Goal: Task Accomplishment & Management: Manage account settings

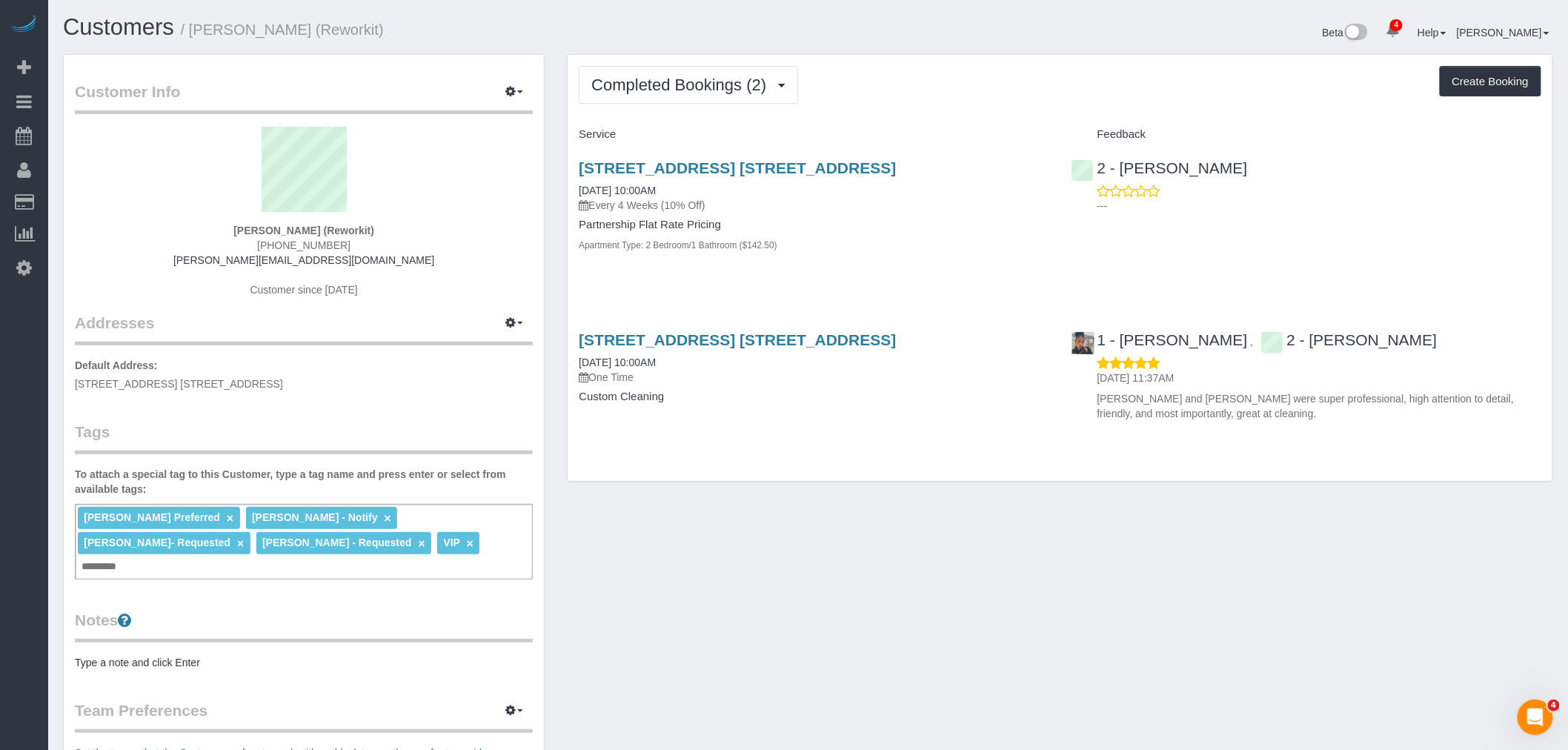
drag, startPoint x: 990, startPoint y: 106, endPoint x: 988, endPoint y: 240, distance: 134.0
click at [990, 106] on div "Completed Bookings (2) Completed Bookings (2) Upcoming Bookings (7) Cancelled B…" at bounding box center [1060, 268] width 985 height 427
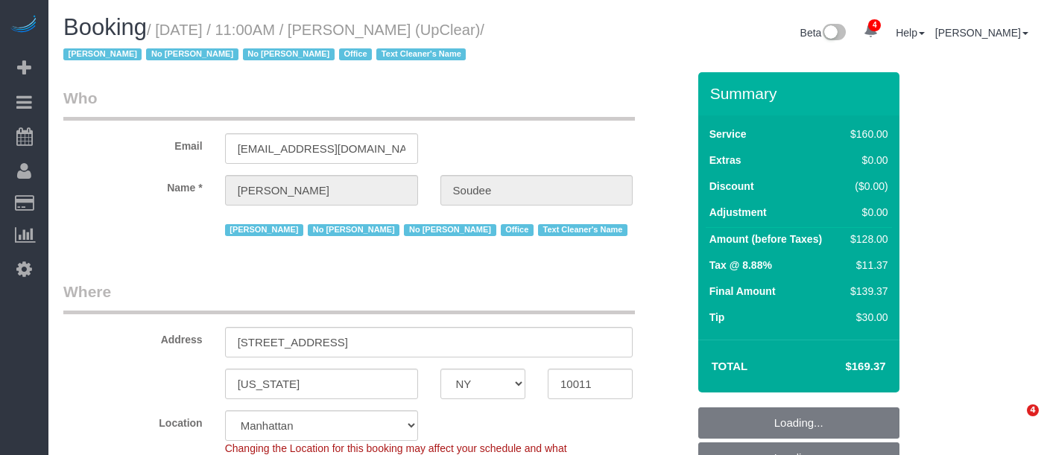
select select "NY"
select select "spot4"
select select "number:89"
select select "number:90"
select select "number:15"
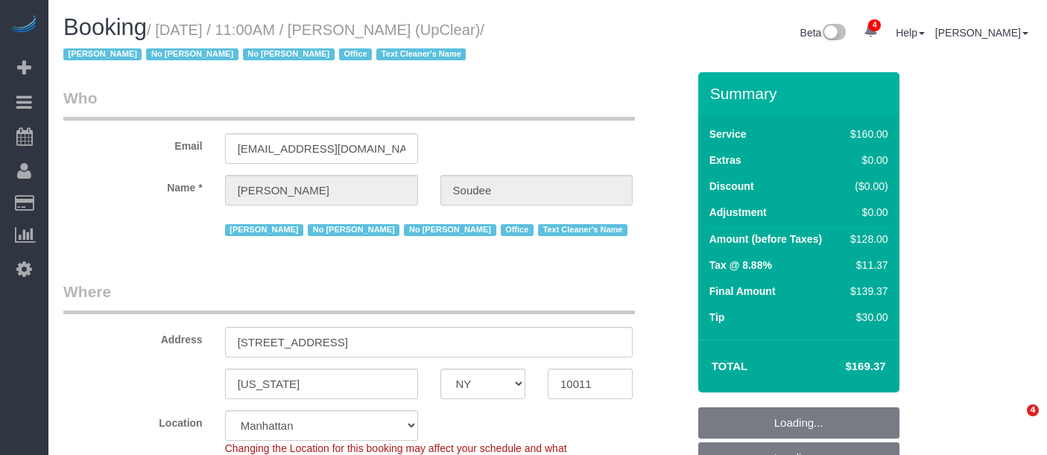
select select "number:5"
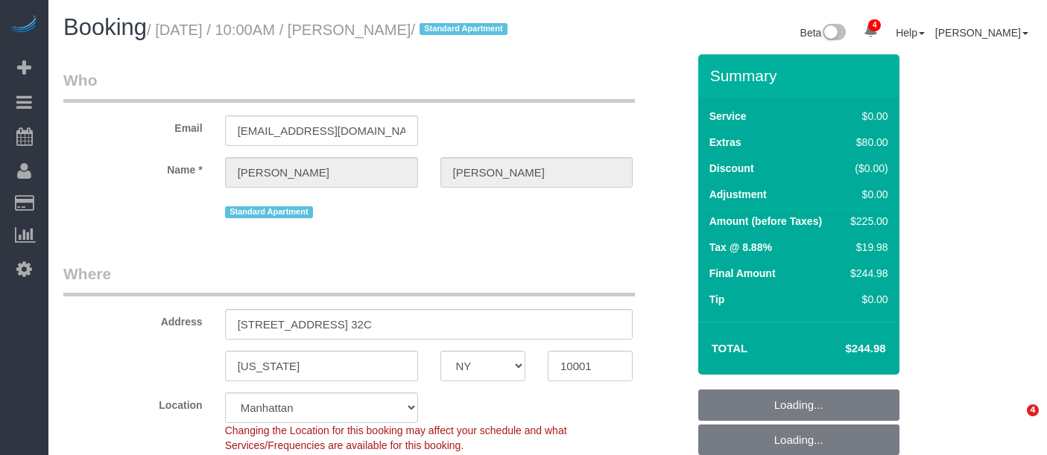
select select "NY"
select select "1"
select select "string:stripe-pm_1S02jD4VGloSiKo7QHps5nJf"
select select "spot1"
select select "number:56"
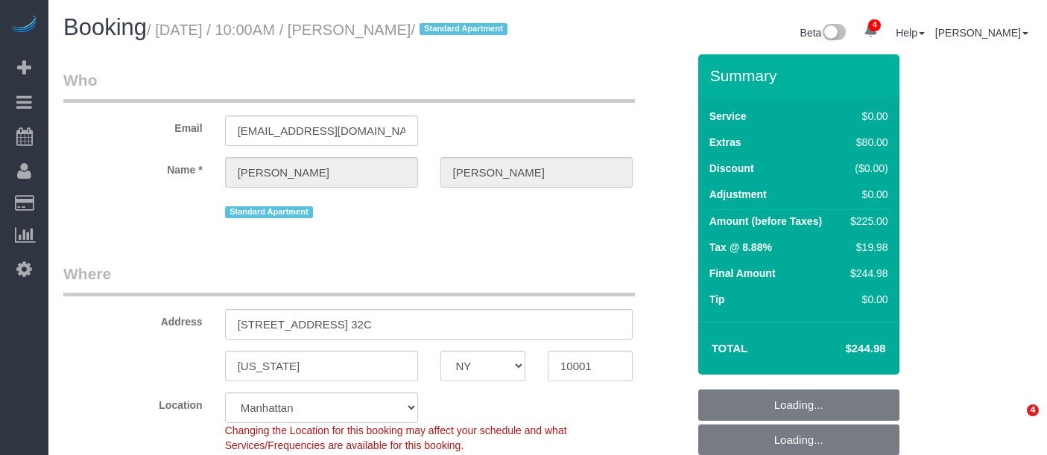
select select "number:70"
select select "number:15"
select select "number:5"
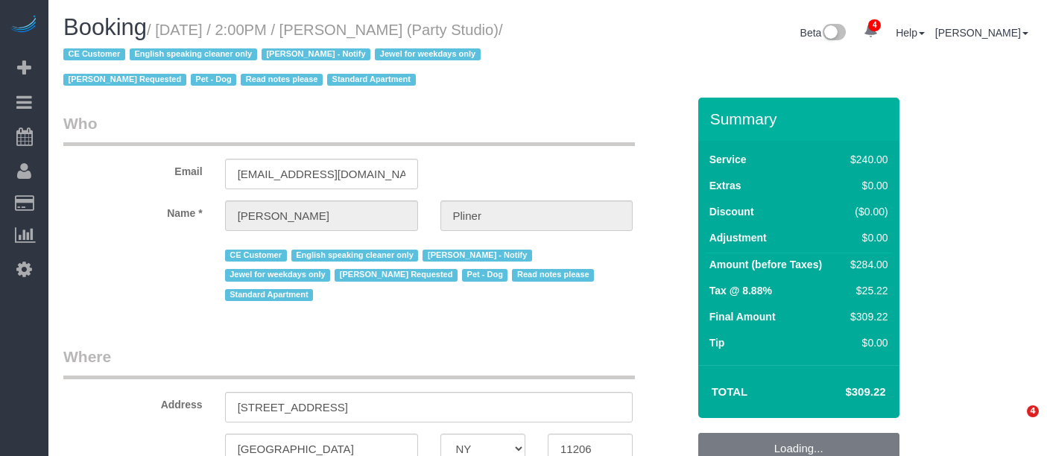
select select "NY"
select select "number:89"
select select "number:90"
select select "number:13"
select select "number:7"
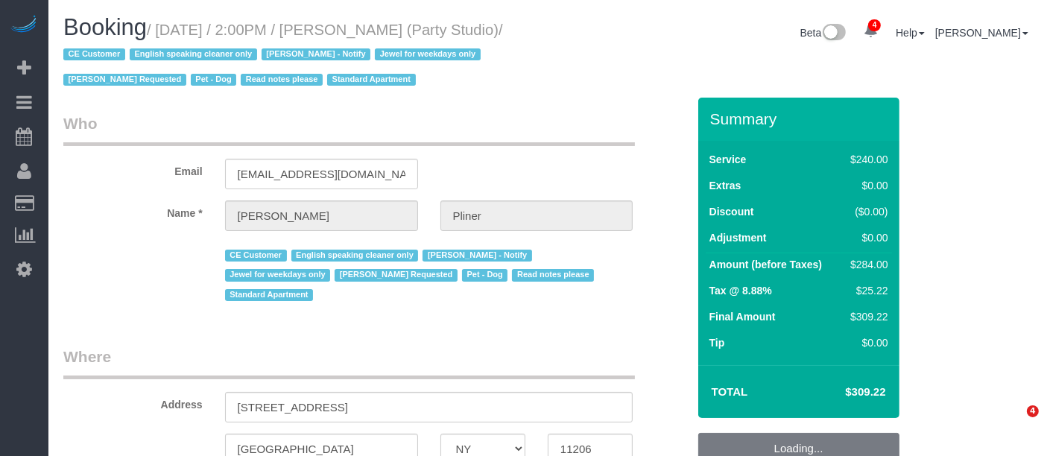
select select "string:US"
select select "180"
select select "spot1"
select select "object:1366"
select select "string:stripe-pm_1S02kO4VGloSiKo7bjdm48gl"
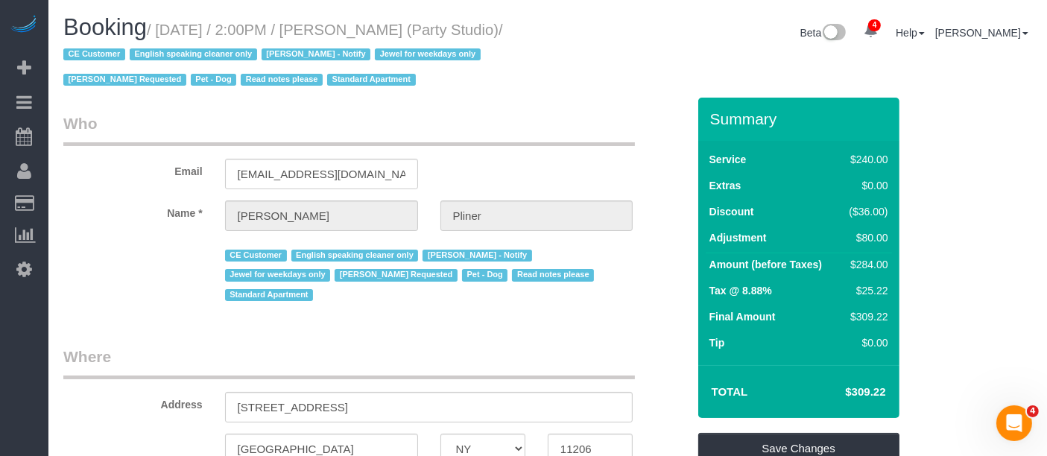
click at [549, 95] on div "Booking / August 25, 2025 / 2:00PM / Jesse Pliner (Party Studio) / CE Customer …" at bounding box center [547, 56] width 991 height 83
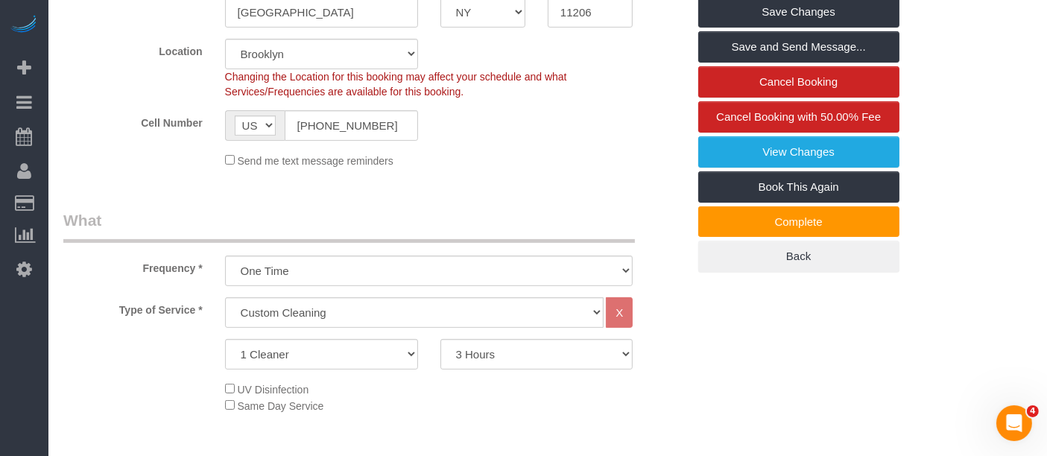
scroll to position [496, 0]
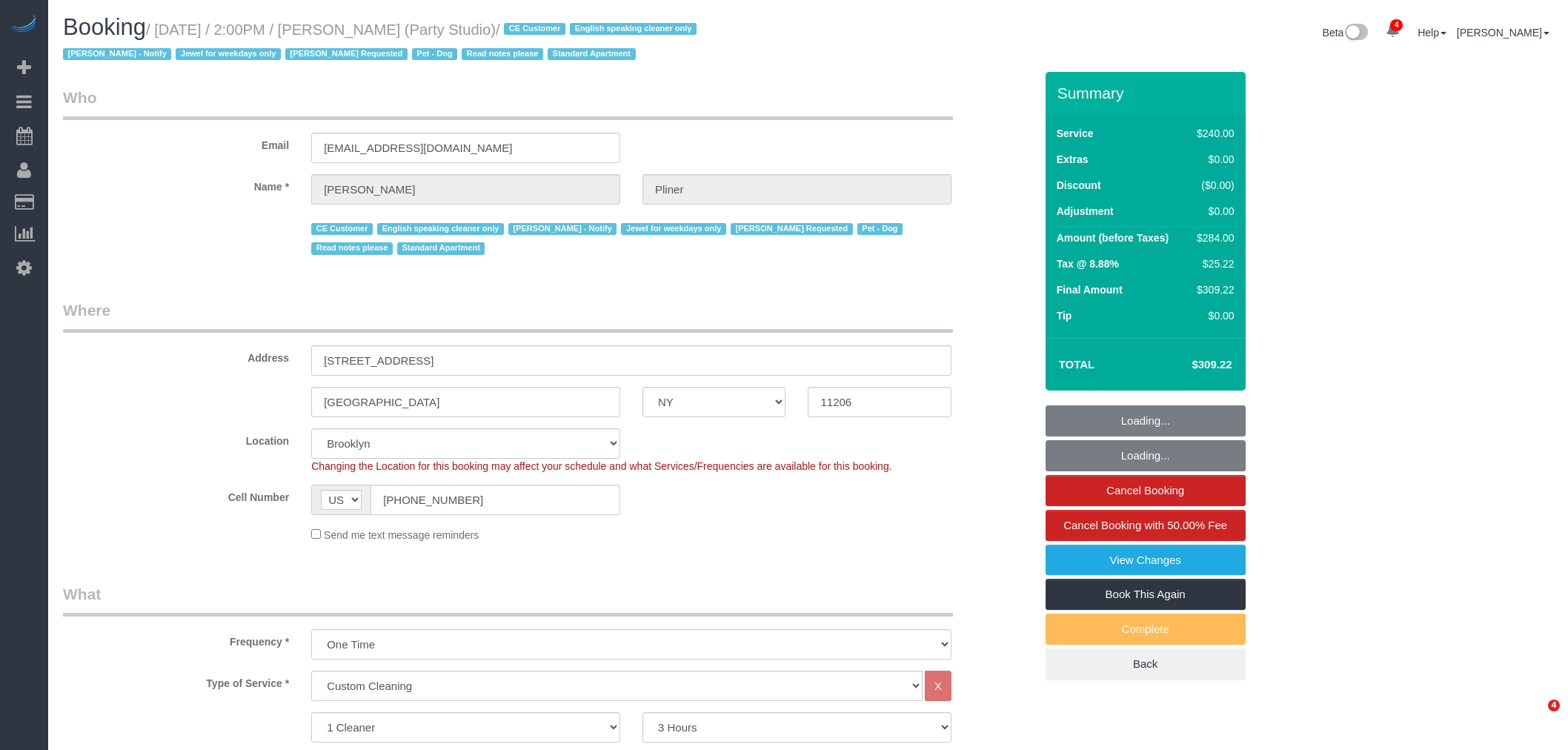
select select "NY"
select select "180"
select select "spot1"
select select "number:89"
select select "number:90"
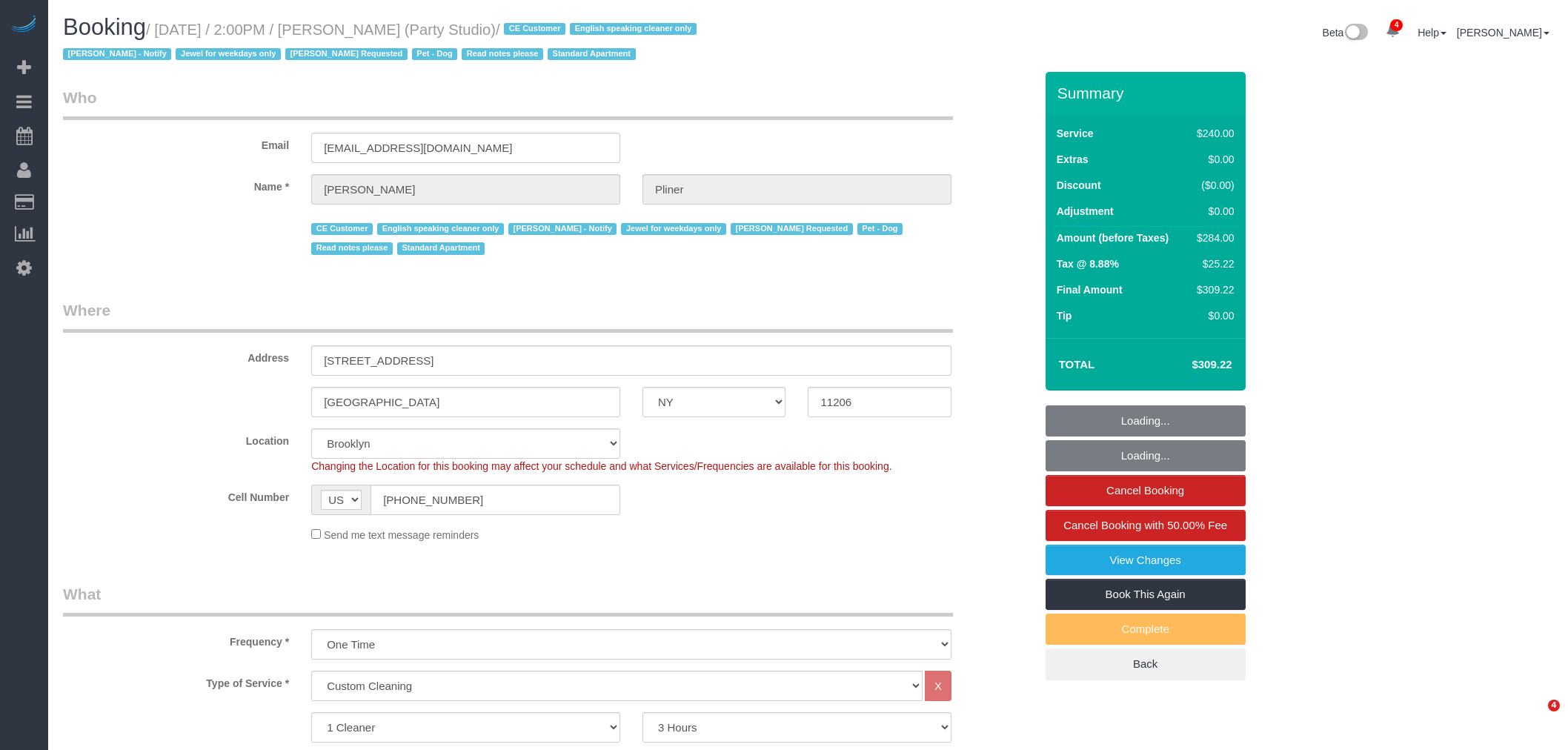
select select "number:13"
select select "number:7"
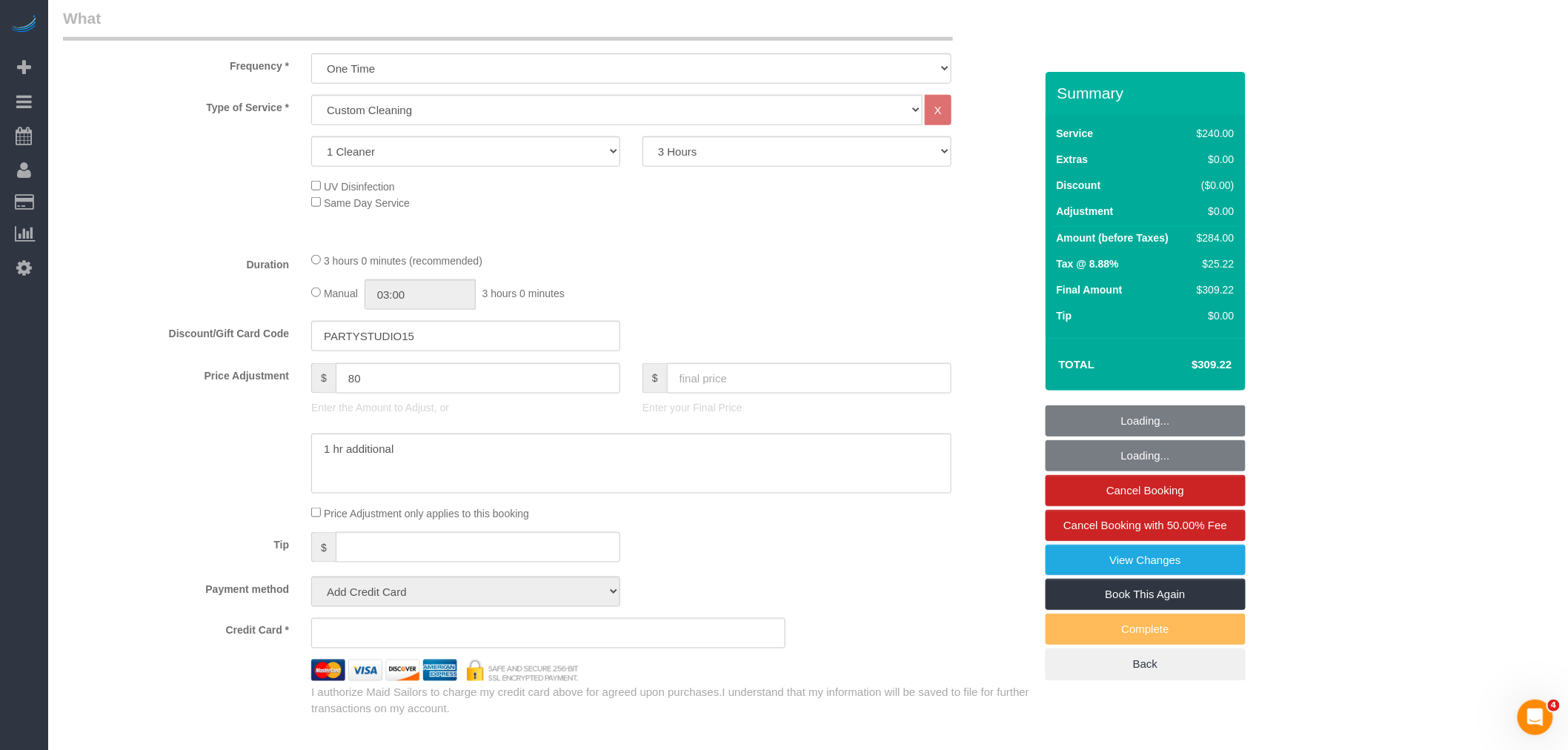
select select "string:stripe-pm_1S02kO4VGloSiKo7bjdm48gl"
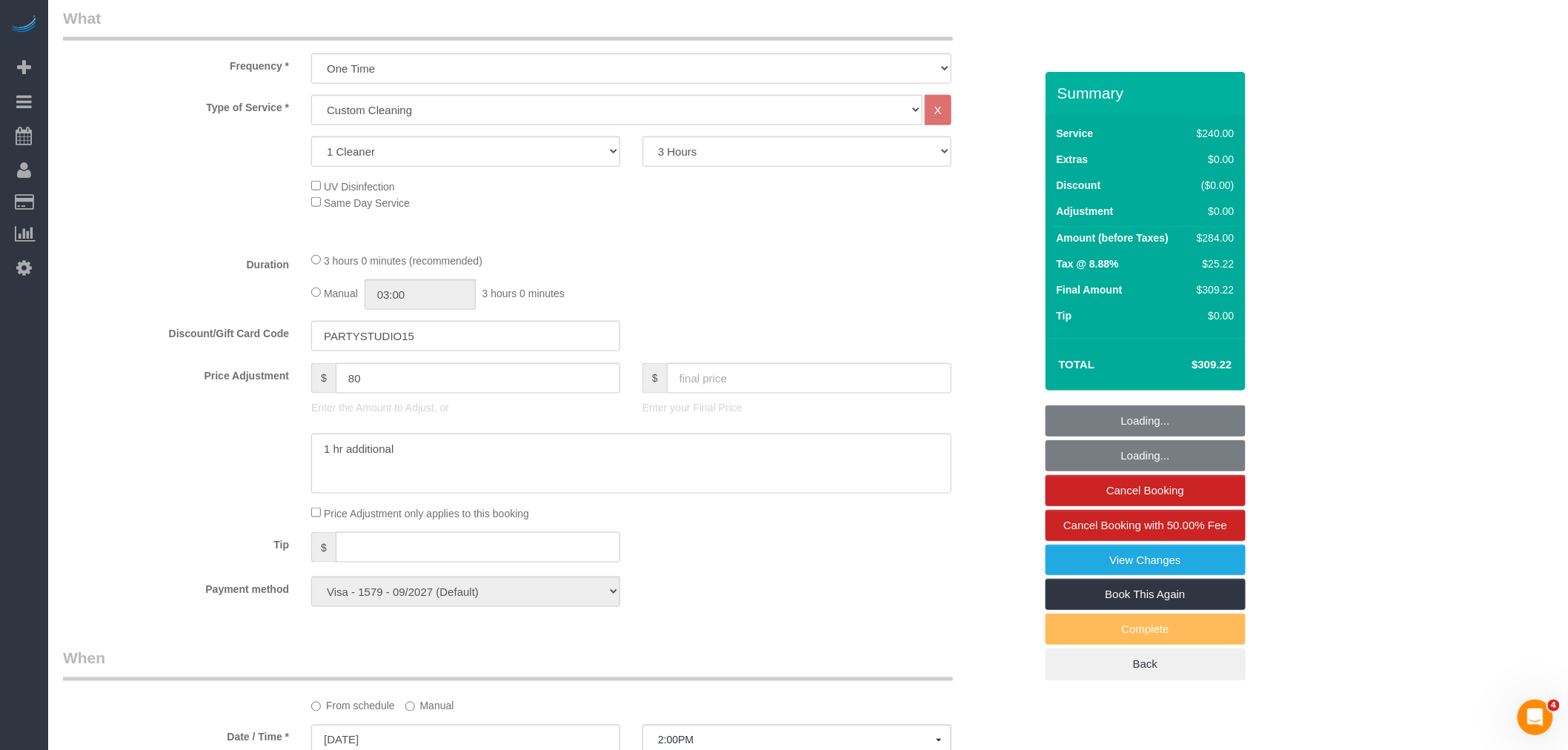
click at [807, 264] on div "3 hours 0 minutes (recommended)" at bounding box center [631, 260] width 640 height 16
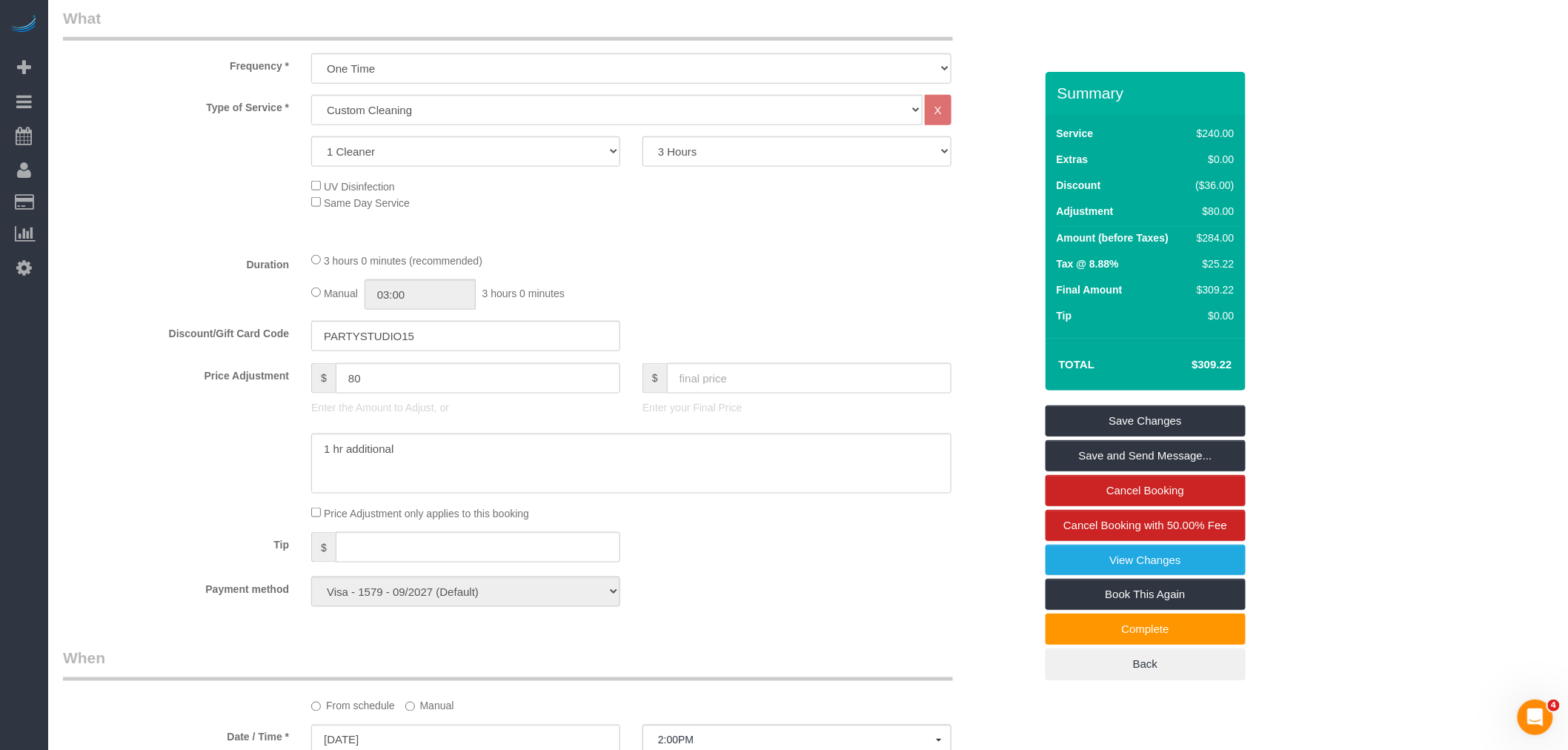
click at [861, 302] on div "Manual 03:00 3 hours 0 minutes" at bounding box center [631, 294] width 640 height 31
click at [1107, 552] on link "View Changes" at bounding box center [1145, 560] width 200 height 31
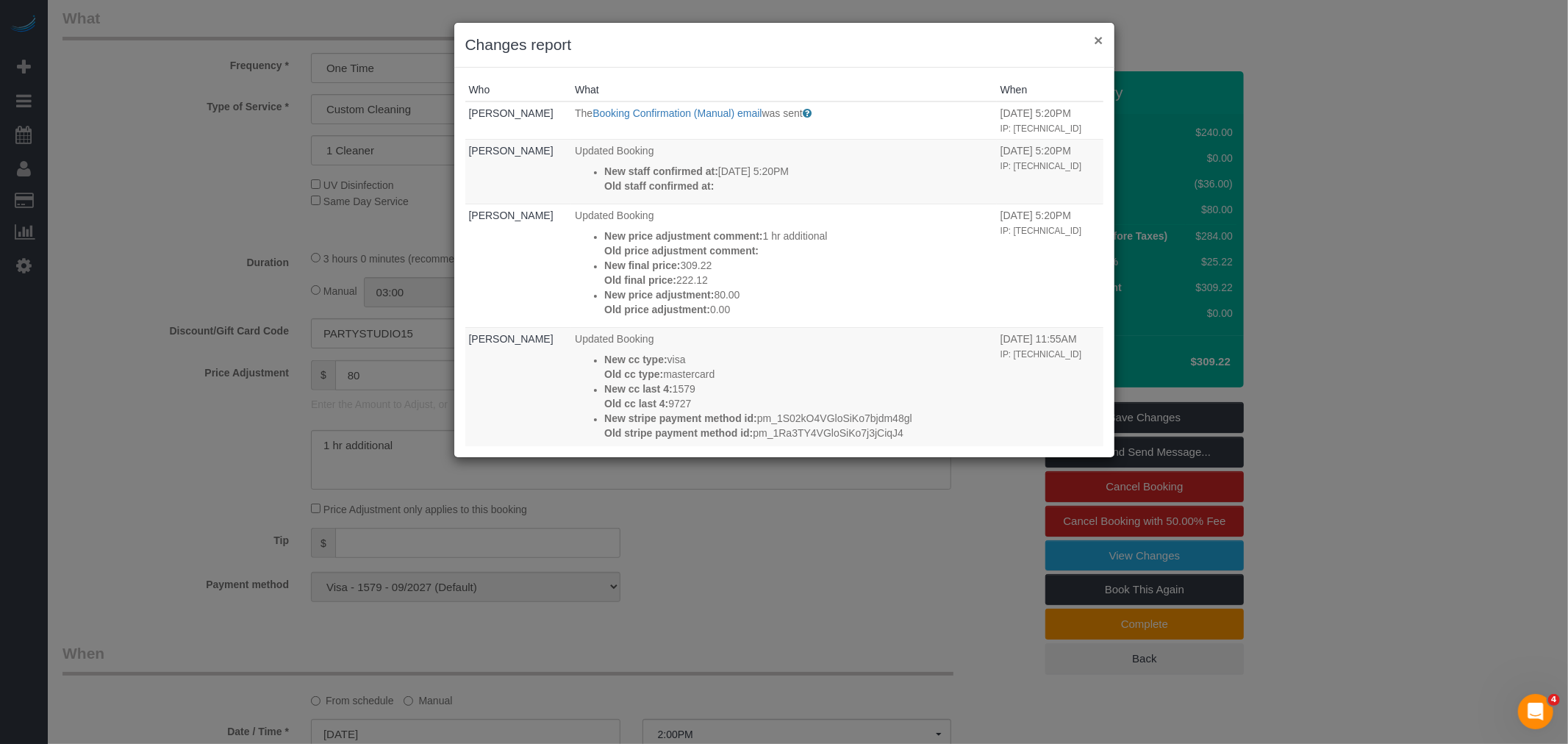
click at [1096, 40] on button "×" at bounding box center [1098, 40] width 9 height 16
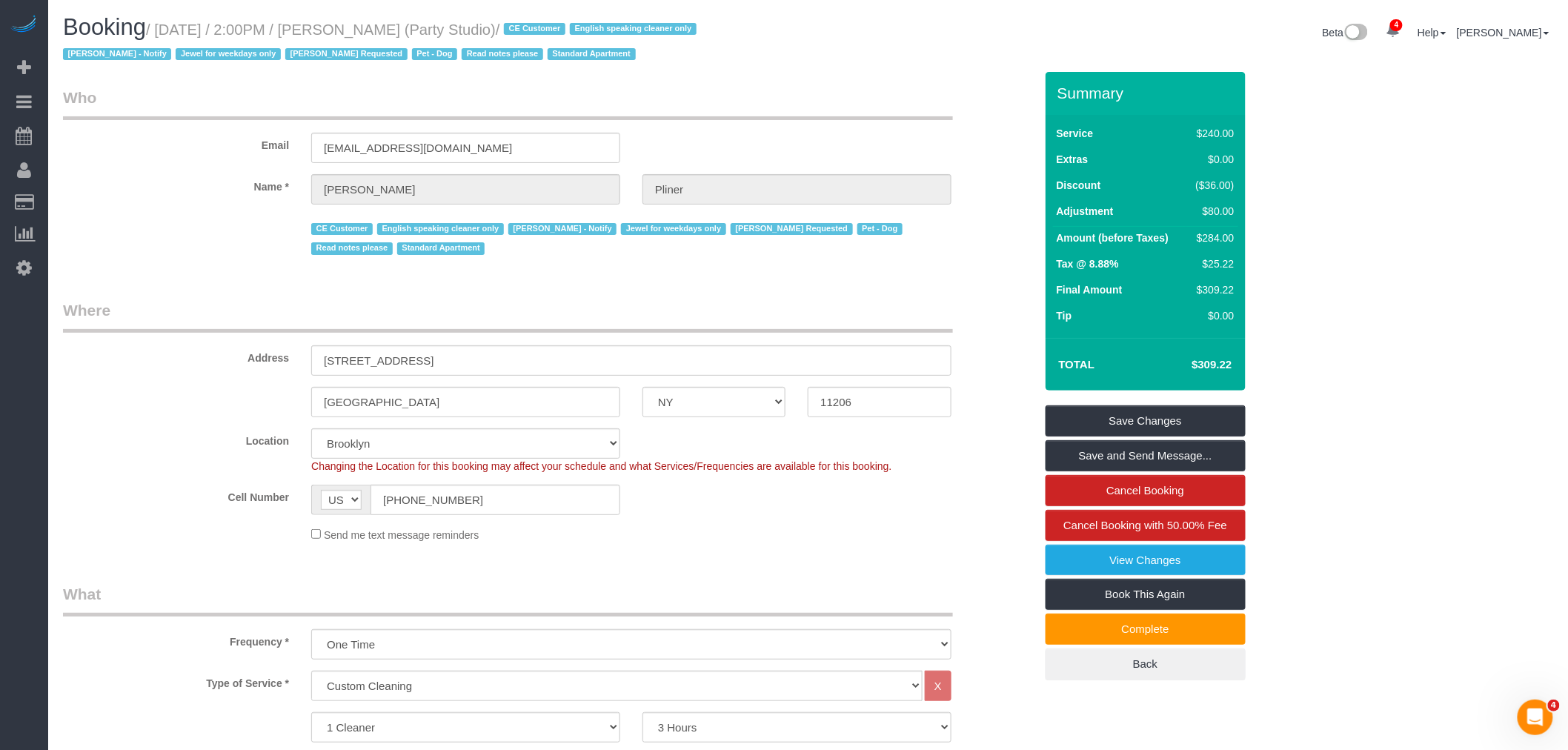
click at [351, 28] on small "/ August 25, 2025 / 2:00PM / Jesse Pliner (Party Studio) / CE Customer English …" at bounding box center [382, 43] width 638 height 42
click at [388, 26] on small "/ August 25, 2025 / 2:00PM / Jesse Pliner (Party Studio) / CE Customer English …" at bounding box center [382, 43] width 638 height 42
copy small "Jesse Pliner"
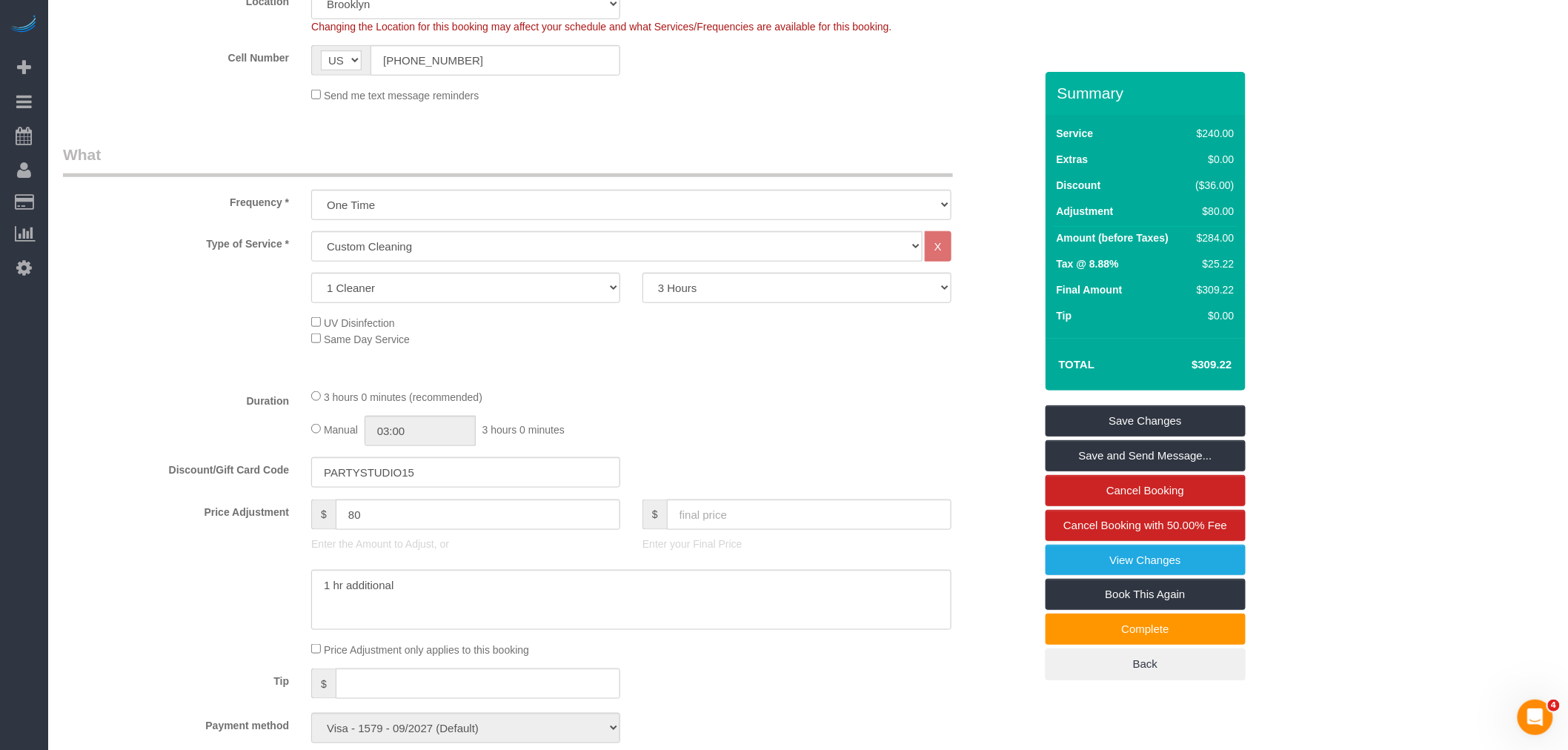
scroll to position [493, 0]
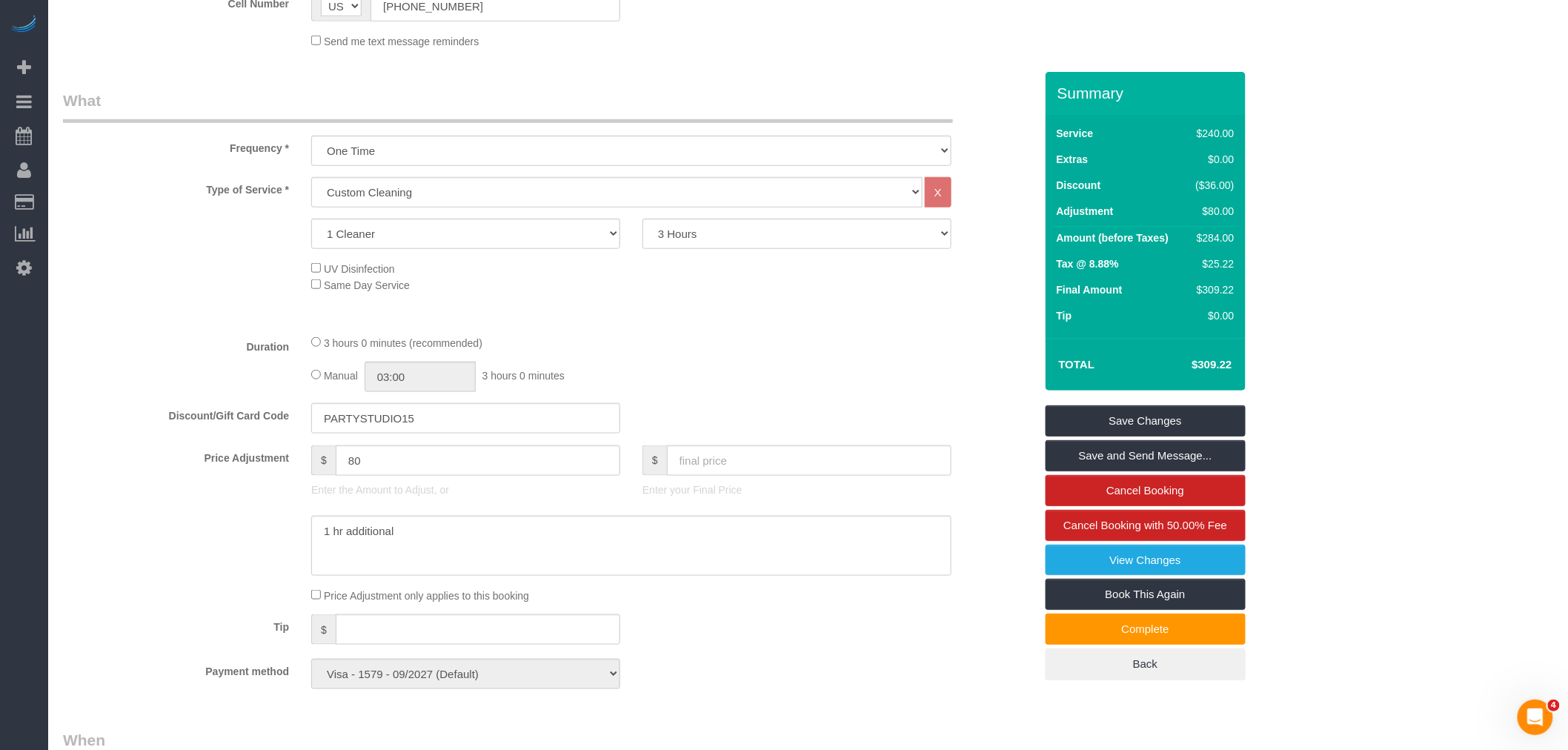
click at [740, 336] on fieldset "What Frequency * One Time Weekly (20% Off) - 20.00% Every 2 Weeks (15% Off) - 1…" at bounding box center [548, 395] width 971 height 612
click at [833, 94] on legend "What" at bounding box center [507, 106] width 890 height 34
click at [713, 240] on select "2 Hours 2.5 Hours 3 Hours 3.5 Hours 4 Hours 4.5 Hours 5 Hours 5.5 Hours 6 Hours…" at bounding box center [796, 234] width 309 height 31
select select "270"
click at [642, 220] on select "2 Hours 2.5 Hours 3 Hours 3.5 Hours 4 Hours 4.5 Hours 5 Hours 5.5 Hours 6 Hours…" at bounding box center [796, 234] width 309 height 31
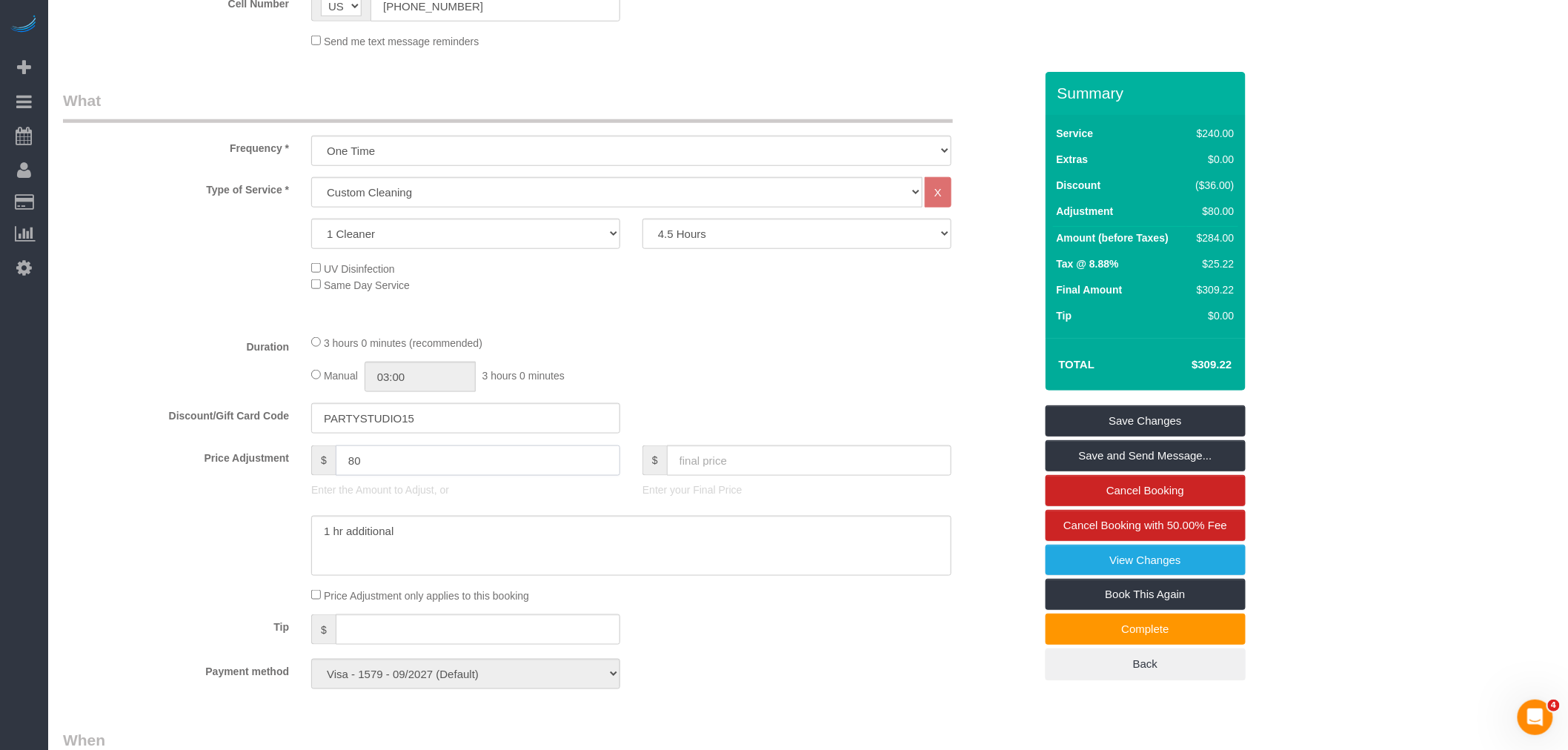
click at [271, 456] on div "Price Adjustment $ 80 Enter the Amount to Adjust, or $ Enter your Final Price" at bounding box center [548, 475] width 993 height 60
select select "spot39"
click at [735, 373] on div "Manual 03:00 3 hours 0 minutes" at bounding box center [631, 377] width 640 height 31
click at [184, 543] on div at bounding box center [548, 546] width 993 height 61
type input "0"
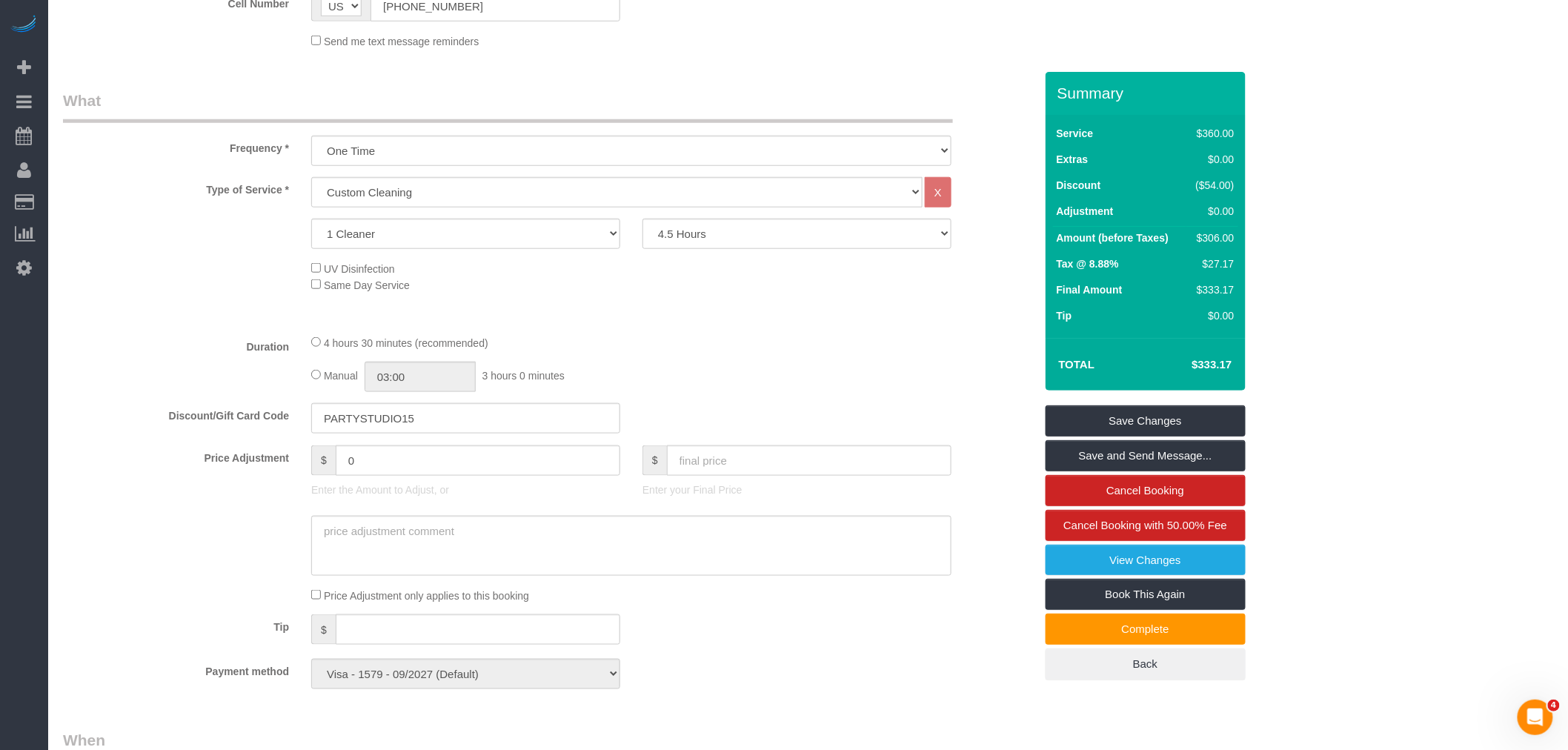
click at [785, 310] on div "Type of Service * Under 1,000 sq. ft. 1,001 - 1,500 sq. ft. 1,500+ sq. ft. Cust…" at bounding box center [548, 250] width 971 height 145
click at [752, 342] on div "4 hours 30 minutes (recommended)" at bounding box center [631, 342] width 640 height 16
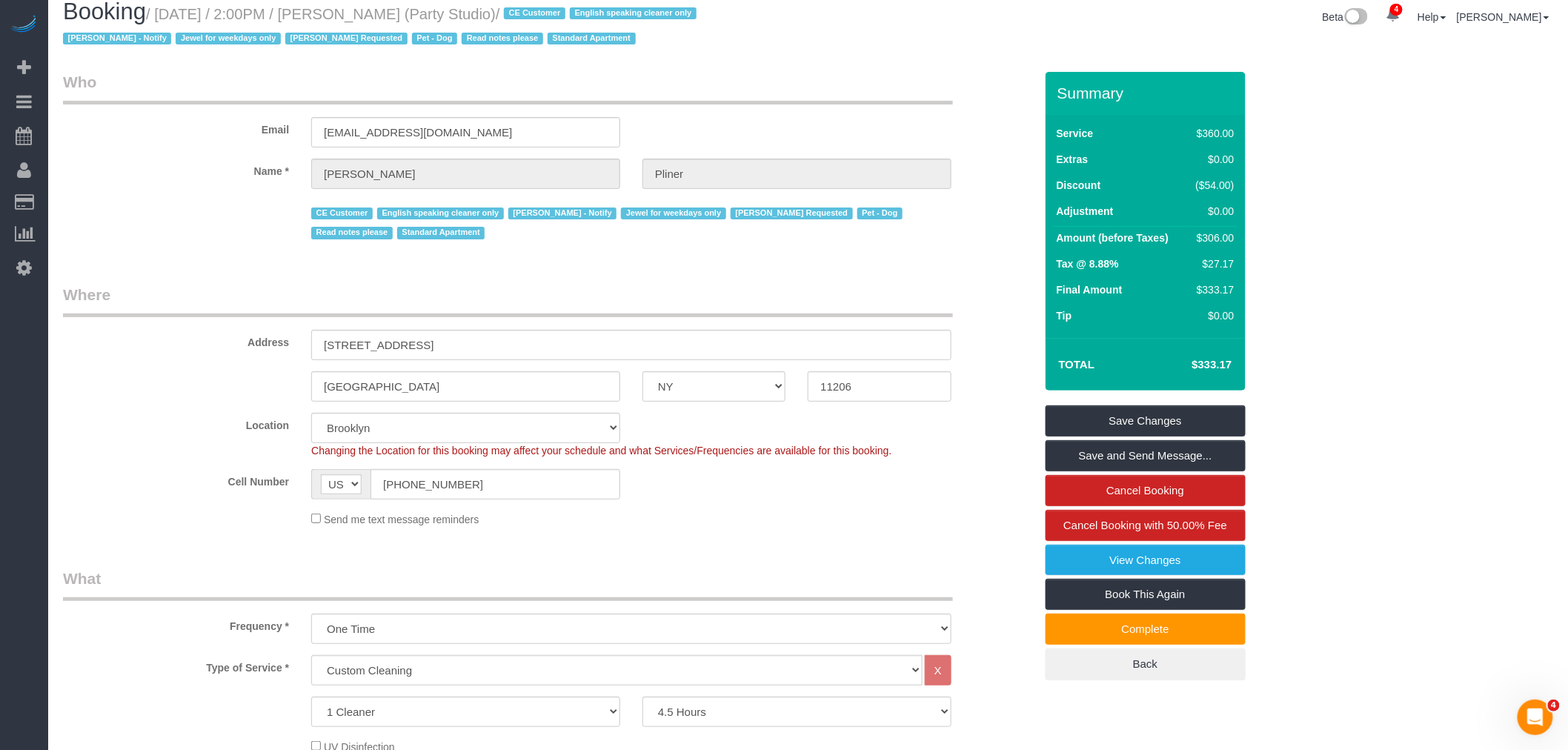
scroll to position [0, 0]
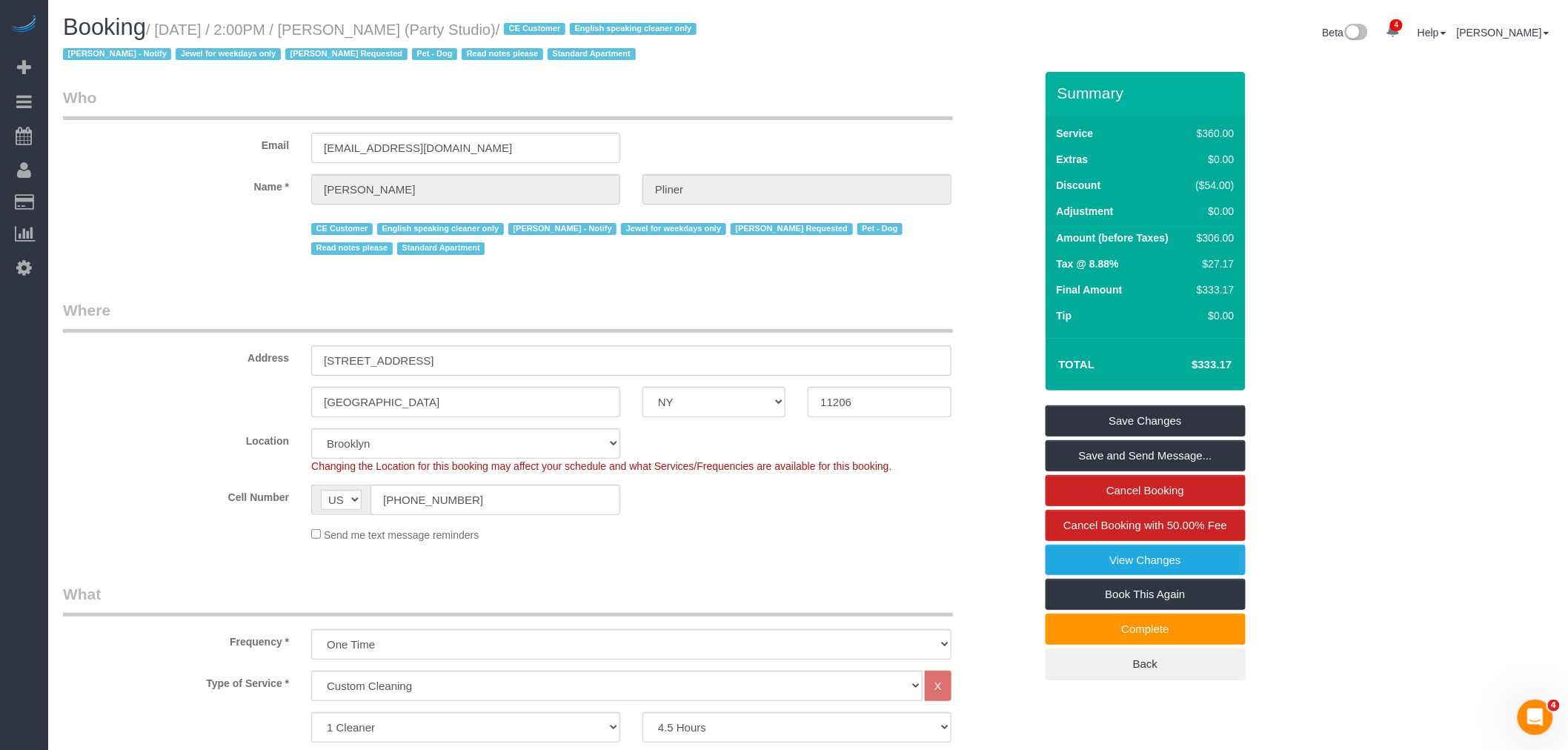
click at [373, 33] on small "/ August 25, 2025 / 2:00PM / Jesse Pliner (Party Studio) / CE Customer English …" at bounding box center [382, 43] width 638 height 42
click at [395, 28] on small "/ August 25, 2025 / 2:00PM / Jesse Pliner (Party Studio) / CE Customer English …" at bounding box center [382, 43] width 638 height 42
copy small "Jesse Pliner"
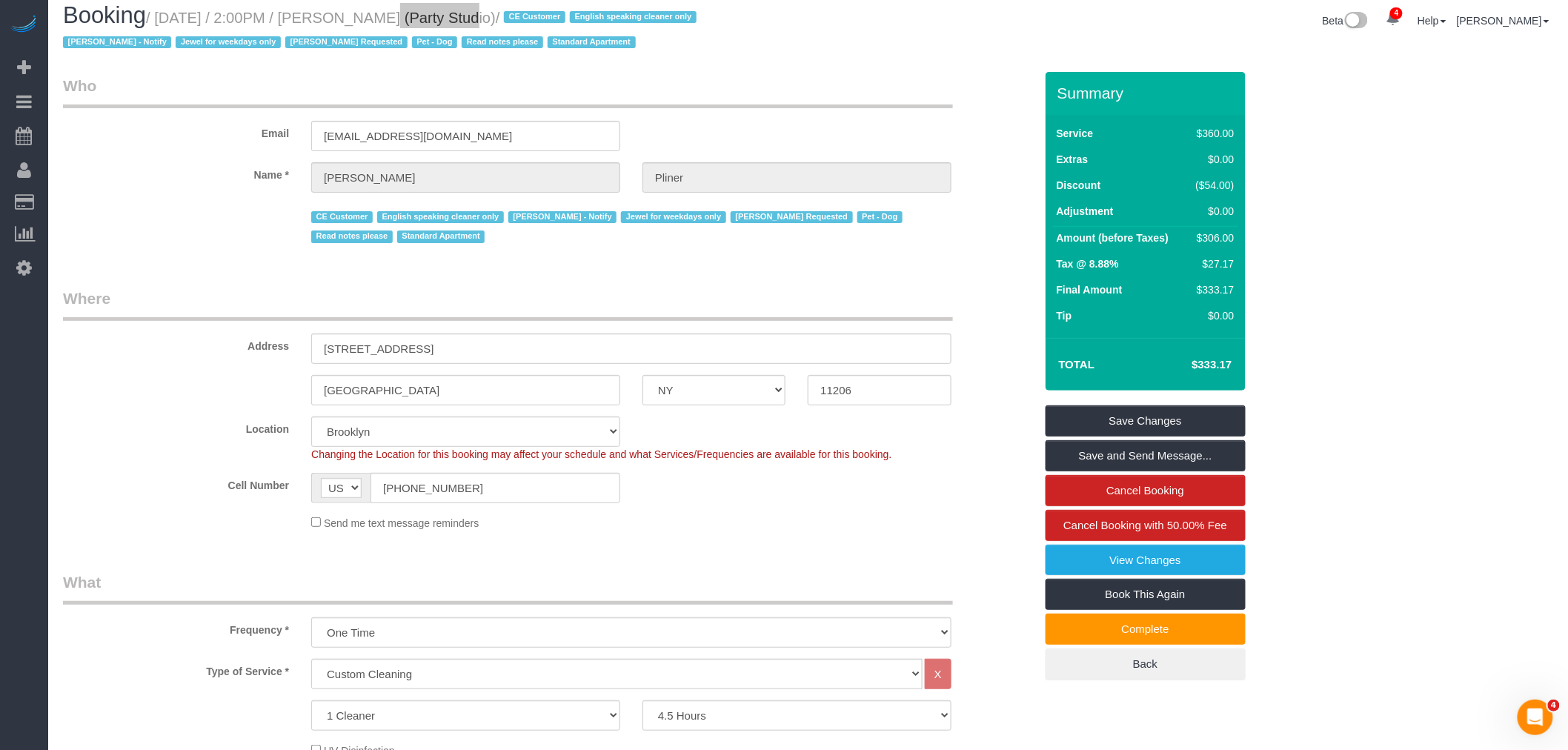
scroll to position [164, 0]
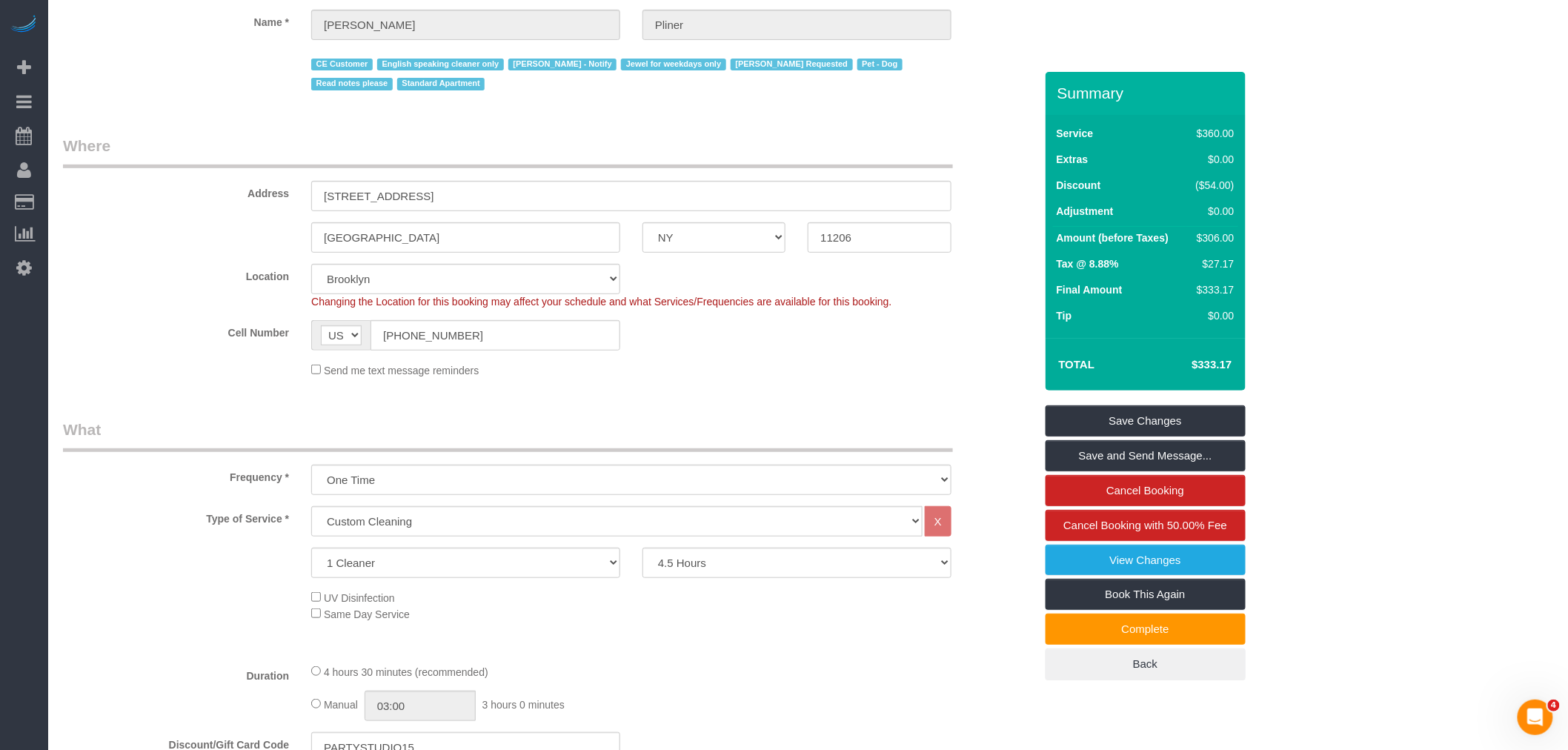
drag, startPoint x: 1189, startPoint y: 359, endPoint x: 1247, endPoint y: 362, distance: 58.1
click at [1233, 369] on td "$333.17" at bounding box center [1189, 364] width 96 height 37
copy h4 "$333.17"
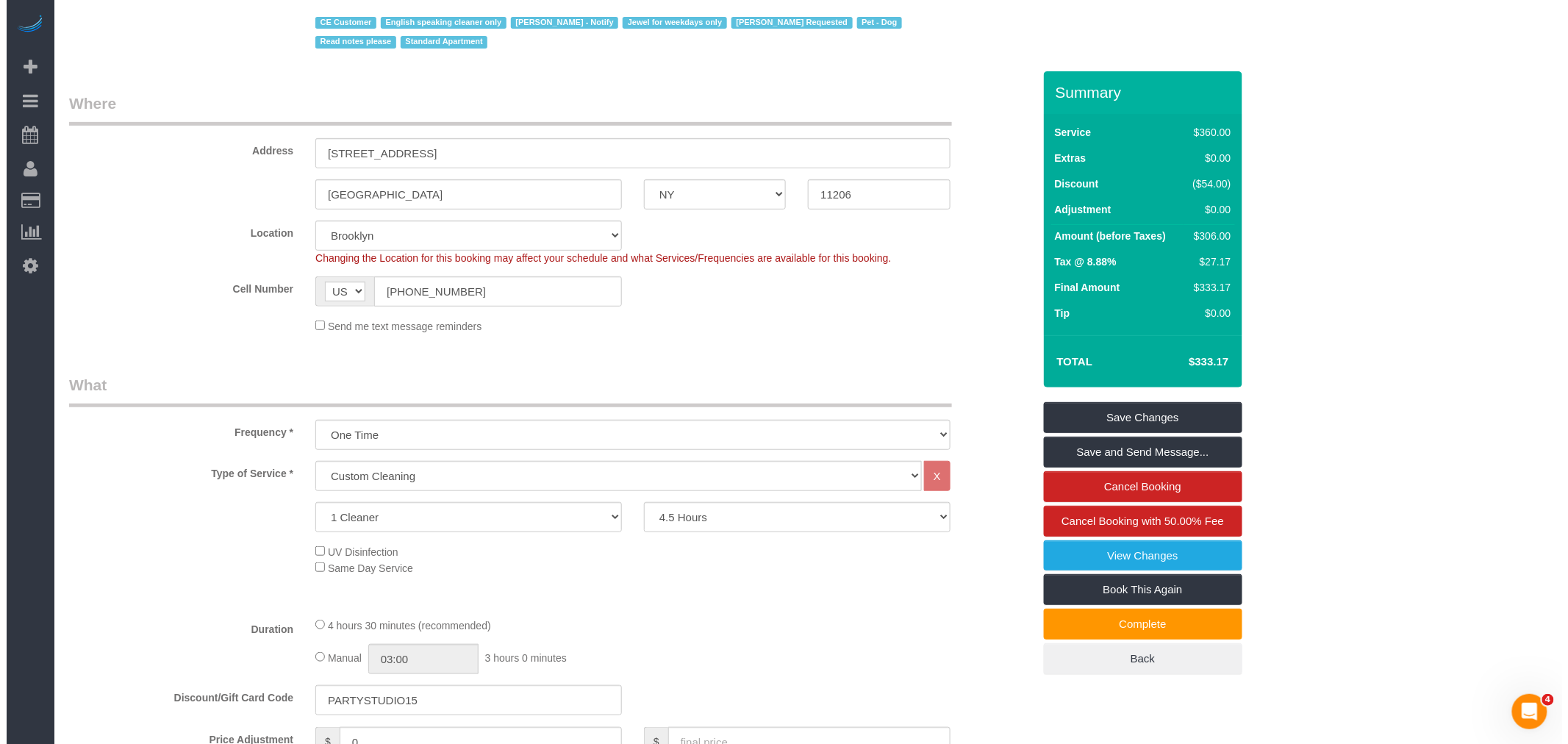
scroll to position [245, 0]
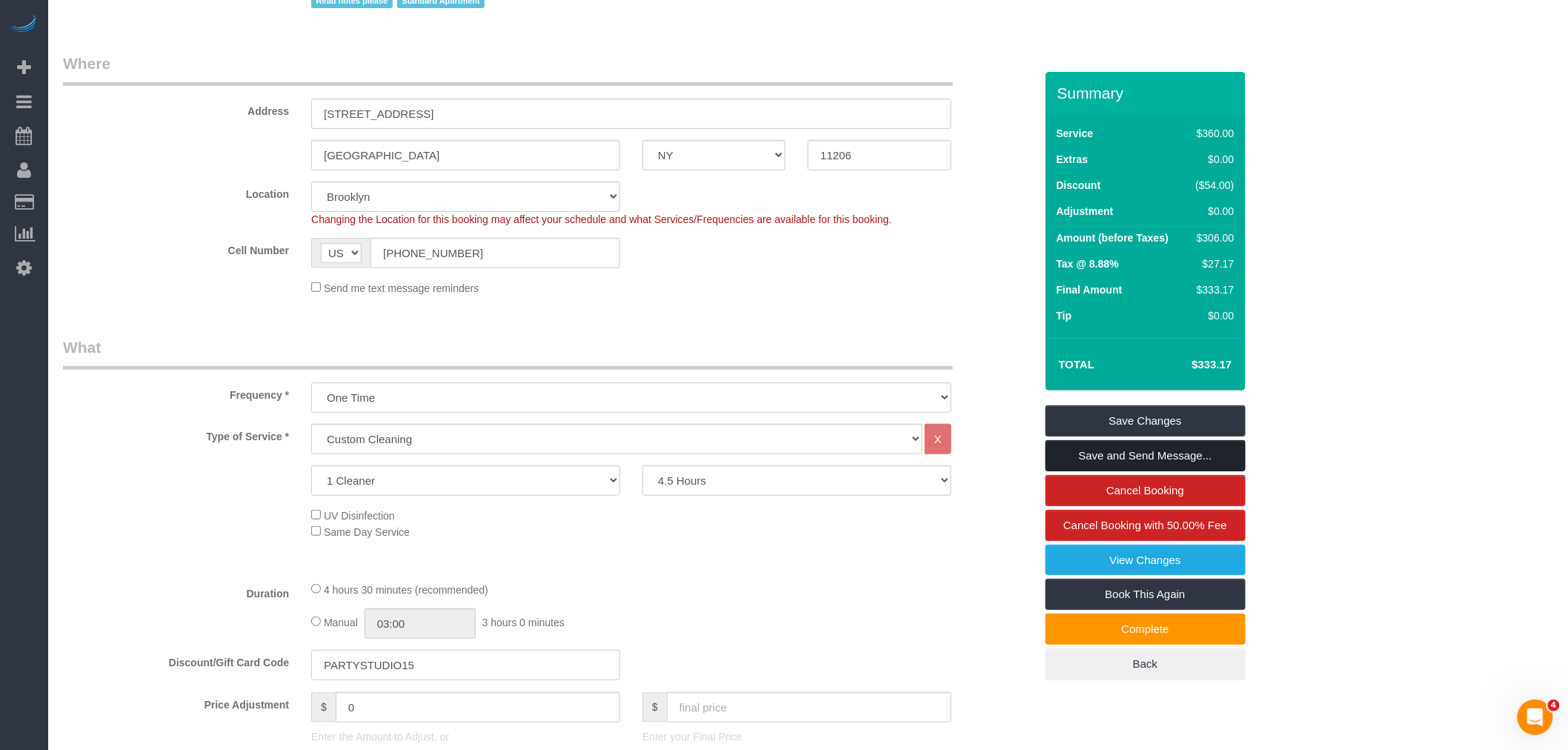
drag, startPoint x: 1134, startPoint y: 450, endPoint x: 1128, endPoint y: 446, distance: 7.2
click at [1134, 450] on link "Save and Send Message..." at bounding box center [1145, 456] width 200 height 31
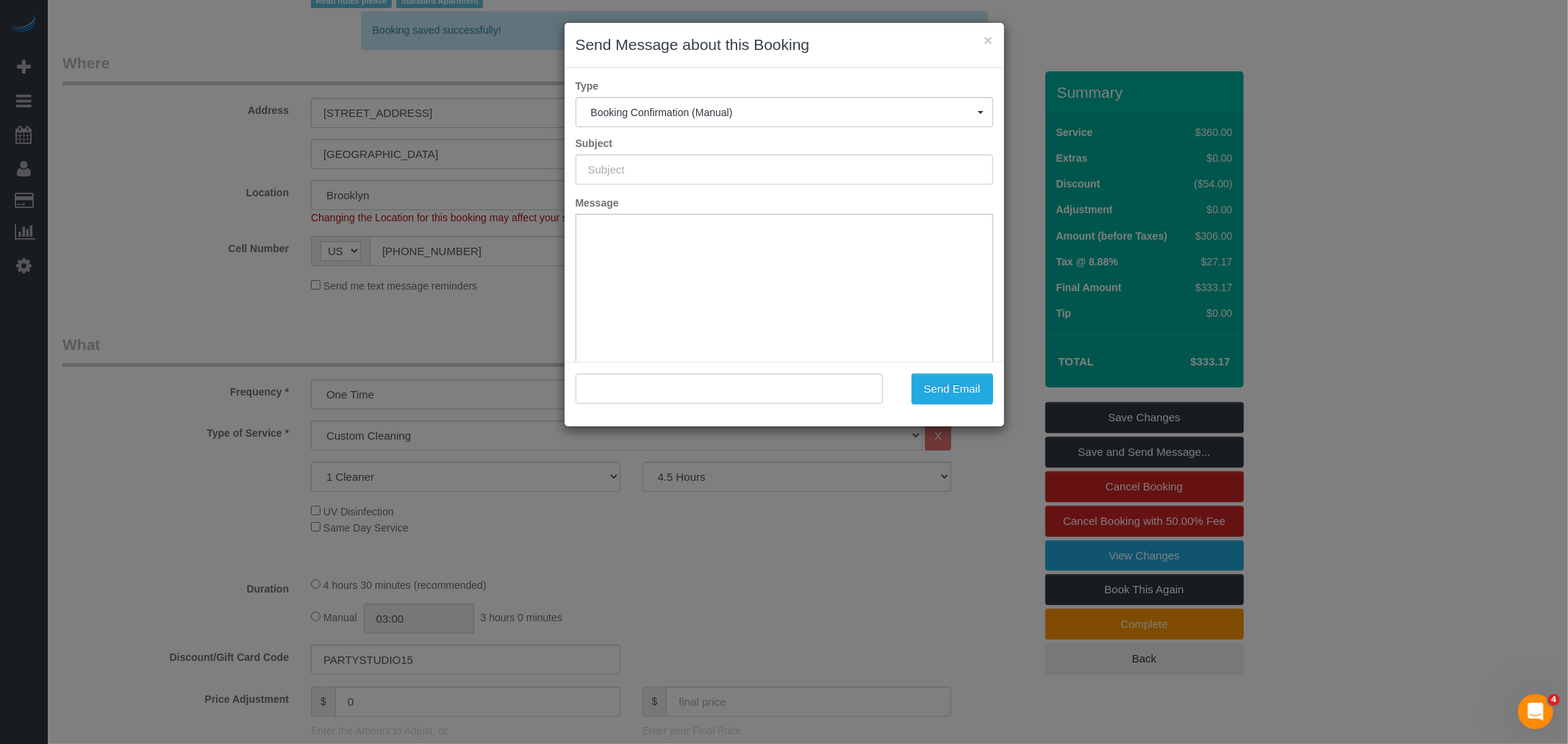
type input "Cleaning Confirmed for 08/25/2025 at 2:00pm"
type input ""Jesse Pliner" <jessepliner@me.com>"
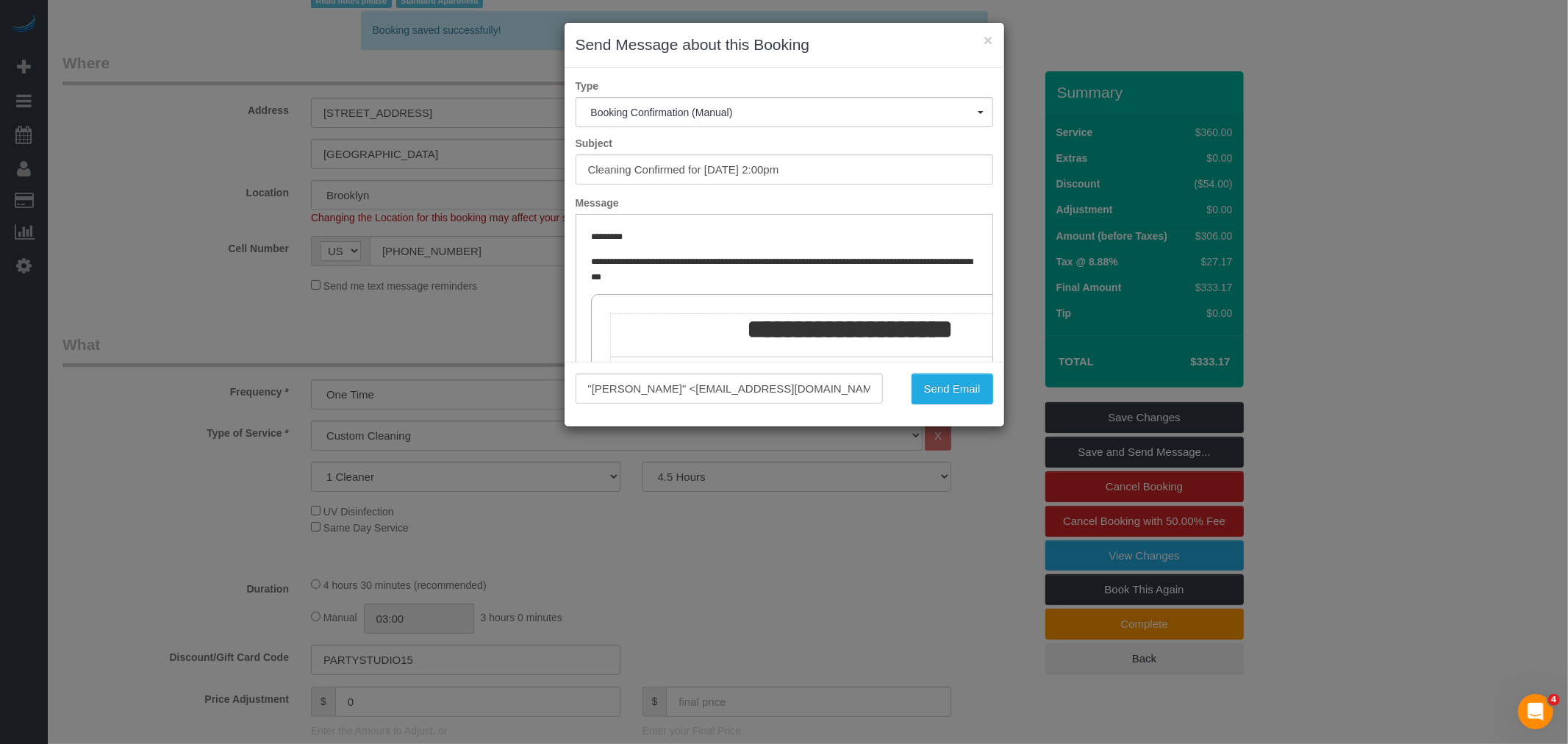
scroll to position [0, 0]
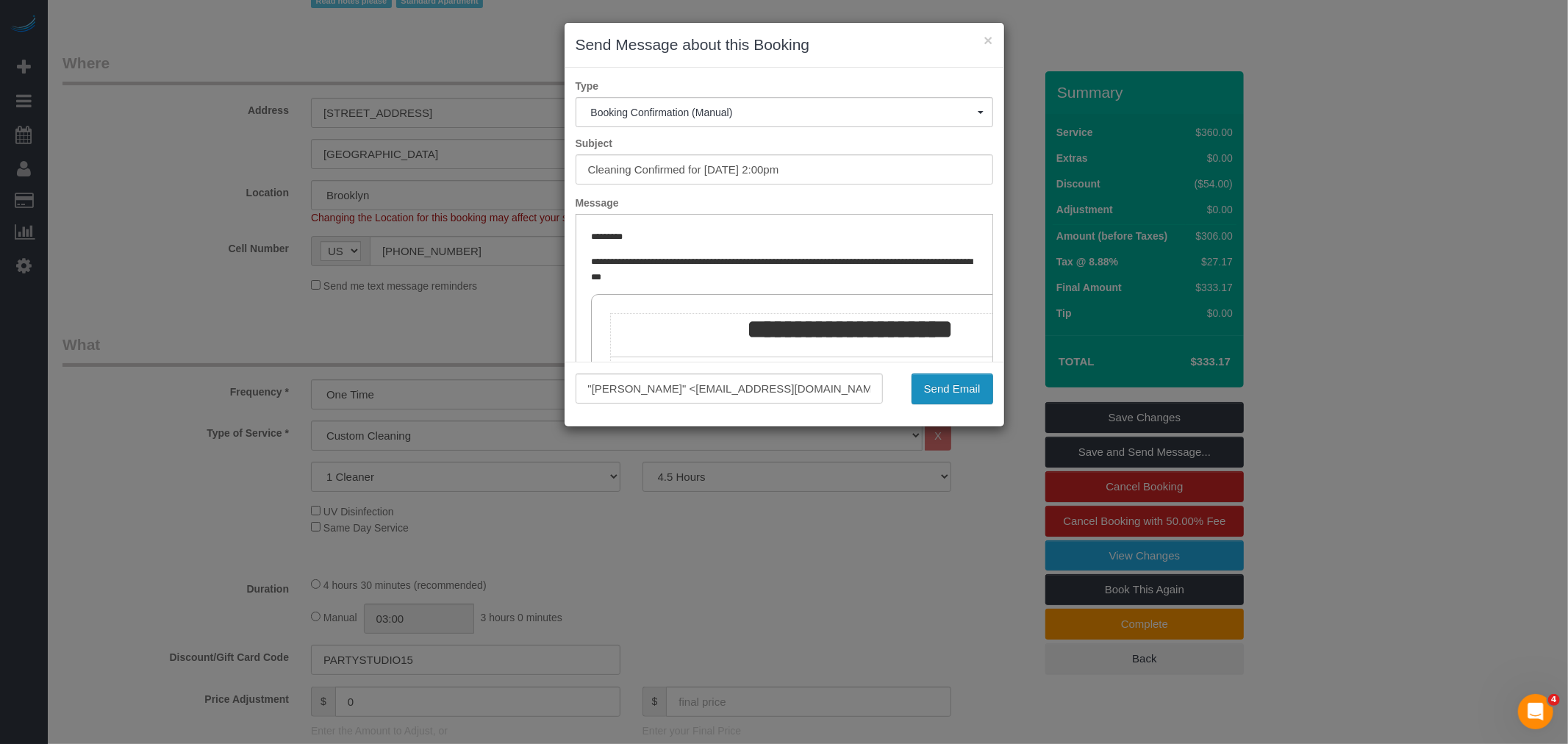
click at [968, 396] on button "Send Email" at bounding box center [952, 389] width 82 height 31
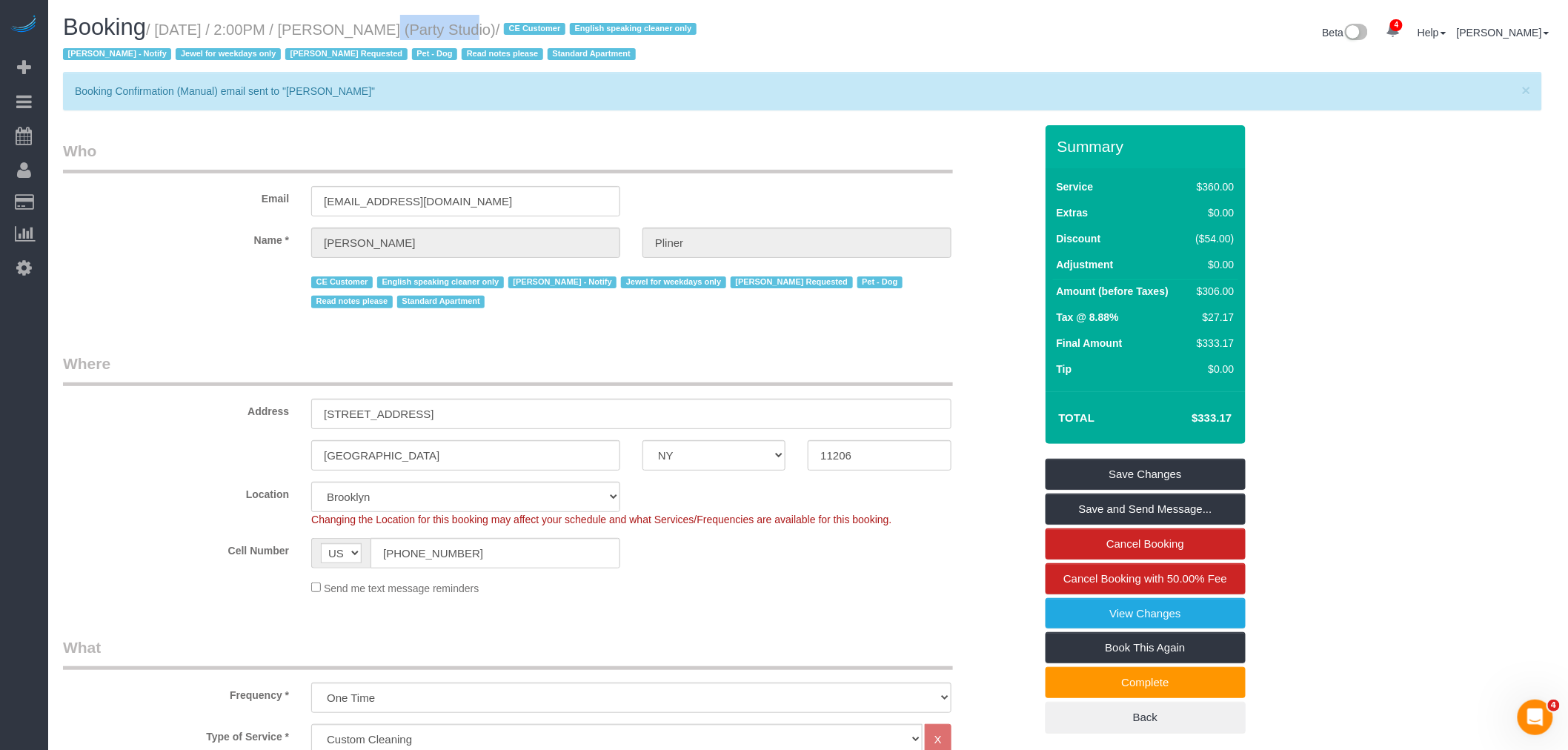
click at [623, 182] on div "Email jessepliner@me.com" at bounding box center [548, 178] width 993 height 77
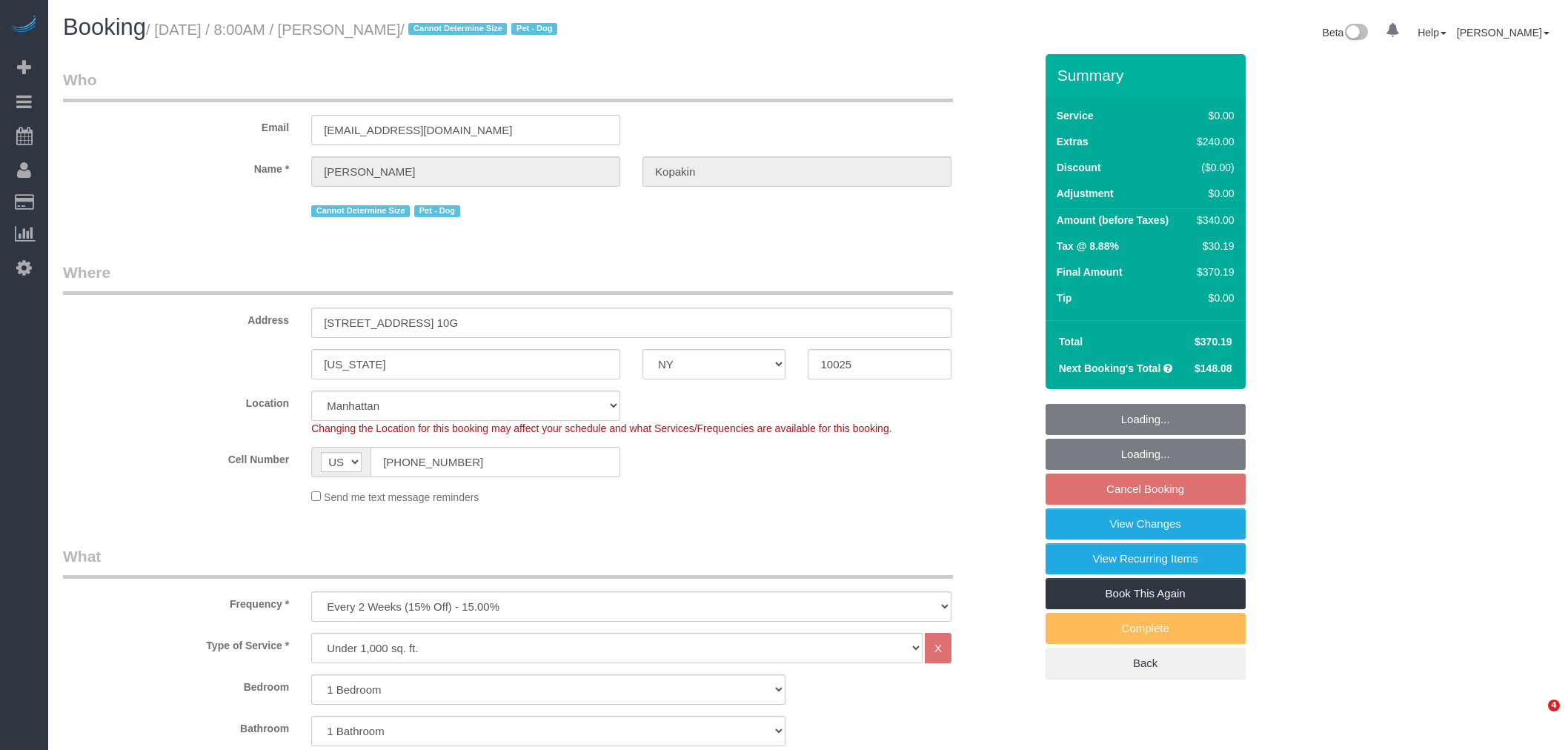
select select "NY"
select select "1"
select select "string:stripe-pm_1PyaSr4VGloSiKo7ahxQI7VL"
select select "spot1"
select select "number:58"
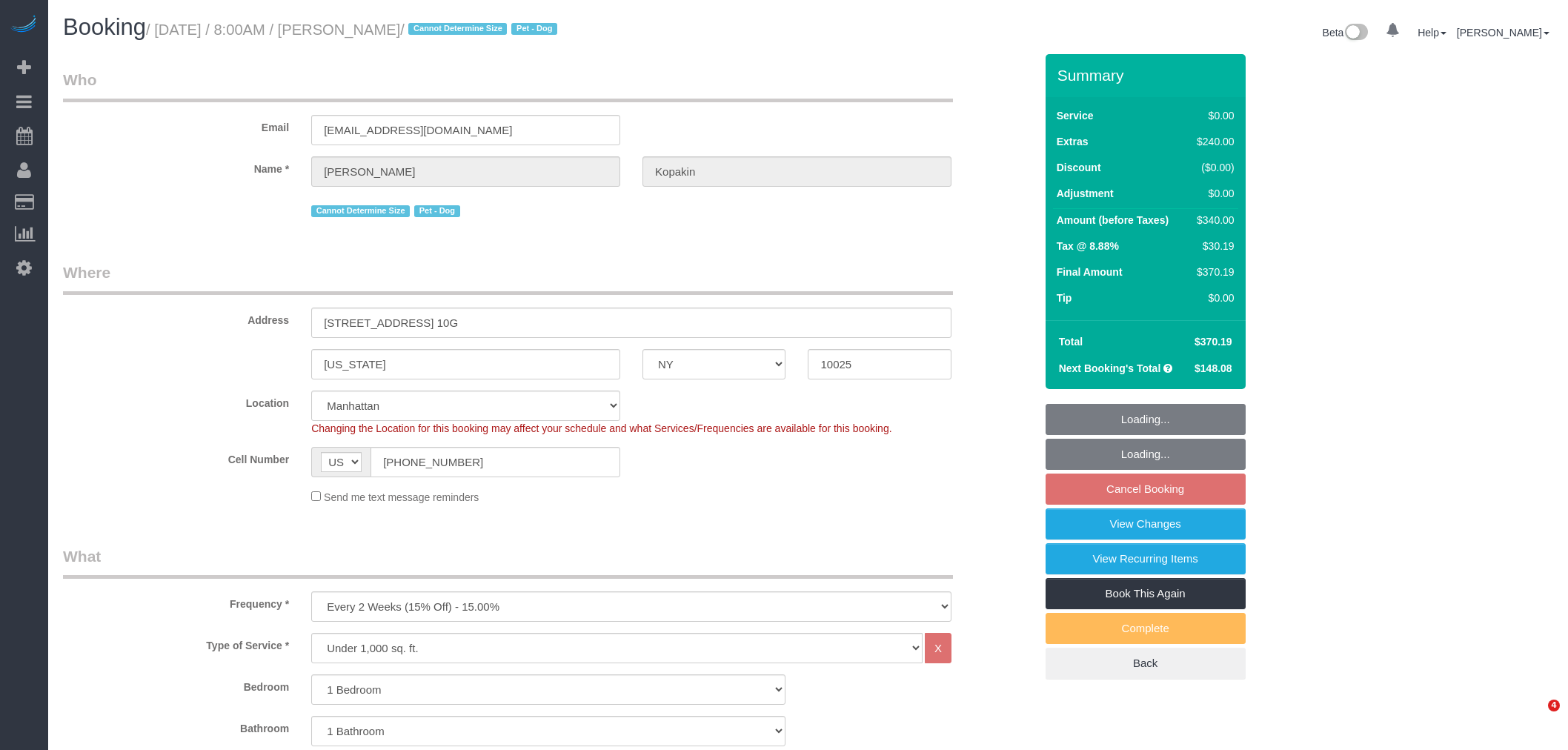
select select "number:72"
select select "number:13"
select select "number:5"
select select "1"
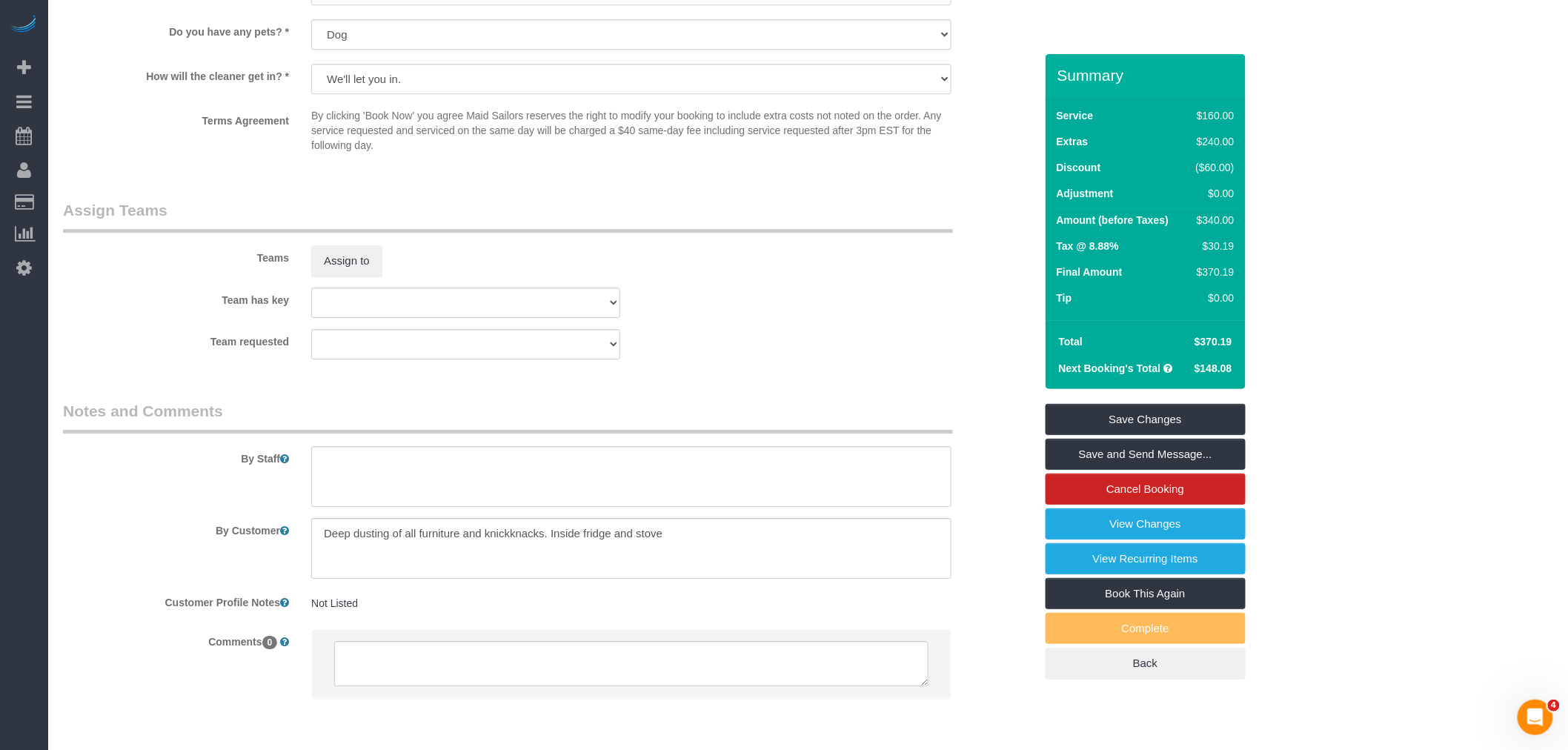
scroll to position [1826, 0]
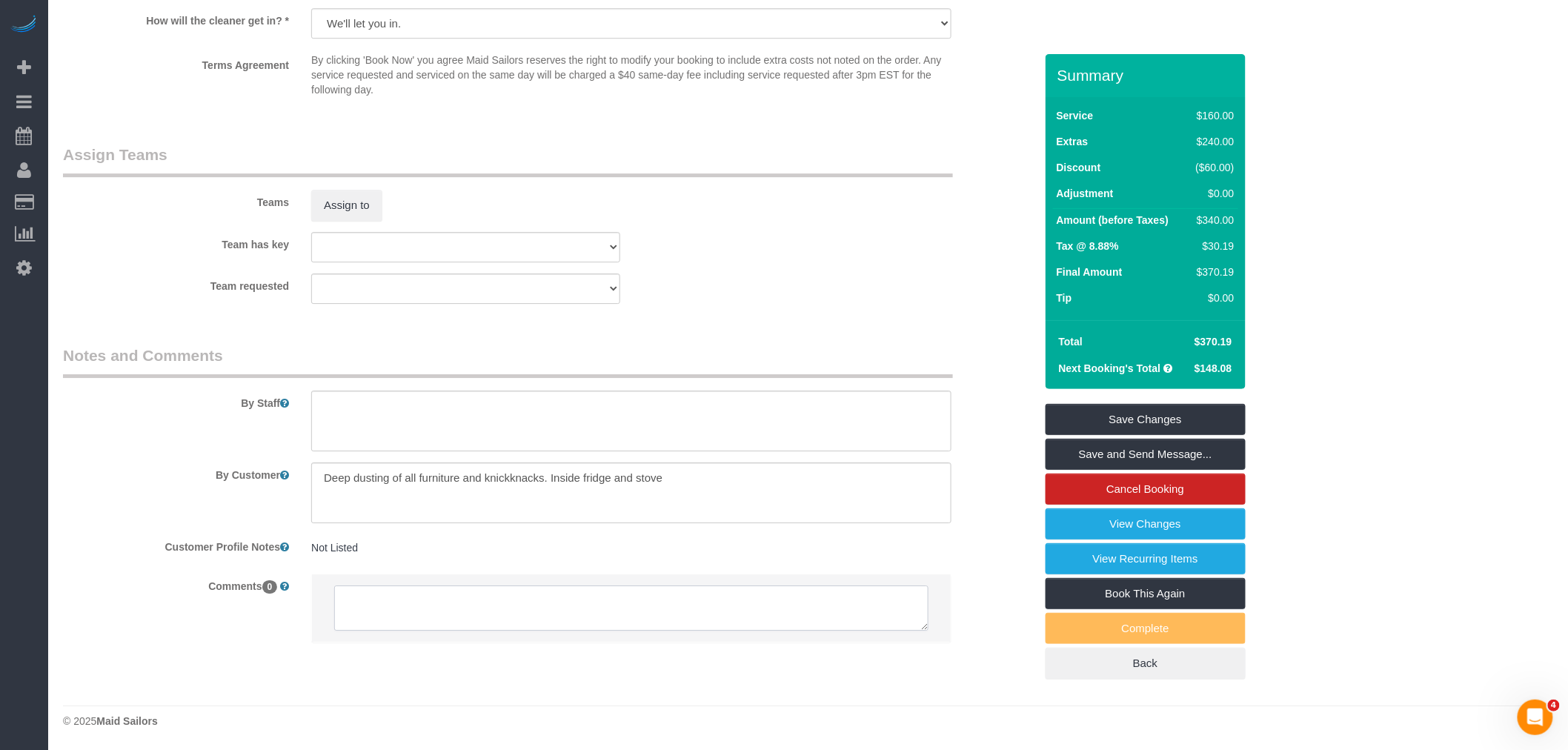
click at [353, 601] on textarea at bounding box center [631, 609] width 595 height 46
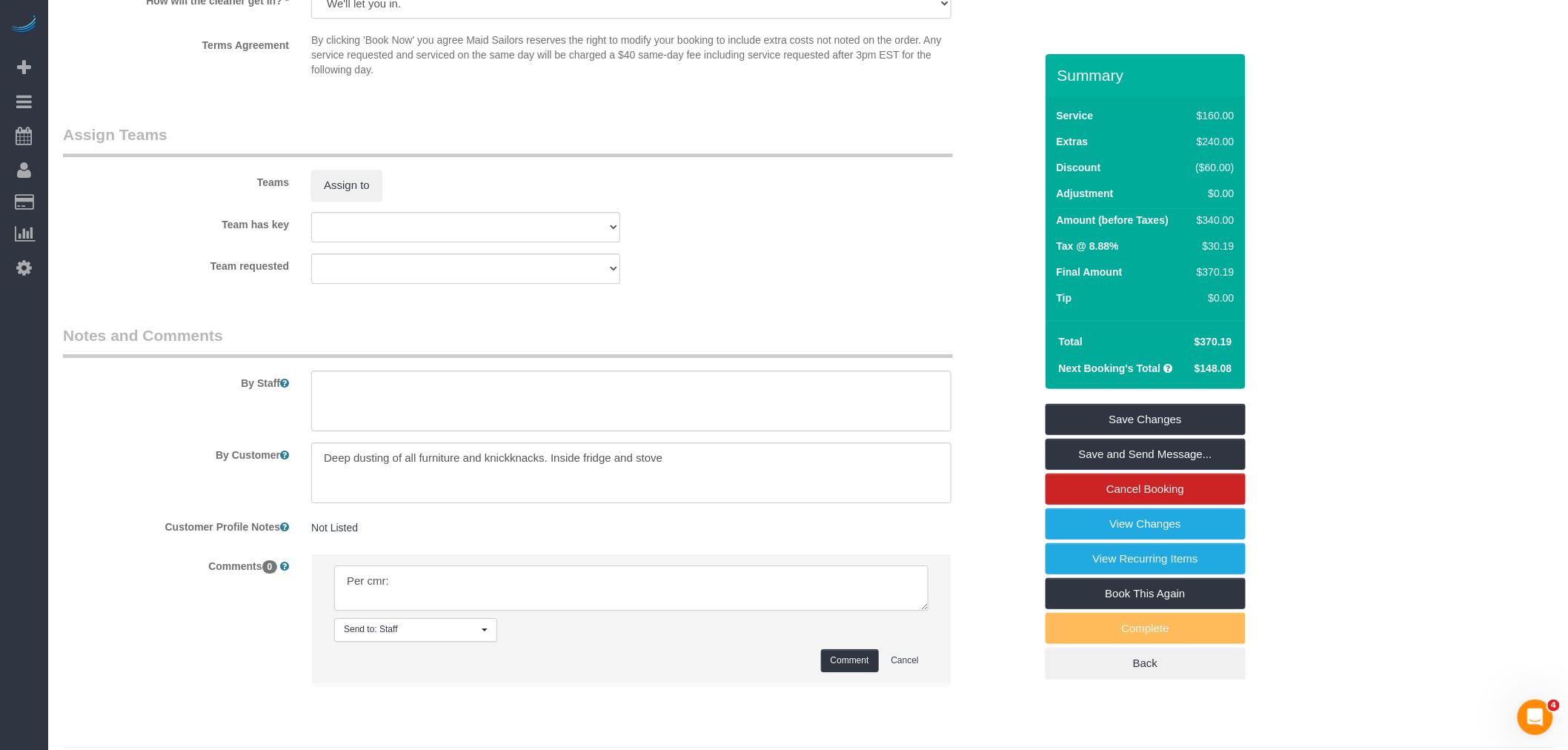
paste textarea "8:00am is okay, 10:00am is preferred"
type textarea "Per cmr: 8:00am is okay, 10:00am is preferred"
click at [832, 672] on button "Comment" at bounding box center [850, 660] width 58 height 23
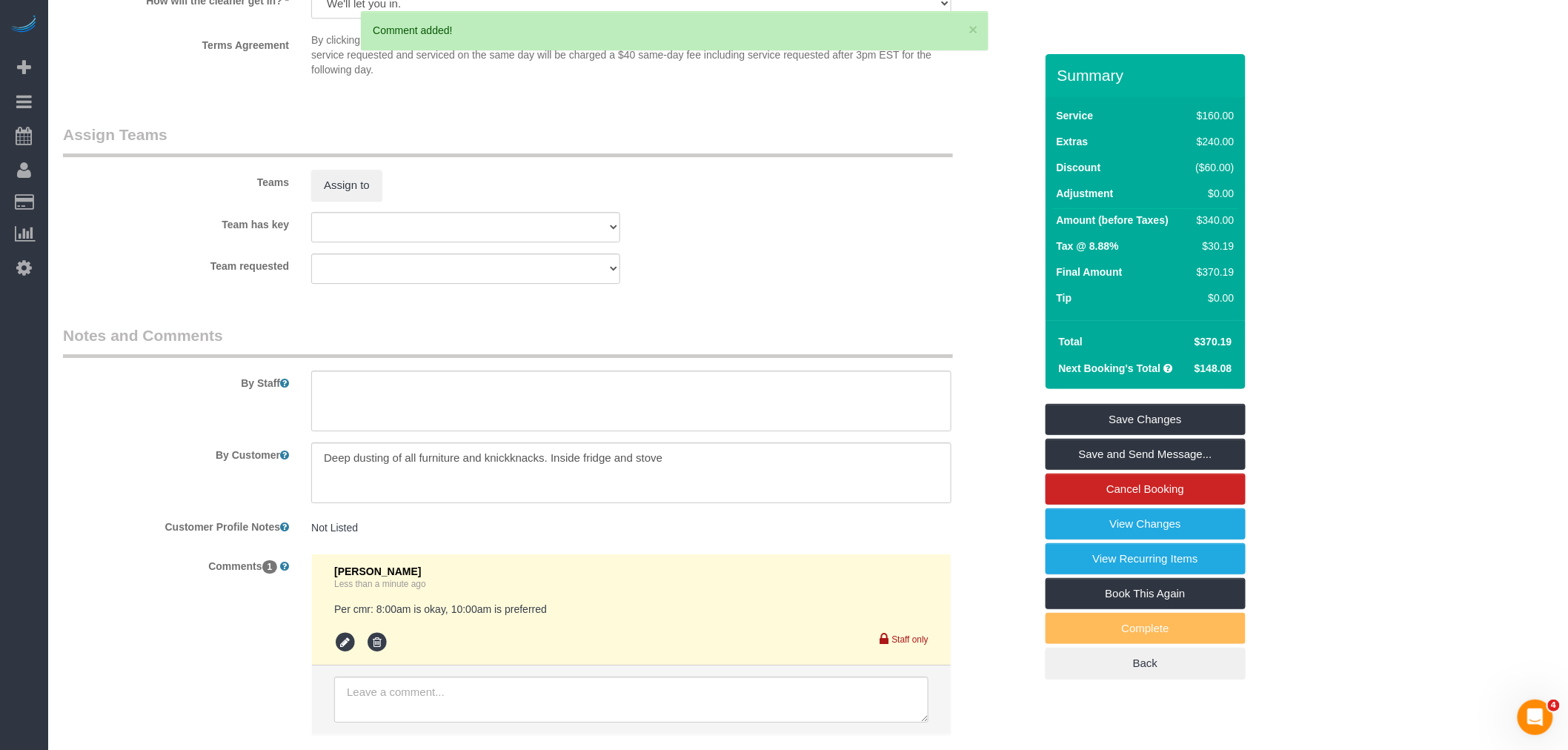
click at [761, 283] on div "Team requested 000- Donna Mercado 000 - Partnerships 000 - TEAM JOB 1 - Abdoula…" at bounding box center [548, 269] width 993 height 31
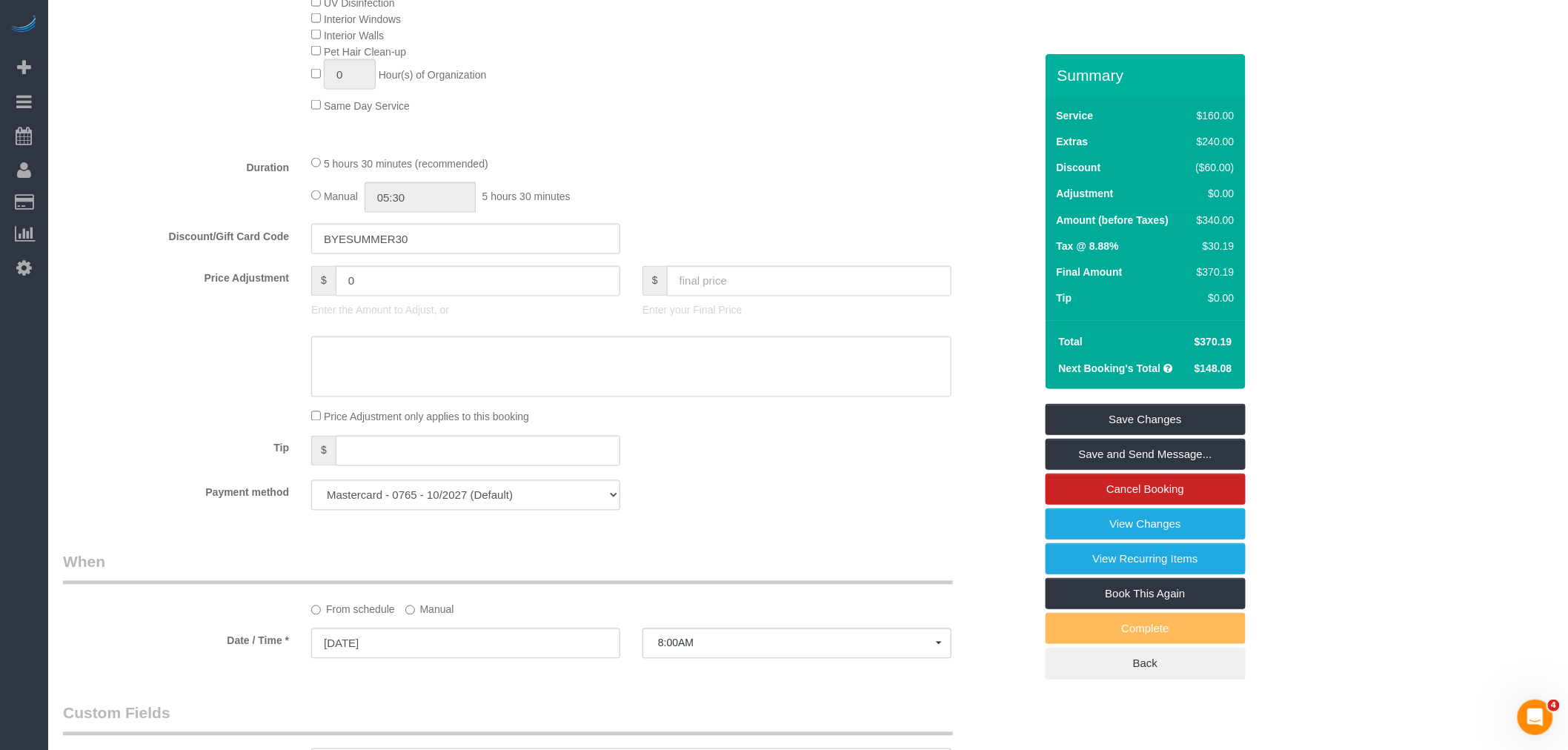
scroll to position [1084, 0]
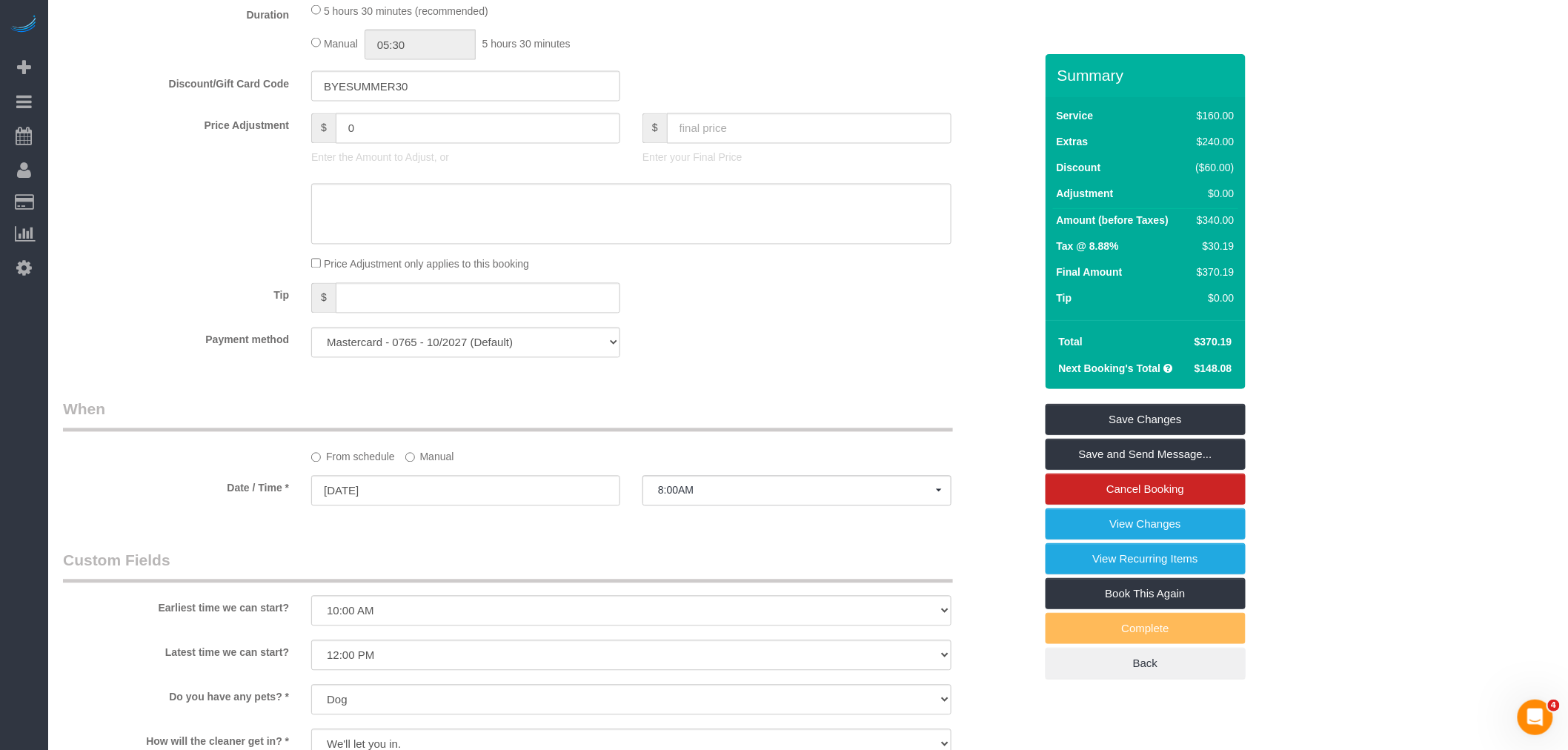
click at [421, 465] on label "Manual" at bounding box center [430, 455] width 49 height 20
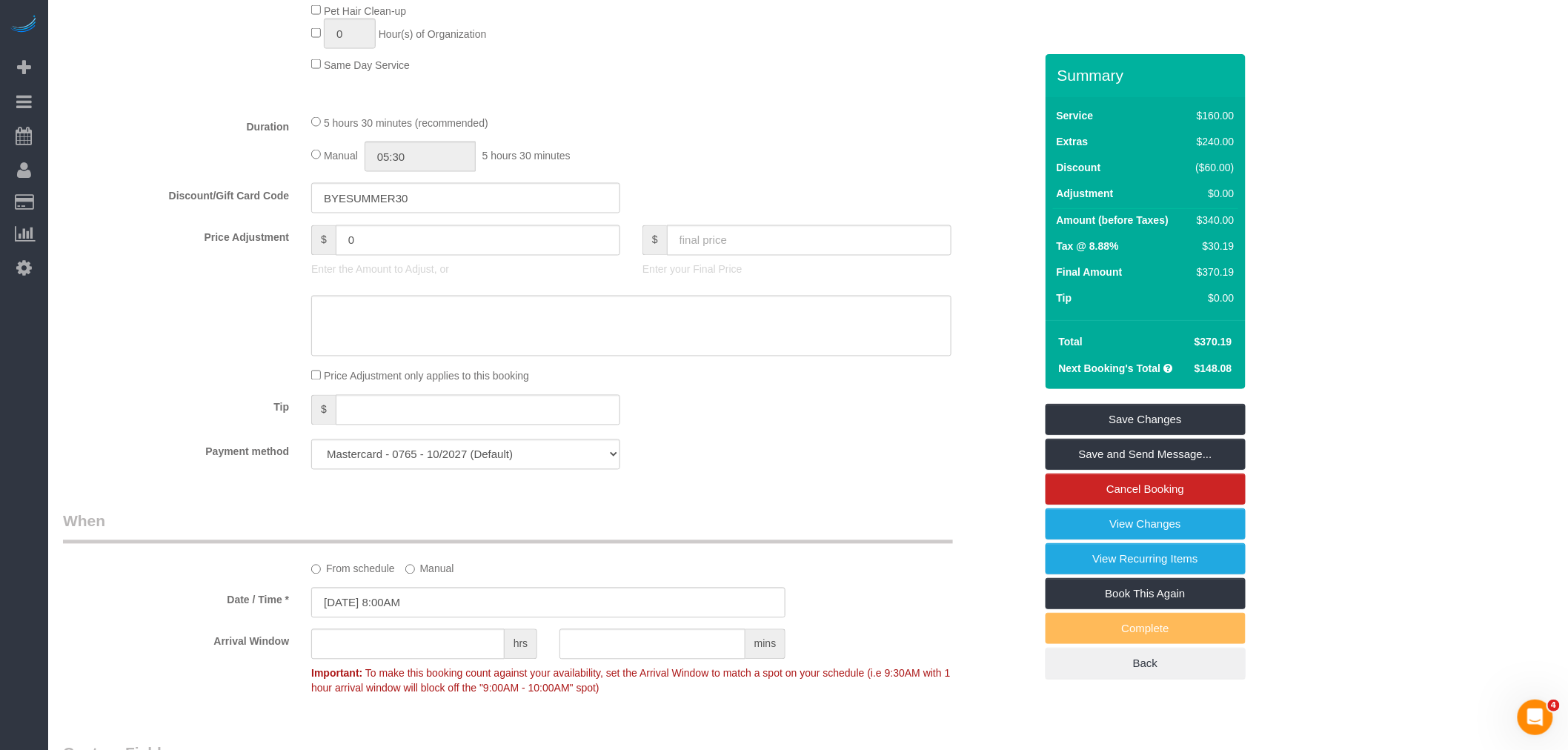
scroll to position [1070, 0]
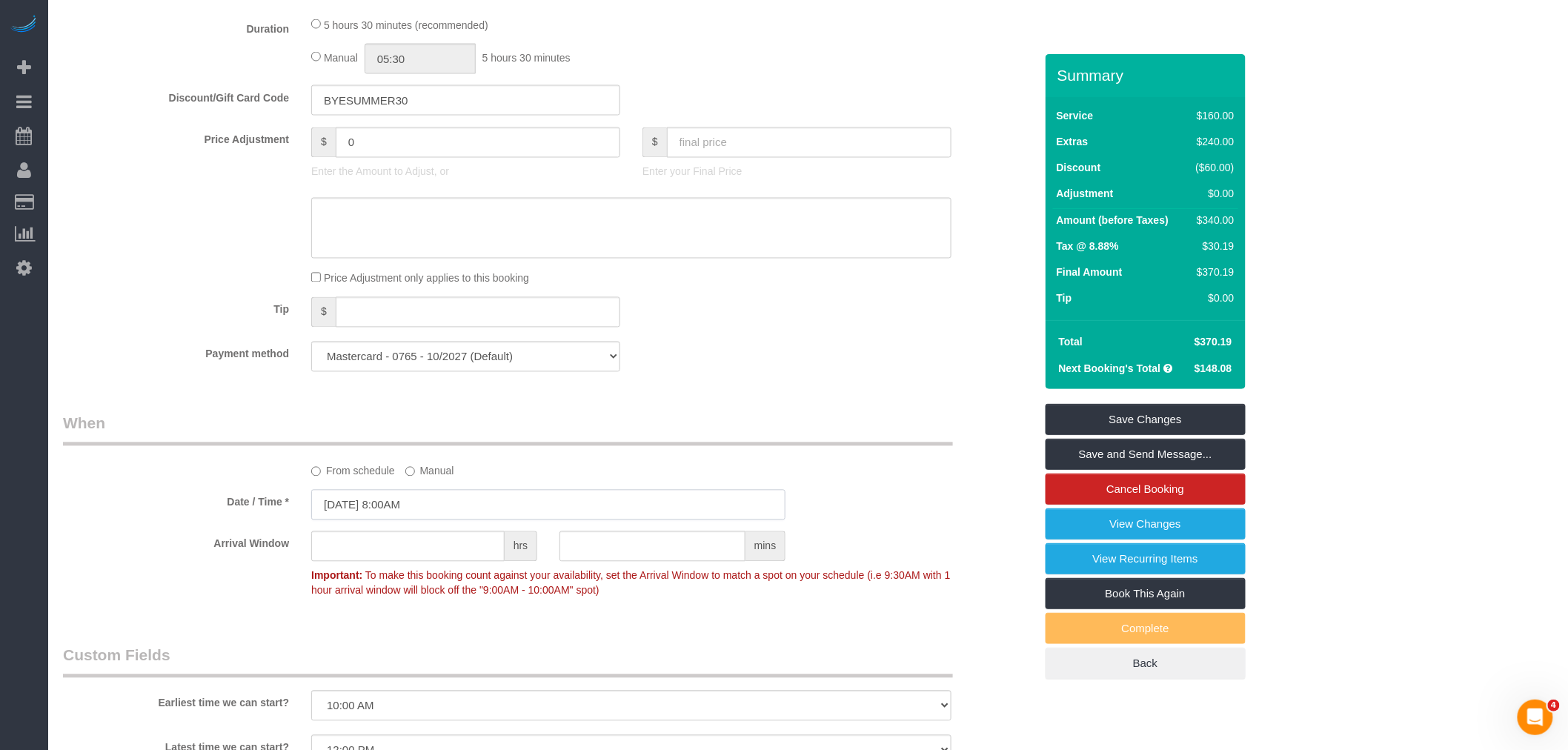
click at [478, 520] on input "08/31/2025 8:00AM" at bounding box center [548, 505] width 474 height 31
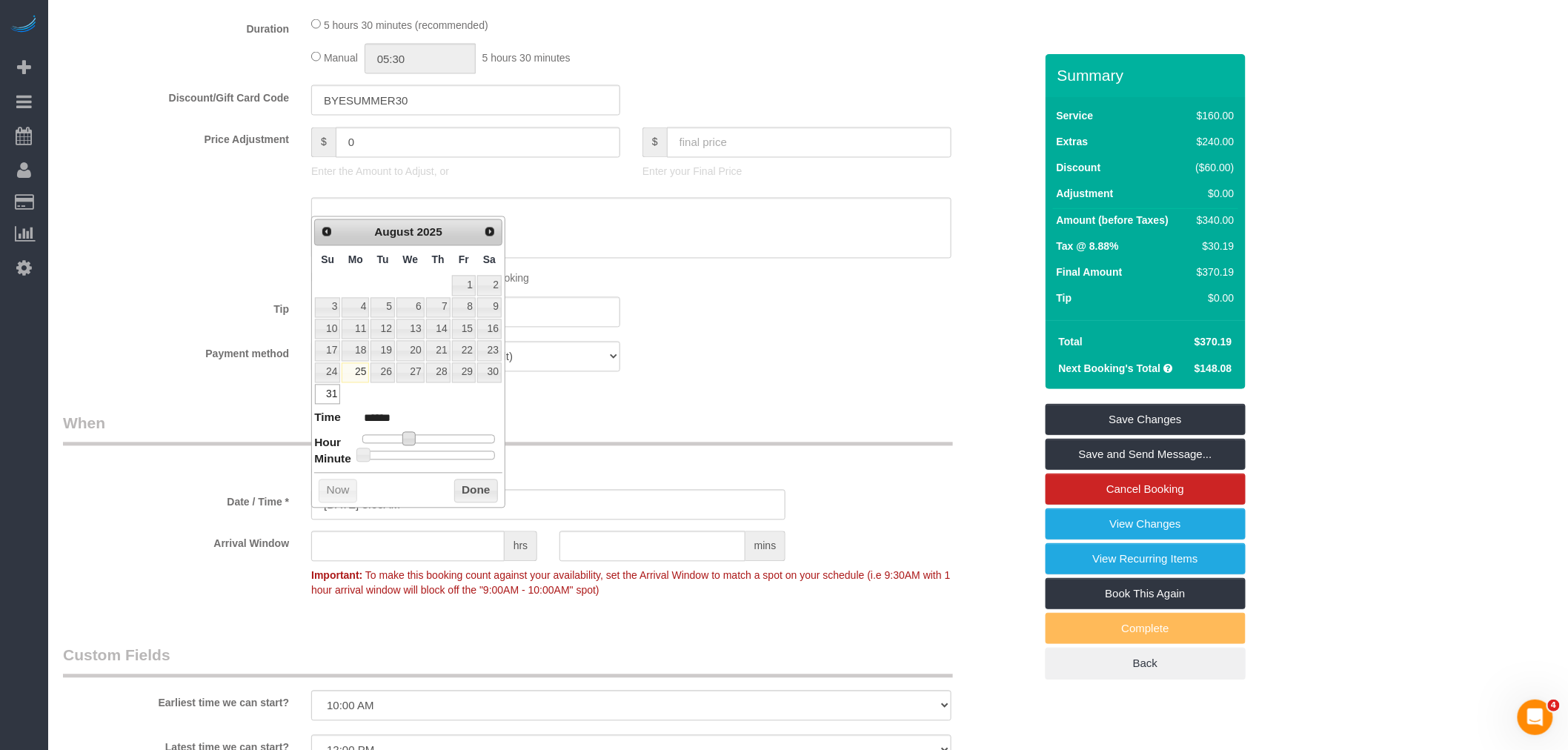
click at [409, 441] on span at bounding box center [409, 439] width 13 height 13
type input "08/31/2025 9:00AM"
type input "******"
type input "08/31/2025 10:00AM"
type input "*******"
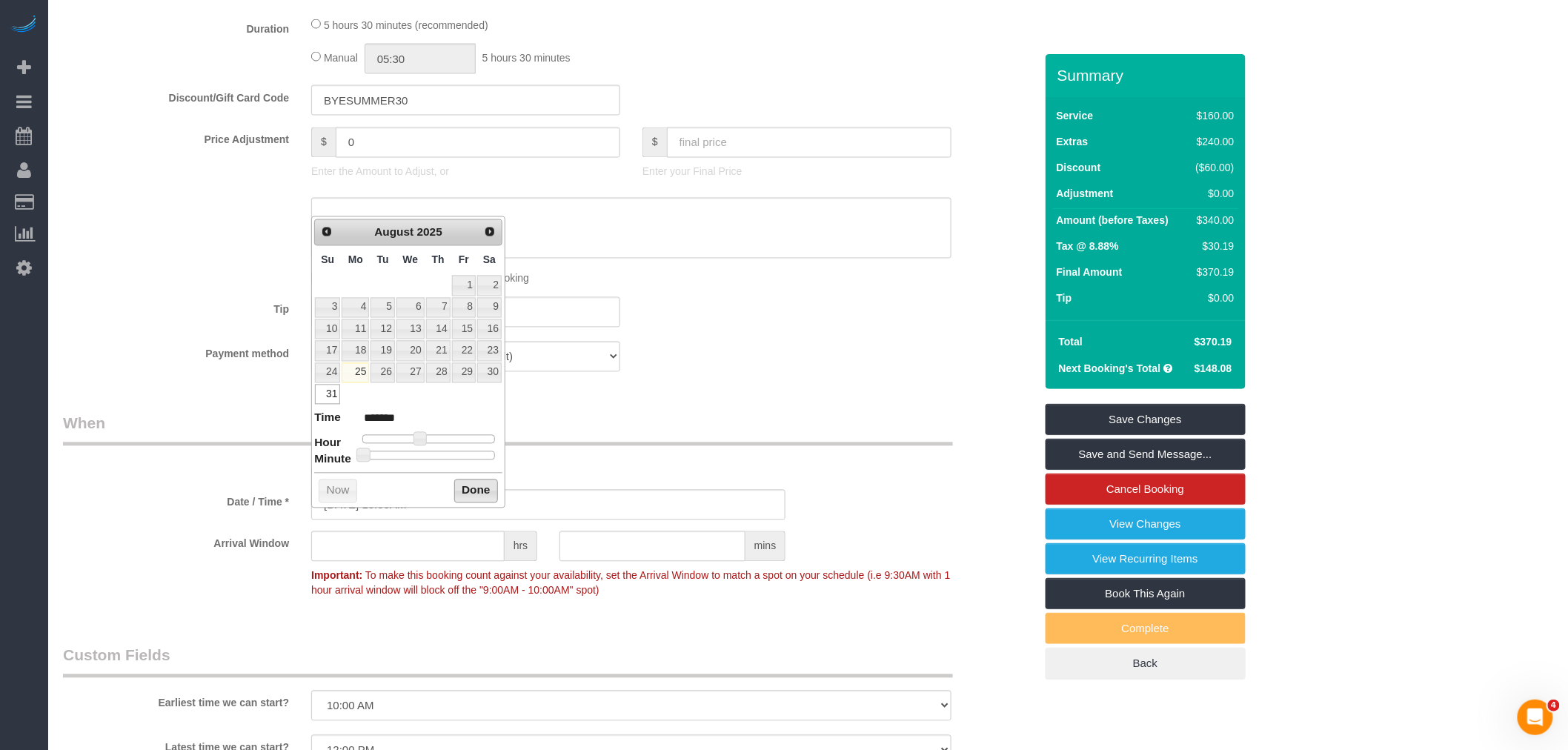
click at [478, 490] on button "Done" at bounding box center [476, 491] width 44 height 24
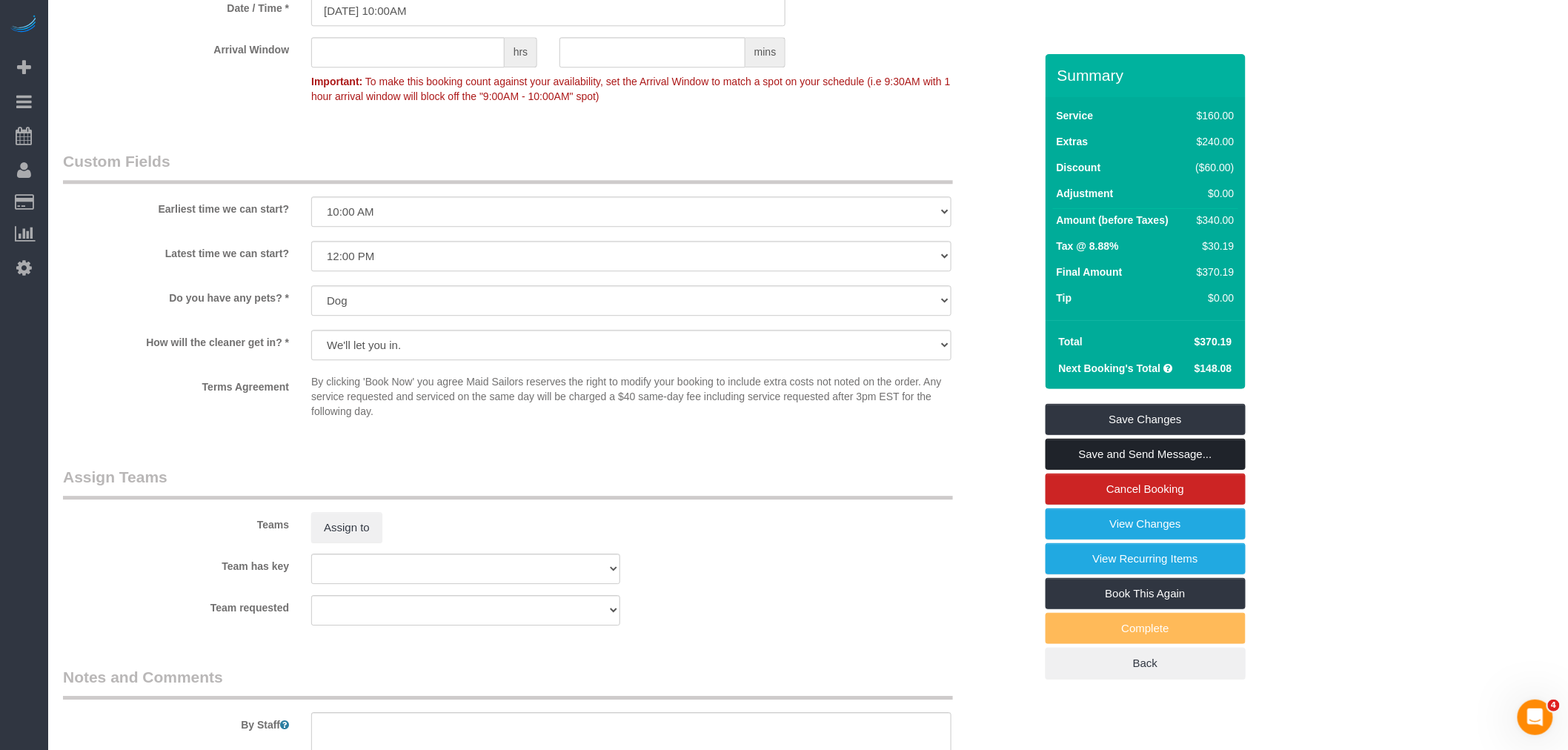
click at [1150, 460] on link "Save and Send Message..." at bounding box center [1145, 454] width 200 height 31
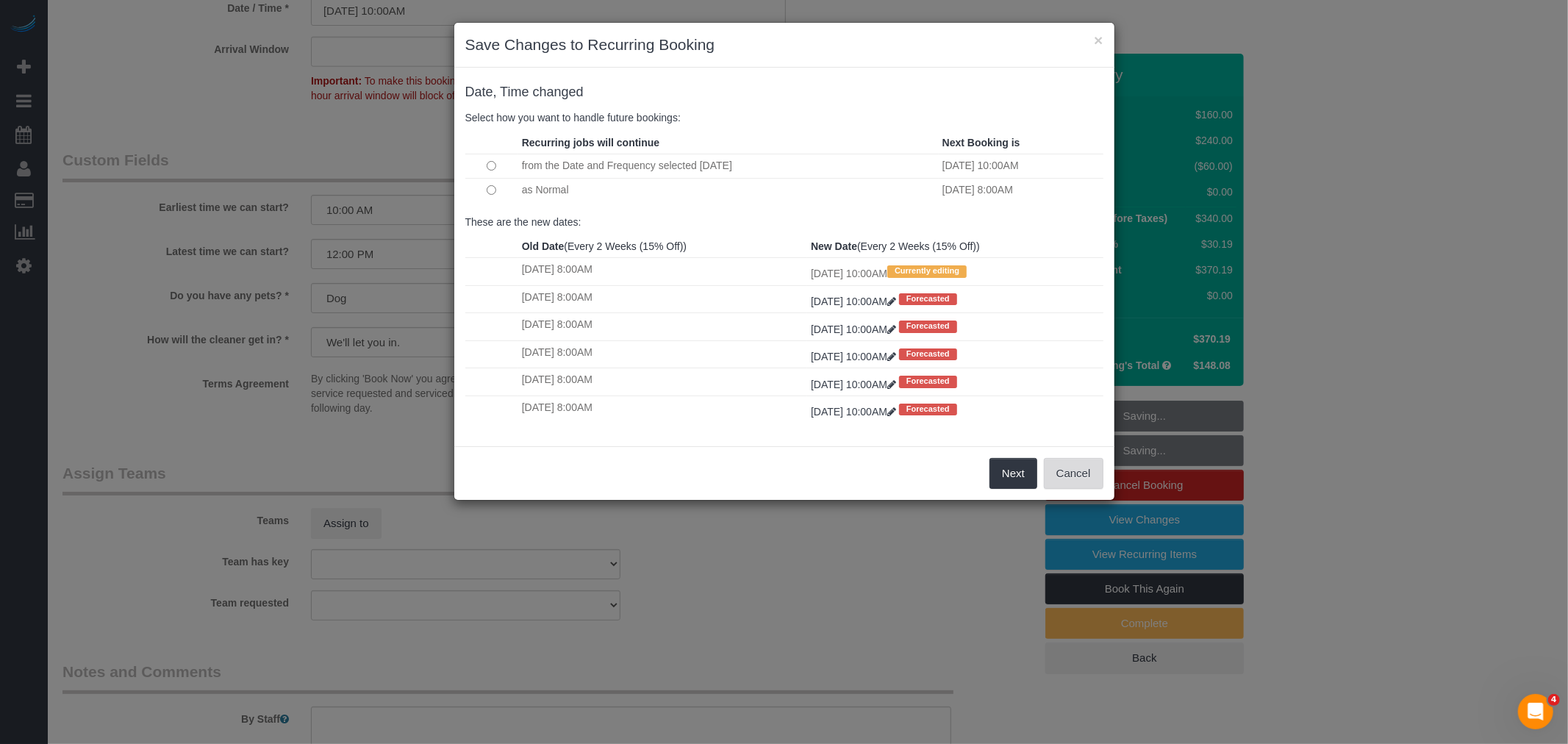
click at [1074, 484] on button "Cancel" at bounding box center [1073, 473] width 59 height 31
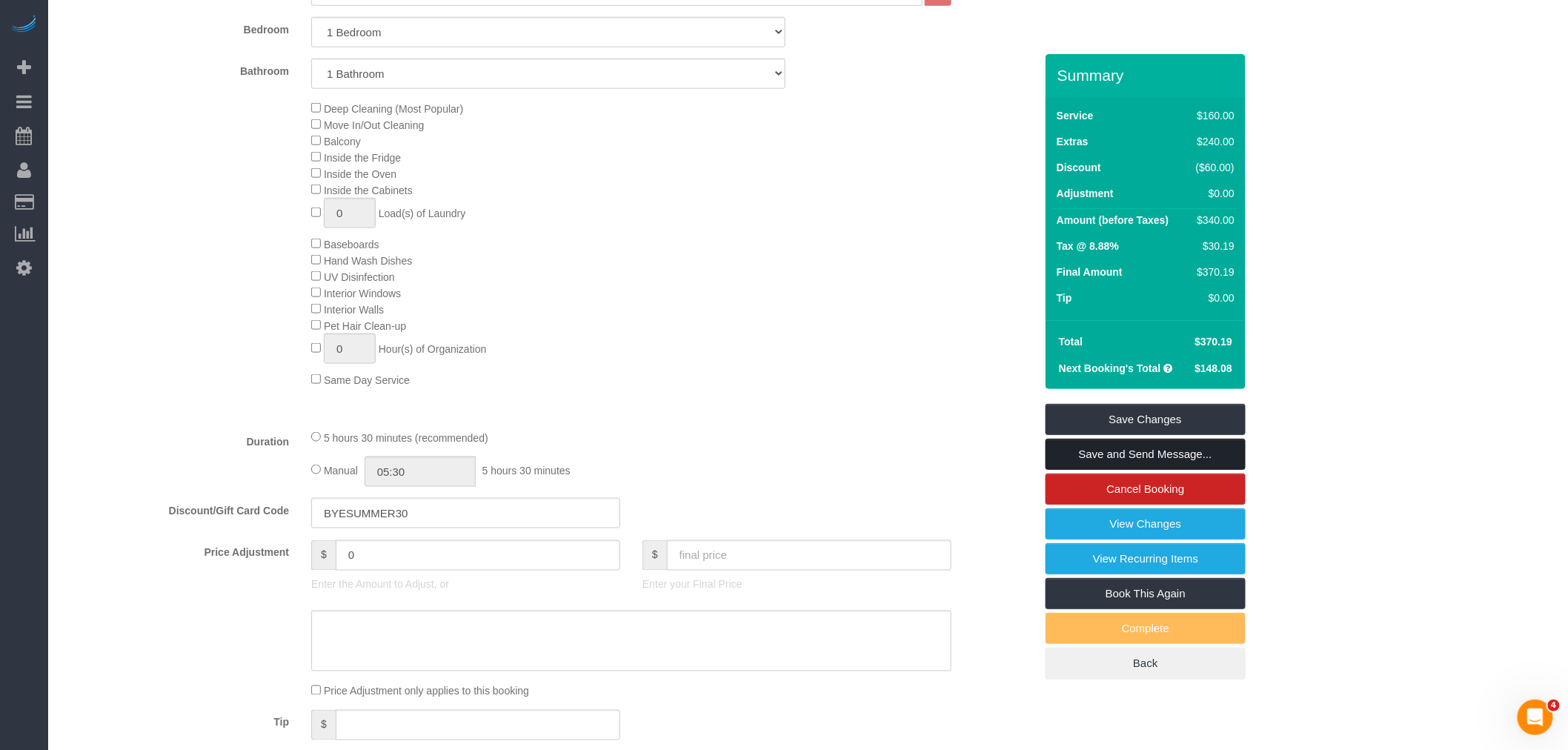
scroll to position [247, 0]
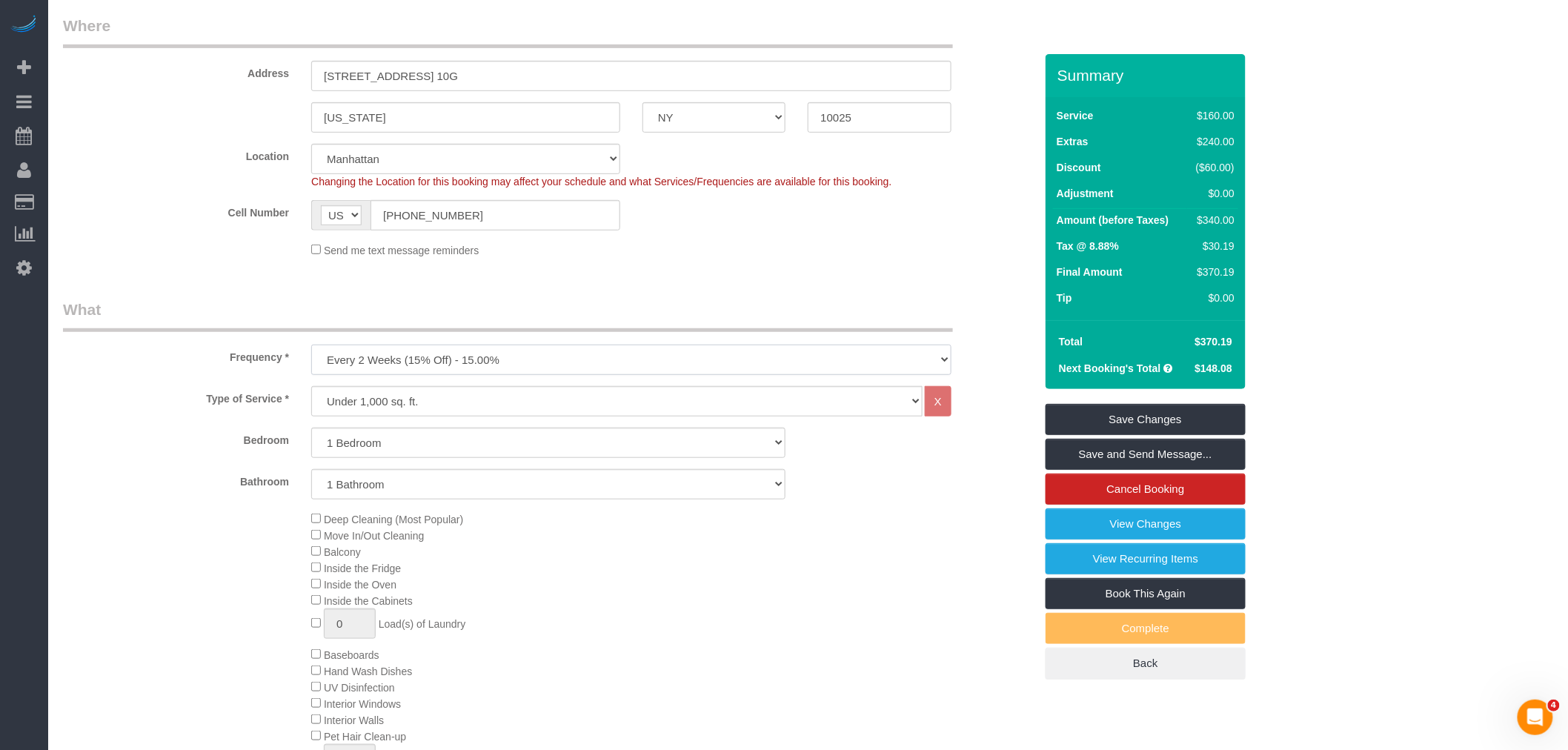
click at [478, 371] on select "One Time Weekly (20% Off) - 20.00% Every 2 Weeks (15% Off) - 15.00% Every 4 Wee…" at bounding box center [631, 360] width 640 height 31
select select "object:1330"
click at [311, 346] on select "One Time Weekly (20% Off) - 20.00% Every 2 Weeks (15% Off) - 15.00% Every 4 Wee…" at bounding box center [631, 360] width 640 height 31
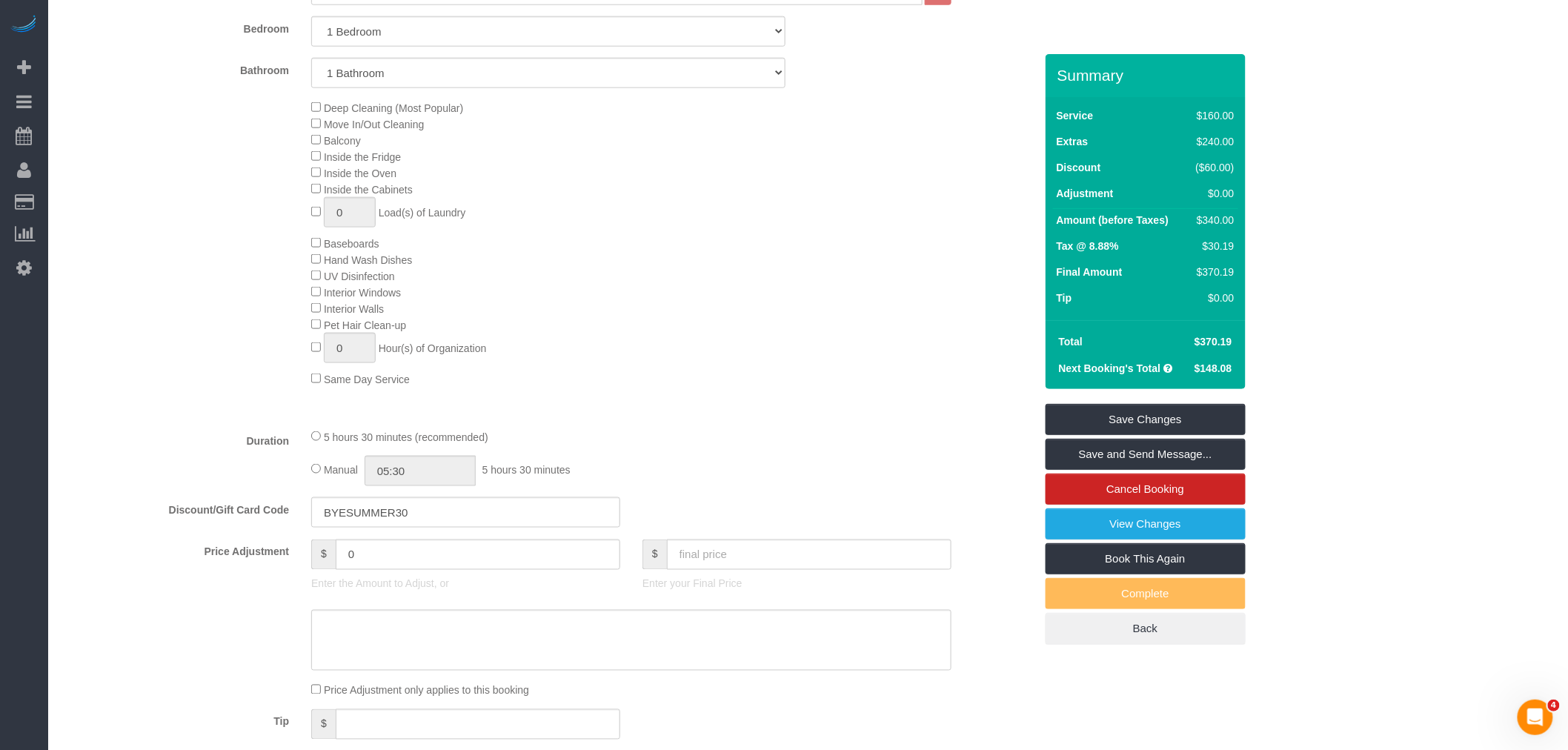
scroll to position [1070, 0]
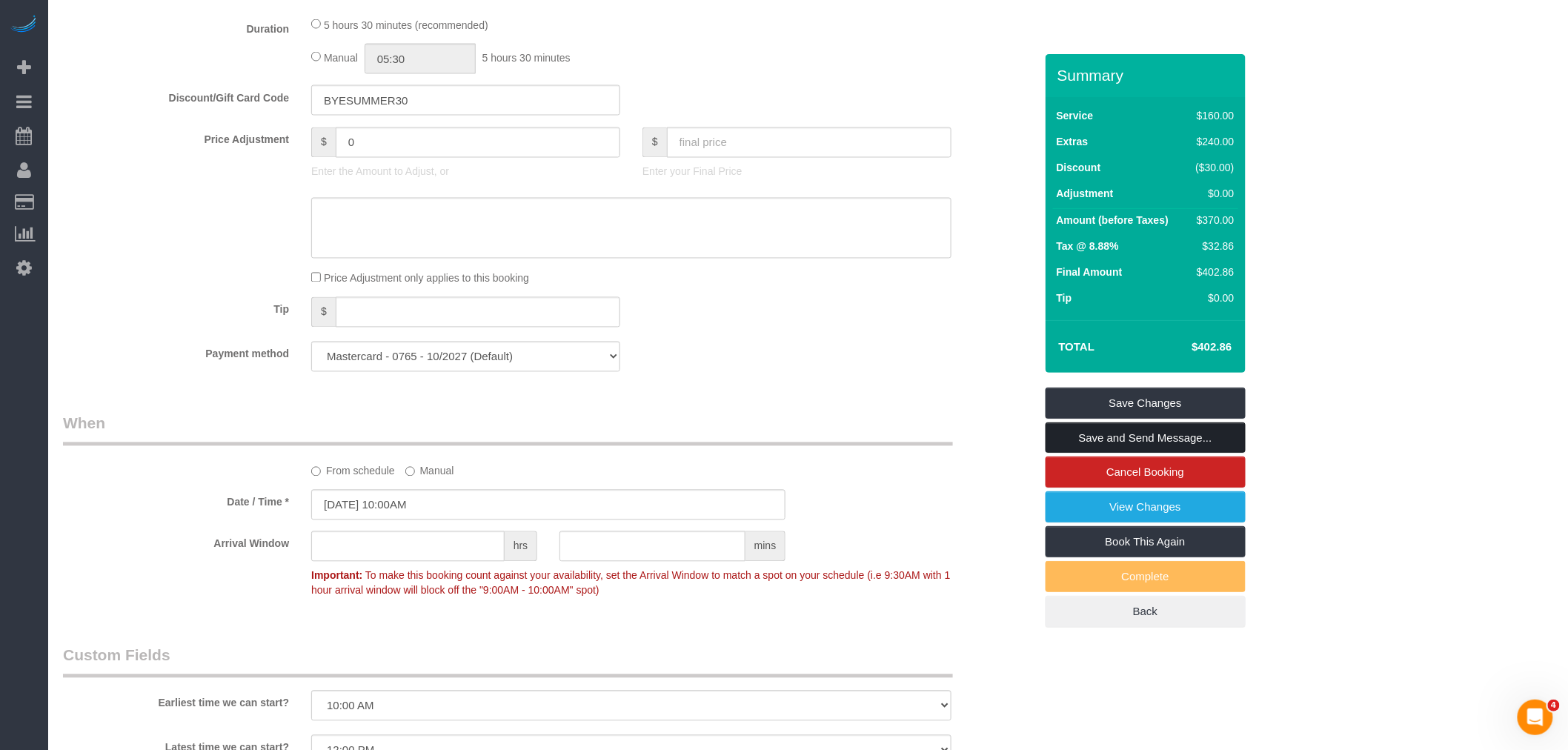
click at [1150, 441] on link "Save and Send Message..." at bounding box center [1145, 438] width 200 height 31
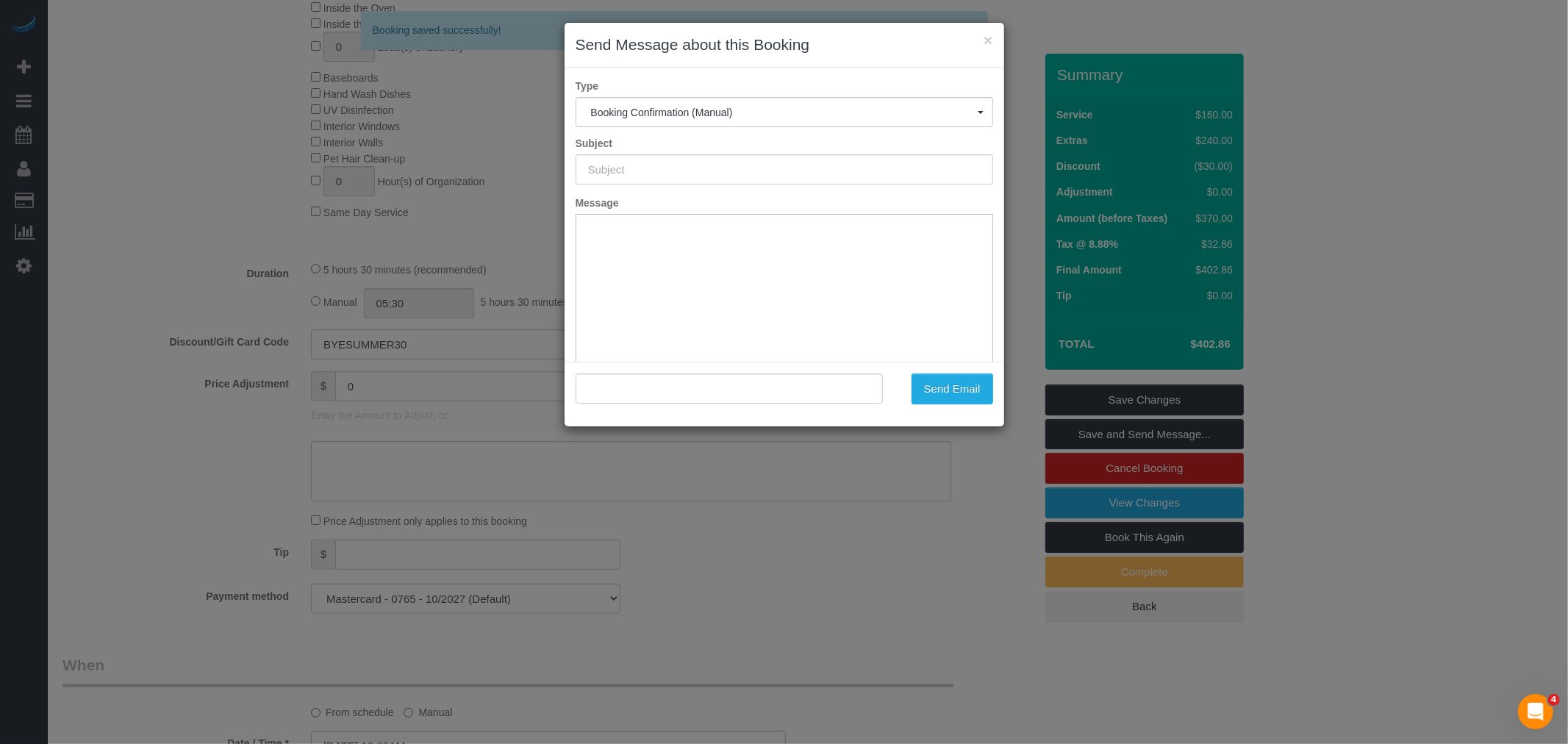
scroll to position [0, 0]
type input "Cleaning Confirmed for 08/31/2025 at 10:00am"
type input ""Marcy Kopakin" <marcyhk@aol.com>"
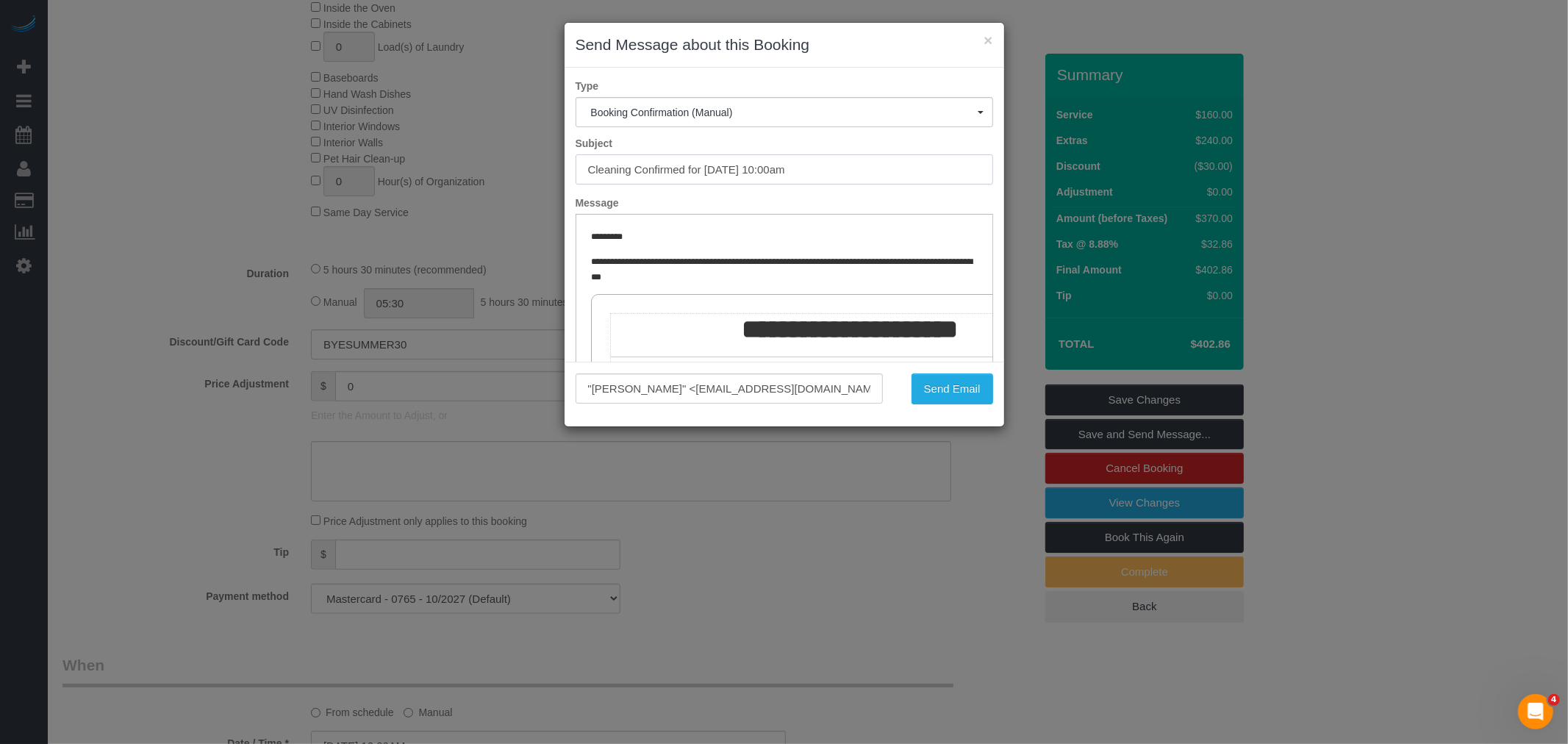
click at [377, 192] on div "× Send Message about this Booking Type Booking Confirmation (Manual) Booking Co…" at bounding box center [784, 372] width 1568 height 744
click at [942, 393] on button "Send Email" at bounding box center [952, 389] width 82 height 31
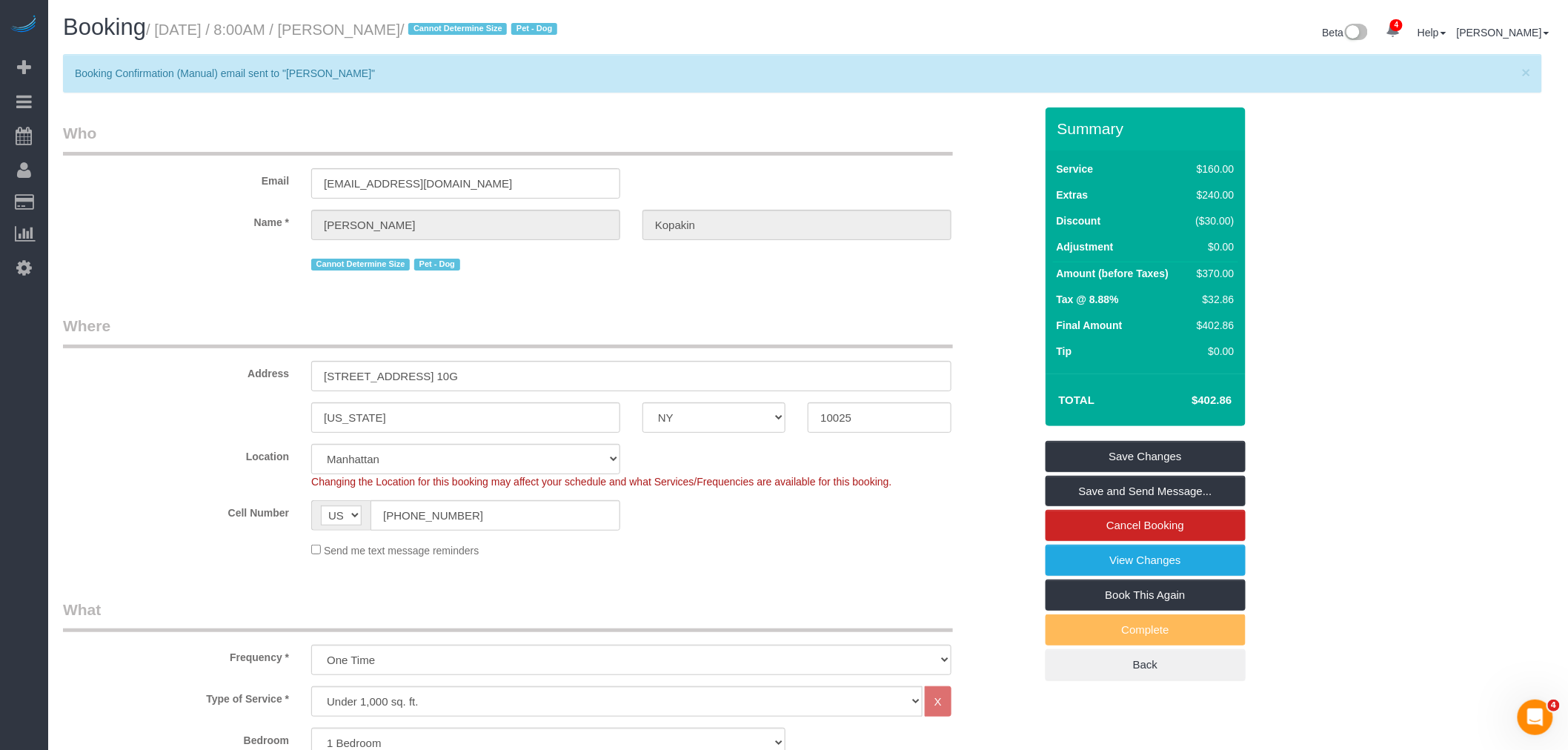
click at [595, 146] on legend "Who" at bounding box center [507, 139] width 890 height 34
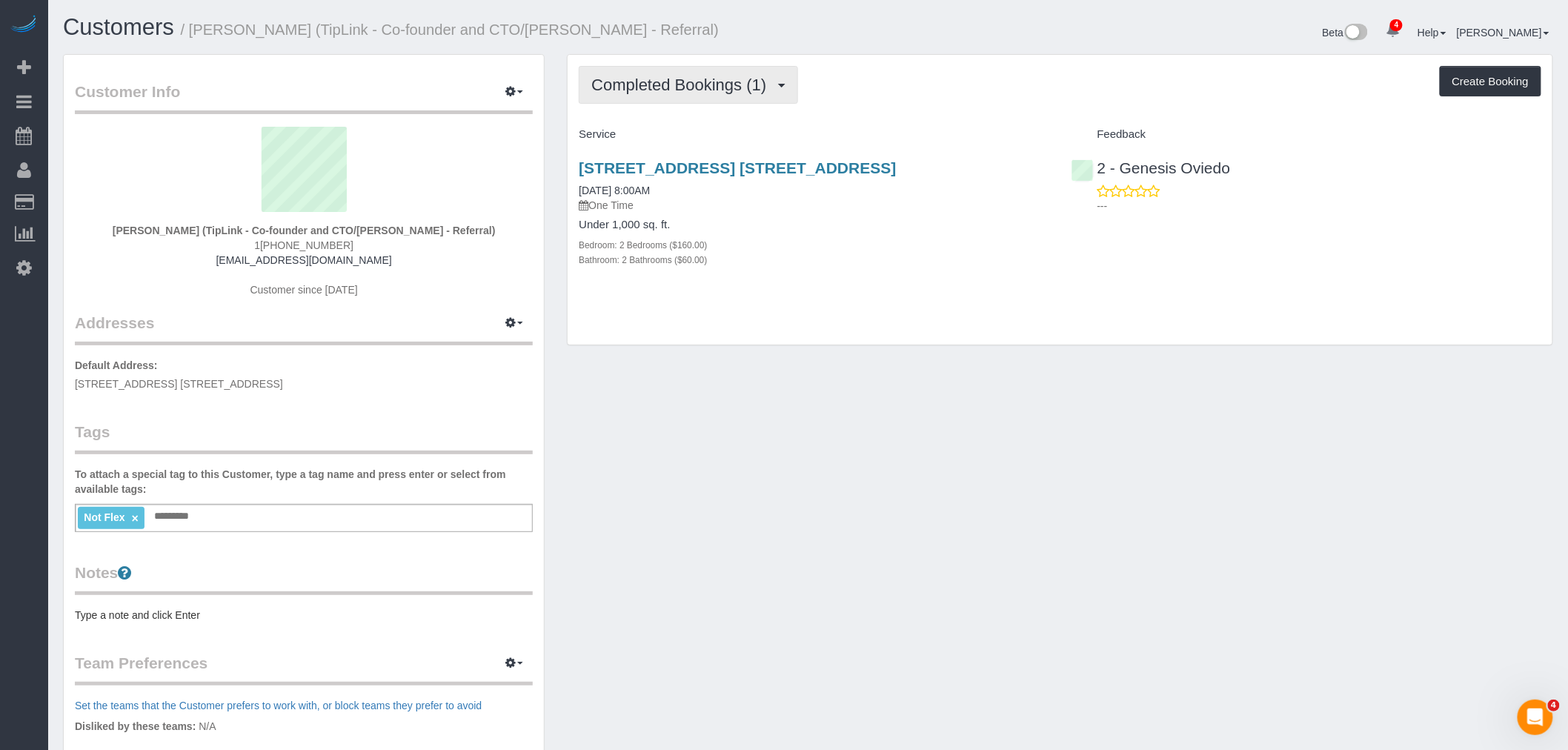
click at [688, 75] on button "Completed Bookings (1)" at bounding box center [688, 85] width 220 height 38
click at [671, 135] on link "Upcoming Bookings (1)" at bounding box center [656, 138] width 154 height 19
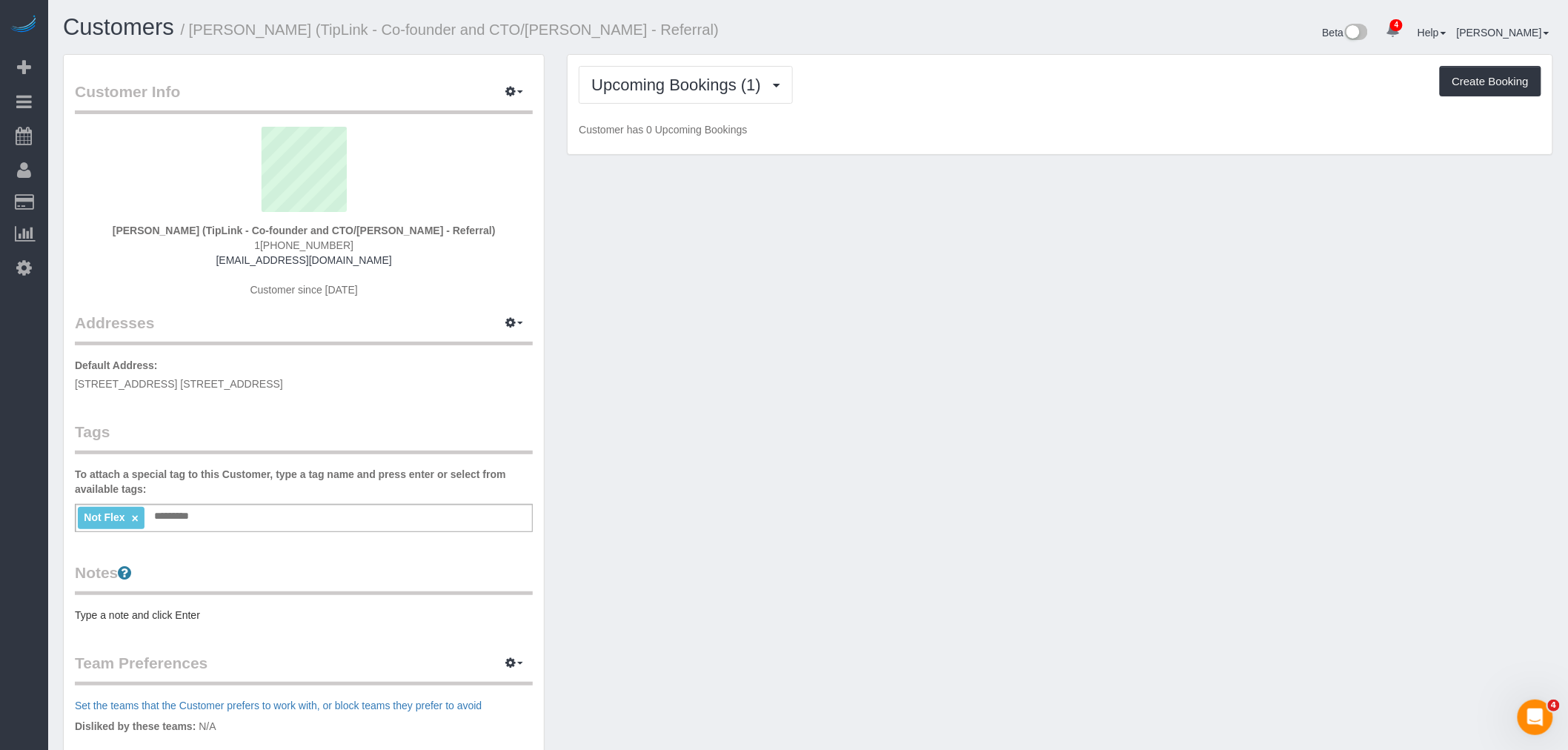
click at [862, 100] on div "Upcoming Bookings (1) Completed Bookings (1) Upcoming Bookings (1) Cancelled Bo…" at bounding box center [1060, 85] width 962 height 38
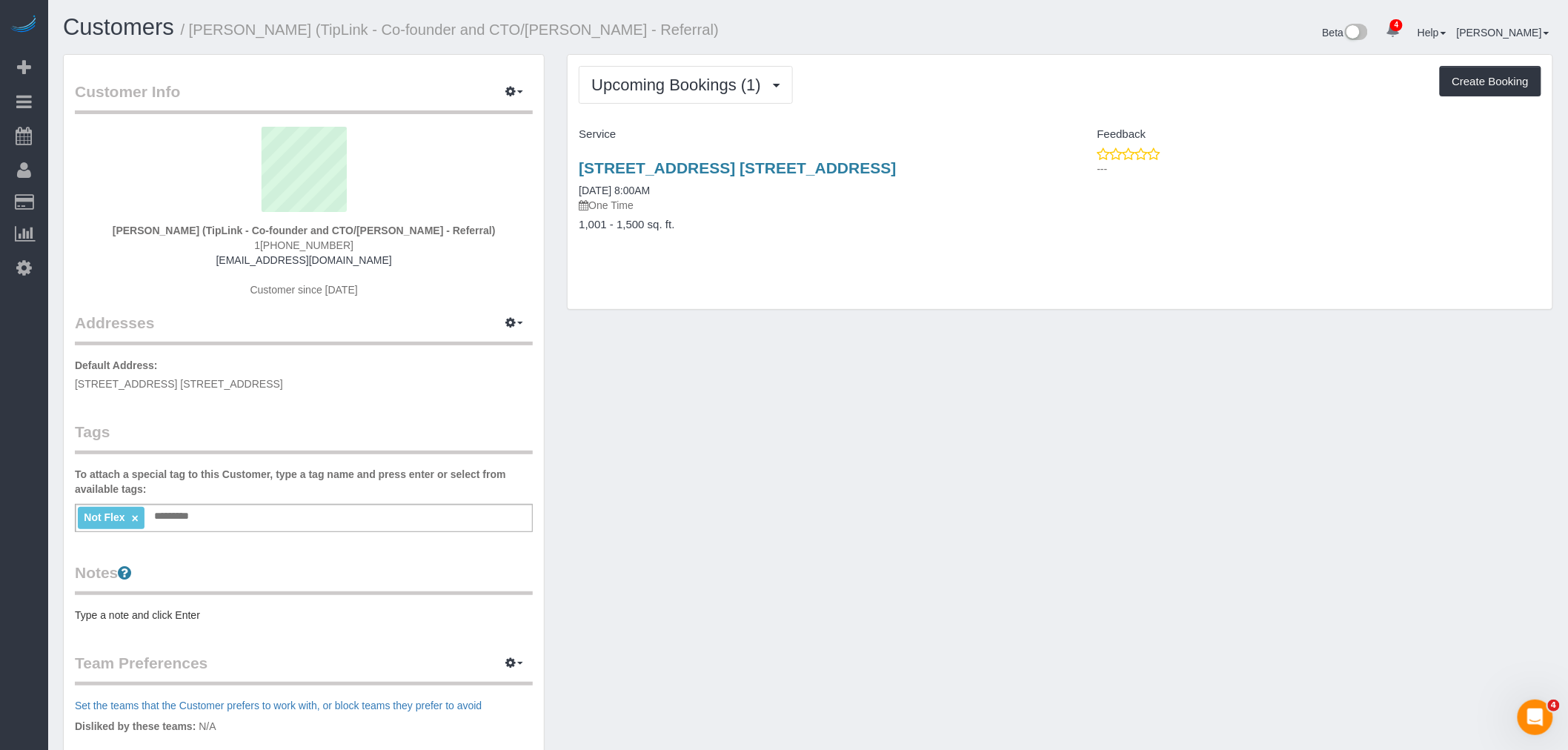
drag, startPoint x: 958, startPoint y: 168, endPoint x: 572, endPoint y: 171, distance: 386.0
click at [572, 170] on div "96 Rockwell Place, Apt. 10c, Brooklyn, NY 11217 08/28/2025 8:00AM One Time 1,00…" at bounding box center [813, 204] width 492 height 114
copy link "96 Rockwell Place, Apt. 10c, Brooklyn, NY 11217"
click at [248, 524] on div "Not Flex × Add a tag" at bounding box center [303, 518] width 458 height 28
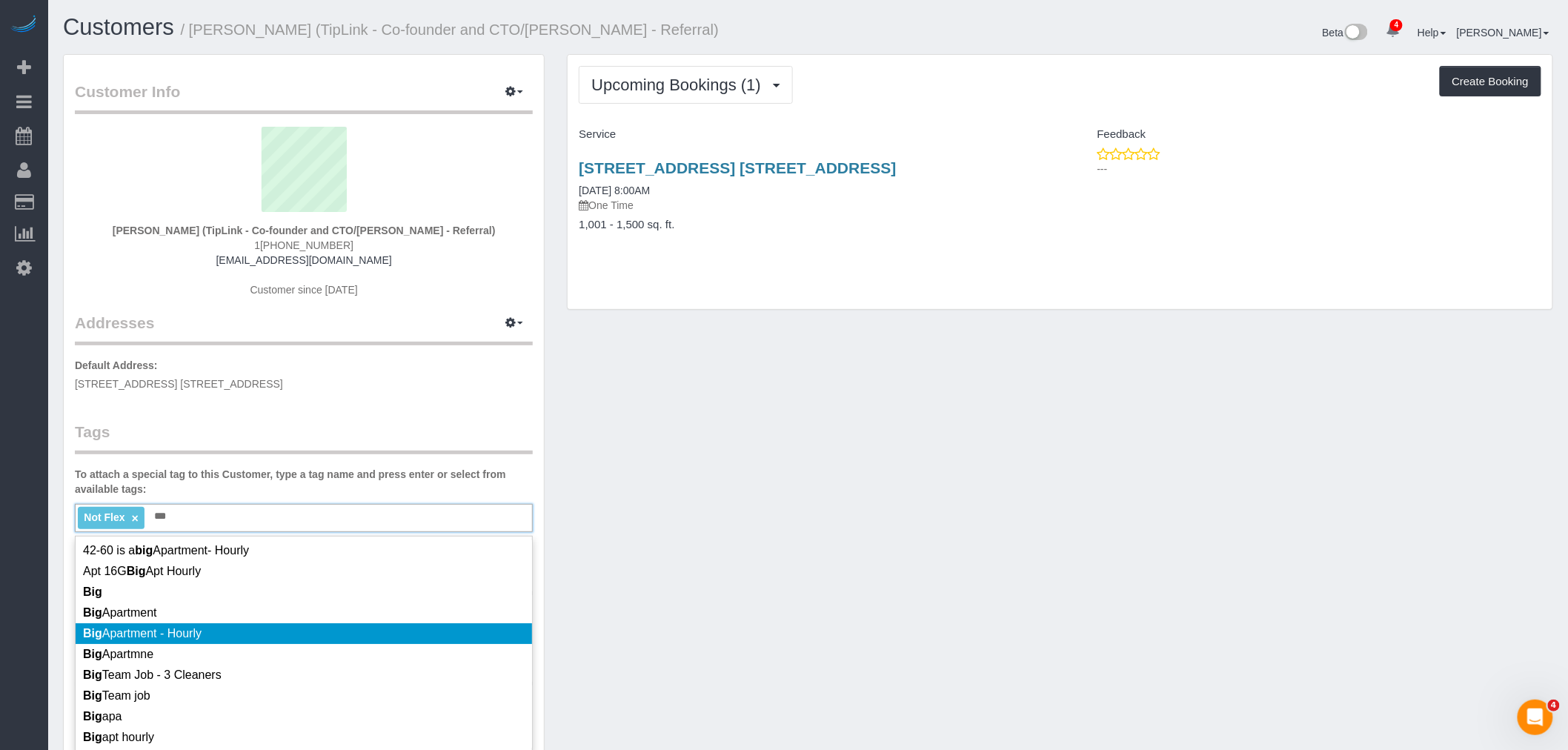
type input "***"
click at [287, 639] on li "Big Apartment - Hourly" at bounding box center [303, 634] width 456 height 21
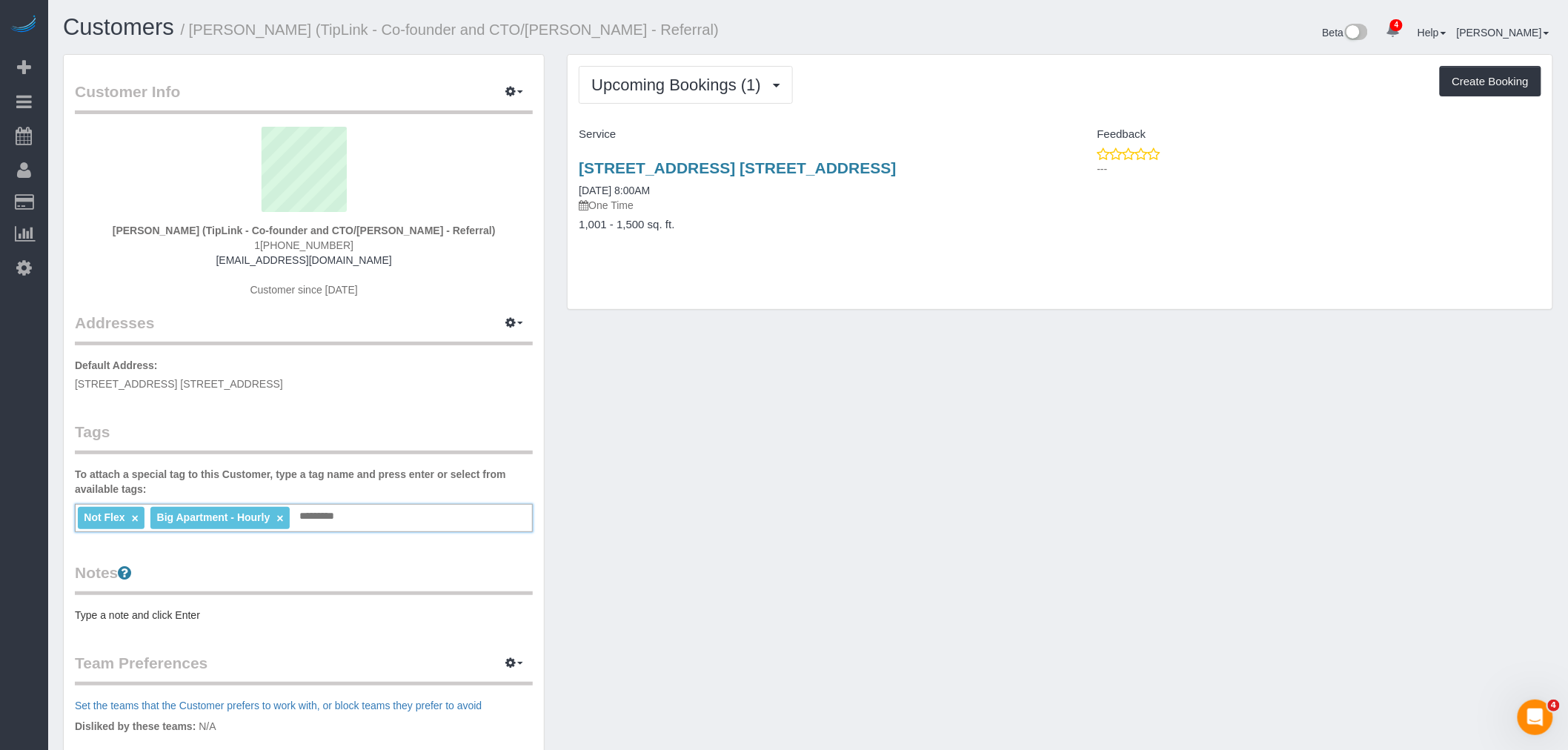
click at [196, 613] on pre "Type a note and click Enter" at bounding box center [303, 615] width 458 height 15
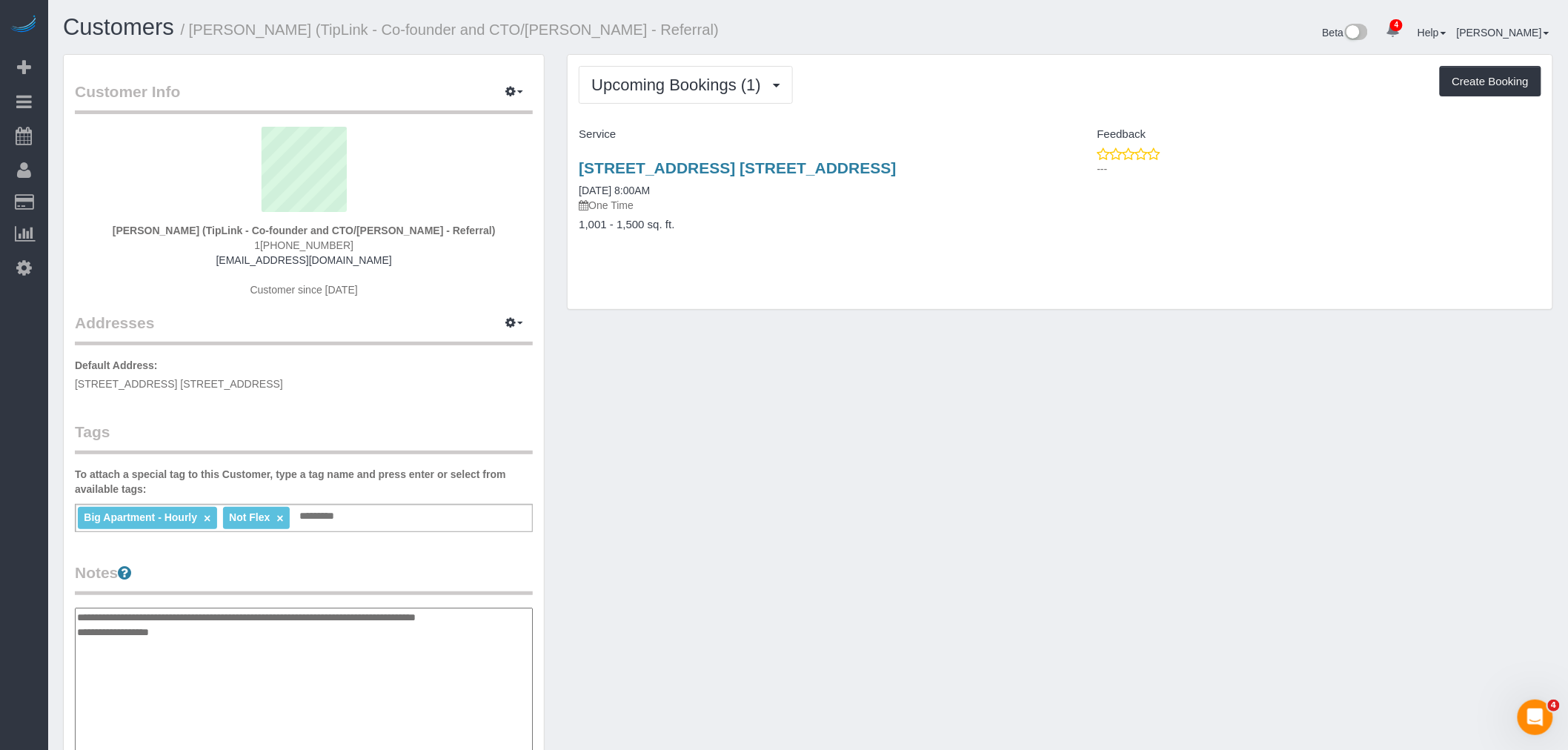
type textarea "**********"
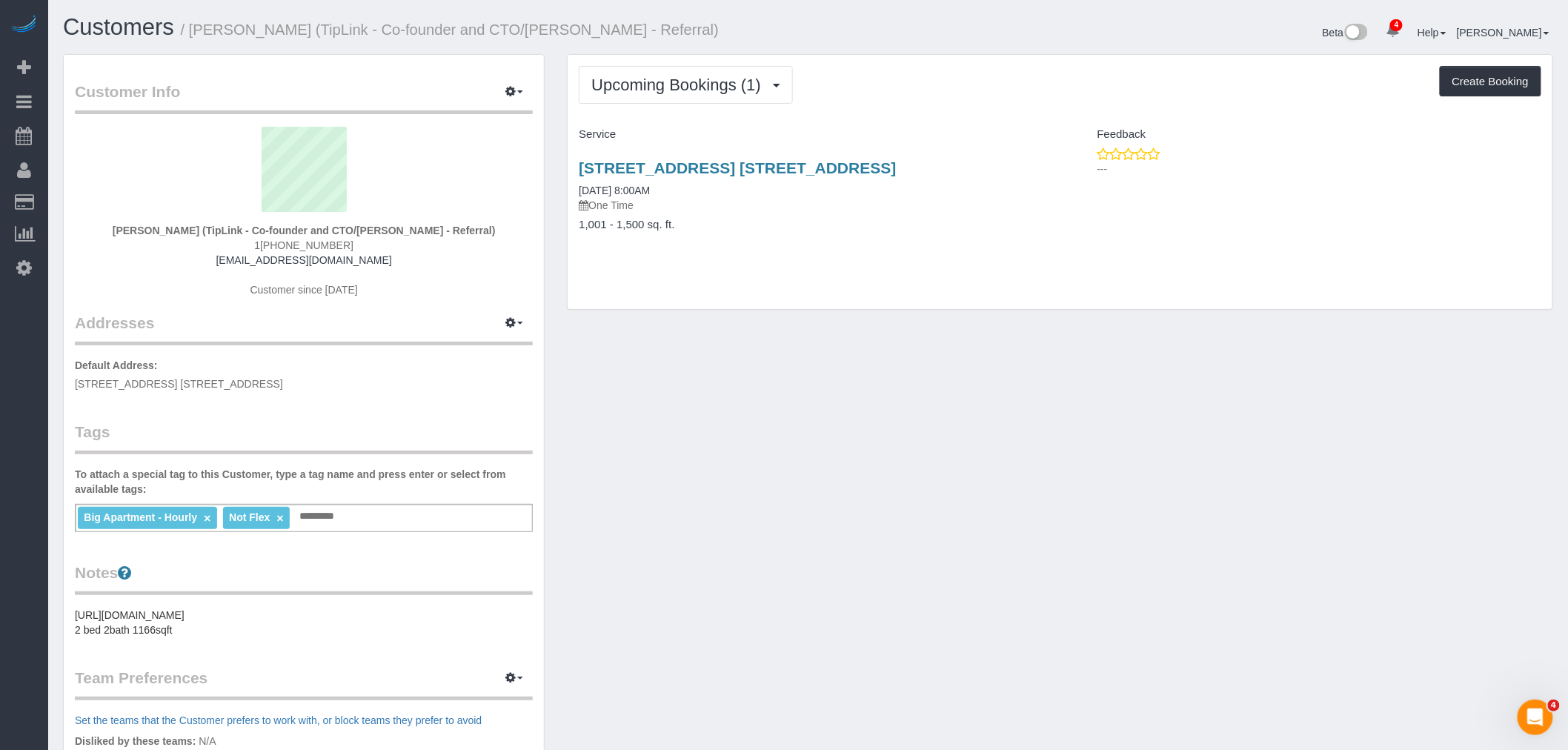
click at [986, 456] on div "Customer Info Edit Contact Info Send Message Email Preferences Special Sales Ta…" at bounding box center [807, 552] width 1512 height 997
click at [920, 91] on div "Upcoming Bookings (1) Completed Bookings (1) Upcoming Bookings (1) Cancelled Bo…" at bounding box center [1060, 85] width 962 height 38
click at [697, 91] on span "Upcoming Bookings (1)" at bounding box center [680, 85] width 177 height 19
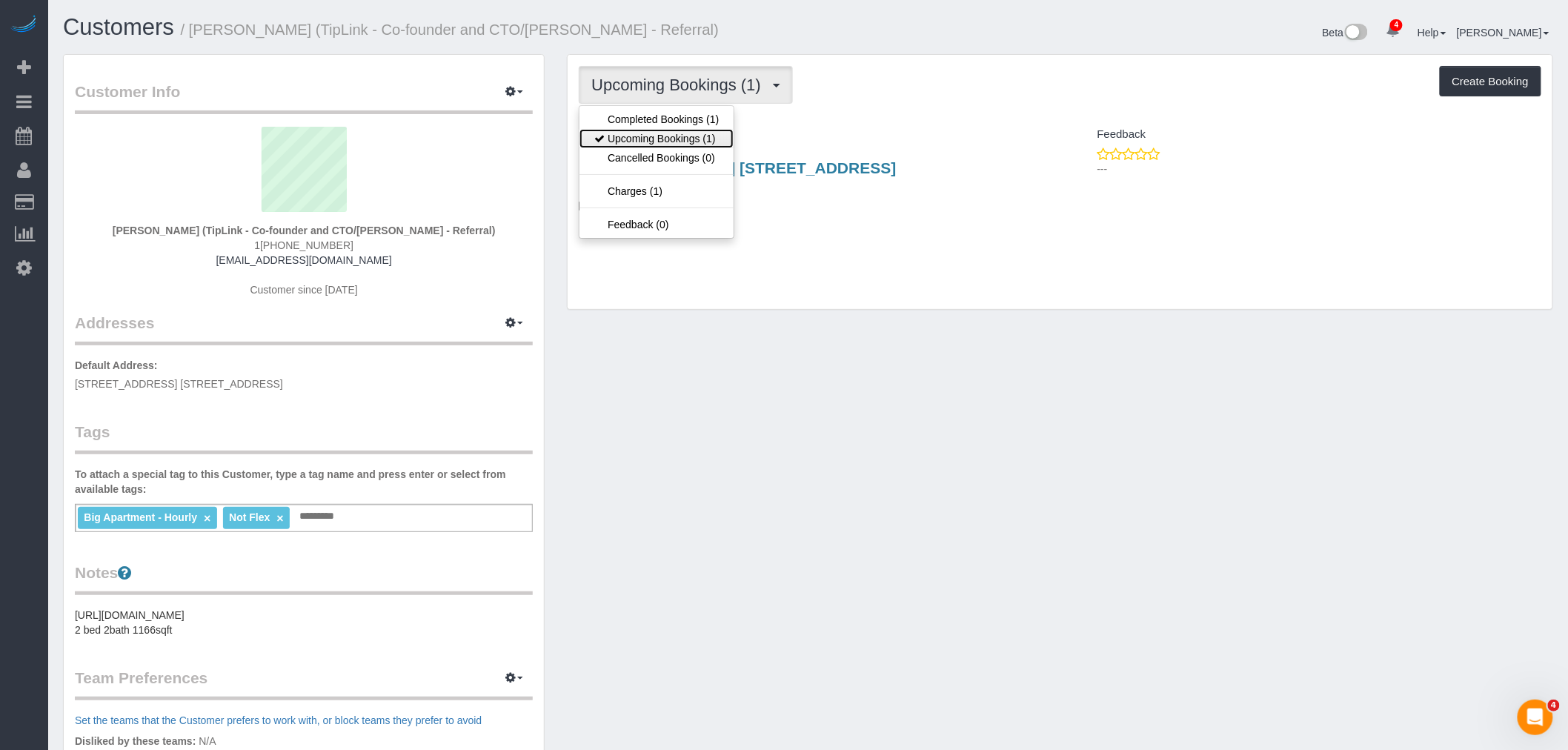
click at [677, 129] on link "Upcoming Bookings (1)" at bounding box center [656, 138] width 154 height 19
click at [717, 78] on span "Upcoming Bookings (1)" at bounding box center [680, 85] width 177 height 19
click at [684, 123] on link "Completed Bookings (1)" at bounding box center [656, 118] width 154 height 19
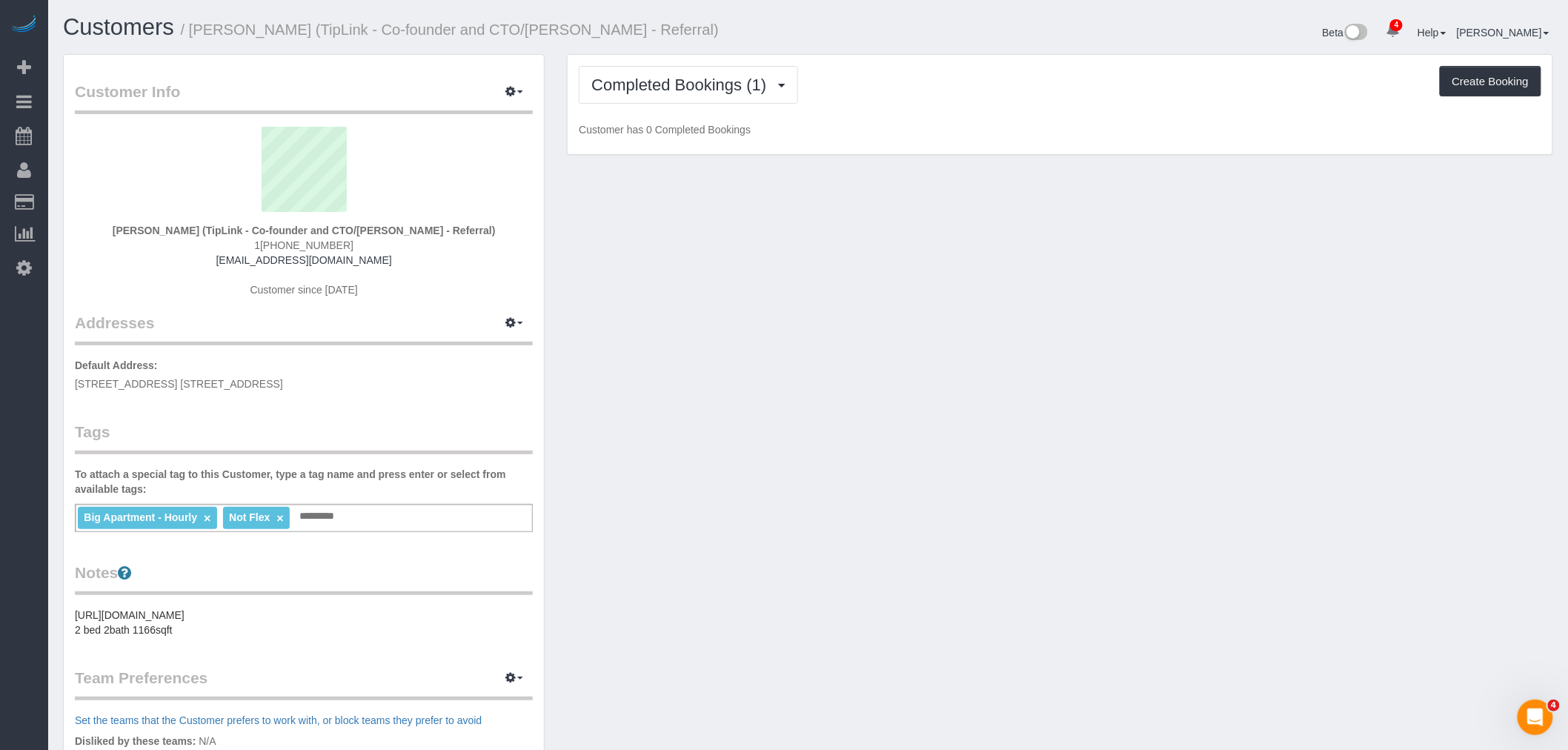
click at [914, 116] on div "Completed Bookings (1) Completed Bookings (1) Upcoming Bookings (1) Cancelled B…" at bounding box center [1060, 104] width 985 height 100
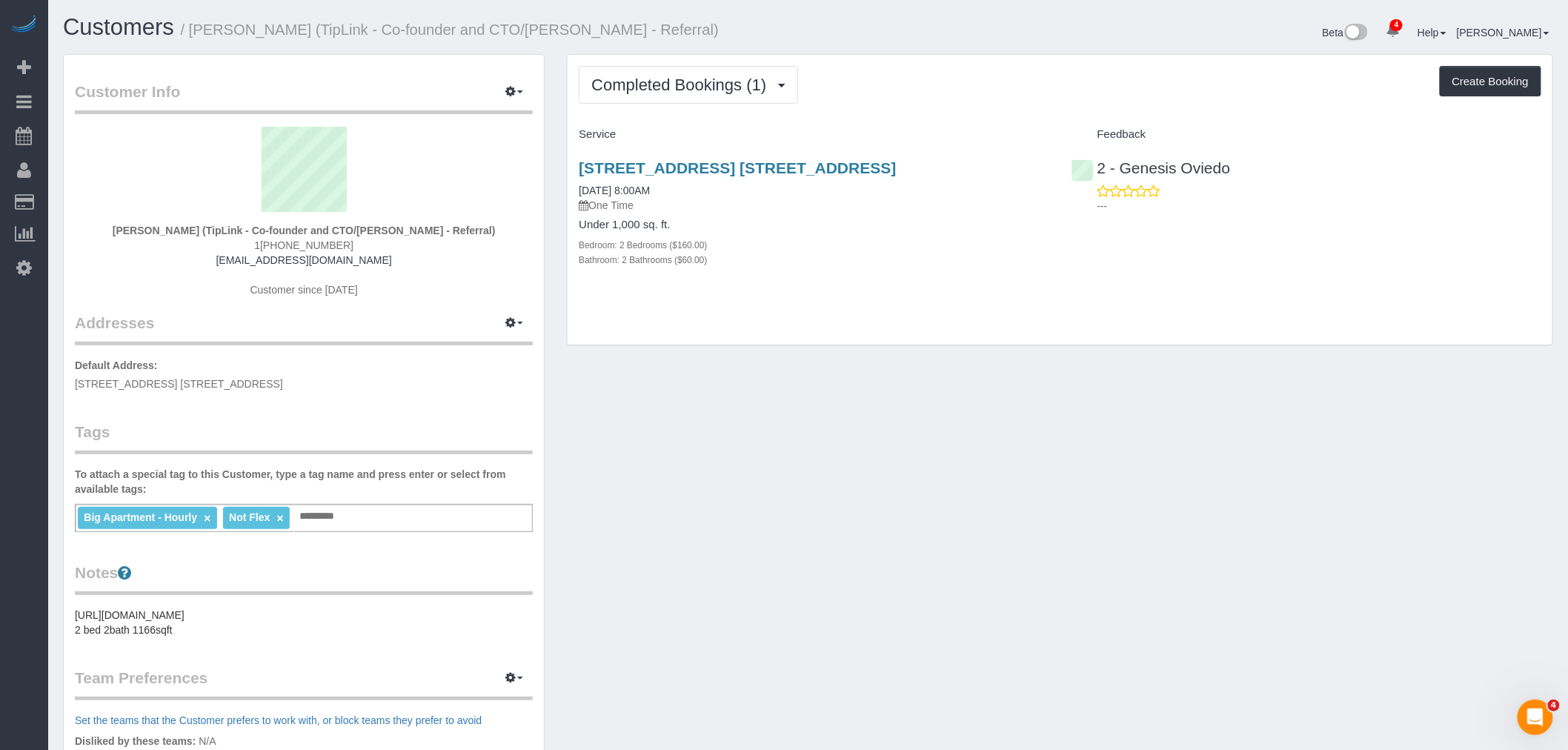
click at [986, 117] on div "Completed Bookings (1) Completed Bookings (1) Upcoming Bookings (1) Cancelled B…" at bounding box center [1060, 200] width 985 height 290
click at [884, 169] on link "96 Rockwell Place, Apt. 10c, Brooklyn, NY 11217" at bounding box center [737, 167] width 317 height 17
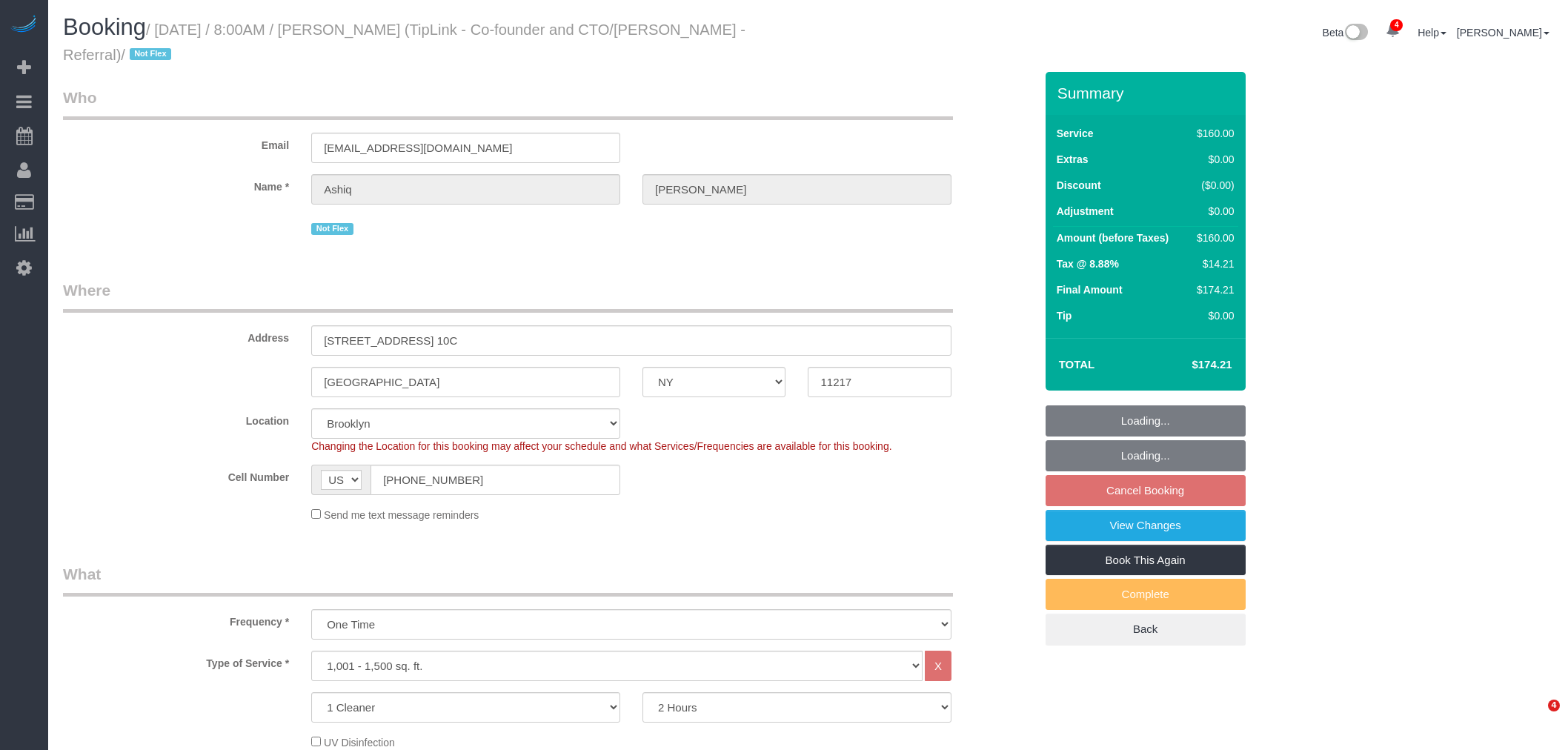
select select "NY"
select select "string:stripe-pm_1S01qW4VGloSiKo7fh0AR7A1"
select select "spot61"
select select "number:89"
select select "number:90"
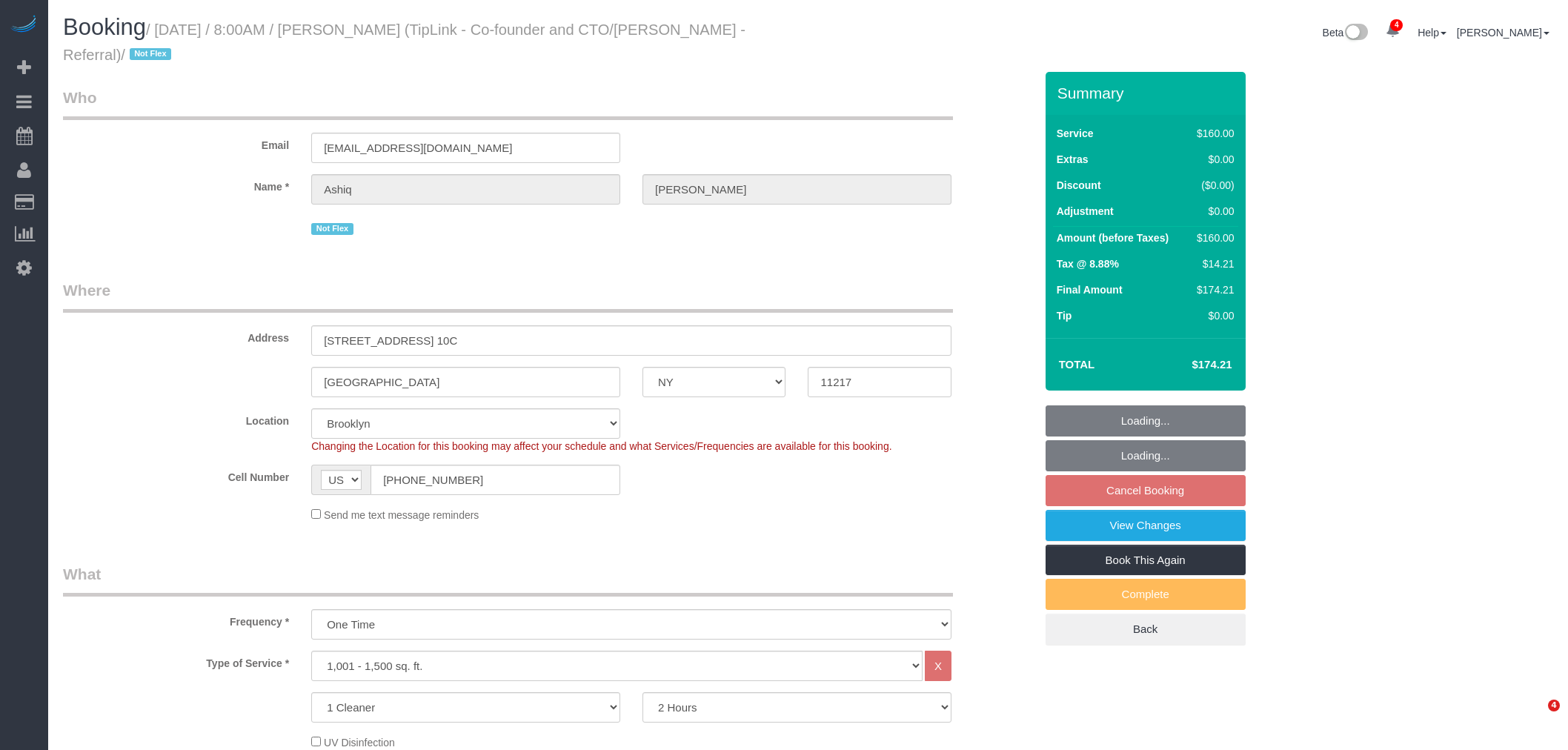
select select "number:15"
select select "number:5"
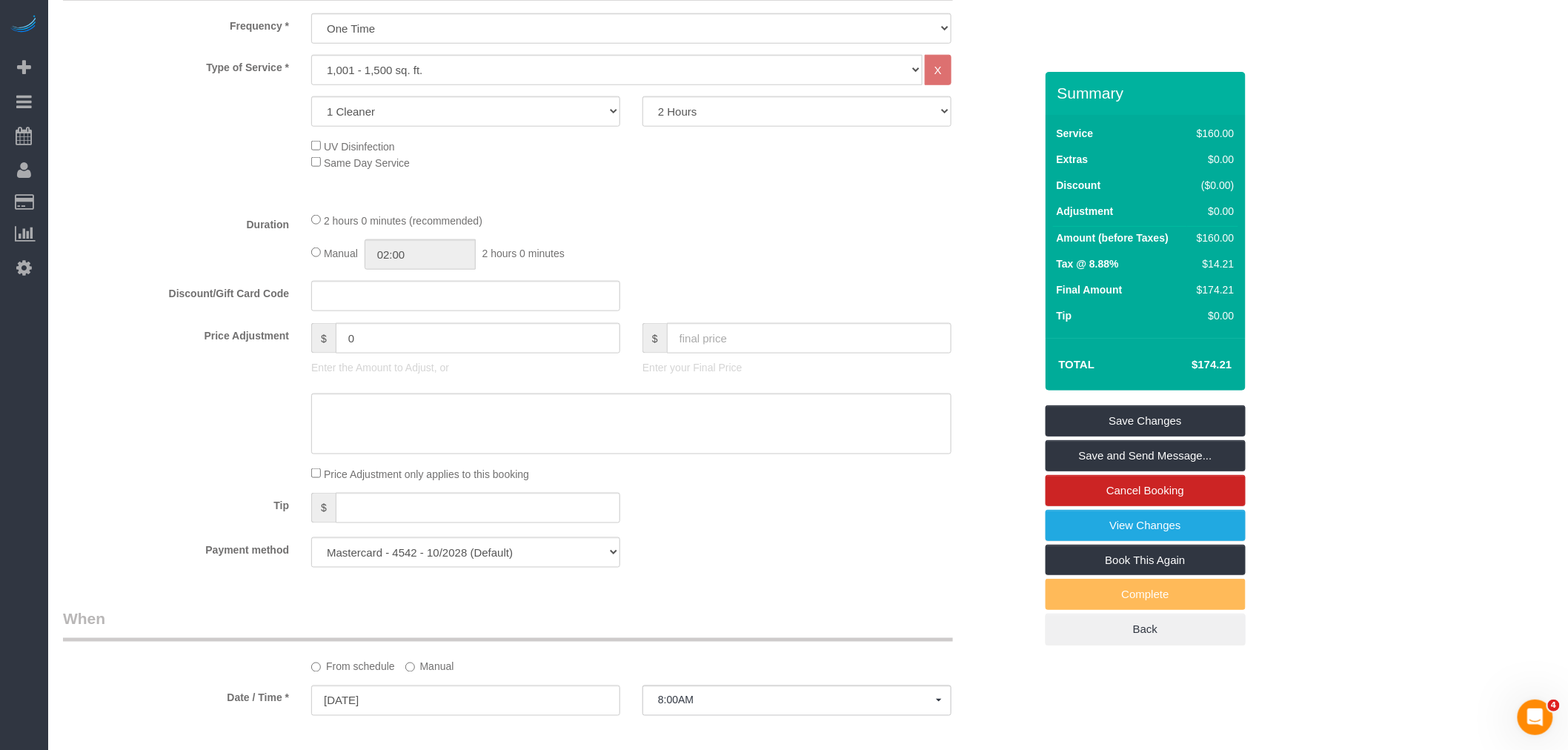
scroll to position [412, 0]
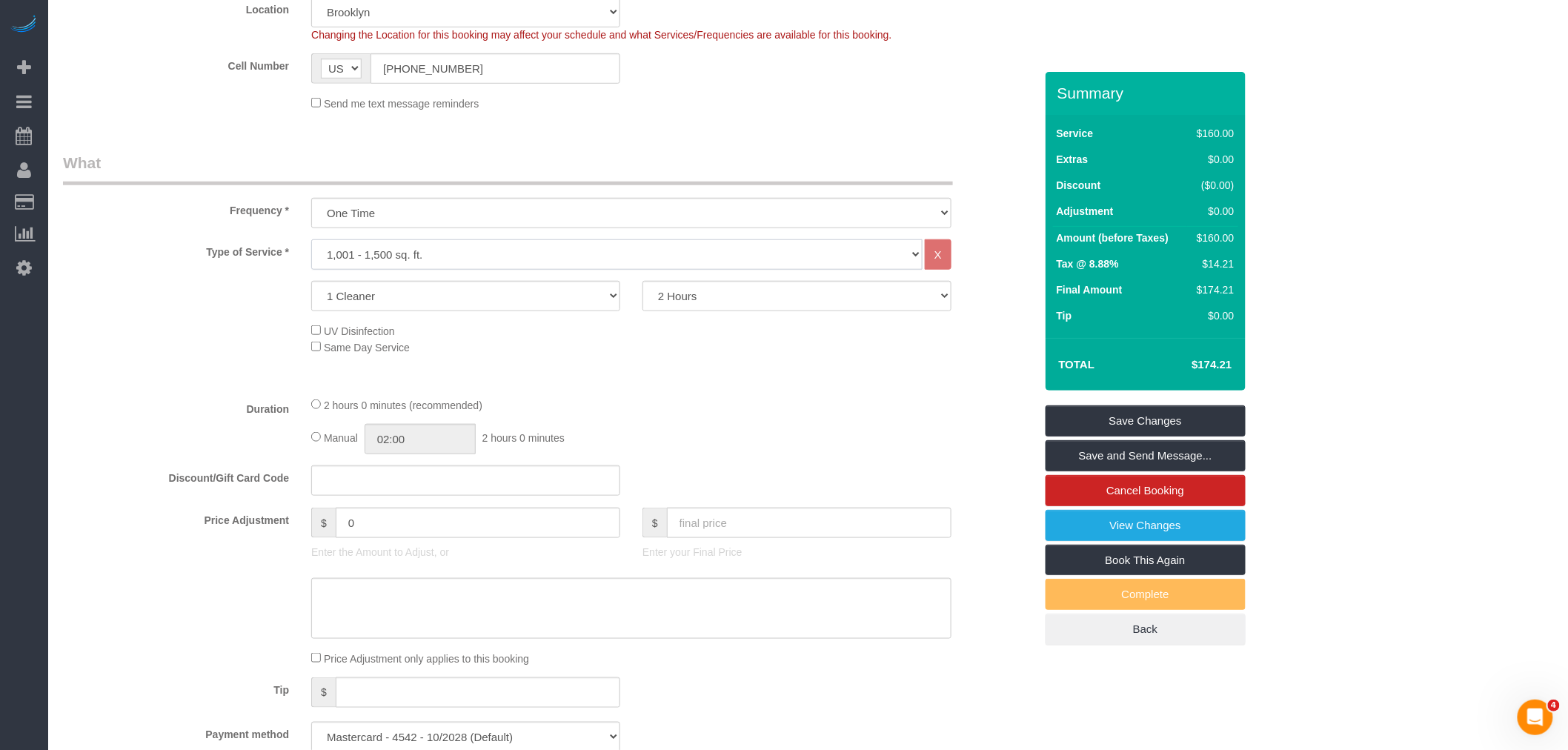
click at [564, 256] on select "Under 1,000 sq. ft. 1,001 - 1,500 sq. ft. 1,500+ sq. ft. Custom Cleaning Office…" at bounding box center [616, 255] width 611 height 31
select select "216"
click at [311, 240] on select "Under 1,000 sq. ft. 1,001 - 1,500 sq. ft. 1,500+ sq. ft. Custom Cleaning Office…" at bounding box center [616, 255] width 611 height 31
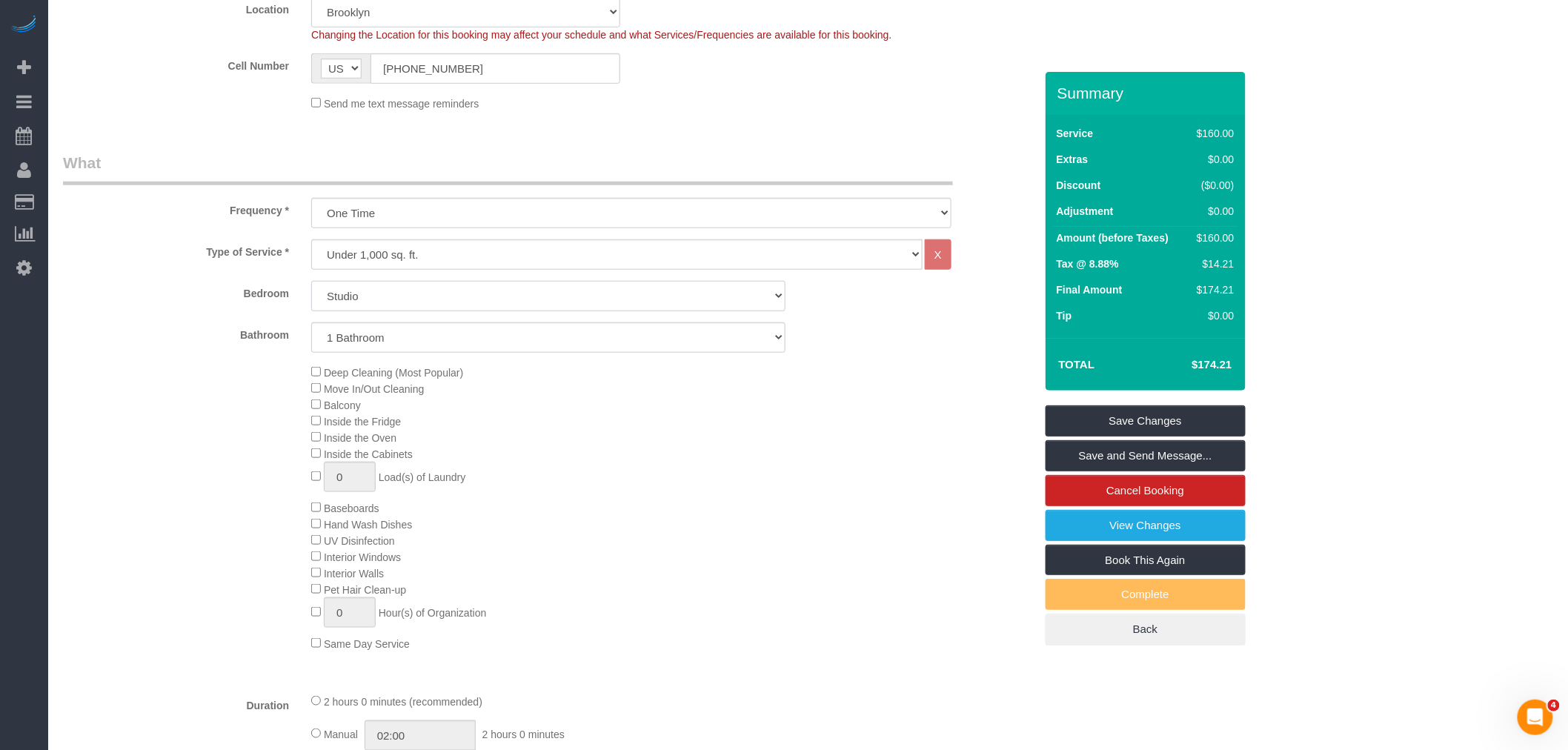
drag, startPoint x: 419, startPoint y: 298, endPoint x: 417, endPoint y: 309, distance: 11.2
click at [419, 298] on select "Studio 1 Bedroom 2 Bedrooms 3 Bedrooms" at bounding box center [548, 295] width 474 height 31
select select "2"
click at [311, 281] on select "Studio 1 Bedroom 2 Bedrooms 3 Bedrooms" at bounding box center [548, 295] width 474 height 31
select select "spot121"
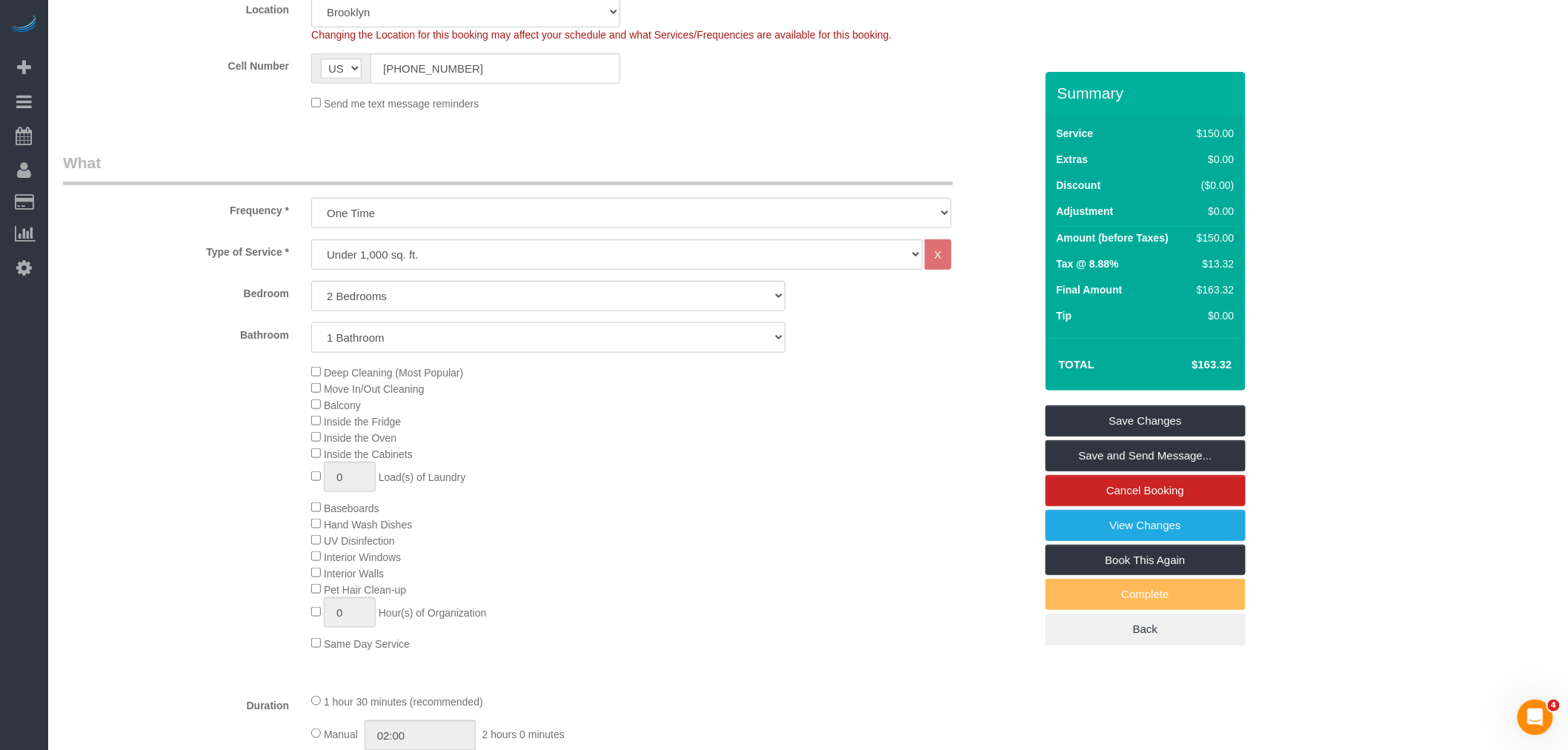
click at [440, 339] on select "1 Bathroom 2 Bathrooms" at bounding box center [548, 337] width 474 height 31
select select "2"
click at [311, 323] on select "1 Bathroom 2 Bathrooms" at bounding box center [548, 337] width 474 height 31
click at [661, 472] on div "Deep Cleaning (Most Popular) Move In/Out Cleaning Balcony Inside the Fridge Ins…" at bounding box center [672, 507] width 745 height 287
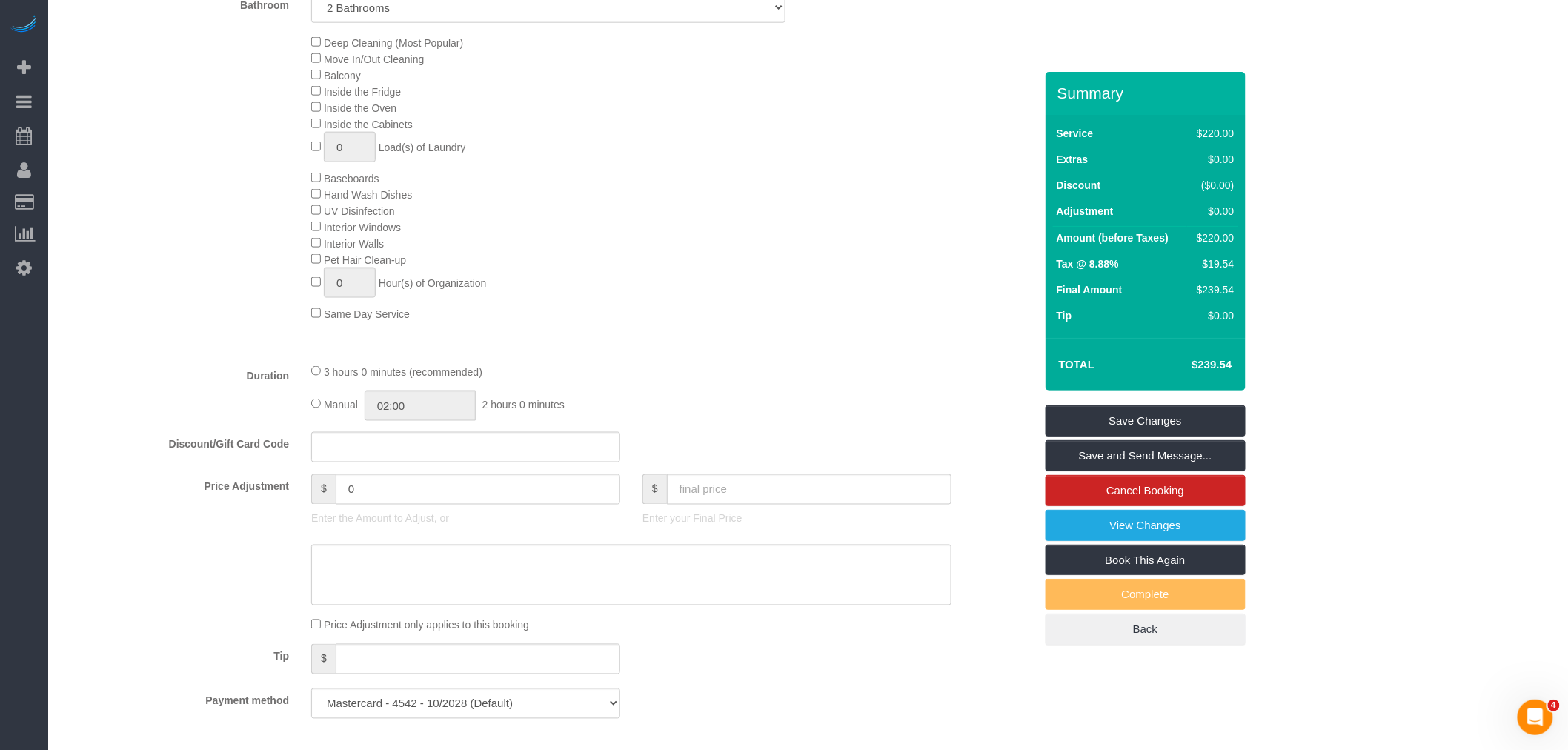
select select "spot181"
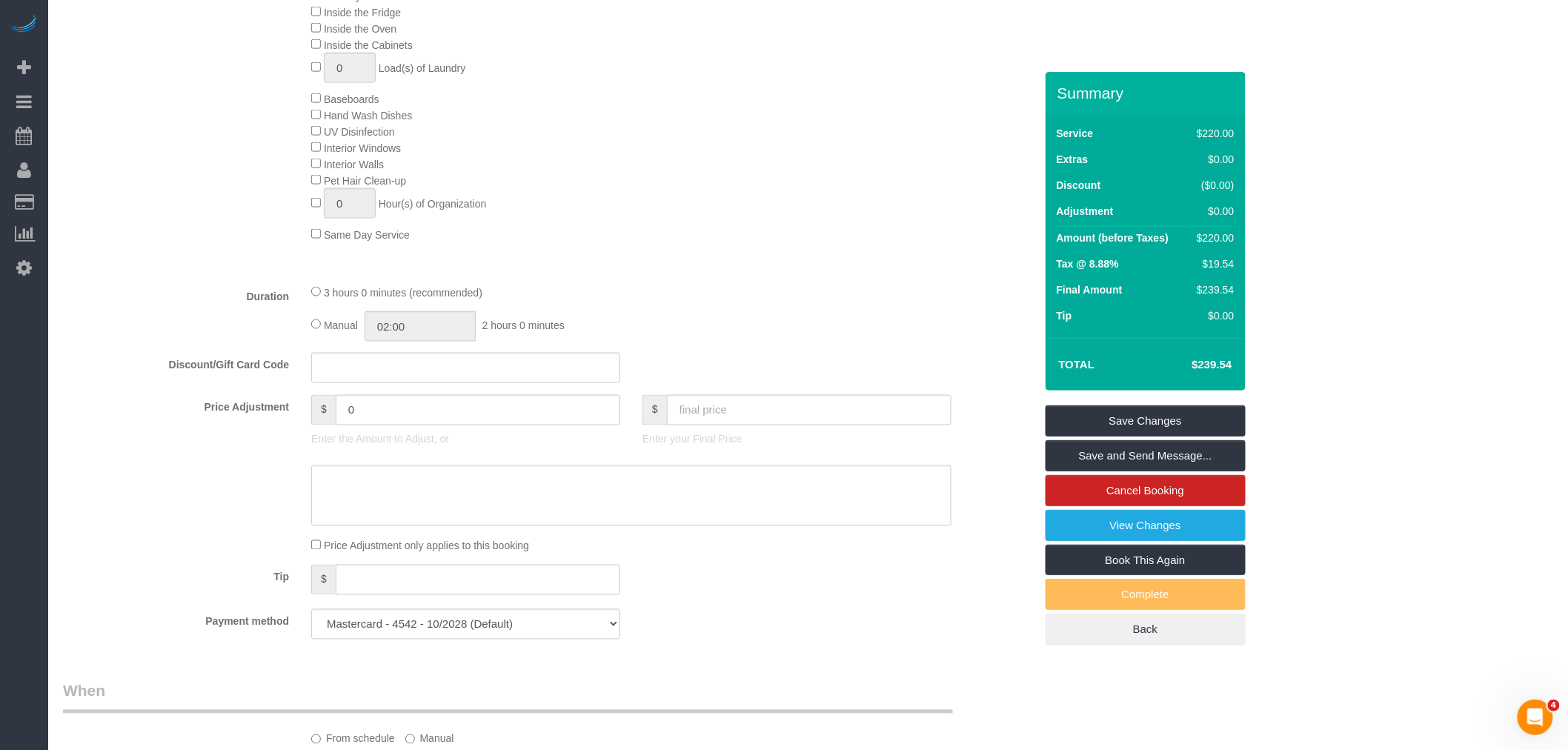
scroll to position [576, 0]
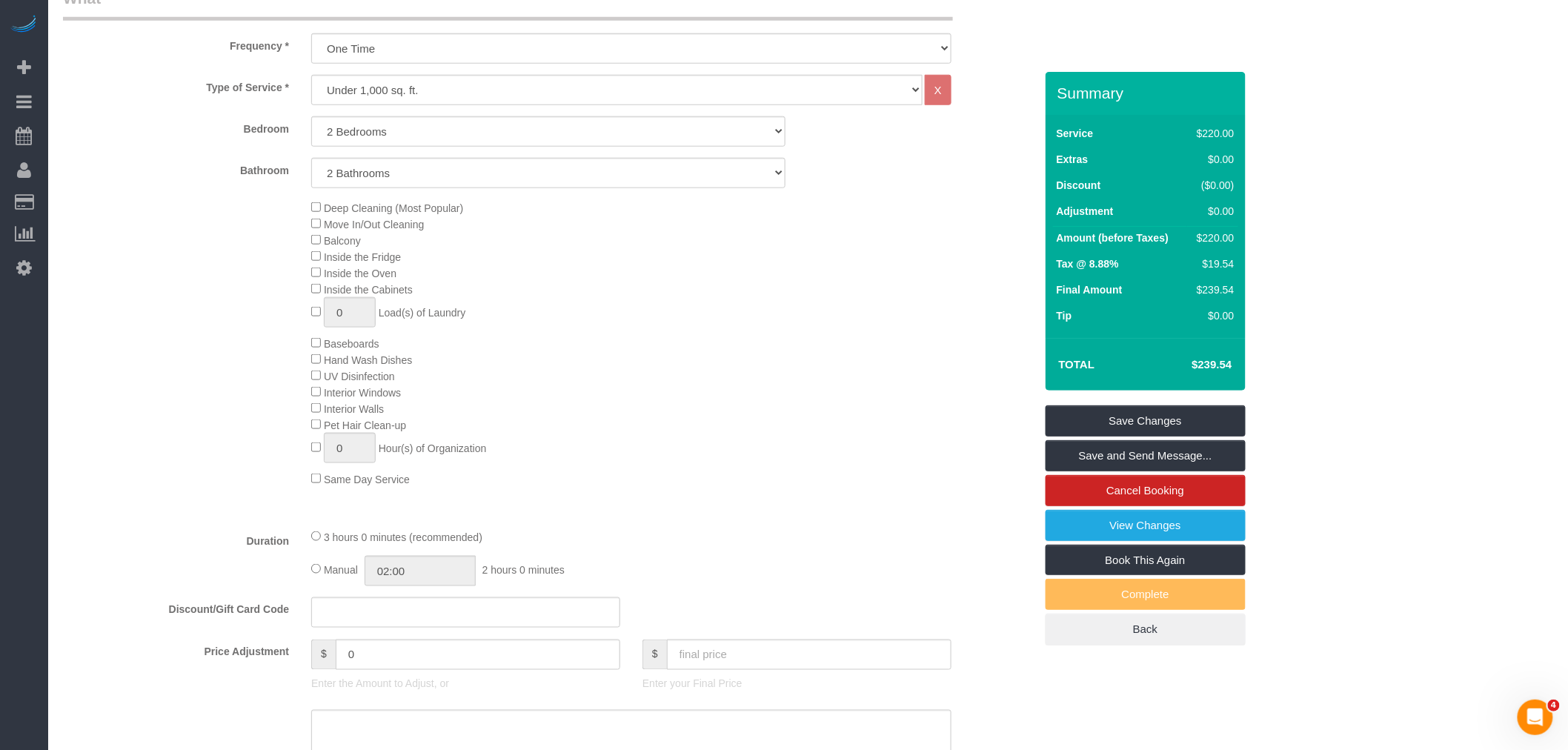
click at [779, 332] on div "Deep Cleaning (Most Popular) Move In/Out Cleaning Balcony Inside the Fridge Ins…" at bounding box center [672, 342] width 745 height 287
click at [746, 330] on div "Deep Cleaning (Most Popular) Move In/Out Cleaning Balcony Inside the Fridge Ins…" at bounding box center [672, 342] width 745 height 287
click at [653, 91] on select "Under 1,000 sq. ft. 1,001 - 1,500 sq. ft. 1,500+ sq. ft. Custom Cleaning Office…" at bounding box center [616, 90] width 611 height 31
select select "213"
click at [311, 76] on select "Under 1,000 sq. ft. 1,001 - 1,500 sq. ft. 1,500+ sq. ft. Custom Cleaning Office…" at bounding box center [616, 90] width 611 height 31
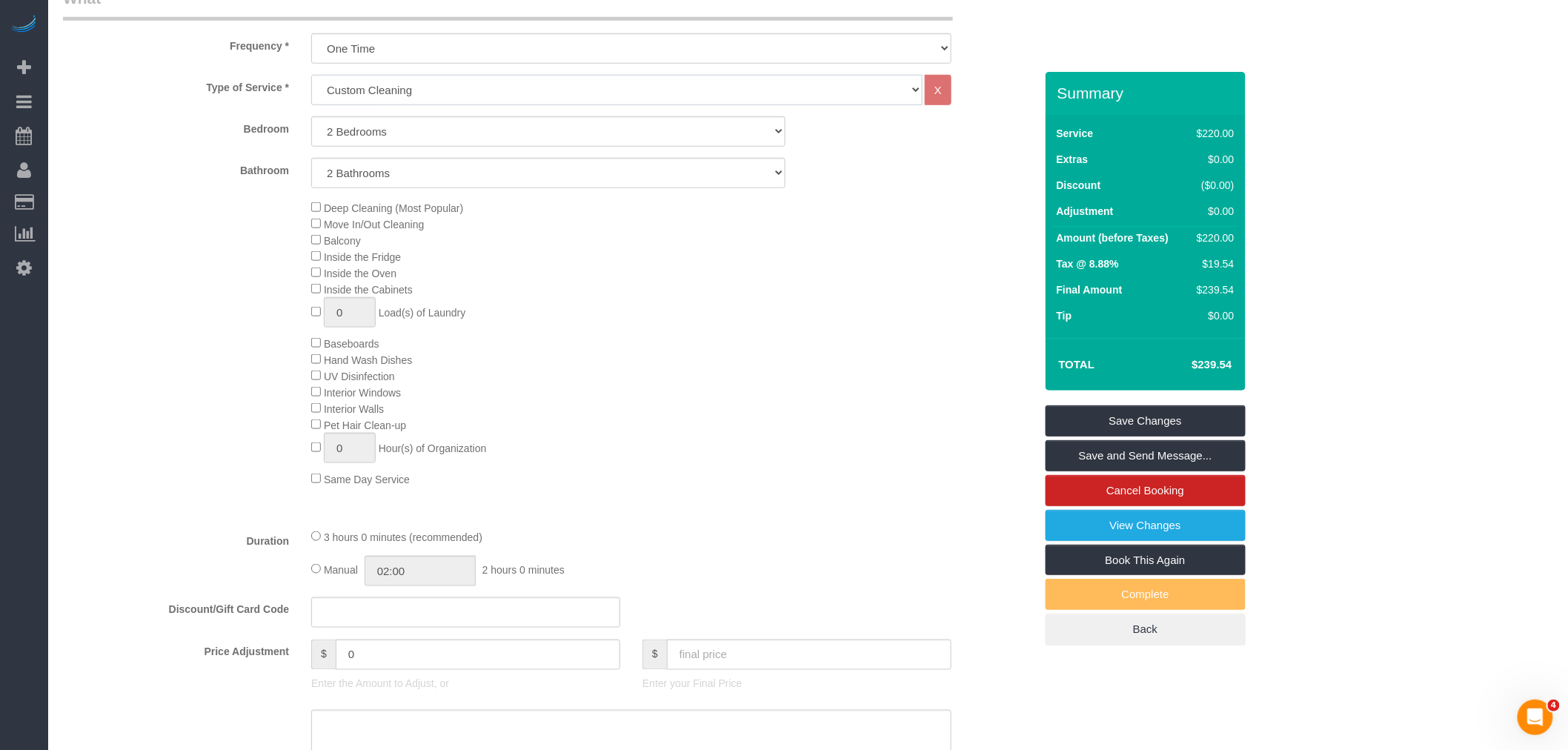
select select "1"
select select "120"
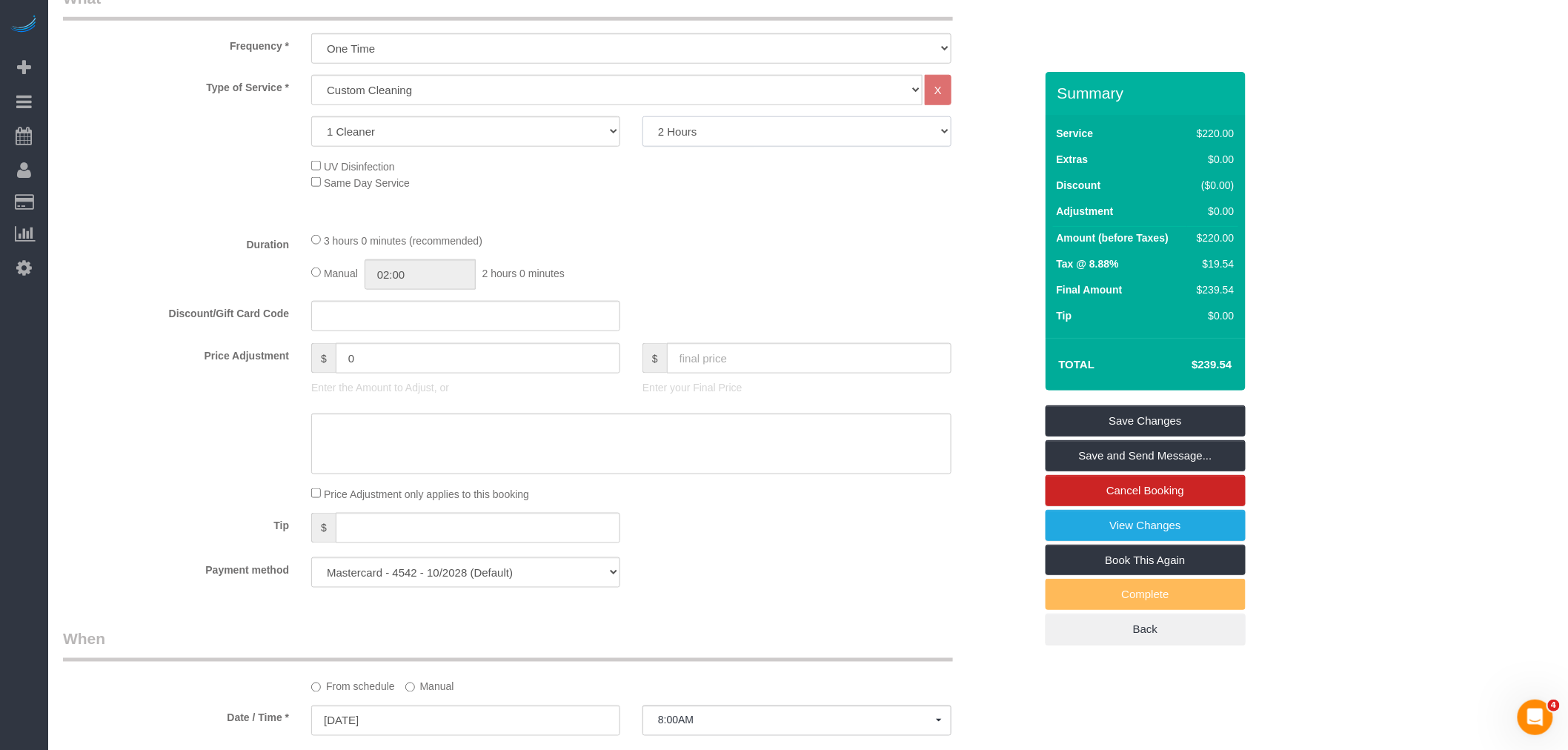
click at [742, 135] on select "2 Hours 2.5 Hours 3 Hours 3.5 Hours 4 Hours 4.5 Hours 5 Hours 5.5 Hours 6 Hours…" at bounding box center [796, 131] width 309 height 31
select select "spot241"
select select "210"
click at [642, 117] on select "2 Hours 2.5 Hours 3 Hours 3.5 Hours 4 Hours 4.5 Hours 5 Hours 5.5 Hours 6 Hours…" at bounding box center [796, 131] width 309 height 31
click at [575, 176] on div "UV Disinfection Same Day Service" at bounding box center [672, 174] width 745 height 33
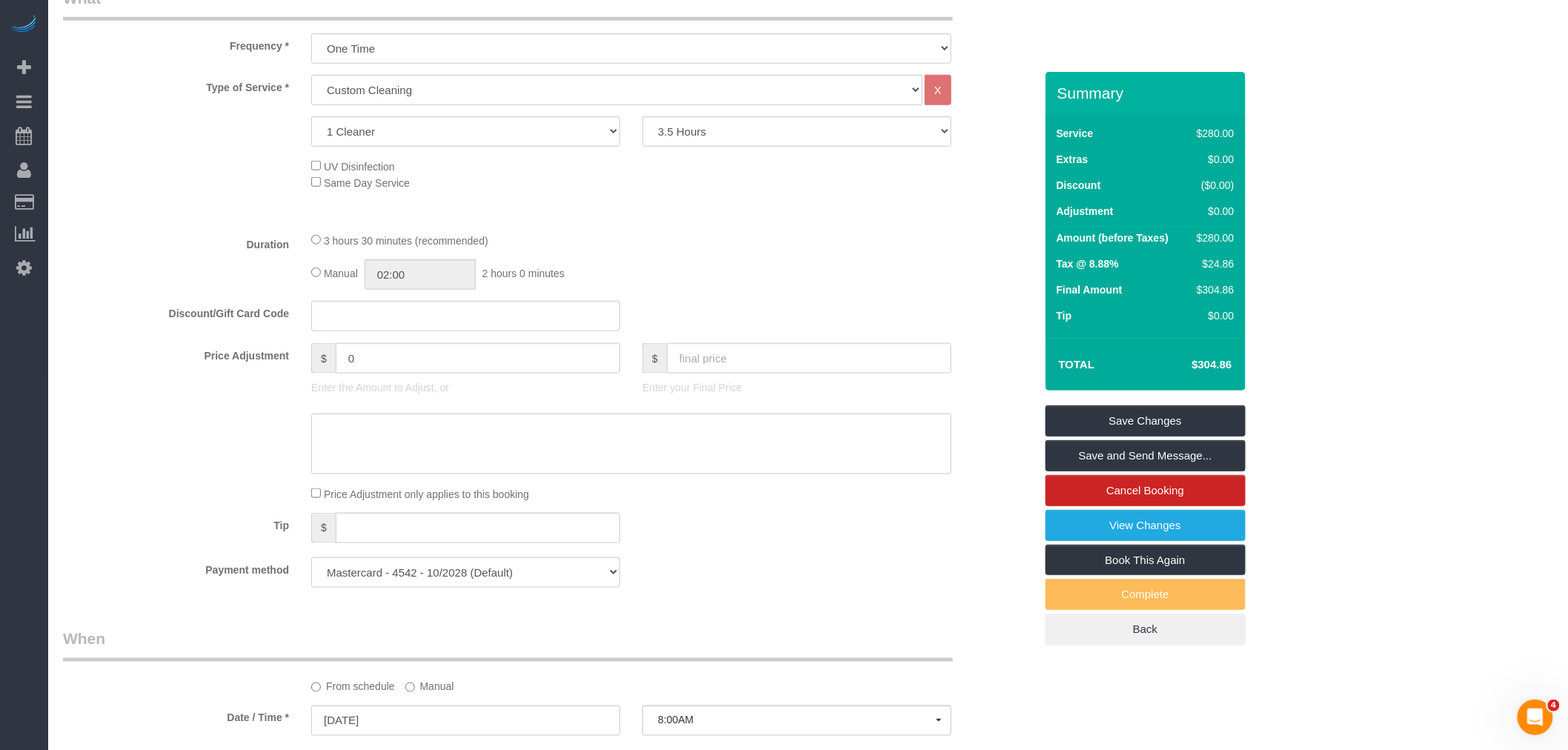
select select "spot301"
click at [735, 249] on div "3 hours 30 minutes (recommended)" at bounding box center [631, 240] width 640 height 16
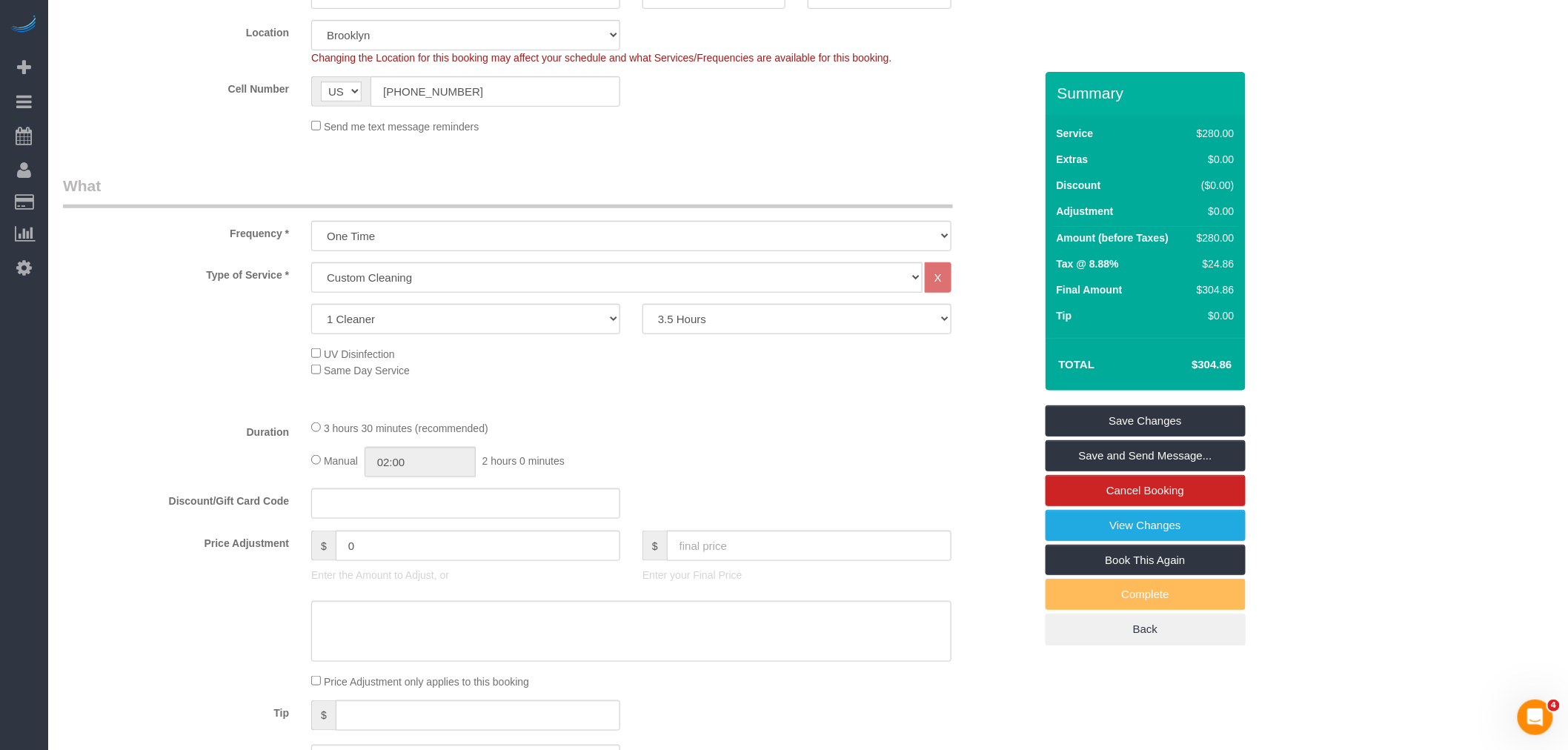
scroll to position [372, 0]
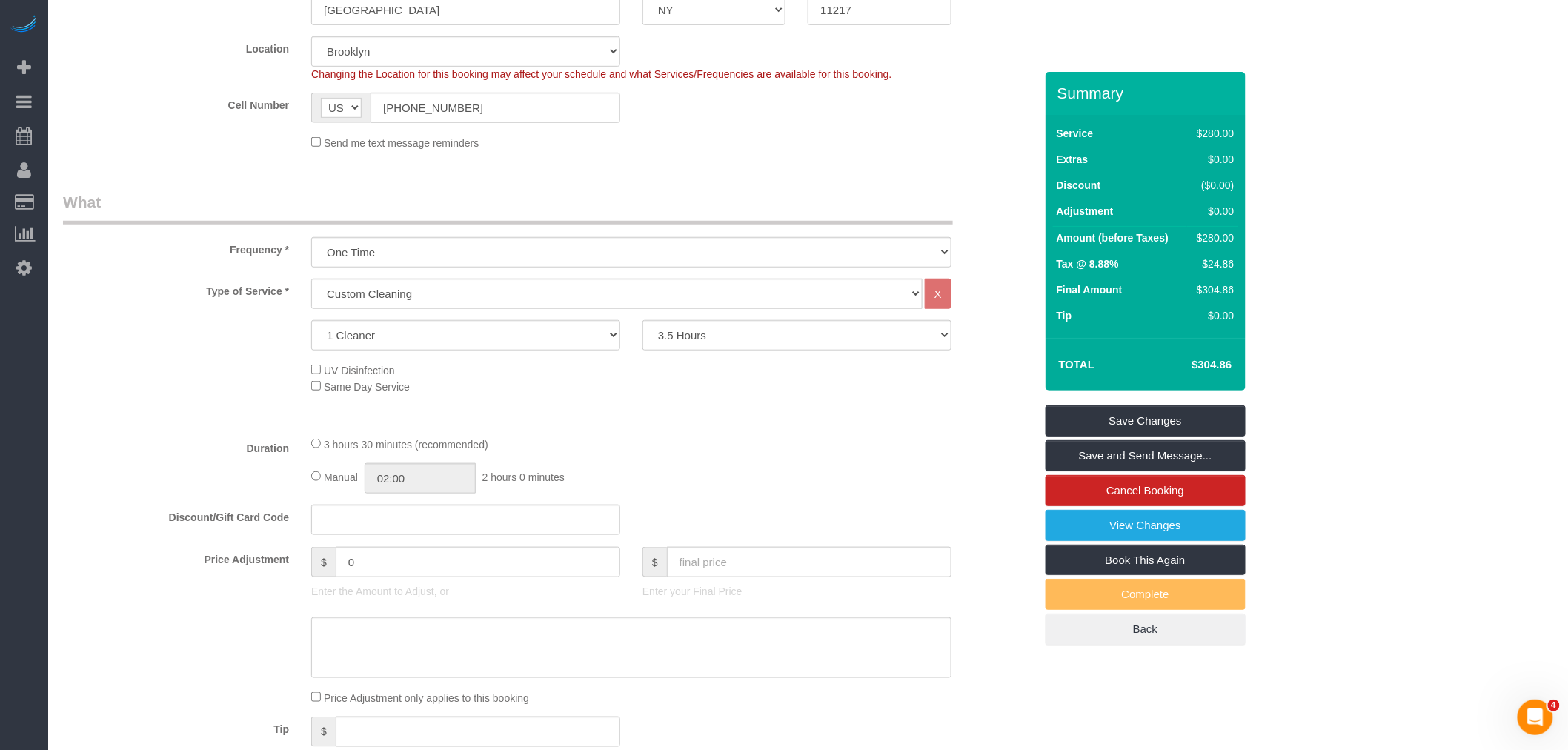
drag, startPoint x: 1183, startPoint y: 366, endPoint x: 1235, endPoint y: 363, distance: 52.1
click at [1235, 363] on td "$304.86" at bounding box center [1189, 364] width 96 height 37
copy h4 "$304.86"
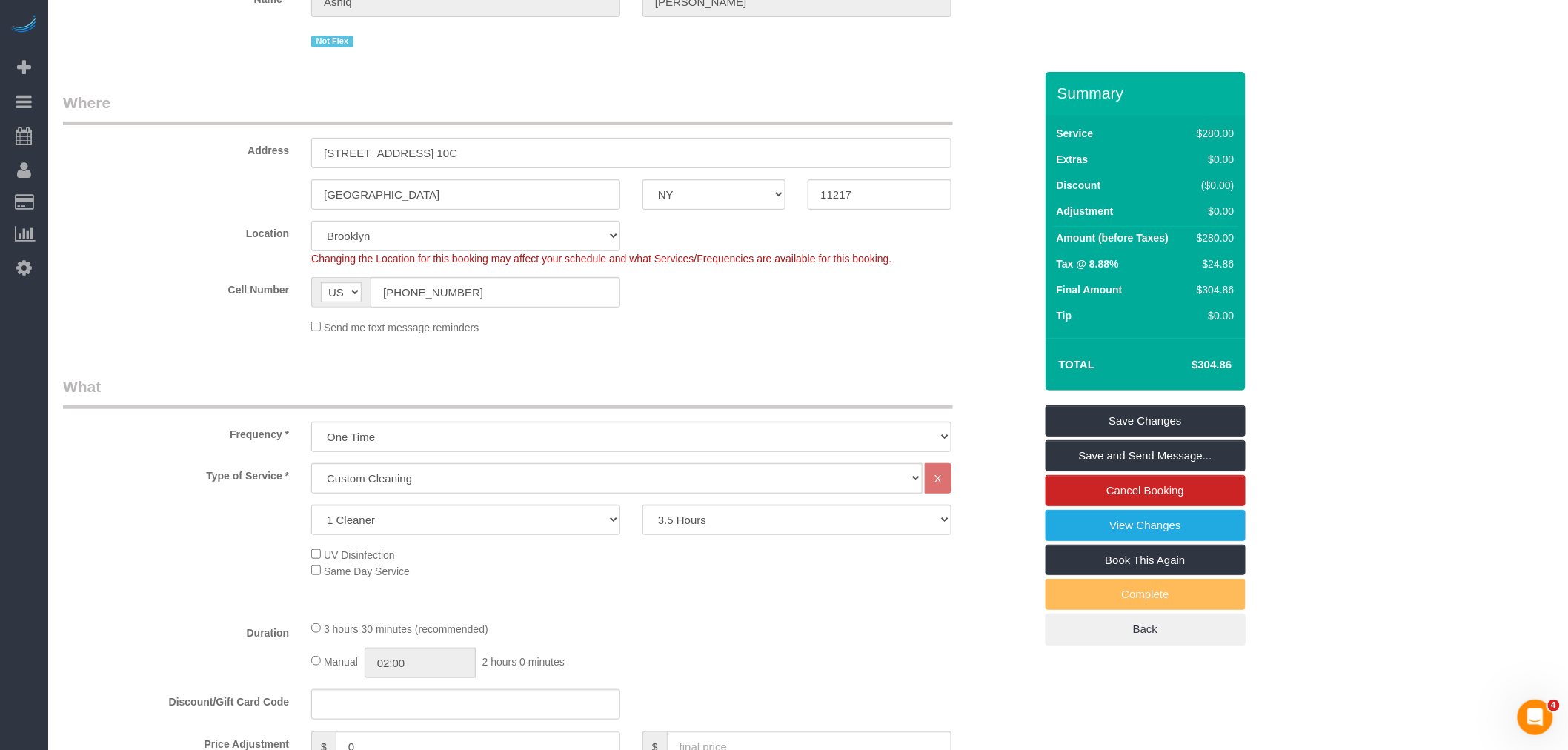
scroll to position [0, 0]
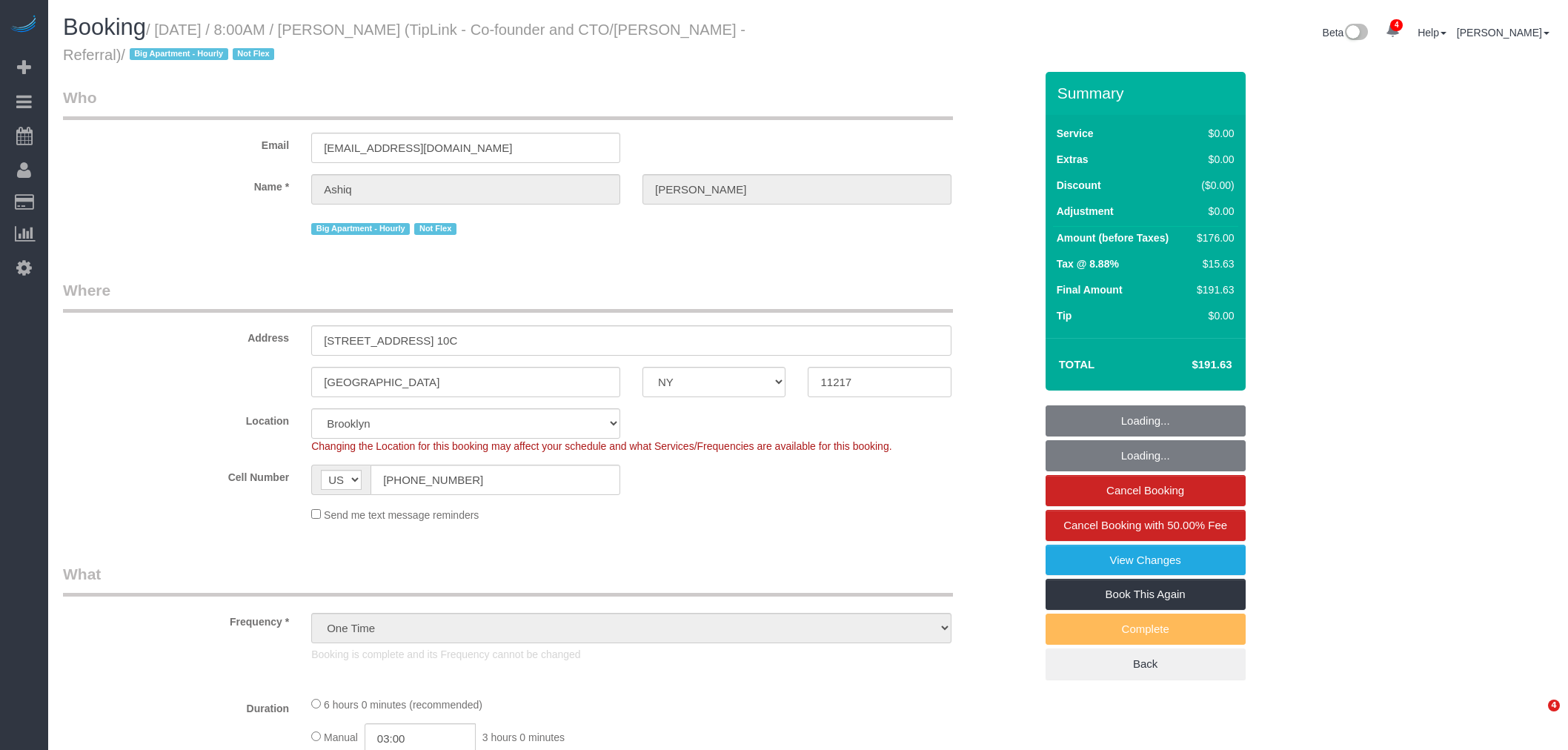
select select "NY"
select select "number:56"
select select "number:68"
select select "number:15"
select select "number:5"
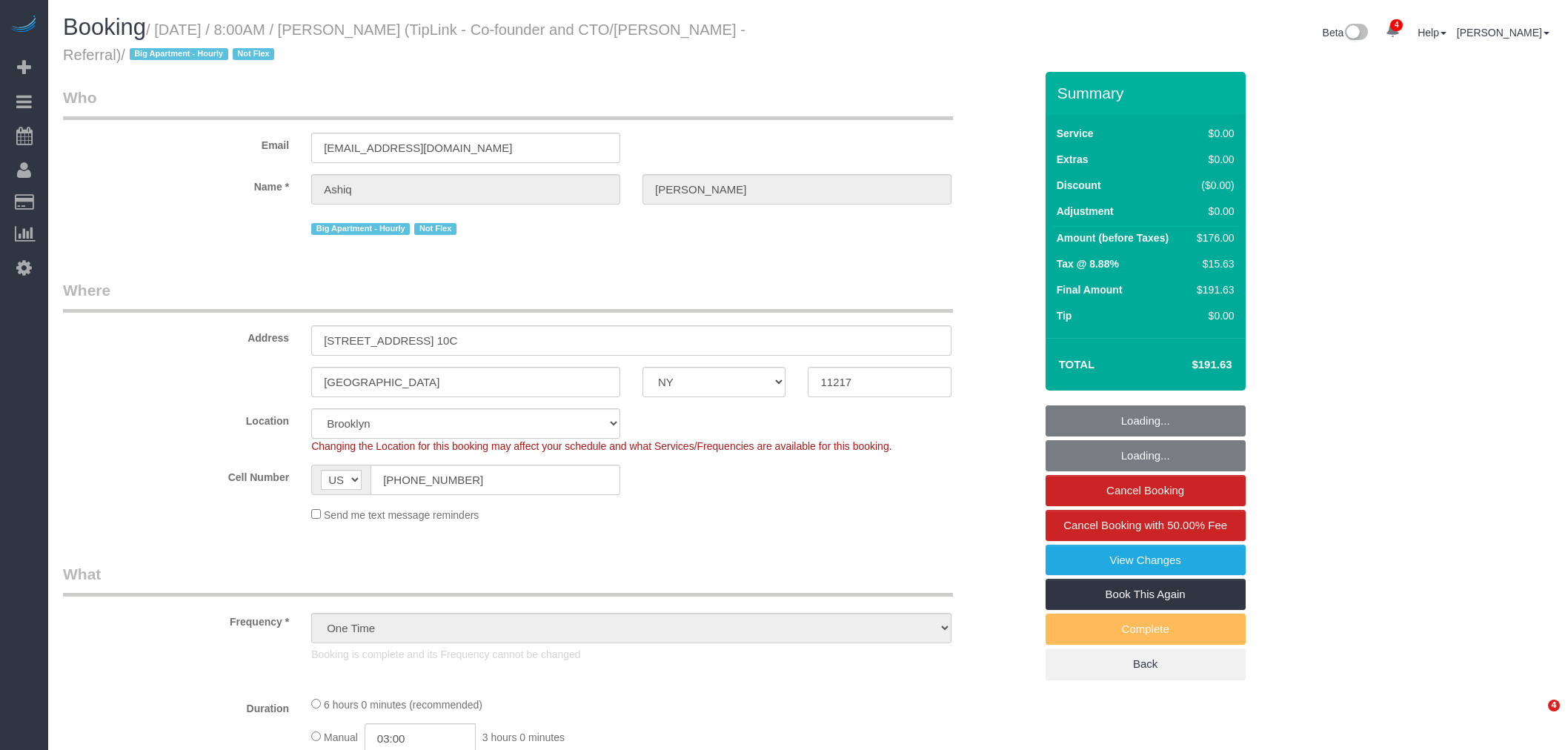
select select "object:827"
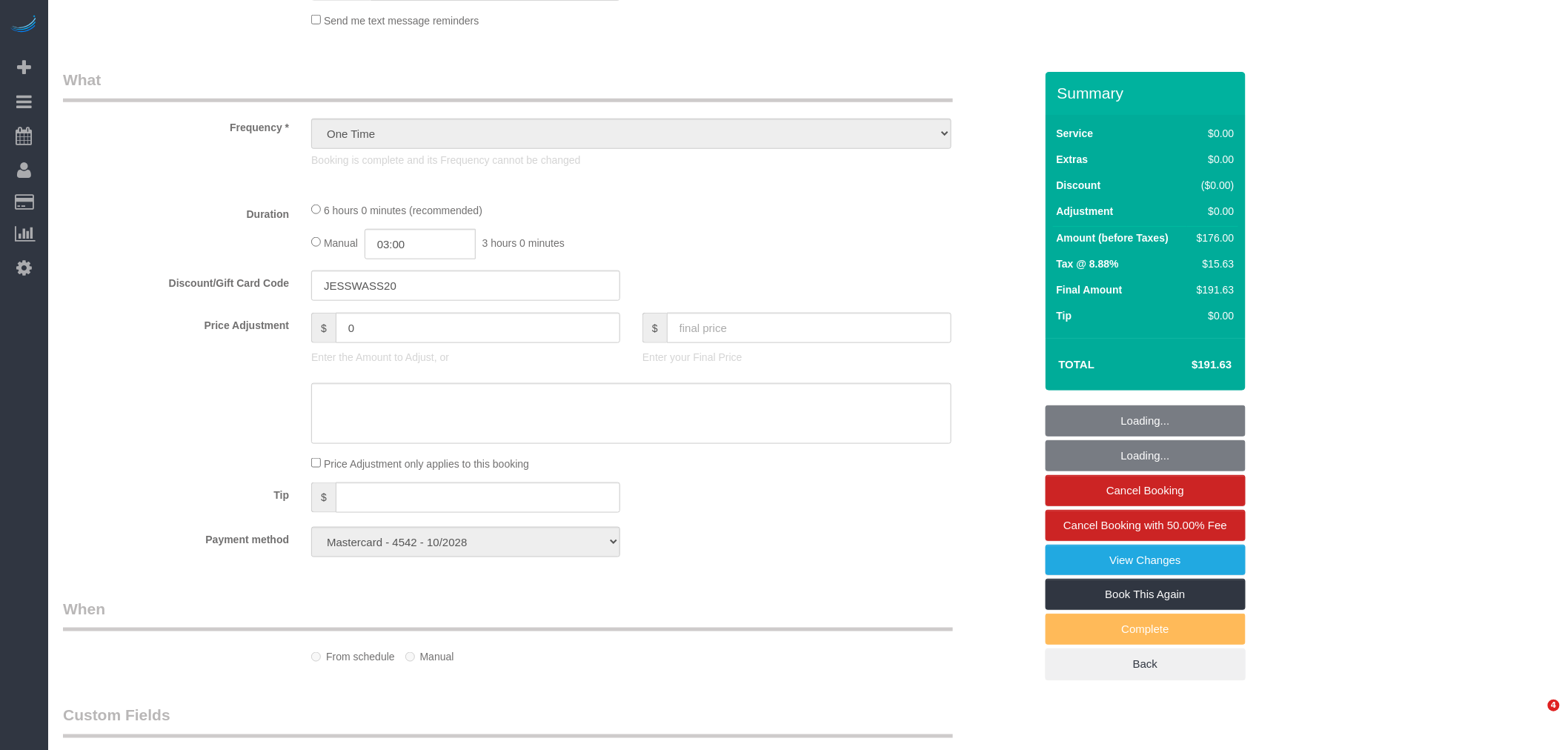
select select "spot1"
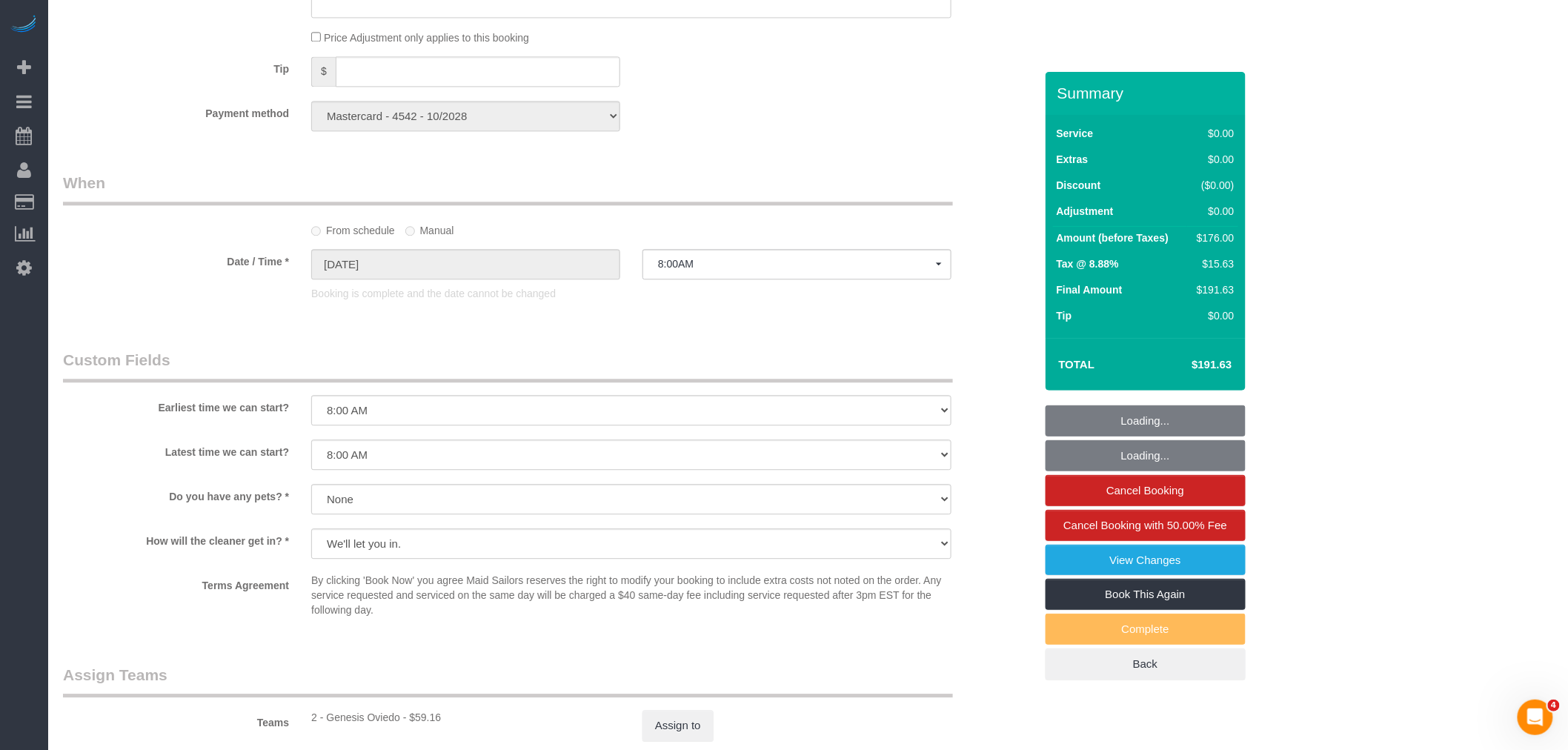
select select "2"
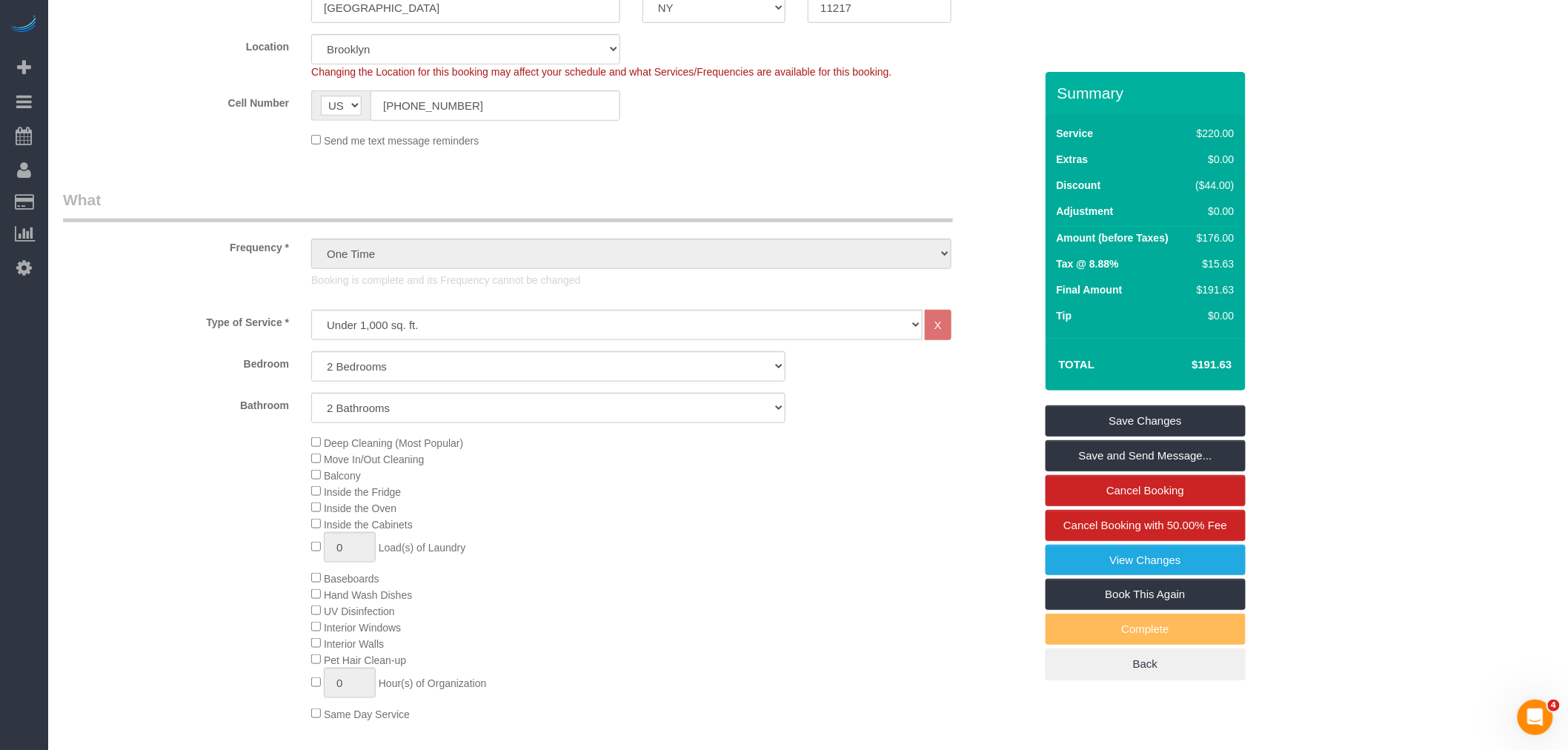
scroll to position [127, 0]
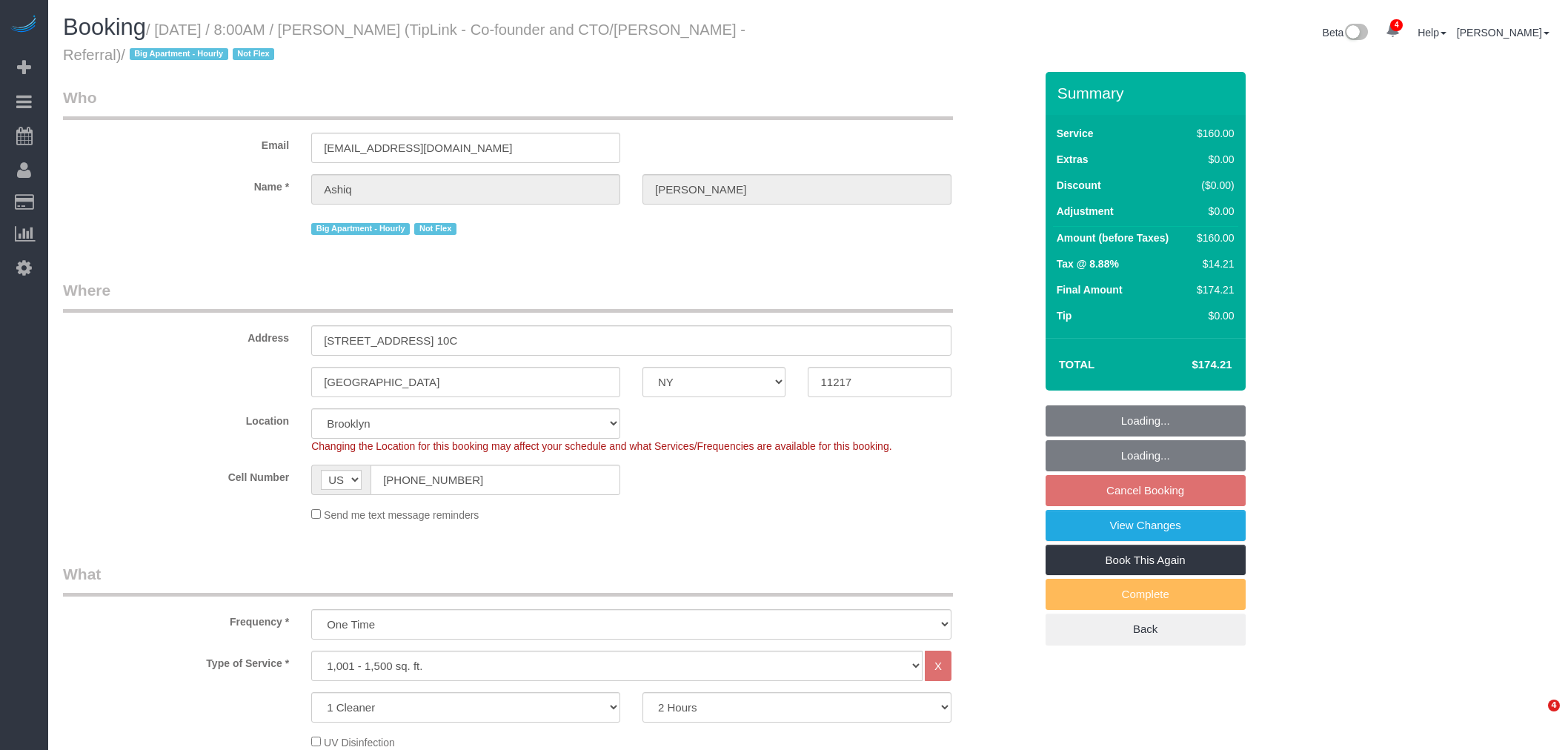
select select "NY"
select select "string:stripe-pm_1S01qW4VGloSiKo7fh0AR7A1"
select select "spot1"
select select "number:89"
select select "number:90"
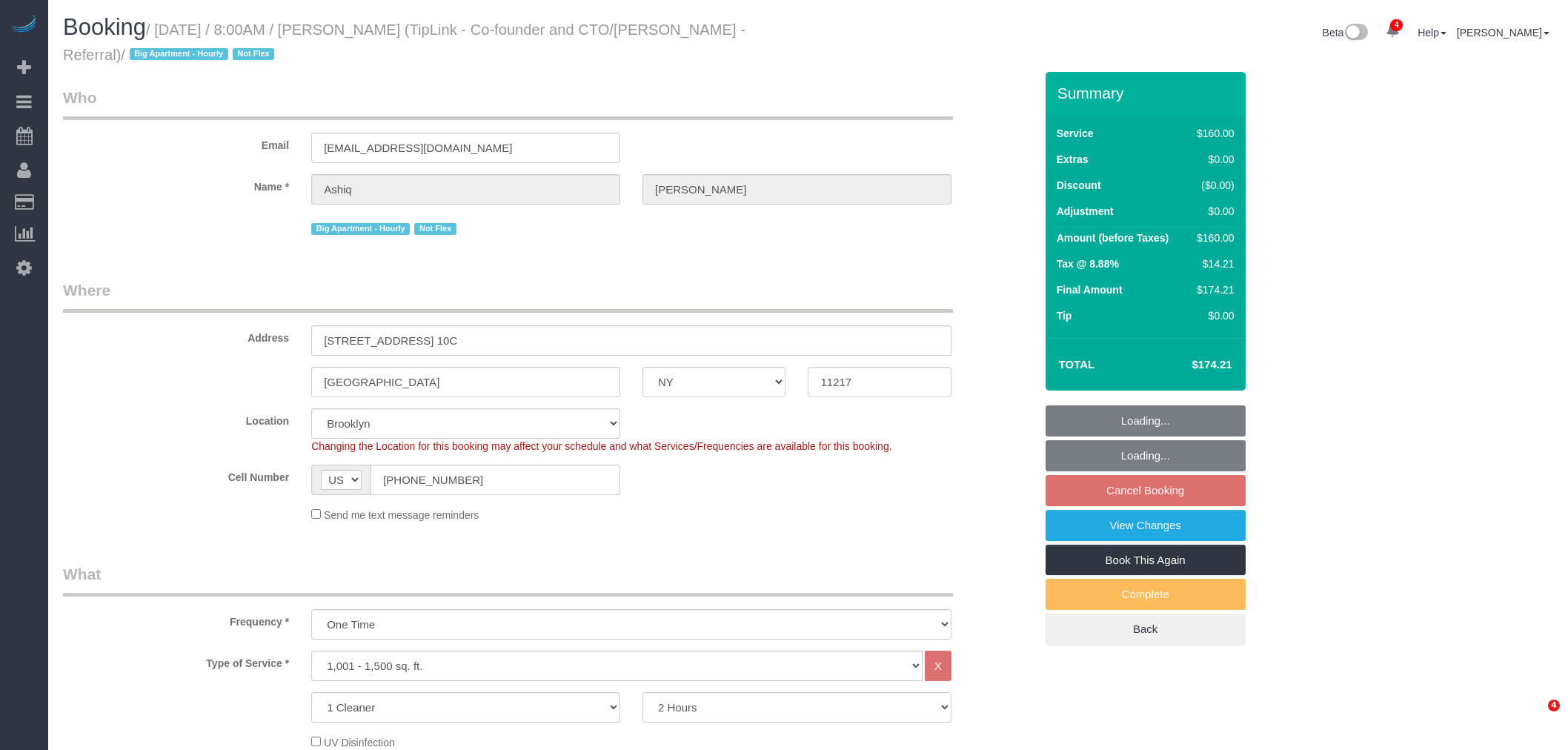
select select "number:15"
select select "number:5"
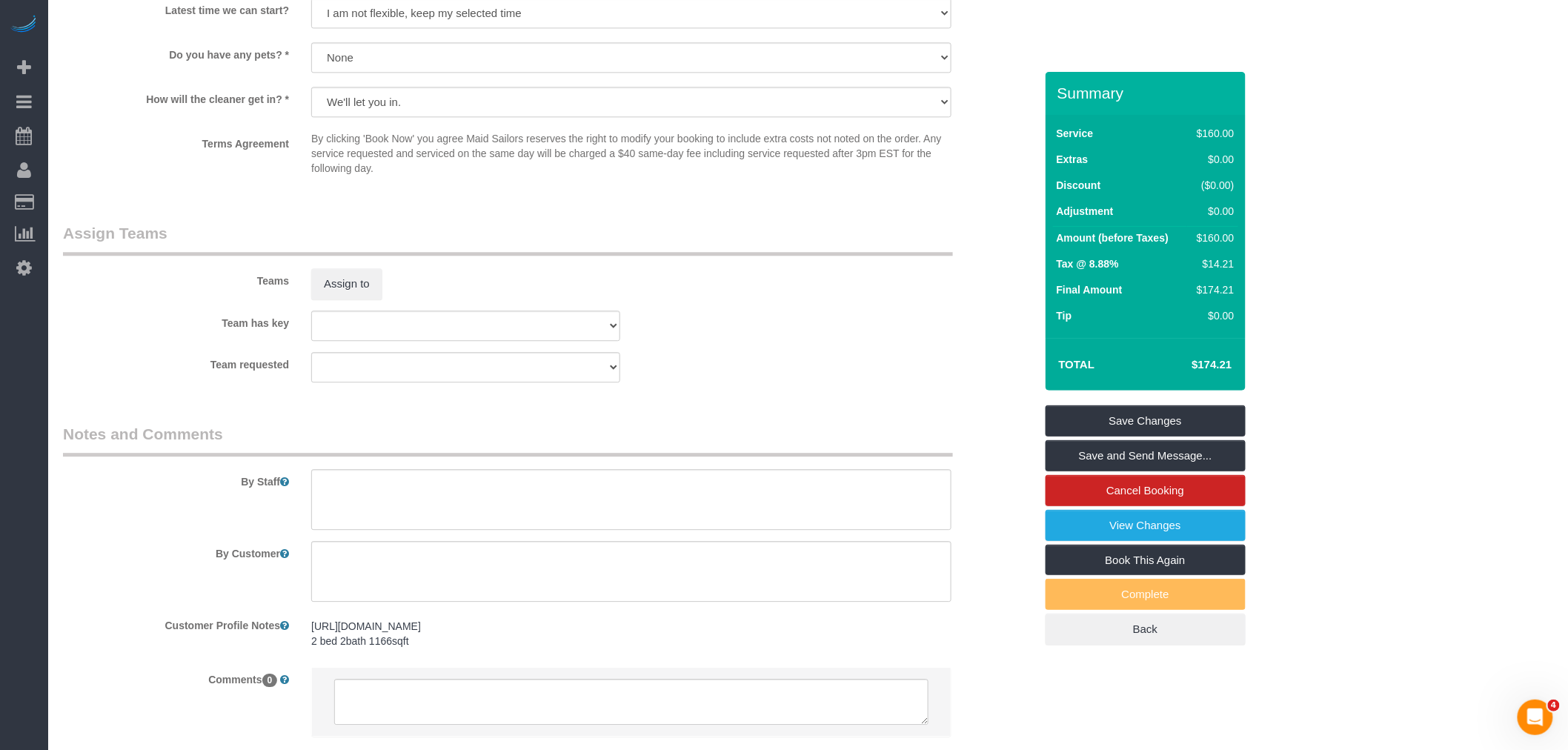
scroll to position [1547, 0]
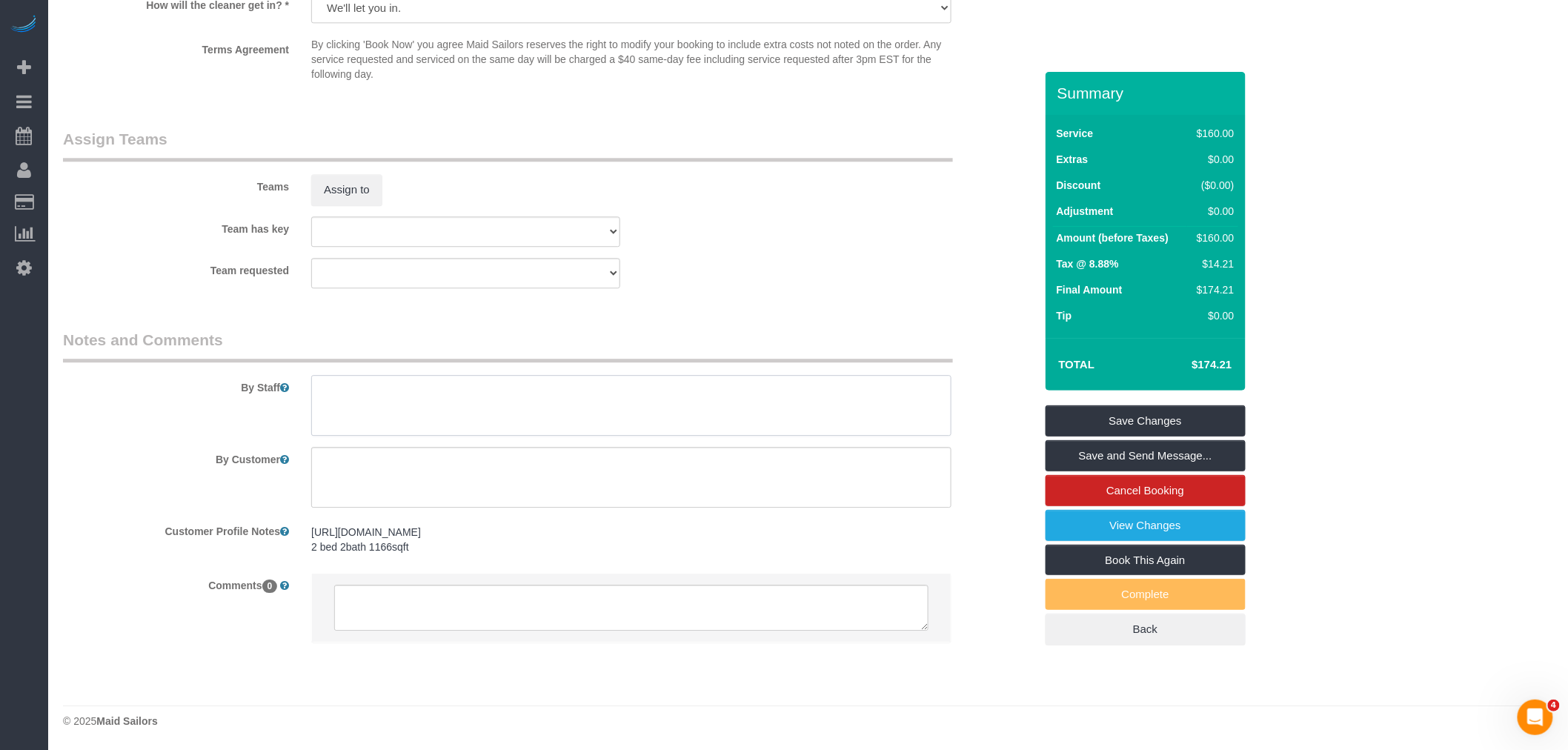
click at [465, 415] on textarea at bounding box center [631, 405] width 640 height 61
drag, startPoint x: 795, startPoint y: 387, endPoint x: 806, endPoint y: 387, distance: 11.0
click at [795, 387] on textarea at bounding box center [631, 405] width 640 height 61
paste textarea "Priority is bathroom and dusting"
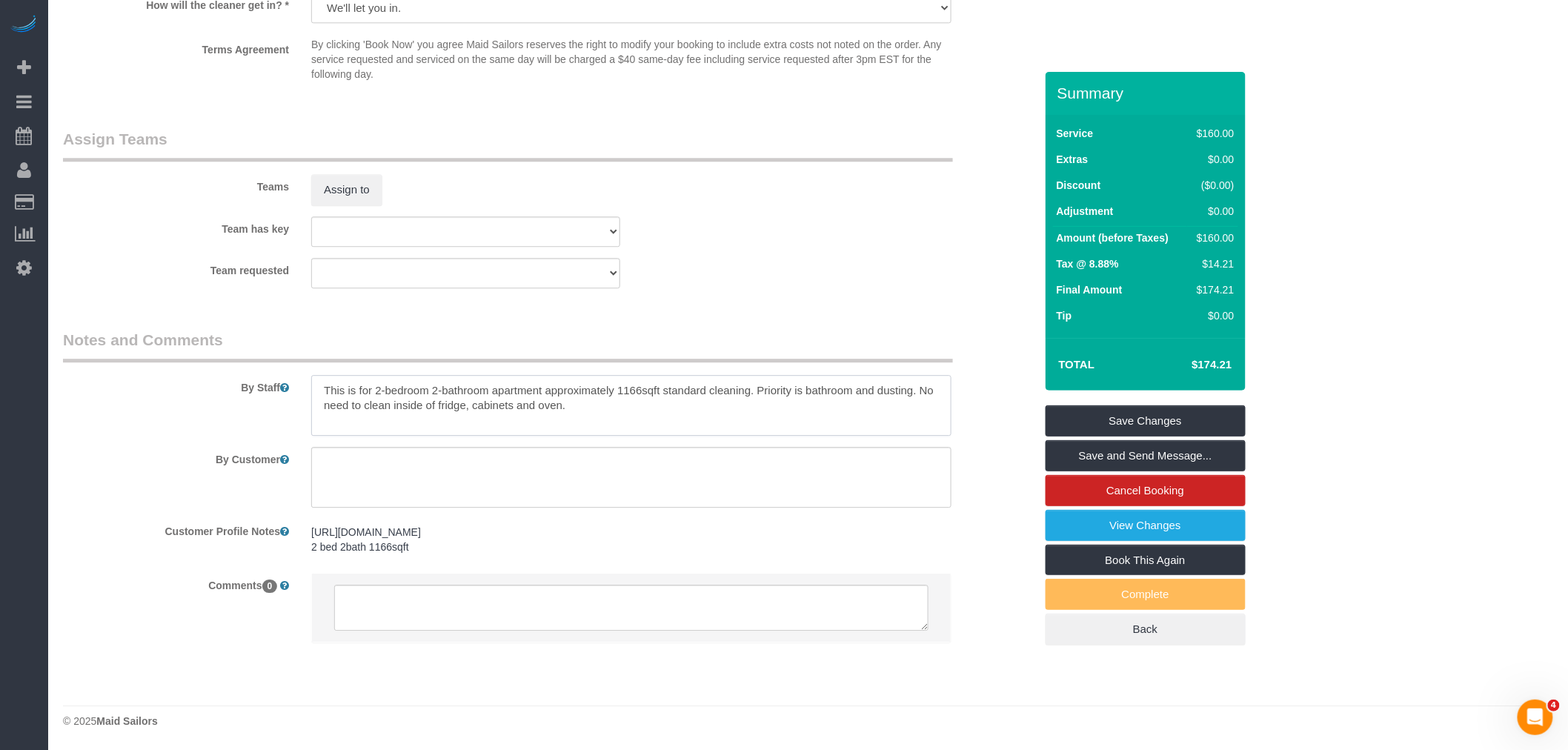
click at [698, 402] on textarea at bounding box center [631, 405] width 640 height 61
click at [396, 409] on textarea at bounding box center [631, 405] width 640 height 61
paste textarea "a standard cleaning for a 2-bedroom, 2-bathroom apartment, approximately 1,166 …"
click at [738, 403] on textarea at bounding box center [631, 405] width 640 height 61
click at [764, 405] on textarea at bounding box center [631, 405] width 640 height 61
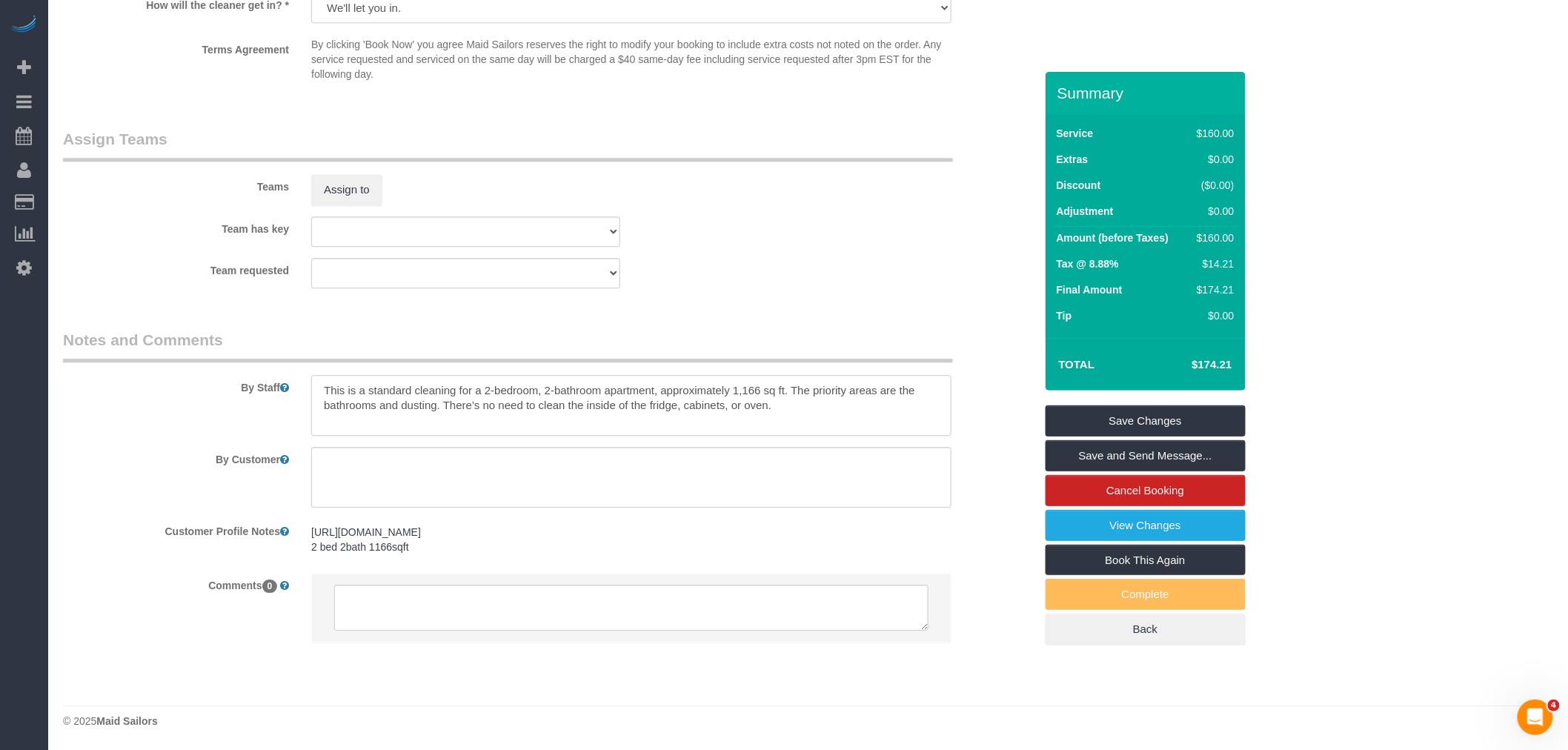
click at [779, 406] on textarea at bounding box center [631, 405] width 640 height 61
type textarea "This is a standard cleaning for a 2-bedroom, 2-bathroom apartment, approximatel…"
click at [804, 342] on legend "Notes and Comments" at bounding box center [507, 346] width 890 height 34
click at [440, 403] on textarea at bounding box center [631, 405] width 640 height 61
drag, startPoint x: 1180, startPoint y: 421, endPoint x: 1162, endPoint y: 421, distance: 18.0
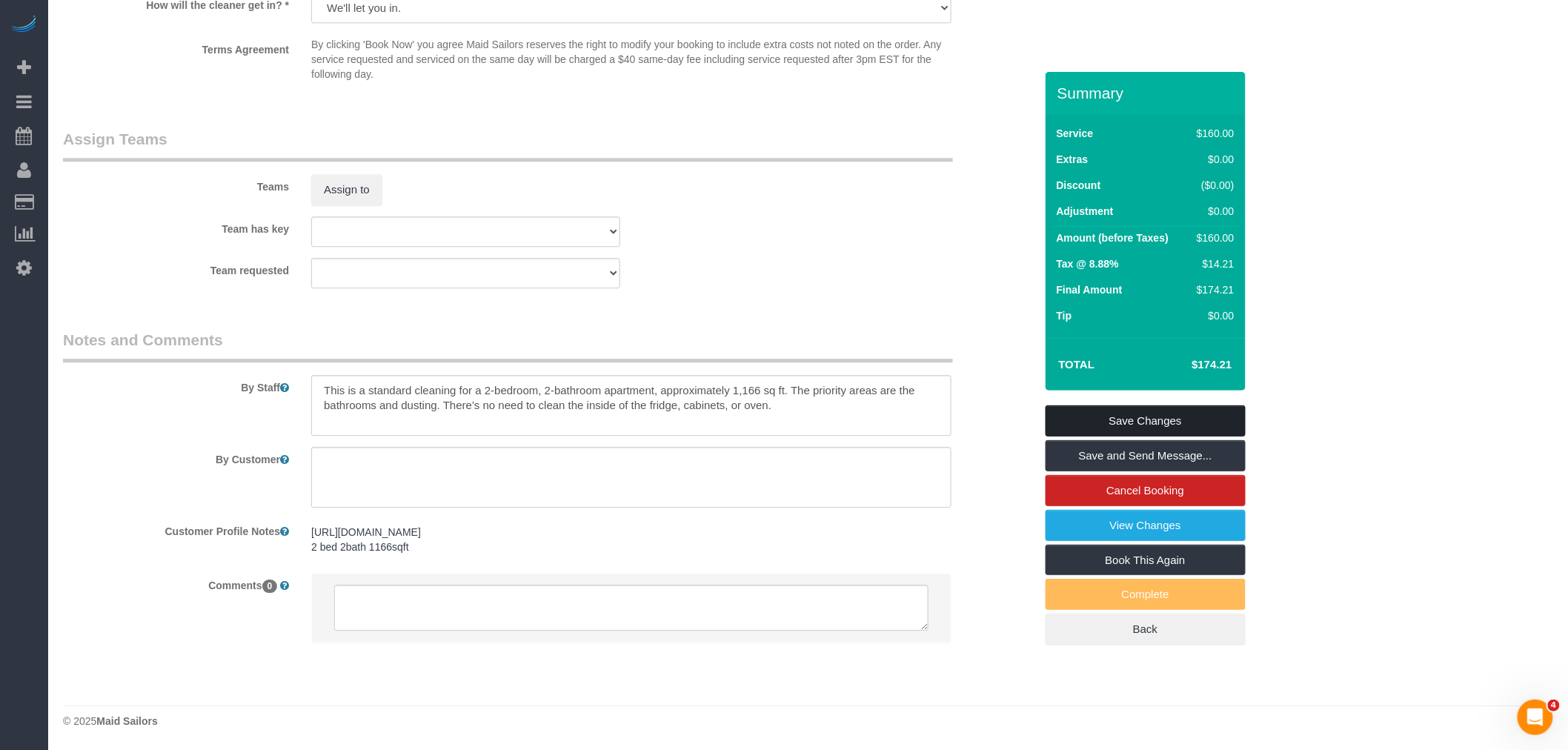
click at [1180, 421] on link "Save Changes" at bounding box center [1145, 421] width 200 height 31
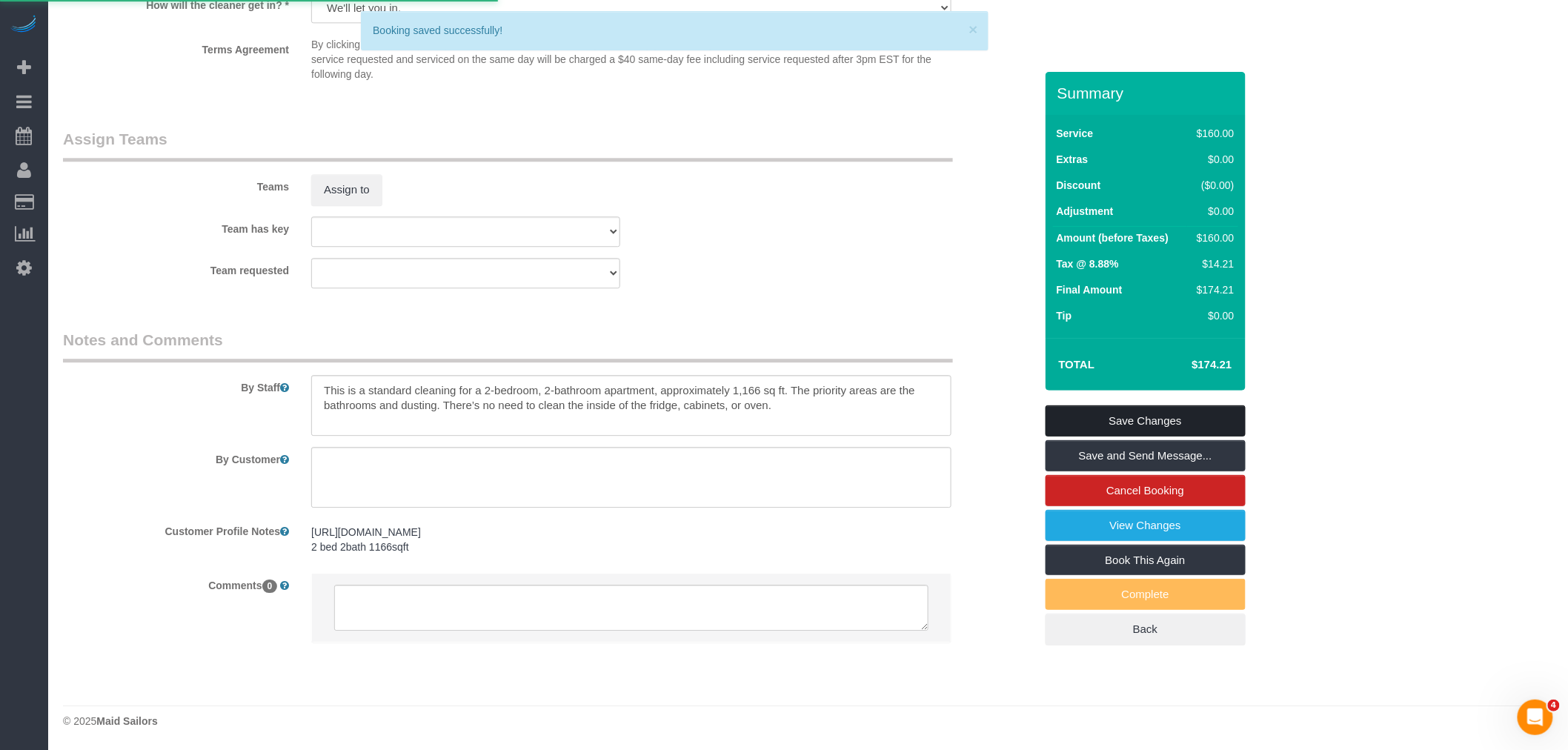
scroll to position [1218, 0]
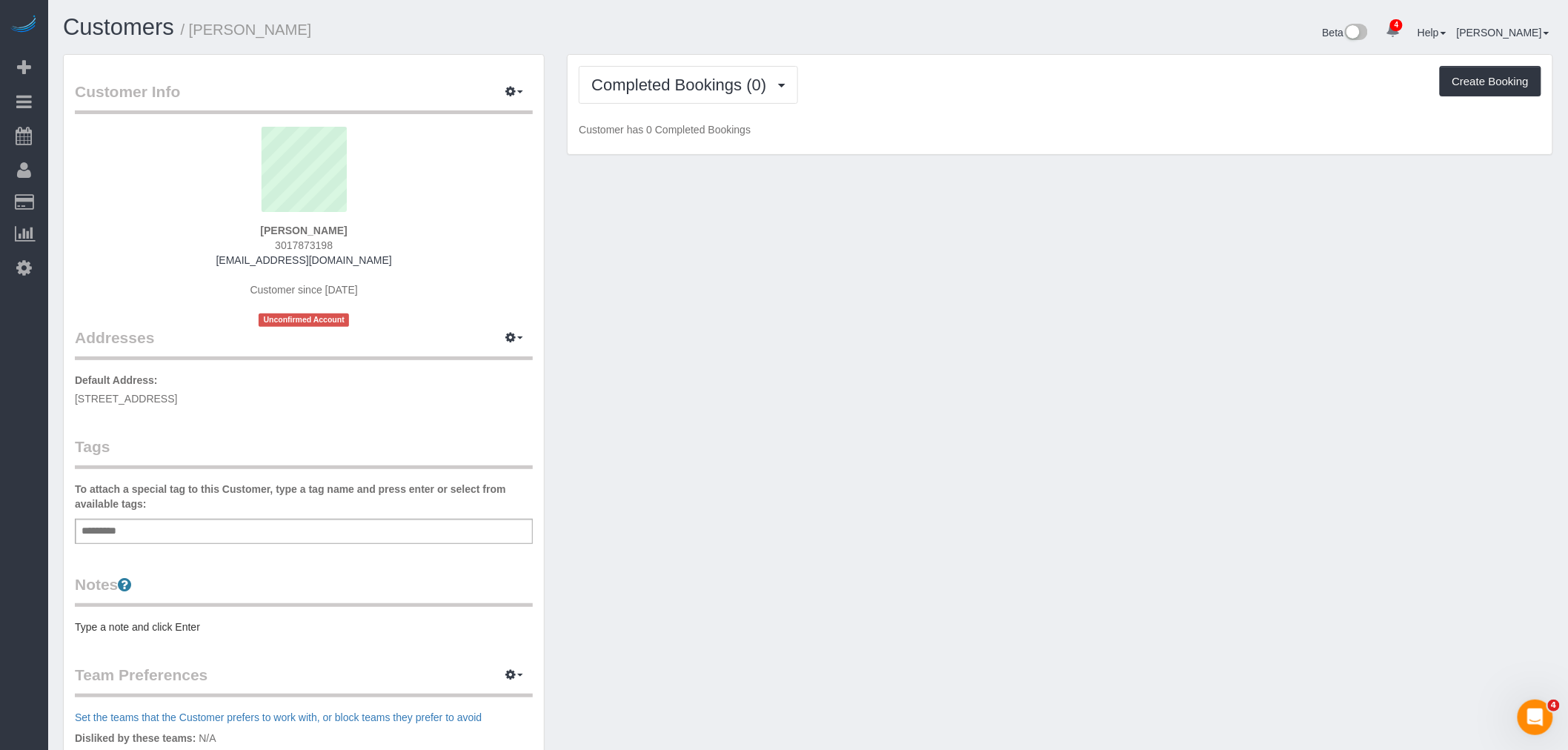
click at [177, 393] on span "[STREET_ADDRESS]" at bounding box center [125, 399] width 102 height 12
copy div "[STREET_ADDRESS]"
click at [267, 528] on div "Add a tag" at bounding box center [303, 531] width 458 height 25
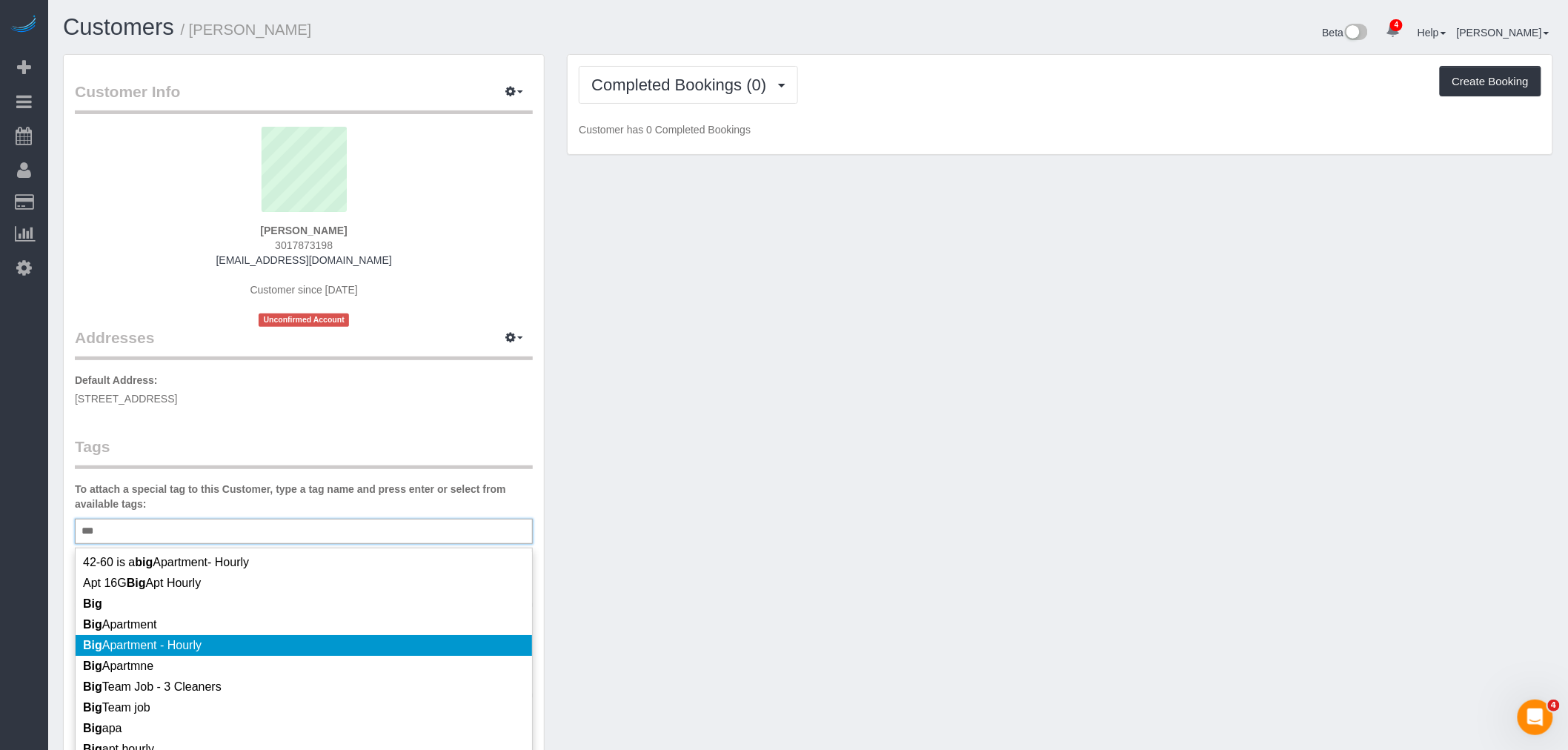
type input "***"
click at [296, 644] on li "Big Apartment - Hourly" at bounding box center [303, 646] width 456 height 21
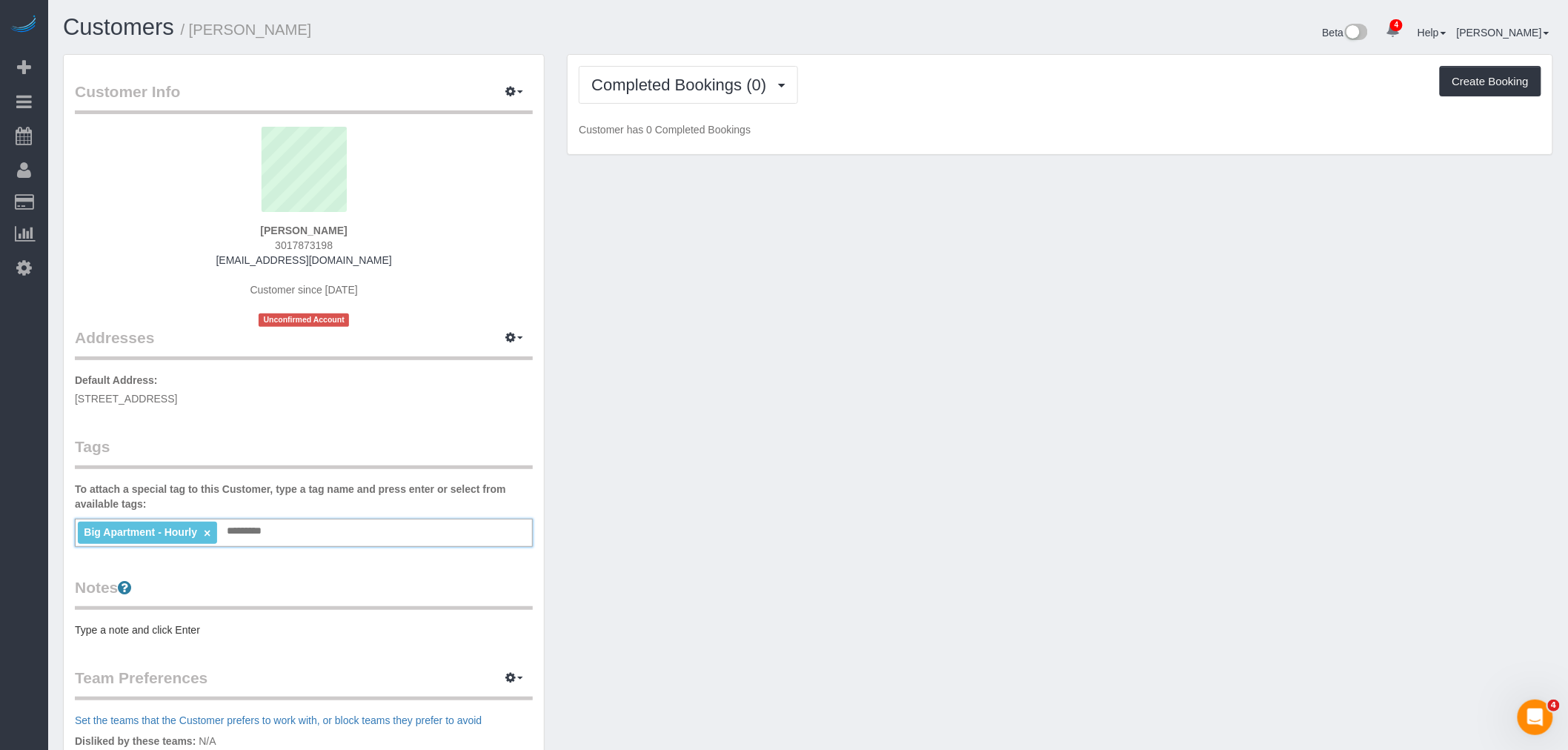
click at [239, 631] on pre "Type a note and click Enter" at bounding box center [303, 630] width 458 height 15
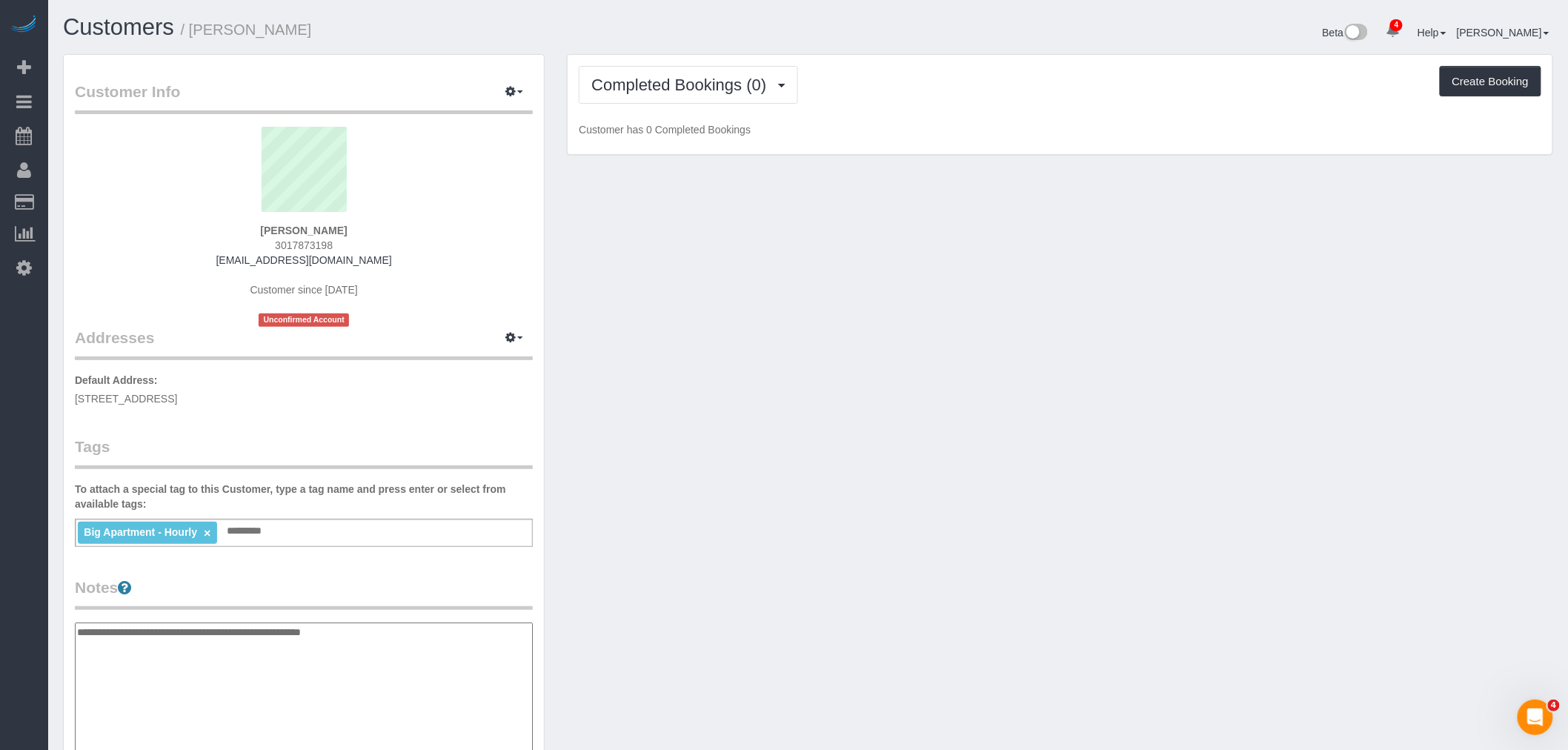
type textarea "**********"
click at [701, 587] on div "Customer Info Edit Contact Info Send Message Email Preferences Special Sales Ta…" at bounding box center [807, 615] width 1512 height 1123
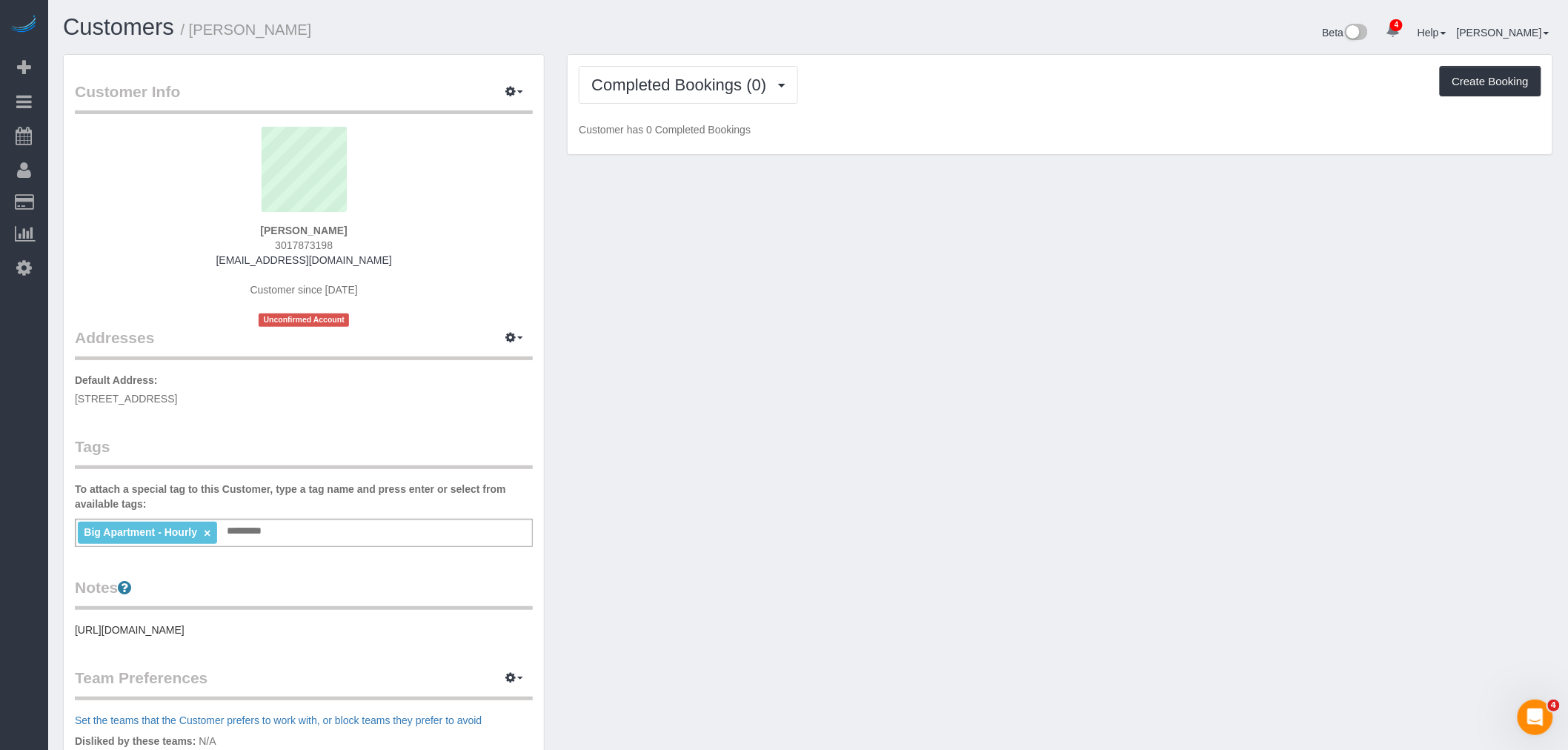
click at [231, 627] on pre "https://streeteasy.com/building/196-powers-street-brooklyn/3" at bounding box center [303, 630] width 458 height 15
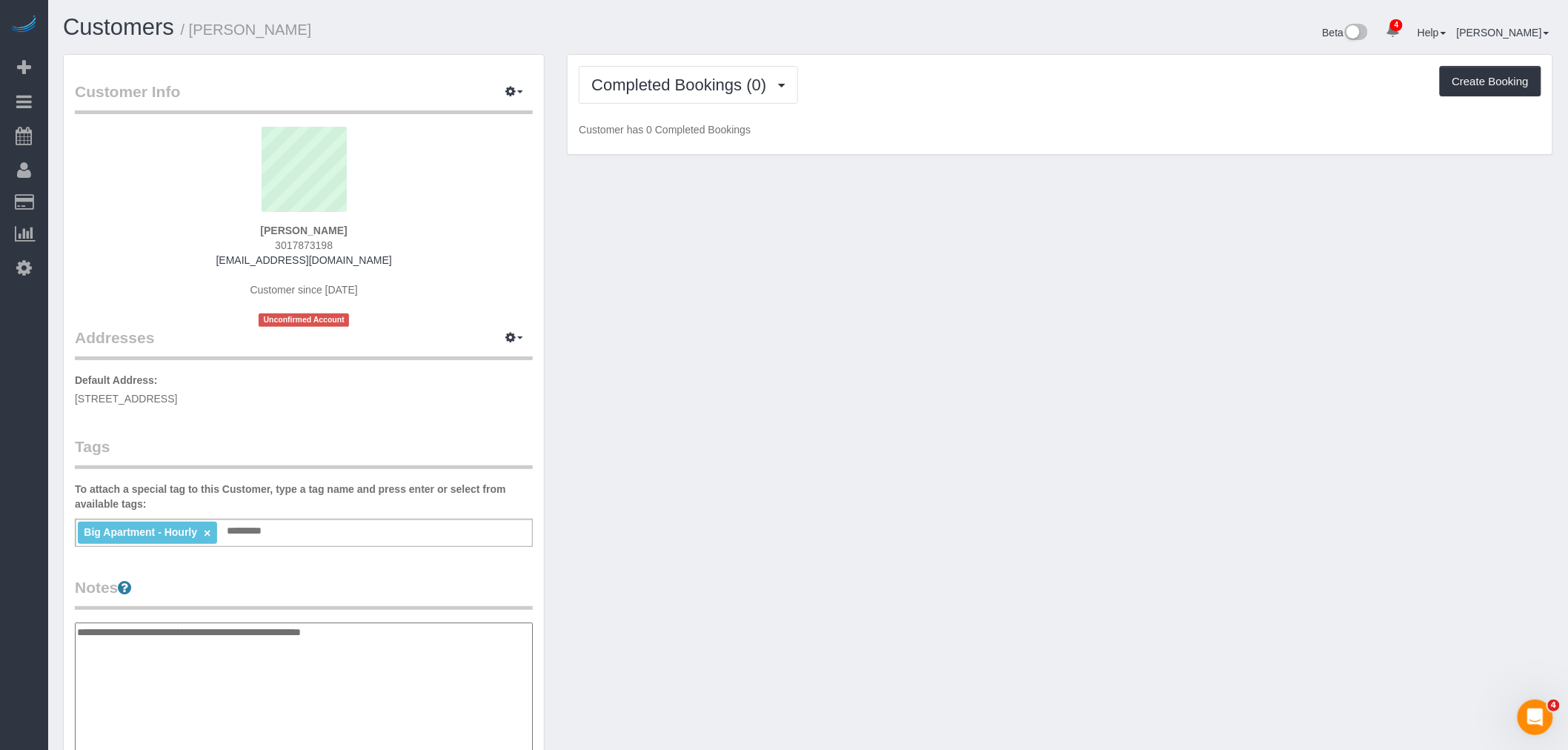
click at [383, 629] on textarea "**********" at bounding box center [303, 699] width 458 height 153
type textarea "**********"
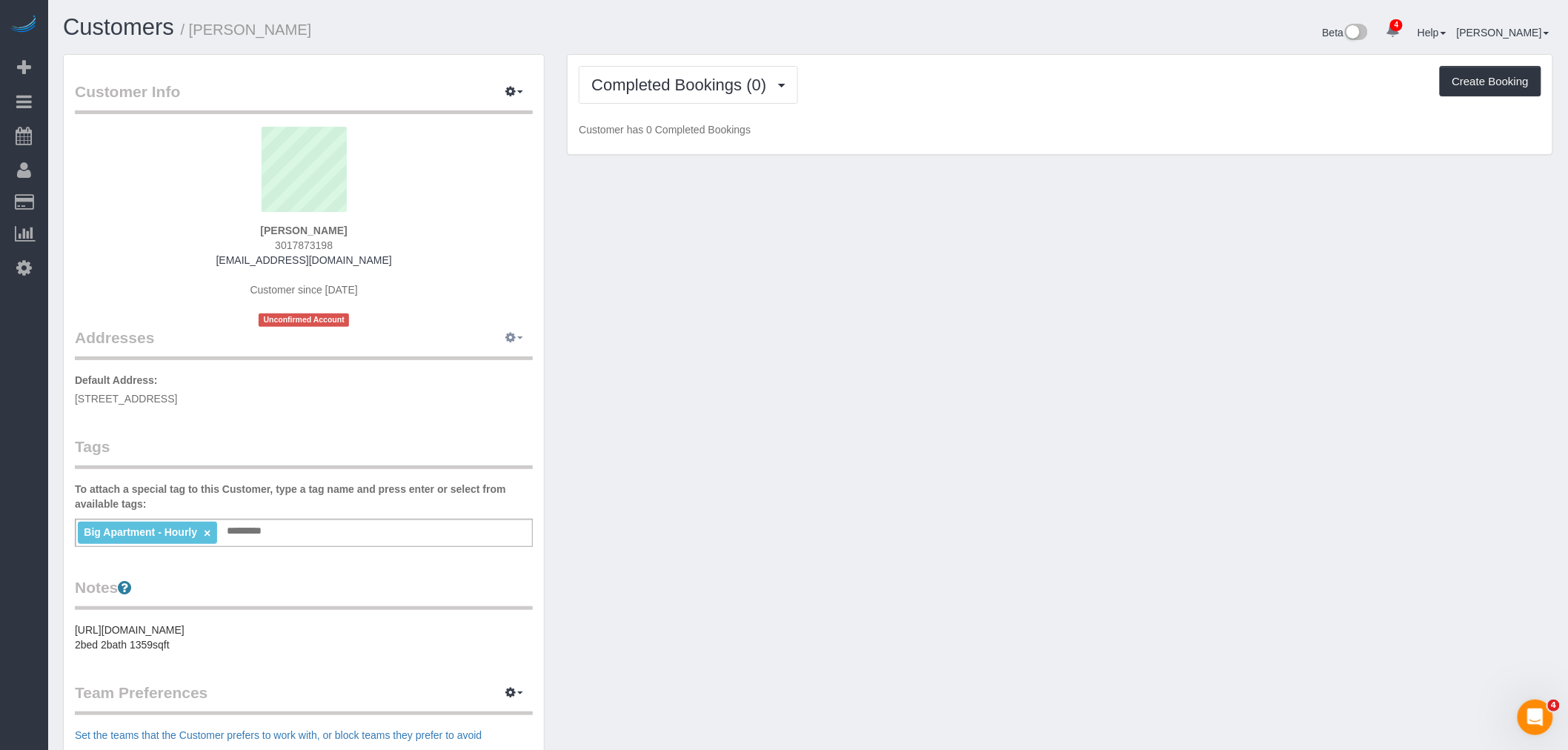
click at [523, 334] on button "button" at bounding box center [514, 338] width 37 height 23
click at [502, 361] on button "Manage Addresses" at bounding box center [471, 366] width 120 height 21
select select "NY"
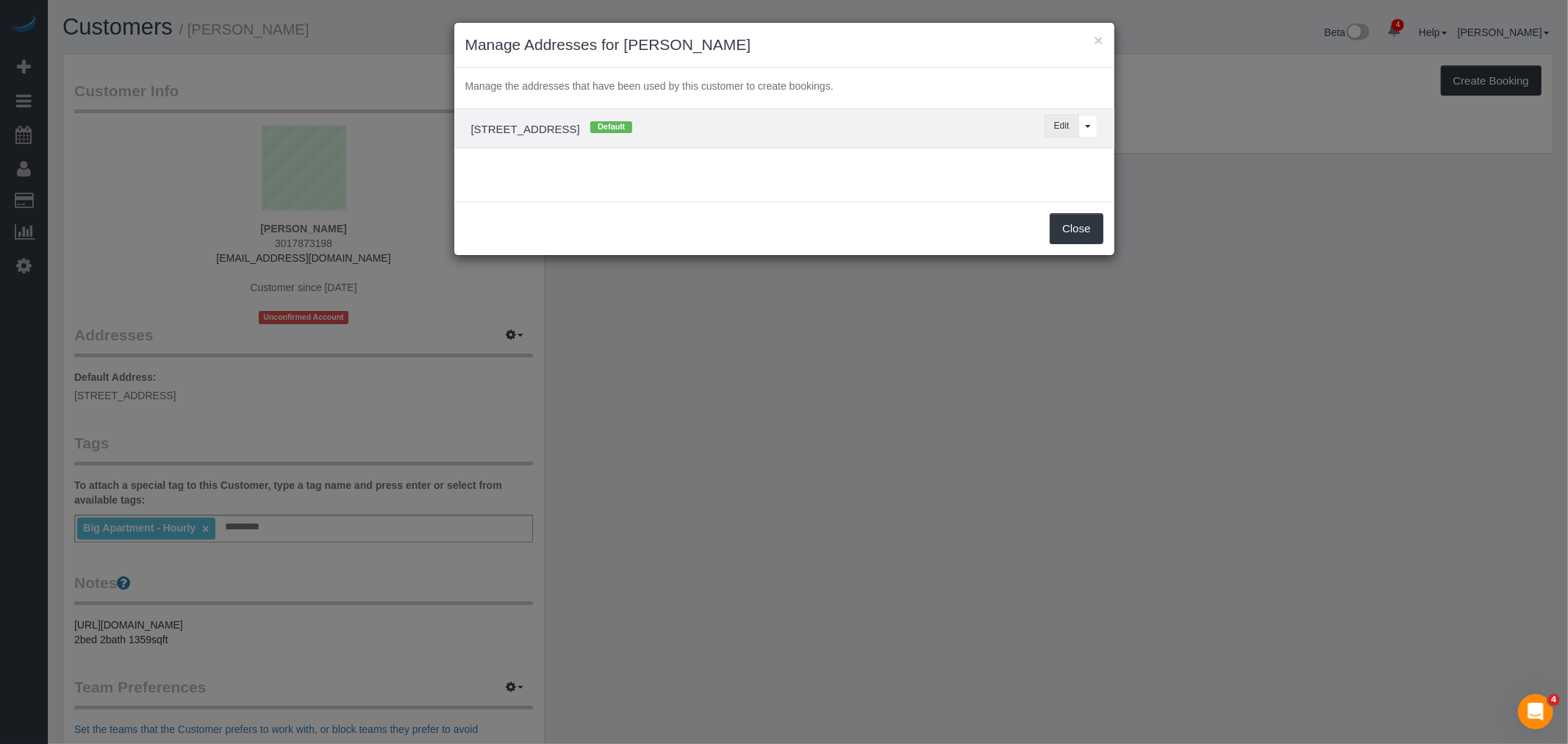
click at [1056, 126] on button "Edit" at bounding box center [1061, 125] width 35 height 23
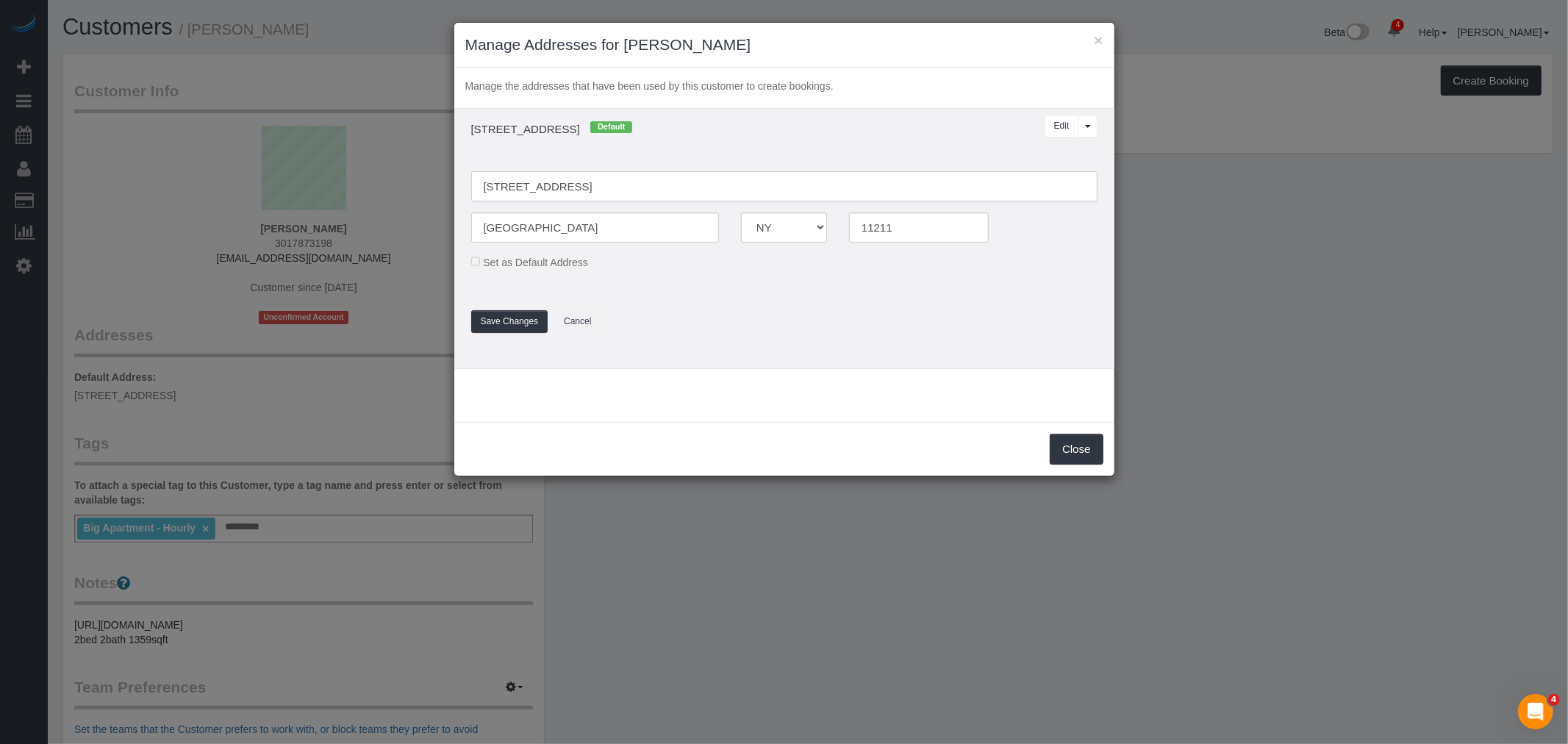
click at [549, 189] on input "196 Powers St, 3" at bounding box center [784, 186] width 626 height 31
type input "[STREET_ADDRESS]"
click at [523, 319] on button "Save Changes" at bounding box center [510, 322] width 77 height 23
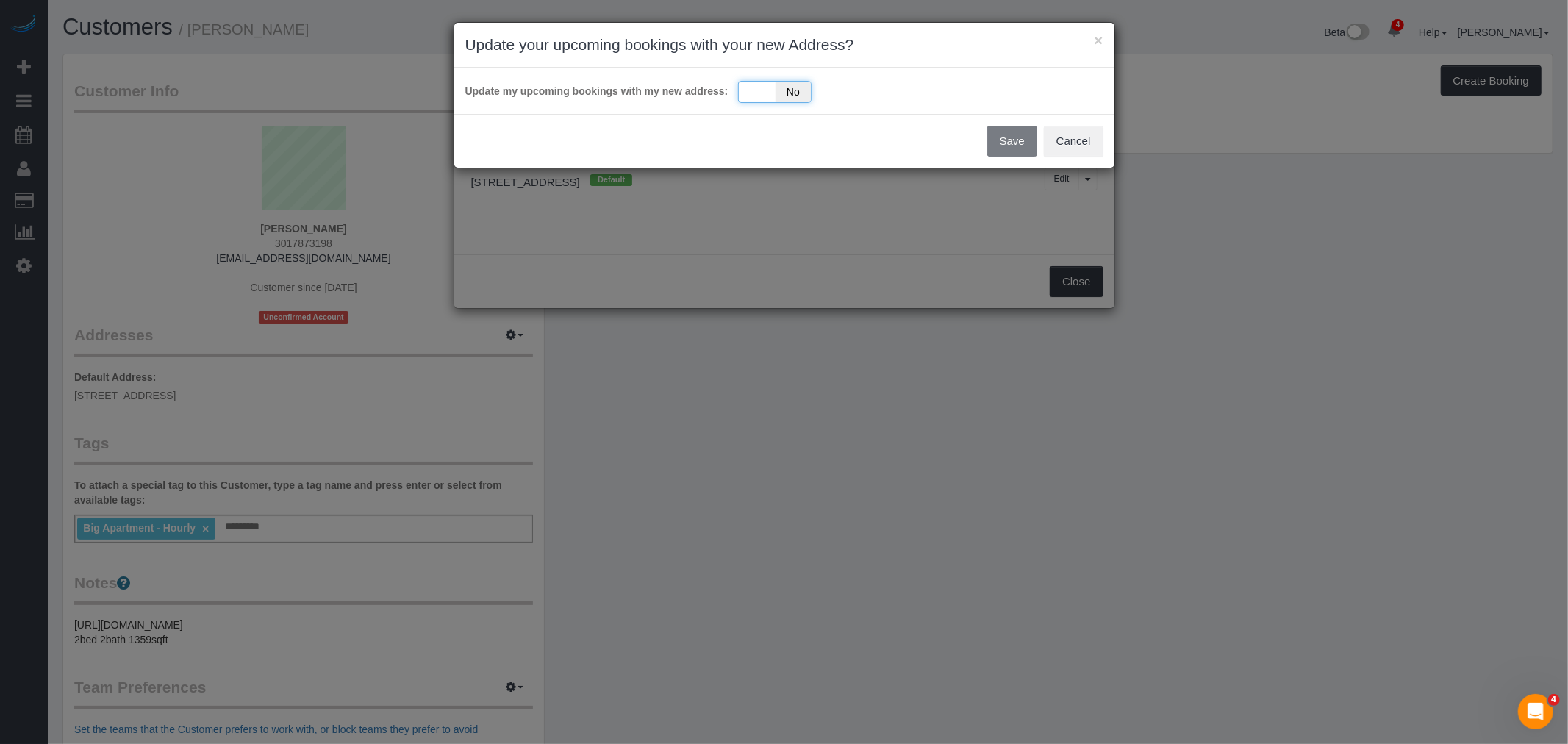
click at [760, 92] on div "Yes No" at bounding box center [774, 92] width 74 height 22
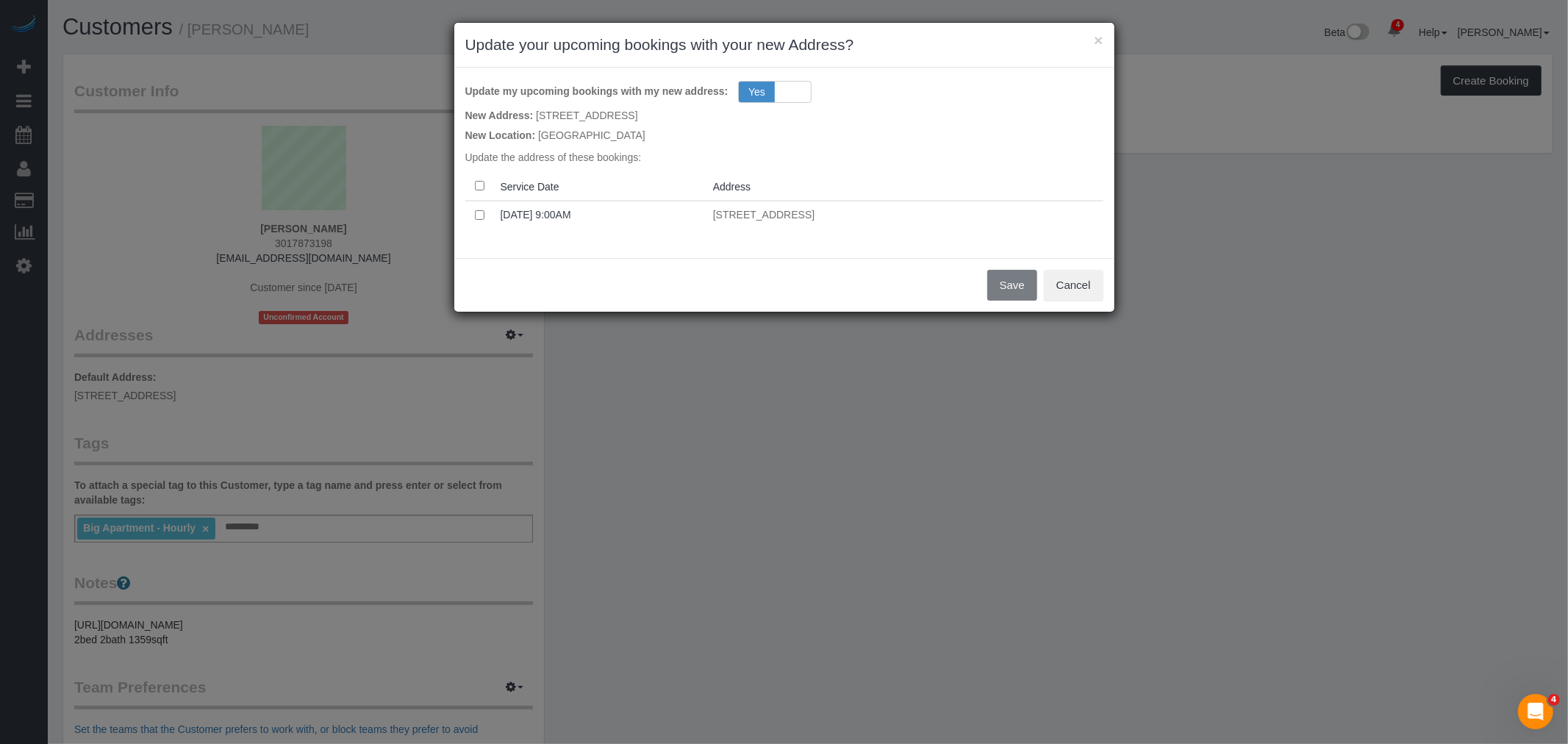
click at [480, 175] on th at bounding box center [480, 186] width 30 height 29
click at [1000, 282] on button "Save" at bounding box center [1012, 285] width 50 height 31
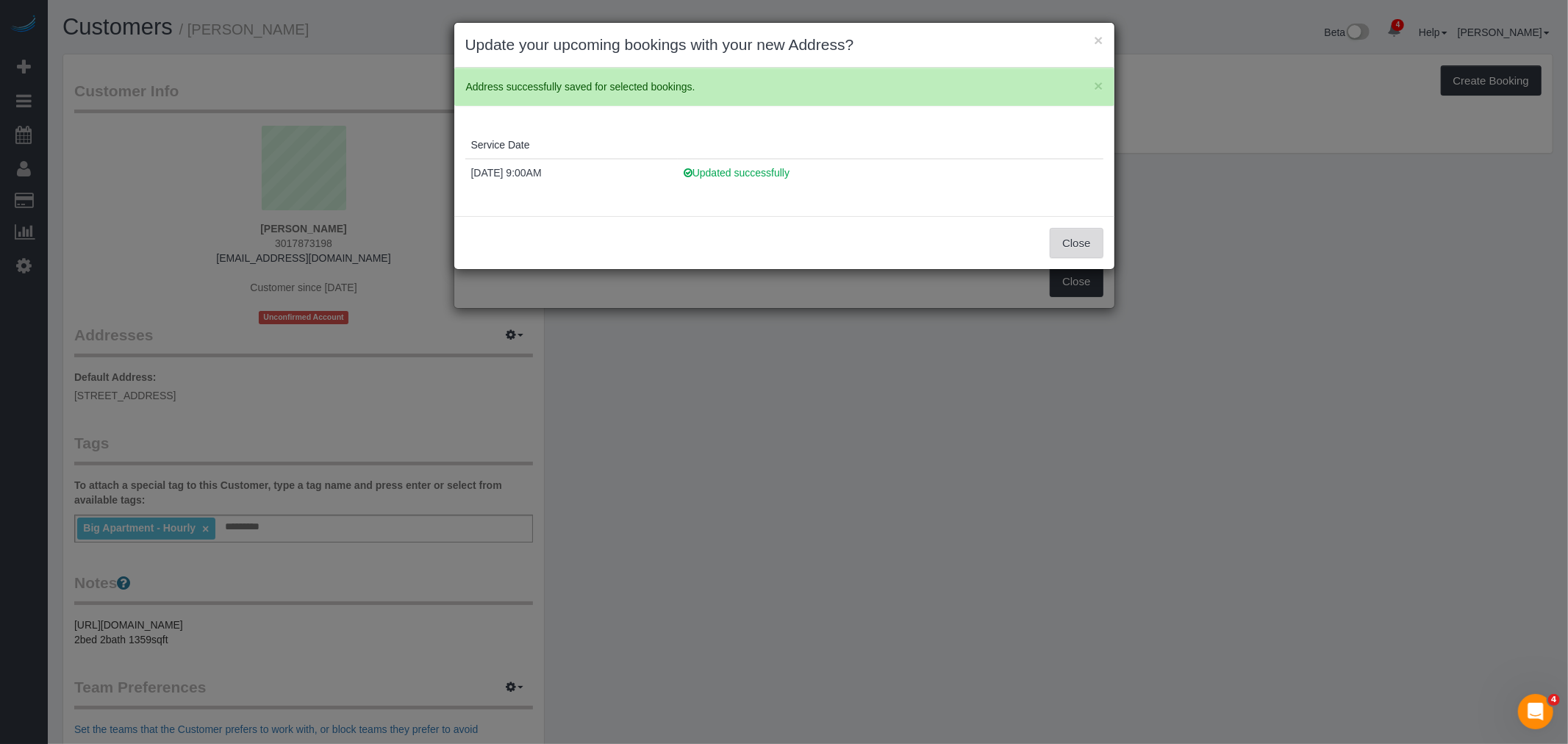
click at [1075, 236] on button "Close" at bounding box center [1076, 243] width 53 height 31
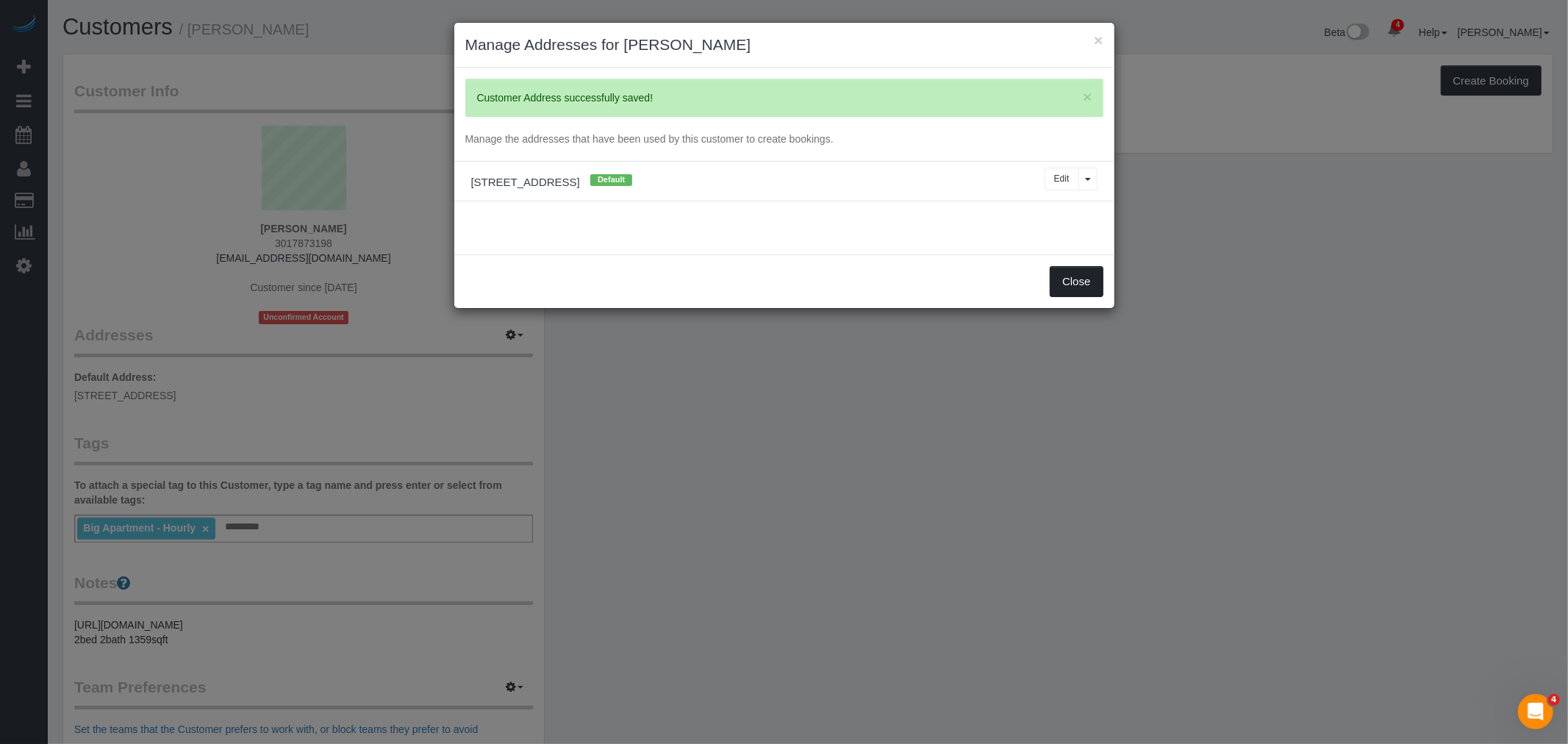
click at [1078, 281] on button "Close" at bounding box center [1076, 281] width 53 height 31
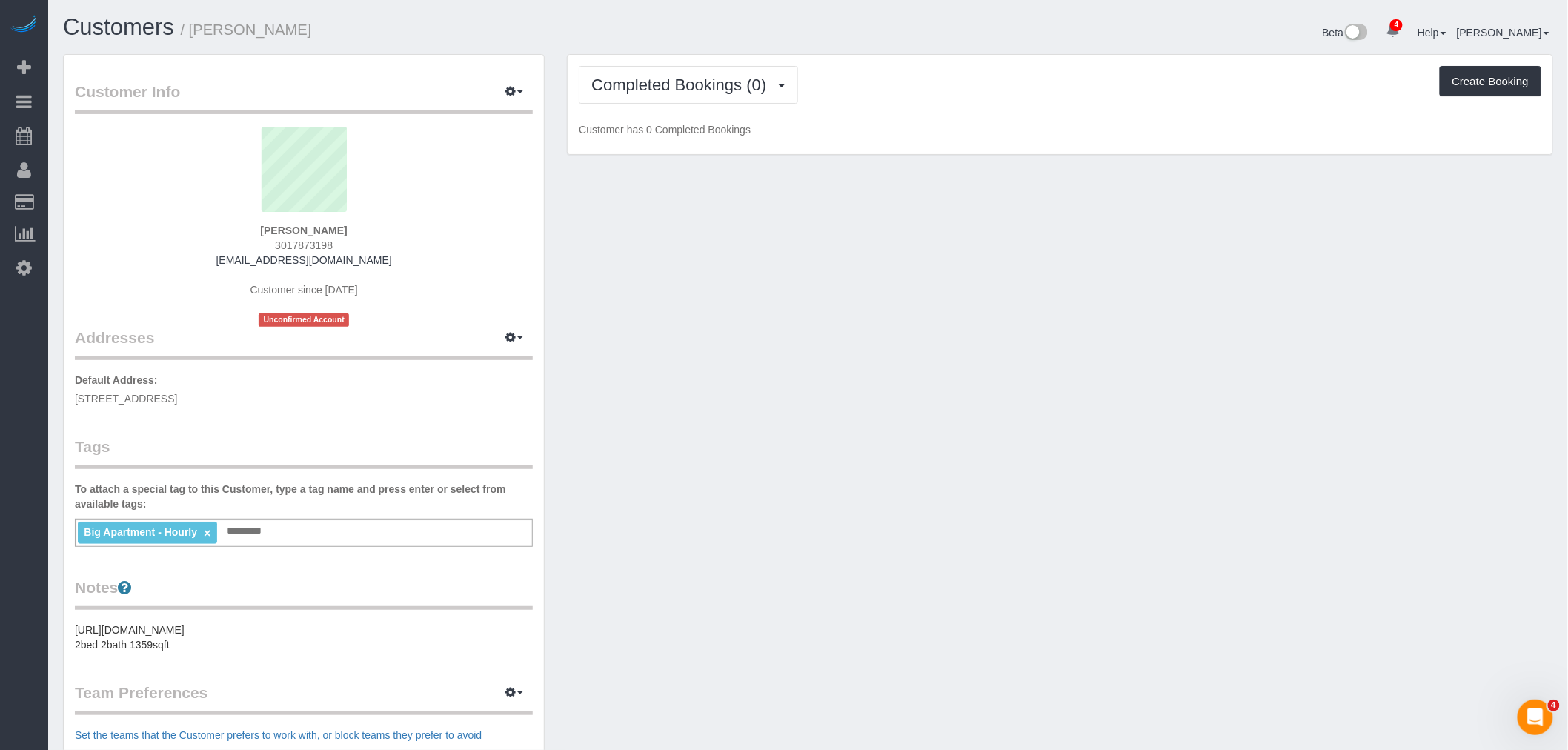
click at [1141, 292] on div "× Manage Addresses for Amanda Cohen × Customer Address successfully saved! Mana…" at bounding box center [784, 375] width 1568 height 750
click at [239, 625] on pre "https://streeteasy.com/building/196-powers-street-brooklyn/3 2bed 2bath 1359sqft" at bounding box center [303, 638] width 458 height 30
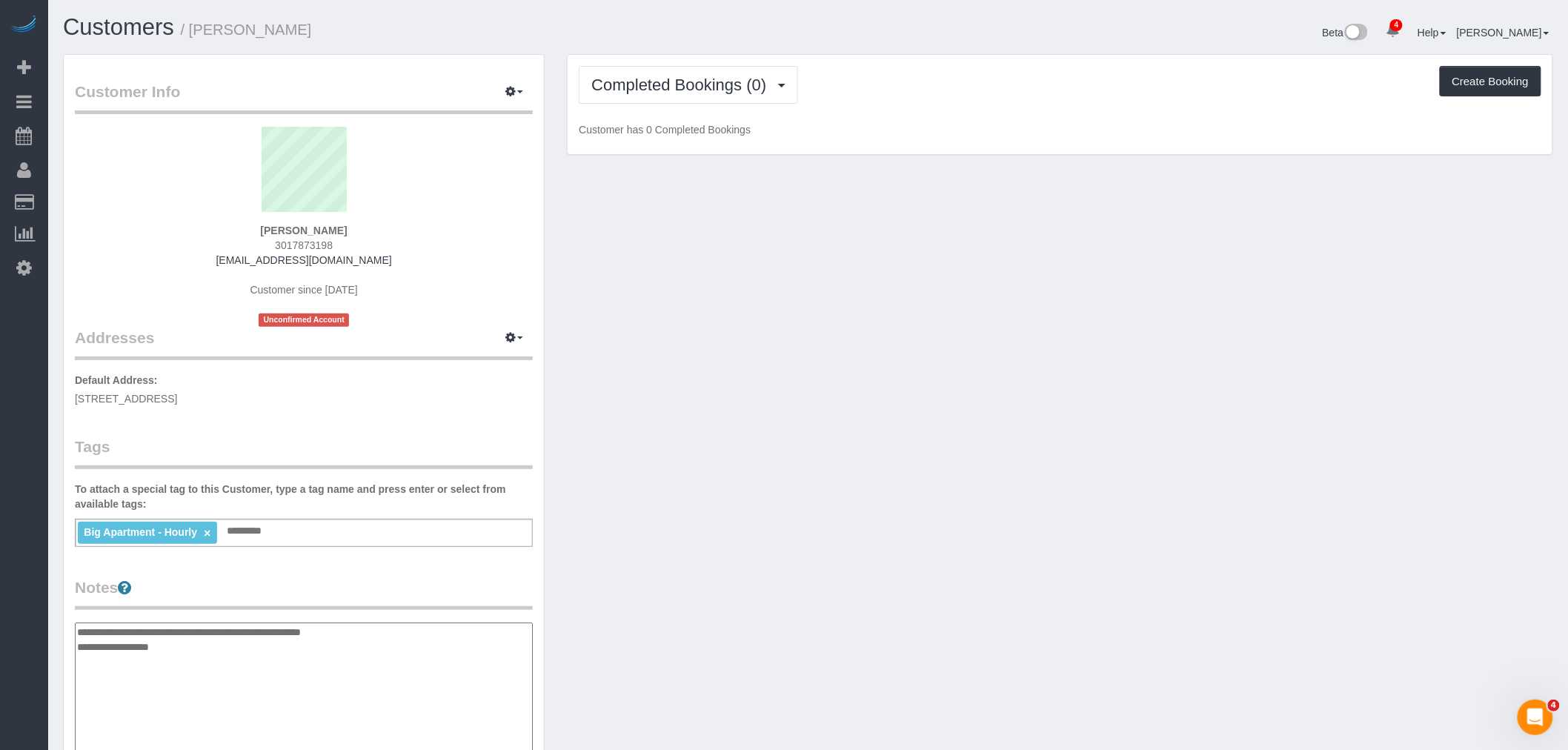
click at [239, 625] on textarea "**********" at bounding box center [303, 699] width 458 height 153
click at [199, 643] on textarea "**********" at bounding box center [303, 699] width 458 height 153
drag, startPoint x: 1066, startPoint y: 537, endPoint x: 1097, endPoint y: 525, distance: 33.2
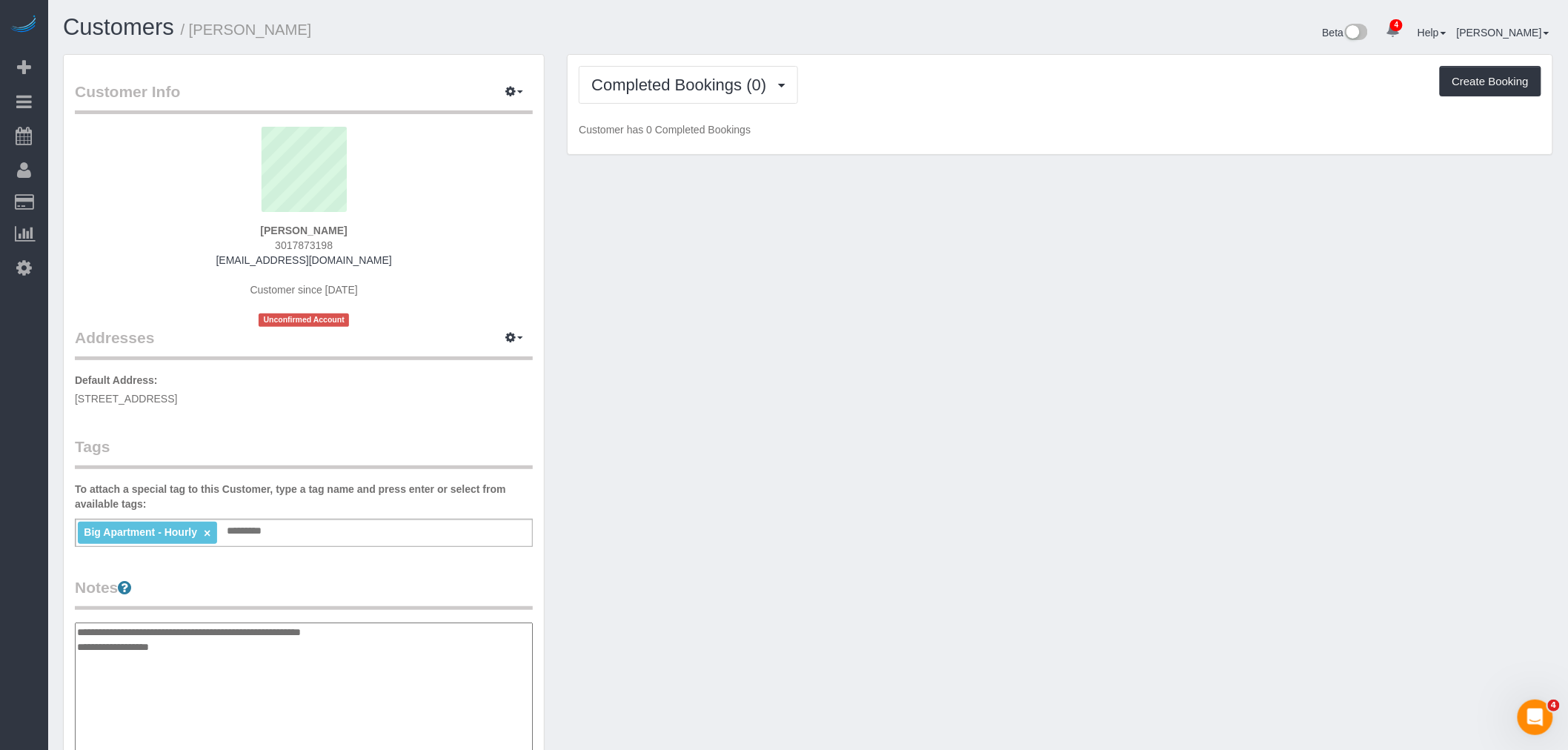
click at [1067, 537] on div "Customer Info Edit Contact Info Send Message Email Preferences Special Sales Ta…" at bounding box center [807, 615] width 1512 height 1123
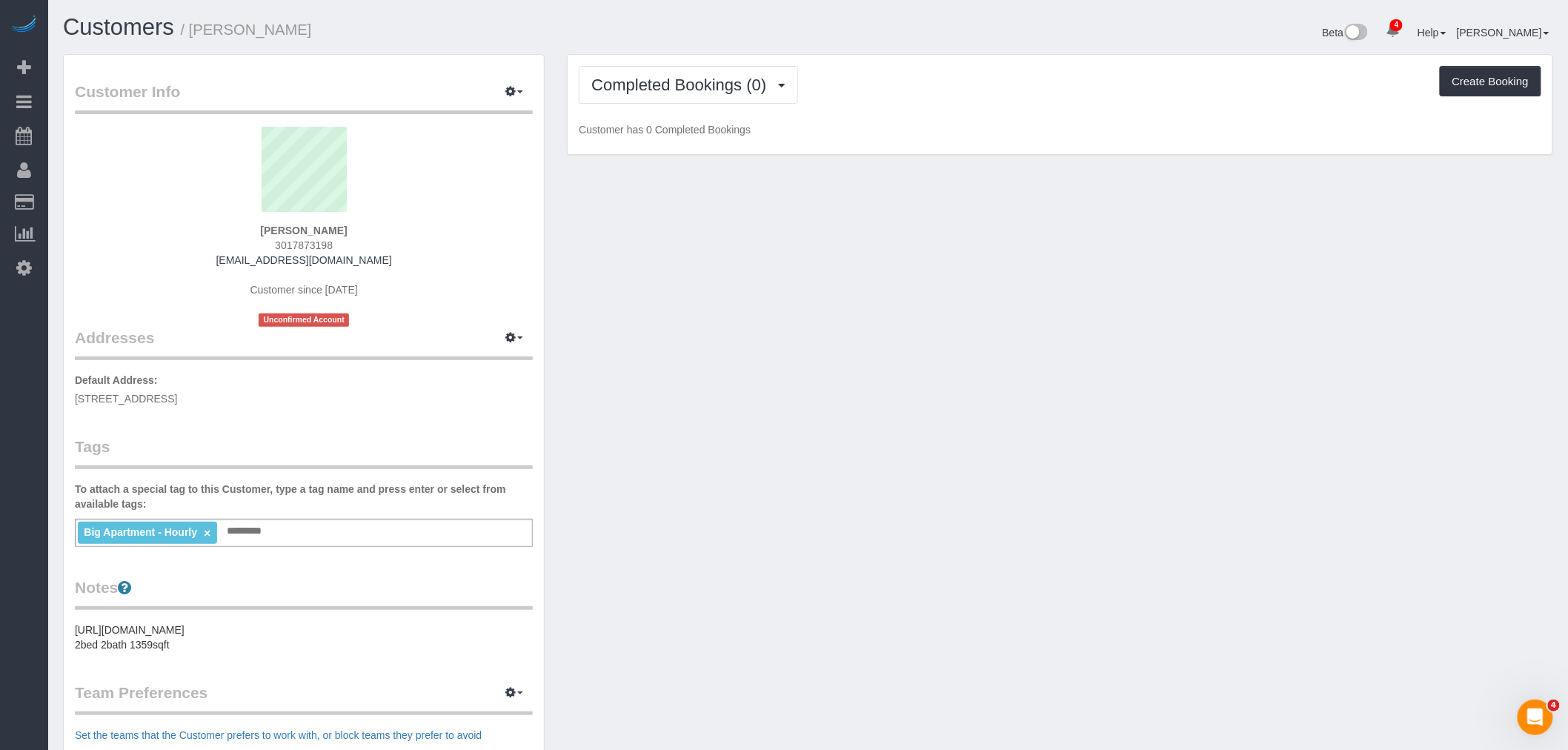
click at [1159, 584] on div "Customer Info Edit Contact Info Send Message Email Preferences Special Sales Ta…" at bounding box center [807, 552] width 1512 height 997
drag, startPoint x: 830, startPoint y: 285, endPoint x: 795, endPoint y: 289, distance: 35.2
click at [830, 285] on div "Customer Info Edit Contact Info Send Message Email Preferences Special Sales Ta…" at bounding box center [807, 552] width 1512 height 997
click at [336, 220] on sui-profile-pic at bounding box center [303, 174] width 436 height 96
drag, startPoint x: 298, startPoint y: 262, endPoint x: 381, endPoint y: 261, distance: 83.0
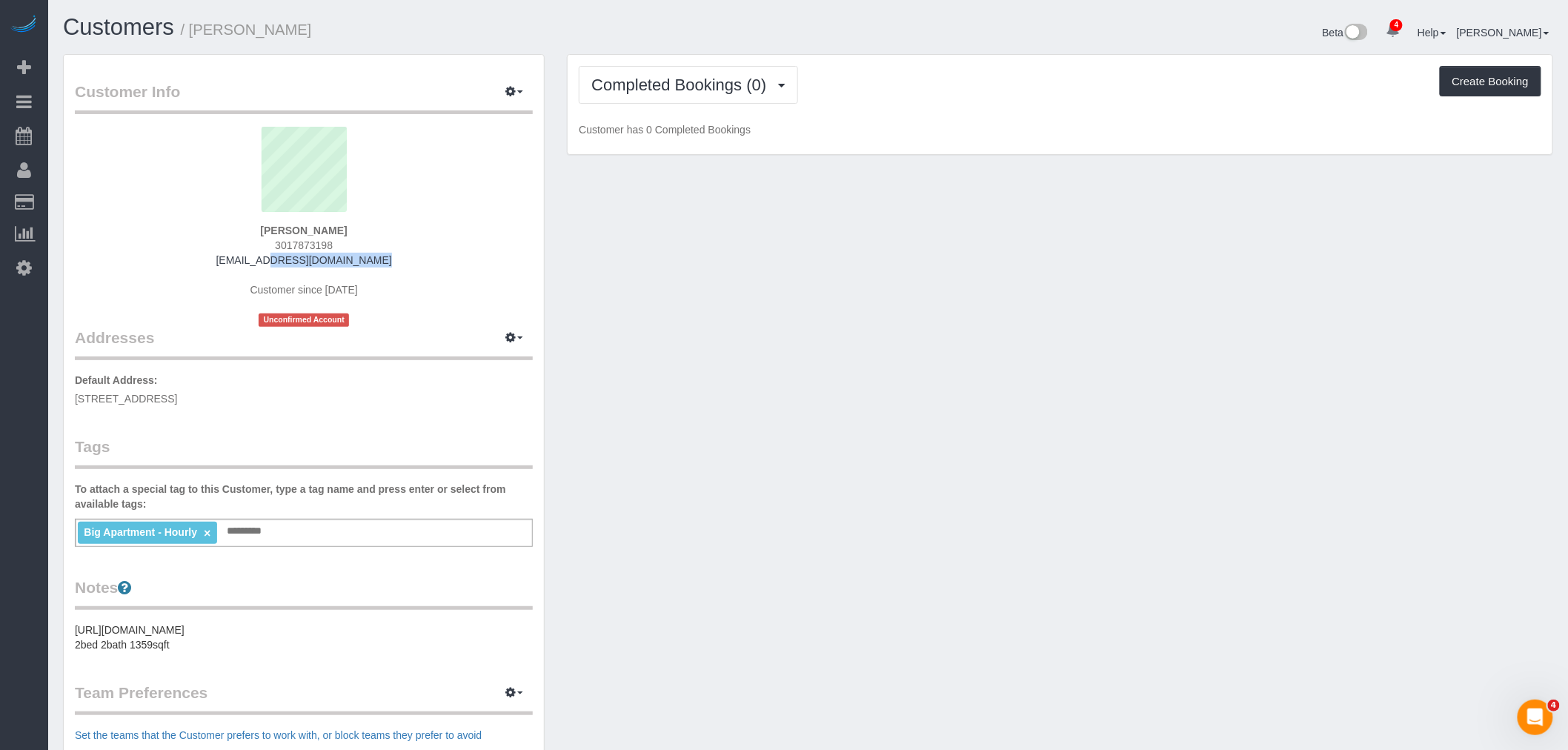
click at [381, 261] on div "Amanda Cohen 3017873198 amcohen05@gmail.com Customer since 2025 Unconfirmed Acc…" at bounding box center [303, 226] width 458 height 200
copy link "amcohen05@gmail.com"
click at [786, 275] on div "Customer Info Edit Contact Info Send Message Email Preferences Special Sales Ta…" at bounding box center [807, 552] width 1512 height 997
drag, startPoint x: 851, startPoint y: 304, endPoint x: 1426, endPoint y: 276, distance: 575.7
click at [851, 304] on div "Customer Info Edit Contact Info Send Message Email Preferences Special Sales Ta…" at bounding box center [807, 552] width 1512 height 997
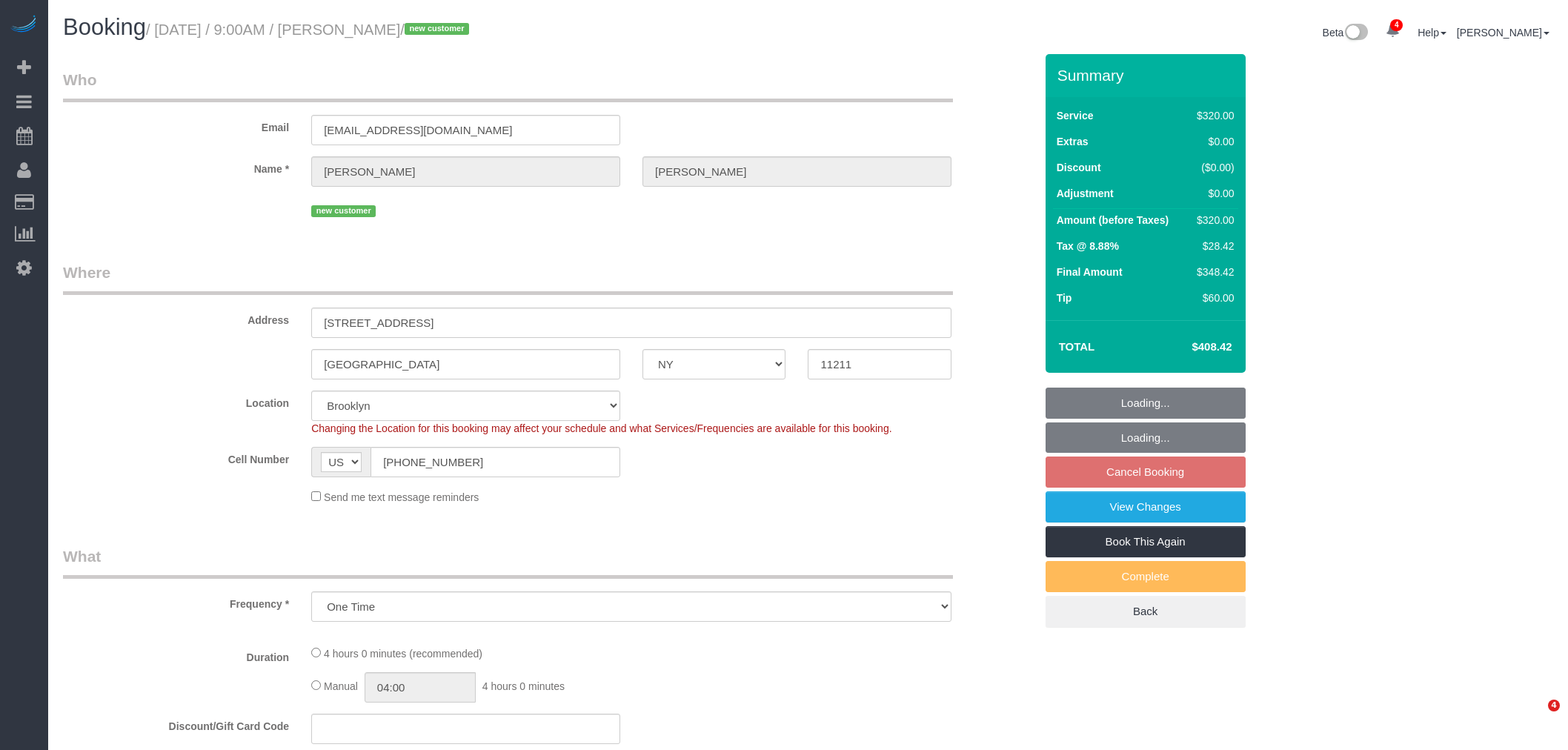
select select "NY"
select select "spot2"
select select "number:56"
select select "number:71"
select select "number:15"
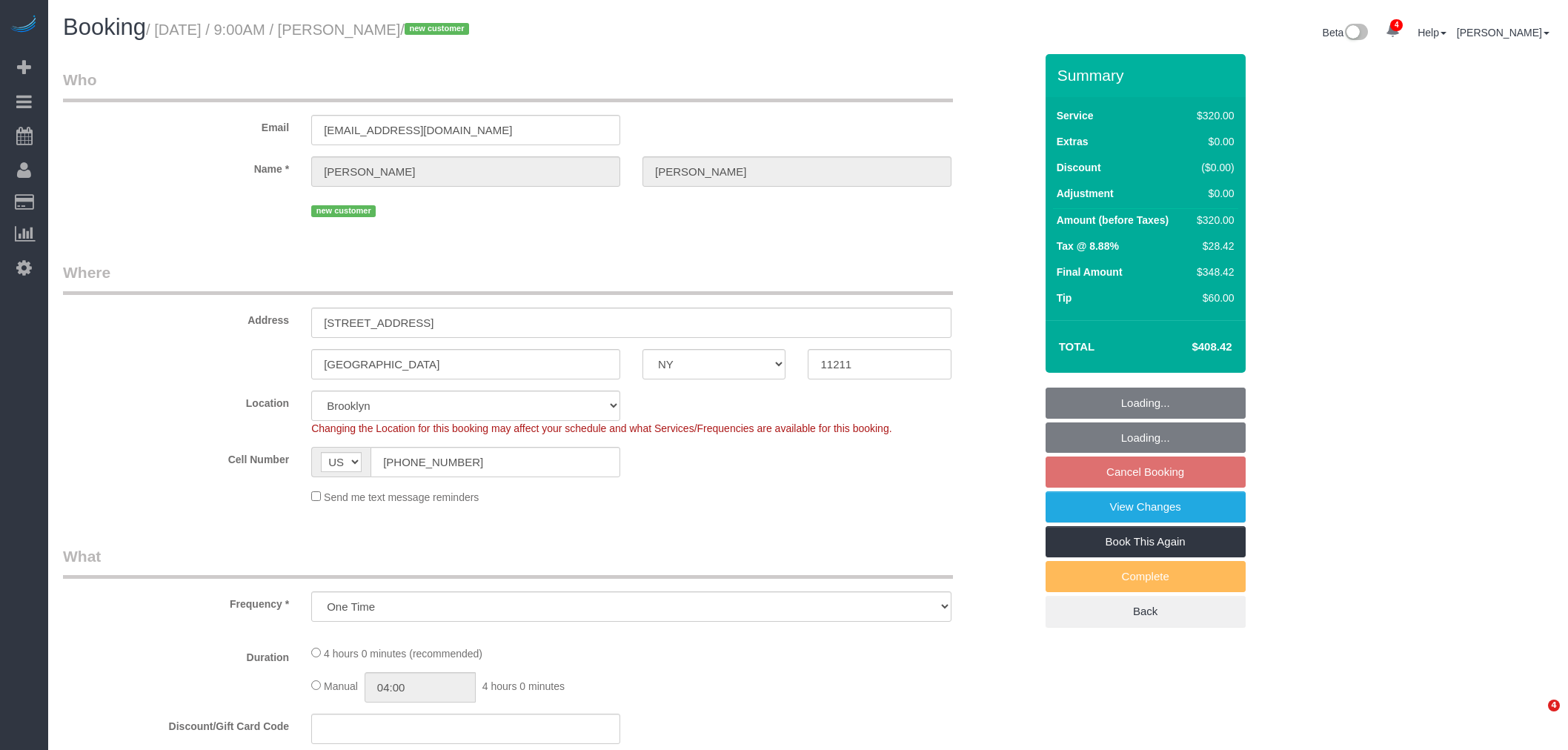
select select "number:5"
select select "240"
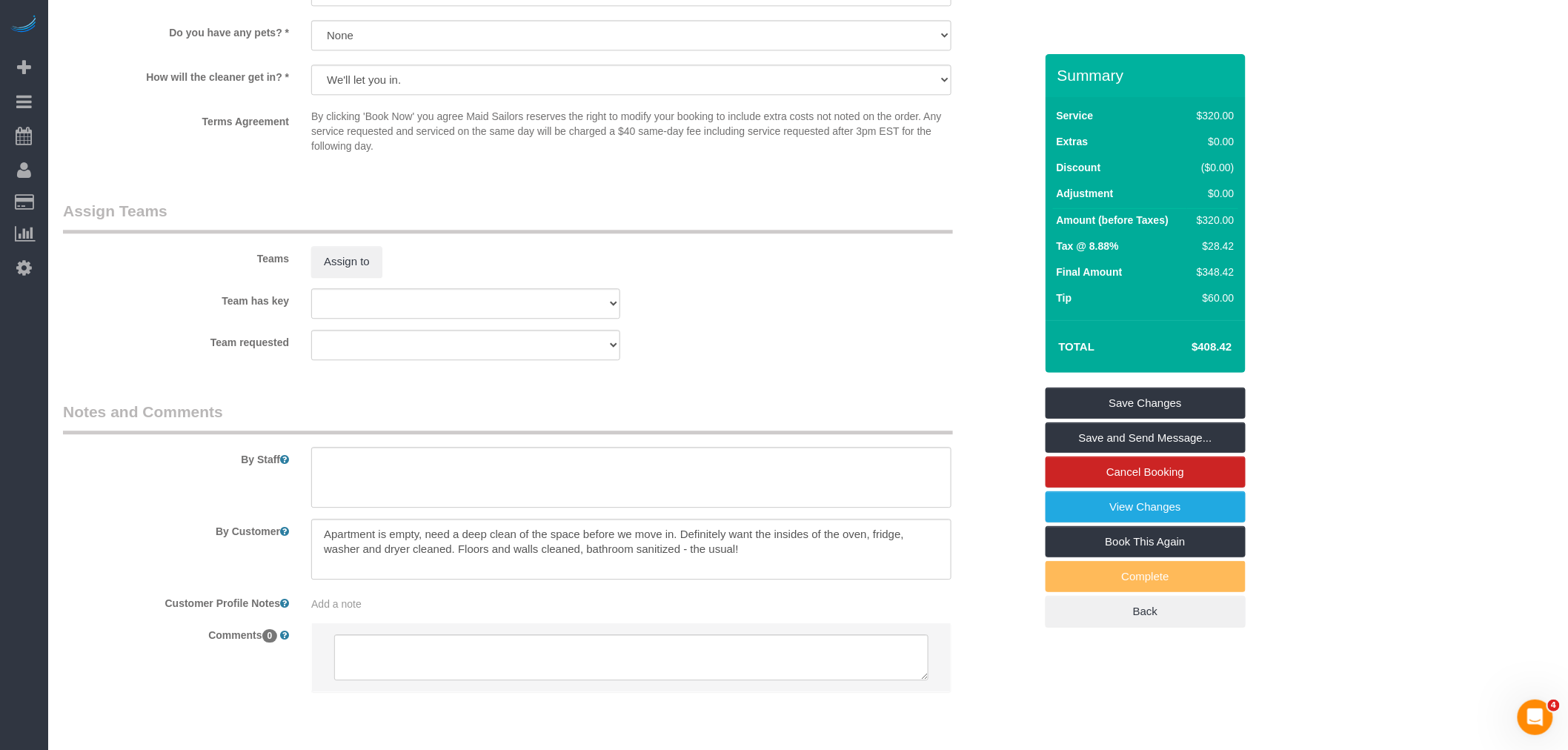
scroll to position [1509, 0]
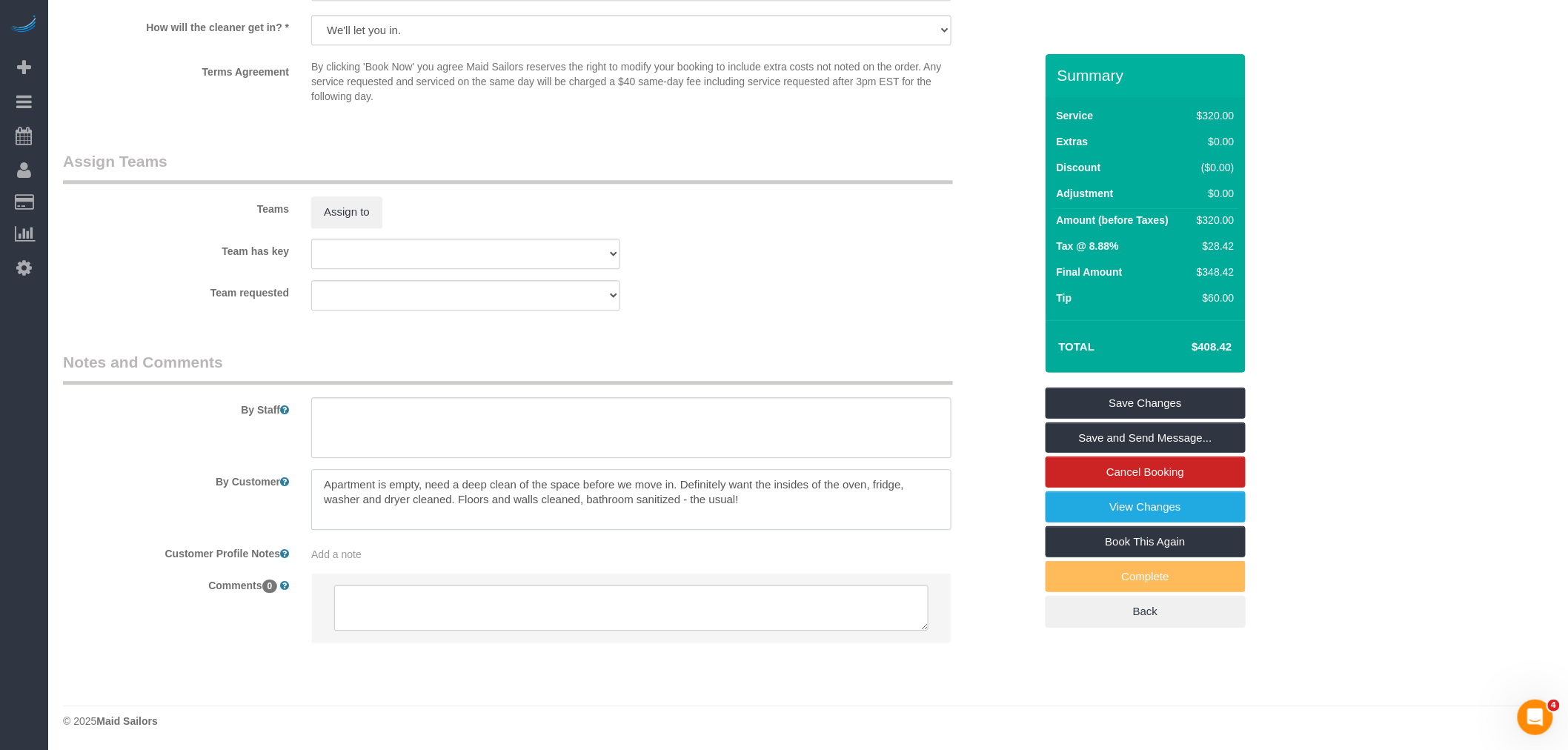
click at [677, 508] on textarea at bounding box center [631, 499] width 640 height 61
click at [728, 352] on legend "Notes and Comments" at bounding box center [507, 368] width 890 height 34
click at [780, 493] on textarea at bounding box center [631, 499] width 640 height 61
click at [786, 255] on div "Team has key 000- Donna Mercado 000 - Partnerships 000 - TEAM JOB 1 - Abdoulaye…" at bounding box center [548, 254] width 993 height 31
click at [781, 314] on fieldset "Assign Teams Teams Assign to Team has key 000- Donna Mercado 000 - Partnerships…" at bounding box center [548, 236] width 971 height 171
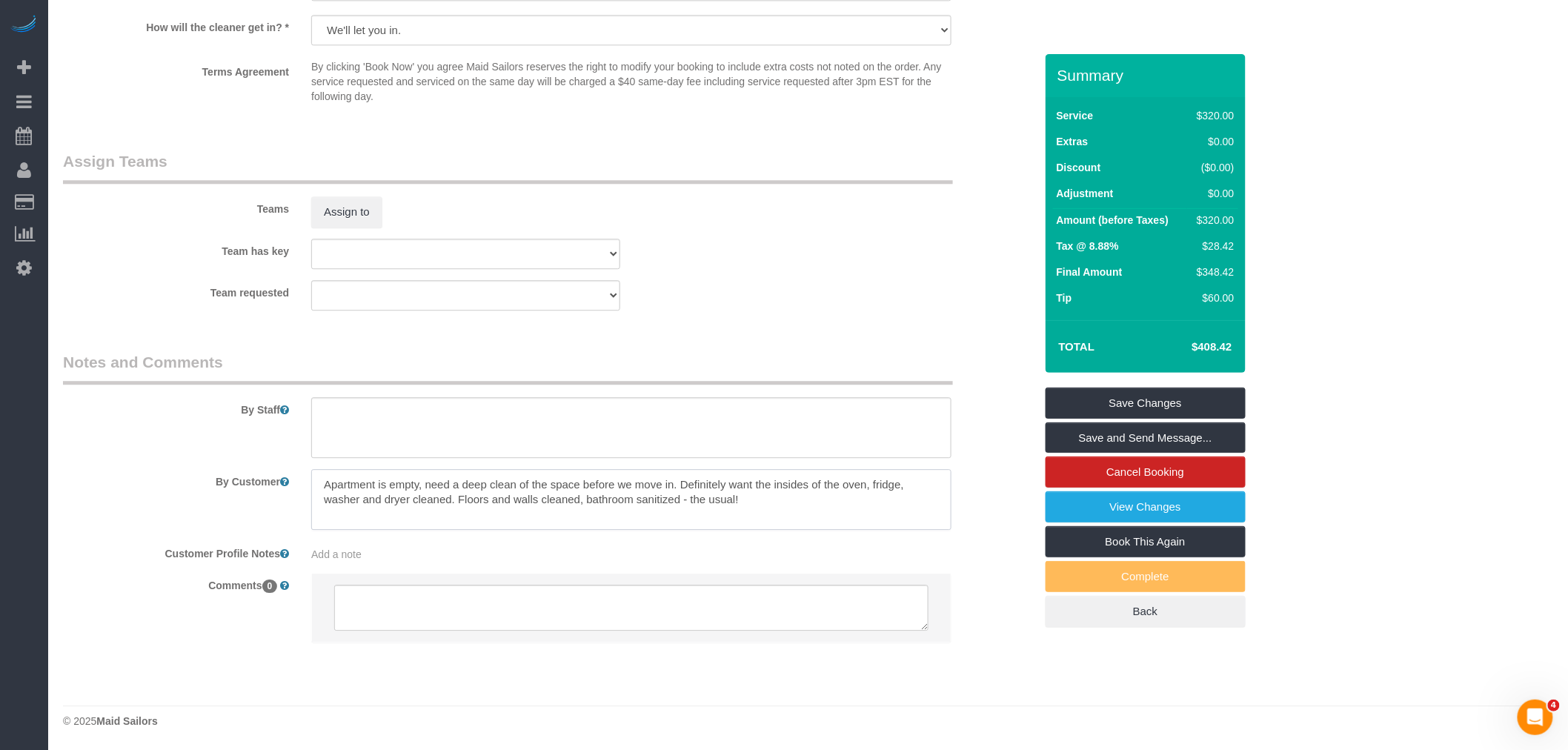
click at [689, 493] on textarea at bounding box center [631, 499] width 640 height 61
click at [758, 309] on div "Team requested 000- Donna Mercado 000 - Partnerships 000 - TEAM JOB 1 - Abdoula…" at bounding box center [548, 295] width 993 height 31
drag, startPoint x: 624, startPoint y: 504, endPoint x: 699, endPoint y: 483, distance: 77.9
click at [692, 506] on textarea at bounding box center [631, 499] width 640 height 61
click at [788, 310] on div "Team requested 000- Donna Mercado 000 - Partnerships 000 - TEAM JOB 1 - Abdoula…" at bounding box center [548, 295] width 993 height 31
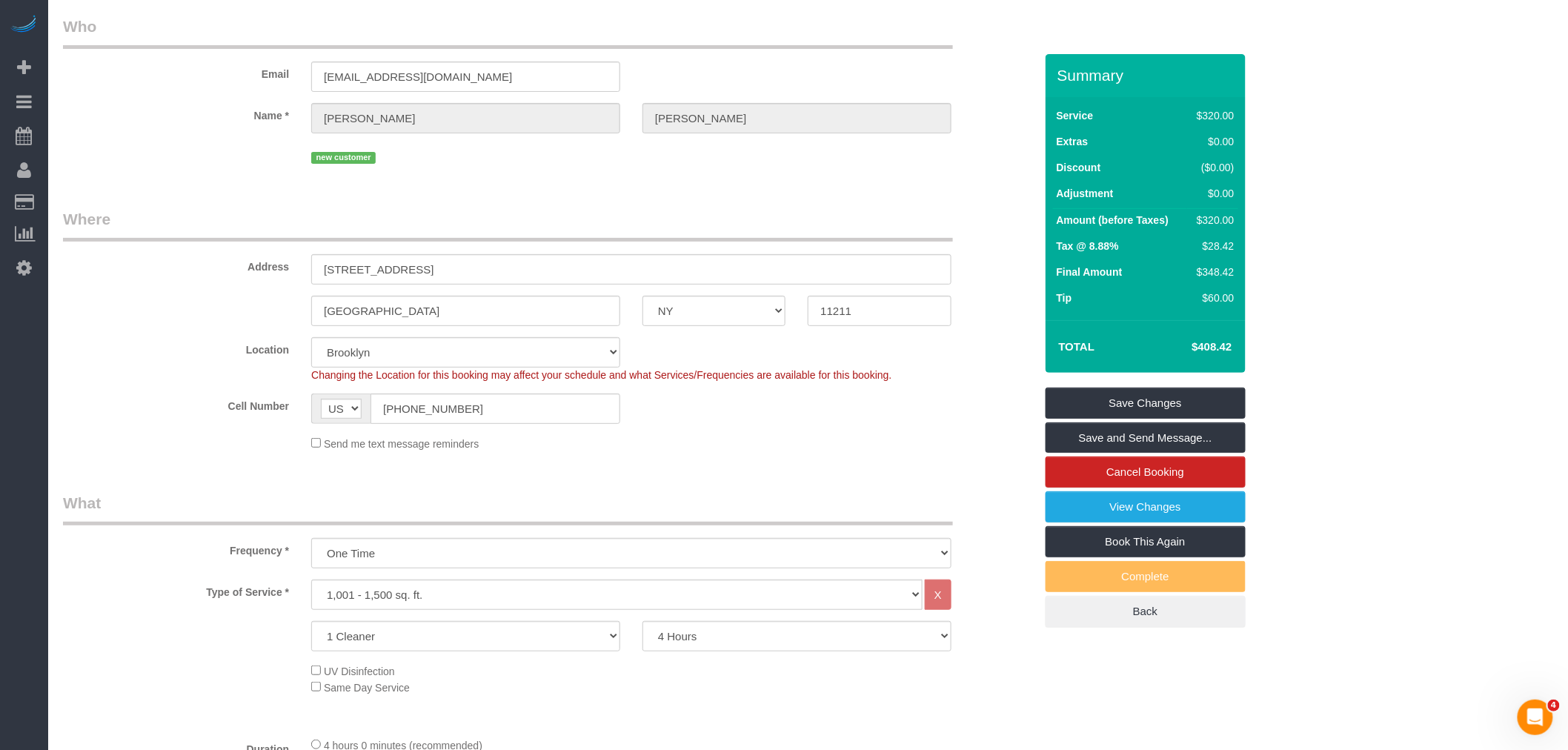
scroll to position [0, 0]
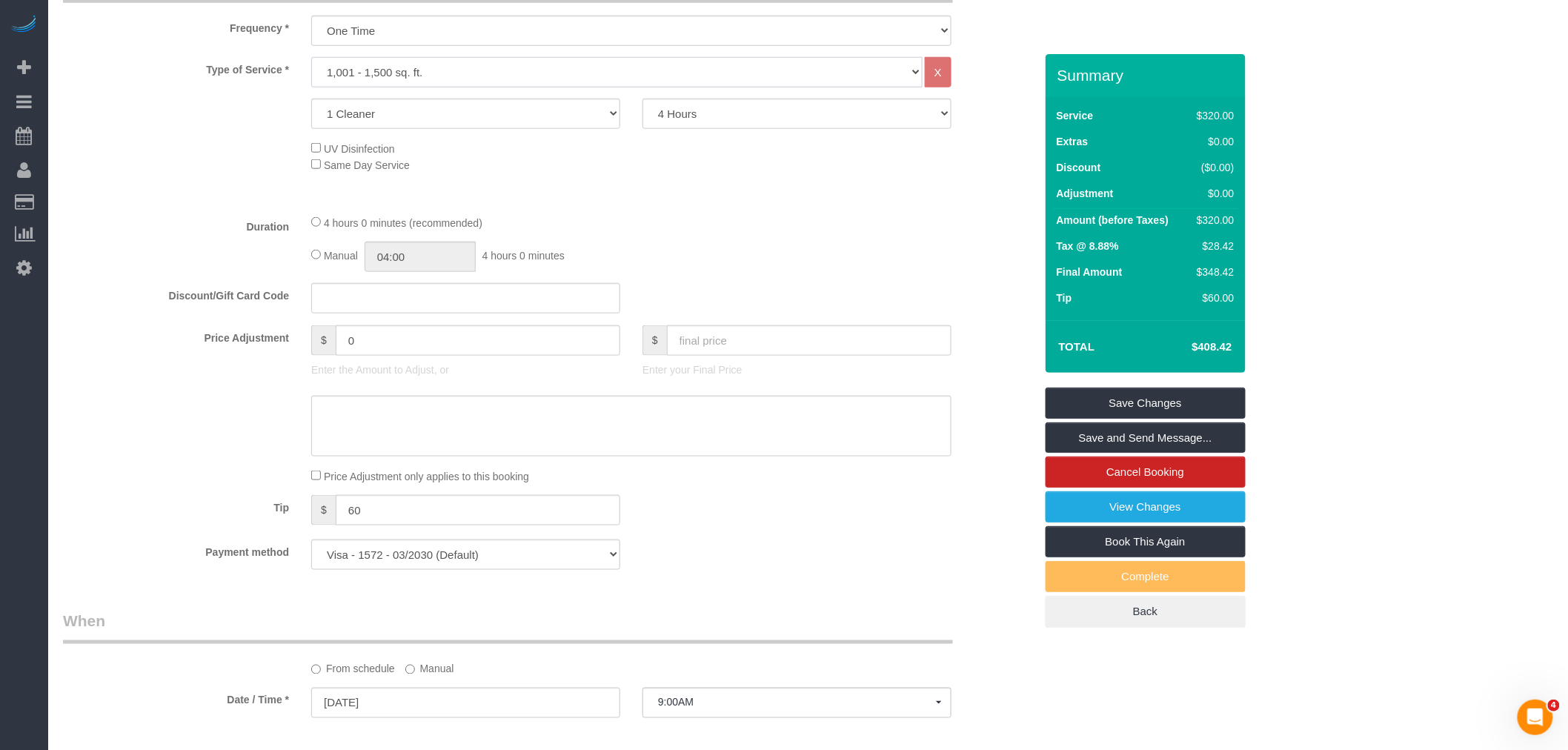
click at [428, 72] on select "Under 1,000 sq. ft. 1,001 - 1,500 sq. ft. 1,500+ sq. ft. Custom Cleaning Office…" at bounding box center [616, 72] width 611 height 31
select select "216"
click at [311, 59] on select "Under 1,000 sq. ft. 1,001 - 1,500 sq. ft. 1,500+ sq. ft. Custom Cleaning Office…" at bounding box center [616, 72] width 611 height 31
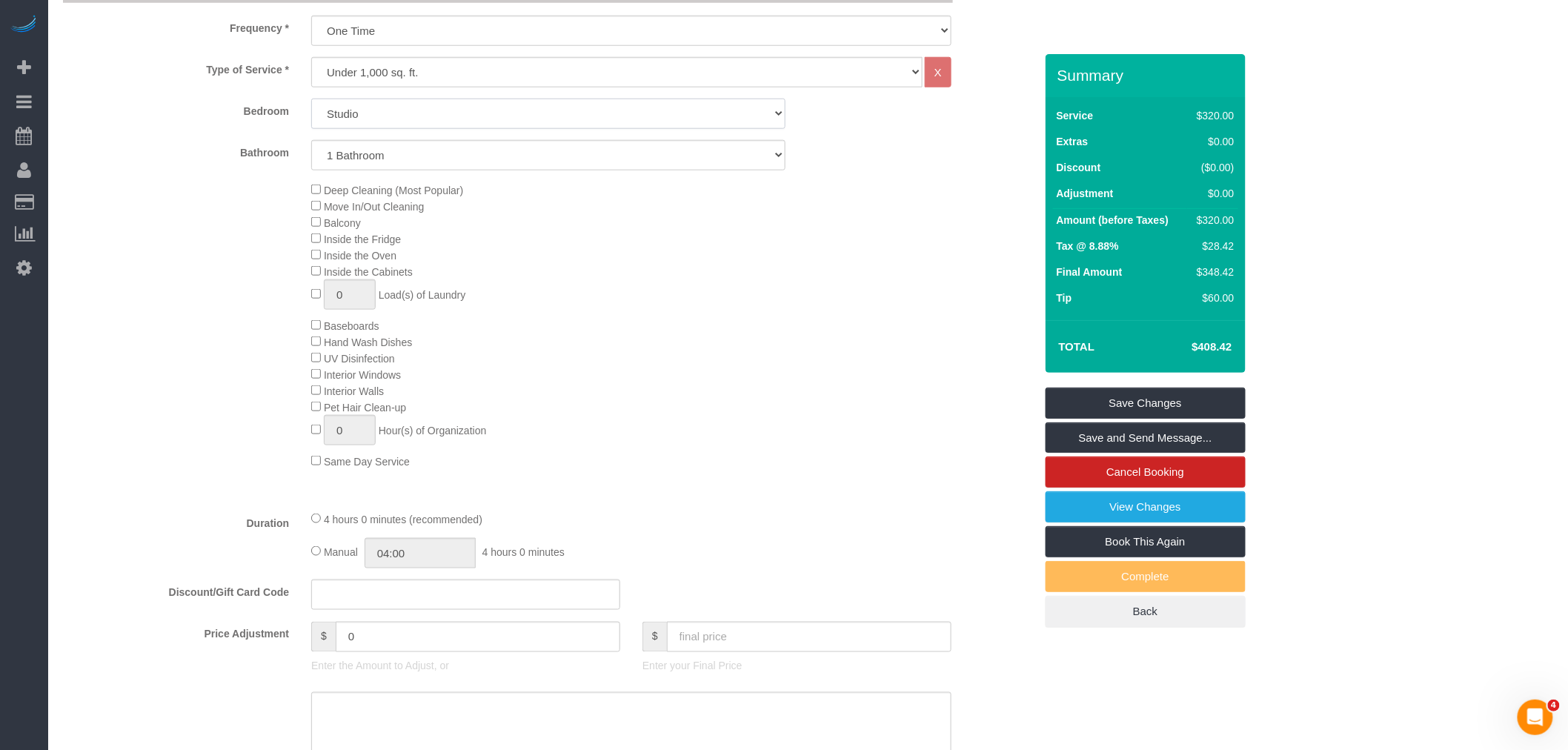
drag, startPoint x: 509, startPoint y: 109, endPoint x: 505, endPoint y: 128, distance: 19.4
click at [510, 109] on select "Studio 1 Bedroom 2 Bedrooms 3 Bedrooms" at bounding box center [548, 113] width 474 height 31
select select "2"
click at [311, 100] on select "Studio 1 Bedroom 2 Bedrooms 3 Bedrooms" at bounding box center [548, 113] width 474 height 31
click at [476, 153] on select "1 Bathroom 2 Bathrooms" at bounding box center [548, 155] width 474 height 31
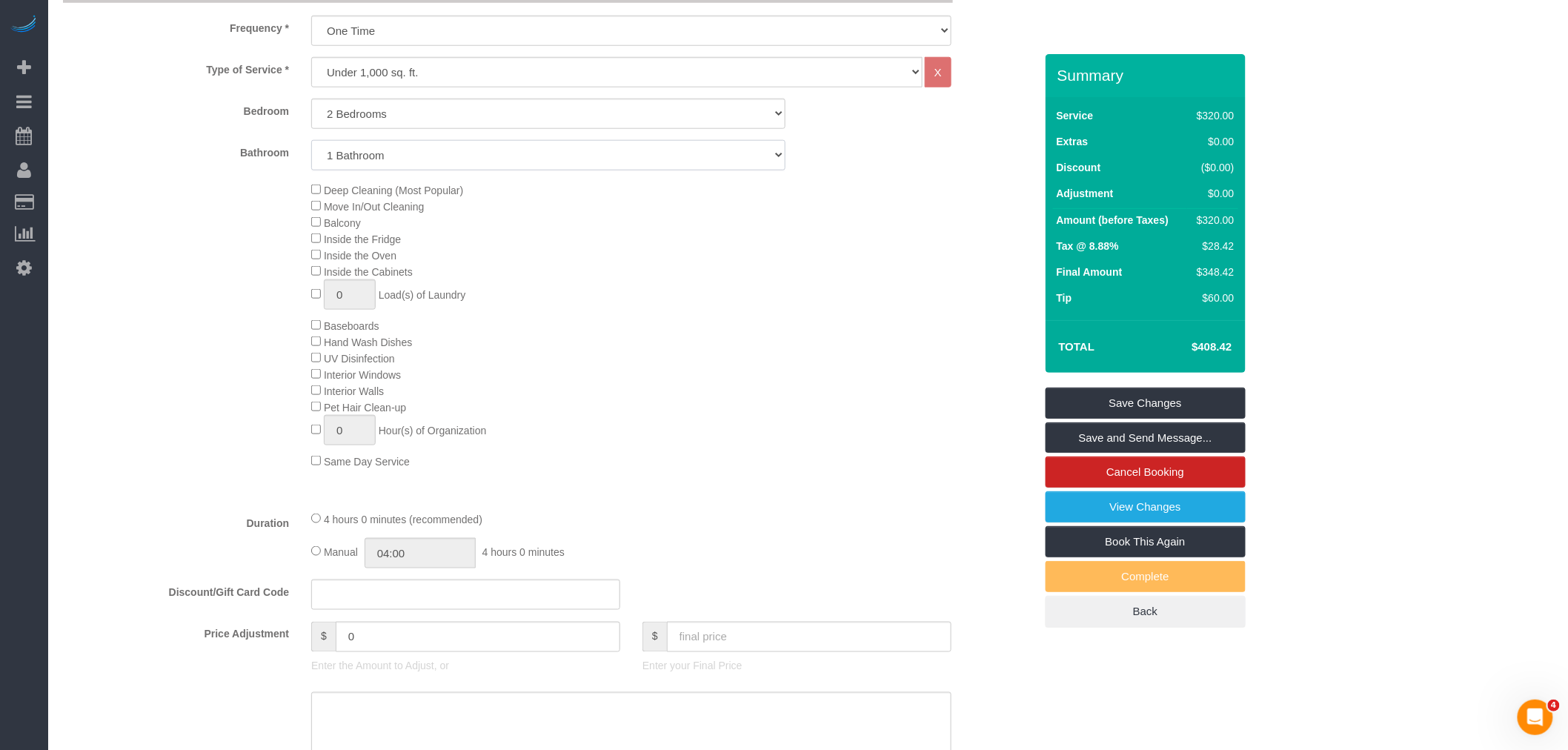
select select "2"
click at [311, 141] on select "1 Bathroom 2 Bathrooms" at bounding box center [548, 155] width 474 height 31
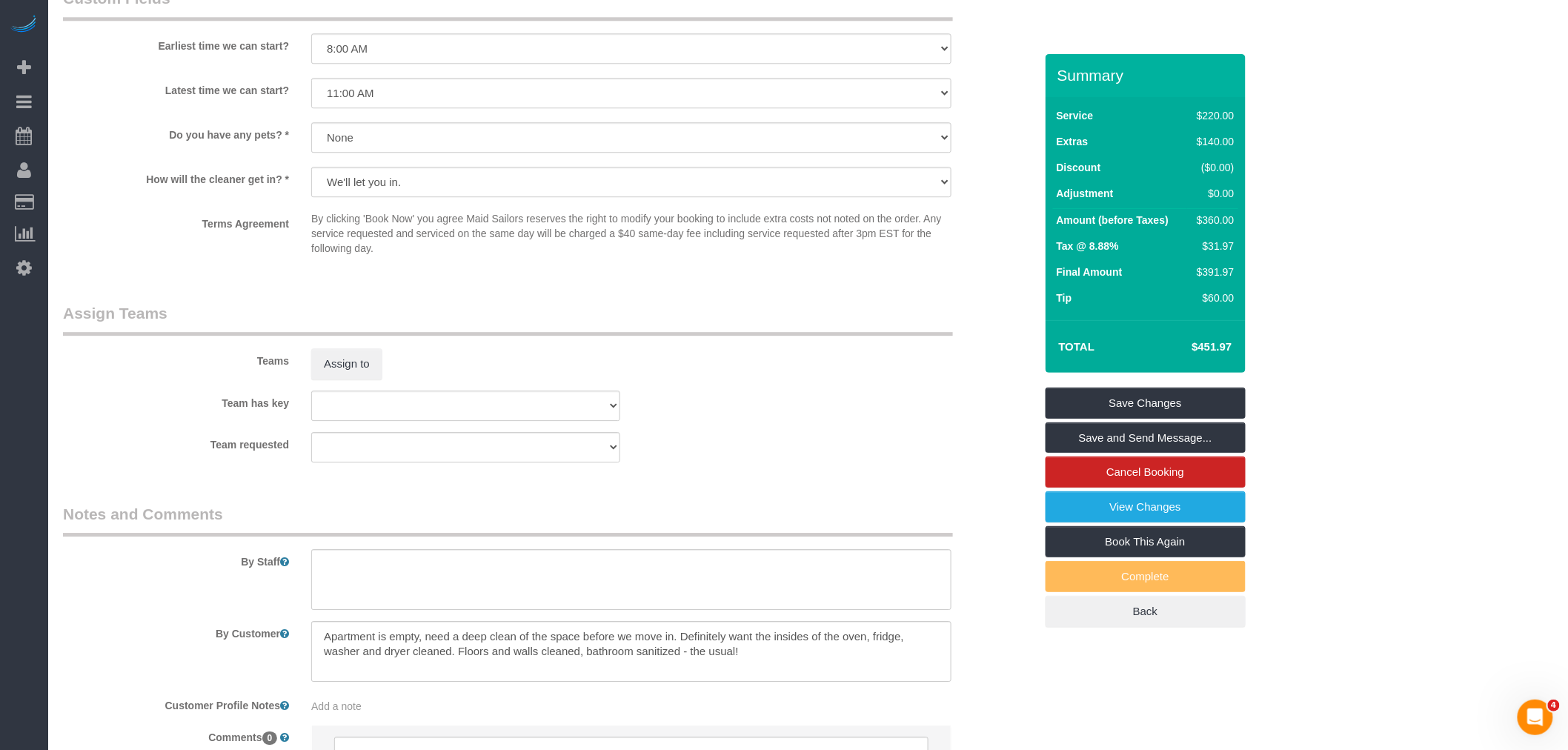
select select "spot62"
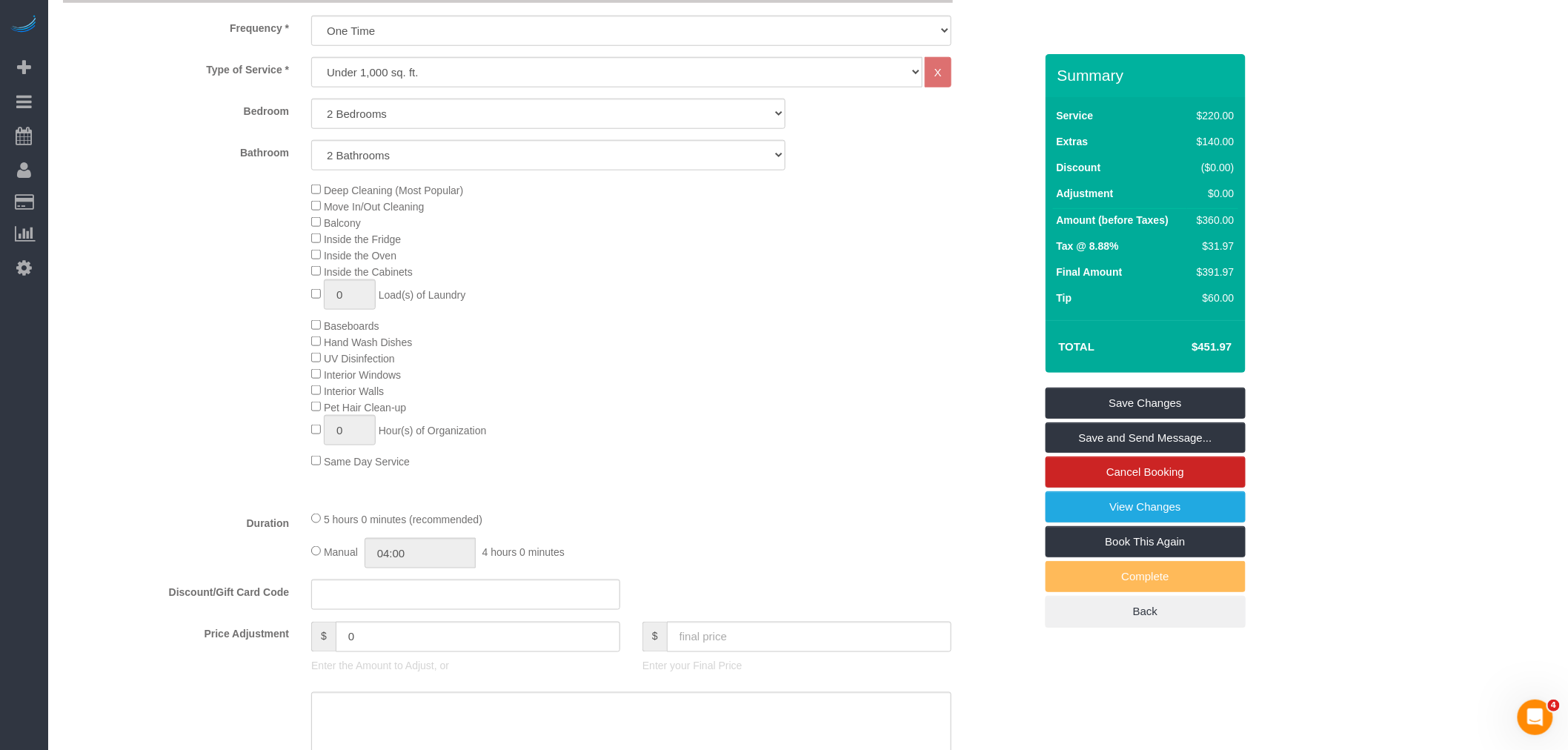
click at [641, 353] on div "Deep Cleaning (Most Popular) Move In/Out Cleaning Balcony Inside the Fridge Ins…" at bounding box center [672, 325] width 745 height 287
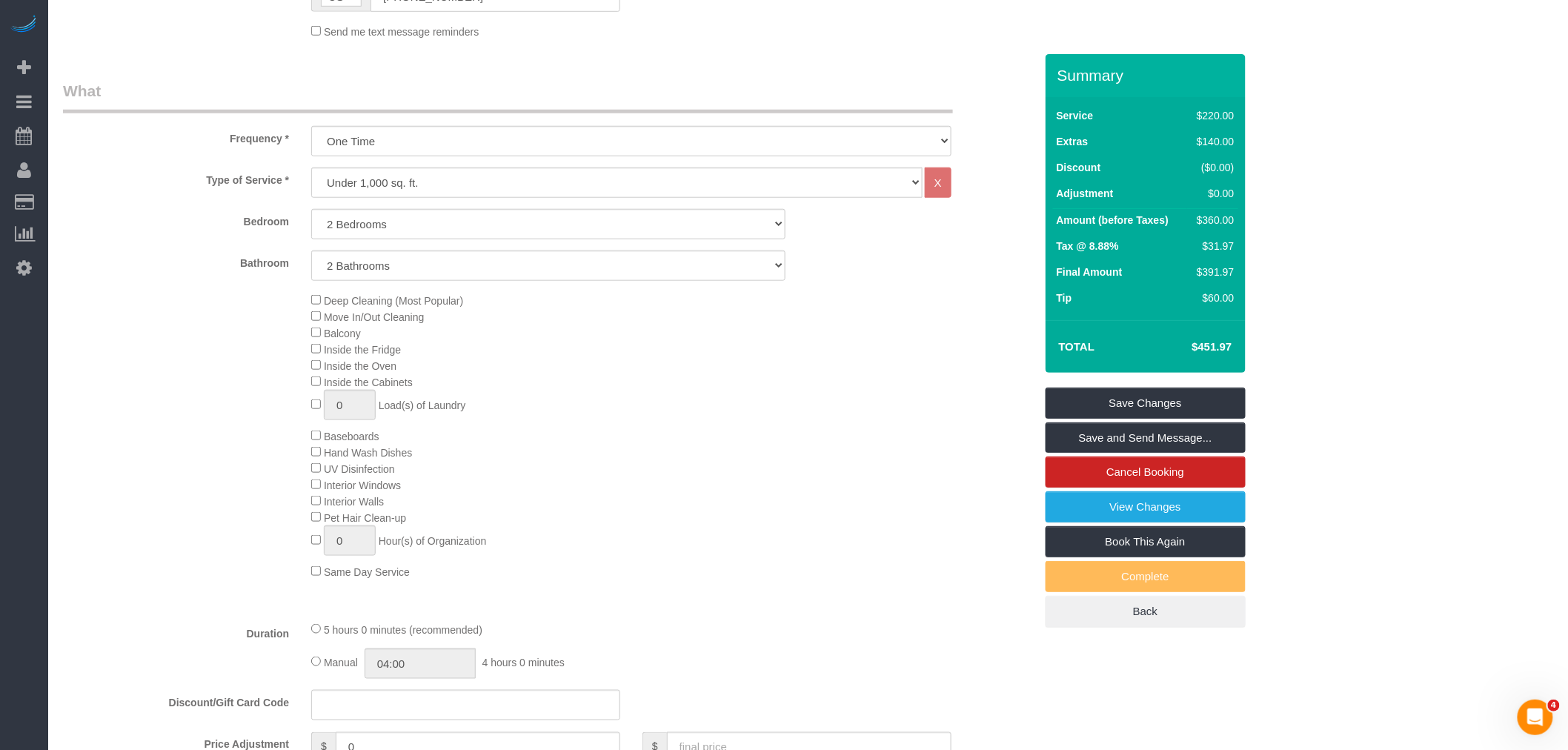
scroll to position [741, 0]
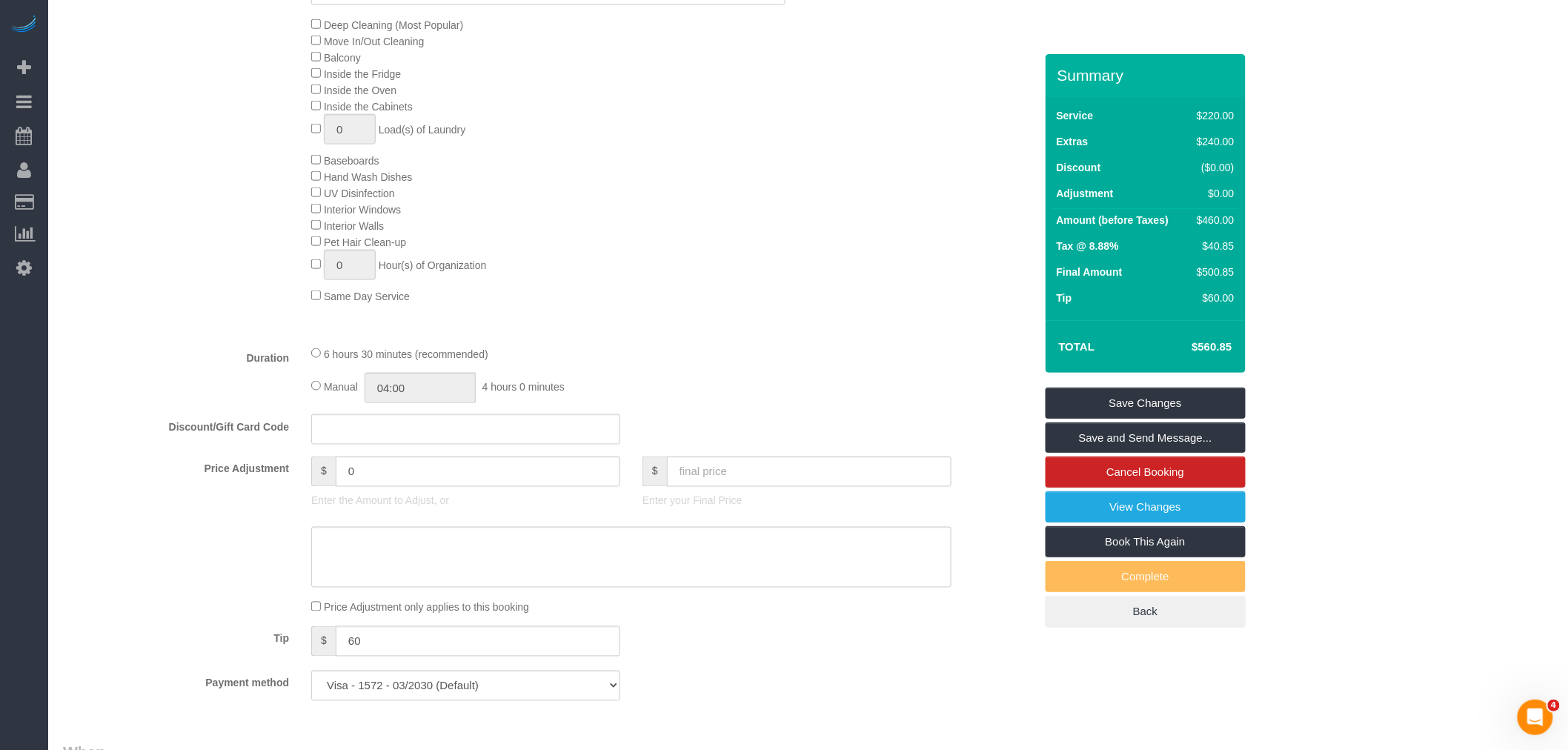
select select "spot122"
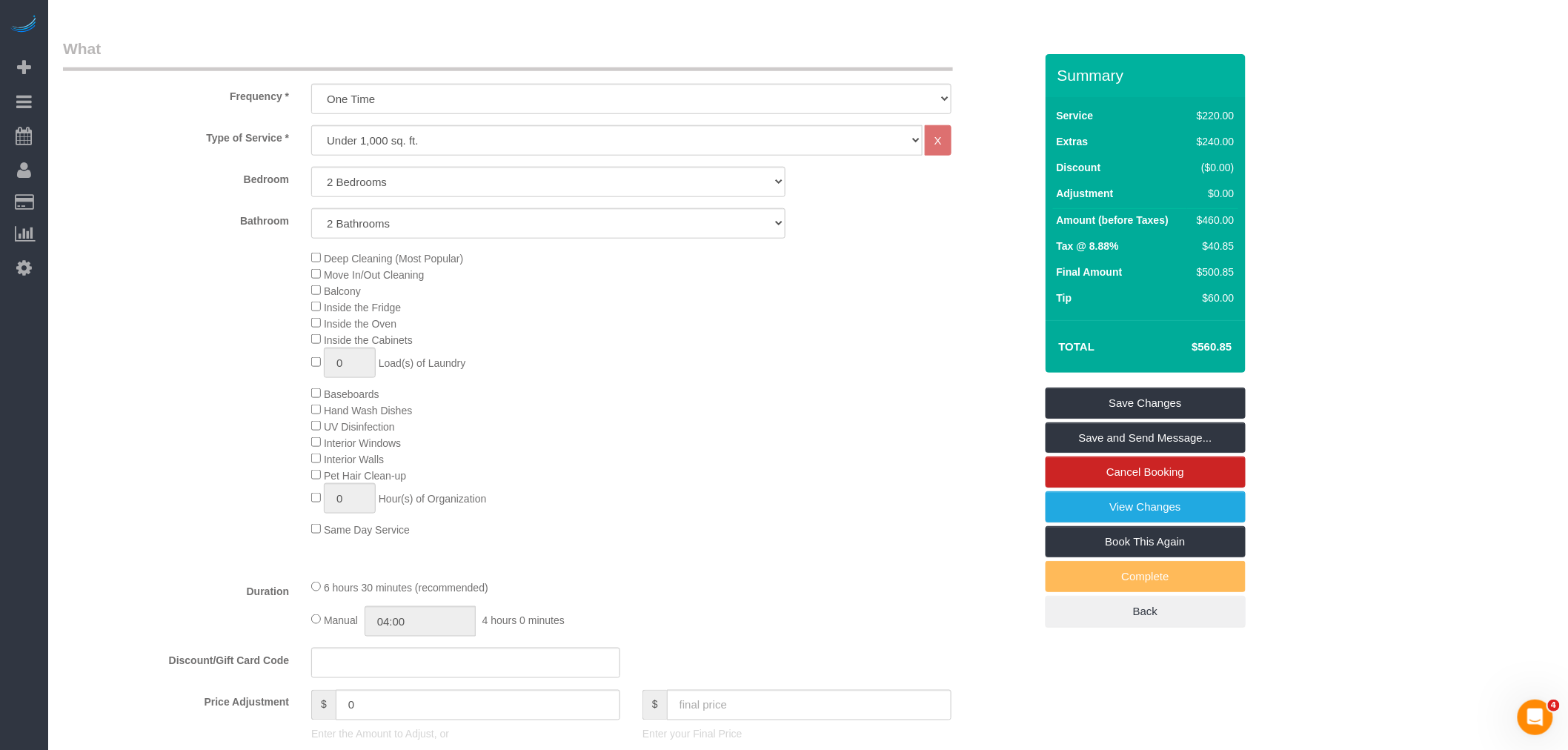
scroll to position [906, 0]
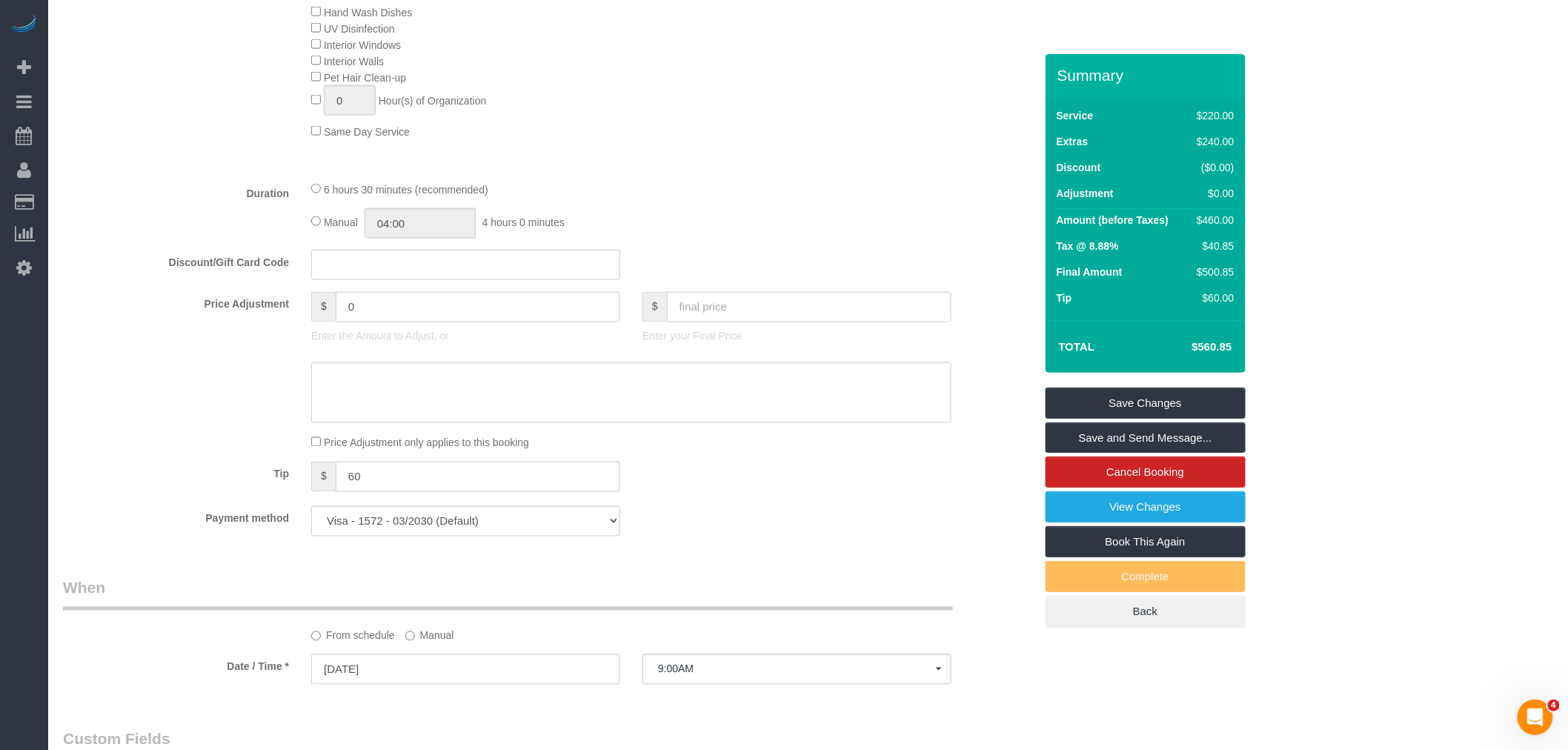
click at [802, 233] on div "Manual 04:00 4 hours 0 minutes" at bounding box center [631, 223] width 640 height 31
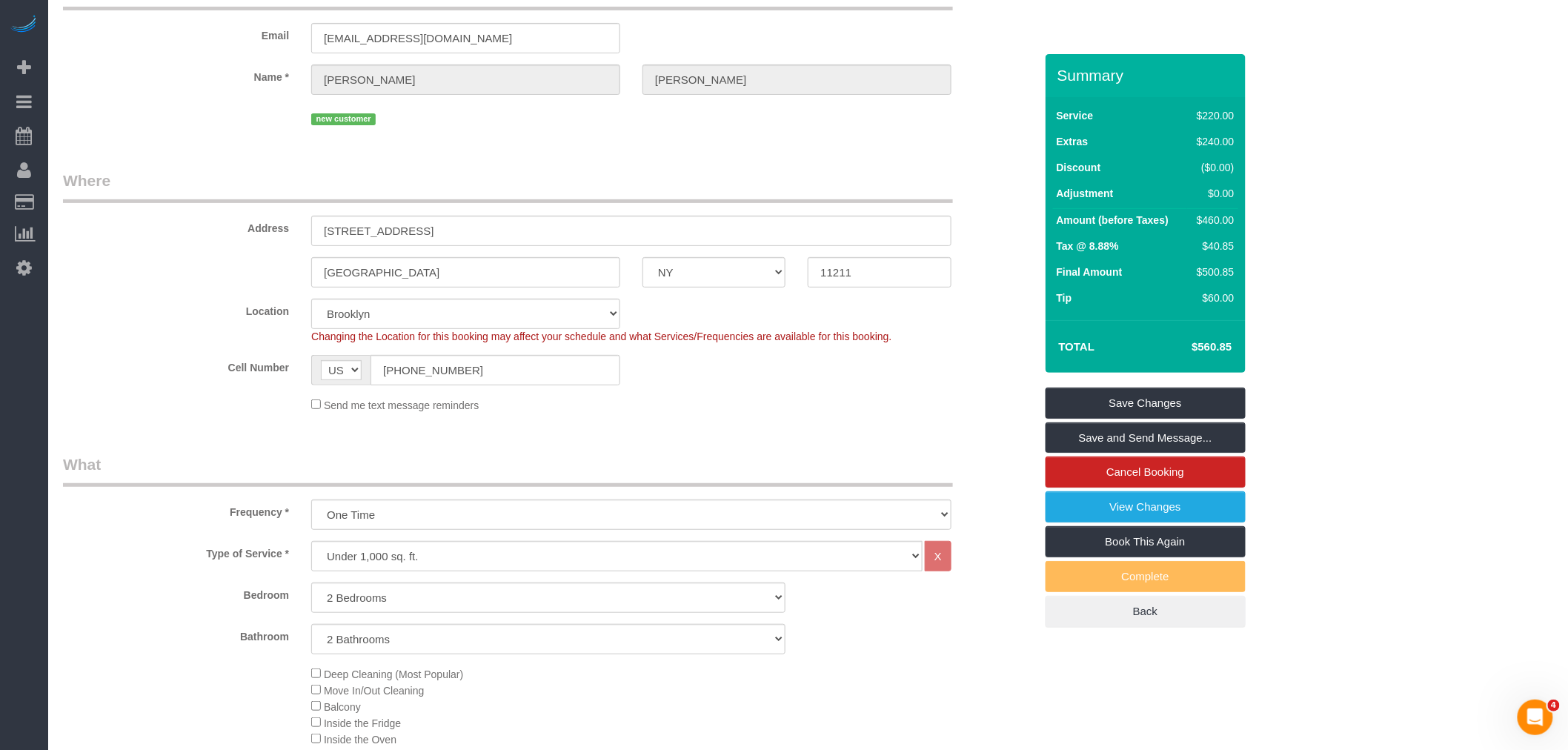
scroll to position [83, 0]
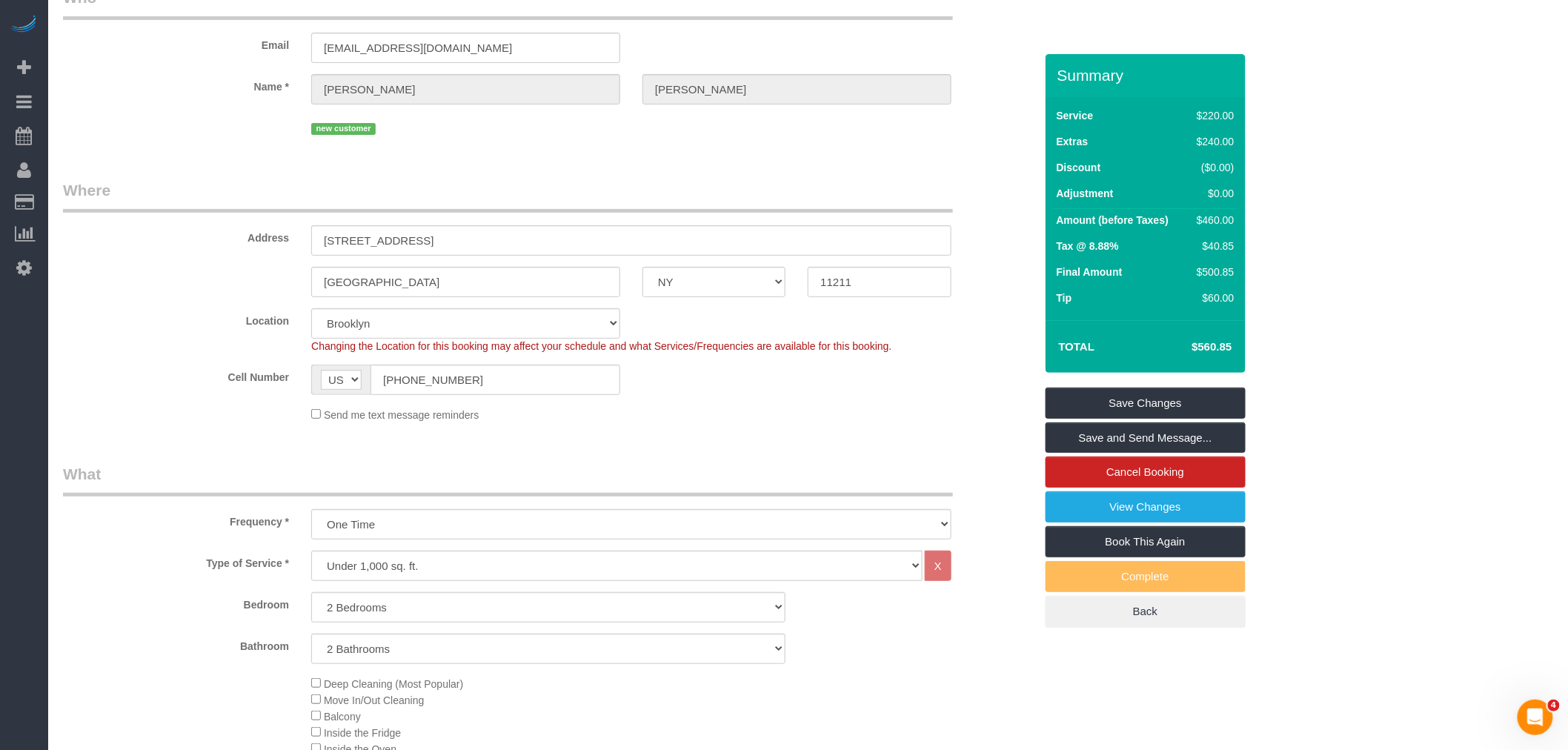
click at [884, 398] on sui-booking-location "Location Manhattan Austin Boston Bronx Brooklyn Charlotte Denver New Jersey Por…" at bounding box center [548, 365] width 971 height 114
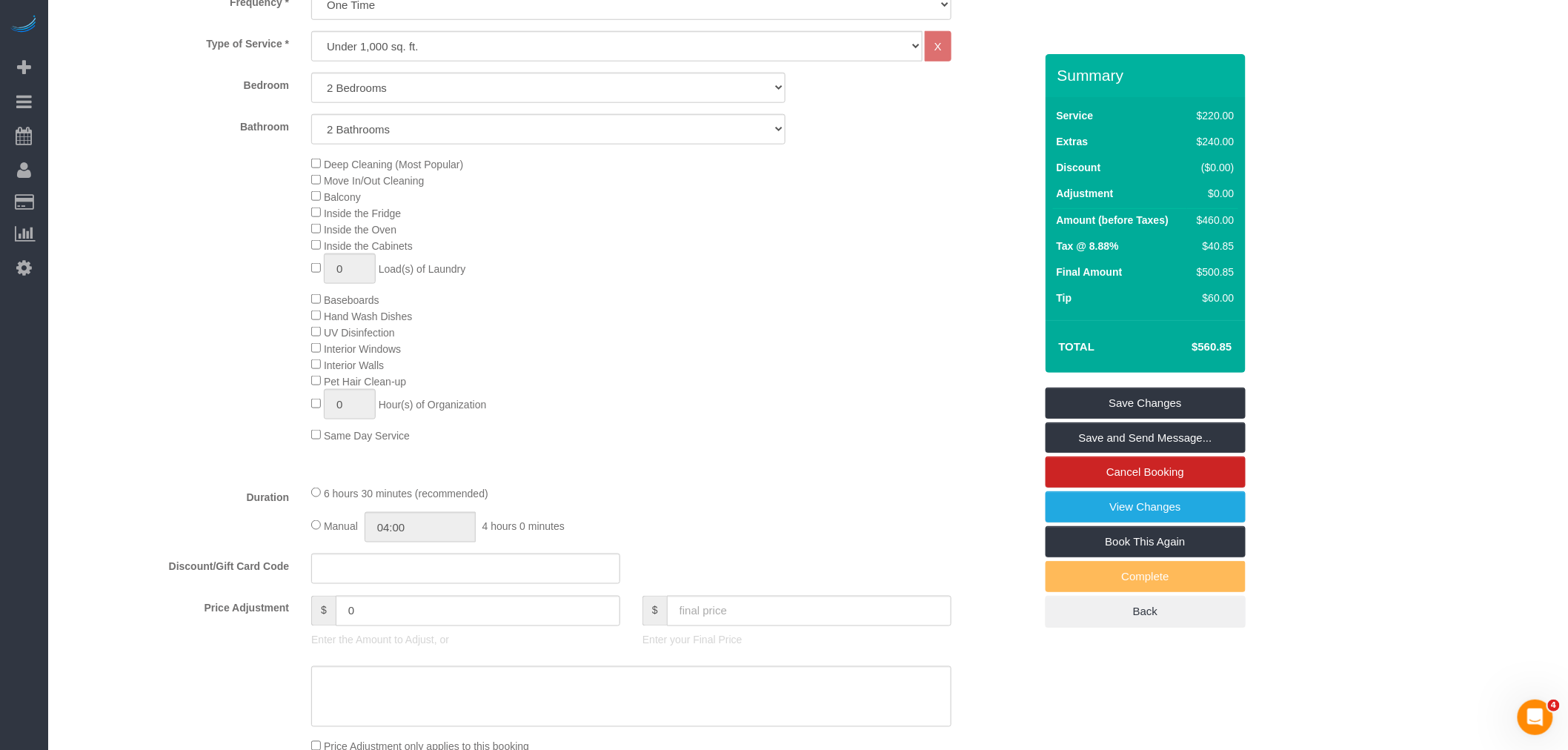
scroll to position [824, 0]
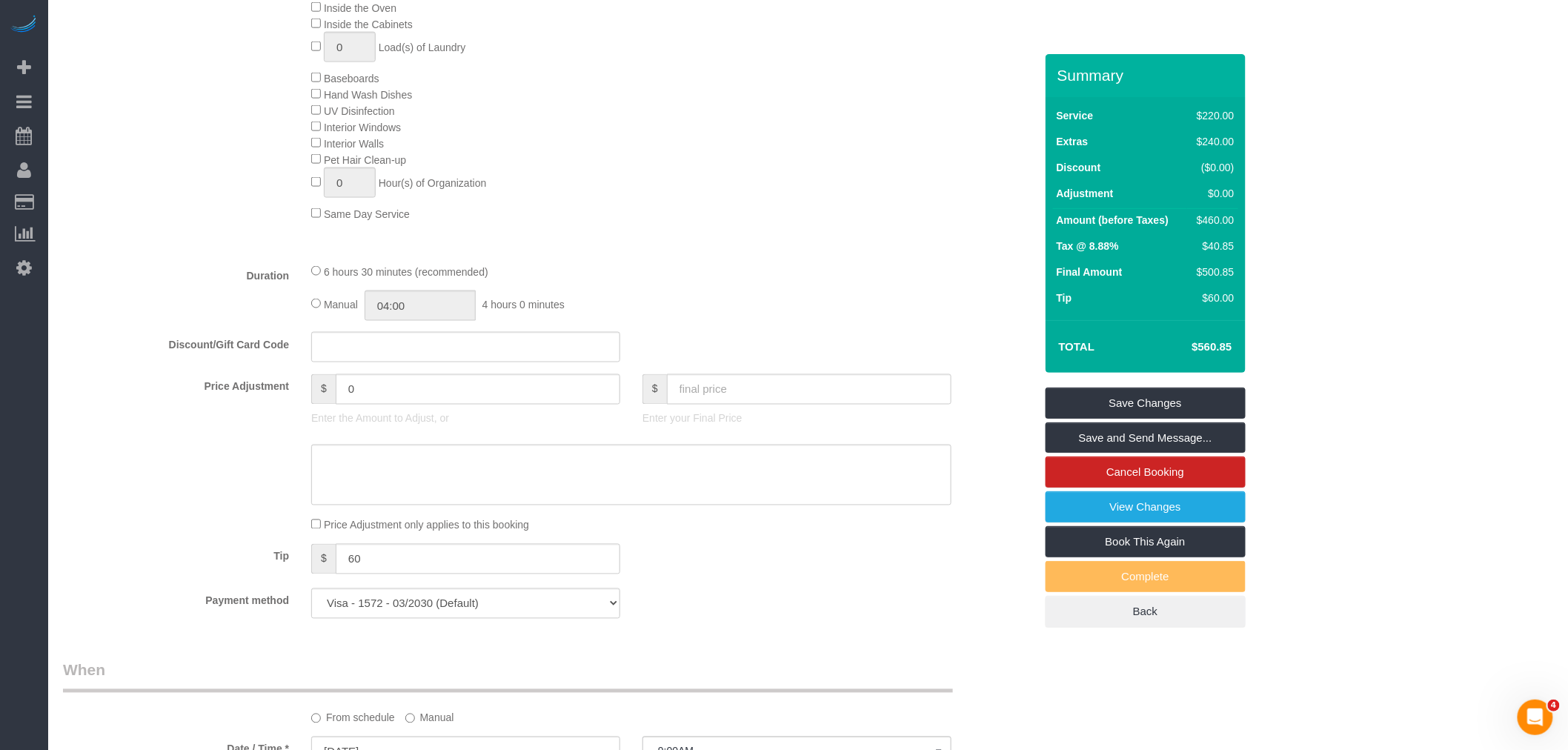
click at [516, 280] on div "6 hours 30 minutes (recommended)" at bounding box center [631, 272] width 640 height 16
click at [591, 280] on div "6 hours 30 minutes (recommended)" at bounding box center [631, 272] width 640 height 16
click at [695, 304] on div "6 hours 30 minutes (recommended) Manual 04:00 4 hours 0 minutes" at bounding box center [631, 292] width 662 height 58
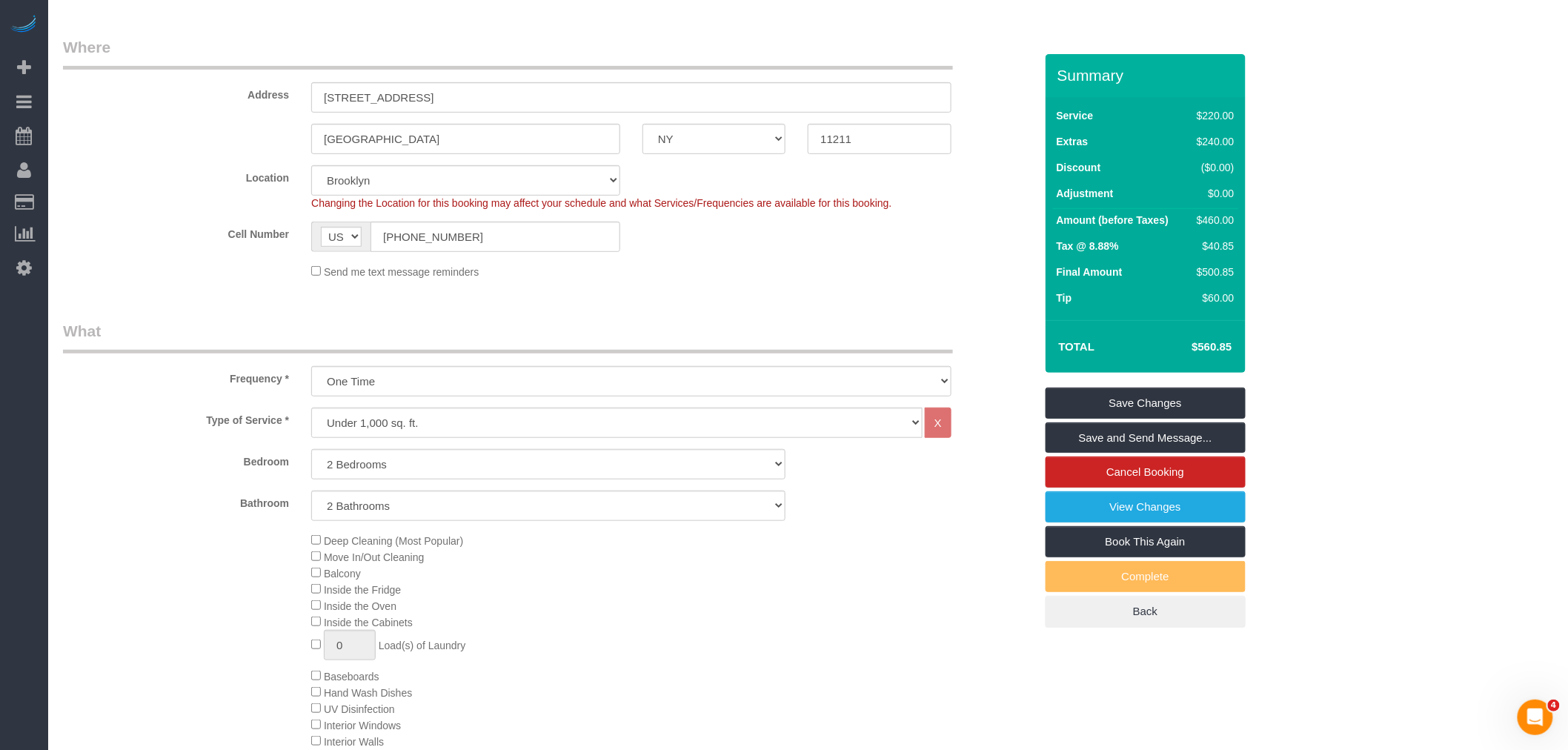
scroll to position [83, 0]
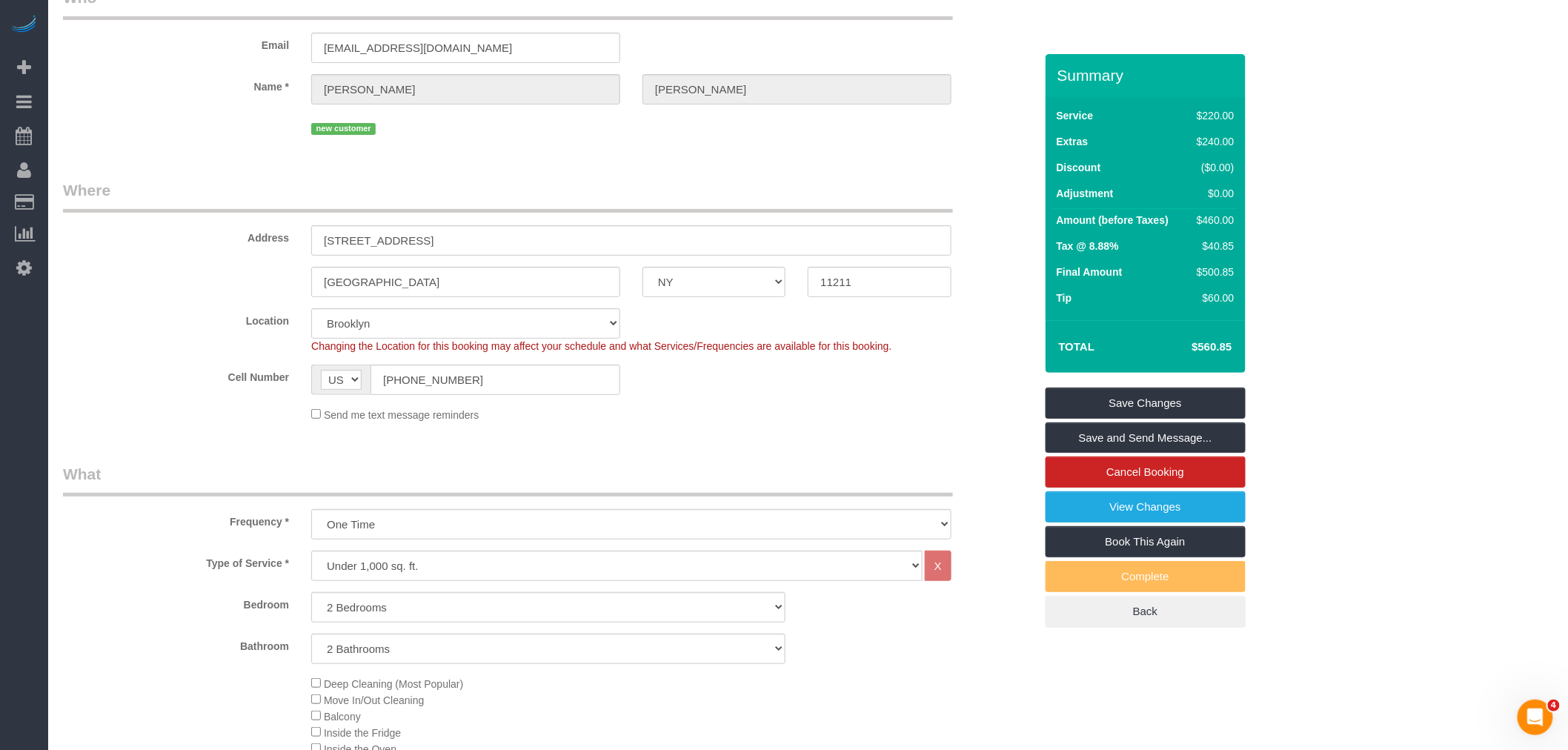
drag, startPoint x: 820, startPoint y: 392, endPoint x: 804, endPoint y: 359, distance: 36.7
click at [819, 392] on div "Cell Number AF AL DZ AD AO AI AQ AG AR AM AW AU AT AZ BS BH BD BB BY BE BZ BJ B…" at bounding box center [548, 380] width 993 height 31
click at [694, 150] on fieldset "Who Email amcohen05@gmail.com Name * Amanda Cohen new customer" at bounding box center [548, 69] width 971 height 163
drag, startPoint x: 745, startPoint y: 438, endPoint x: 677, endPoint y: 495, distance: 88.7
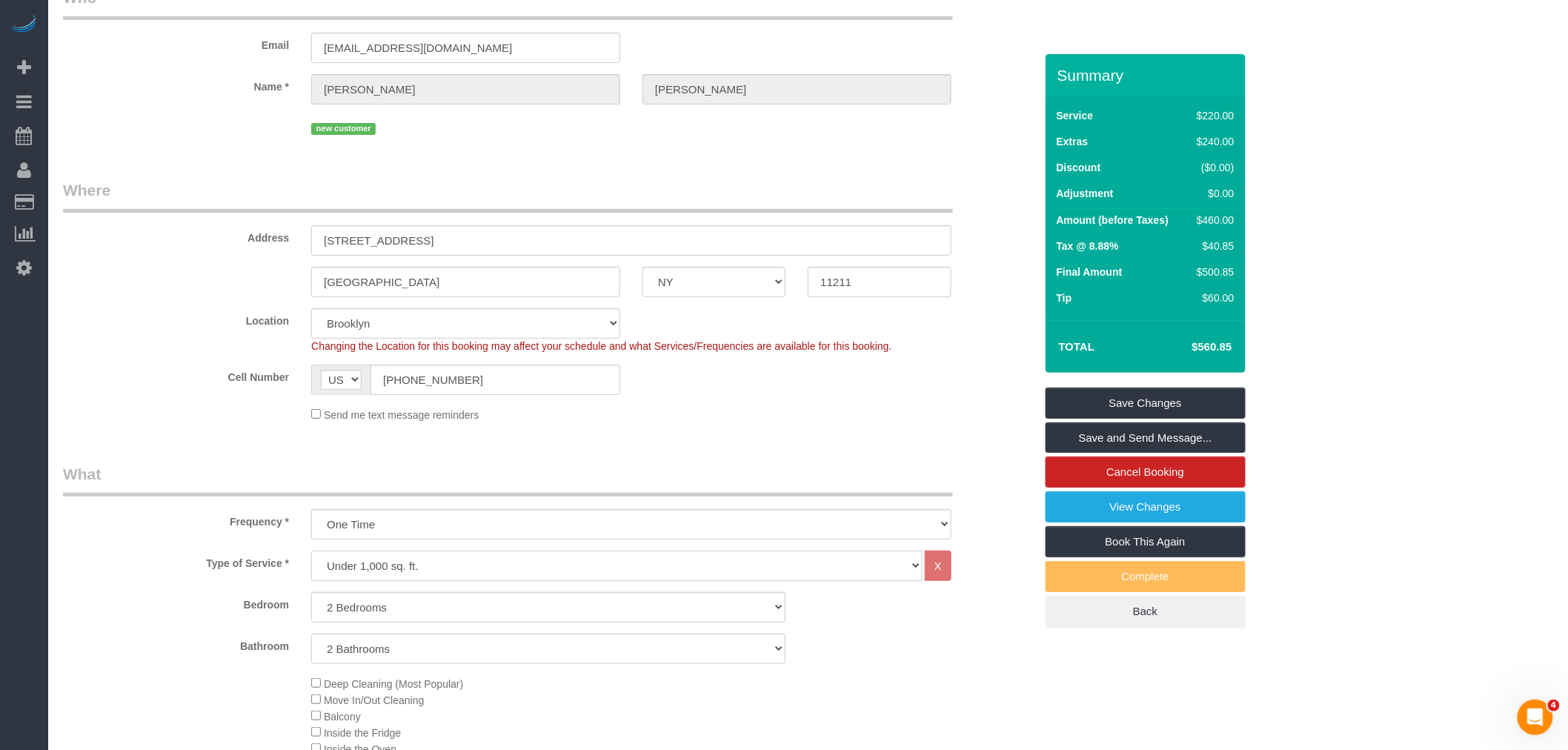
click at [609, 567] on select "Under 1,000 sq. ft. 1,001 - 1,500 sq. ft. 1,500+ sq. ft. Custom Cleaning Office…" at bounding box center [616, 566] width 611 height 31
select select "213"
click at [311, 553] on select "Under 1,000 sq. ft. 1,001 - 1,500 sq. ft. 1,500+ sq. ft. Custom Cleaning Office…" at bounding box center [616, 566] width 611 height 31
select select "1"
select select "120"
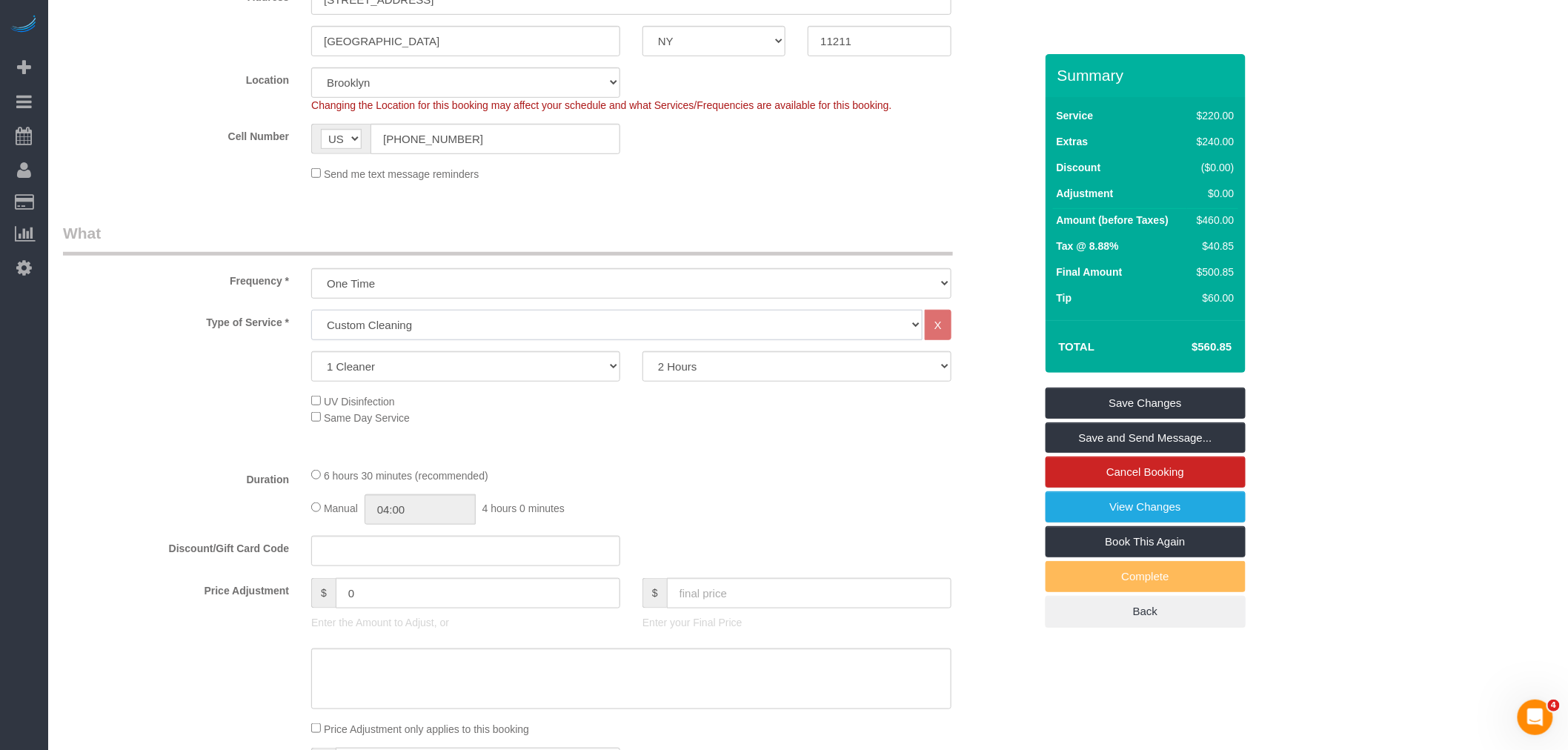
scroll to position [329, 0]
click at [502, 354] on select "1 Cleaner 2 Cleaners 3 Cleaners 4 Cleaners 5 Cleaners" at bounding box center [465, 360] width 309 height 31
select select "2"
click at [311, 347] on select "1 Cleaner 2 Cleaners 3 Cleaners 4 Cleaners 5 Cleaners" at bounding box center [465, 360] width 309 height 31
click at [688, 369] on select "2 Hours 2.5 Hours 3 Hours 3.5 Hours 4 Hours 4.5 Hours 5 Hours 5.5 Hours 6 Hours…" at bounding box center [796, 360] width 309 height 31
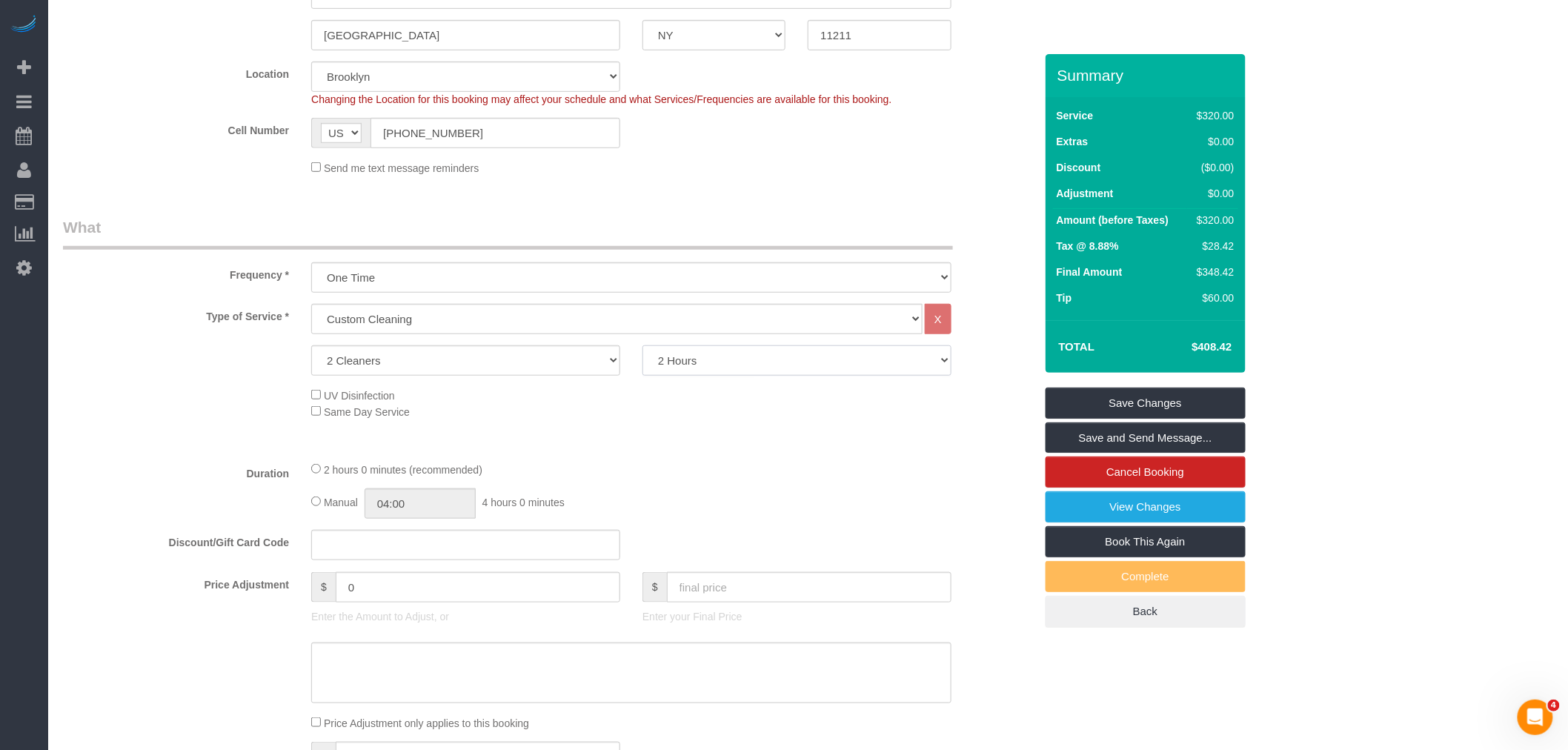
select select "240"
click at [642, 347] on select "2 Hours 2.5 Hours 3 Hours 3.5 Hours 4 Hours 4.5 Hours 5 Hours 5.5 Hours 6 Hours…" at bounding box center [796, 360] width 309 height 31
select select "spot182"
select select "spot242"
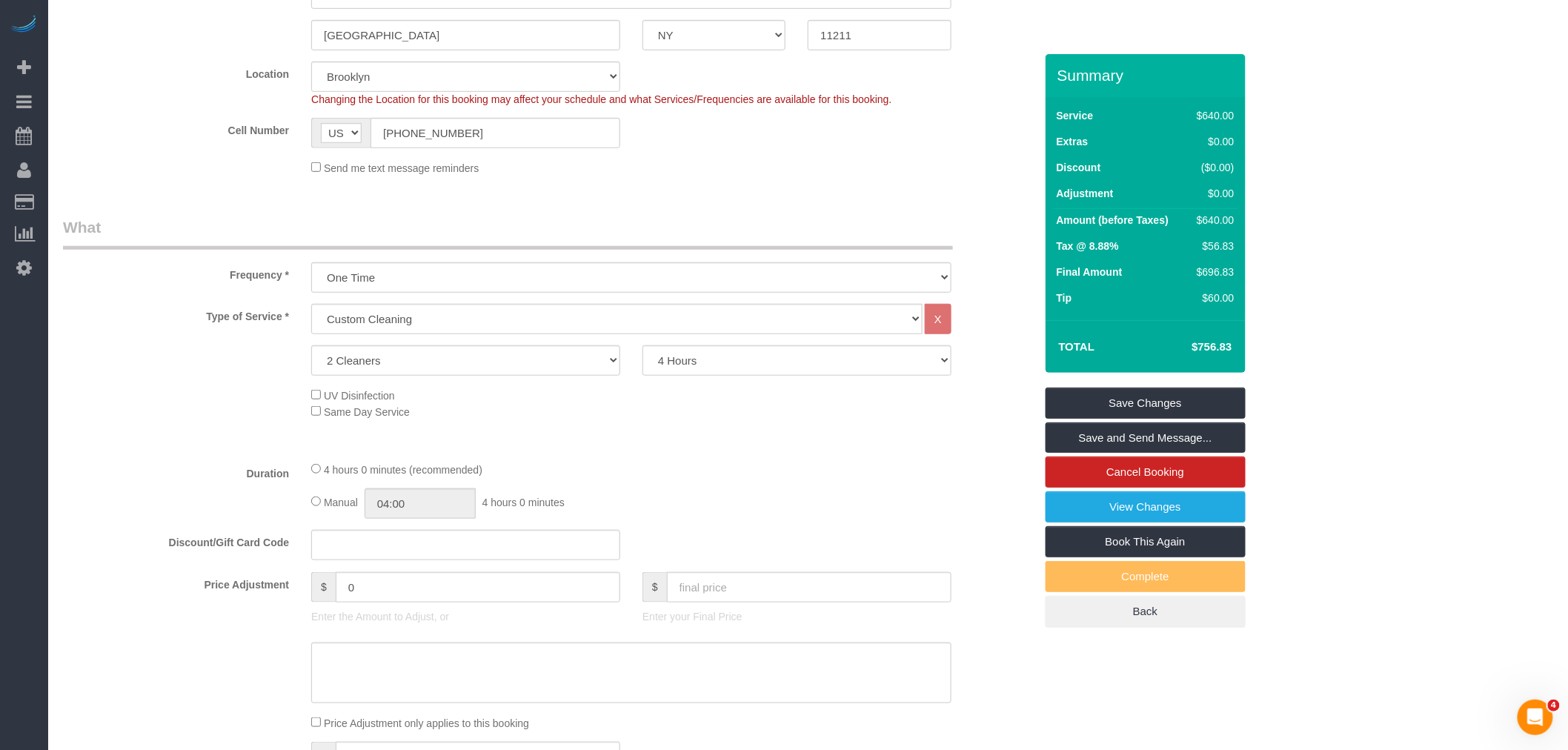
click at [758, 161] on div "Send me text message reminders" at bounding box center [631, 167] width 662 height 16
drag, startPoint x: 663, startPoint y: 487, endPoint x: 705, endPoint y: 273, distance: 218.1
click at [664, 487] on div "4 hours 0 minutes (recommended) Manual 04:00 4 hours 0 minutes" at bounding box center [631, 490] width 662 height 58
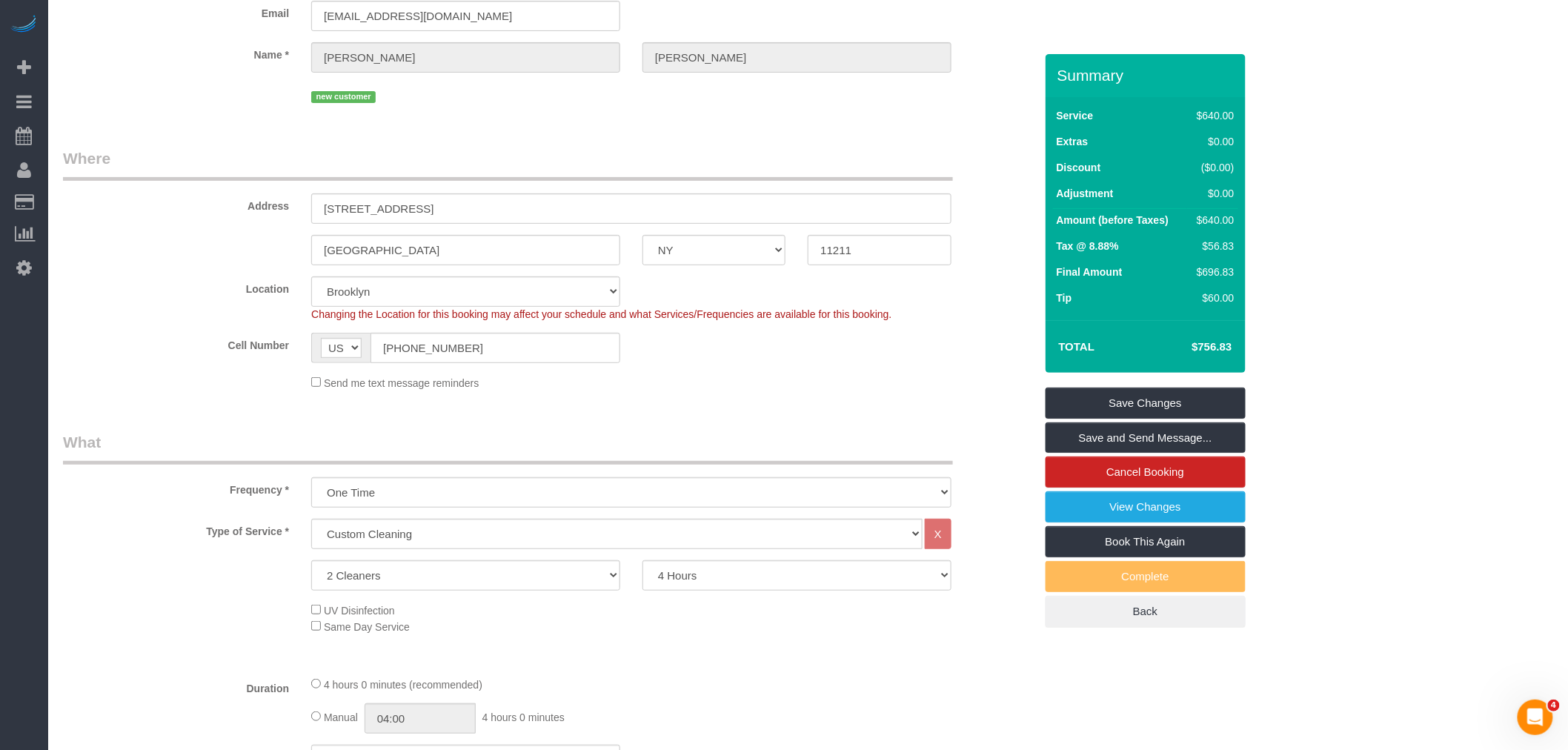
scroll to position [0, 0]
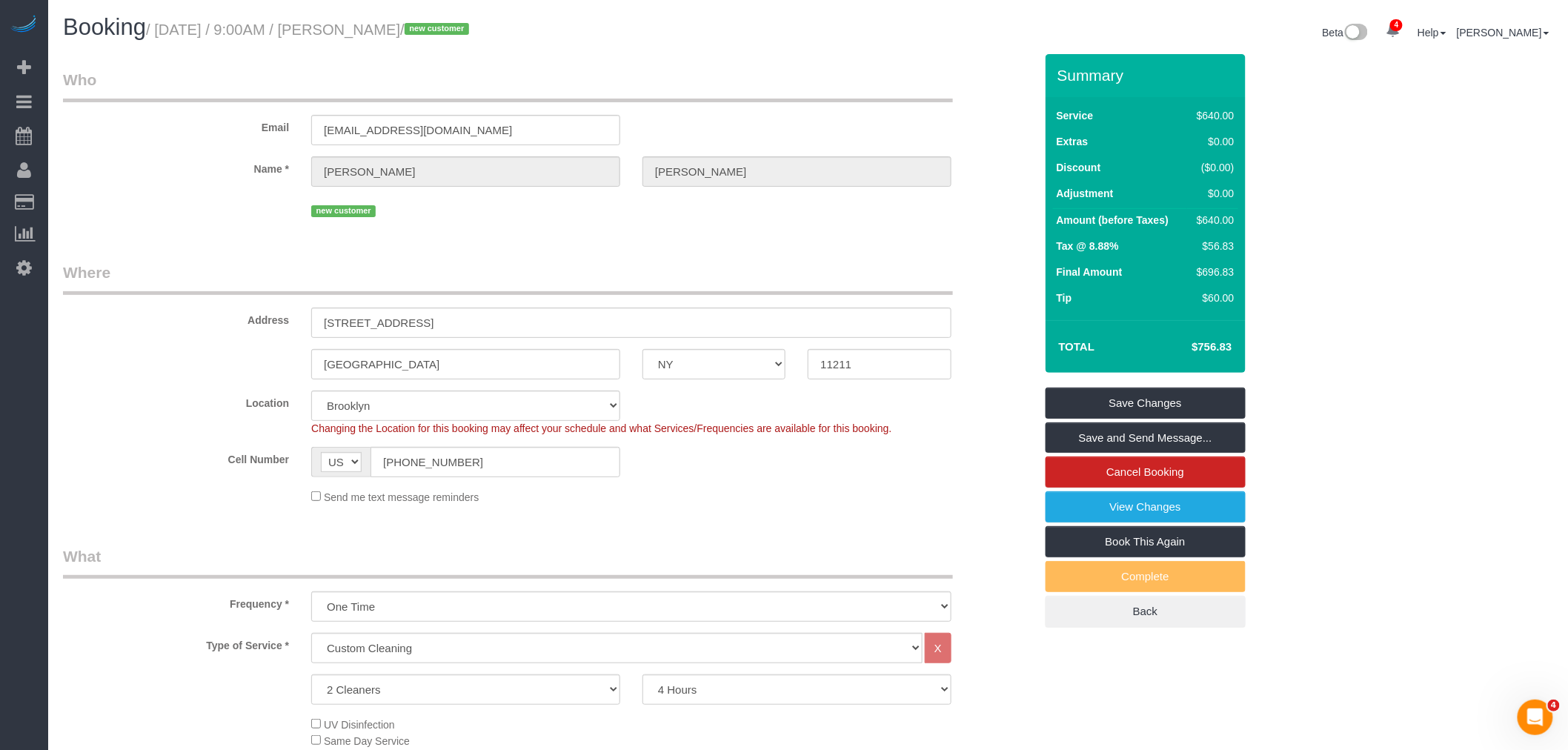
click at [736, 276] on legend "Where" at bounding box center [507, 279] width 890 height 34
copy h4 "$756.83"
drag, startPoint x: 1180, startPoint y: 349, endPoint x: 1232, endPoint y: 353, distance: 52.2
click at [1232, 353] on td "$756.83" at bounding box center [1189, 346] width 96 height 37
click at [809, 286] on legend "Where" at bounding box center [507, 279] width 890 height 34
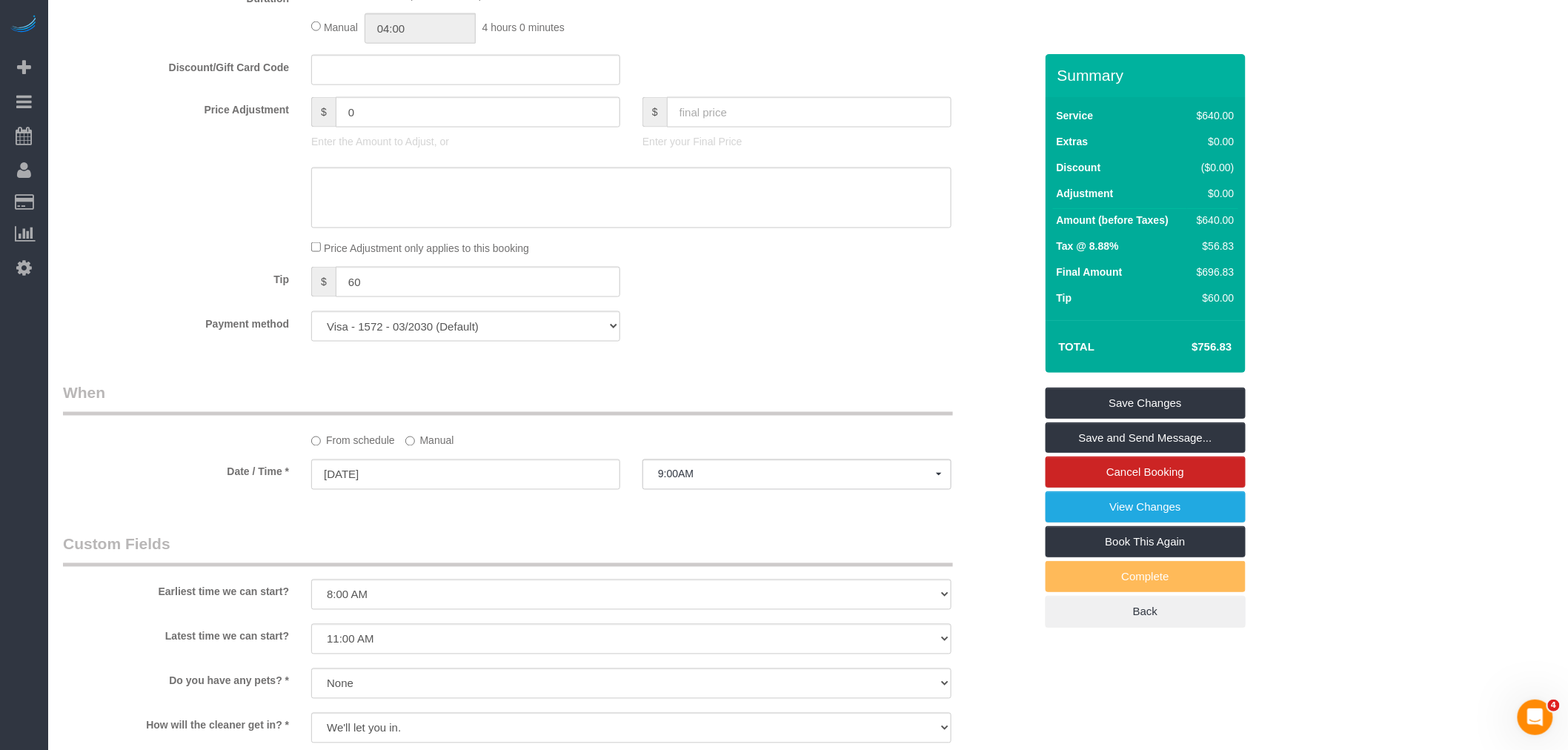
scroll to position [824, 0]
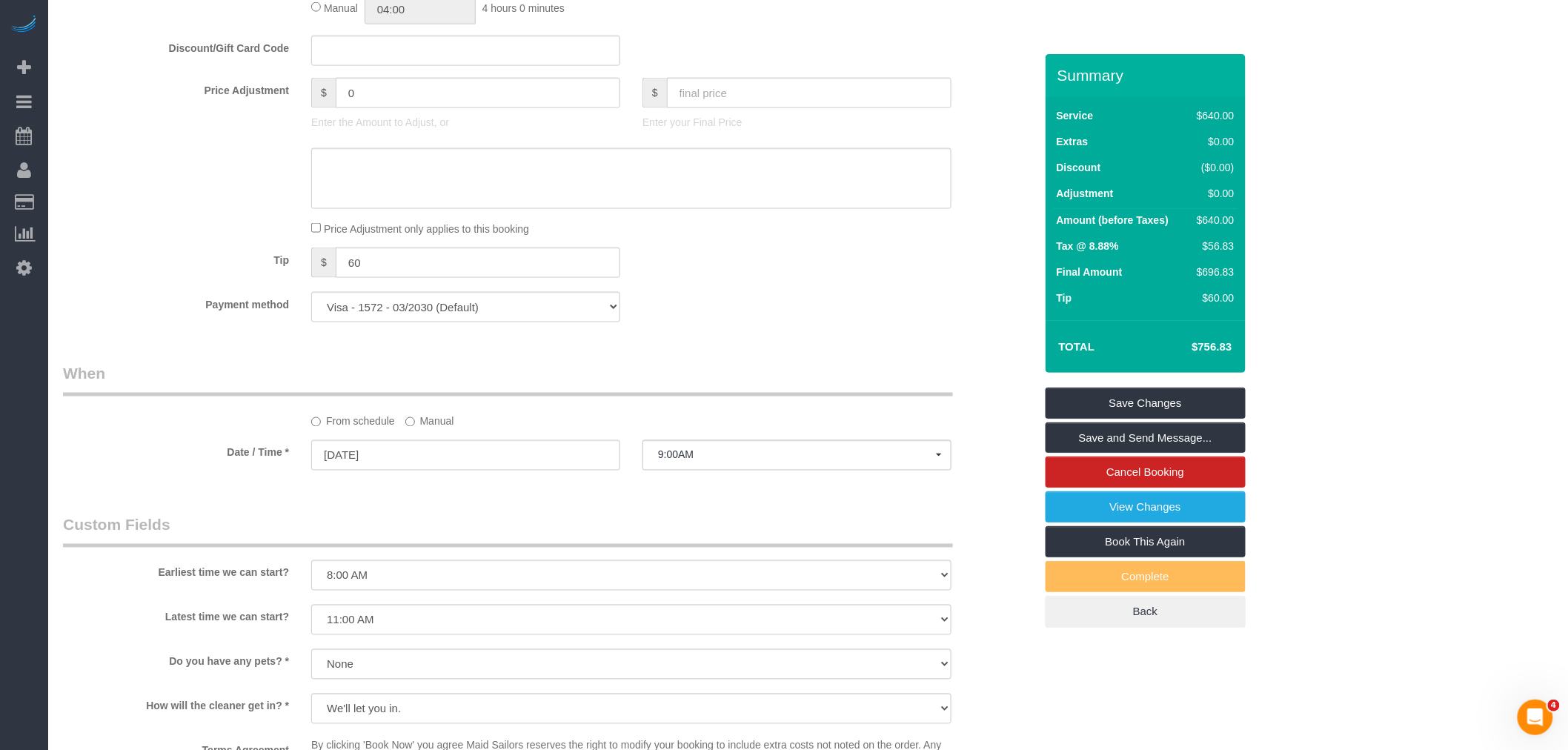
drag, startPoint x: 830, startPoint y: 358, endPoint x: 825, endPoint y: 367, distance: 10.3
click at [830, 358] on div "Who Email amcohen05@gmail.com Name * Amanda Cohen new customer Where Address 19…" at bounding box center [548, 303] width 993 height 2147
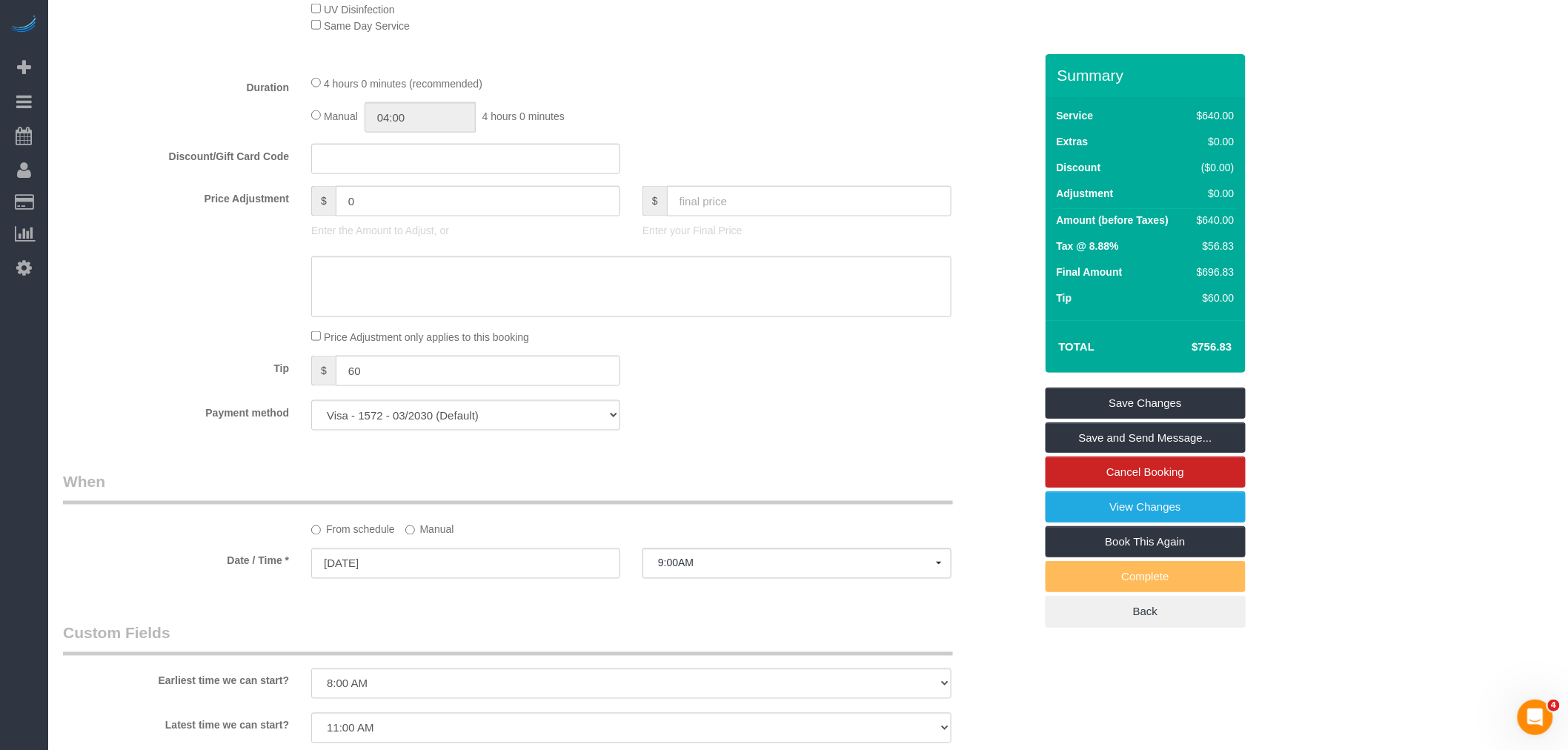
scroll to position [493, 0]
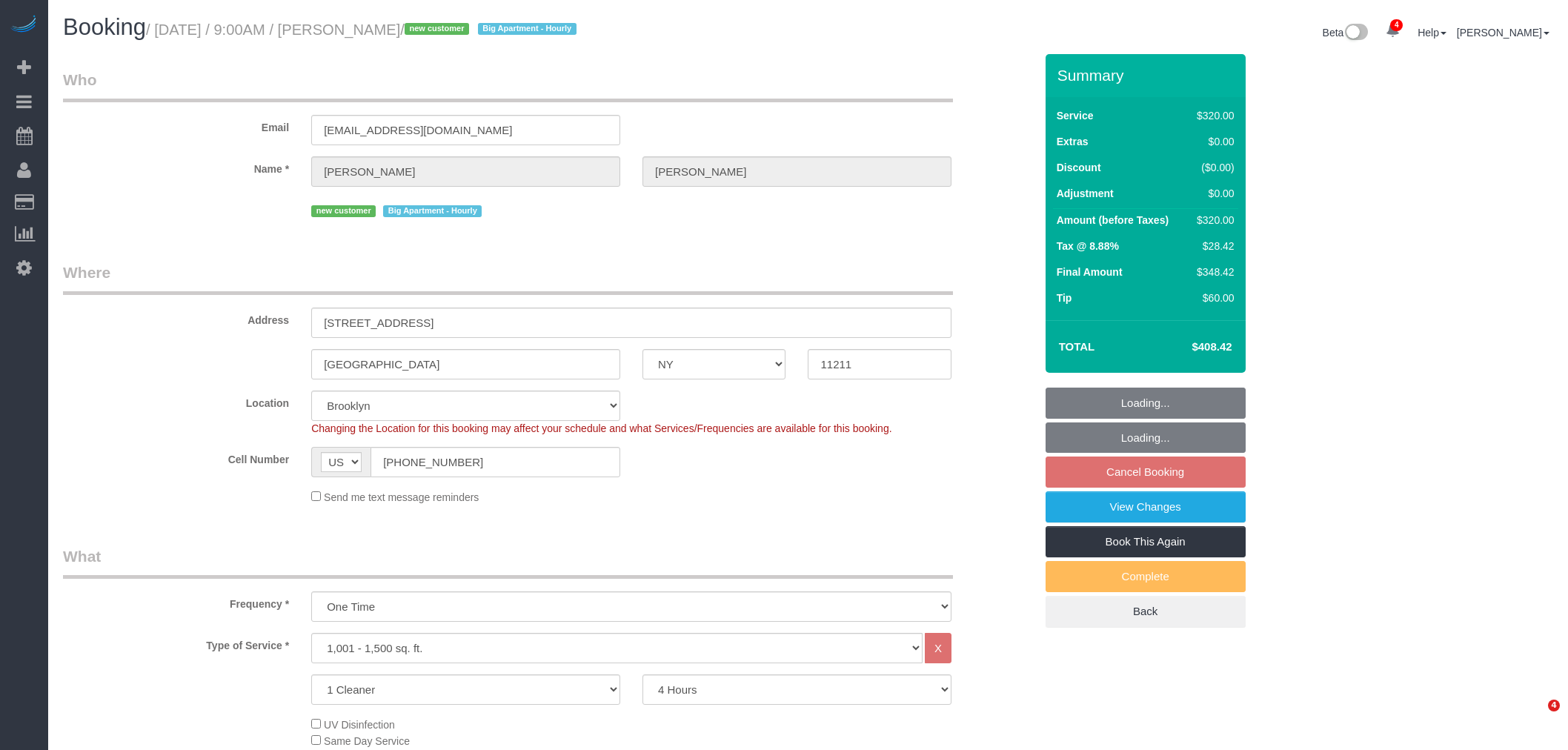
select select "NY"
select select "240"
select select "spot2"
select select "number:56"
select select "number:71"
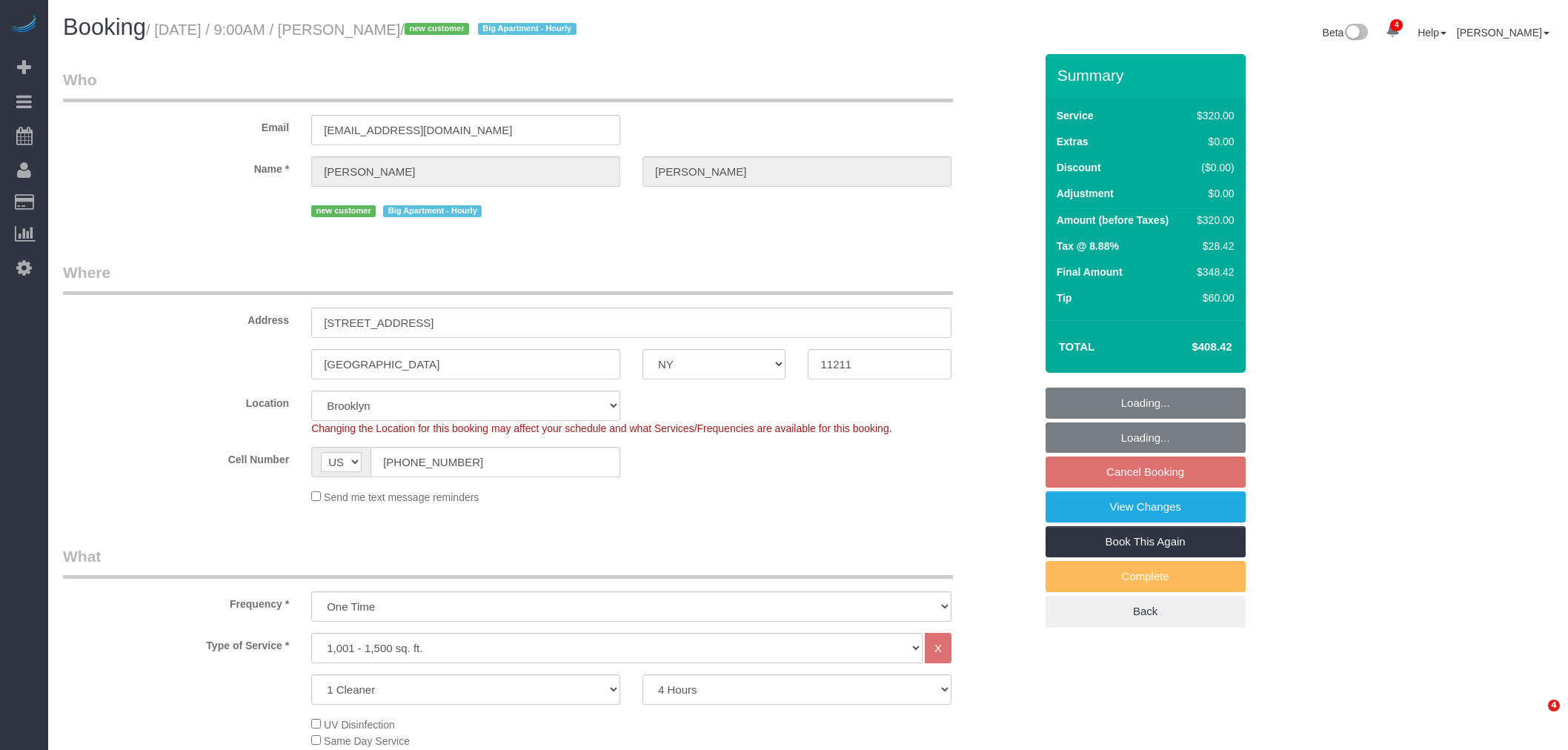
select select "number:15"
select select "number:5"
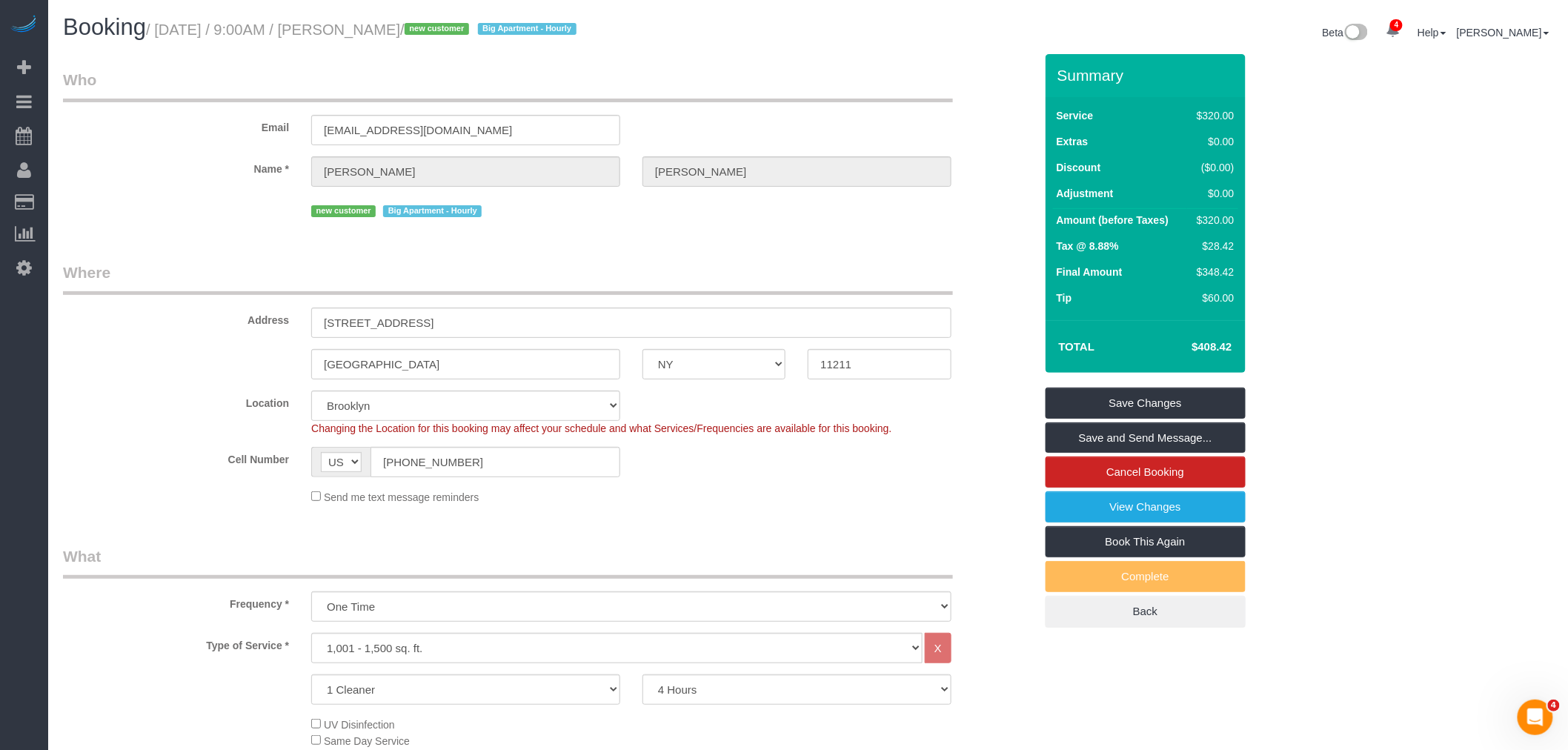
drag, startPoint x: 819, startPoint y: 60, endPoint x: 817, endPoint y: 67, distance: 7.3
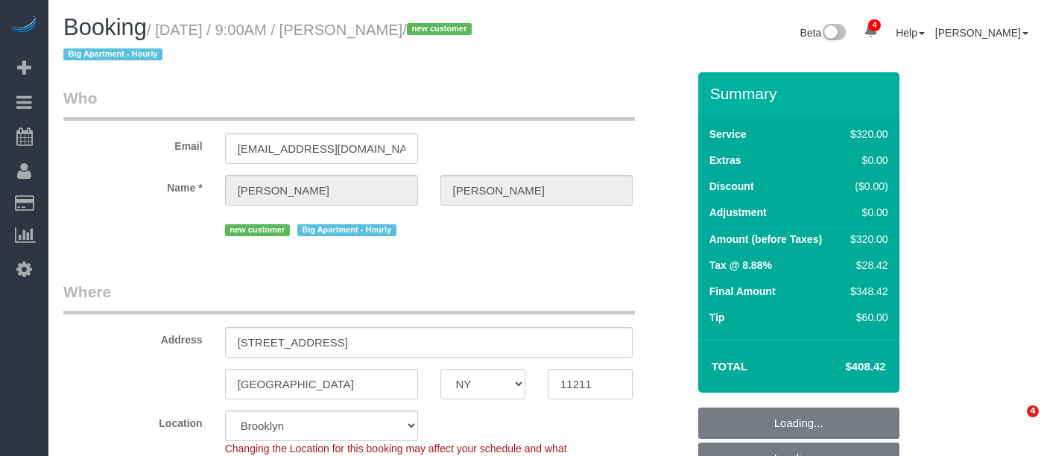
select select "NY"
select select "240"
select select "number:56"
select select "number:71"
select select "number:15"
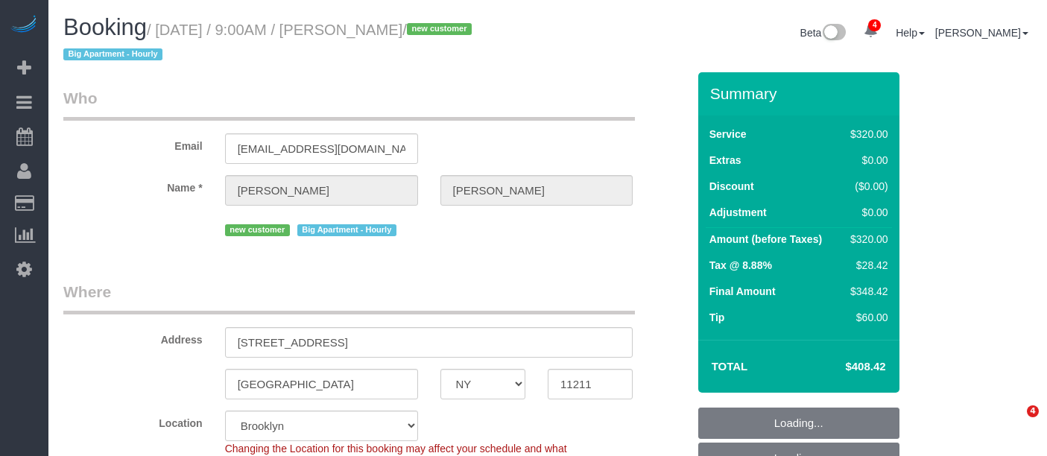
select select "number:5"
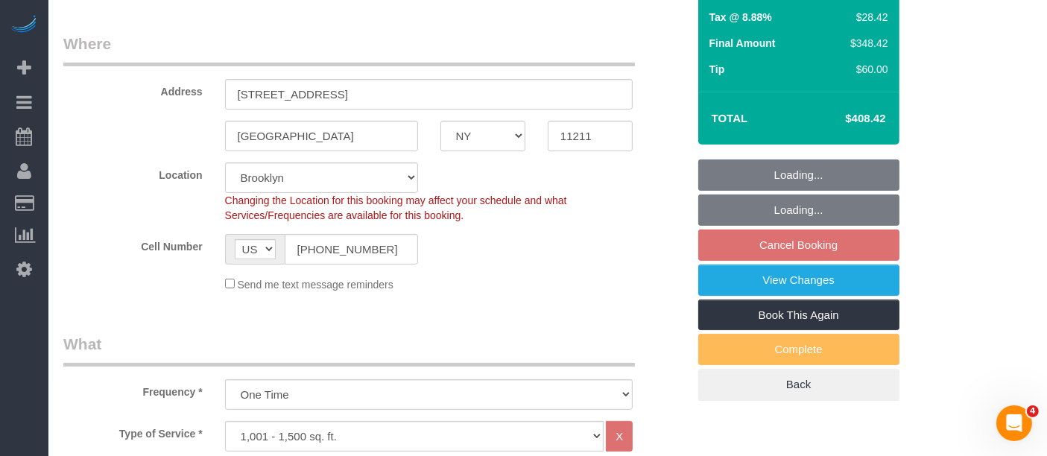
select select "object:1282"
select select "spot2"
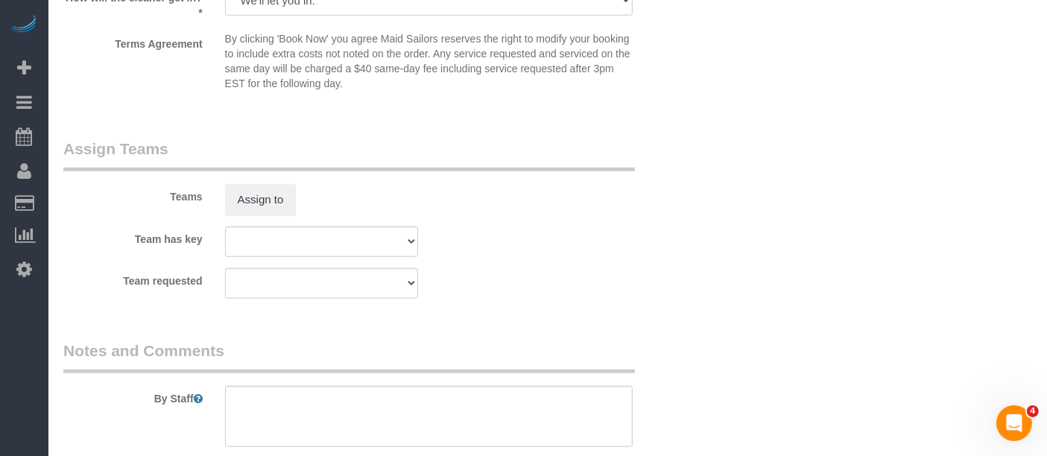
scroll to position [1874, 0]
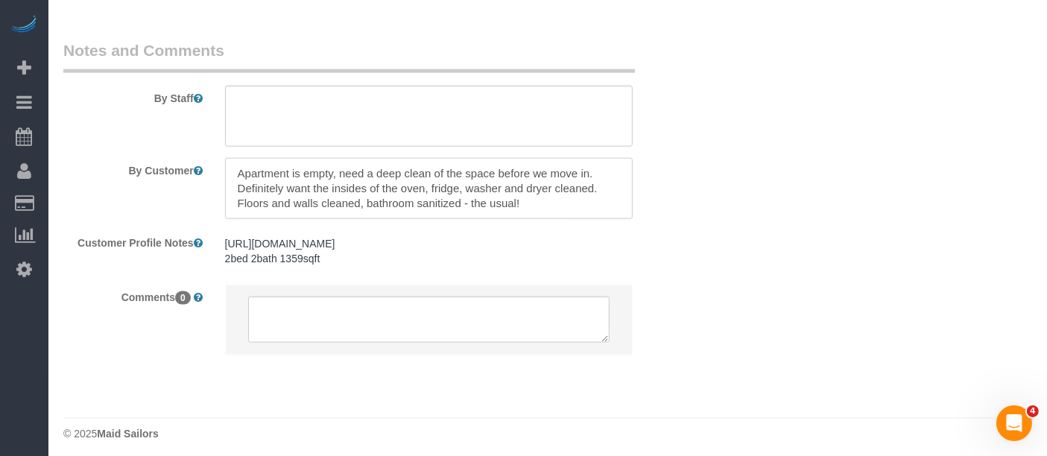
click at [607, 171] on textarea at bounding box center [429, 188] width 408 height 61
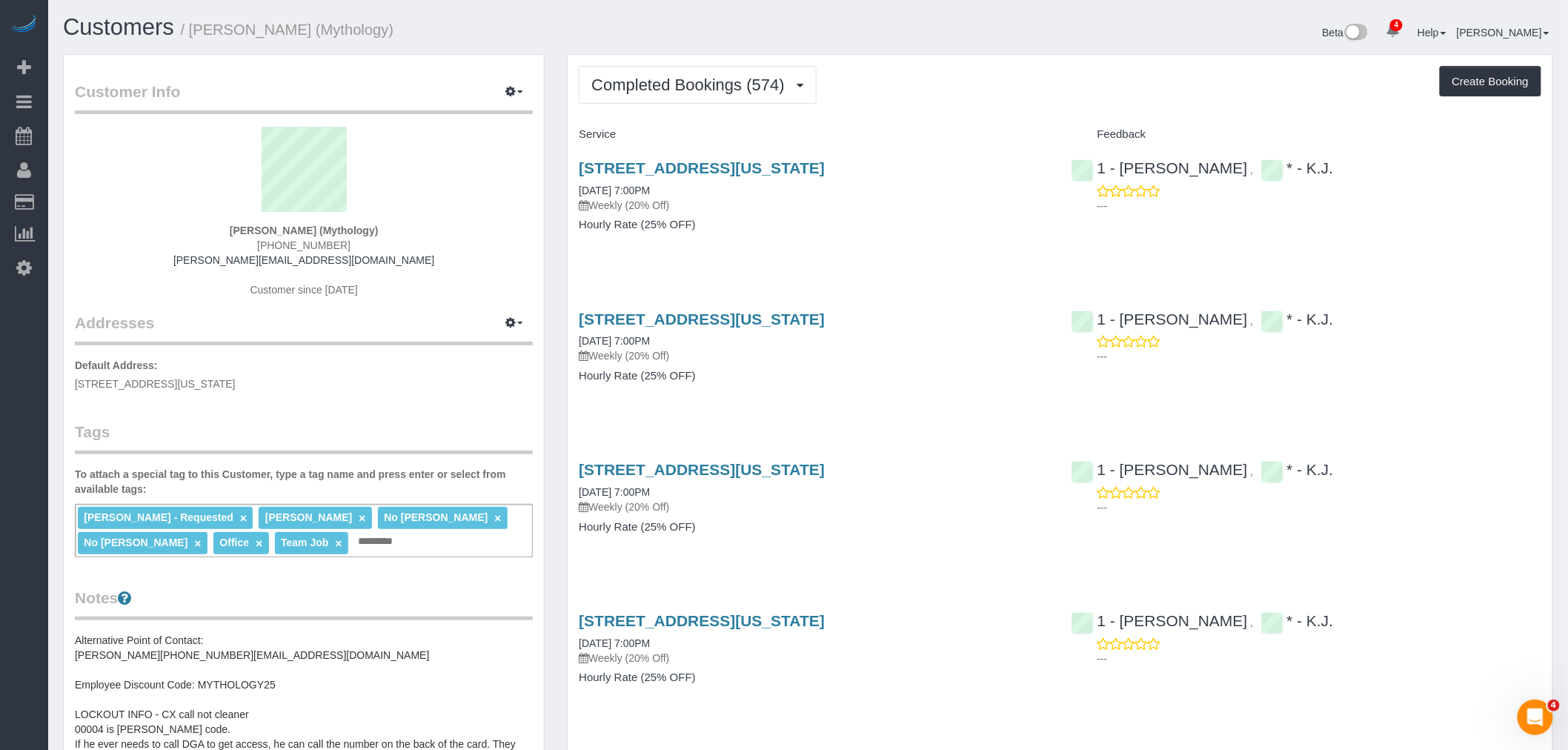
click at [993, 88] on div "Completed Bookings (574) Completed Bookings (574) Upcoming Bookings (19) Cancel…" at bounding box center [1060, 85] width 962 height 38
click at [725, 93] on span "Completed Bookings (574)" at bounding box center [691, 85] width 200 height 19
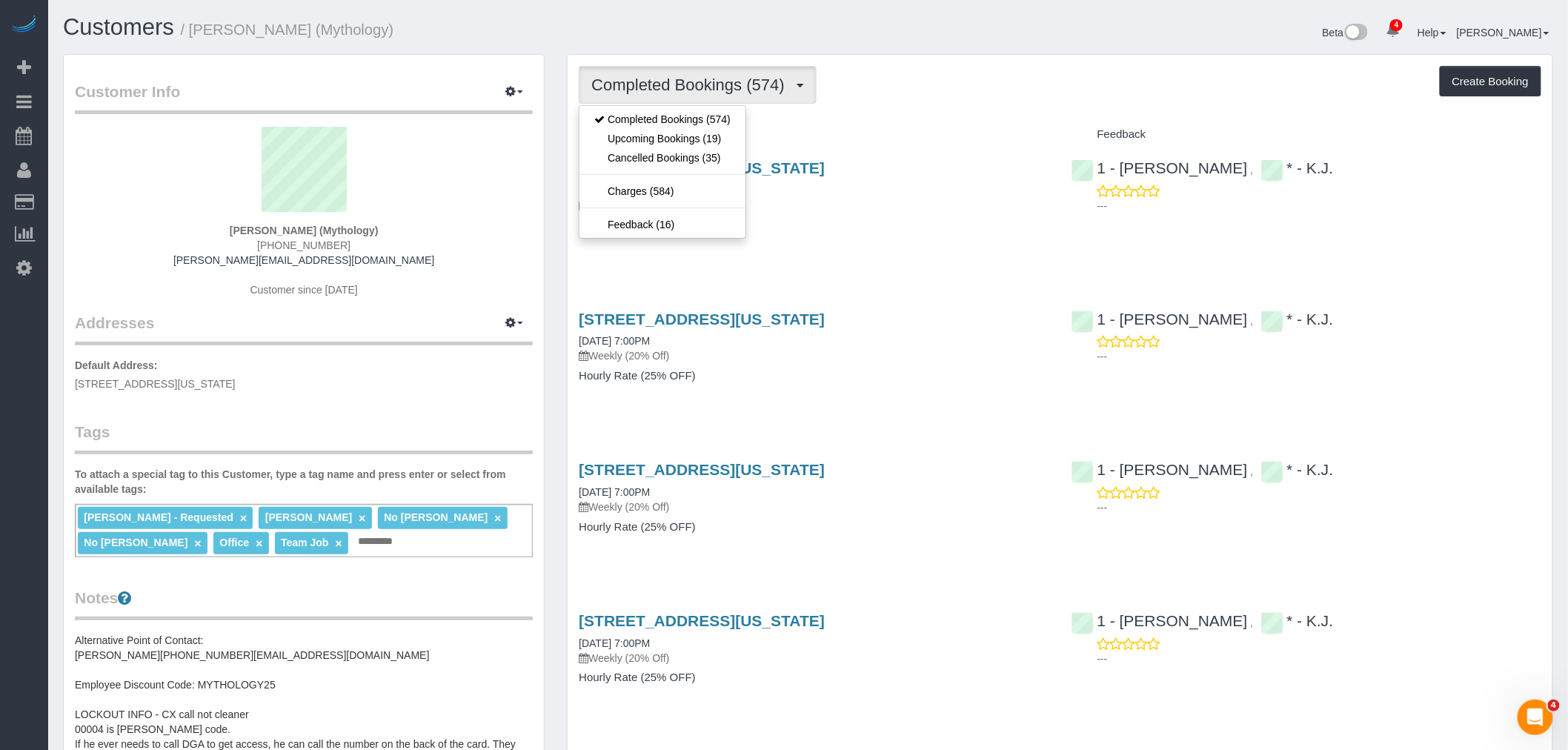
click at [702, 91] on span "Completed Bookings (574)" at bounding box center [691, 85] width 200 height 19
click at [697, 137] on link "Upcoming Bookings (19)" at bounding box center [662, 138] width 166 height 19
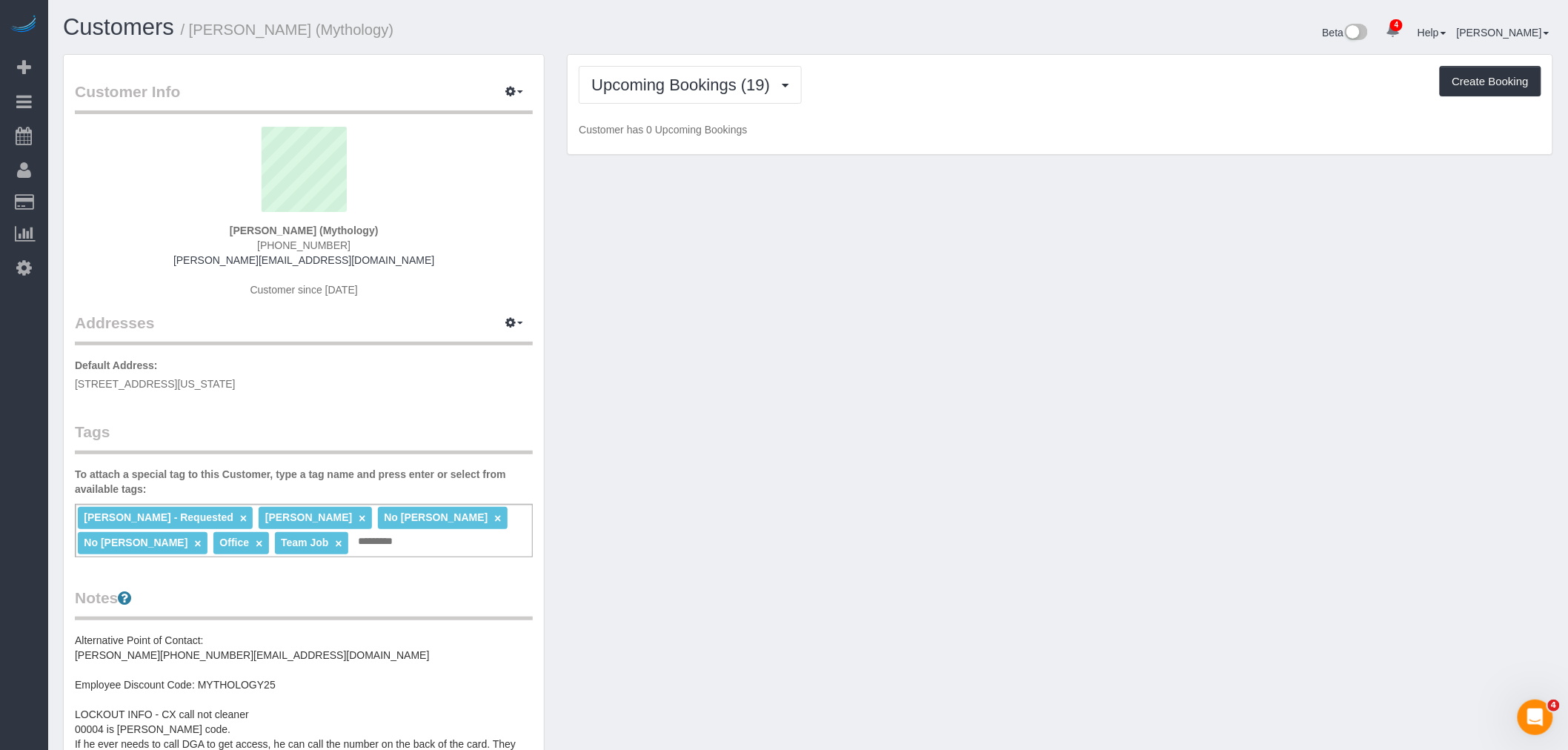
click at [1036, 101] on div "Upcoming Bookings (19) Completed Bookings (574) Upcoming Bookings (19) Cancelle…" at bounding box center [1060, 85] width 962 height 38
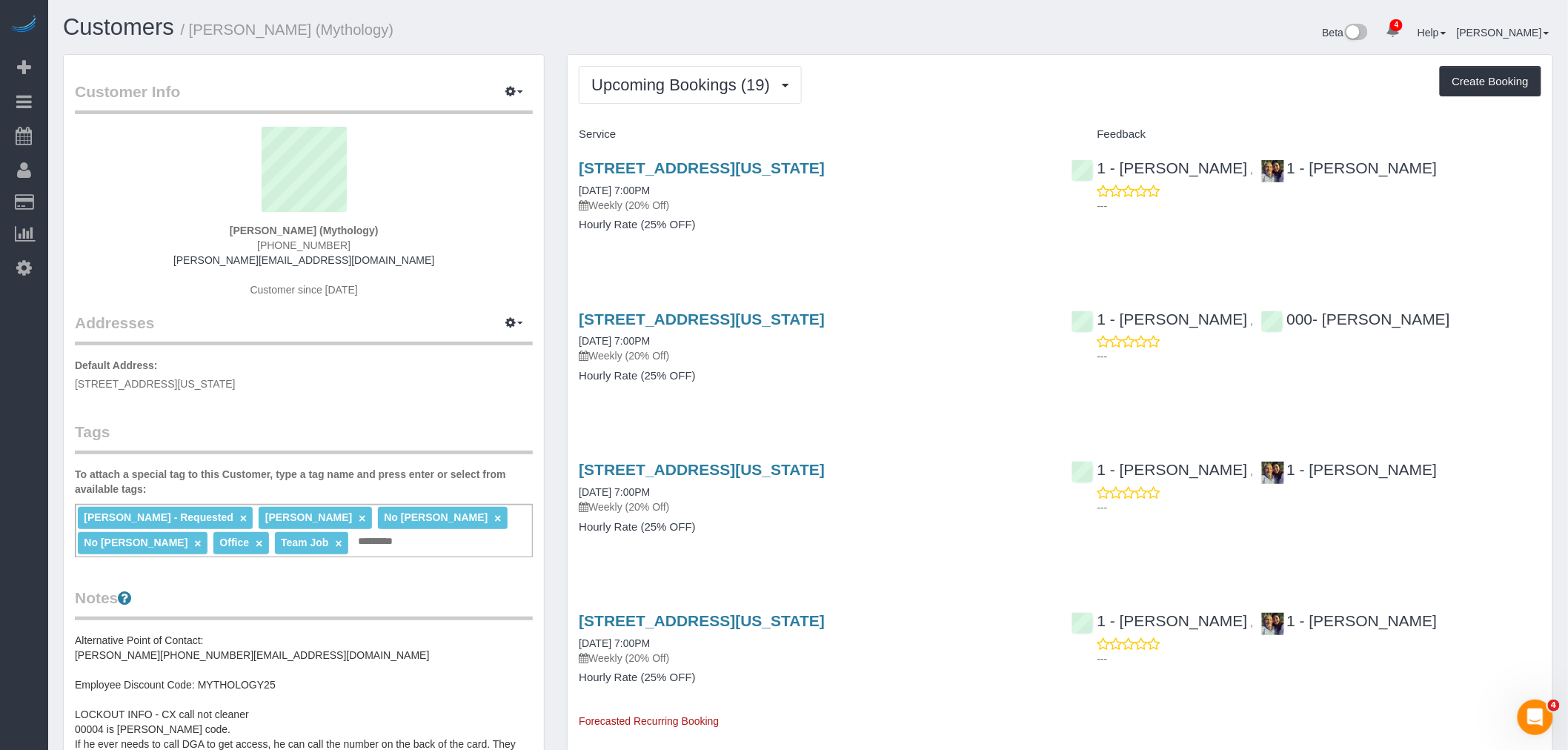
click at [964, 98] on div "Upcoming Bookings (19) Completed Bookings (574) Upcoming Bookings (19) Cancelle…" at bounding box center [1060, 85] width 962 height 38
click at [793, 318] on link "324 Lafayette Street, 2nd Floor, New York, NY 10012" at bounding box center [701, 318] width 246 height 17
click at [900, 85] on div "Upcoming Bookings (19) Completed Bookings (574) Upcoming Bookings (19) Cancelle…" at bounding box center [1060, 85] width 962 height 38
click at [1017, 103] on div "Upcoming Bookings (19) Completed Bookings (574) Upcoming Bookings (19) Cancelle…" at bounding box center [1060, 85] width 962 height 38
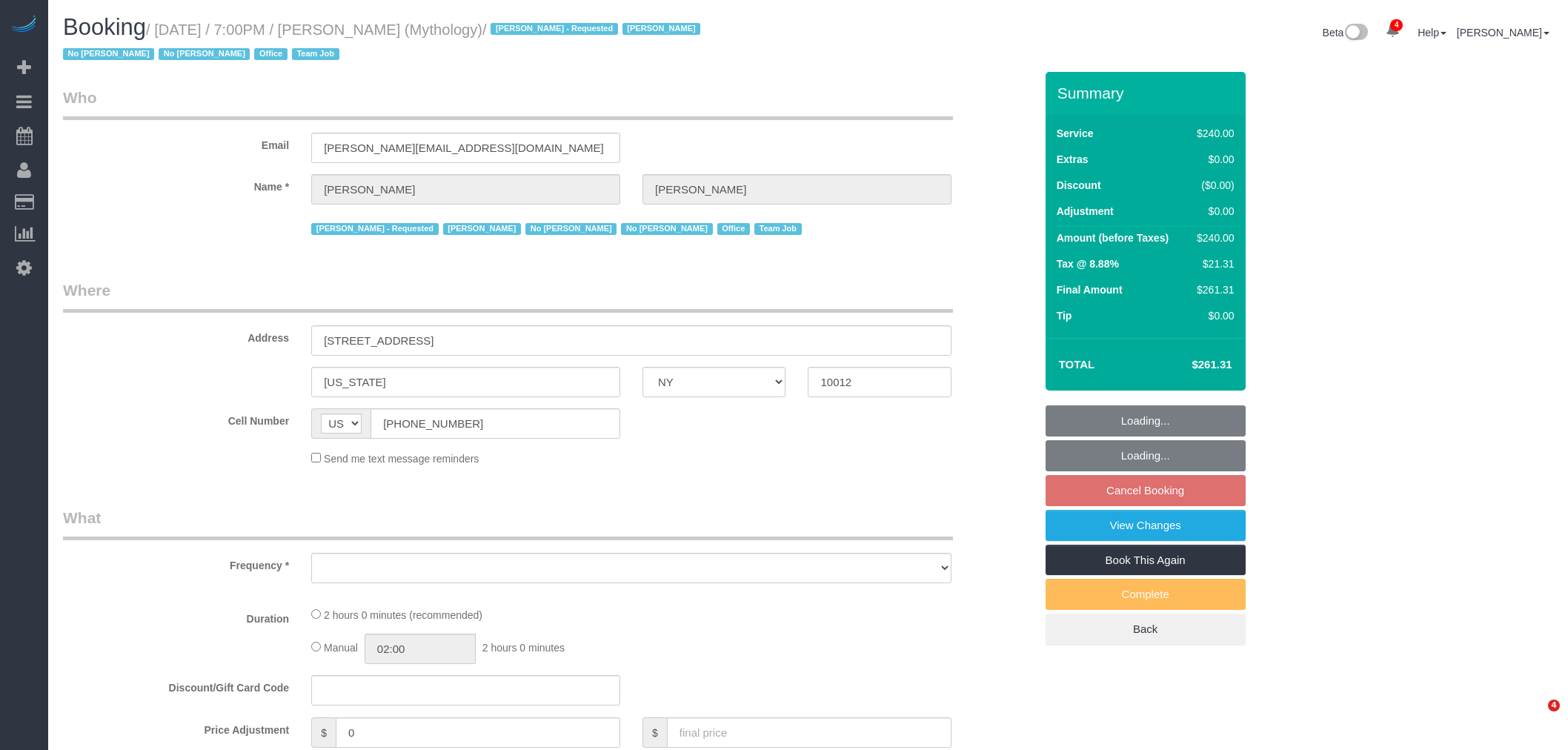
select select "NY"
select select "number:89"
select select "number:90"
select select "number:15"
select select "number:7"
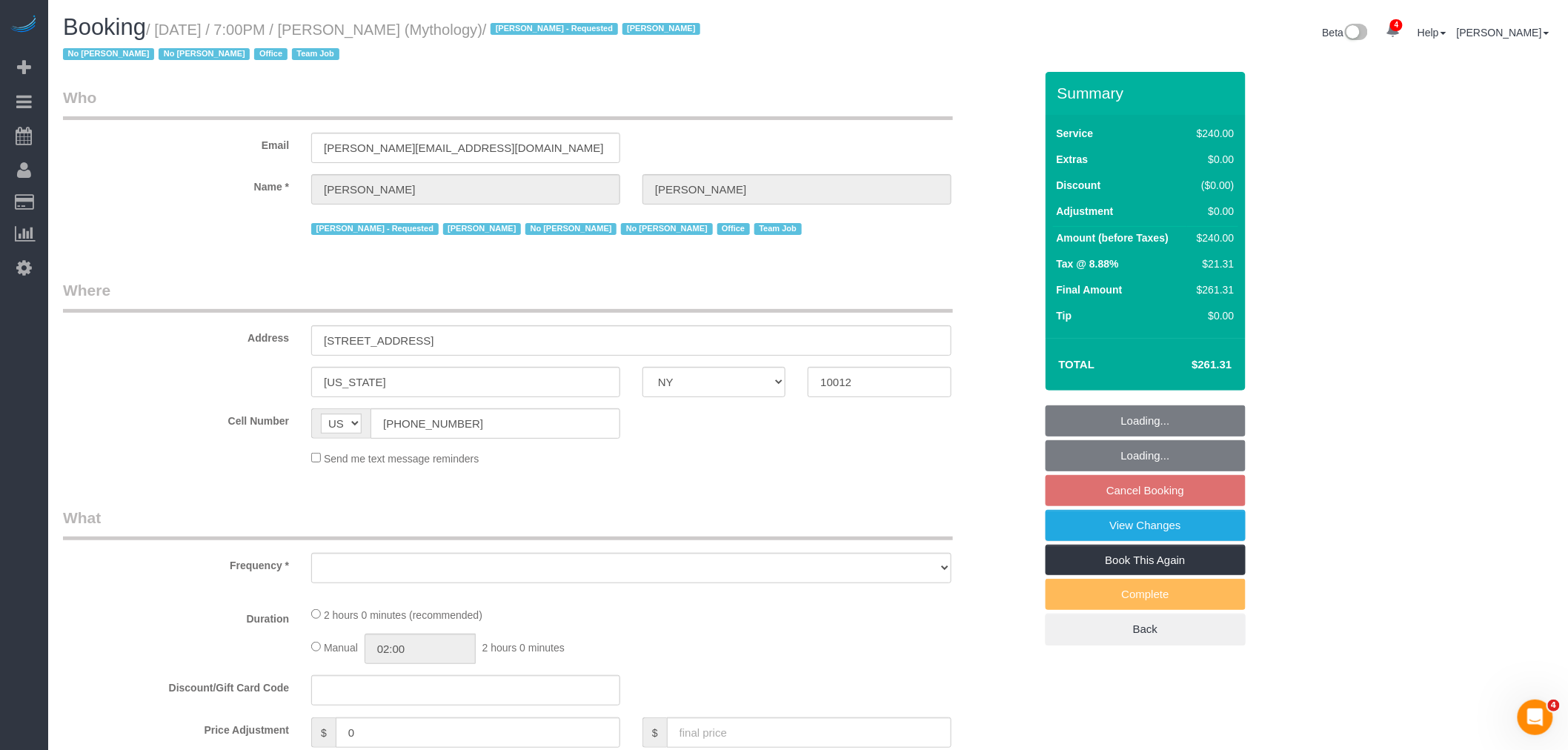
select select "object:829"
select select "string:stripe-card_1F0CXe4VGloSiKo7V7BiKmvB"
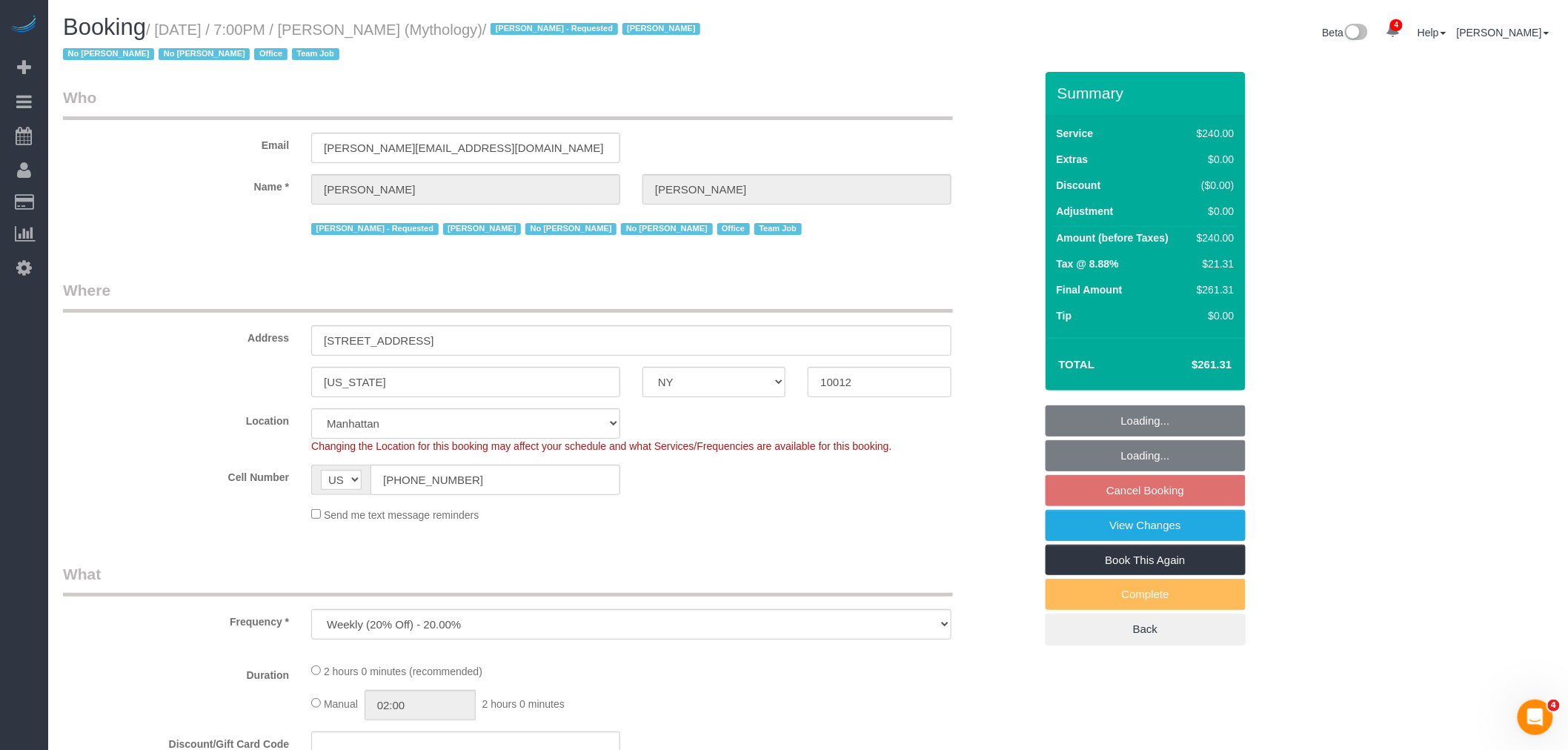
select select "spot12"
click at [174, 19] on h1 "Booking / [DATE] / 7:00PM / [PERSON_NAME] (Mythology) / [PERSON_NAME] - Request…" at bounding box center [430, 40] width 735 height 51
select select "2"
select select "120"
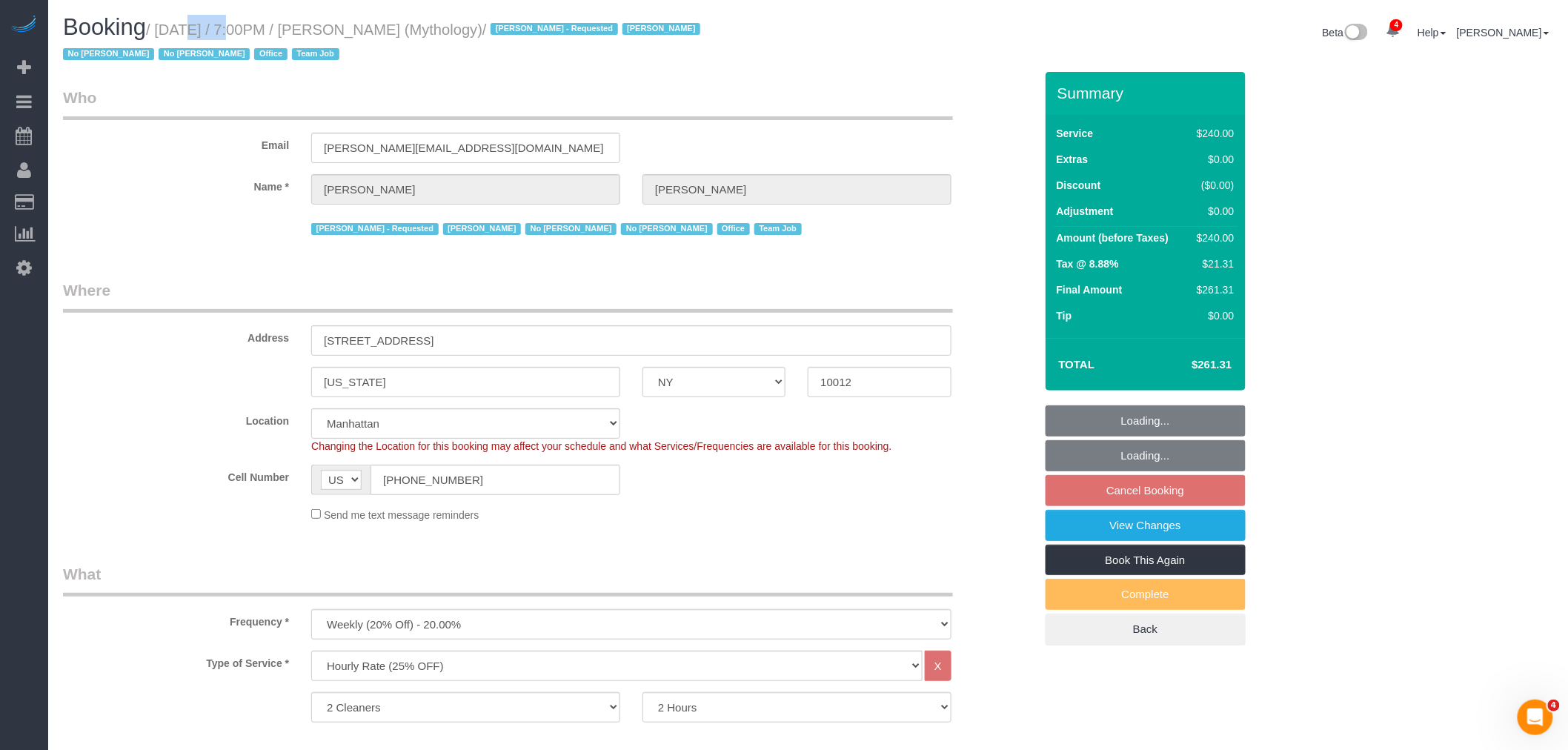
select select "object:1401"
click at [527, 30] on small "/ August 27, 2025 / 7:00PM / Elaine Pugsley (Mythology) / Ebony Howard - Reques…" at bounding box center [383, 43] width 641 height 42
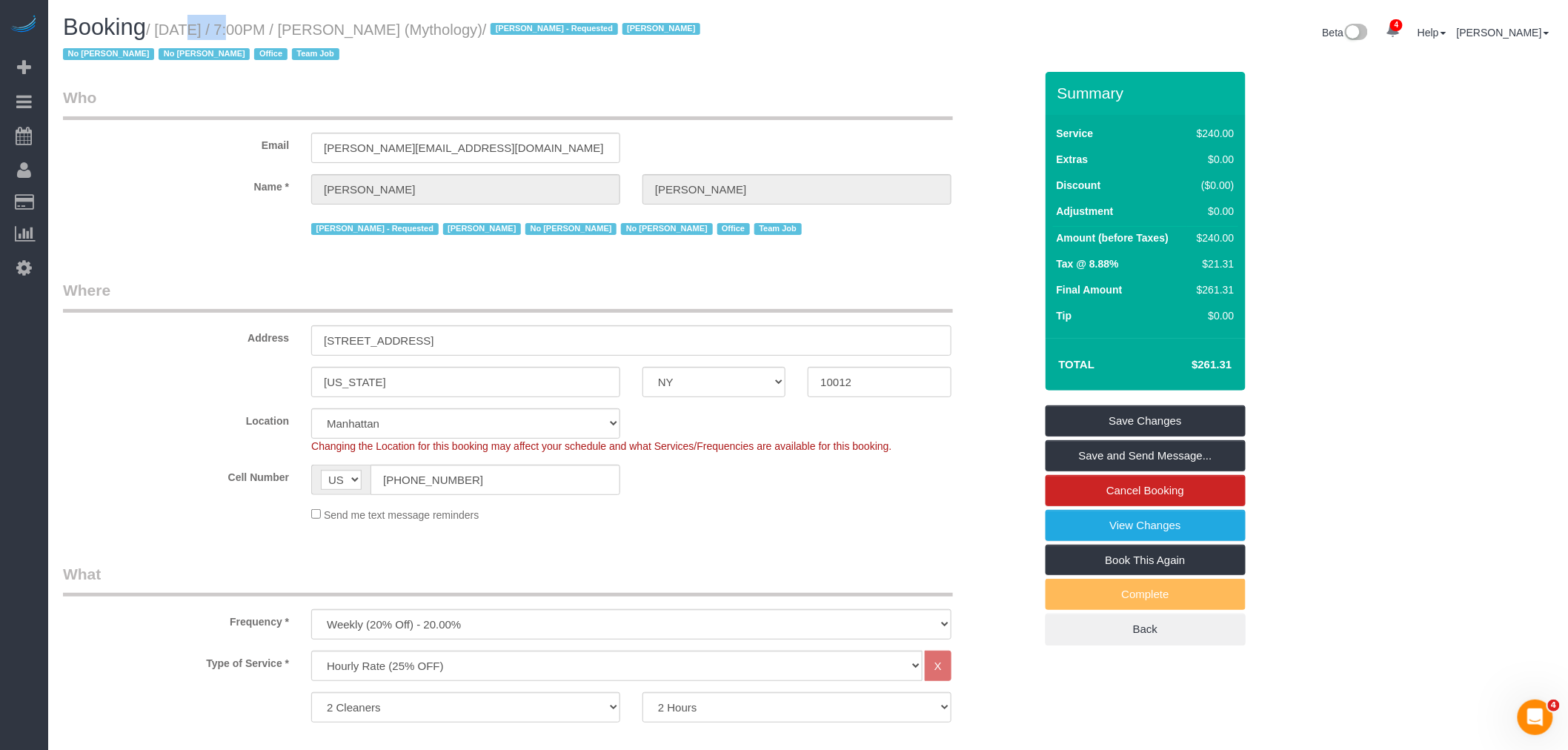
copy small "August 27, 2025 / 7:00PM / Elaine Pugsley (Mythology)"
click at [153, 373] on sui-booking-address "Address 324 Lafayette Street, 2nd Floor New York AK AL AR AZ CA CO CT DC DE FL …" at bounding box center [548, 338] width 971 height 118
click at [706, 398] on fieldset "Where Address 324 Lafayette Street, 2nd Floor New York AK AL AR AZ CA CO CT DC …" at bounding box center [548, 407] width 971 height 255
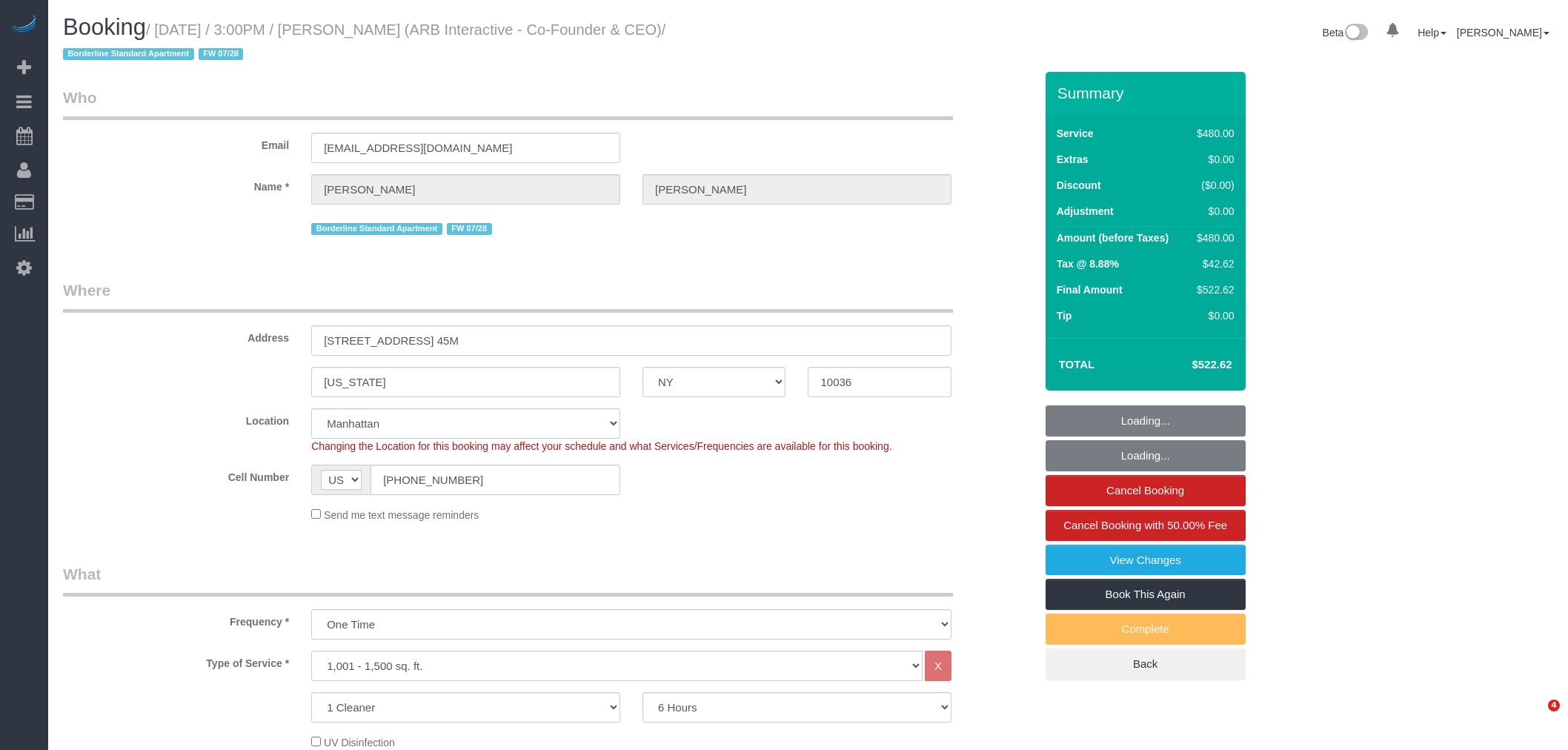
select select "NY"
select select "360"
select select "spot1"
select select "number:89"
select select "number:90"
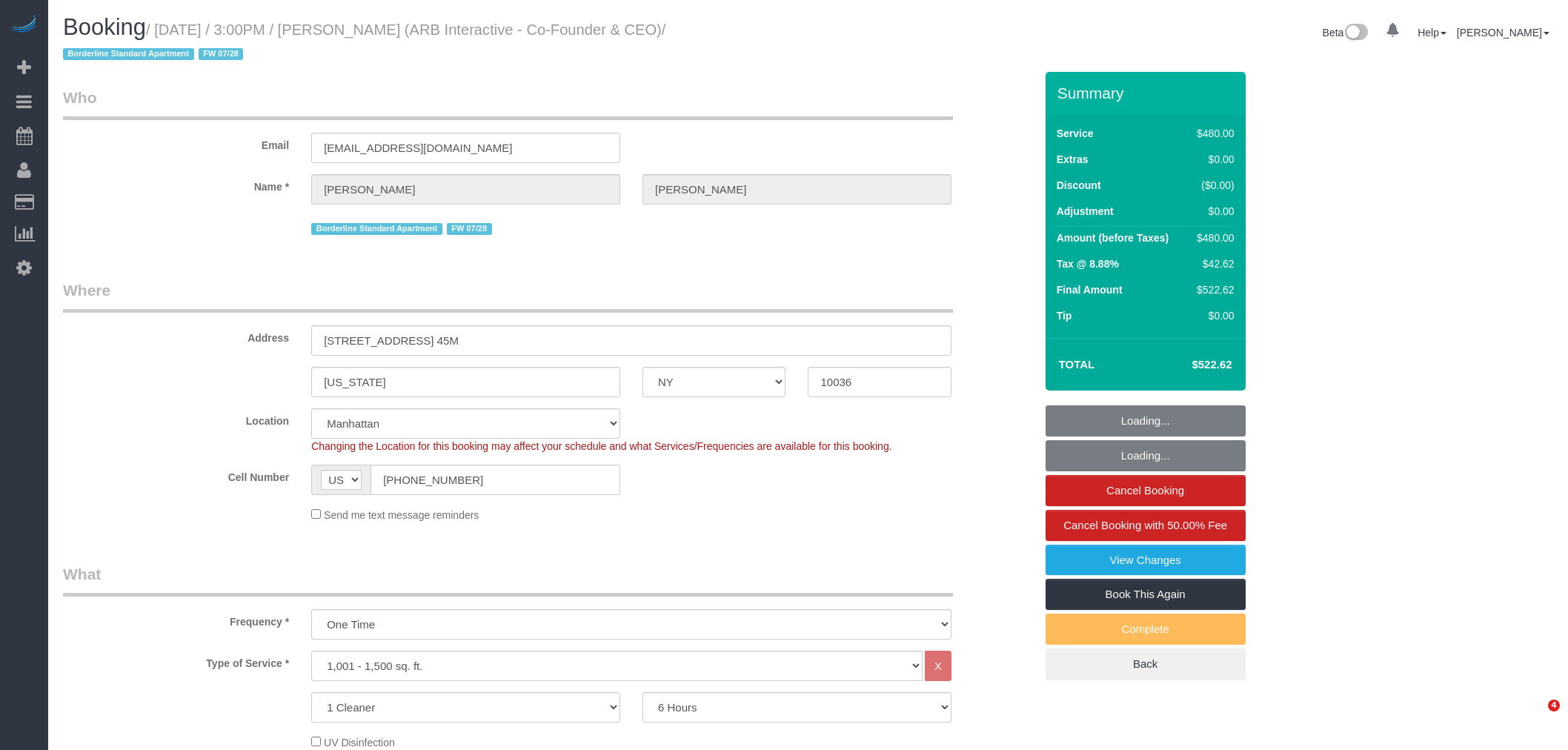
select select "number:15"
select select "number:5"
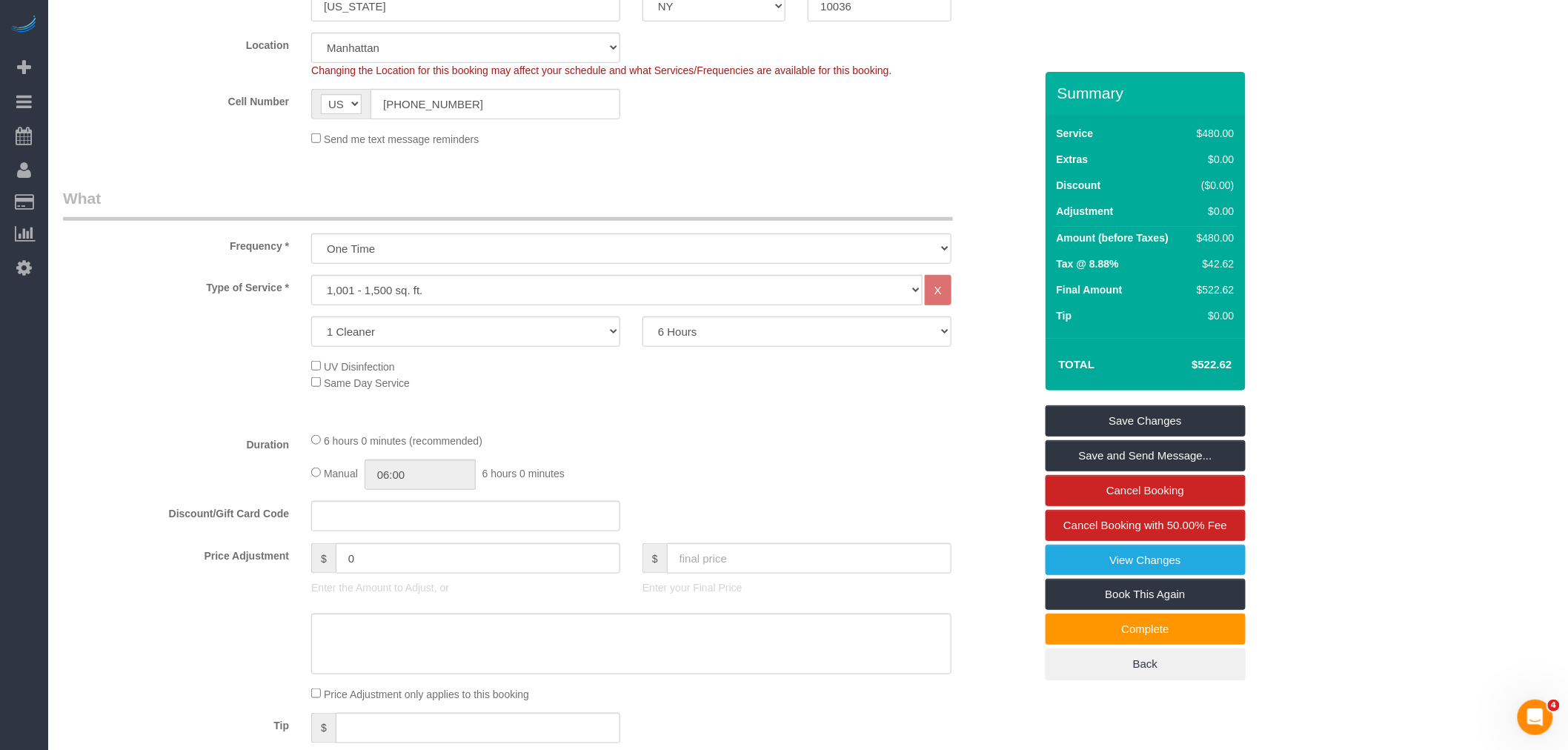
scroll to position [412, 0]
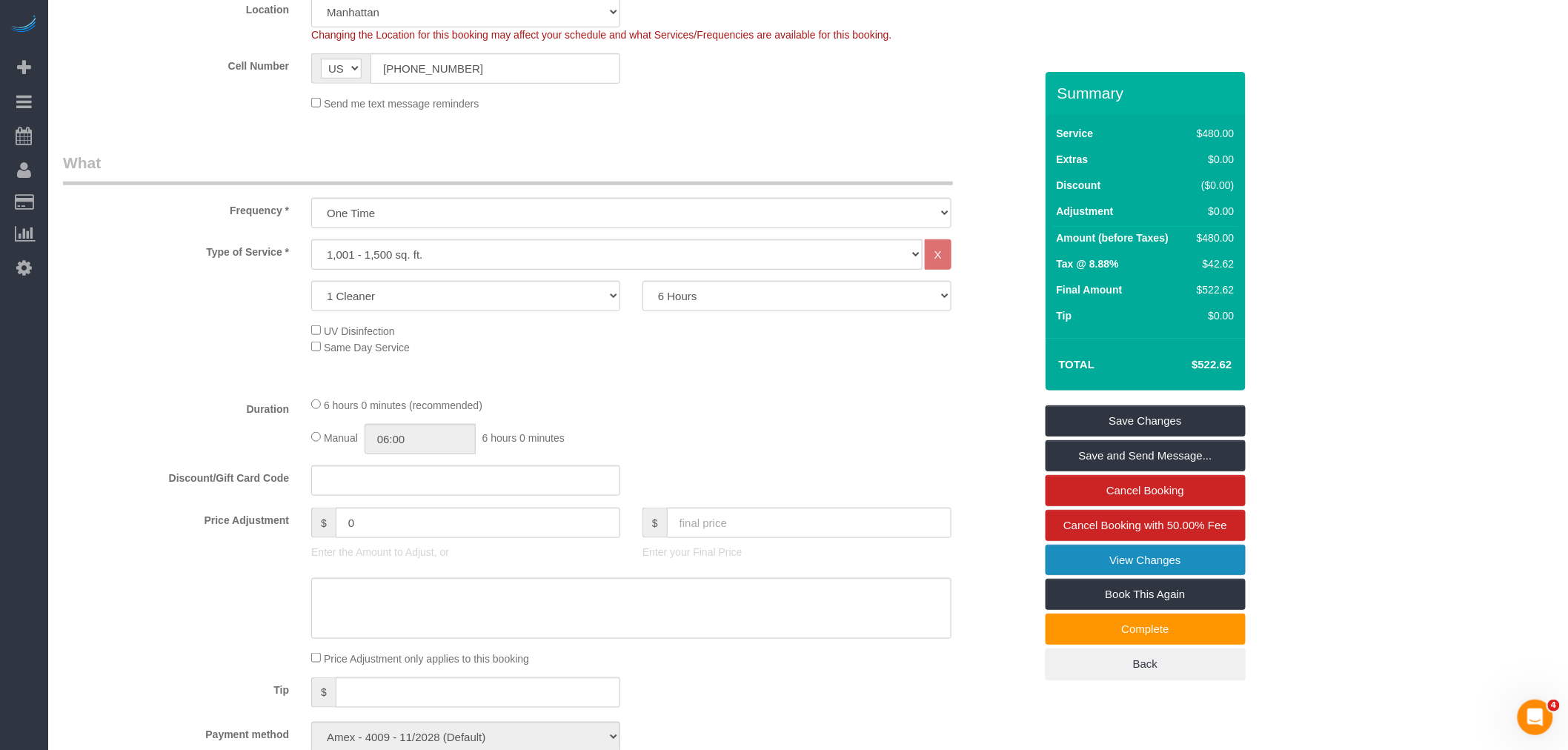
click at [1136, 572] on link "View Changes" at bounding box center [1145, 560] width 200 height 31
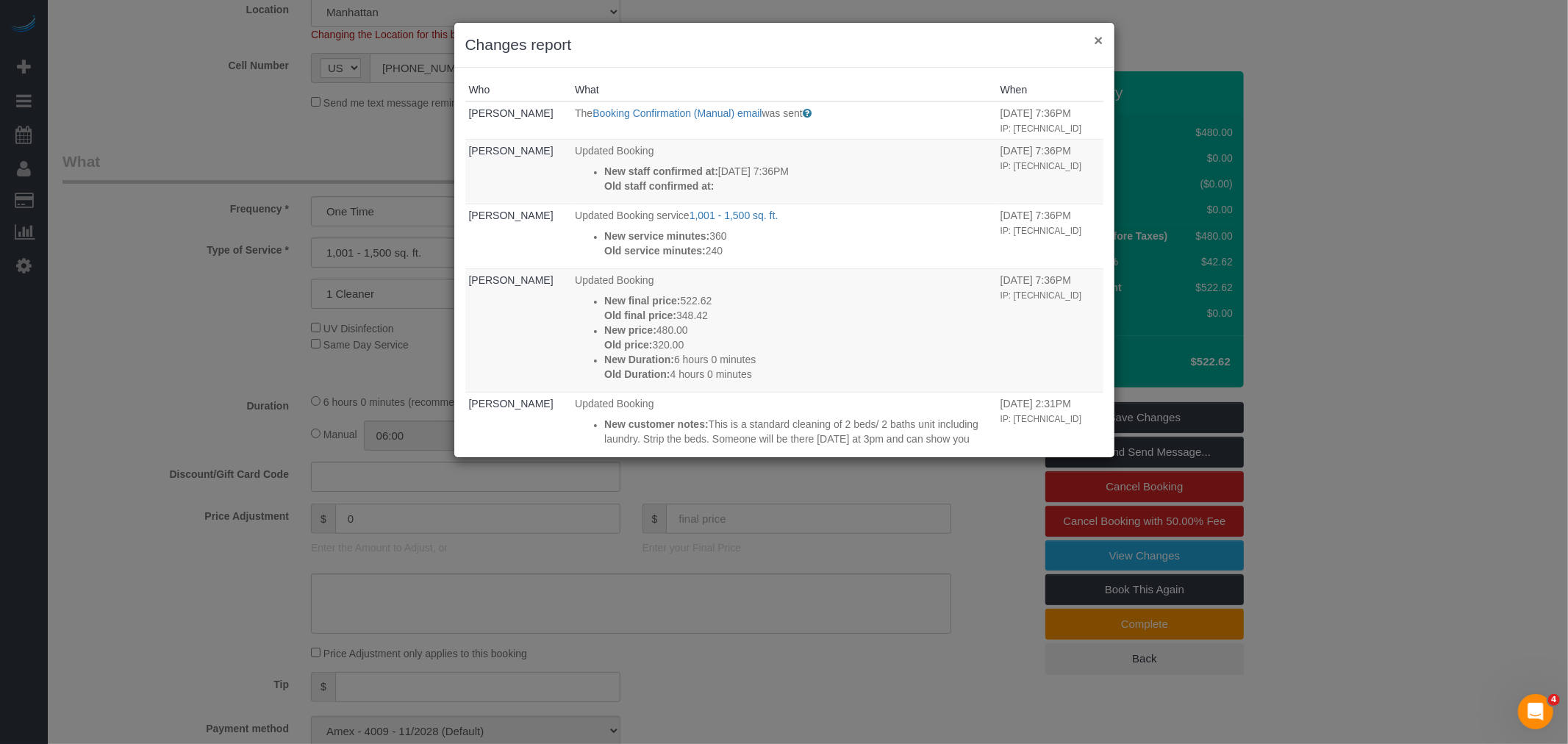
click at [1097, 41] on button "×" at bounding box center [1098, 40] width 9 height 16
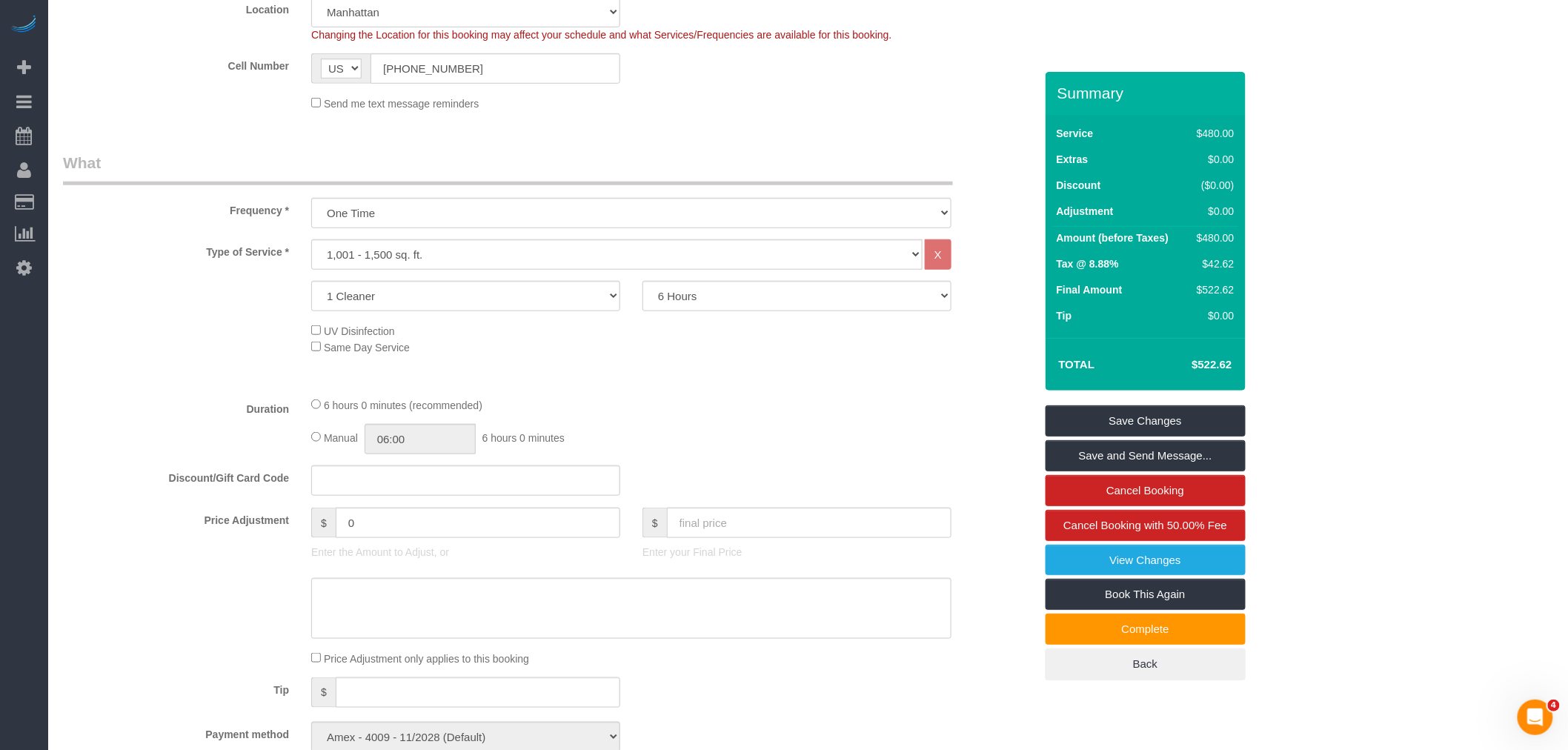
click at [845, 151] on div "Who Email lauren@arbinteractive.com Name * Patrick Fechtmeyer Borderline Standa…" at bounding box center [548, 760] width 993 height 2199
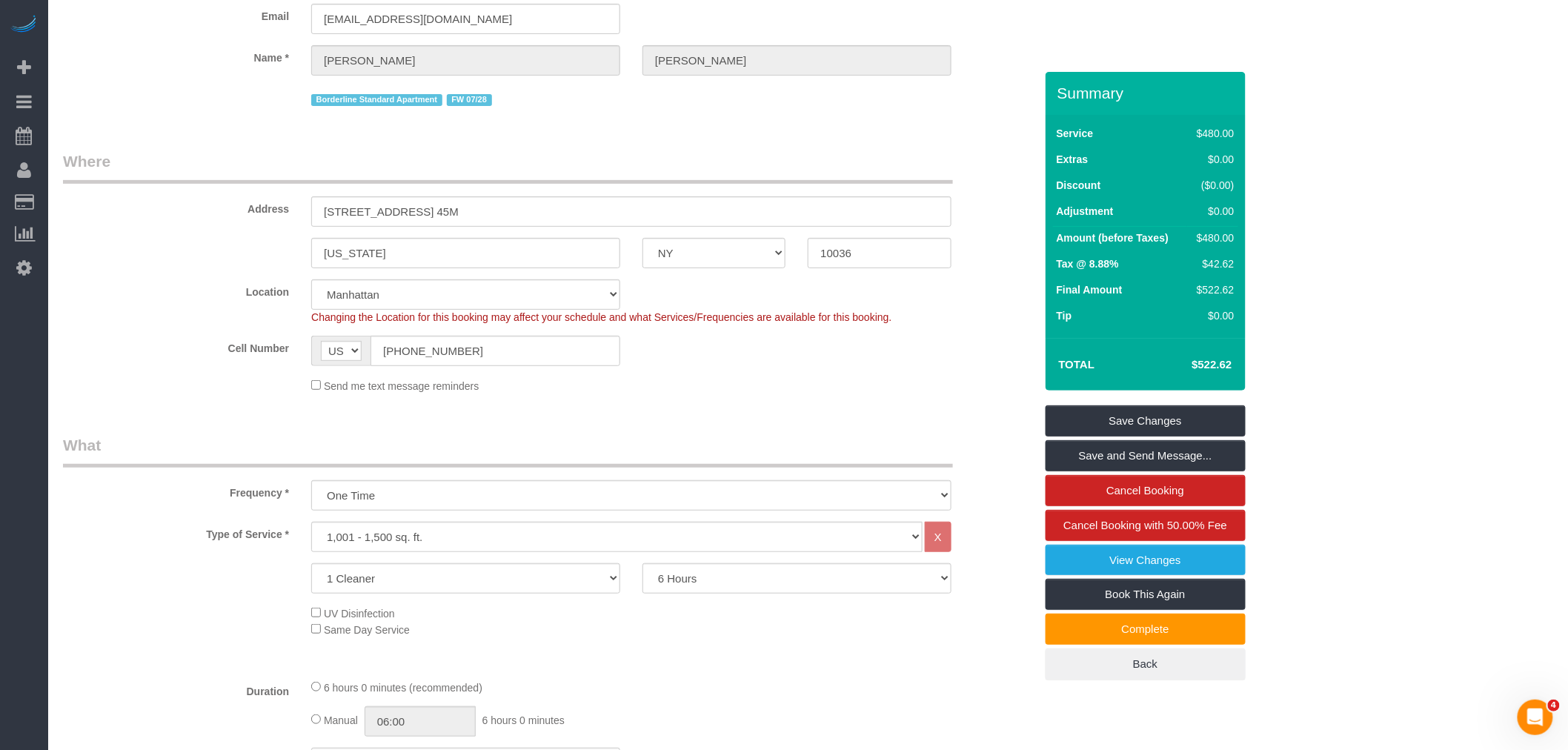
scroll to position [0, 0]
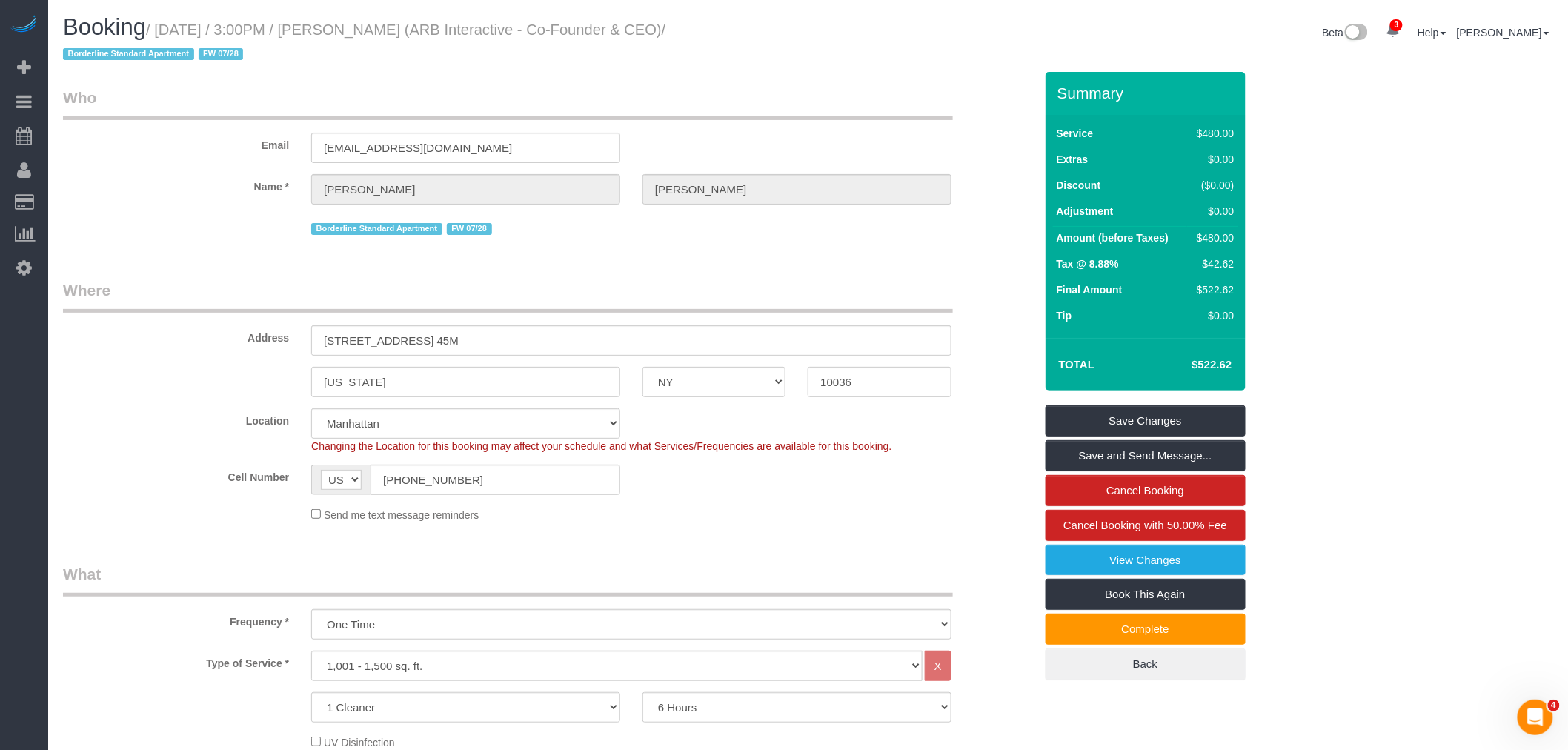
click at [817, 123] on div "Email lauren@arbinteractive.com" at bounding box center [548, 124] width 993 height 77
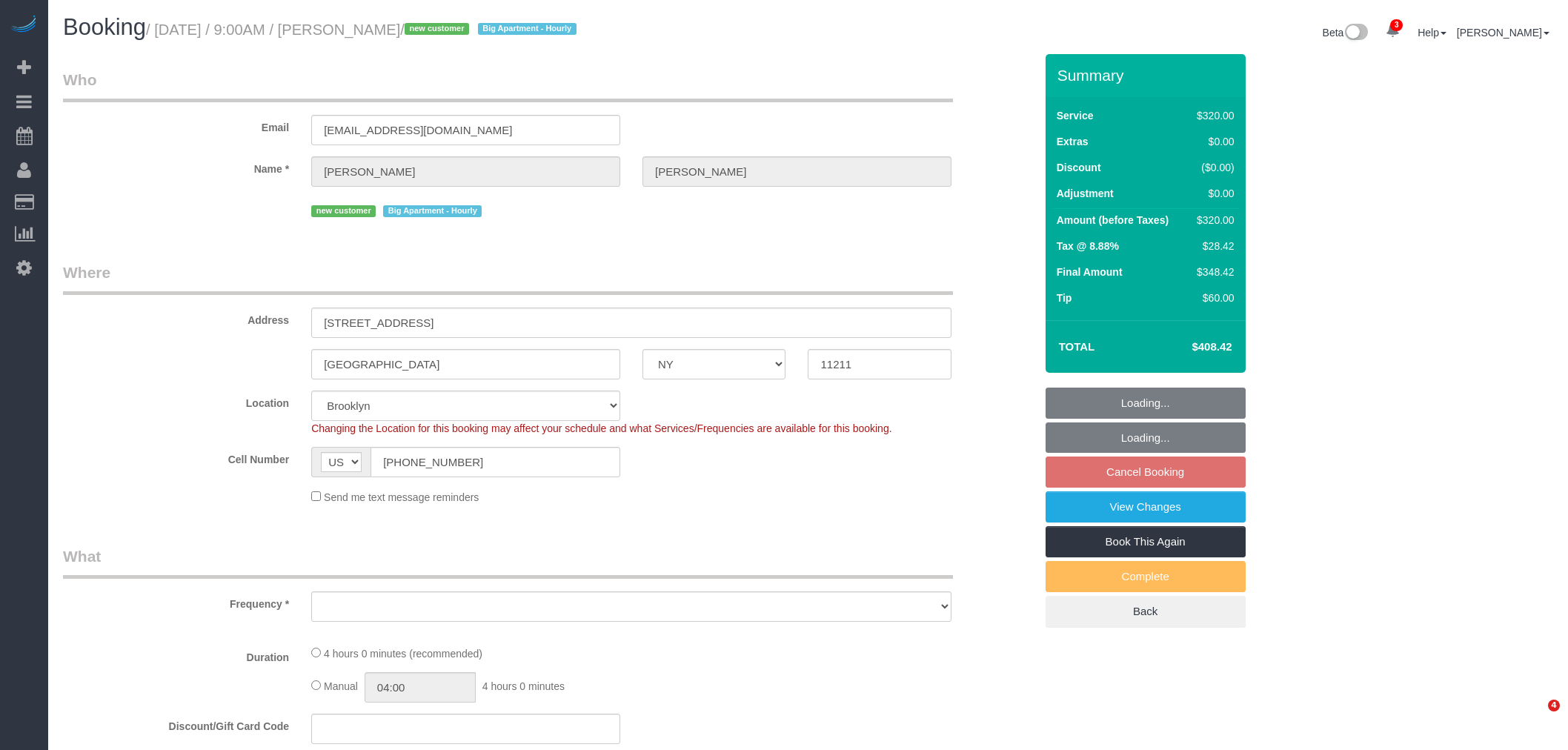
select select "NY"
select select "object:652"
select select "string:stripe-pm_1S0AFY4VGloSiKo7VpRWYcWE"
select select "spot2"
select select "240"
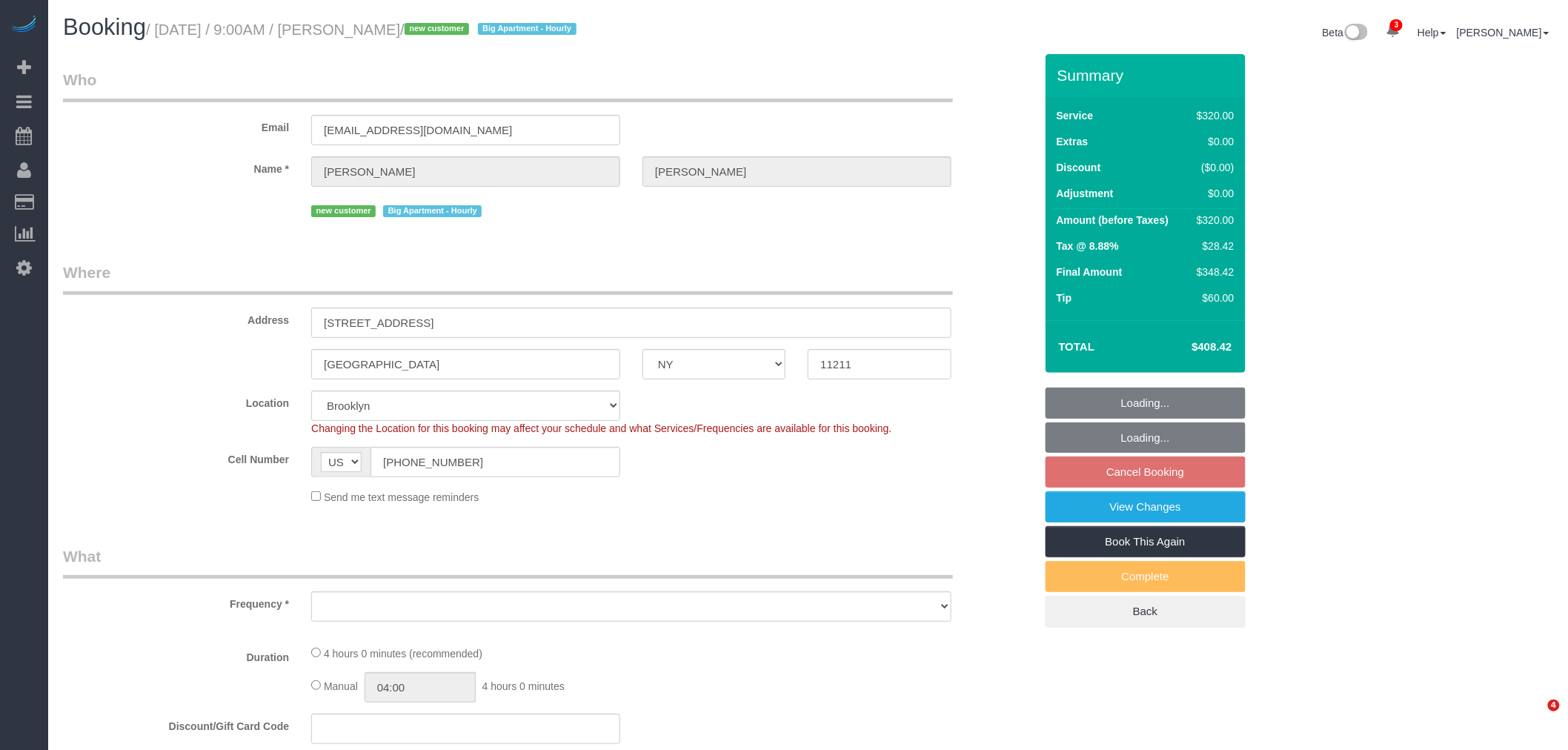
select select "number:56"
select select "number:71"
select select "number:15"
select select "number:5"
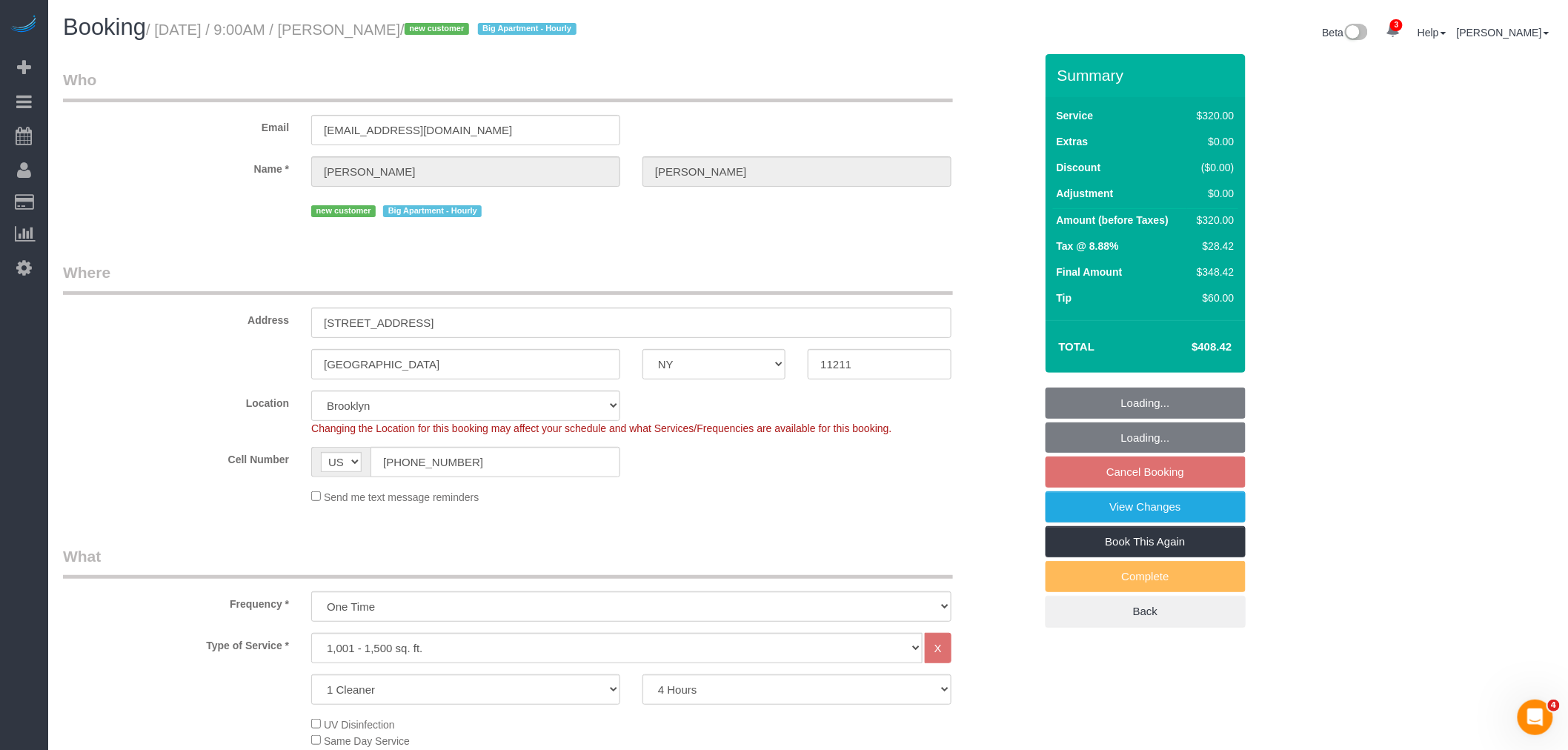
select select "object:1273"
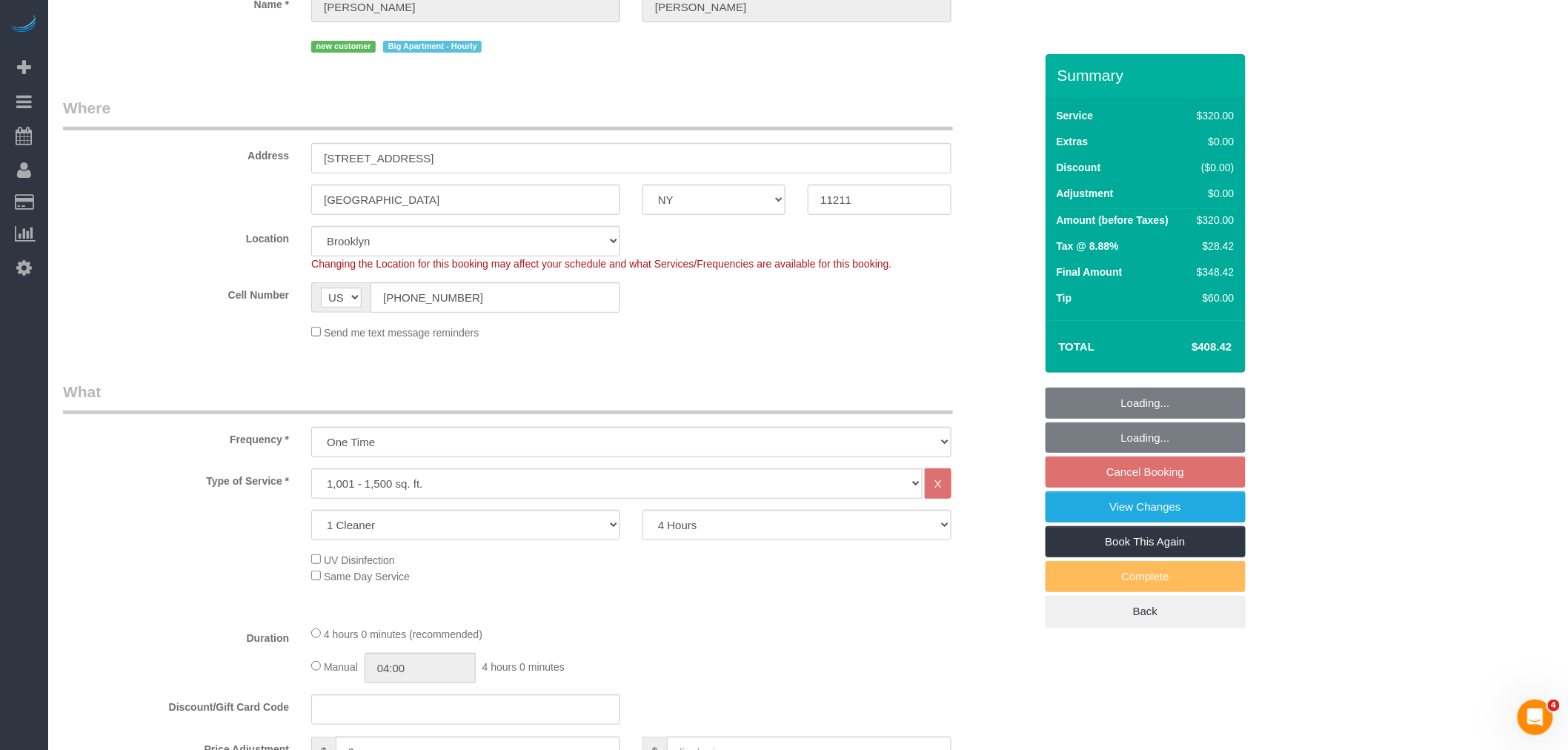
scroll to position [576, 0]
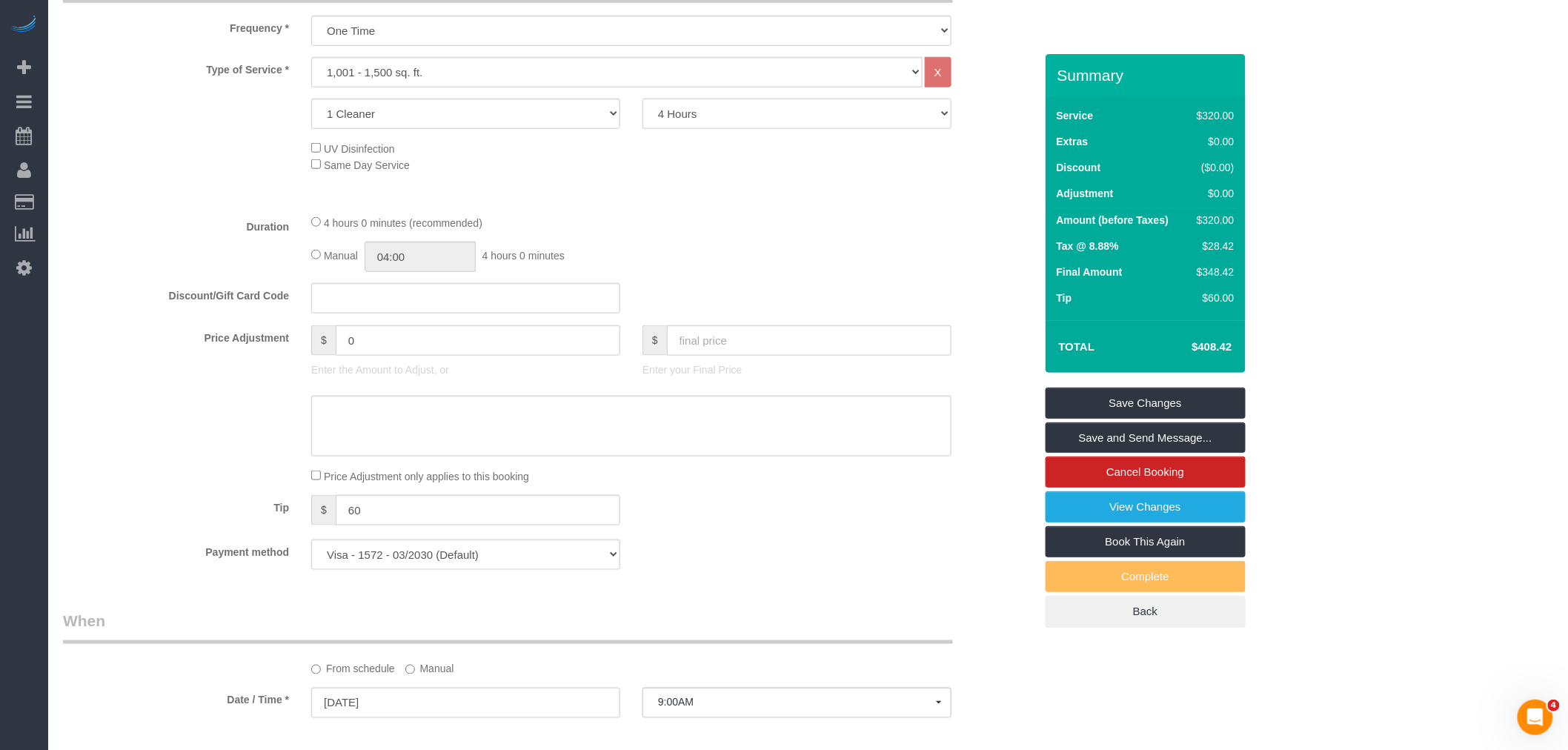
click at [707, 102] on select "2 Hours 2.5 Hours 3 Hours 3.5 Hours 4 Hours 4.5 Hours 5 Hours 5.5 Hours 6 Hours…" at bounding box center [796, 113] width 309 height 31
click at [709, 120] on select "2 Hours 2.5 Hours 3 Hours 3.5 Hours 4 Hours 4.5 Hours 5 Hours 5.5 Hours 6 Hours…" at bounding box center [796, 113] width 309 height 31
drag, startPoint x: 709, startPoint y: 120, endPoint x: 709, endPoint y: 128, distance: 8.0
click at [709, 120] on select "2 Hours 2.5 Hours 3 Hours 3.5 Hours 4 Hours 4.5 Hours 5 Hours 5.5 Hours 6 Hours…" at bounding box center [796, 113] width 309 height 31
select select "300"
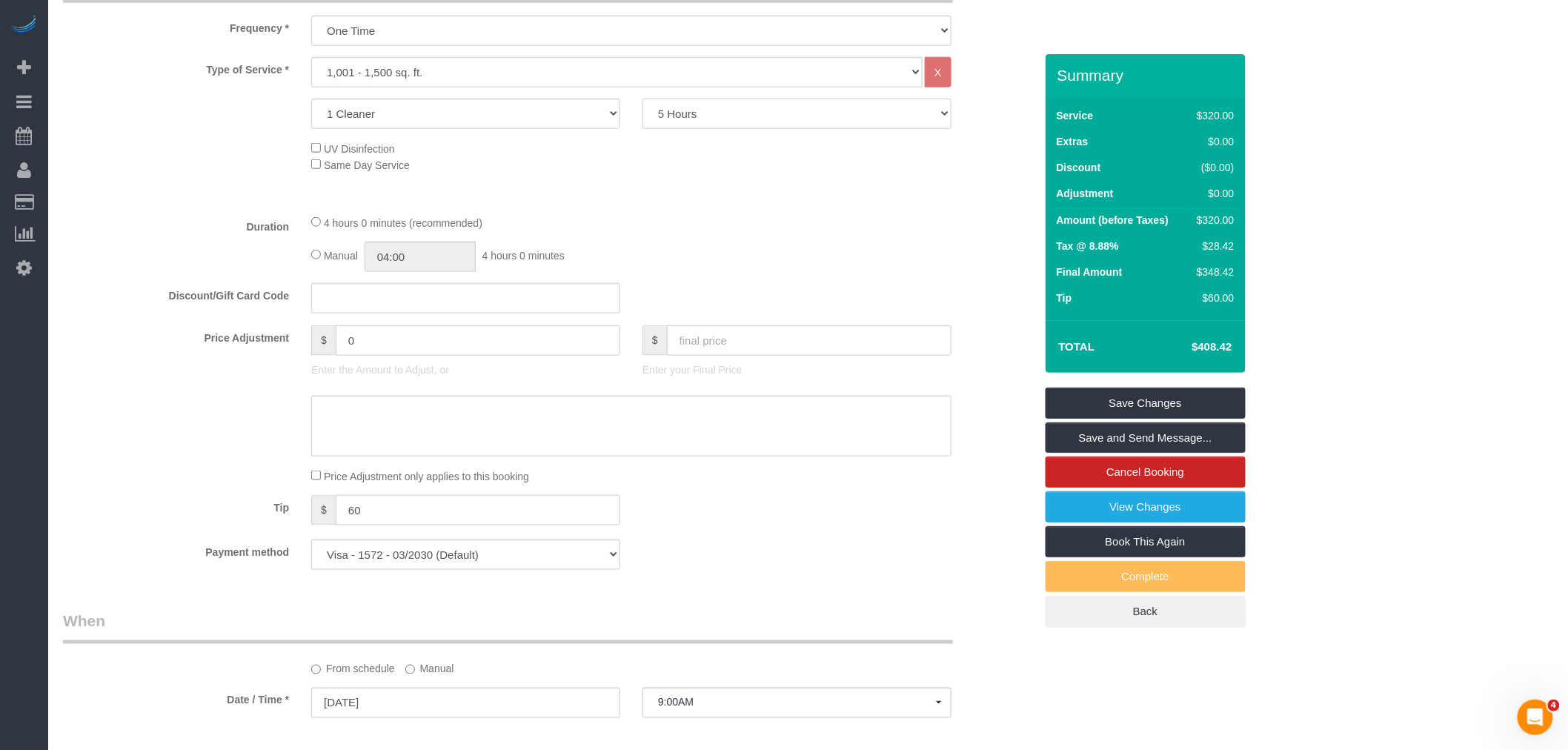
click at [642, 100] on select "2 Hours 2.5 Hours 3 Hours 3.5 Hours 4 Hours 4.5 Hours 5 Hours 5.5 Hours 6 Hours…" at bounding box center [796, 113] width 309 height 31
click at [623, 173] on div "UV Disinfection Same Day Service" at bounding box center [672, 156] width 745 height 33
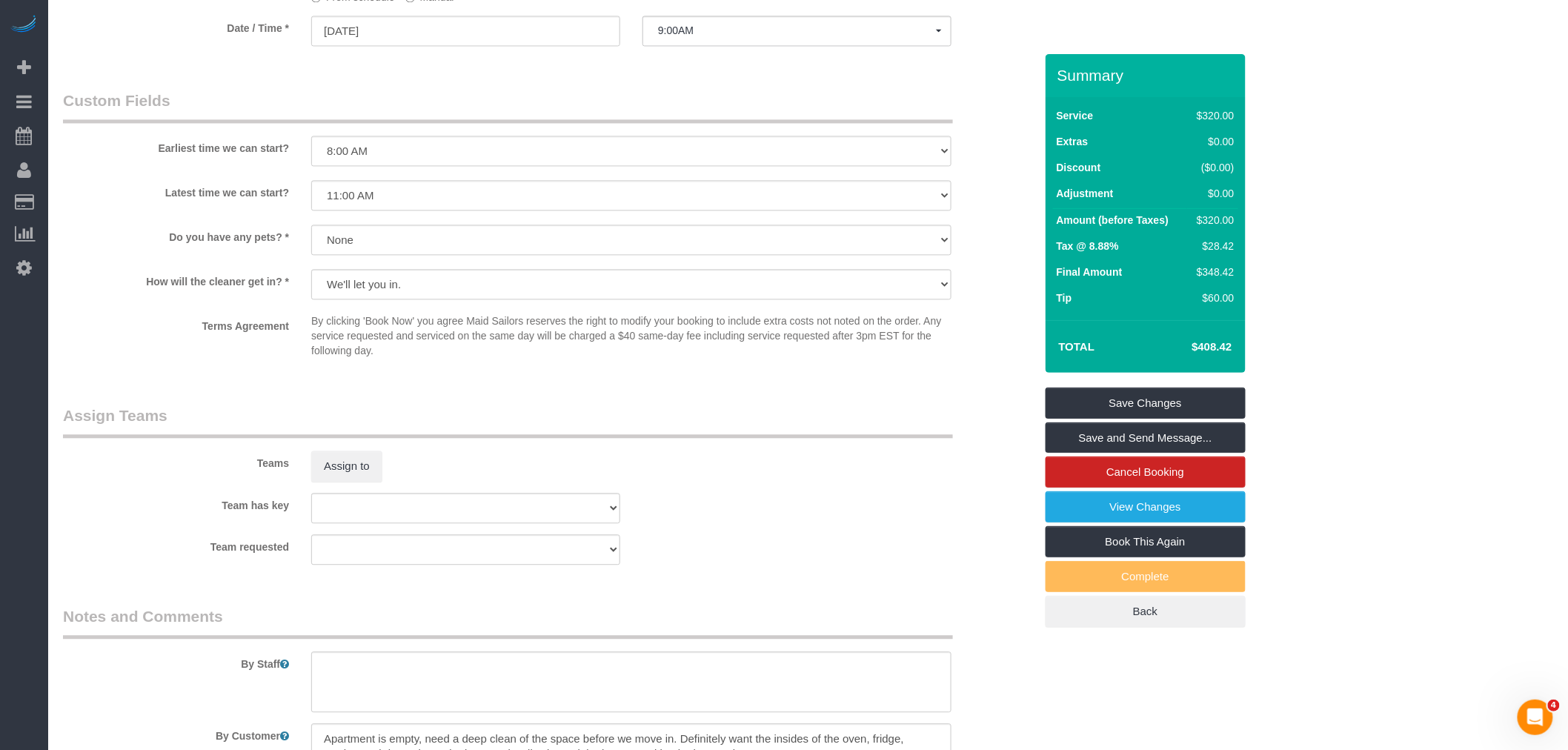
scroll to position [1400, 0]
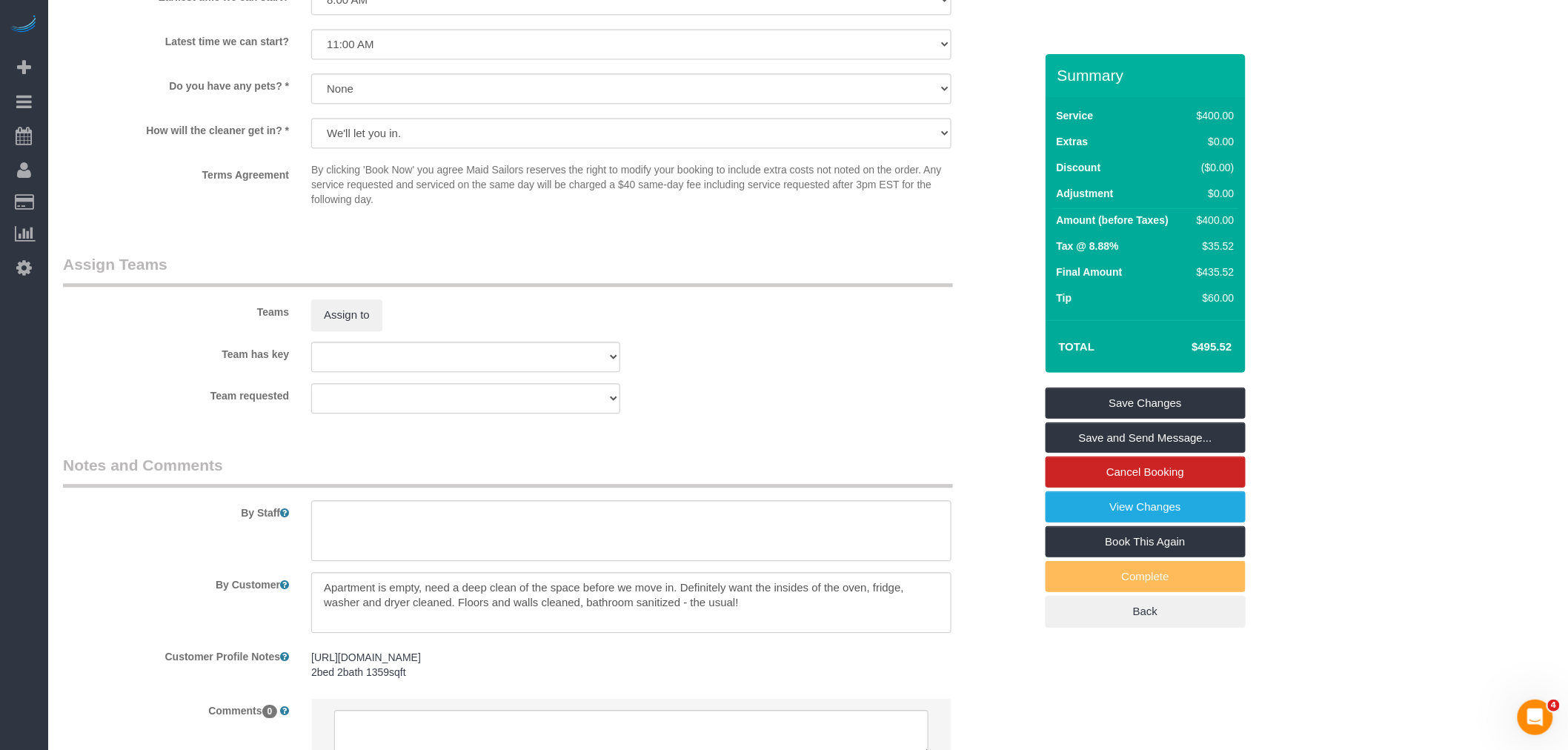
select select "spot62"
click at [641, 327] on div "Teams Assign to" at bounding box center [548, 292] width 993 height 78
click at [755, 408] on div "Team requested 000- Donna Mercado 000 - Partnerships 000 - TEAM JOB 1 - Abdoula…" at bounding box center [548, 398] width 993 height 31
click at [430, 602] on textarea at bounding box center [631, 602] width 640 height 61
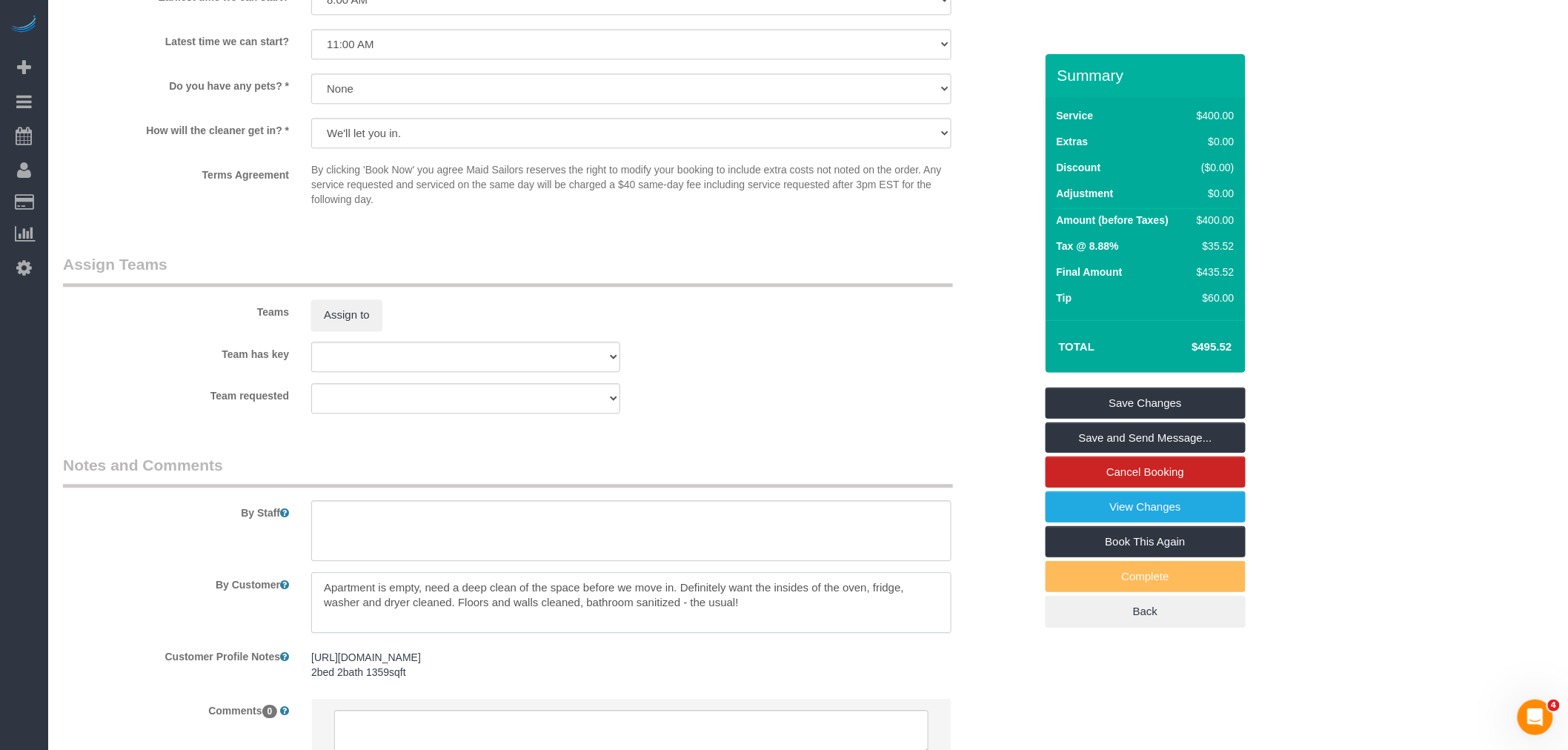
click at [430, 602] on textarea at bounding box center [631, 602] width 640 height 61
click at [805, 341] on sui-booking-teams "Teams Assign to Team has key 000- Donna Mercado 000 - Partnerships 000 - TEAM J…" at bounding box center [548, 333] width 971 height 160
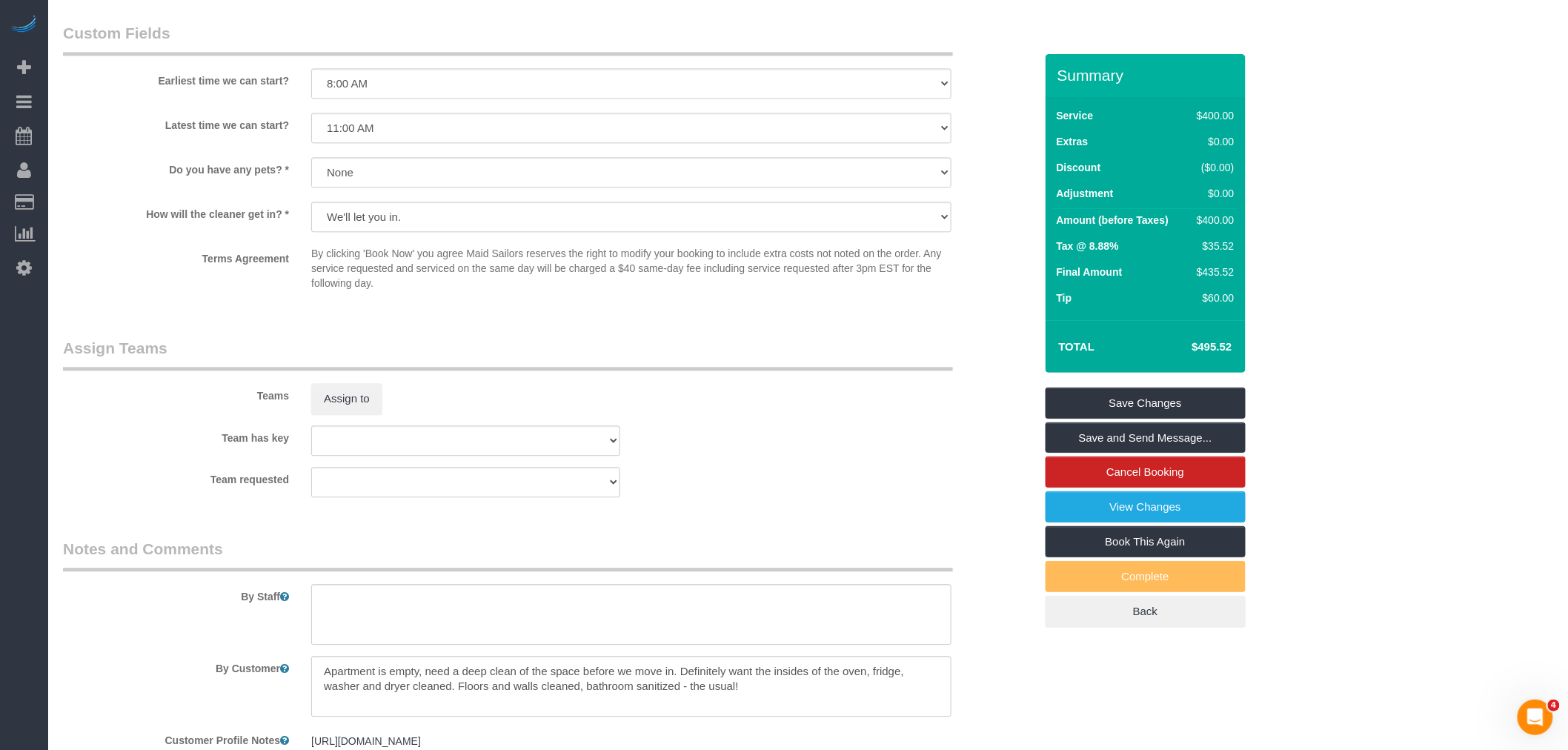
scroll to position [1531, 0]
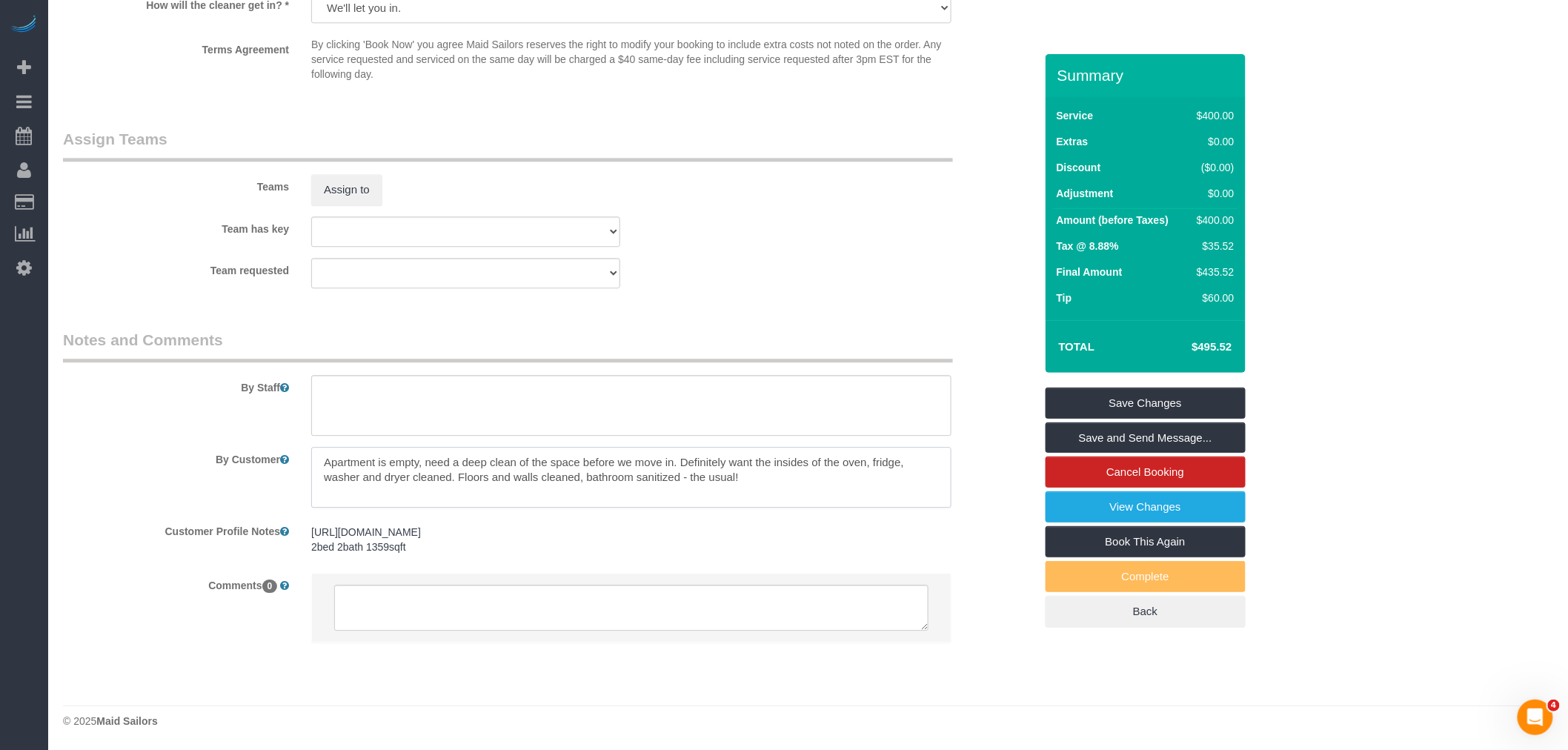
click at [454, 470] on textarea at bounding box center [631, 476] width 640 height 61
paste textarea "The apartment is currently empty and needs a deep clean before we move in. Prio…"
click at [806, 463] on textarea at bounding box center [631, 476] width 640 height 61
click at [706, 464] on textarea at bounding box center [631, 476] width 640 height 61
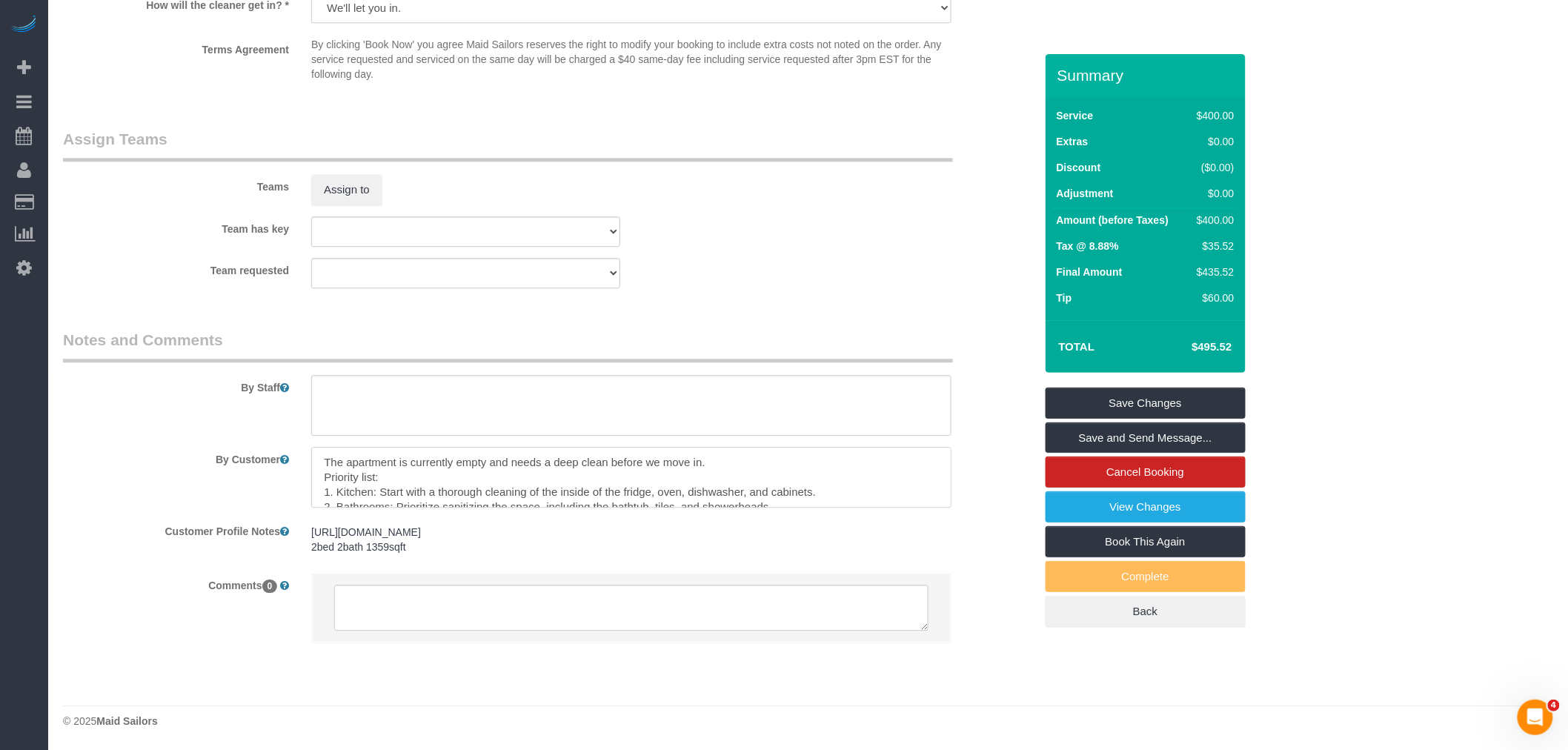
click at [421, 470] on textarea at bounding box center [631, 476] width 640 height 61
click at [582, 482] on textarea at bounding box center [631, 476] width 640 height 61
click at [826, 502] on textarea at bounding box center [631, 476] width 640 height 61
click at [760, 497] on textarea at bounding box center [631, 476] width 640 height 61
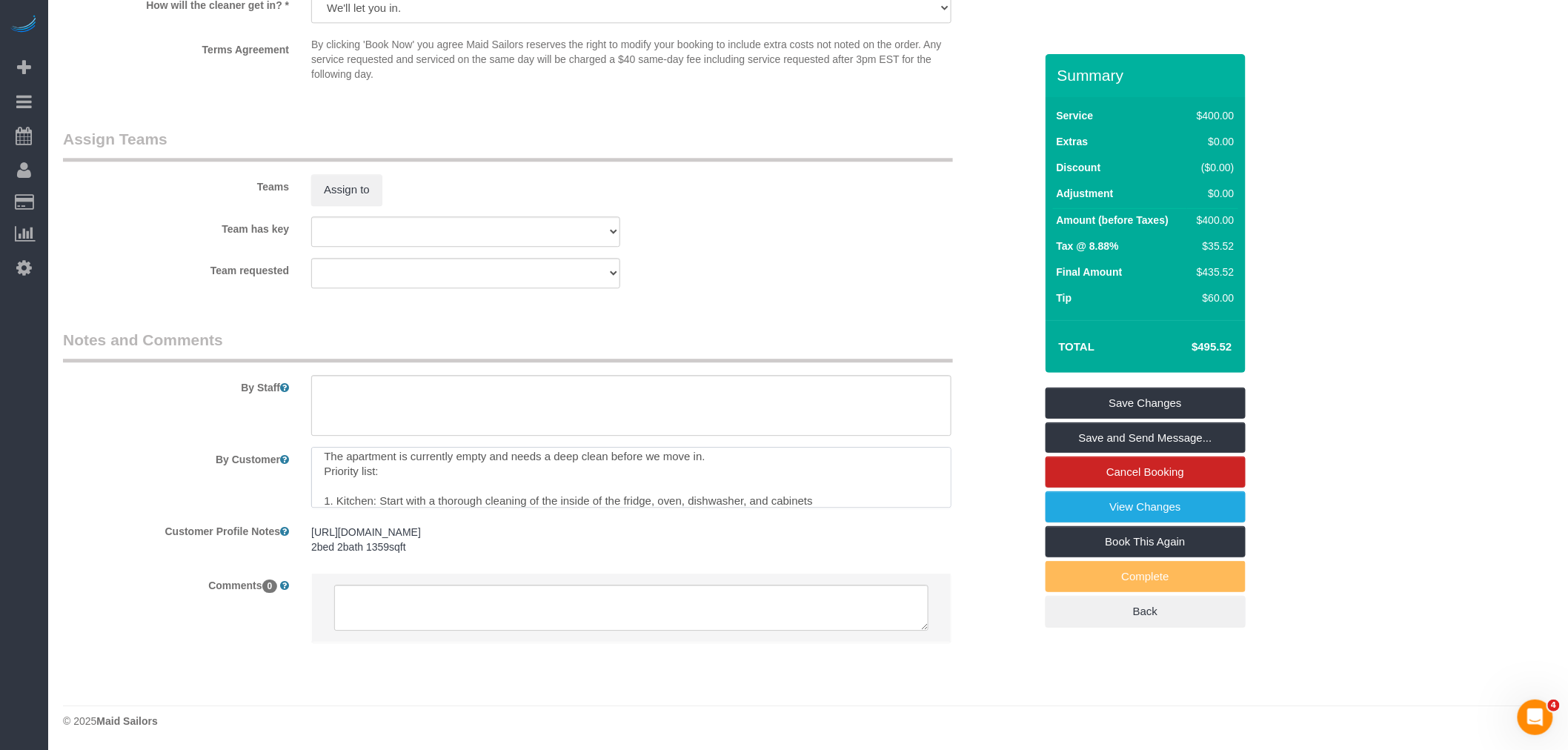
click at [760, 497] on textarea at bounding box center [631, 476] width 640 height 61
click at [795, 493] on textarea at bounding box center [631, 476] width 640 height 61
click at [727, 494] on textarea at bounding box center [631, 476] width 640 height 61
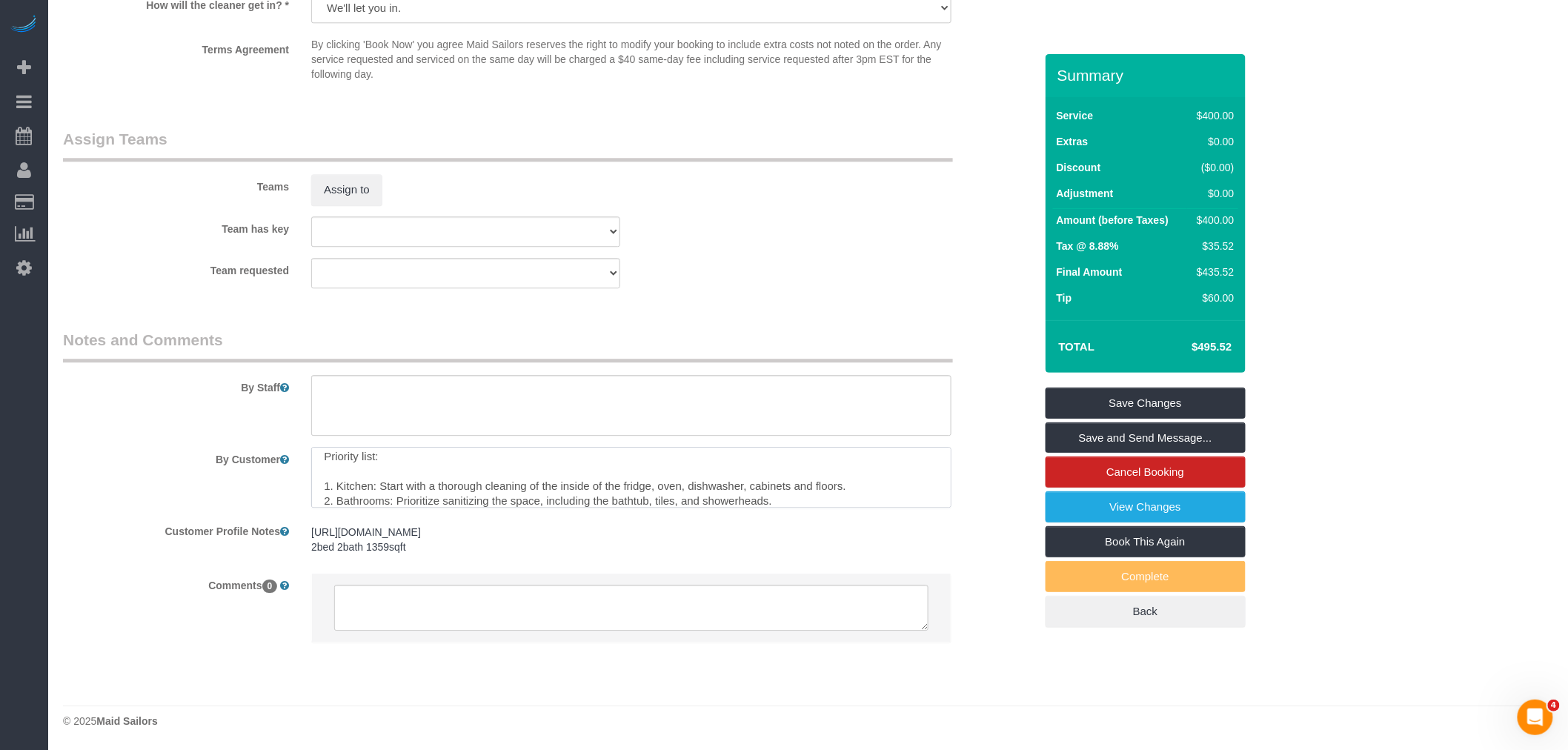
scroll to position [36, 0]
click at [784, 487] on textarea at bounding box center [631, 476] width 640 height 61
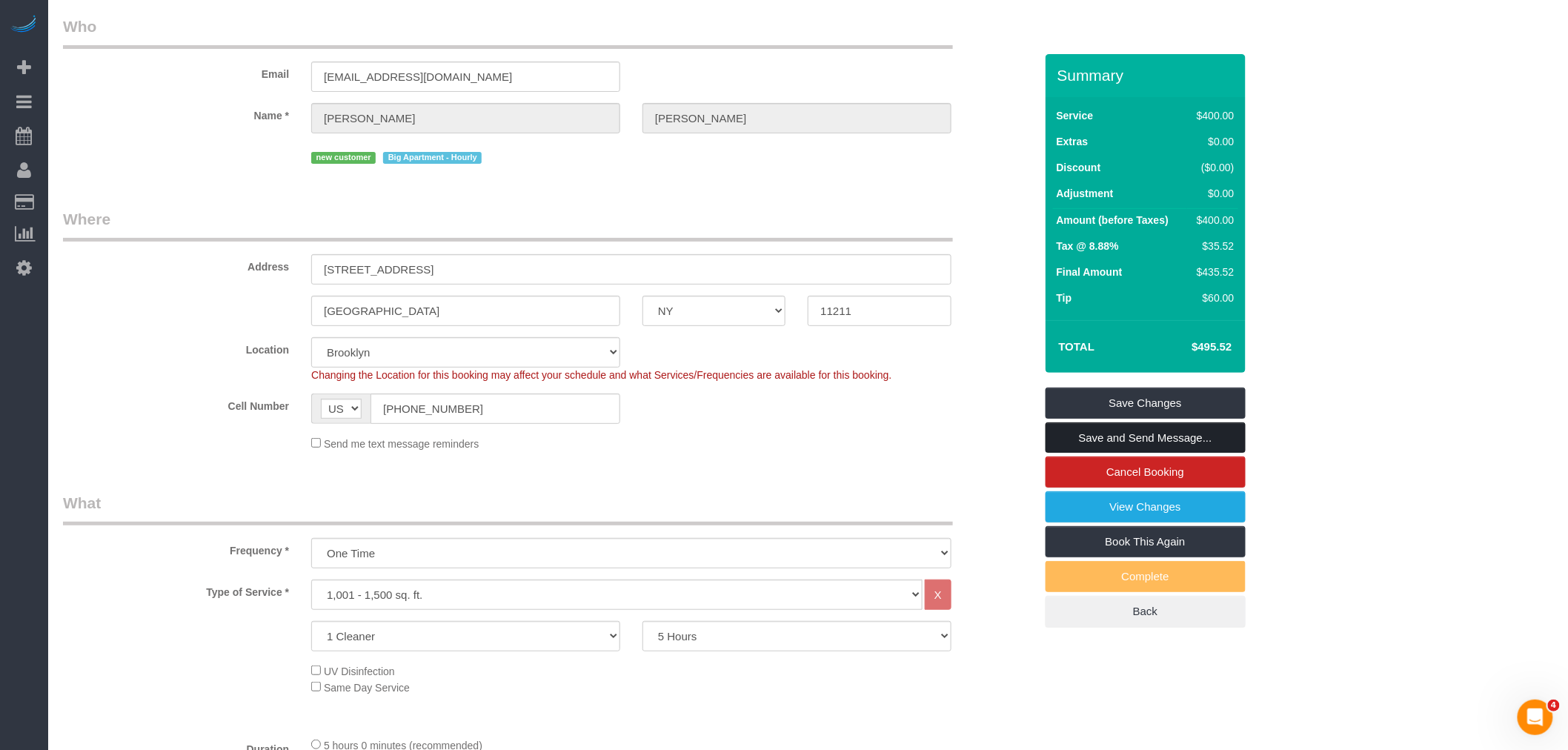
scroll to position [83, 0]
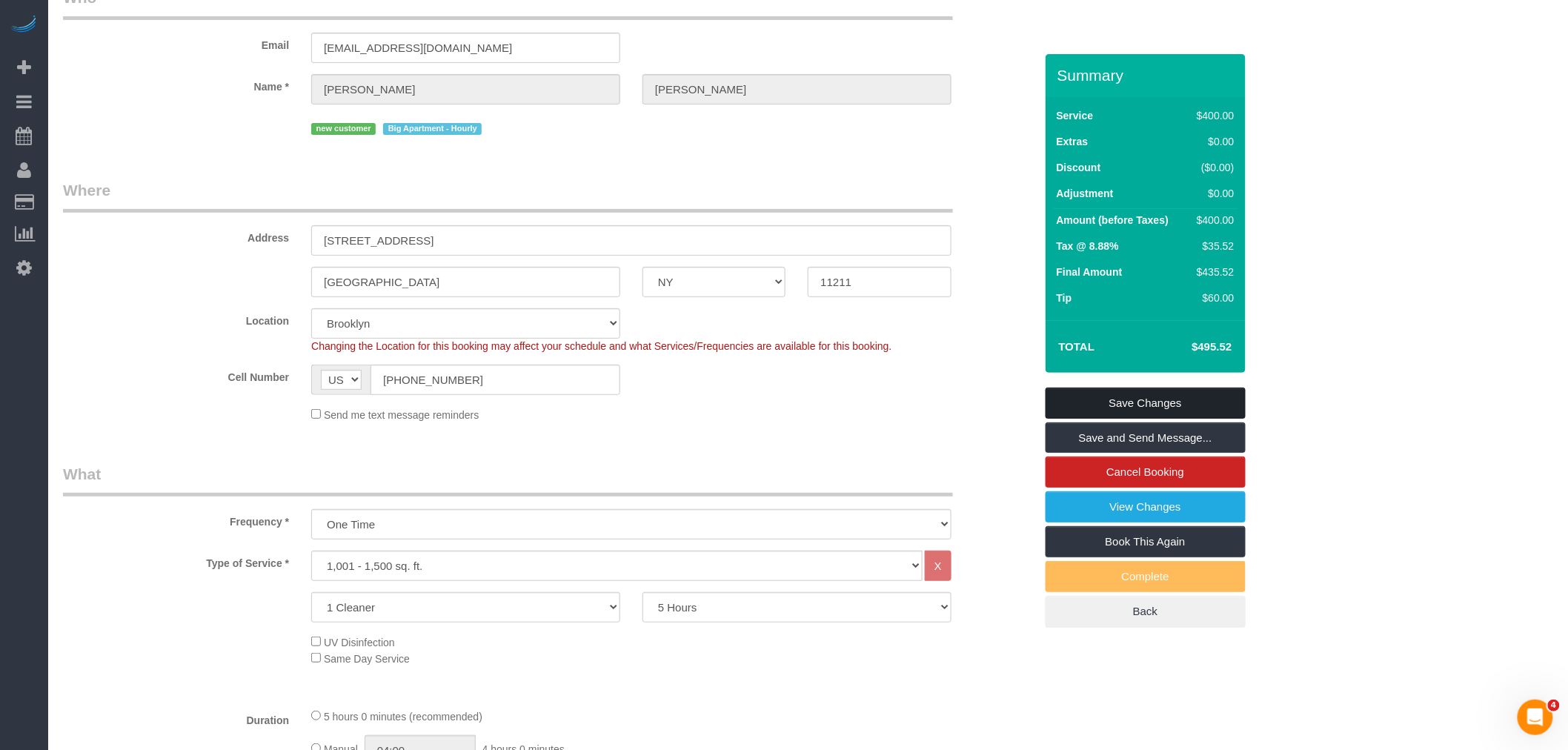
type textarea "The apartment is currently empty and needs a deep clean before we move in. Prio…"
click at [1171, 393] on link "Save Changes" at bounding box center [1145, 403] width 200 height 31
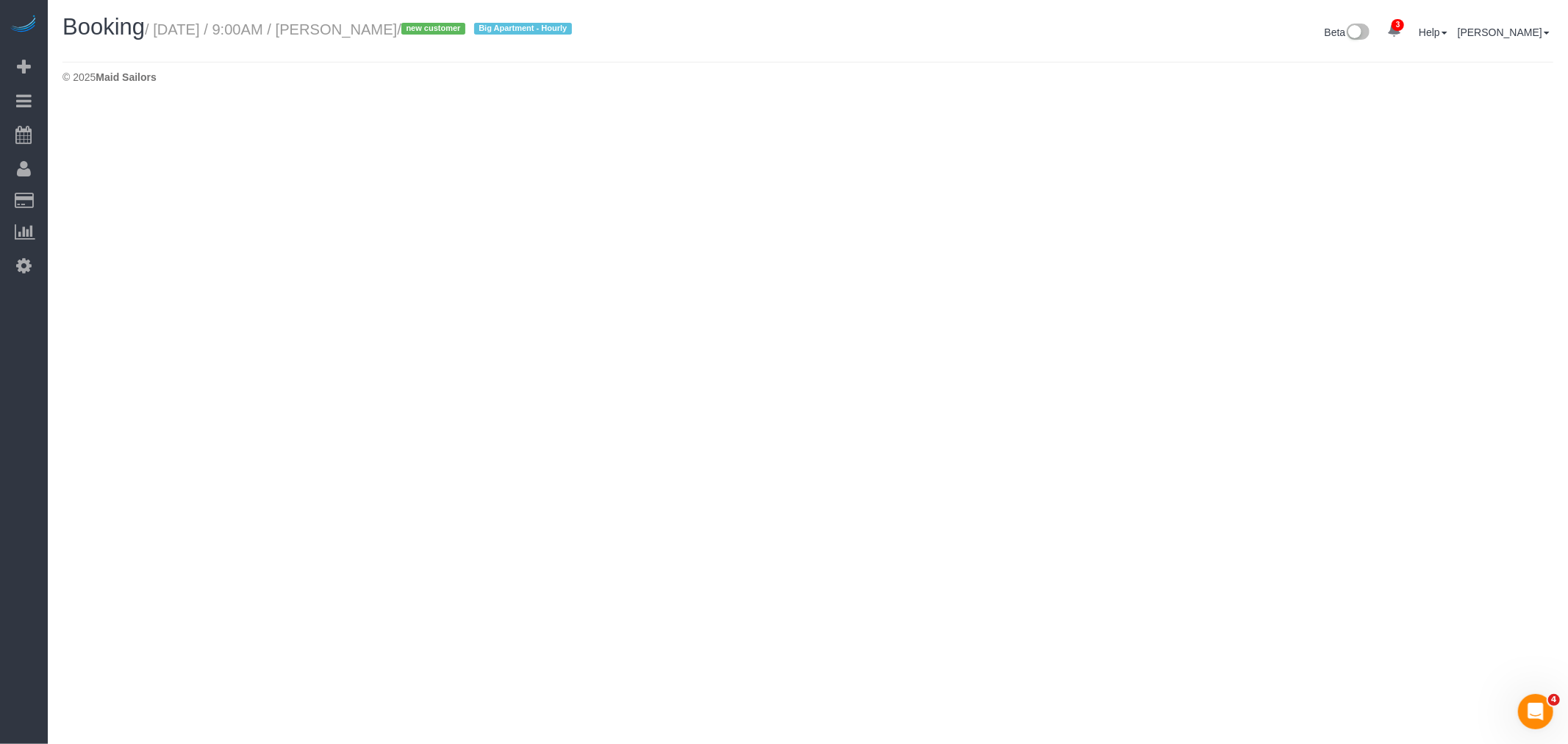
select select "NY"
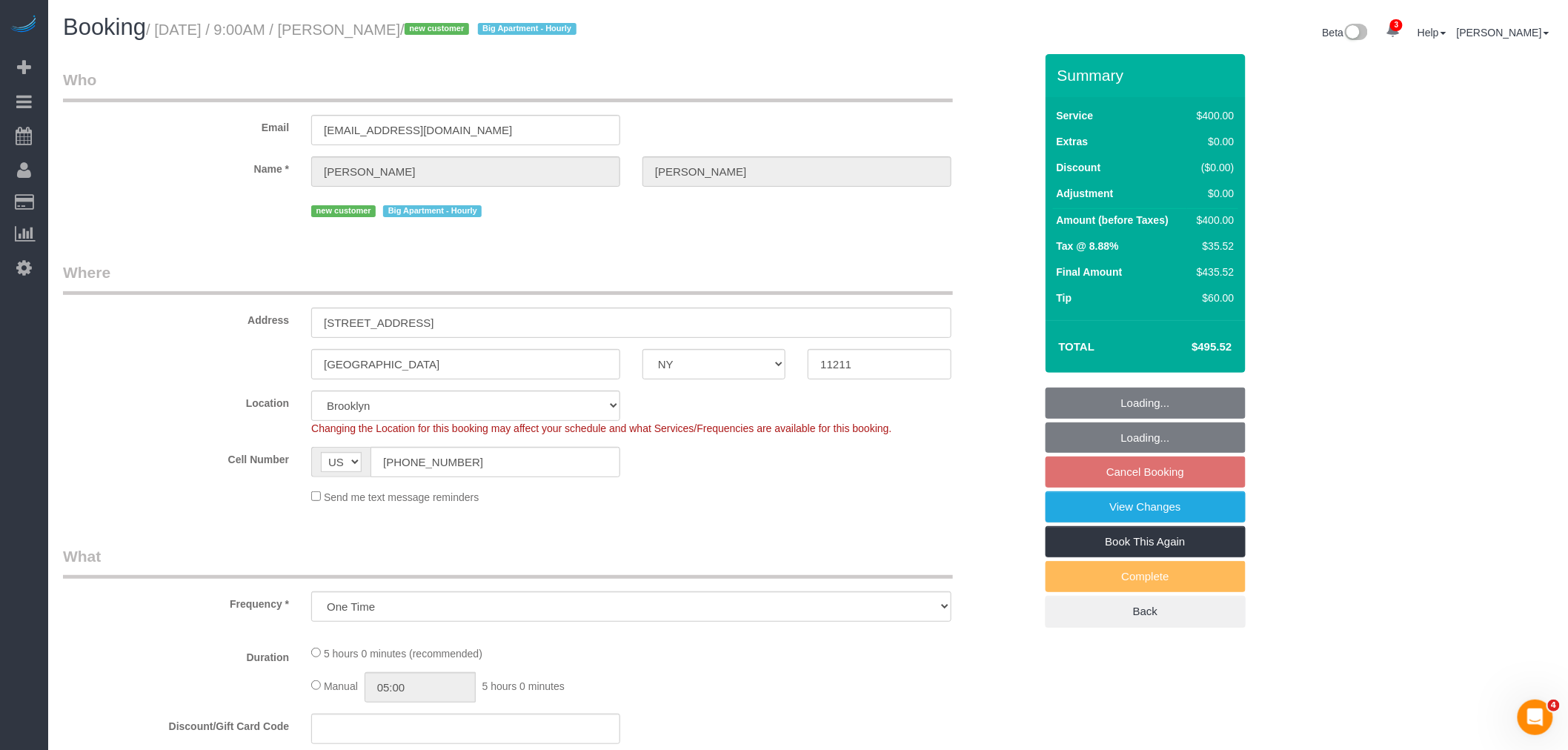
select select "object:2612"
select select "string:stripe-pm_1S0AFY4VGloSiKo7VpRWYcWE"
select select "300"
select select "spot122"
select select "number:56"
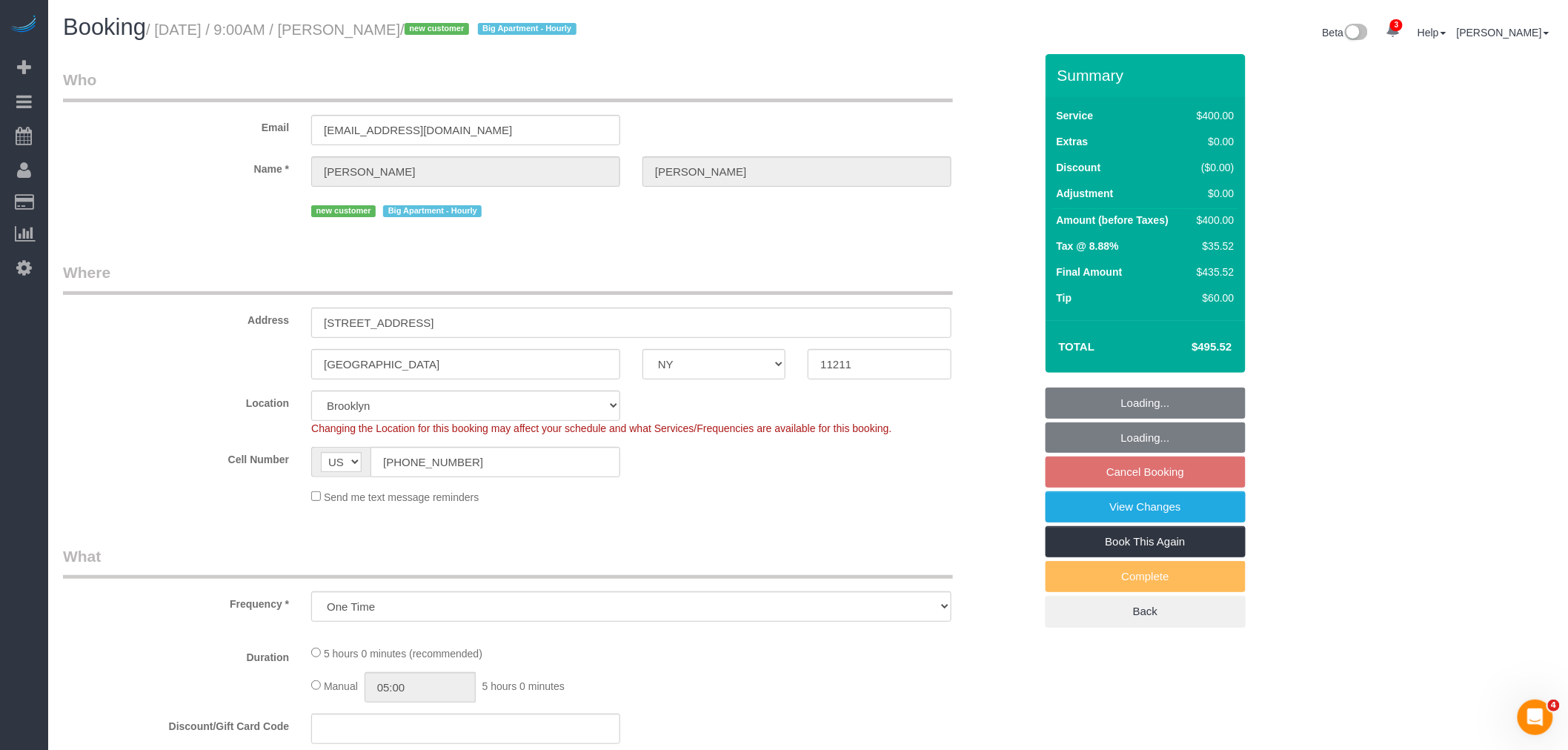
select select "number:71"
select select "number:15"
select select "number:5"
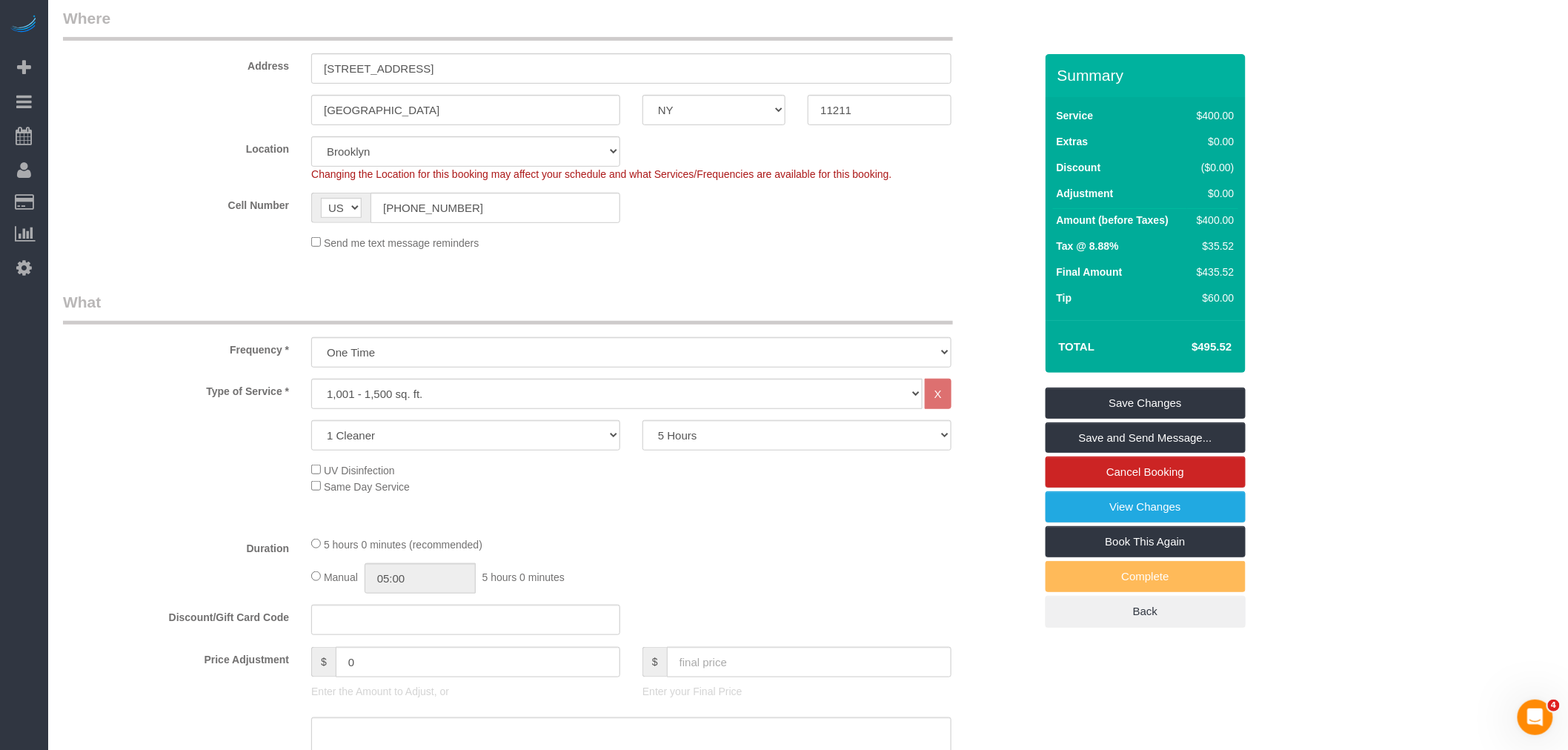
scroll to position [130, 0]
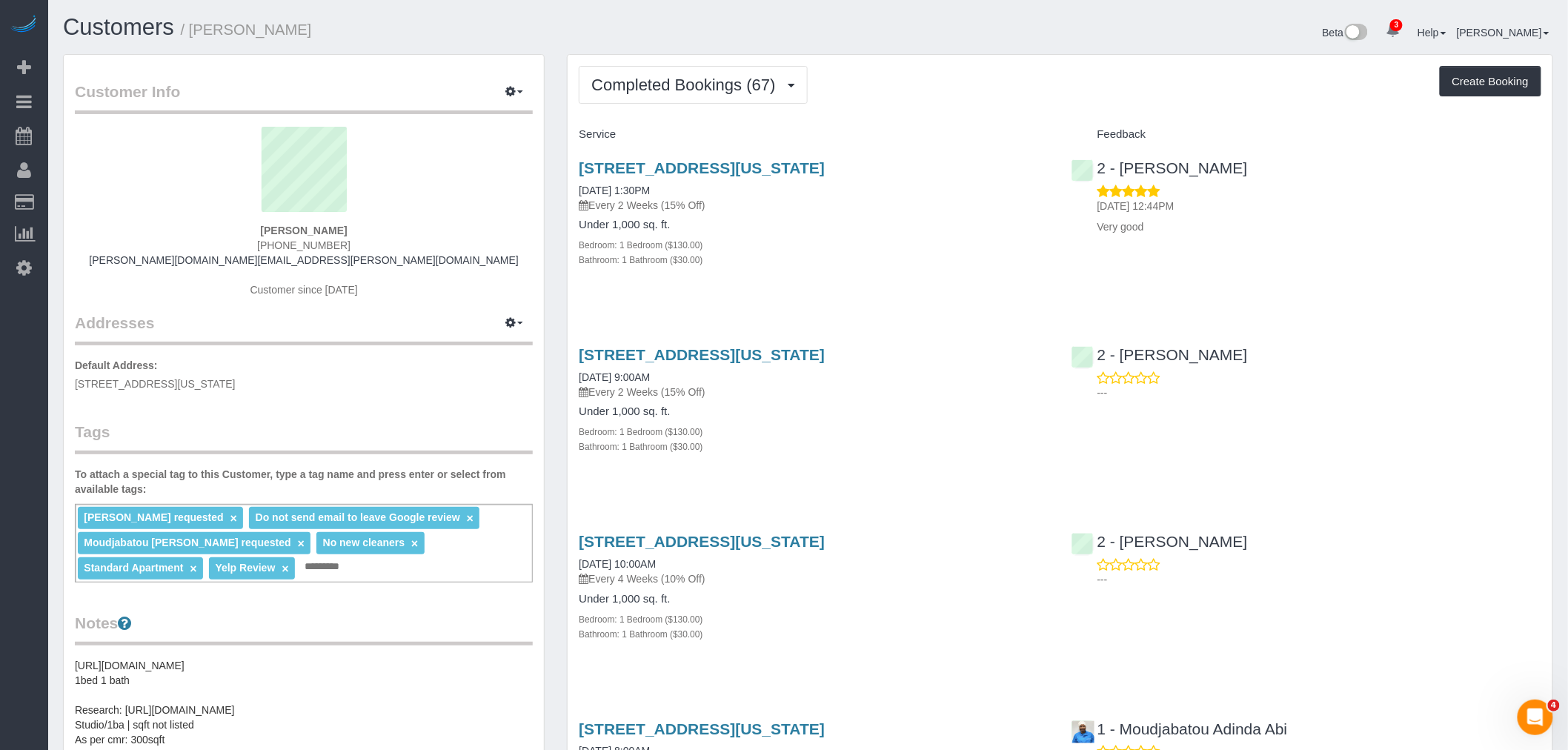
drag, startPoint x: 261, startPoint y: 225, endPoint x: 366, endPoint y: 225, distance: 105.0
click at [366, 225] on div "[PERSON_NAME] [PHONE_NUMBER] [PERSON_NAME][DOMAIN_NAME][EMAIL_ADDRESS][PERSON_N…" at bounding box center [303, 219] width 458 height 185
copy strong "[PERSON_NAME]"
click at [1034, 76] on div "Completed Bookings (67) Completed Bookings (67) Upcoming Bookings (6) Cancelled…" at bounding box center [1060, 85] width 962 height 38
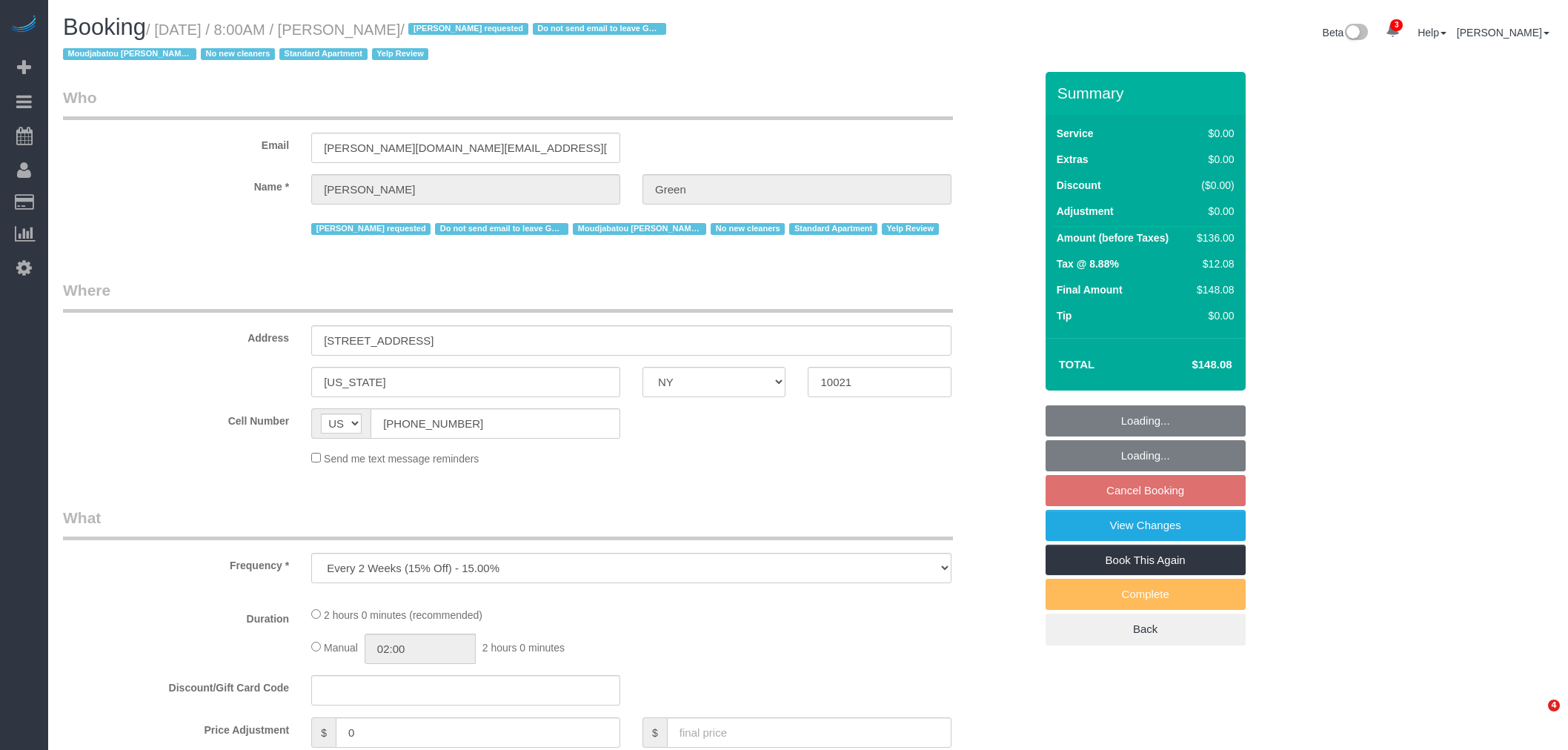
select select "NY"
select select "number:56"
select select "number:69"
select select "number:13"
select select "number:5"
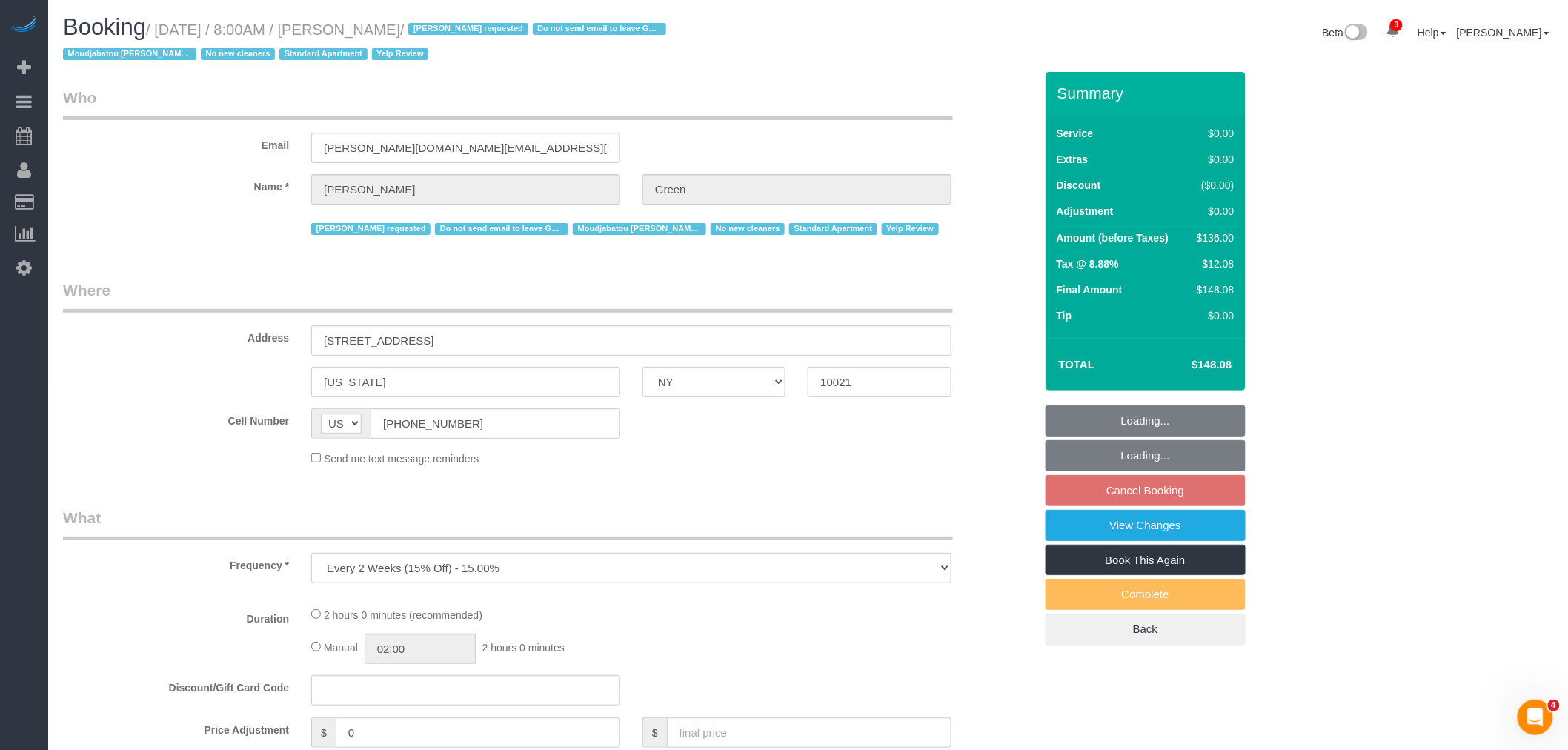
select select "spot1"
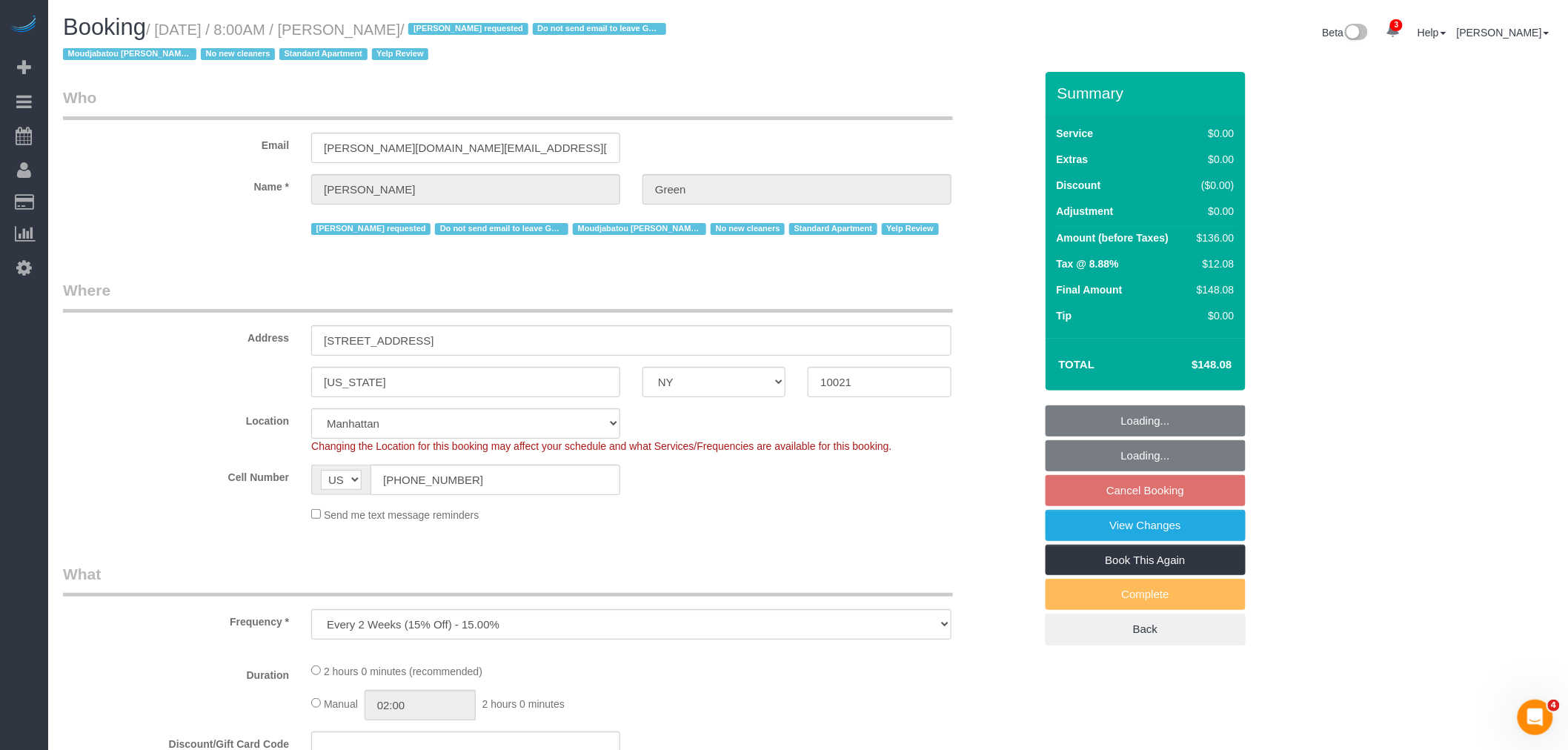
select select "object:1236"
select select "1"
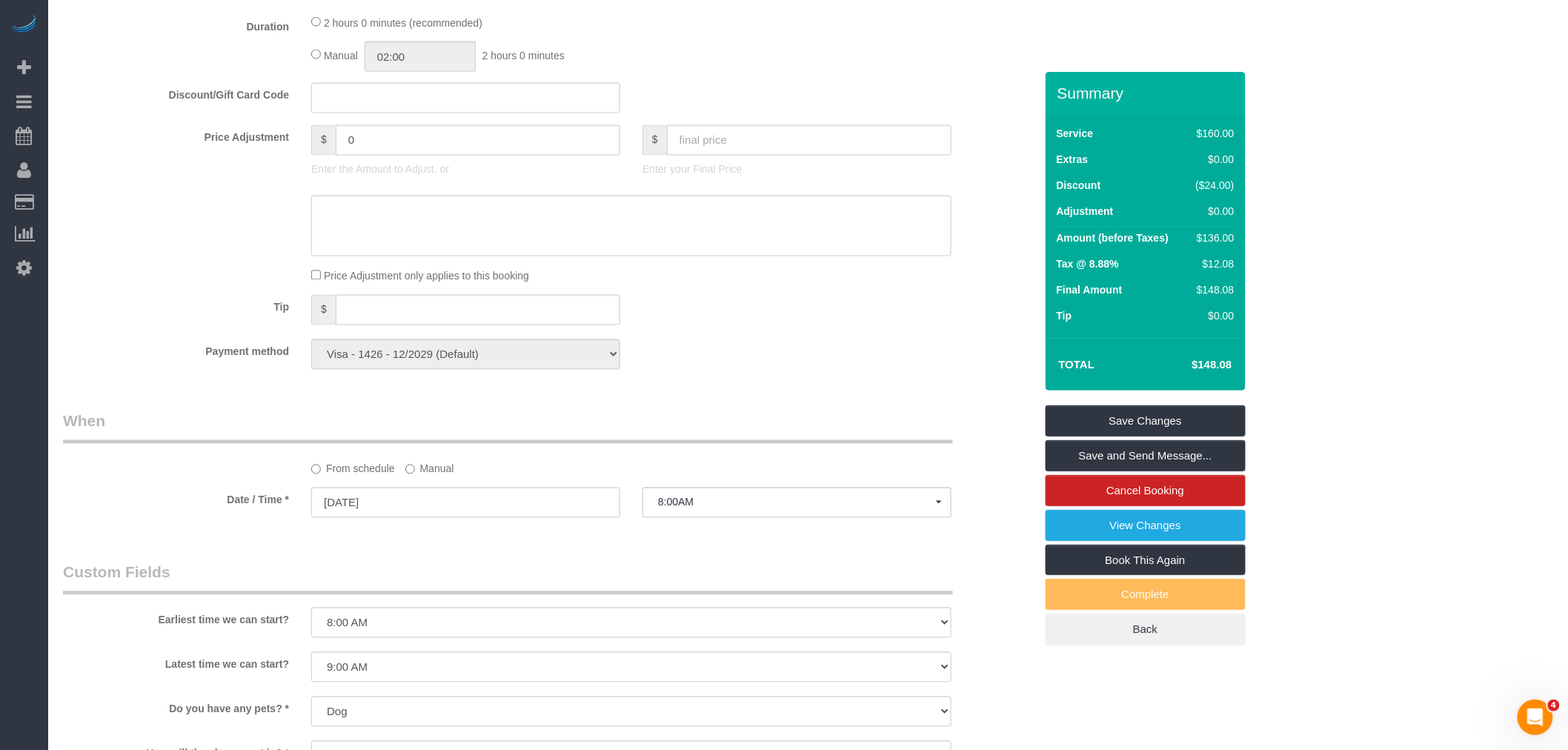
scroll to position [1235, 0]
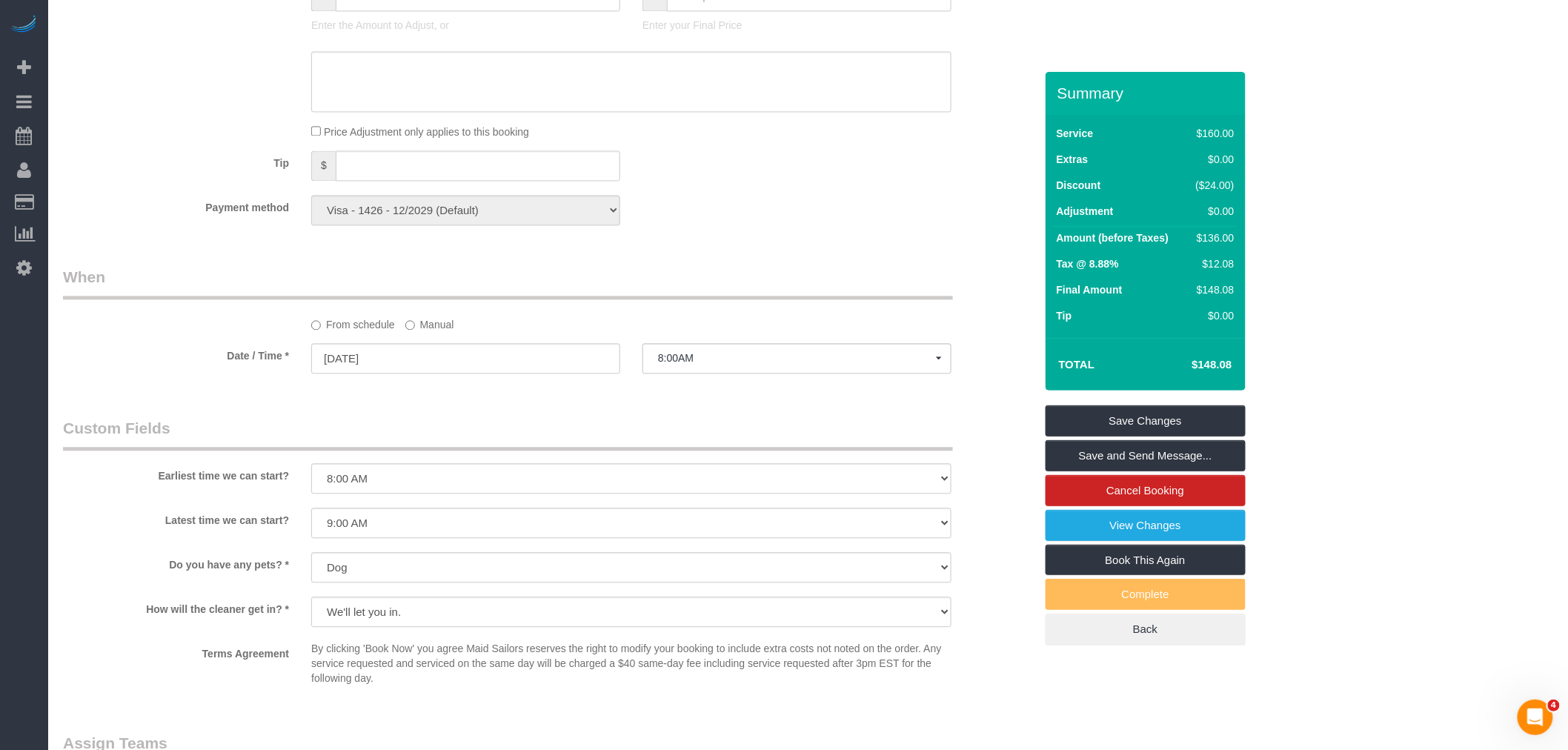
click at [421, 332] on label "Manual" at bounding box center [430, 322] width 49 height 20
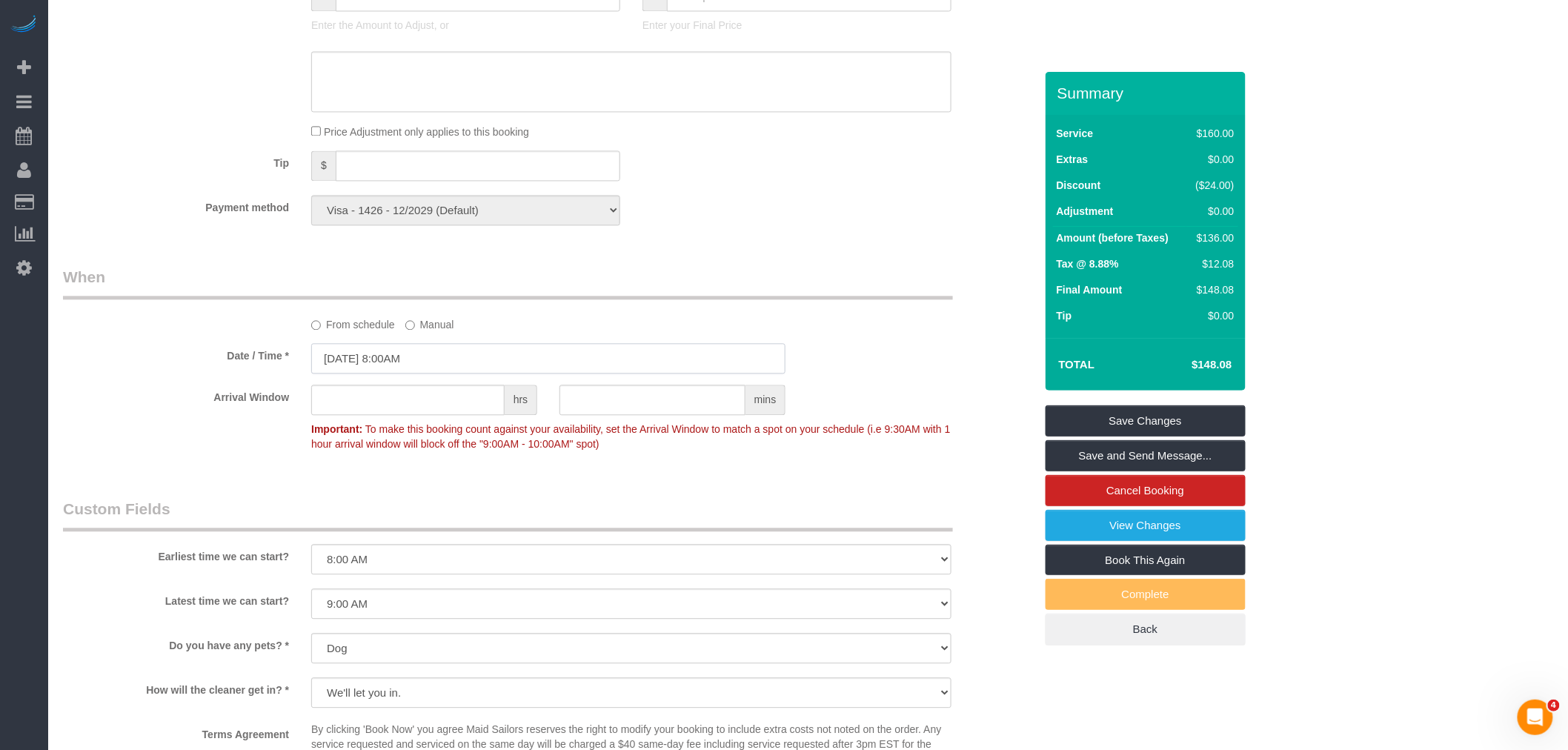
click at [423, 374] on input "08/27/2025 8:00AM" at bounding box center [548, 358] width 474 height 31
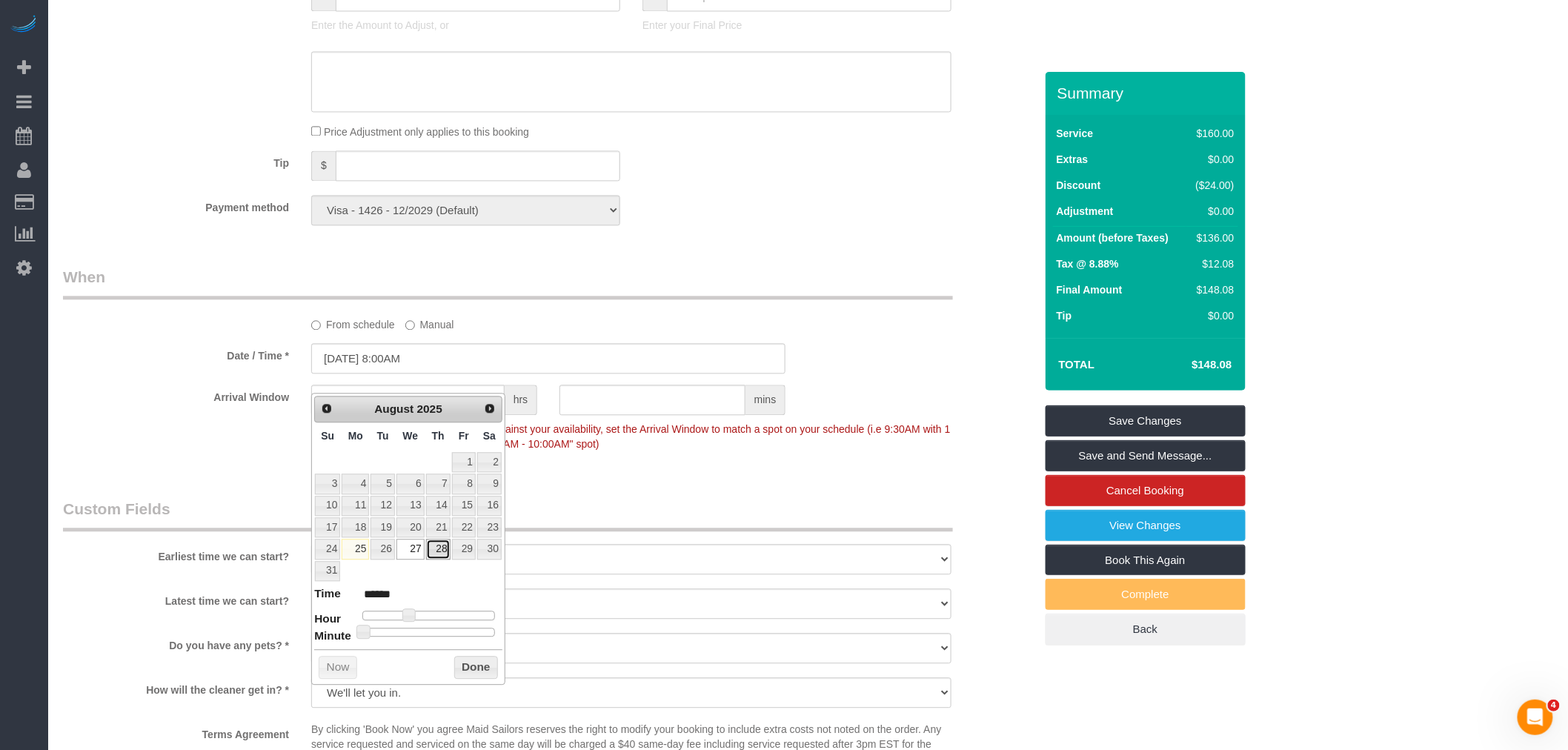
click at [437, 549] on link "28" at bounding box center [438, 549] width 25 height 20
type input "08/28/2025 8:00AM"
click at [456, 667] on button "Done" at bounding box center [476, 668] width 44 height 24
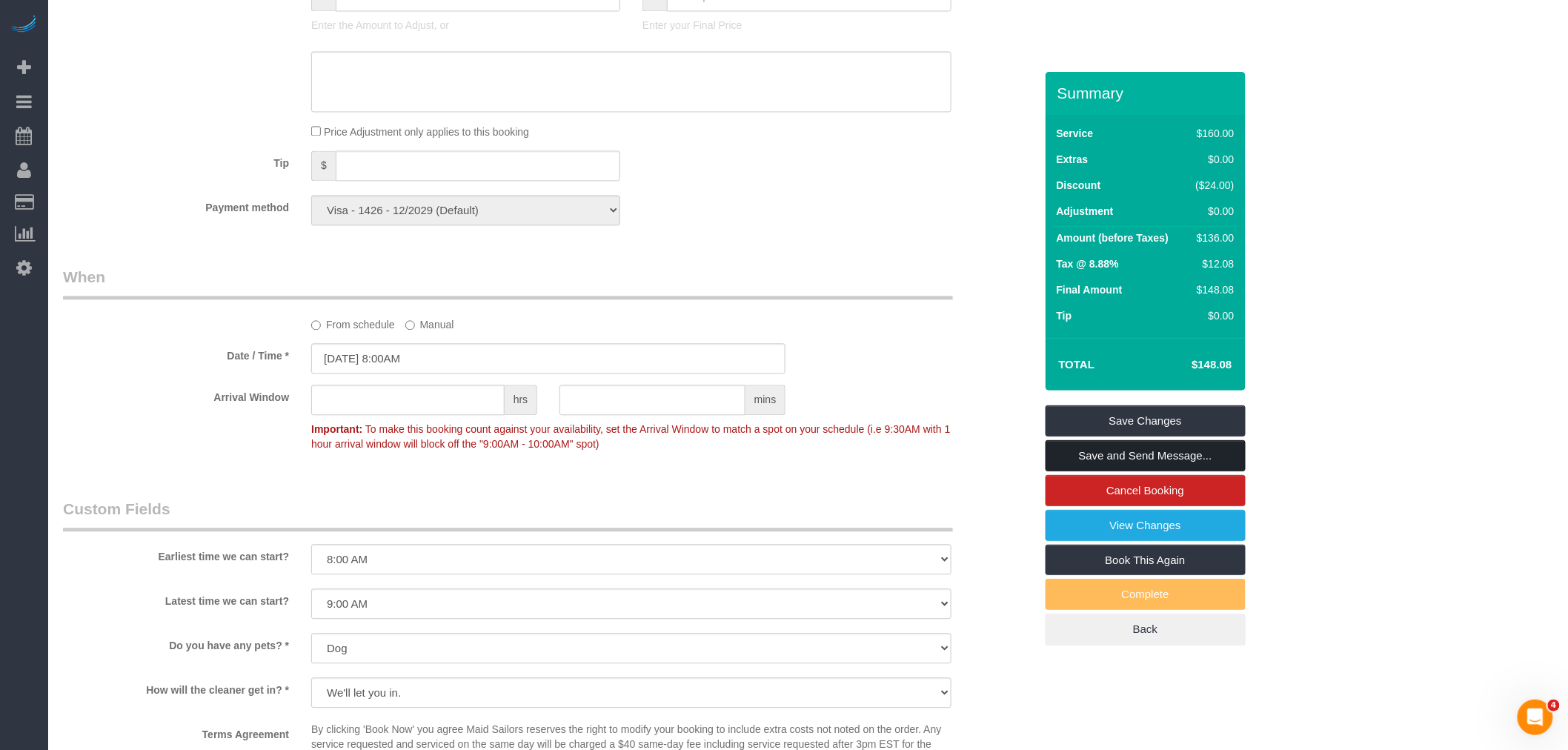
click at [1127, 460] on link "Save and Send Message..." at bounding box center [1145, 456] width 200 height 31
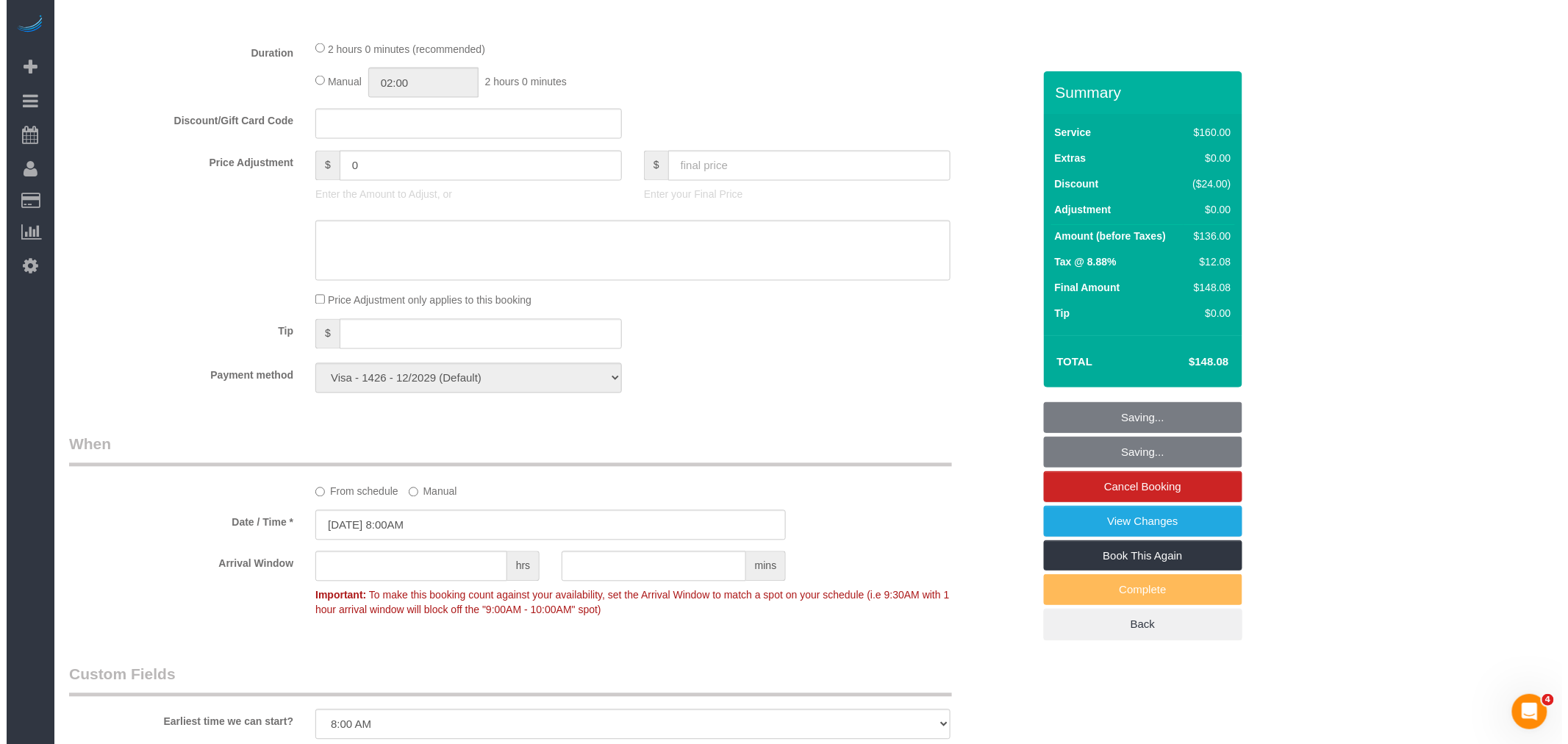
scroll to position [899, 0]
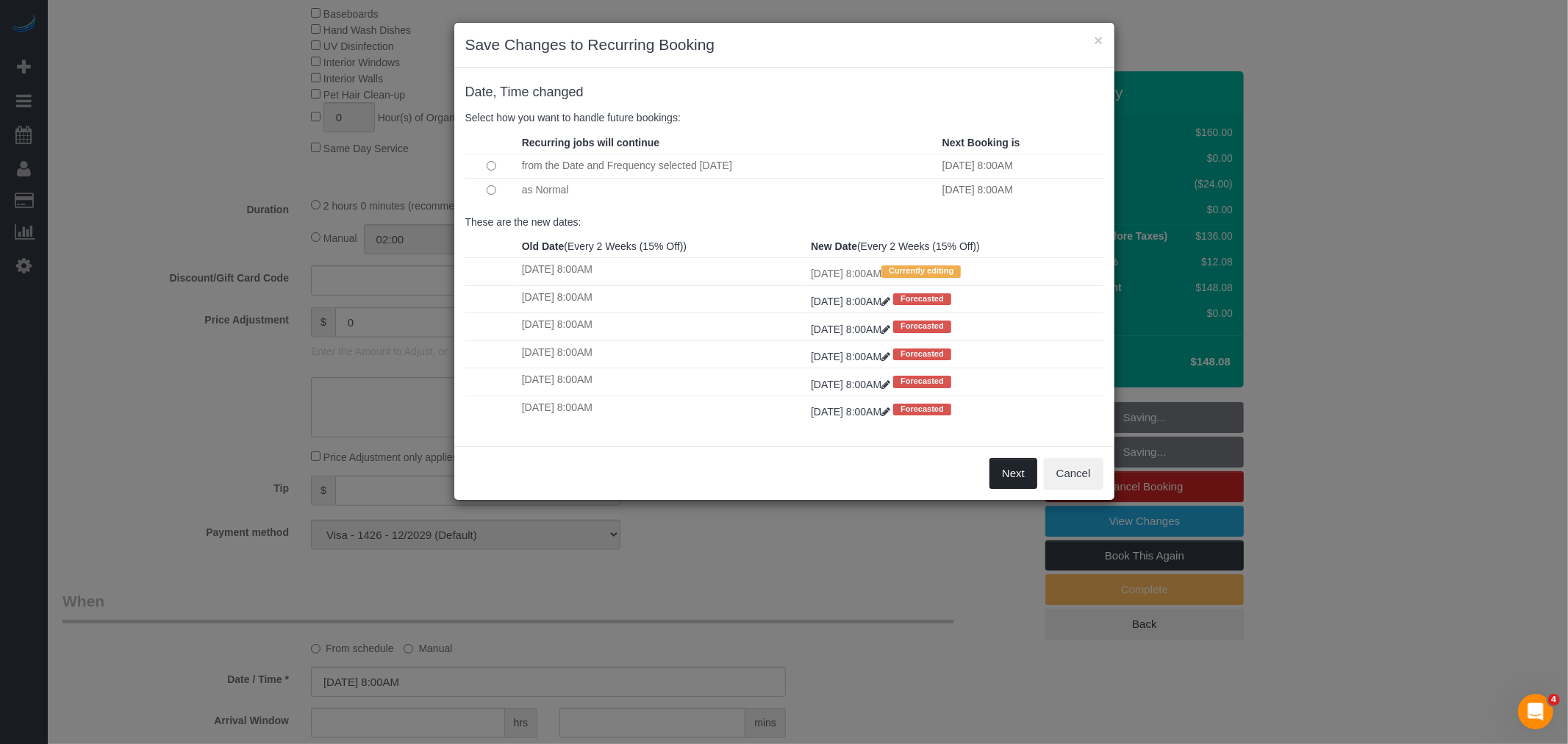
click at [1023, 481] on button "Next" at bounding box center [1013, 473] width 47 height 31
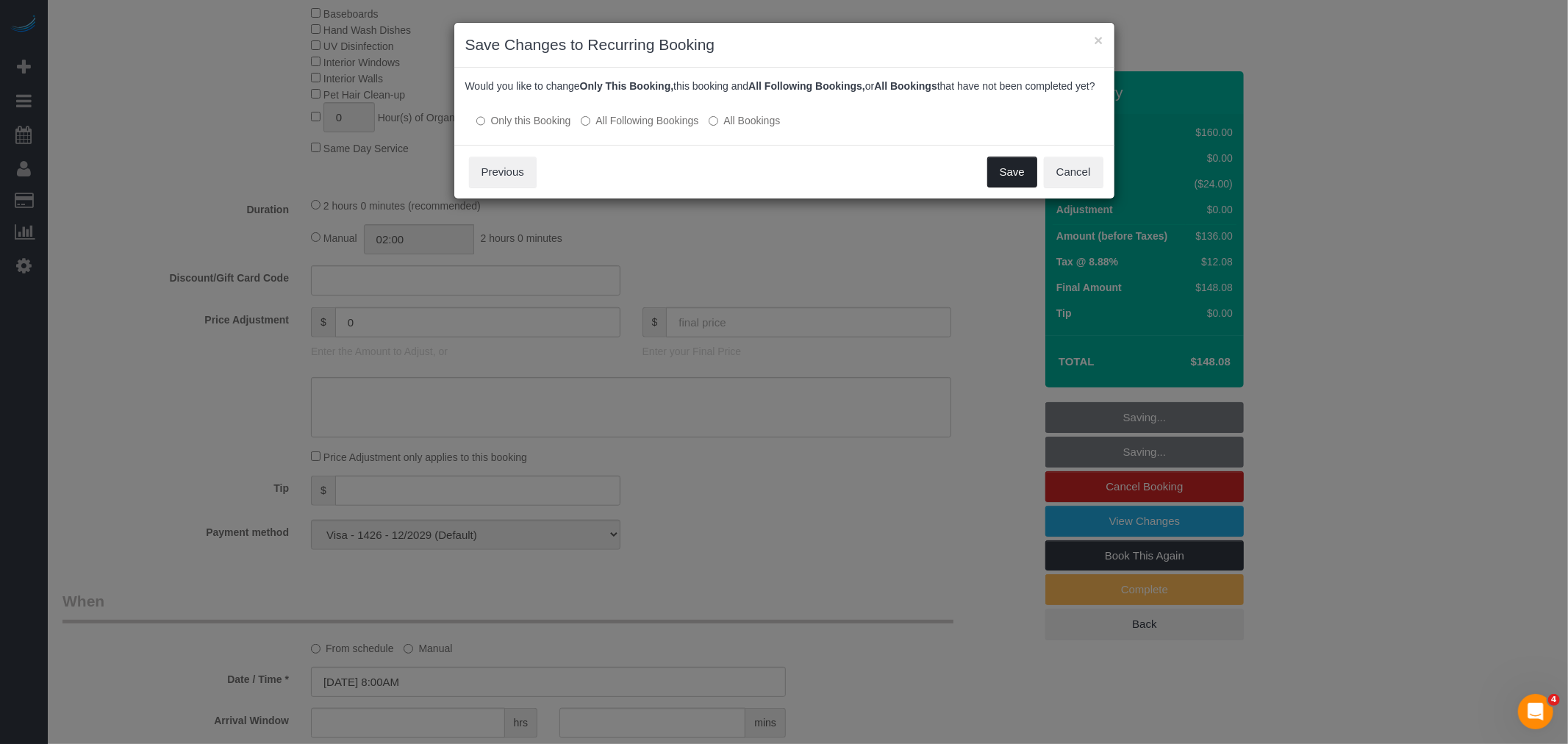
click at [1018, 187] on button "Save" at bounding box center [1012, 172] width 50 height 31
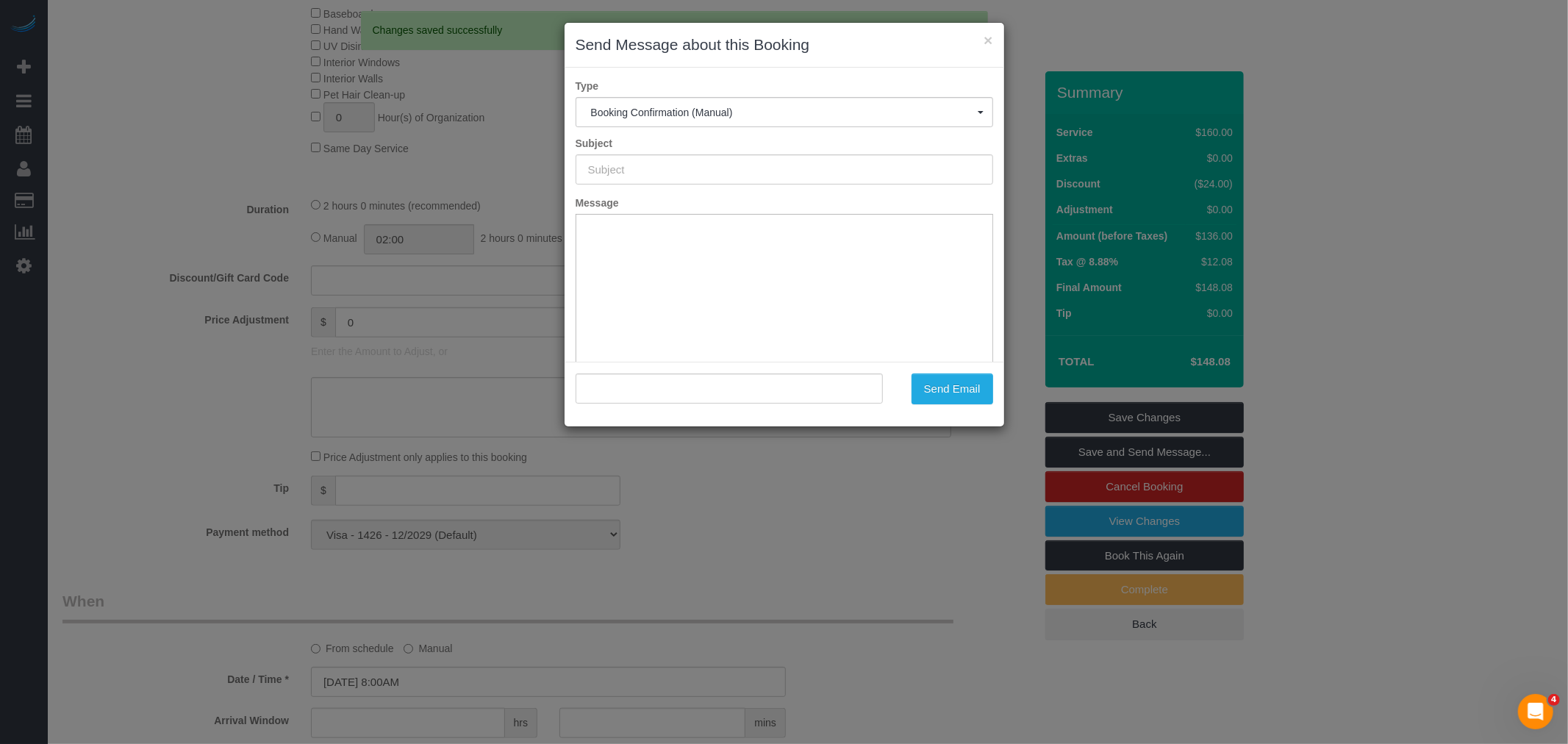
type input "Cleaning Confirmed for 08/28/2025 at 8:00am"
type input ""Benjamin Green" <benjamin.andrew.green@gmail.com>"
drag, startPoint x: 321, startPoint y: 162, endPoint x: 526, endPoint y: 183, distance: 206.1
click at [319, 162] on div "× Send Message about this Booking Type Booking Confirmation (Manual) Booking Co…" at bounding box center [784, 372] width 1568 height 744
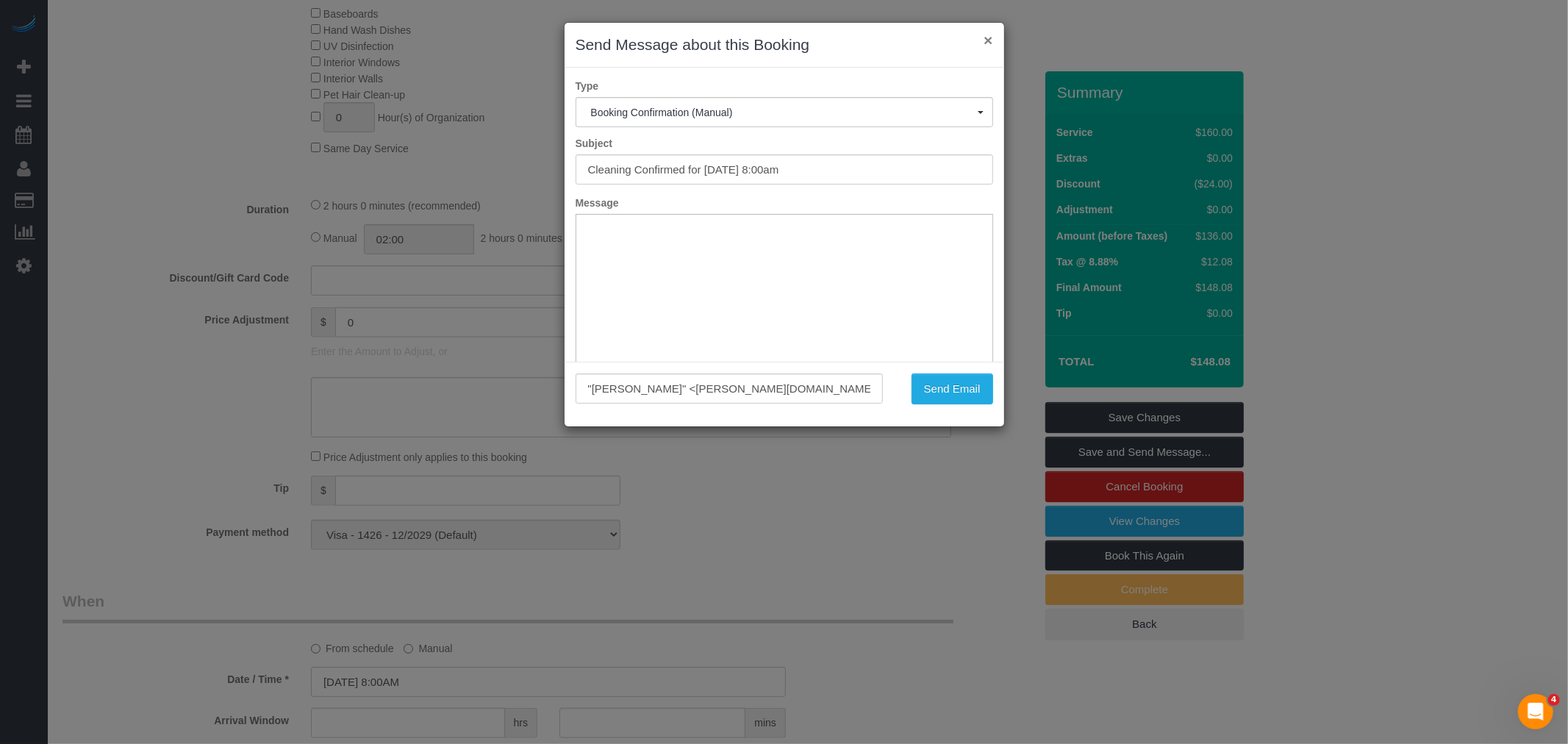
drag, startPoint x: 986, startPoint y: 44, endPoint x: 1069, endPoint y: 258, distance: 229.5
click at [986, 42] on button "×" at bounding box center [987, 40] width 9 height 16
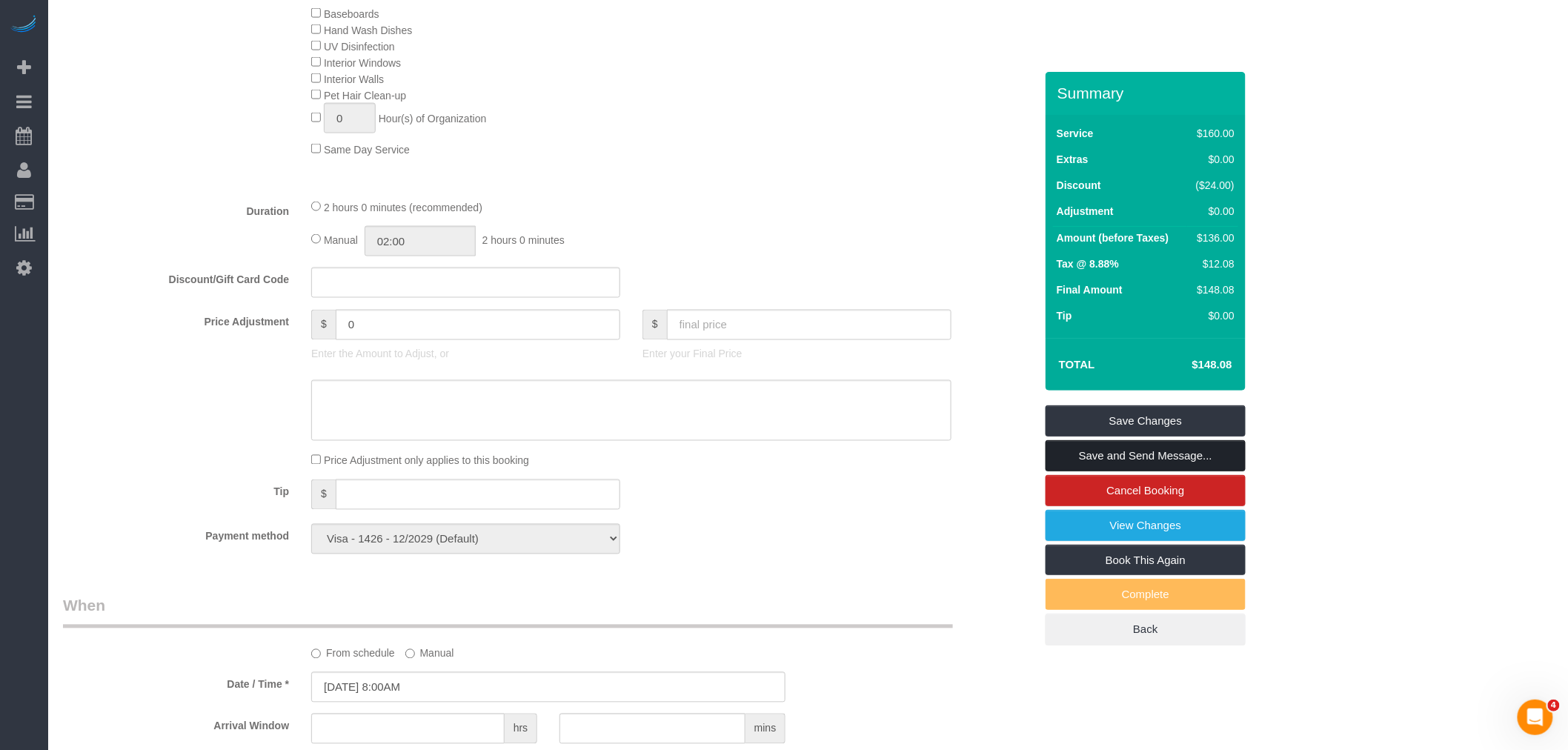
click at [1152, 468] on link "Save and Send Message..." at bounding box center [1145, 456] width 200 height 31
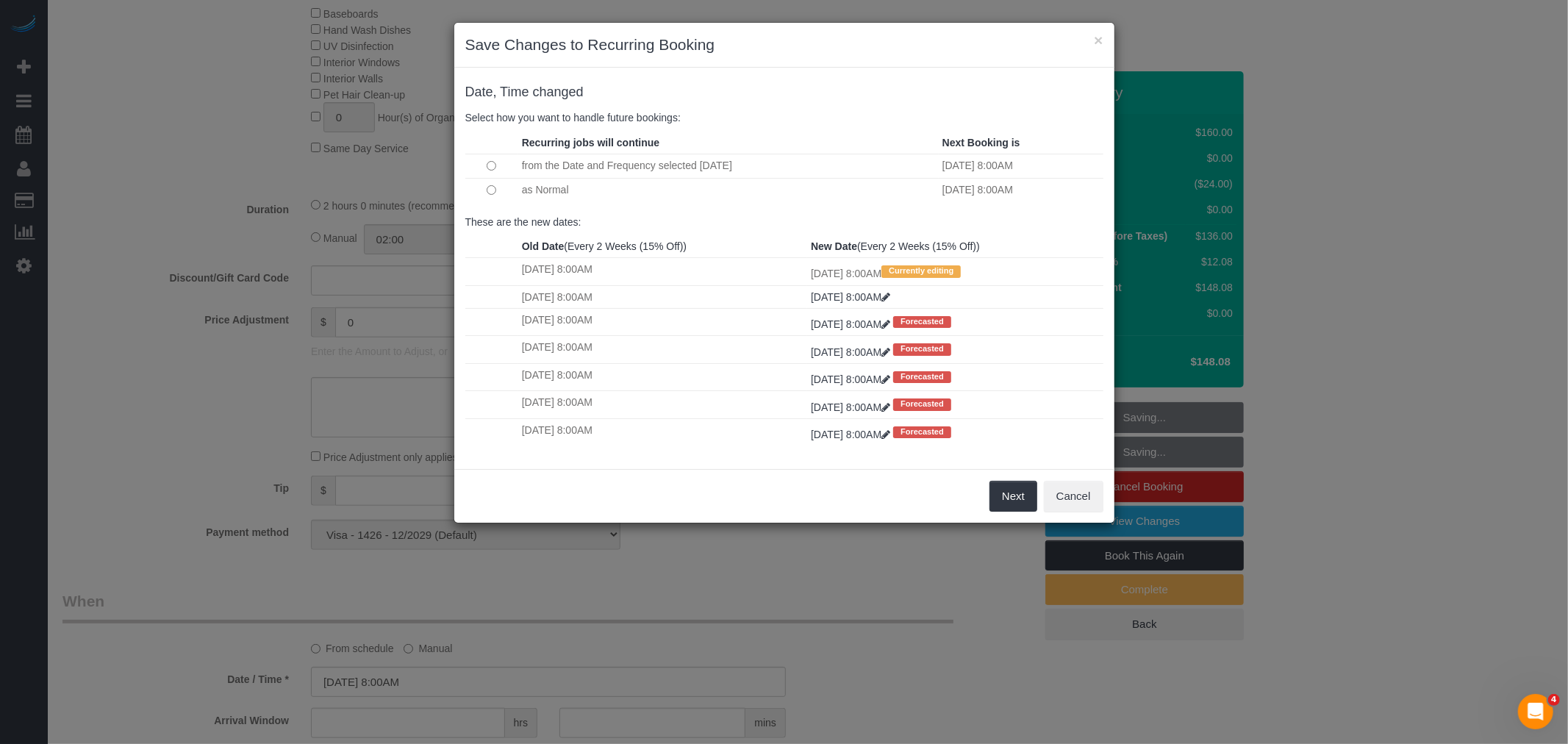
click at [501, 192] on td at bounding box center [492, 189] width 53 height 24
click at [1008, 504] on button "Next" at bounding box center [1013, 495] width 47 height 31
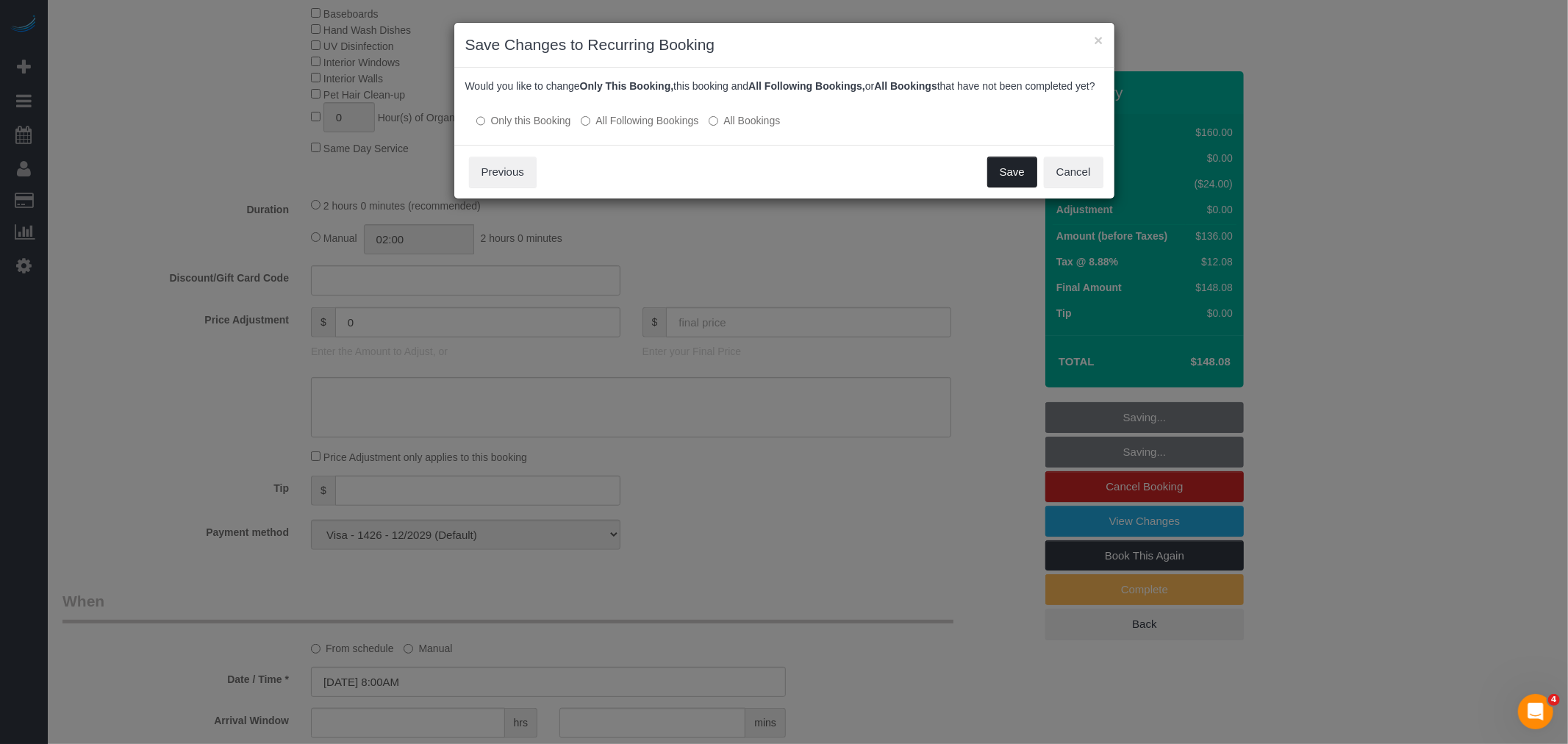
click at [1006, 178] on button "Save" at bounding box center [1012, 172] width 50 height 31
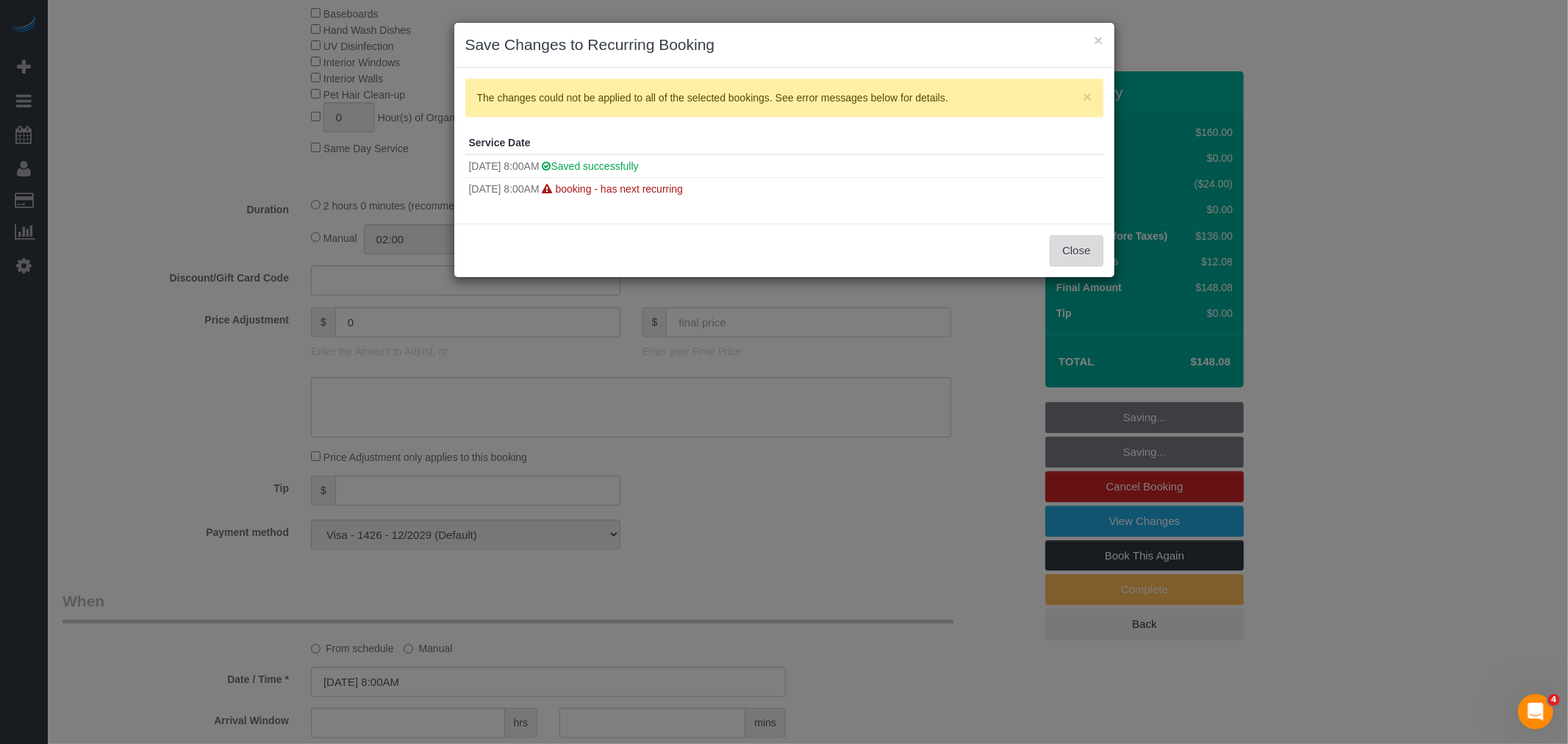
click at [1074, 253] on button "Close" at bounding box center [1076, 250] width 53 height 31
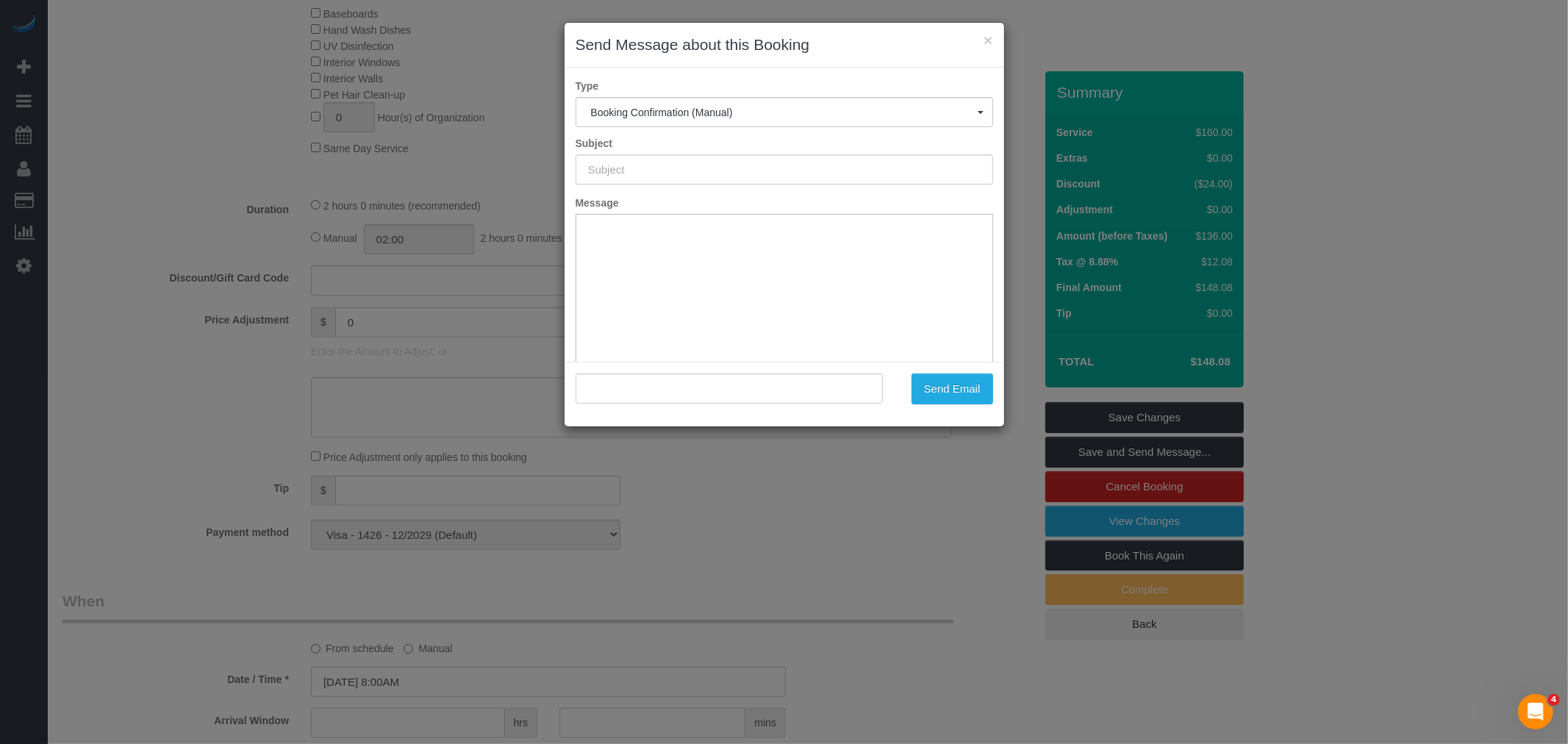
type input "Cleaning Confirmed for 08/28/2025 at 8:00am"
type input ""Benjamin Green" <benjamin.andrew.green@gmail.com>"
drag, startPoint x: 627, startPoint y: 174, endPoint x: 355, endPoint y: 197, distance: 273.0
click at [300, 184] on div "× Send Message about this Booking Type Booking Confirmation (Manual) Booking Co…" at bounding box center [784, 372] width 1568 height 744
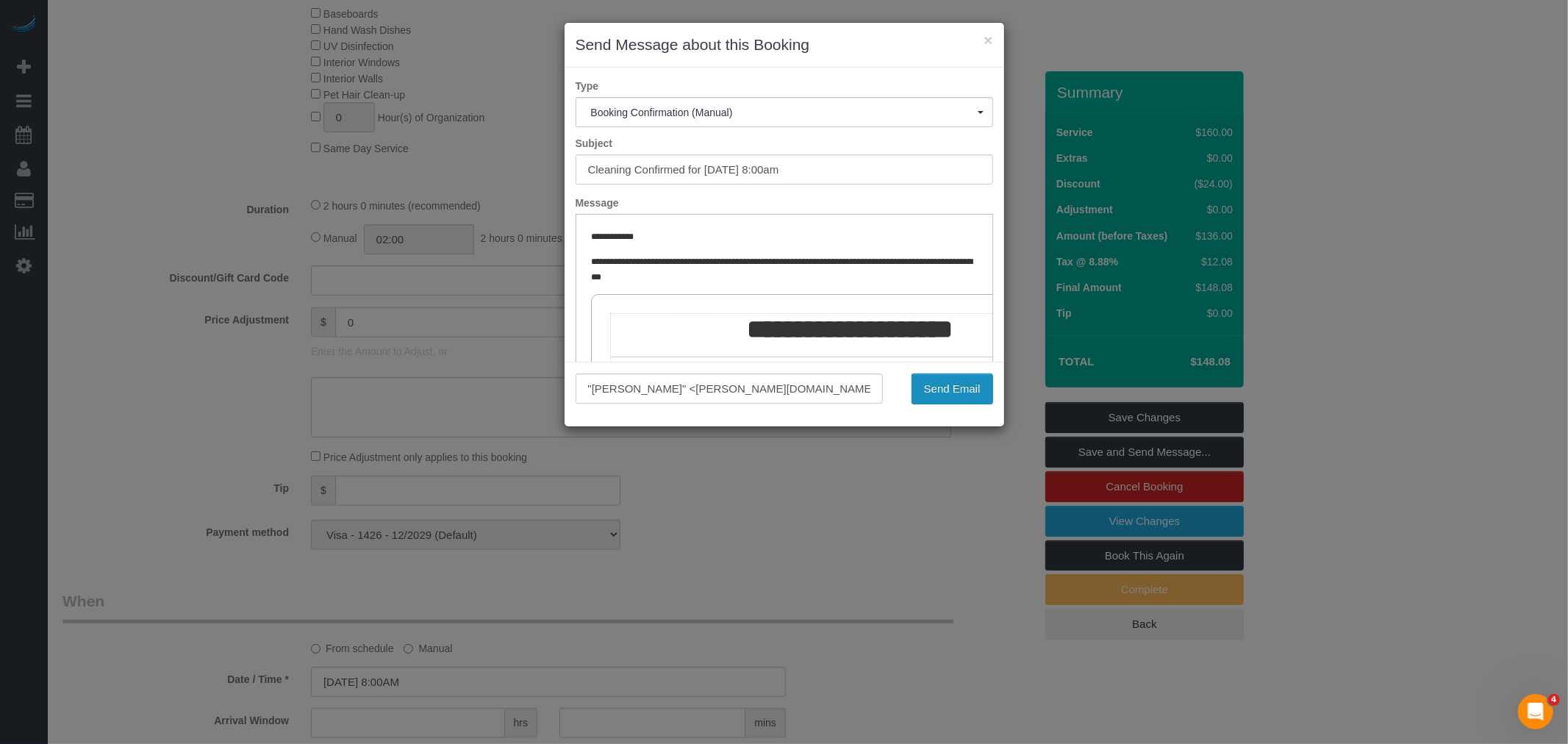
click at [919, 389] on button "Send Email" at bounding box center [952, 389] width 82 height 31
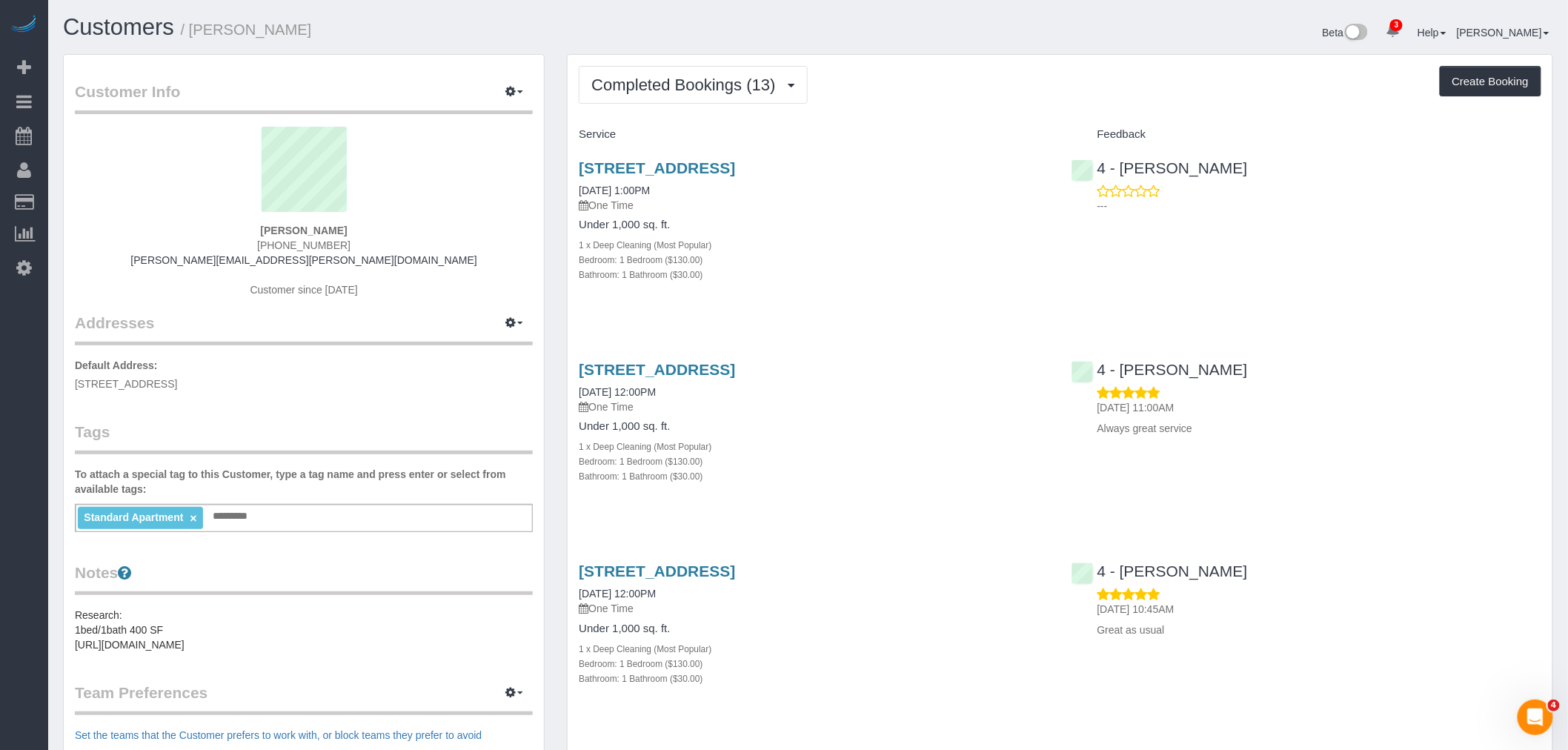
click at [921, 301] on div "[STREET_ADDRESS] [DATE] 1:00PM One Time Under 1,000 sq. ft. 1 x Deep Cleaning (…" at bounding box center [813, 229] width 492 height 164
click at [1015, 276] on div "Bathroom: 1 Bathroom ($30.00)" at bounding box center [813, 274] width 470 height 15
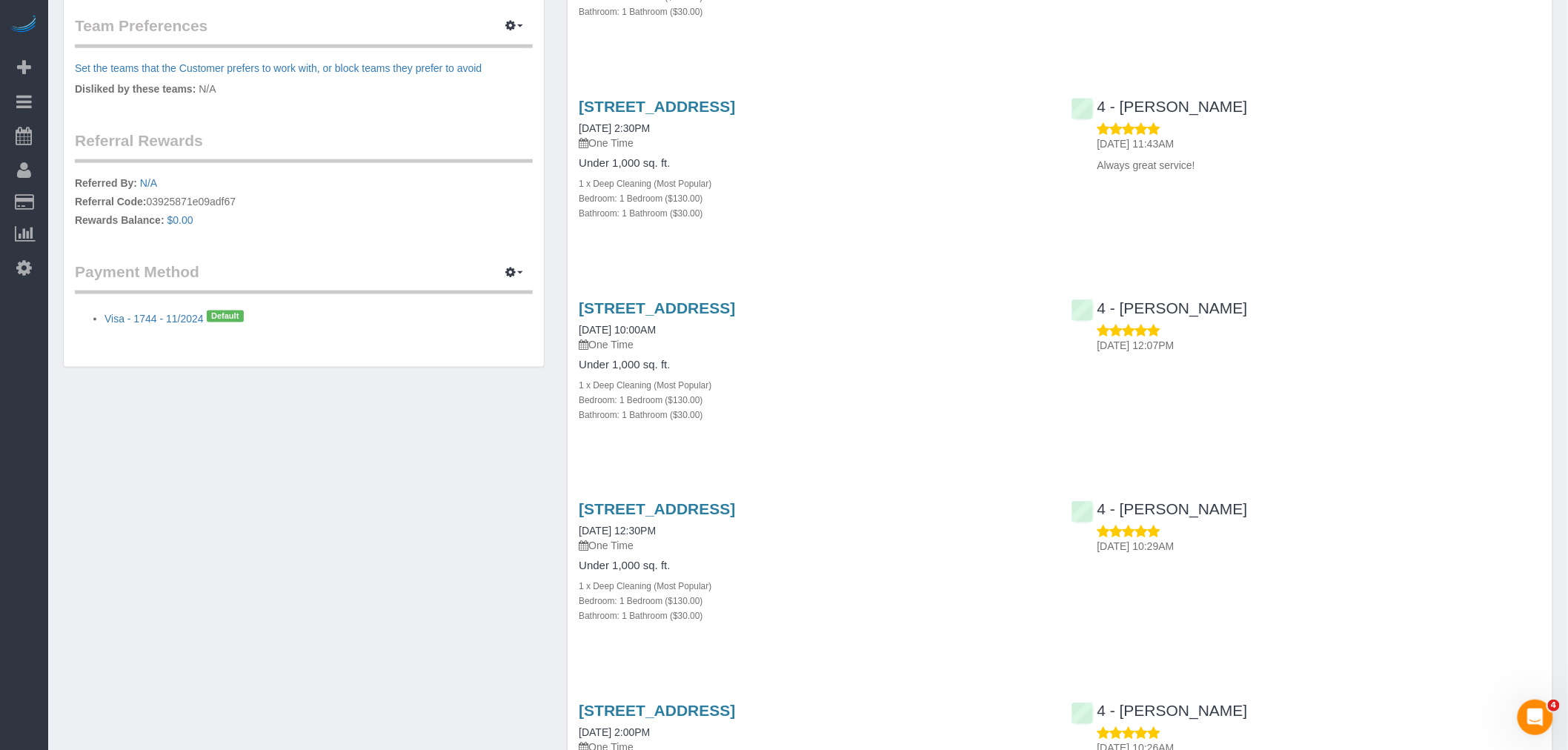
scroll to position [906, 0]
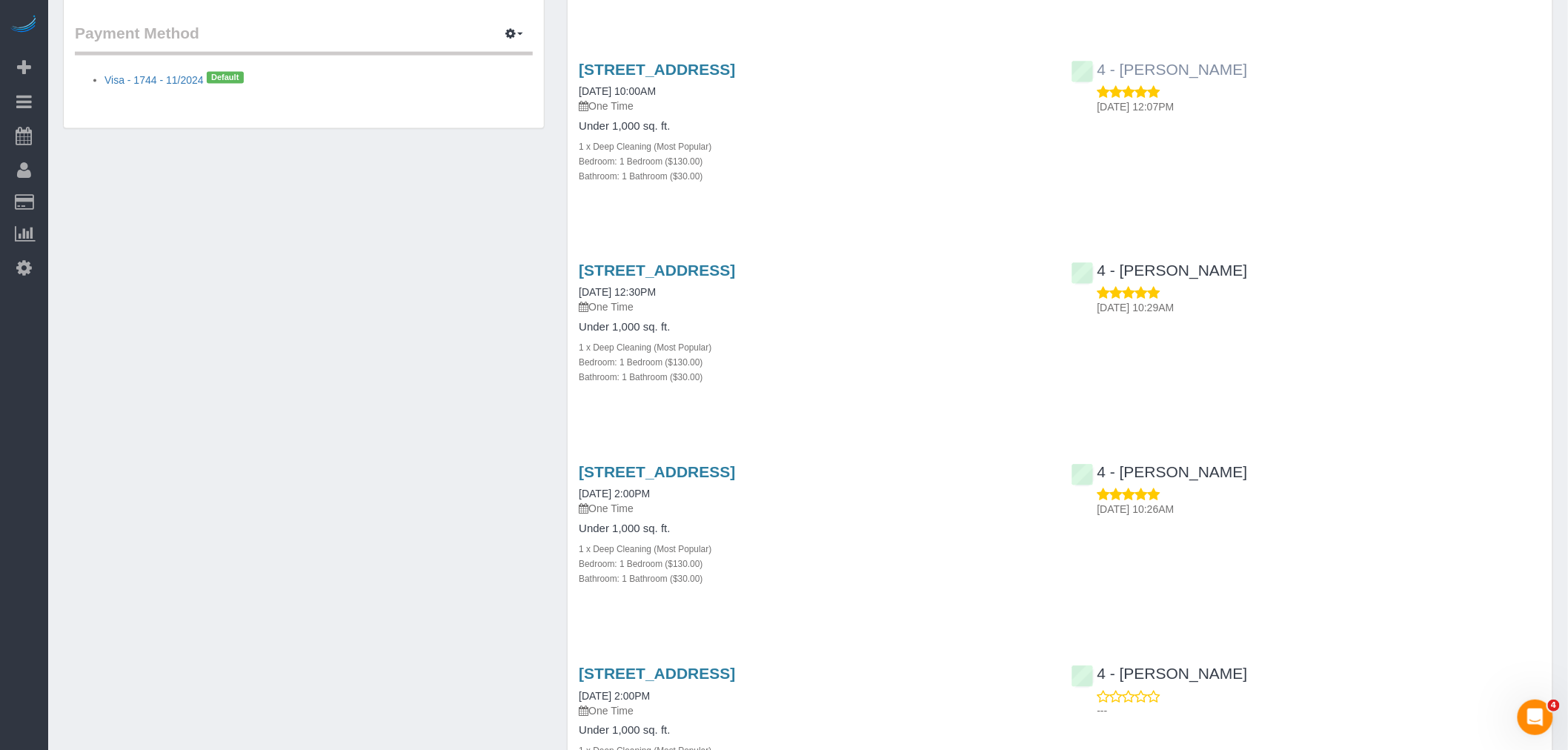
drag, startPoint x: 1238, startPoint y: 68, endPoint x: 1116, endPoint y: 72, distance: 122.1
click at [1116, 72] on div "4 - [PERSON_NAME] [DATE] 12:07PM" at bounding box center [1307, 84] width 492 height 73
click at [1116, 72] on link "4 - [PERSON_NAME]" at bounding box center [1159, 69] width 176 height 17
click at [1257, 71] on div "4 - [PERSON_NAME] [DATE] 12:07PM" at bounding box center [1307, 84] width 492 height 73
drag, startPoint x: 1251, startPoint y: 72, endPoint x: 1121, endPoint y: 69, distance: 130.0
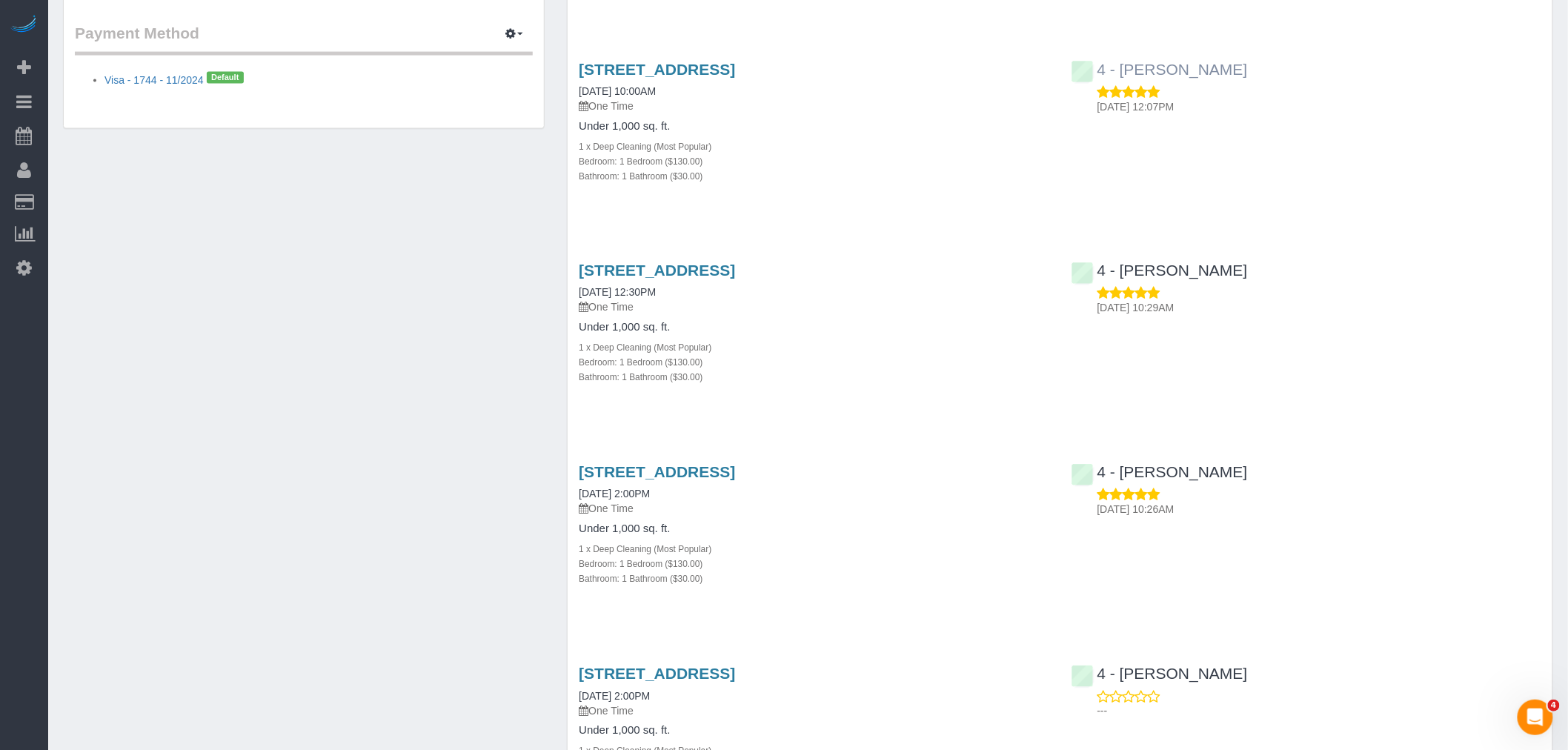
click at [1121, 69] on div "4 - [PERSON_NAME] [DATE] 12:07PM" at bounding box center [1307, 84] width 492 height 73
copy link "[PERSON_NAME]"
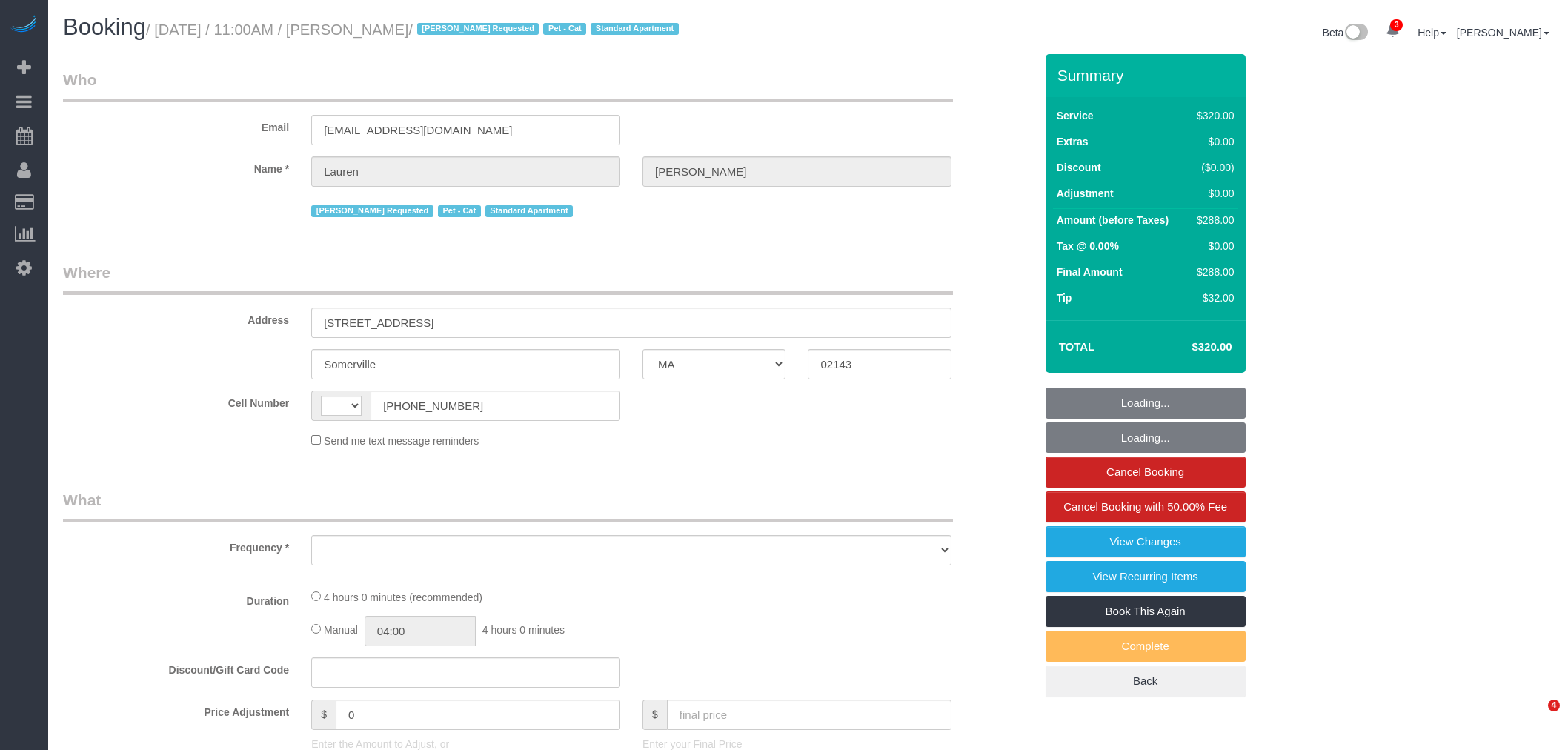
select select "MA"
select select "number:89"
select select "number:90"
select select "number:14"
select select "number:5"
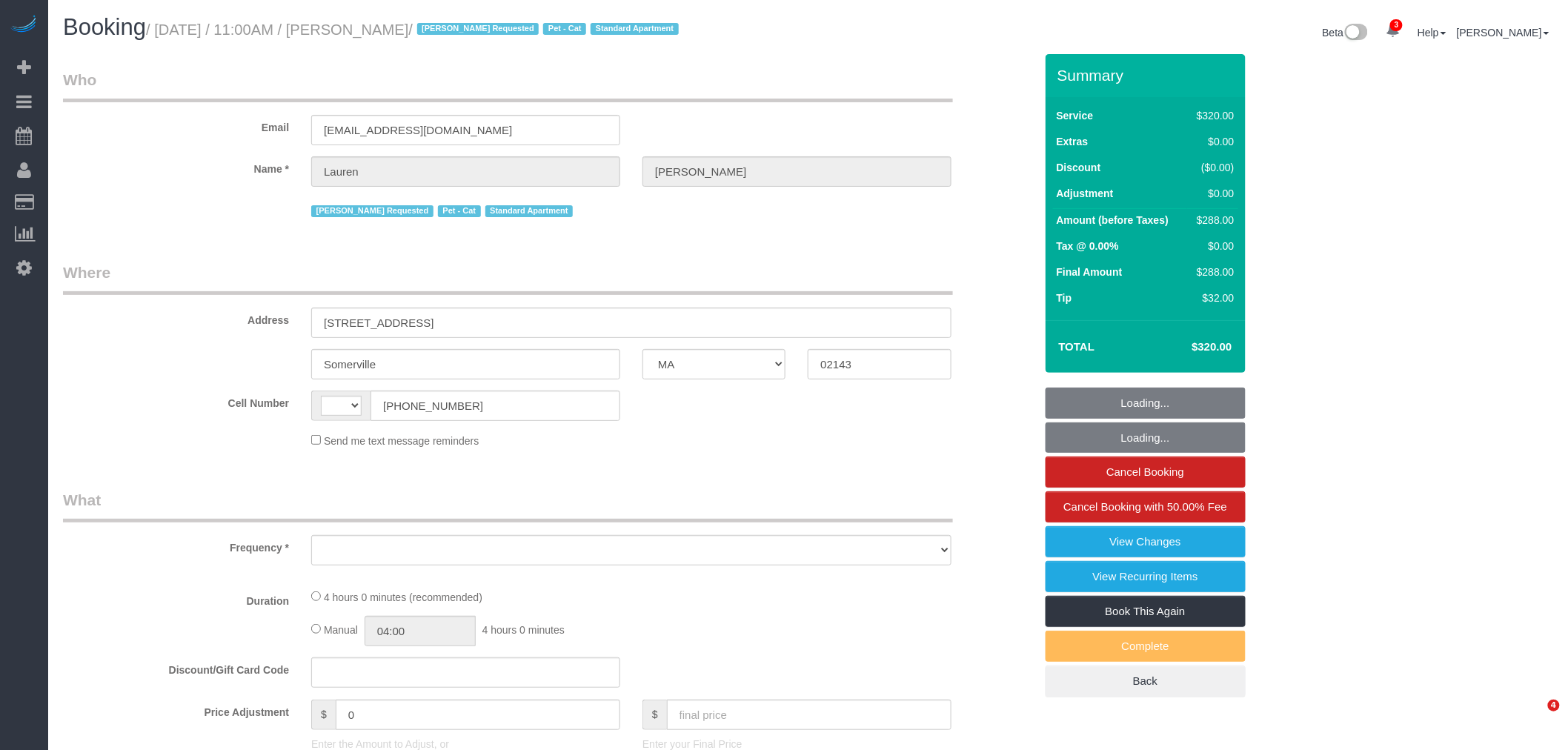
select select "string:[GEOGRAPHIC_DATA]"
select select "object:1224"
select select "string:stripe-pm_1KBSec4VGloSiKo7WZumdqGR"
select select "spot1"
select select "240"
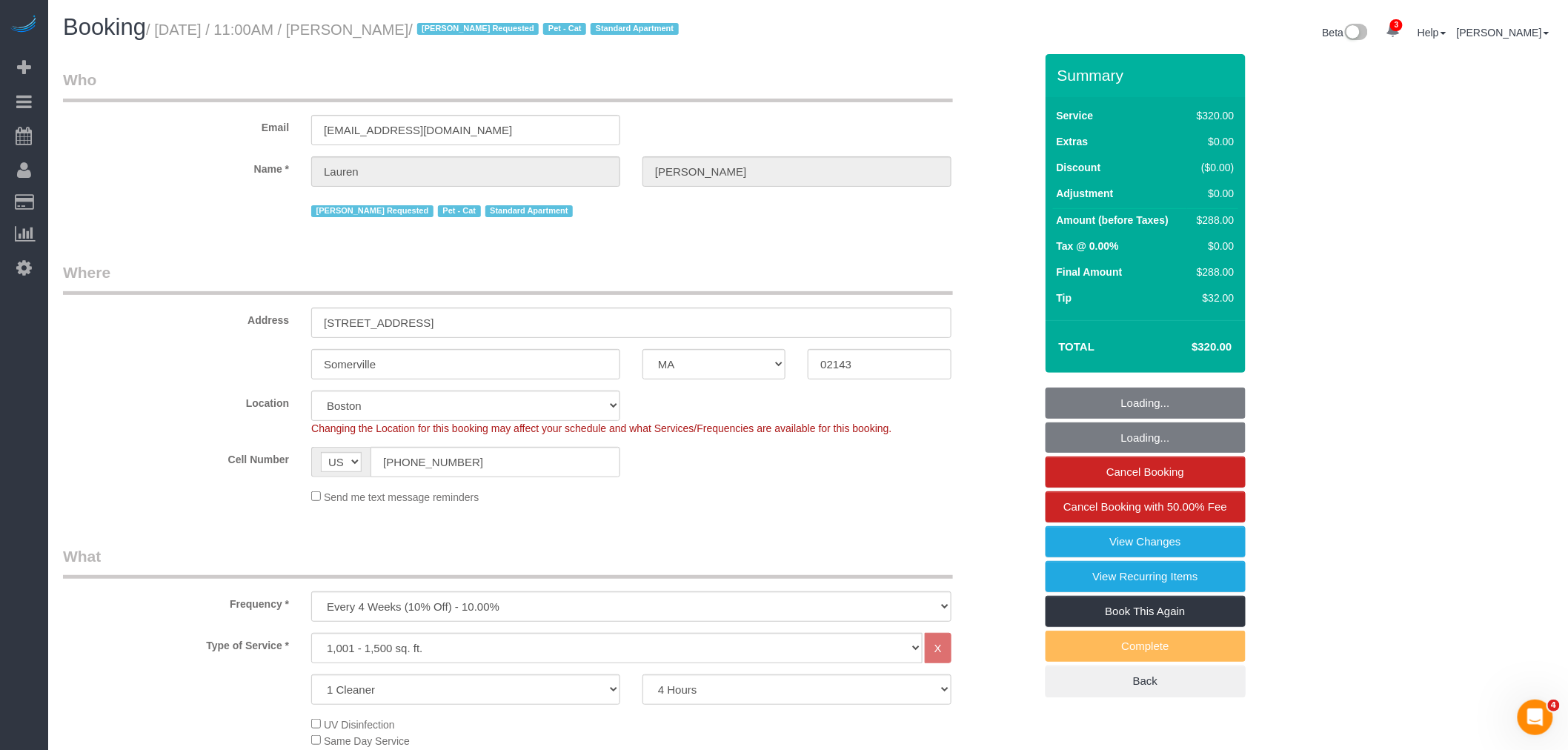
select select "spot46"
select select "object:1228"
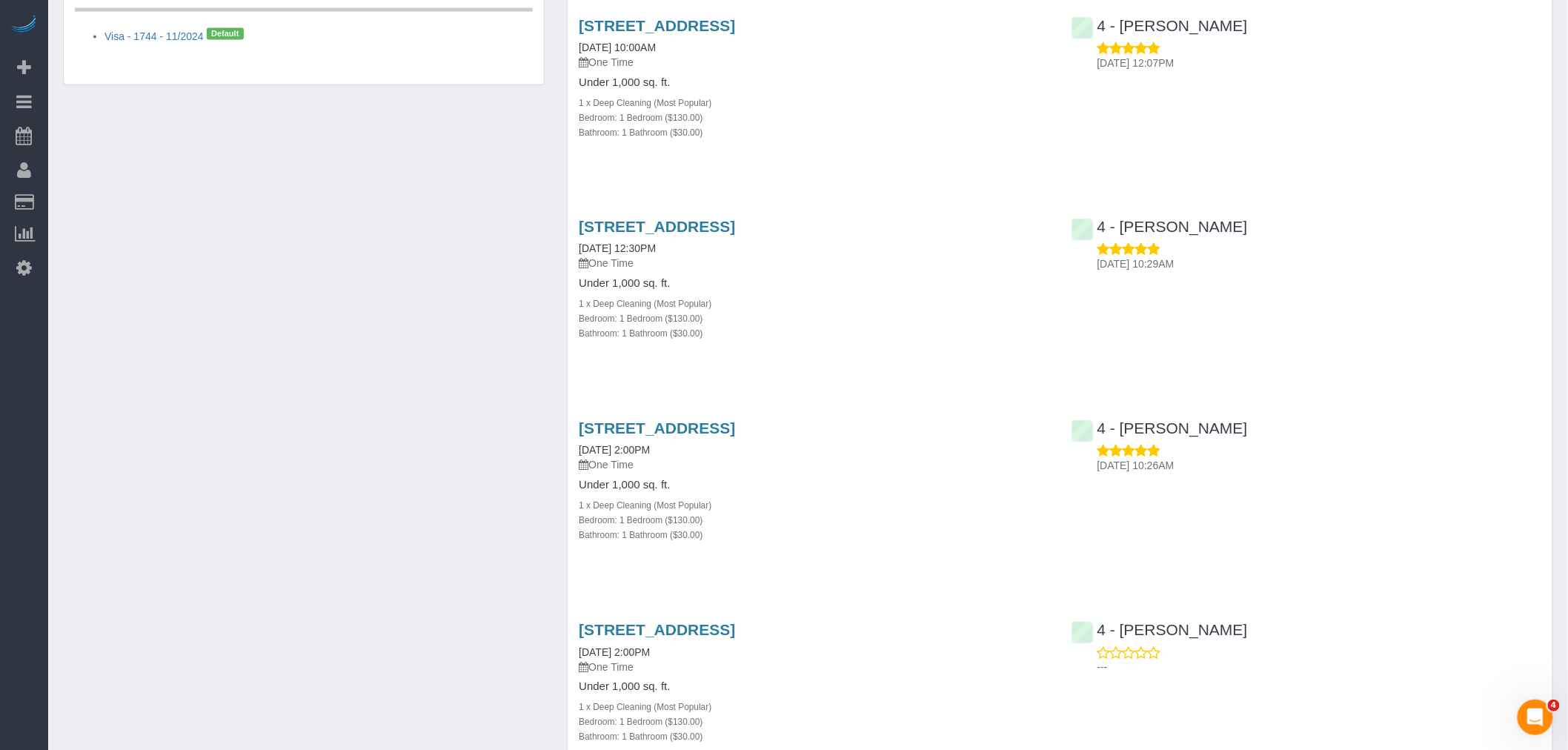
scroll to position [988, 0]
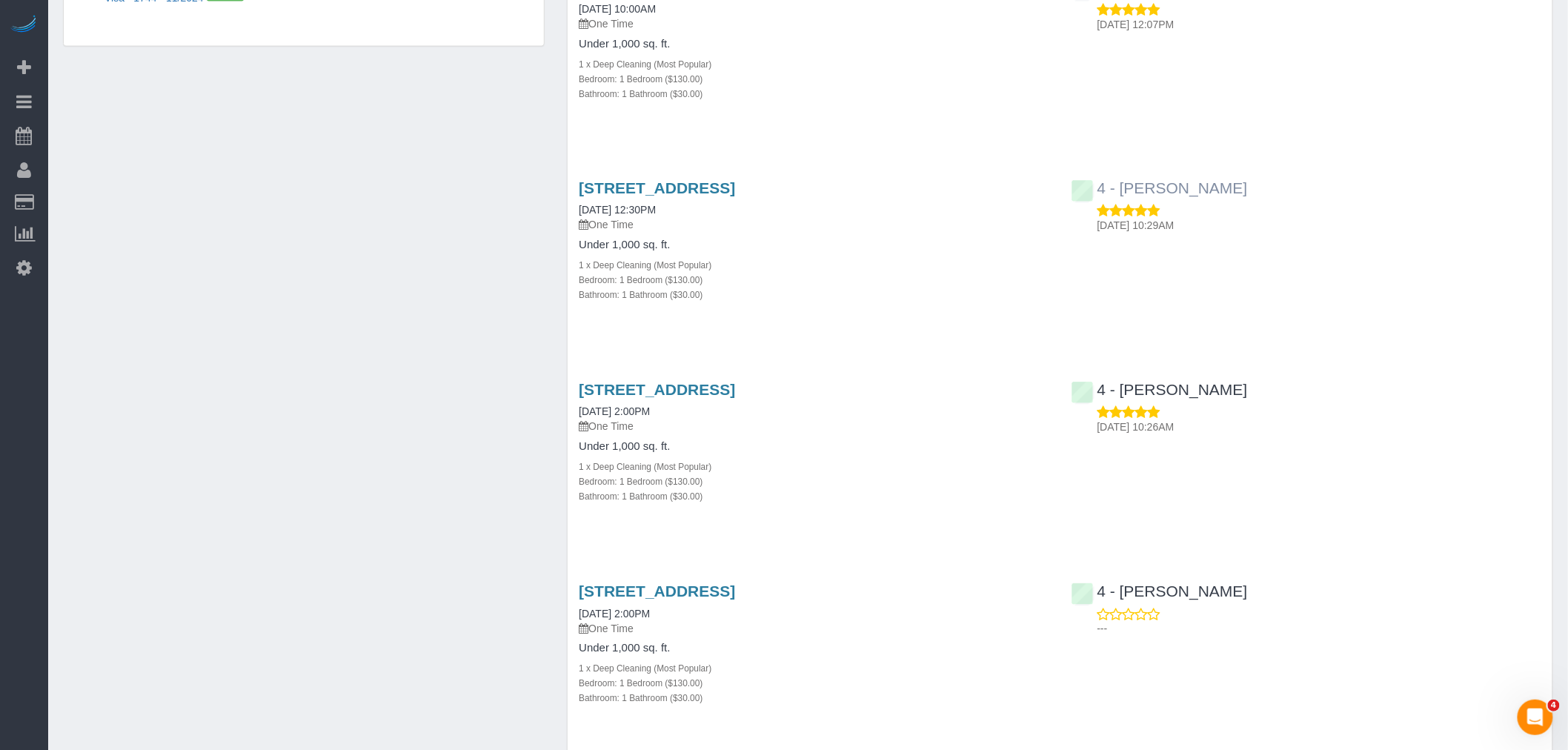
drag, startPoint x: 1280, startPoint y: 189, endPoint x: 1121, endPoint y: 183, distance: 159.1
click at [1121, 183] on div "4 - [PERSON_NAME] [DATE] 10:29AM" at bounding box center [1307, 203] width 492 height 73
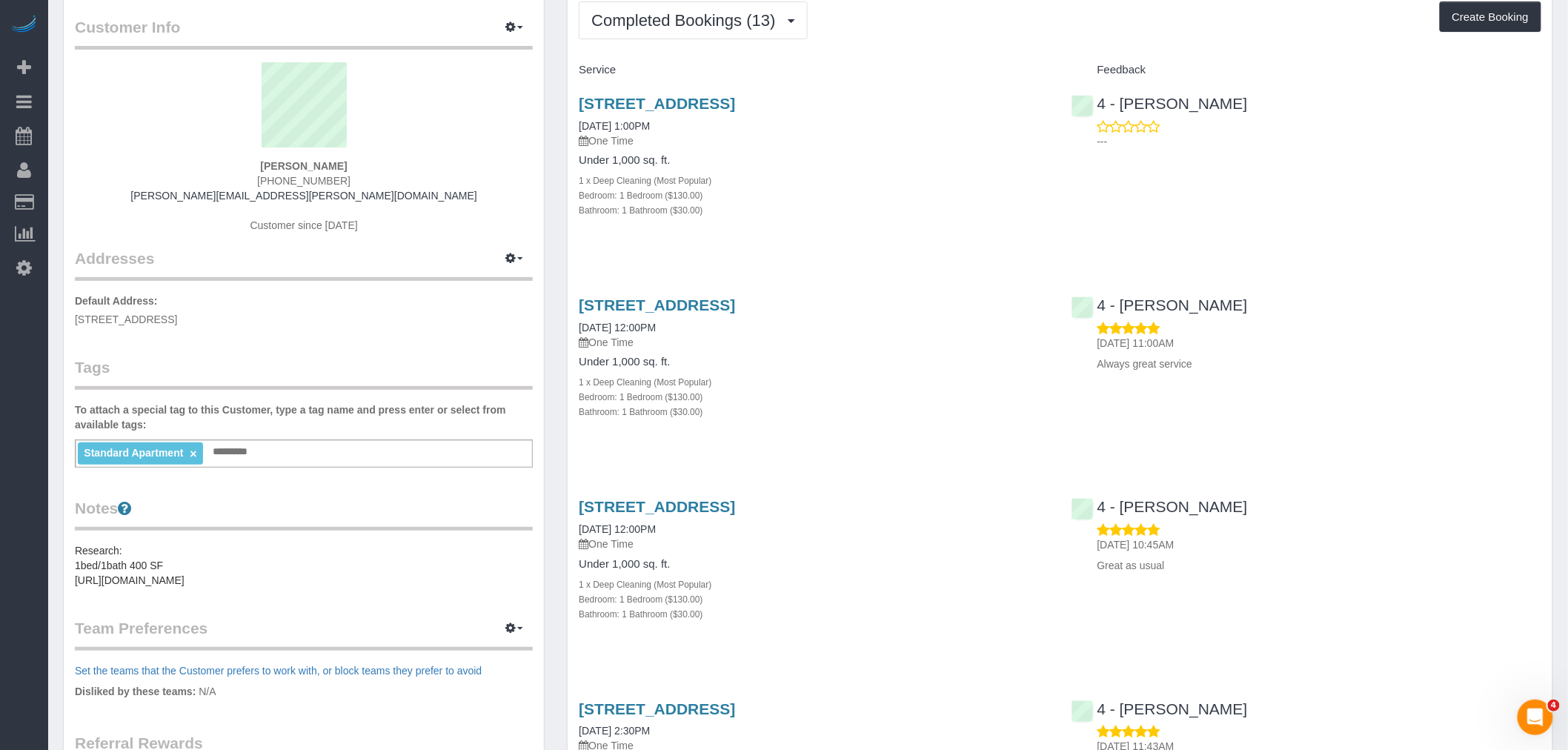
scroll to position [0, 0]
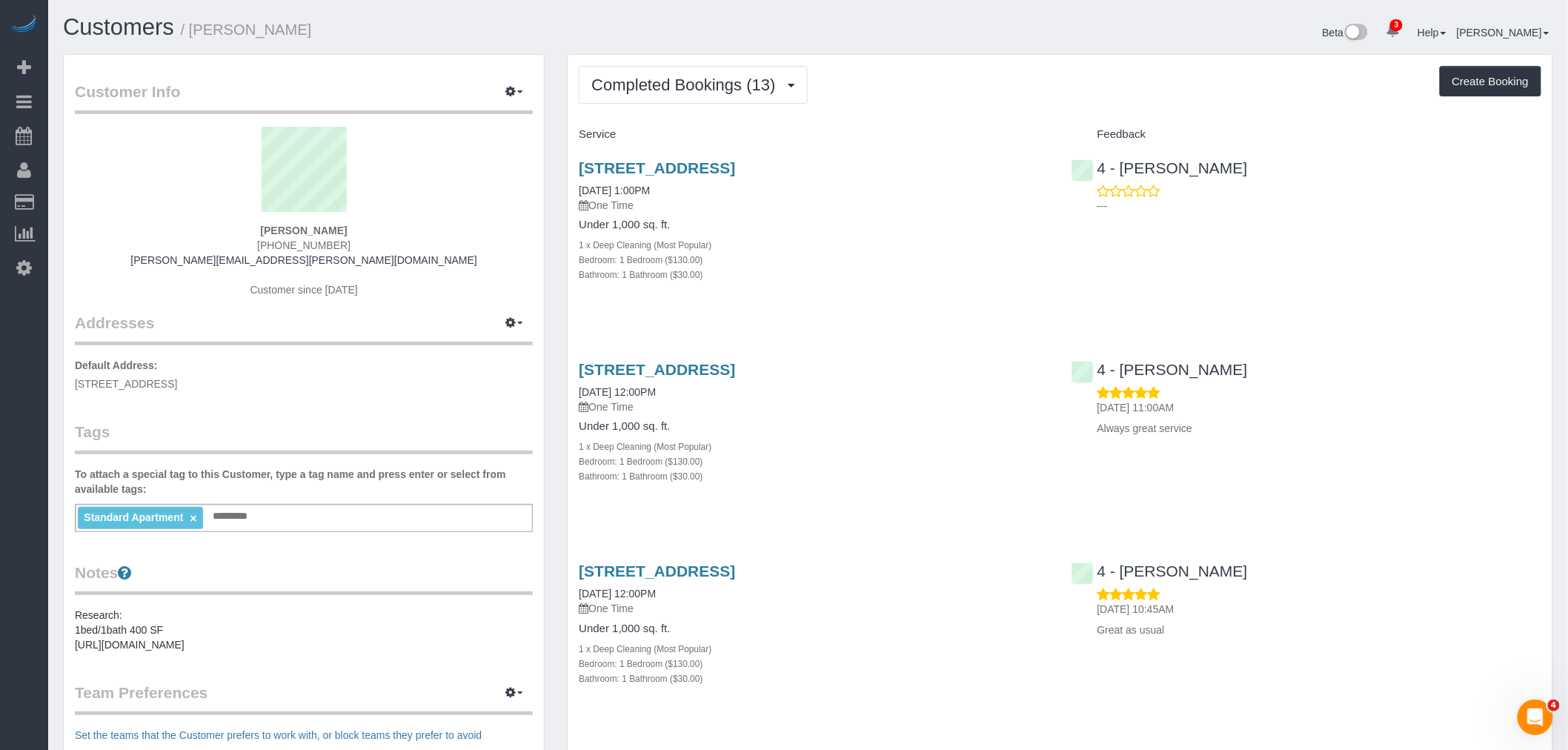
click at [950, 292] on div "[STREET_ADDRESS] [DATE] 1:00PM One Time Under 1,000 sq. ft. 1 x Deep Cleaning (…" at bounding box center [813, 229] width 492 height 164
click at [845, 307] on div "2001 Commonwealth Ave, Apt. 18, Brighton, MA 02135 04/13/2025 1:00PM One Time U…" at bounding box center [813, 229] width 492 height 164
drag, startPoint x: 435, startPoint y: 226, endPoint x: 467, endPoint y: 225, distance: 32.0
click at [453, 226] on div "Marisha Rawlins (781) 468-8747 marisha.rawlins@gmail.com Customer since 2019" at bounding box center [303, 219] width 458 height 185
copy strong "[PERSON_NAME]"
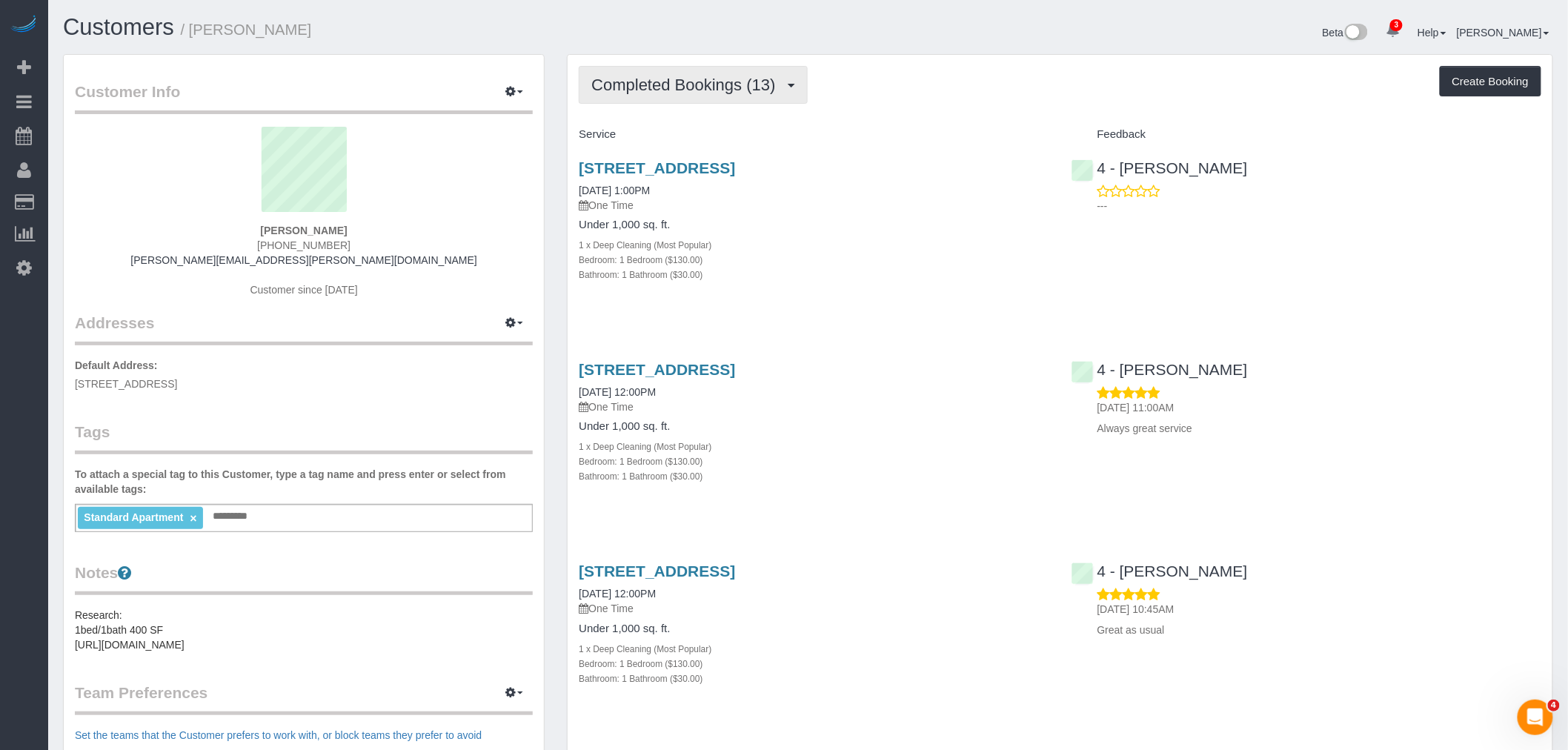
drag, startPoint x: 679, startPoint y: 69, endPoint x: 682, endPoint y: 92, distance: 23.2
click at [679, 69] on button "Completed Bookings (13)" at bounding box center [693, 85] width 229 height 38
click at [698, 135] on link "Upcoming Bookings (1)" at bounding box center [659, 138] width 160 height 19
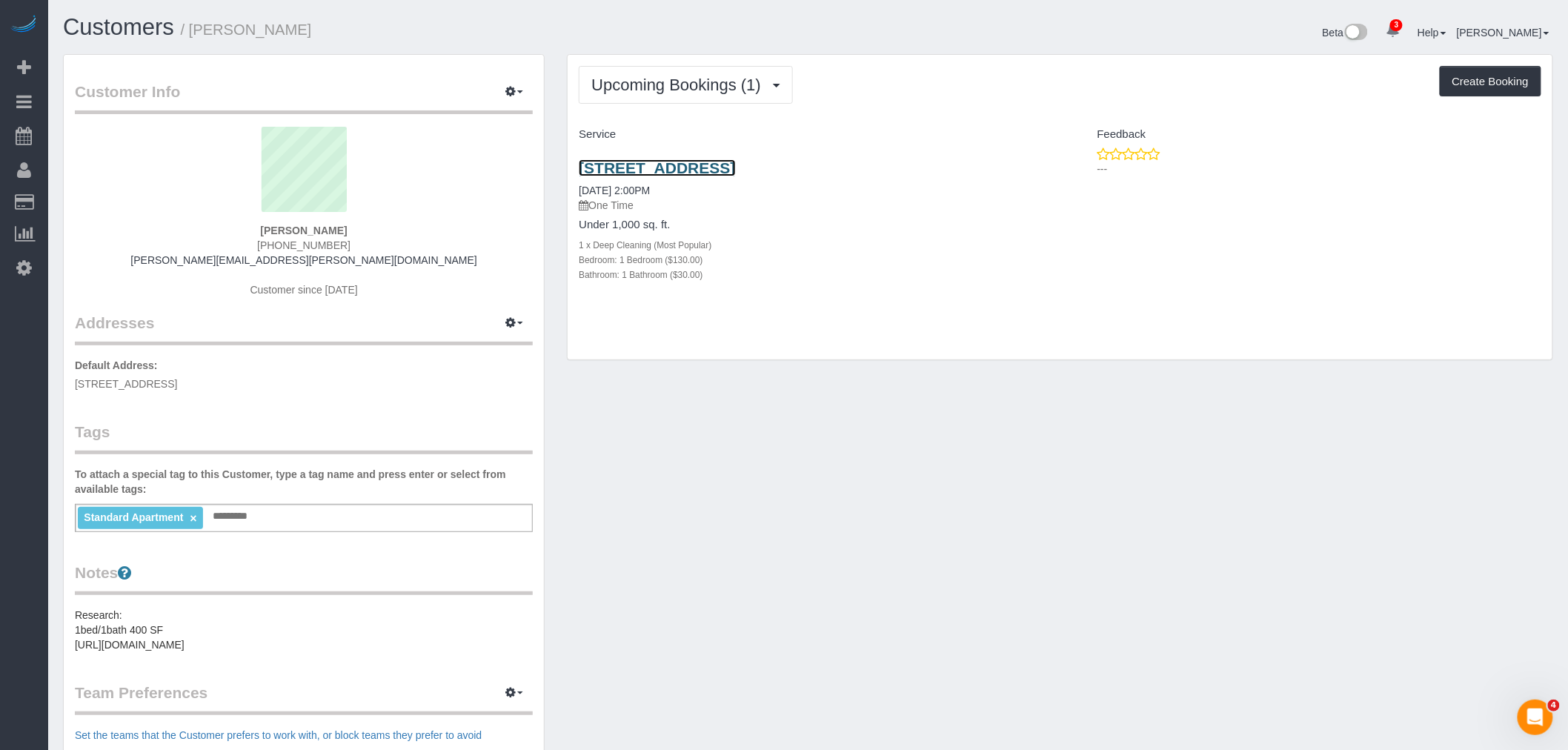
click at [735, 175] on link "[STREET_ADDRESS]" at bounding box center [656, 167] width 156 height 17
click at [700, 73] on button "Upcoming Bookings (1)" at bounding box center [685, 85] width 214 height 38
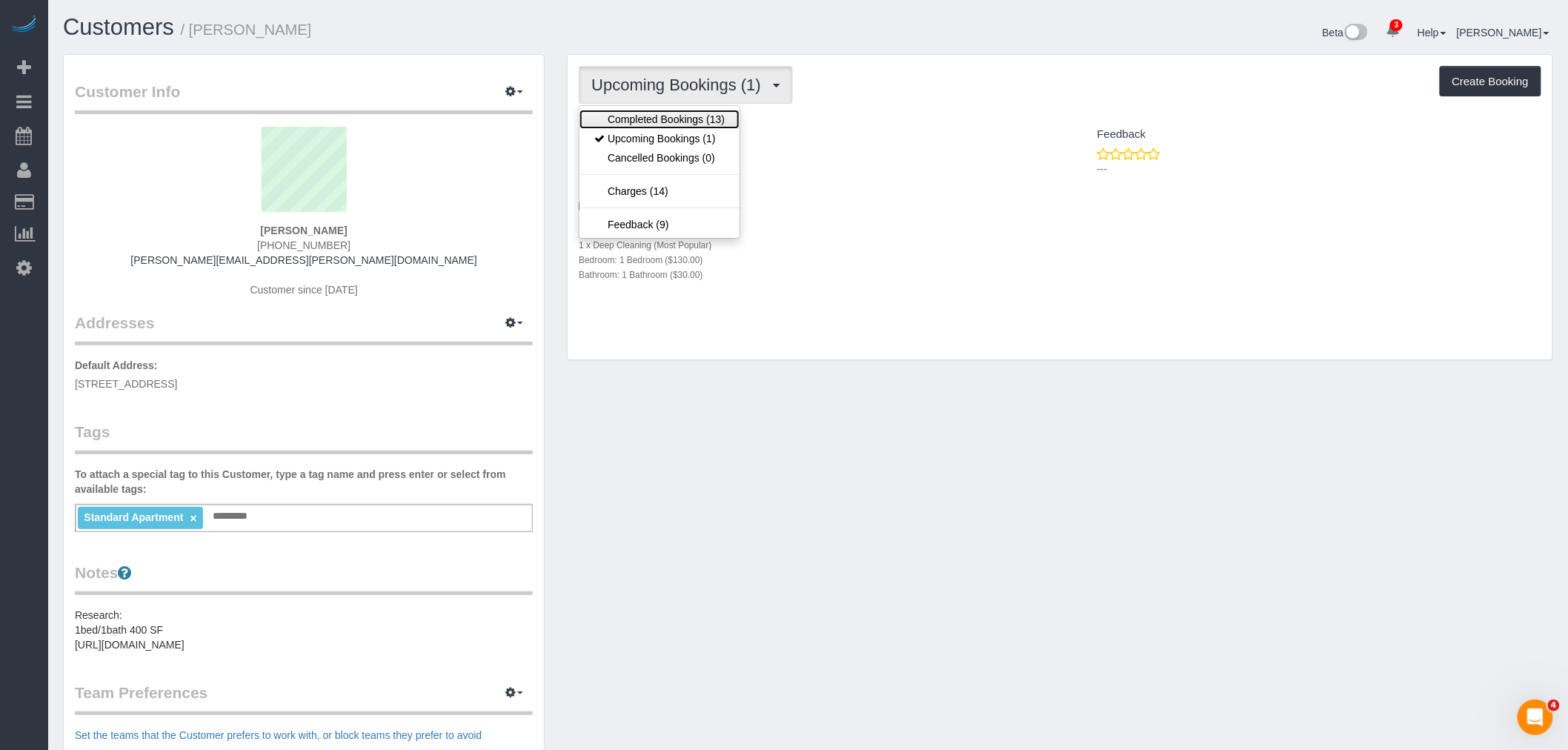
drag, startPoint x: 692, startPoint y: 122, endPoint x: 811, endPoint y: 109, distance: 119.7
click at [693, 122] on link "Completed Bookings (13)" at bounding box center [659, 118] width 160 height 19
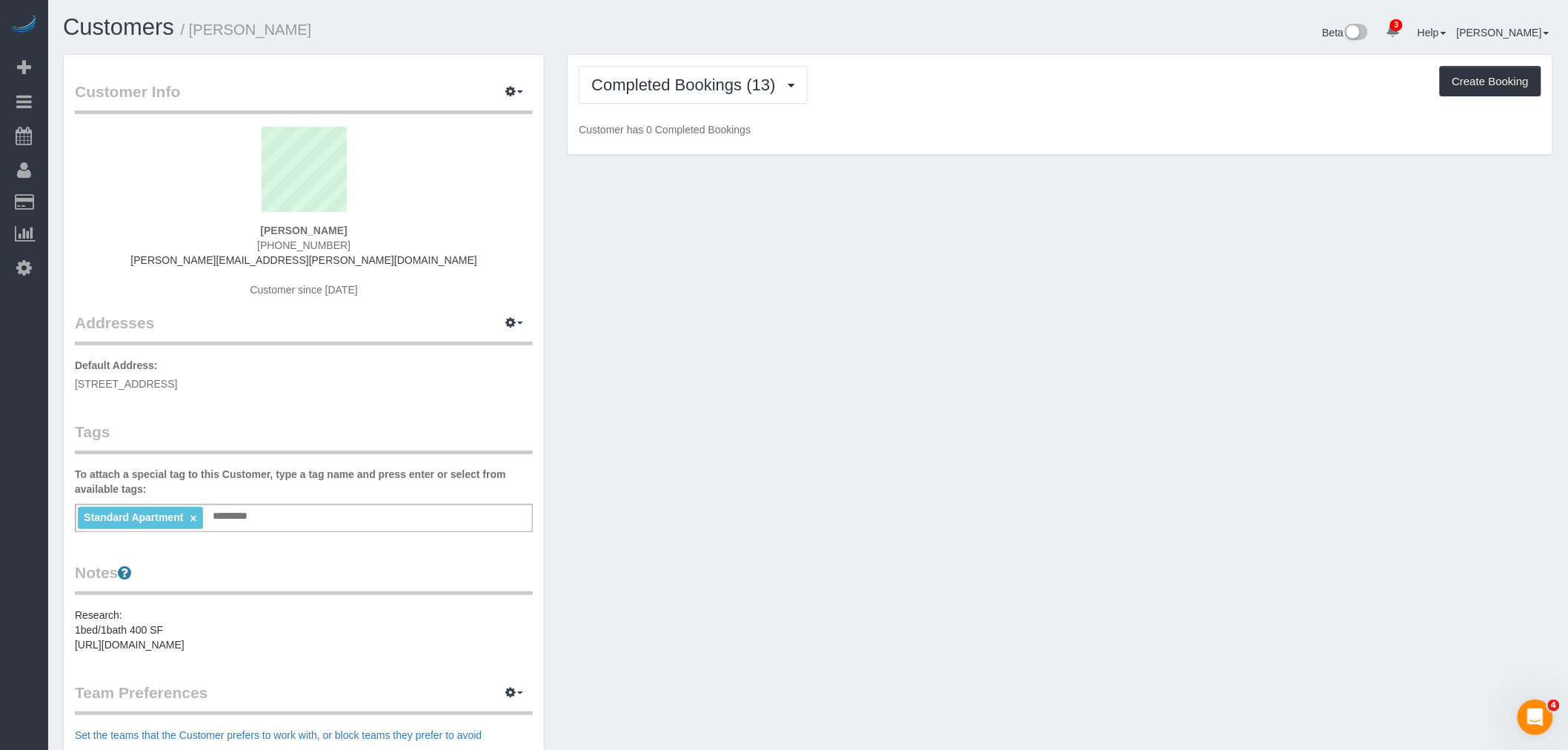
click at [1026, 99] on div "Completed Bookings (13) Completed Bookings (13) Upcoming Bookings (1) Cancelled…" at bounding box center [1060, 85] width 962 height 38
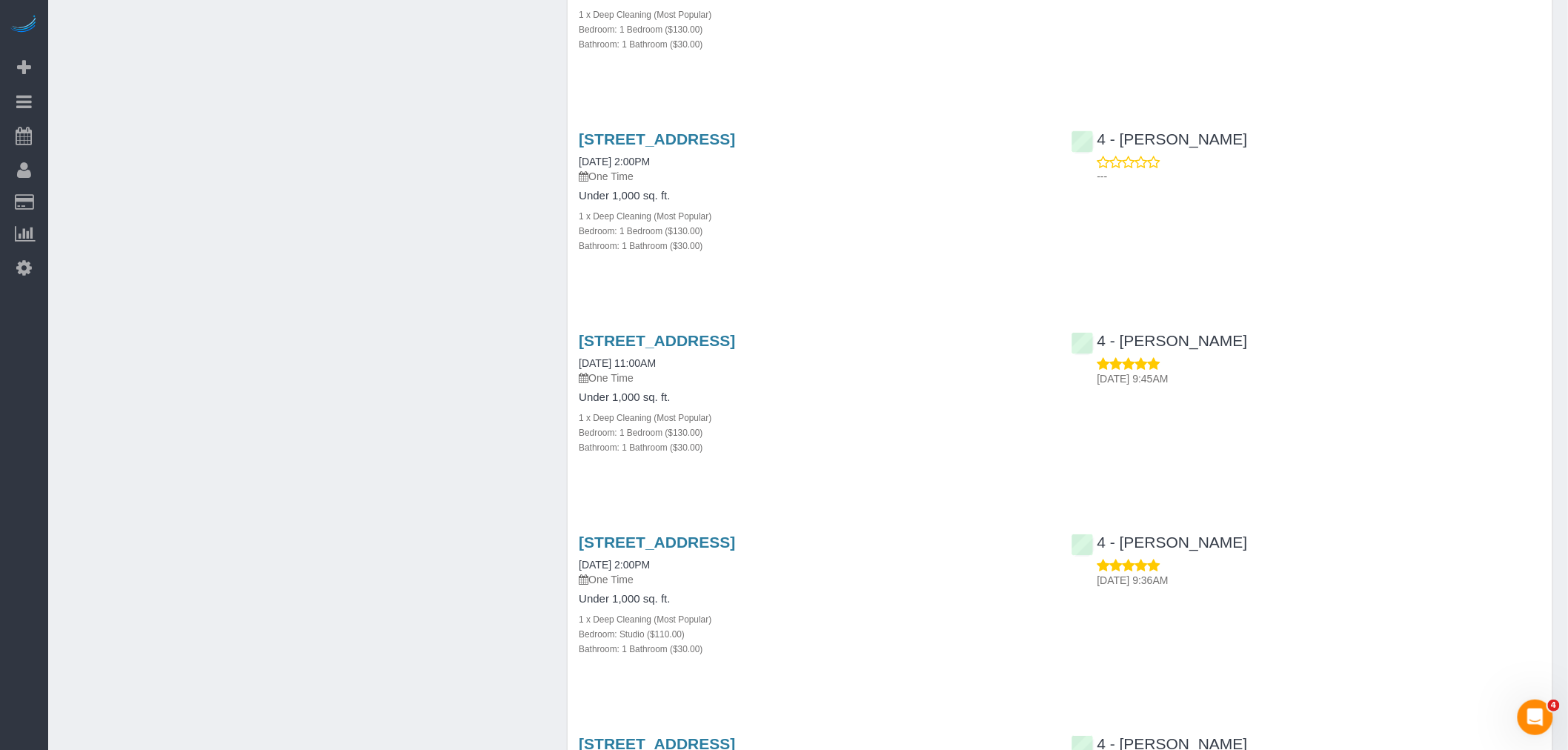
scroll to position [1647, 0]
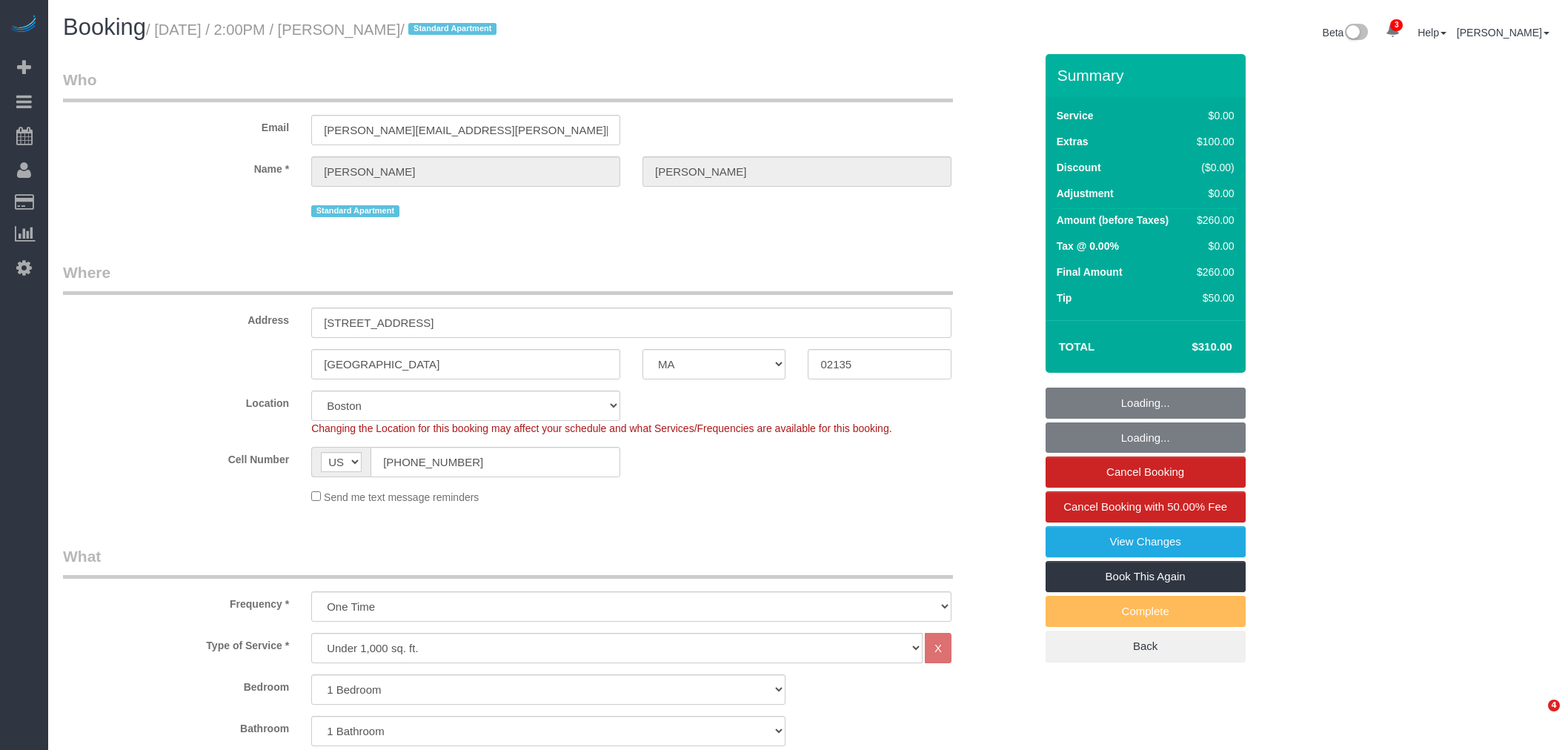
select select "MA"
select select "1"
select select "spot1"
select select "number:60"
select select "number:75"
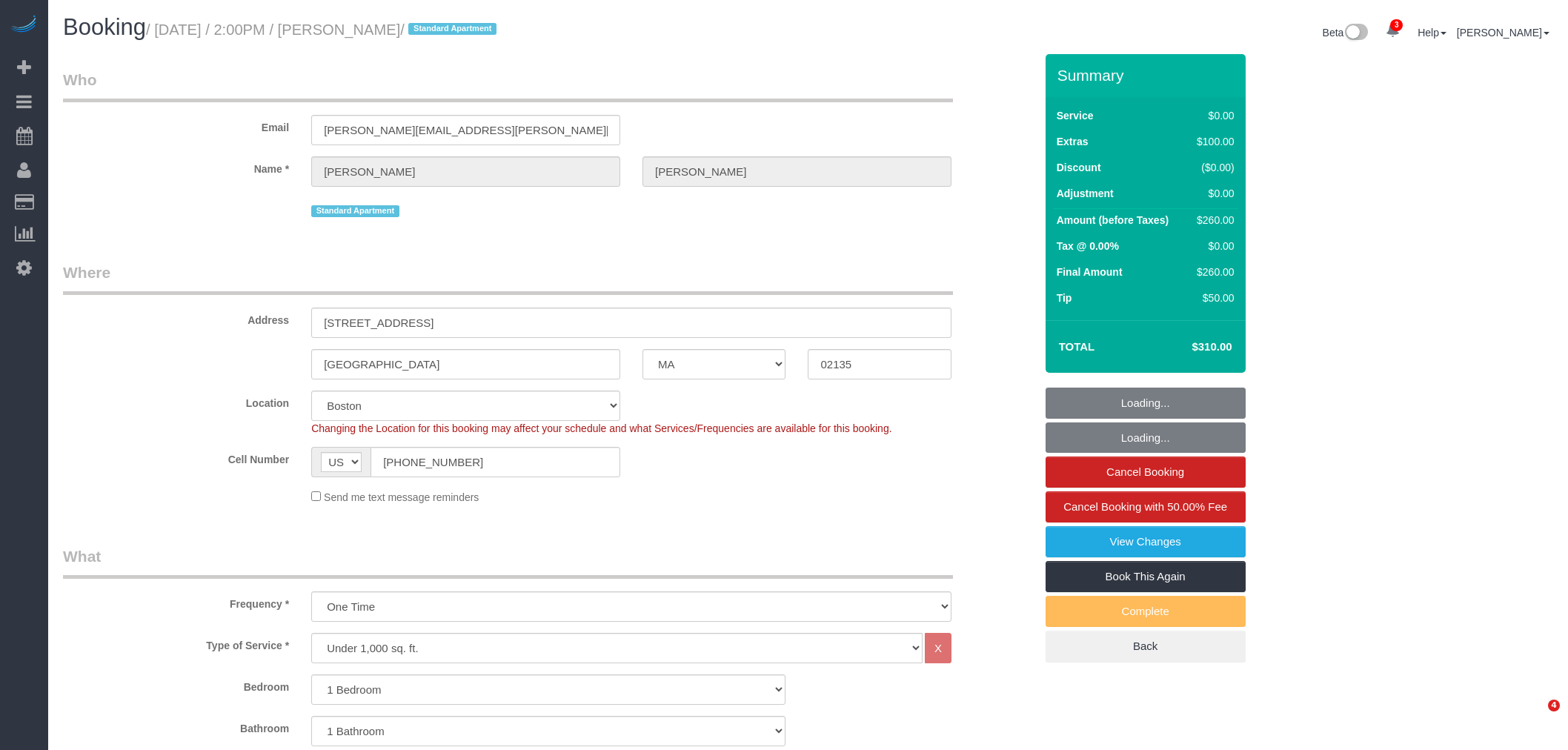
select select "number:15"
select select "number:5"
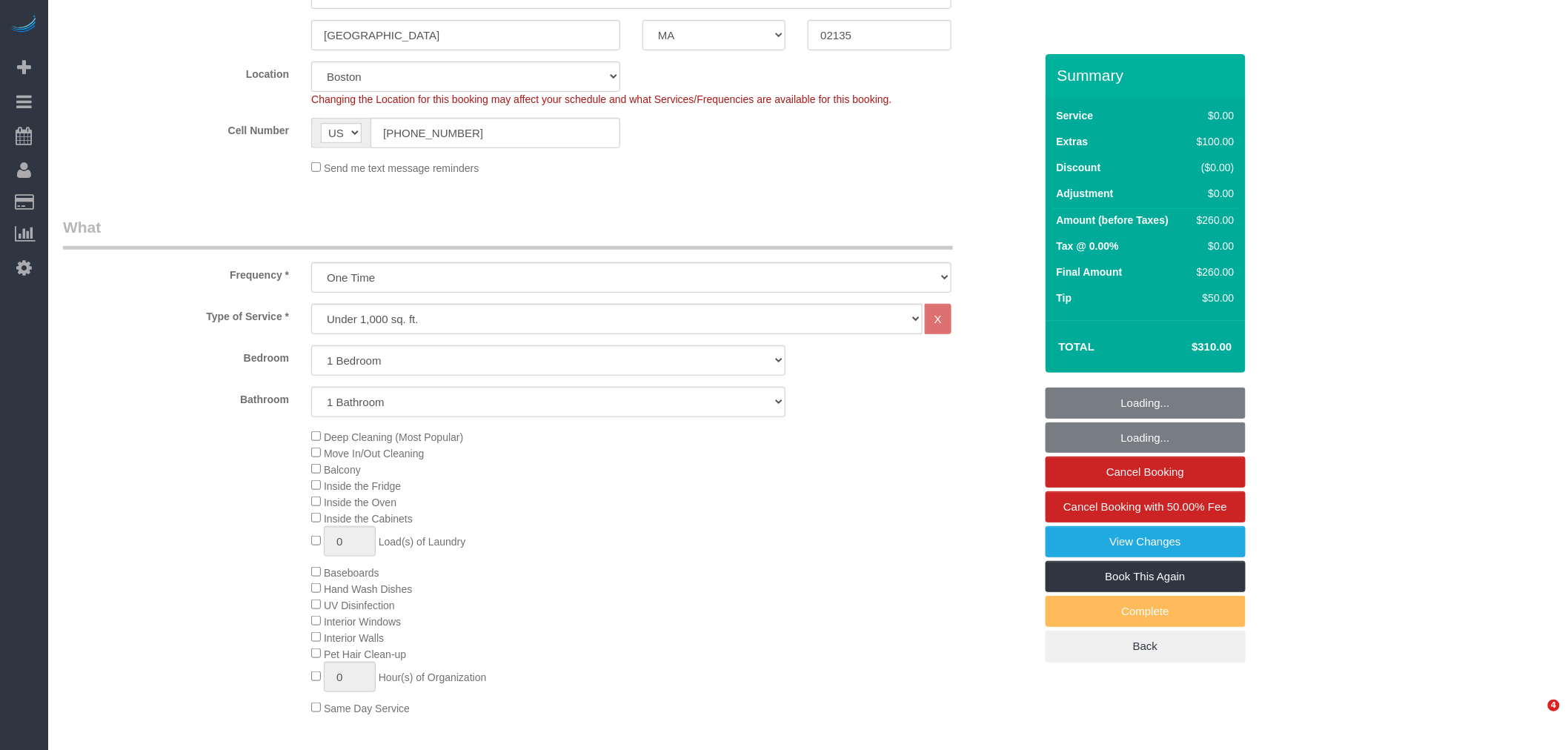
select select "object:991"
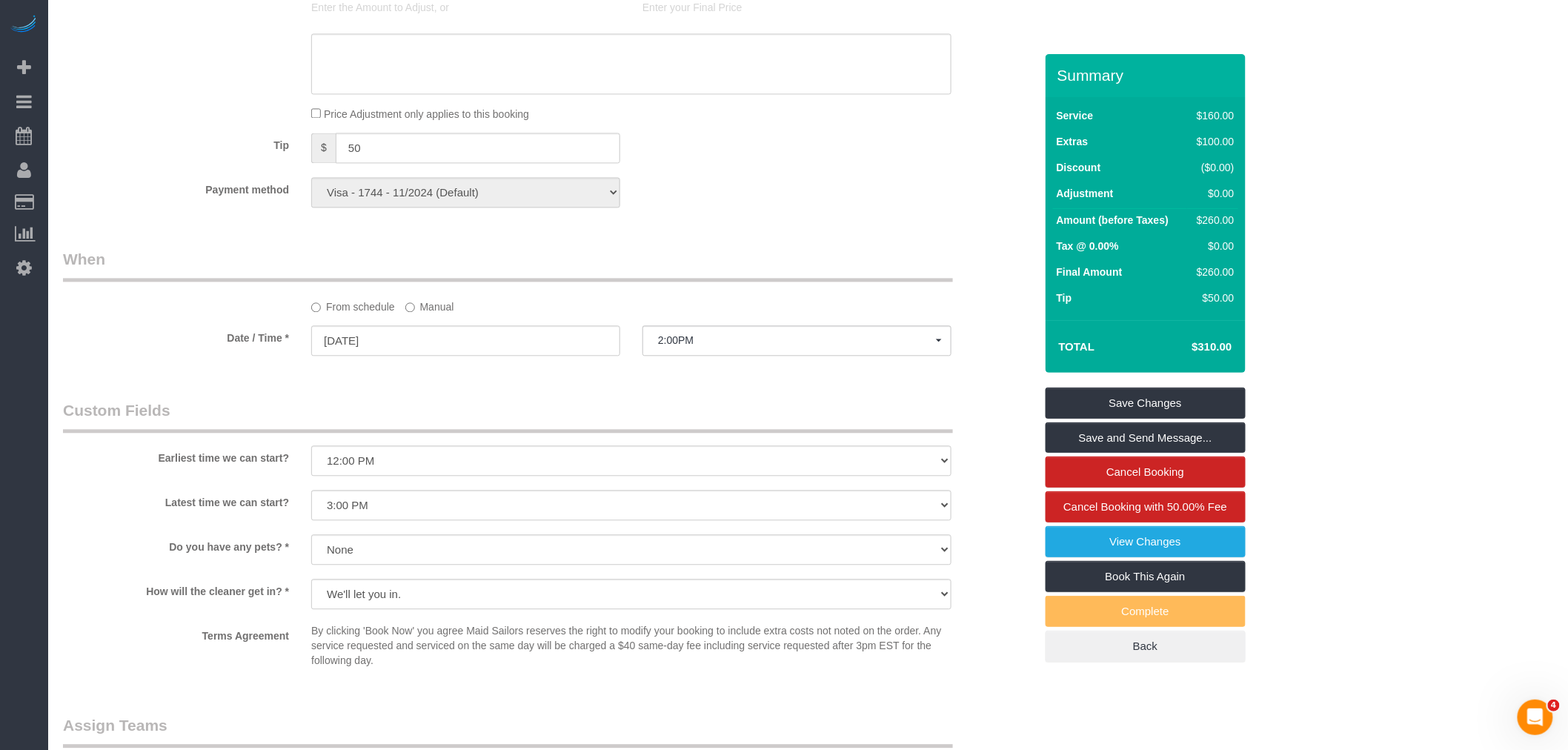
scroll to position [1317, 0]
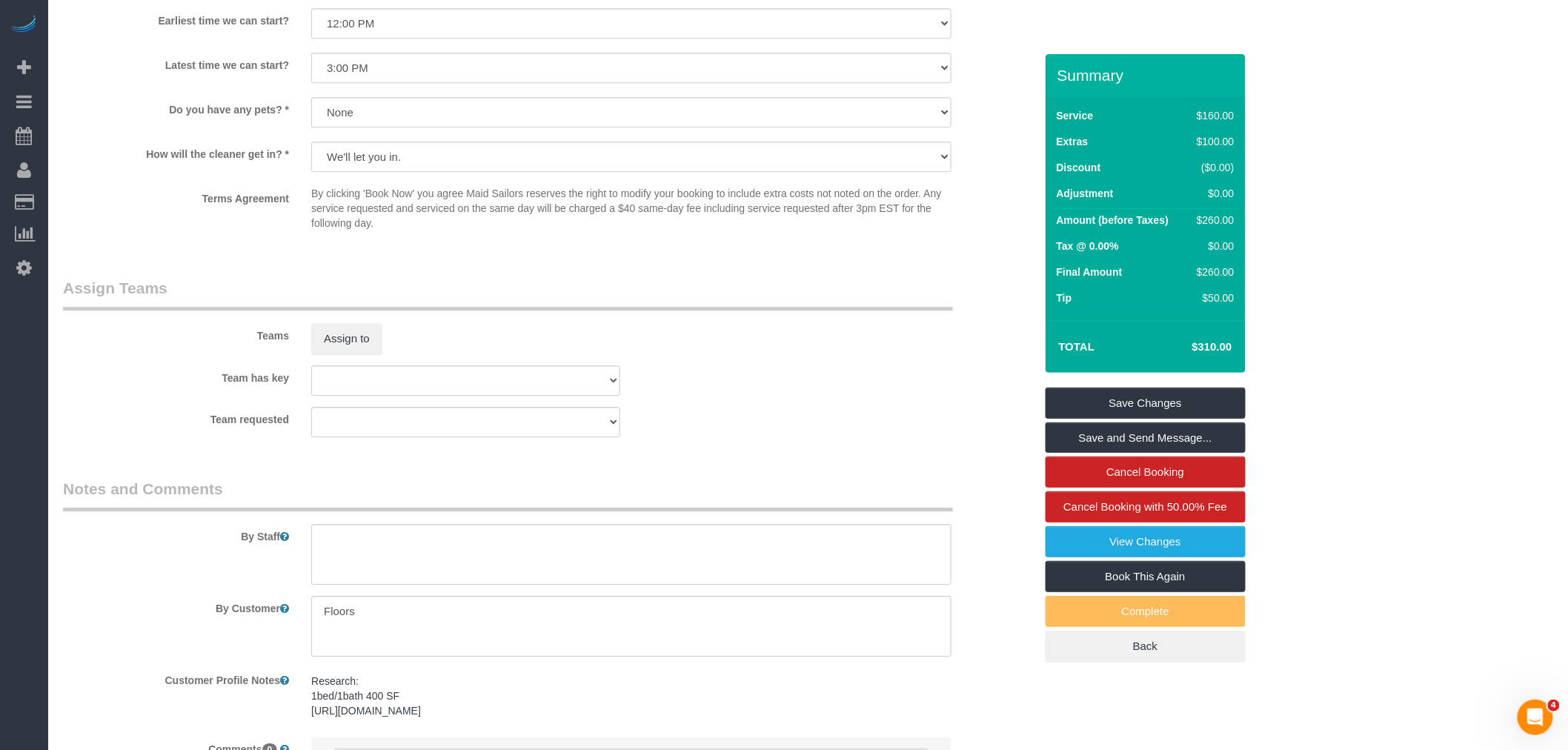
scroll to position [1730, 0]
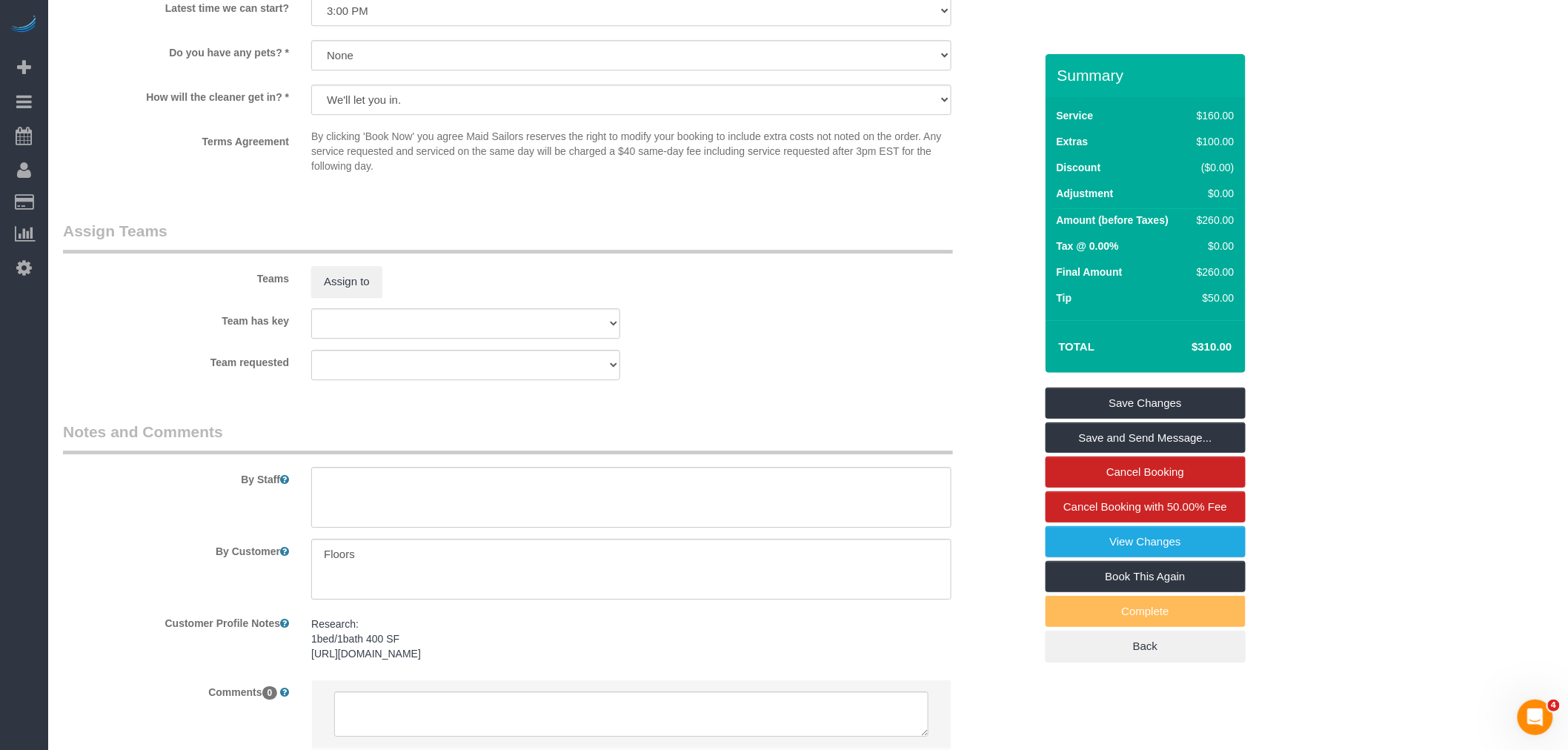
drag, startPoint x: 796, startPoint y: 320, endPoint x: 789, endPoint y: 369, distance: 49.5
click at [797, 320] on sui-booking-teams "Teams Assign to Team has key 000 - Partnerships 000 - TEAM JOB 4 - [PERSON_NAME…" at bounding box center [548, 299] width 971 height 160
click at [374, 297] on button "Assign to" at bounding box center [347, 281] width 72 height 31
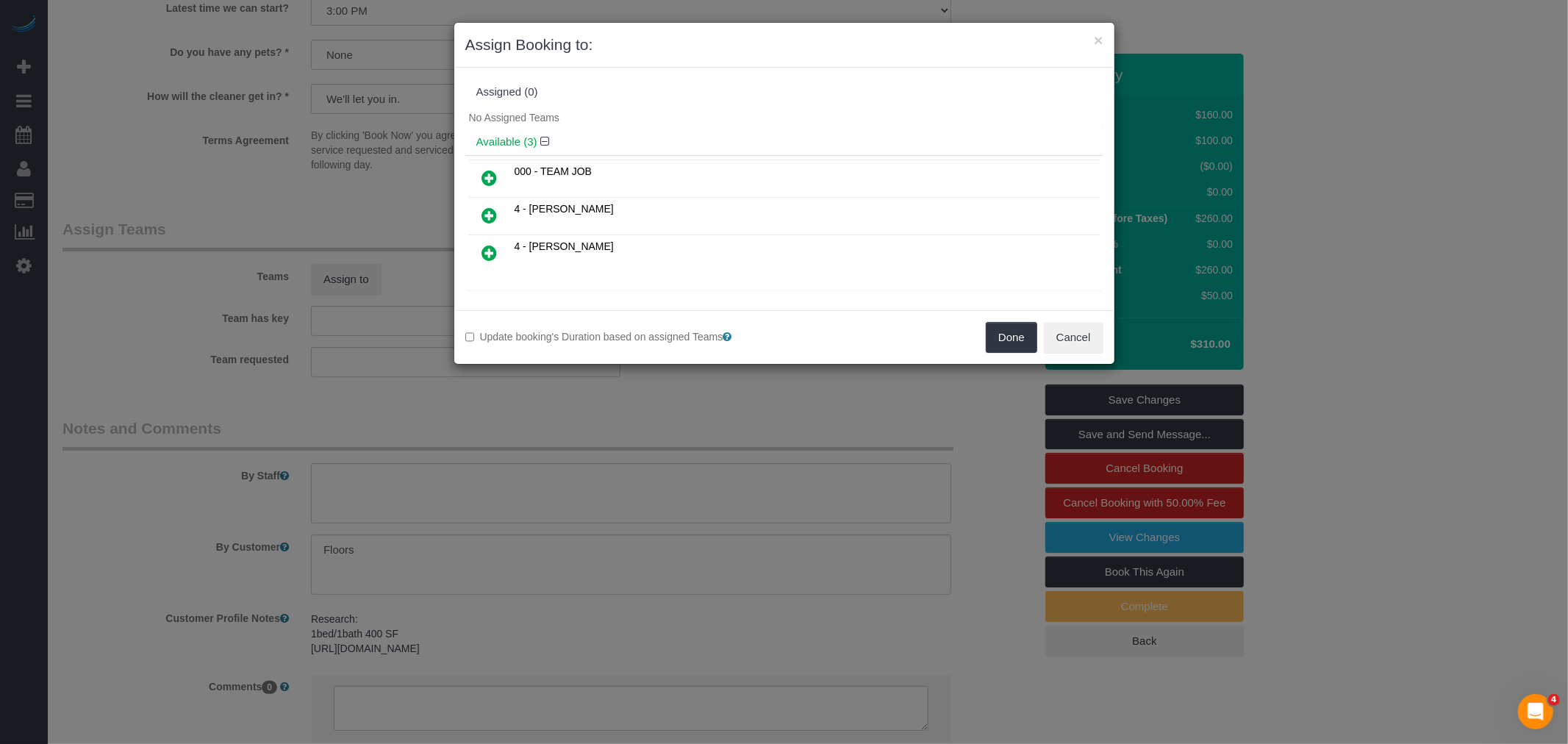
click at [489, 211] on icon at bounding box center [490, 215] width 16 height 18
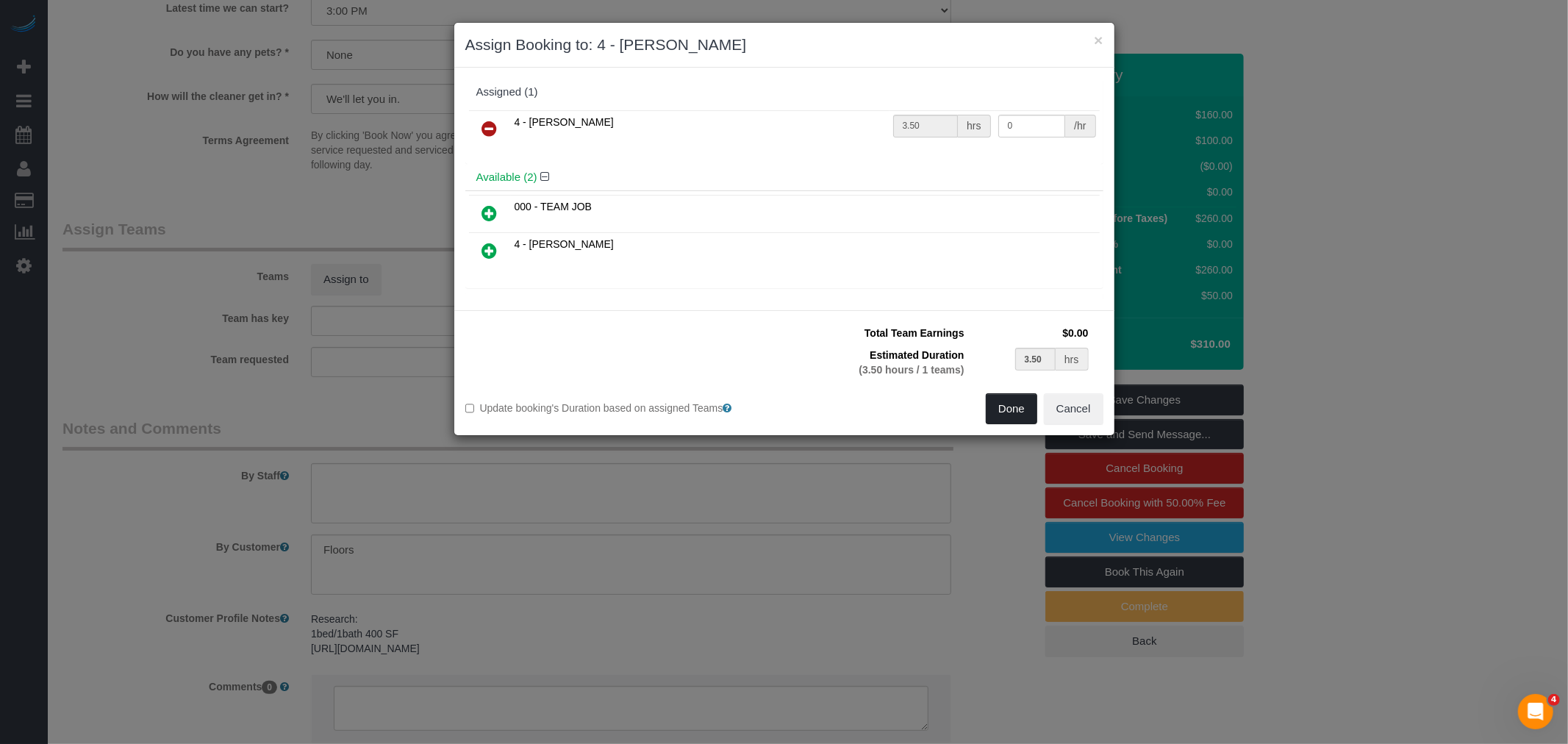
click at [1012, 420] on button "Done" at bounding box center [1011, 409] width 51 height 31
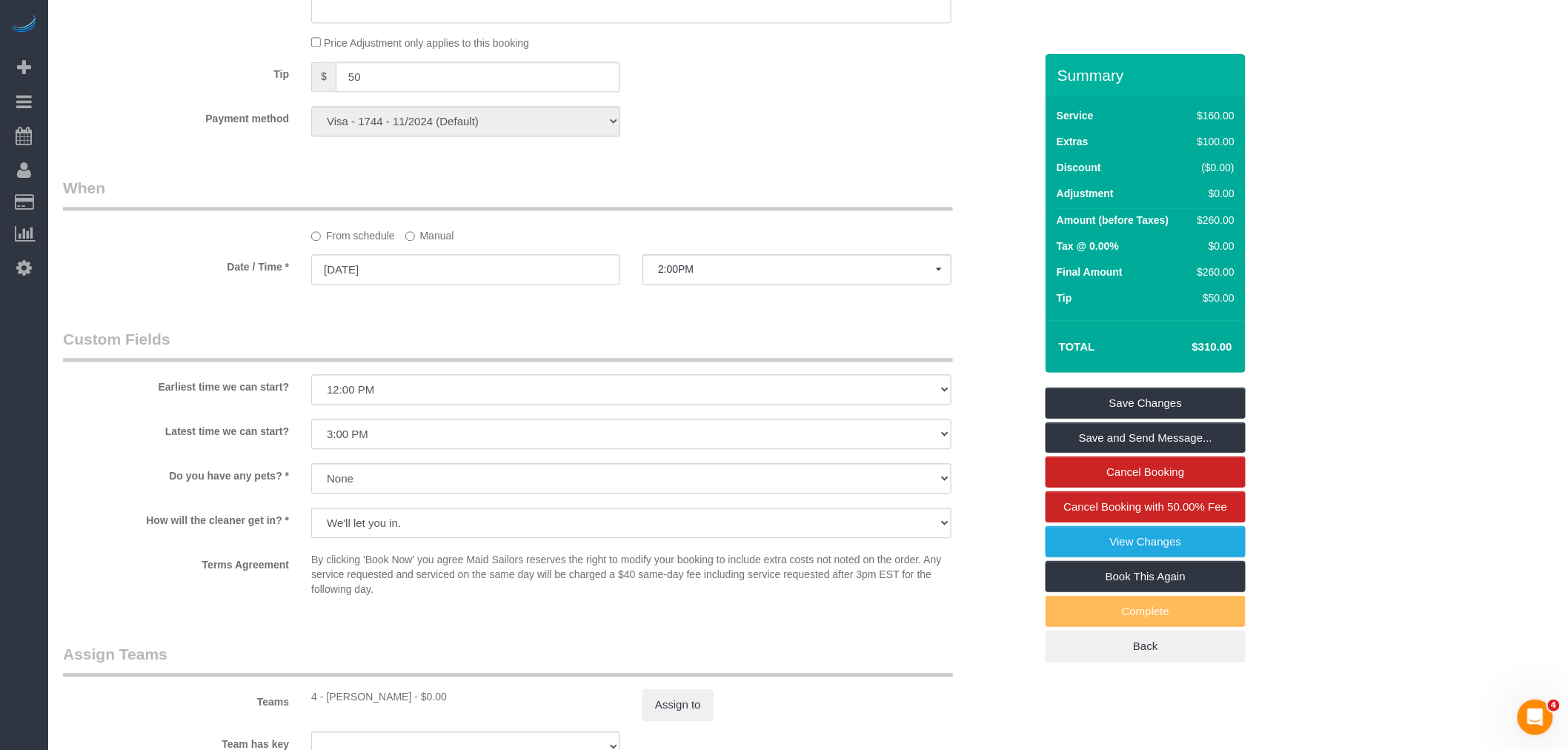
scroll to position [988, 0]
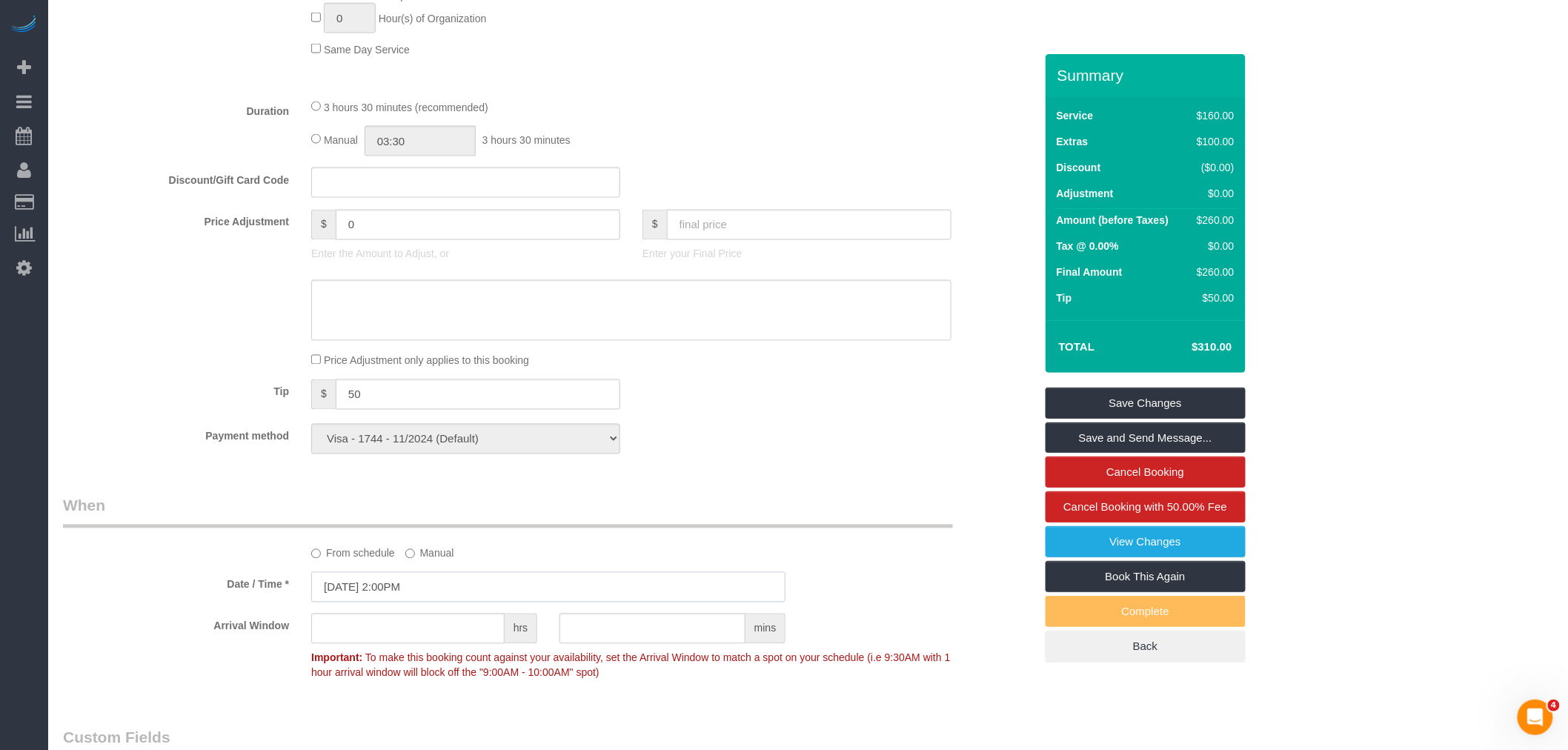
click at [429, 596] on input "08/26/2025 2:00PM" at bounding box center [548, 587] width 474 height 31
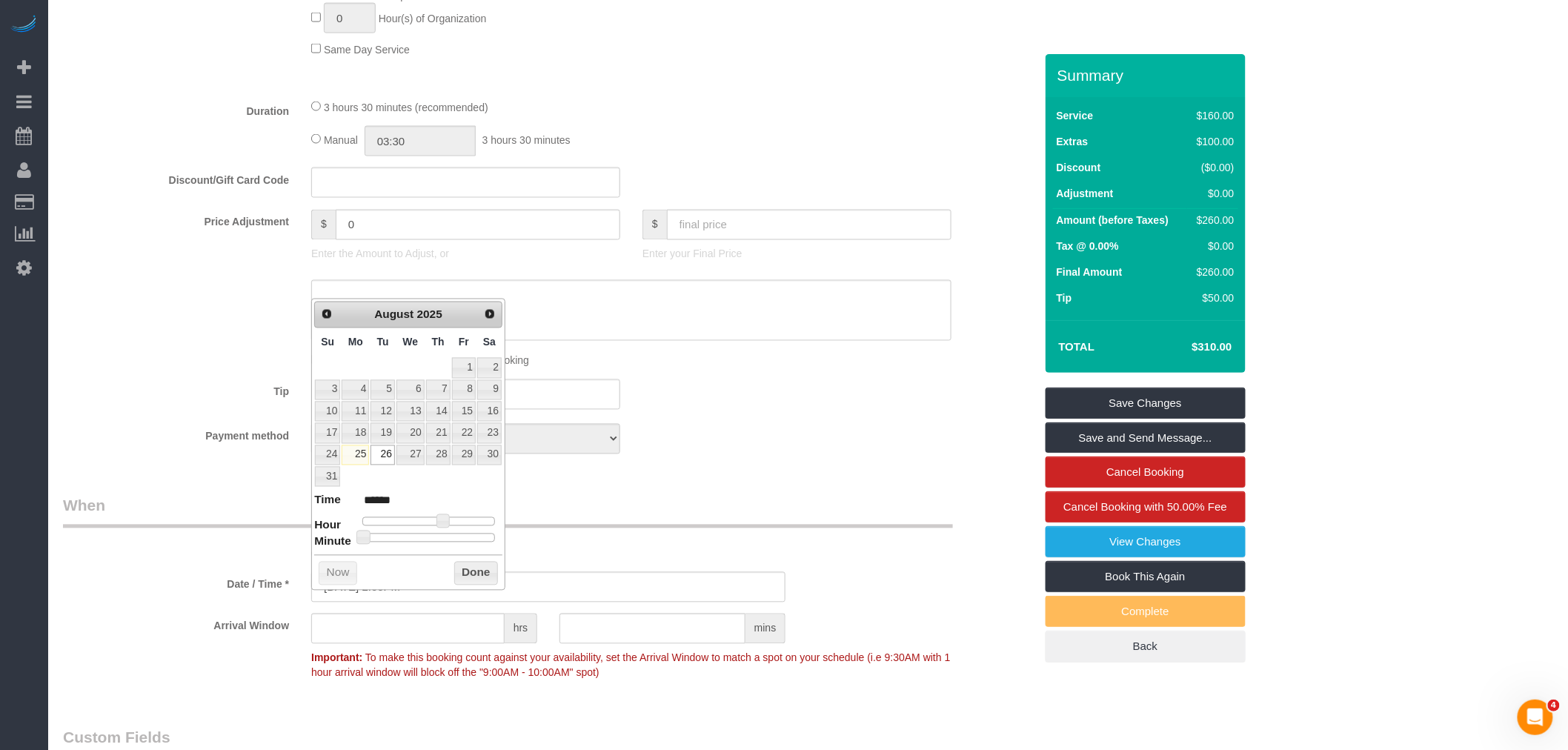
type input "08/26/2025 11:00AM"
type input "*******"
click at [427, 520] on div at bounding box center [428, 521] width 132 height 9
type input "08/26/2025 12:00PM"
type input "*******"
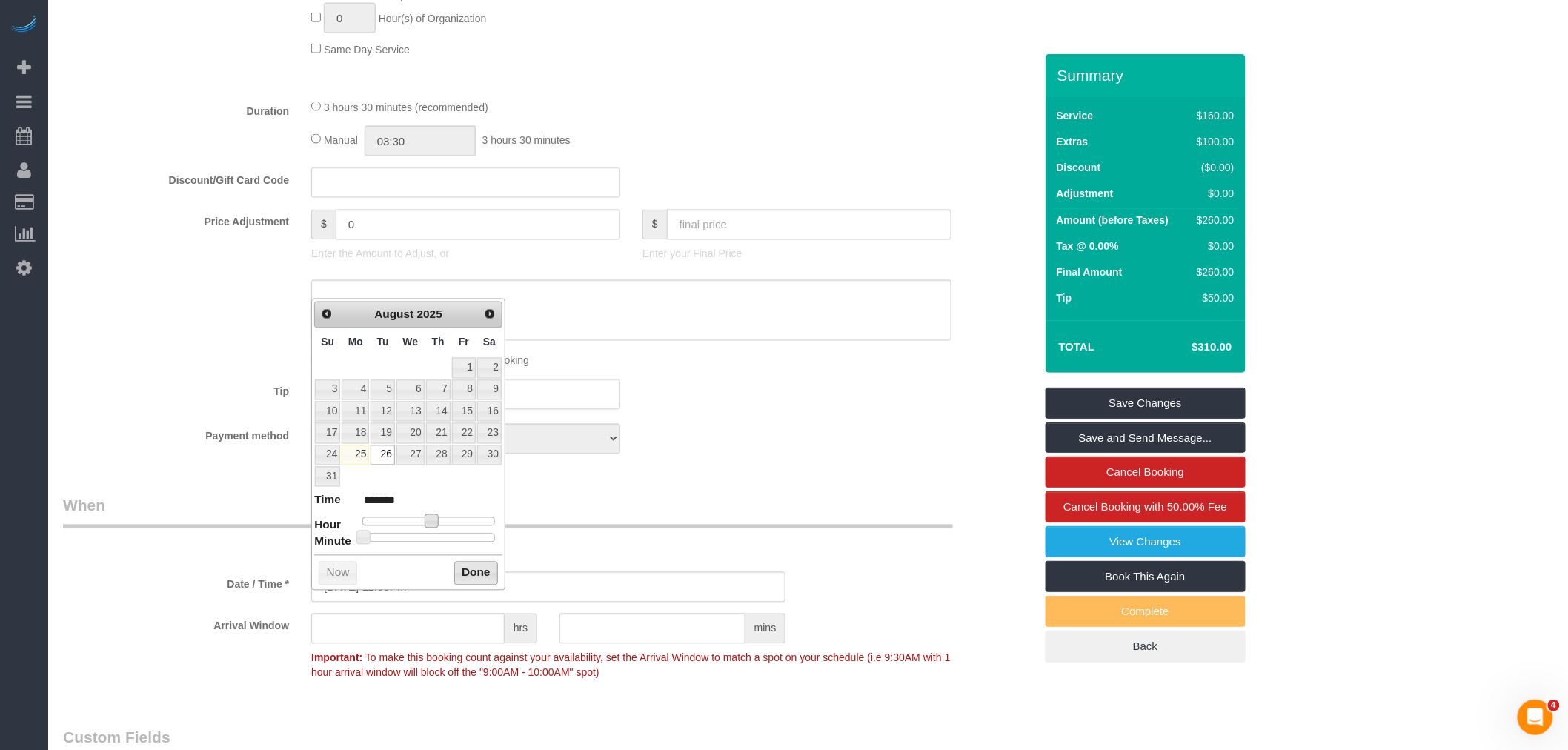
click at [475, 574] on button "Done" at bounding box center [476, 574] width 44 height 24
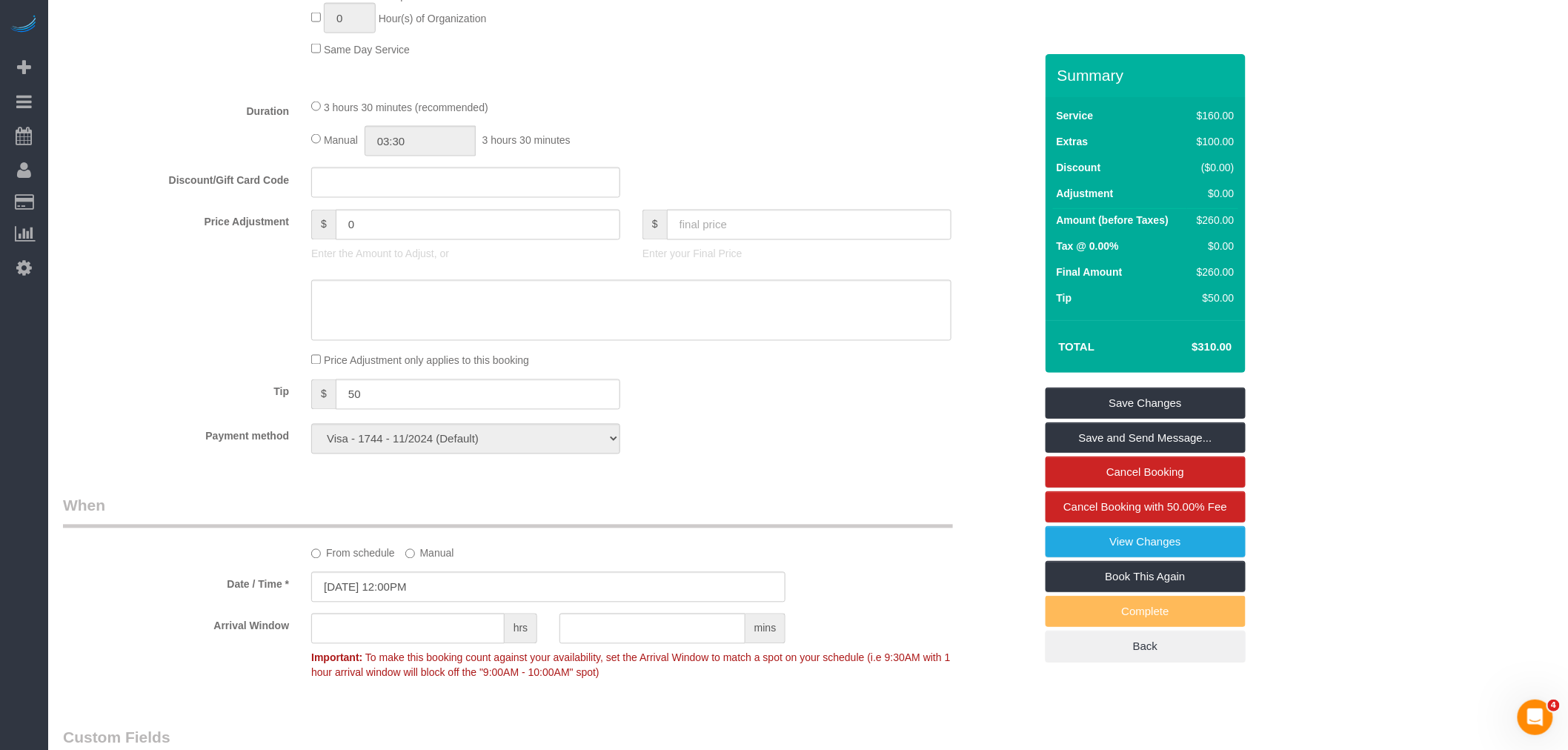
click at [785, 455] on div "Payment method Visa - 1744 - 11/2024 (Default) Add Credit Card ─────────────── …" at bounding box center [548, 439] width 993 height 31
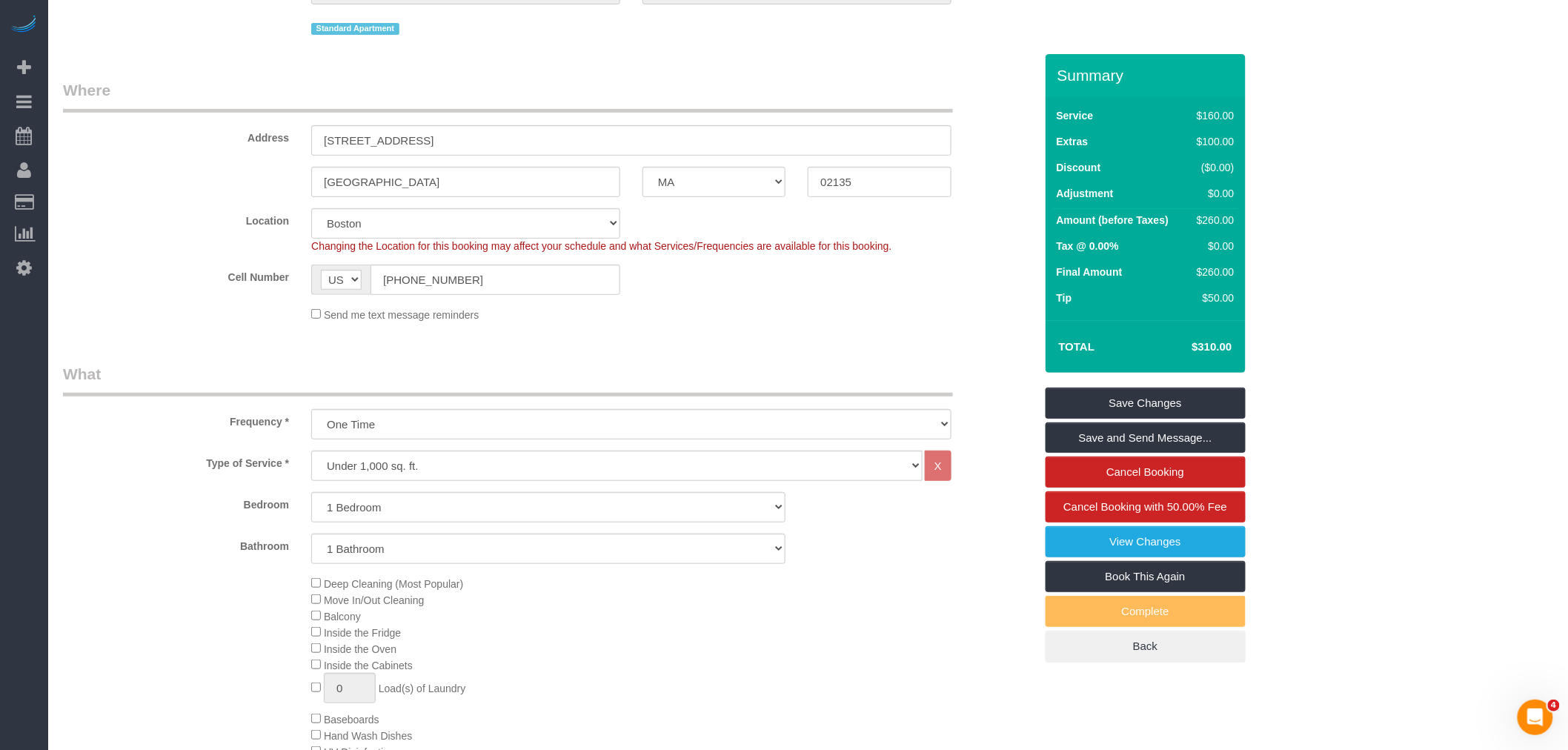
scroll to position [164, 0]
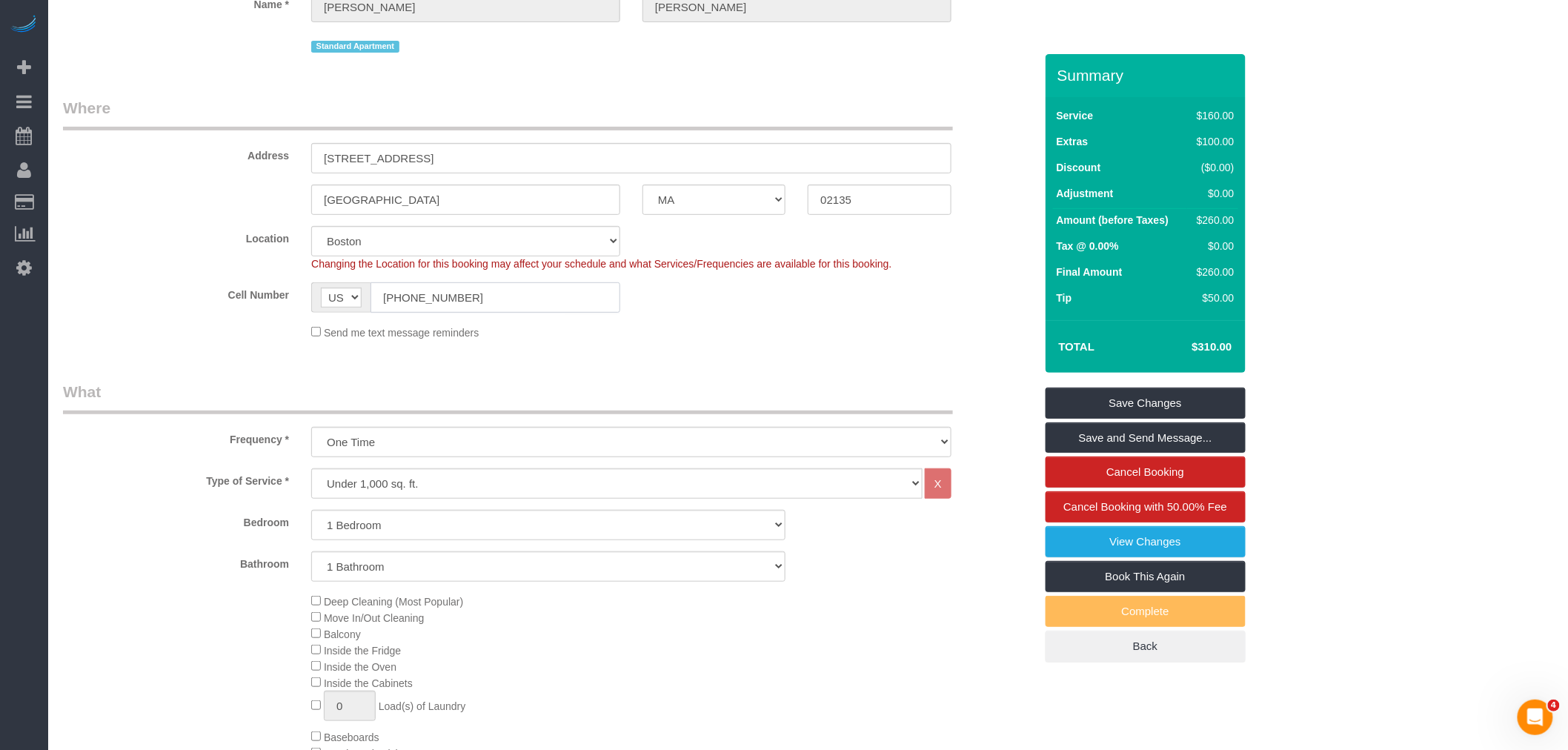
click at [293, 318] on sui-booking-location "Location Manhattan Austin Boston Bronx Brooklyn Charlotte Denver New Jersey Por…" at bounding box center [548, 282] width 971 height 114
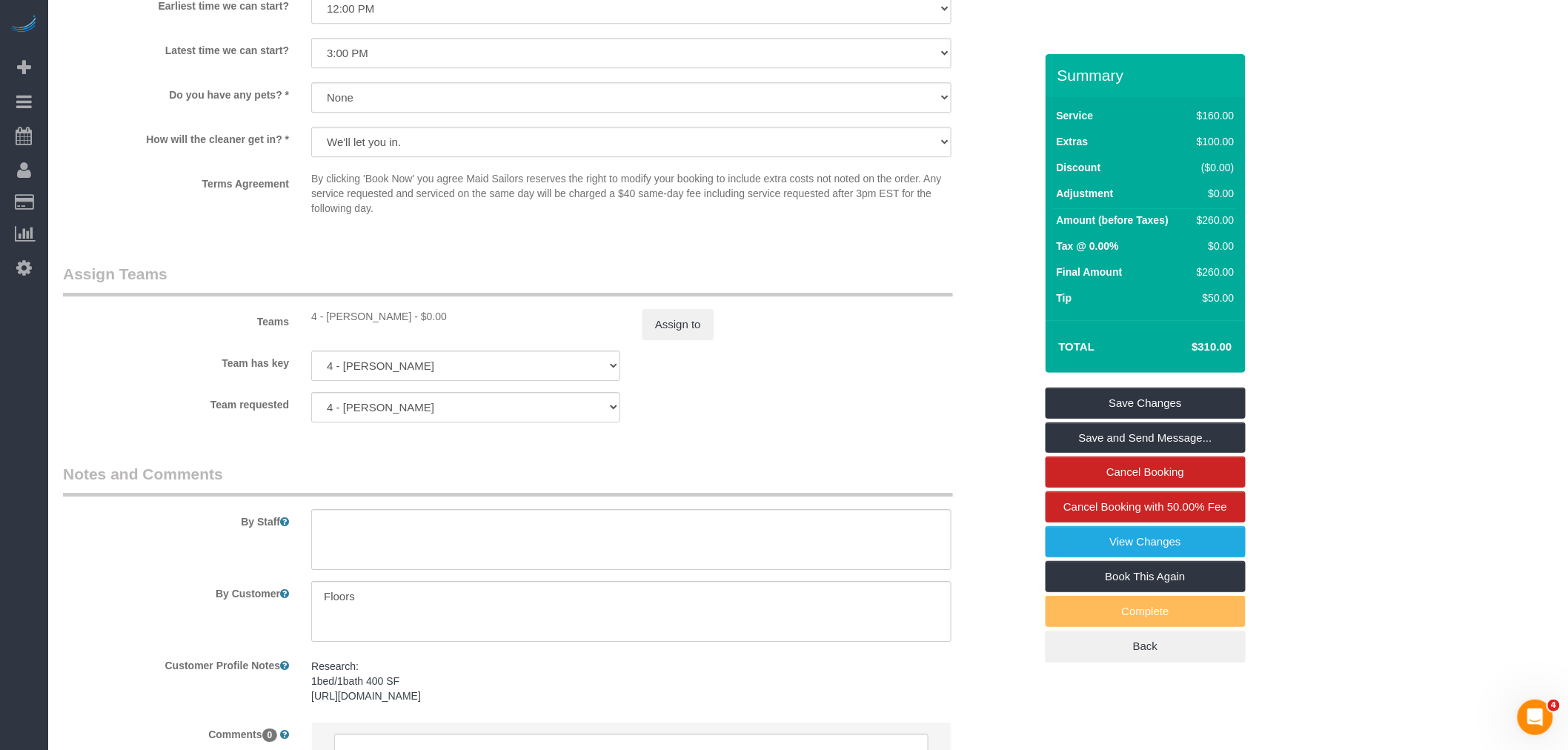
scroll to position [1937, 0]
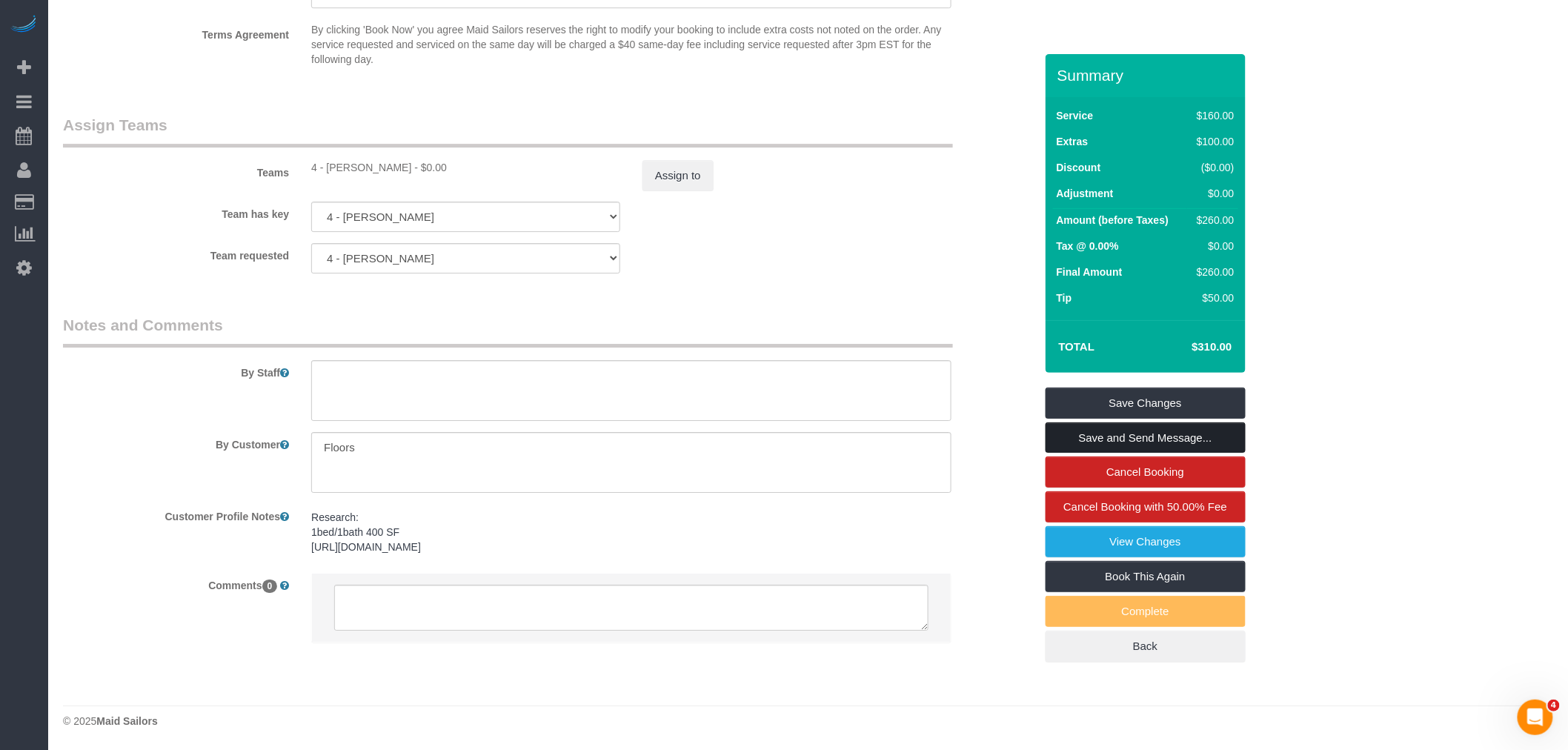
click at [1144, 444] on link "Save and Send Message..." at bounding box center [1145, 438] width 200 height 31
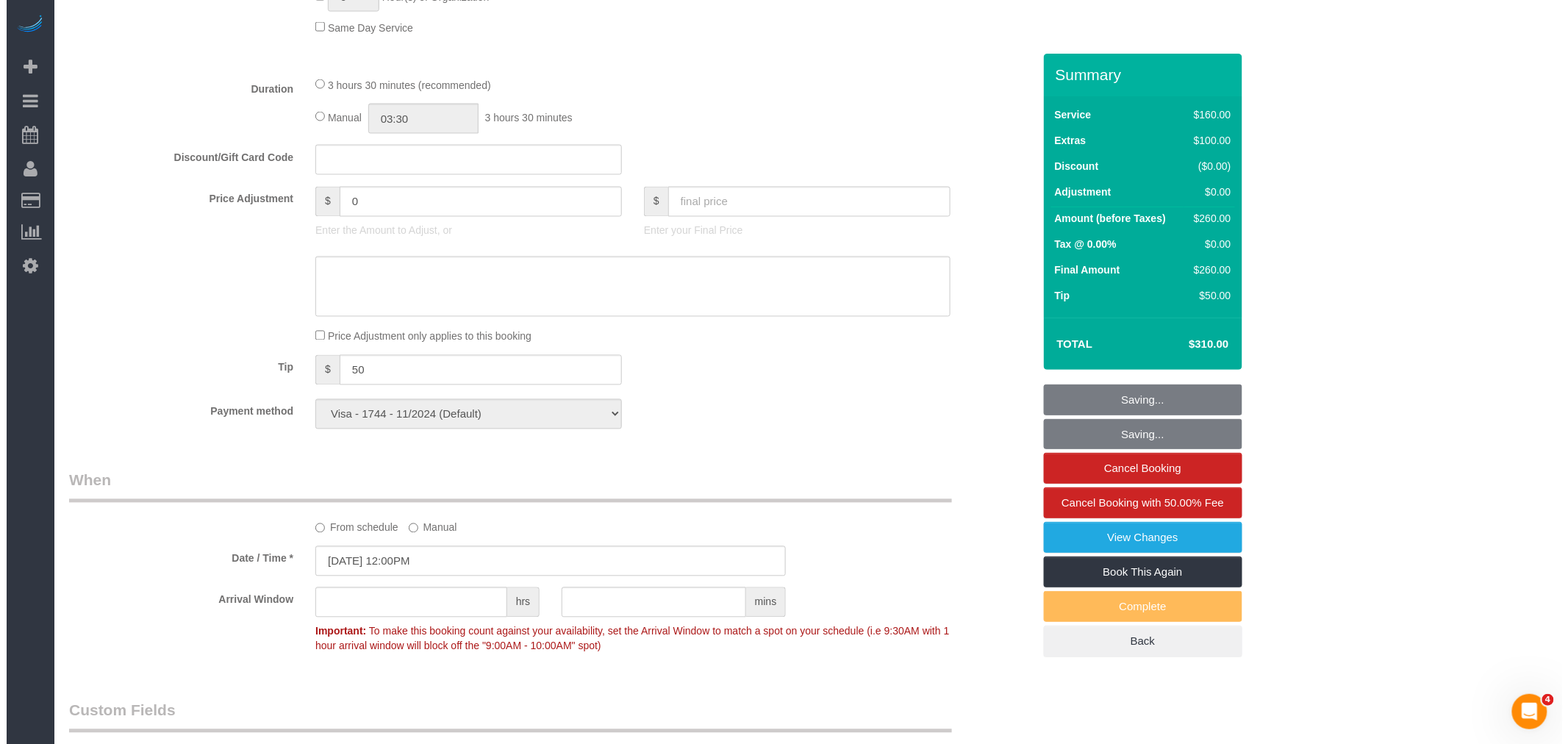
scroll to position [940, 0]
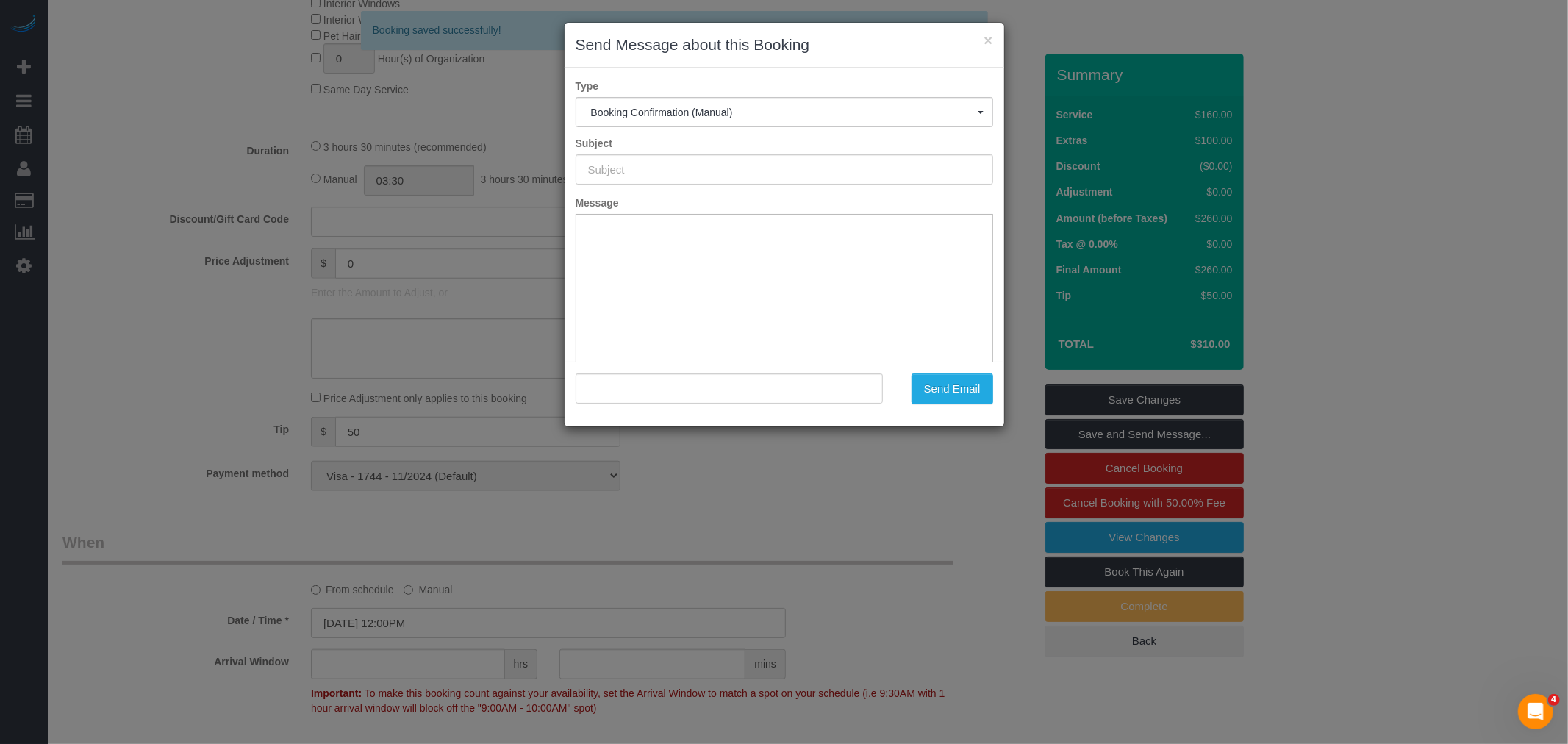
type input "Cleaning Confirmed for 08/26/2025 at 12:00pm"
type input ""Marisha Rawlins" <marisha.rawlins@gmail.com>"
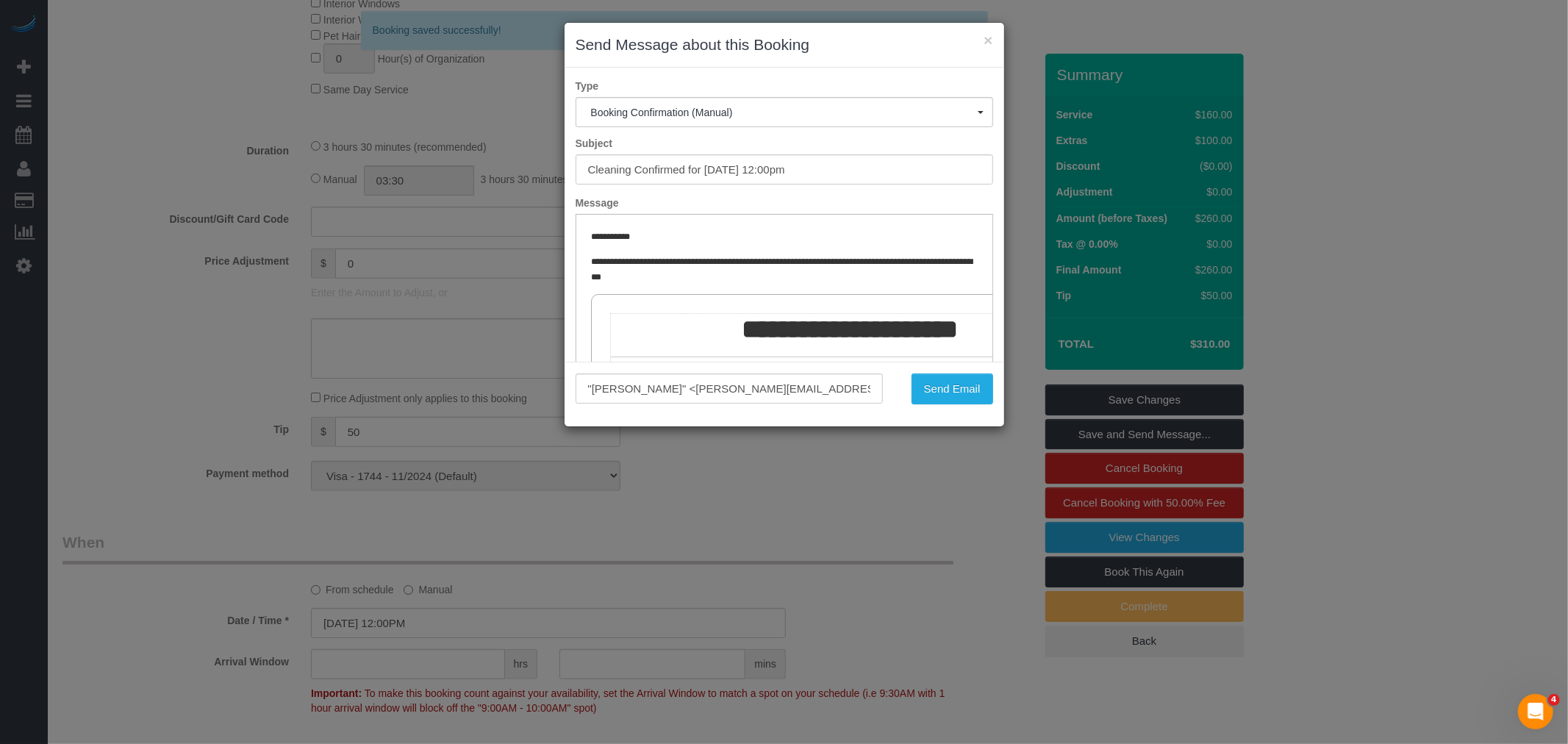
scroll to position [0, 0]
click at [954, 393] on button "Send Email" at bounding box center [952, 389] width 82 height 31
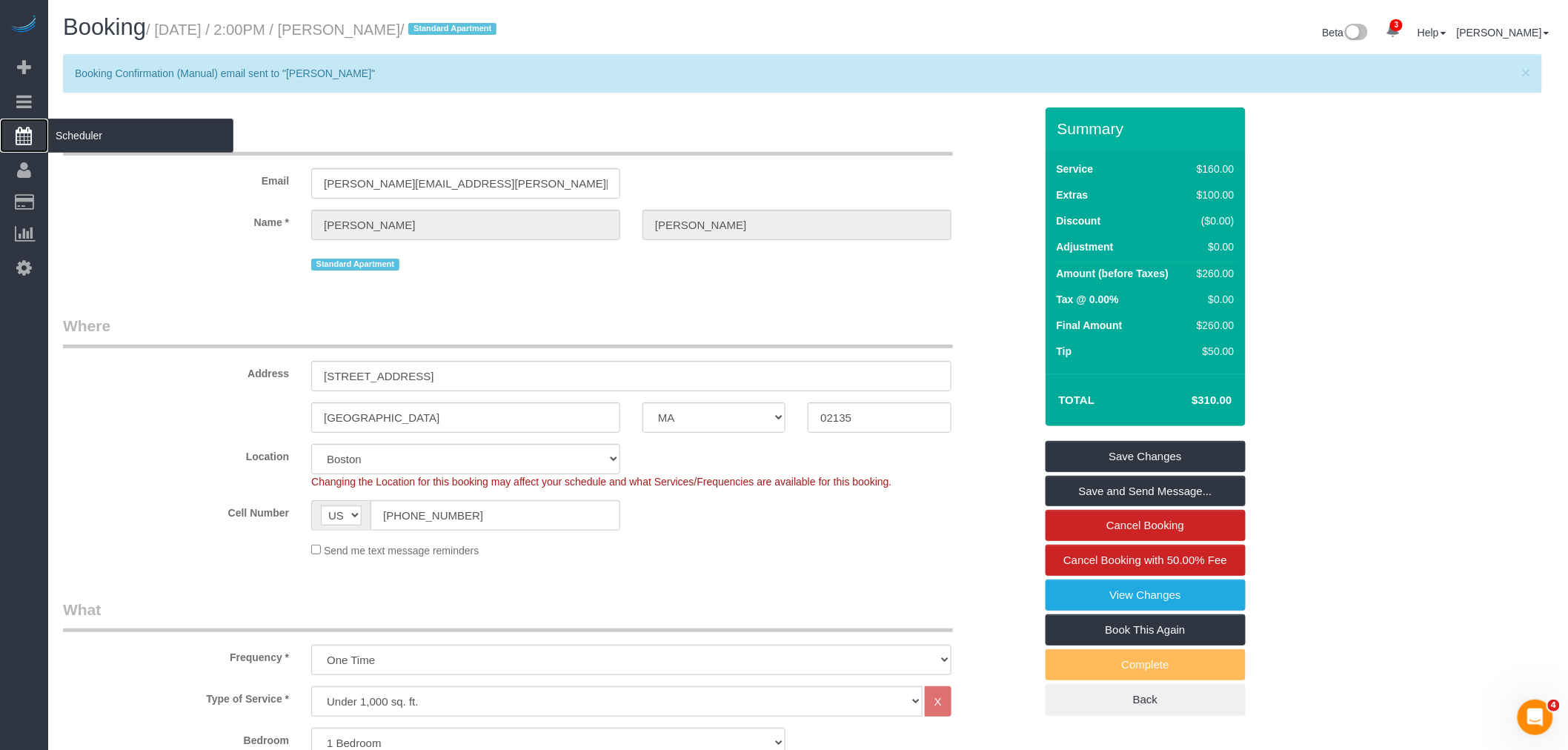
click at [76, 135] on span "Scheduler" at bounding box center [140, 135] width 185 height 34
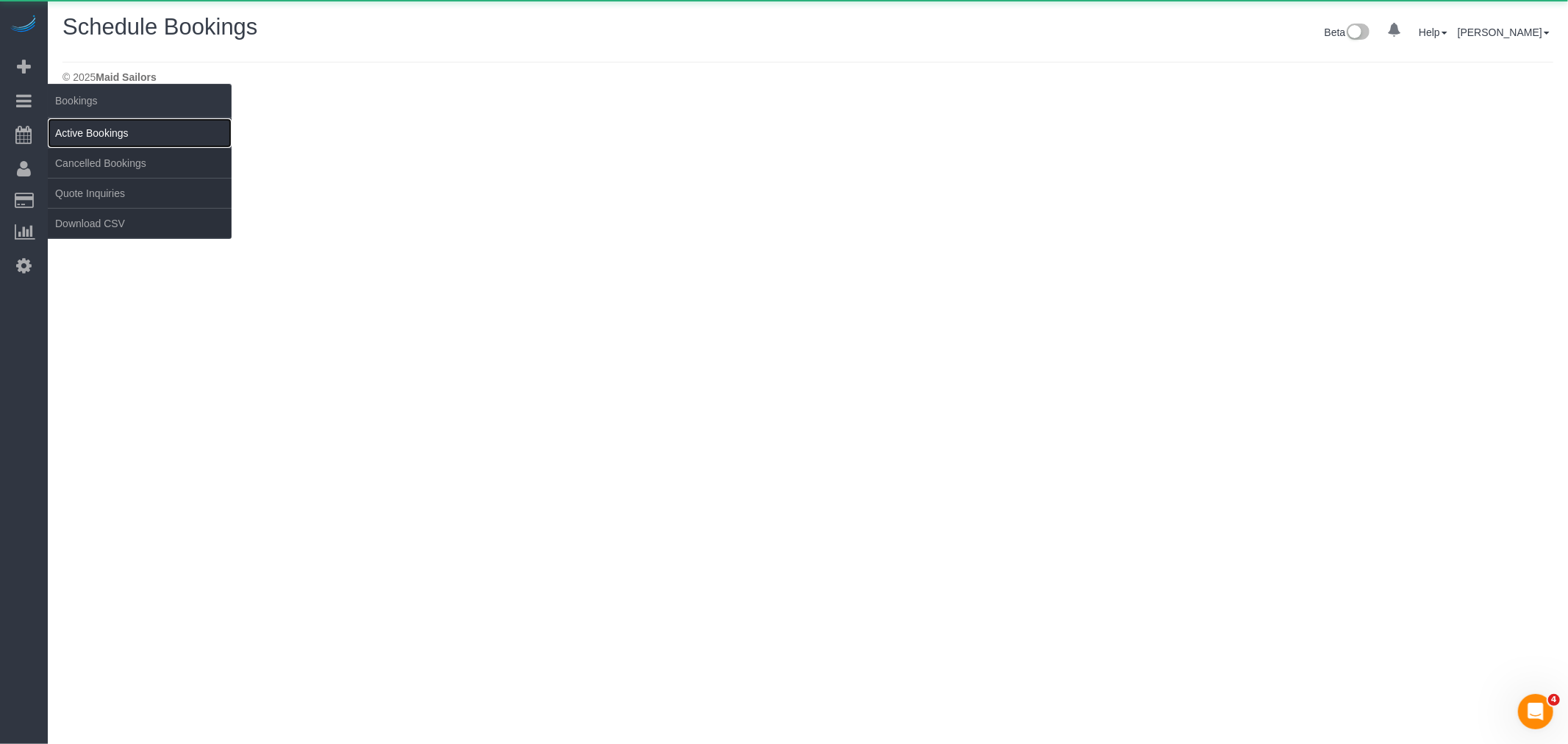
click at [102, 126] on link "Active Bookings" at bounding box center [139, 133] width 183 height 30
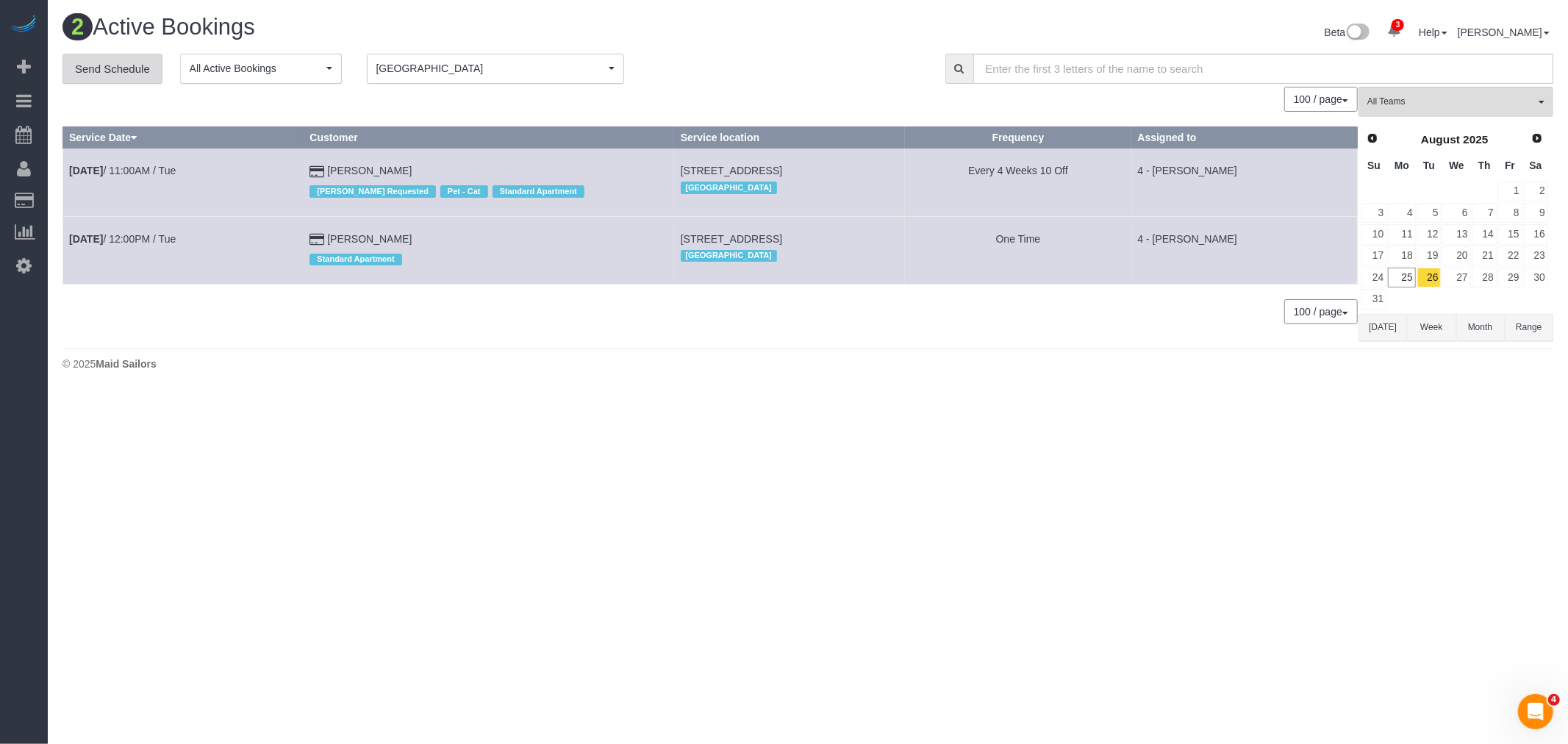
click at [129, 61] on link "Send Schedule" at bounding box center [111, 68] width 100 height 31
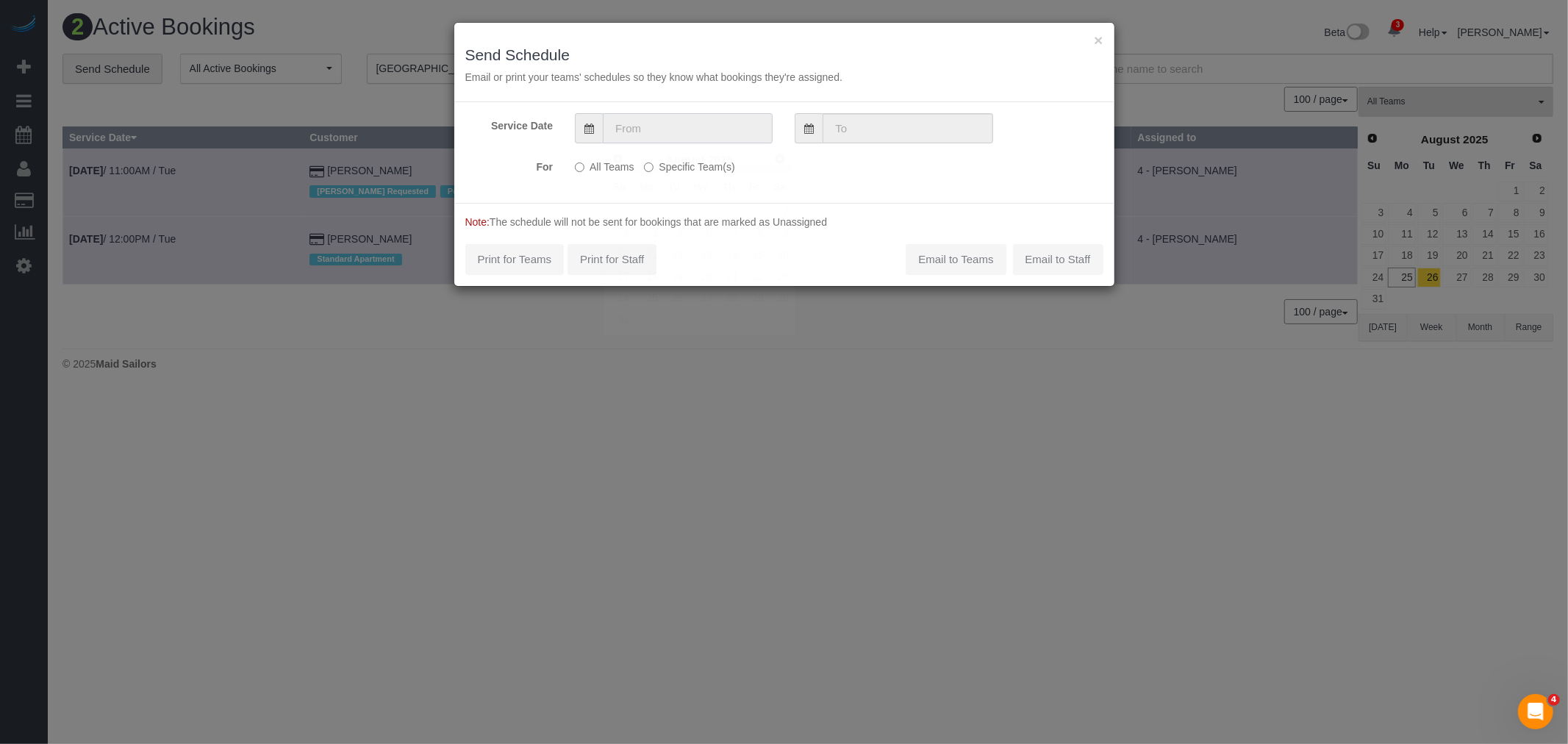
click at [688, 127] on input "text" at bounding box center [687, 128] width 170 height 31
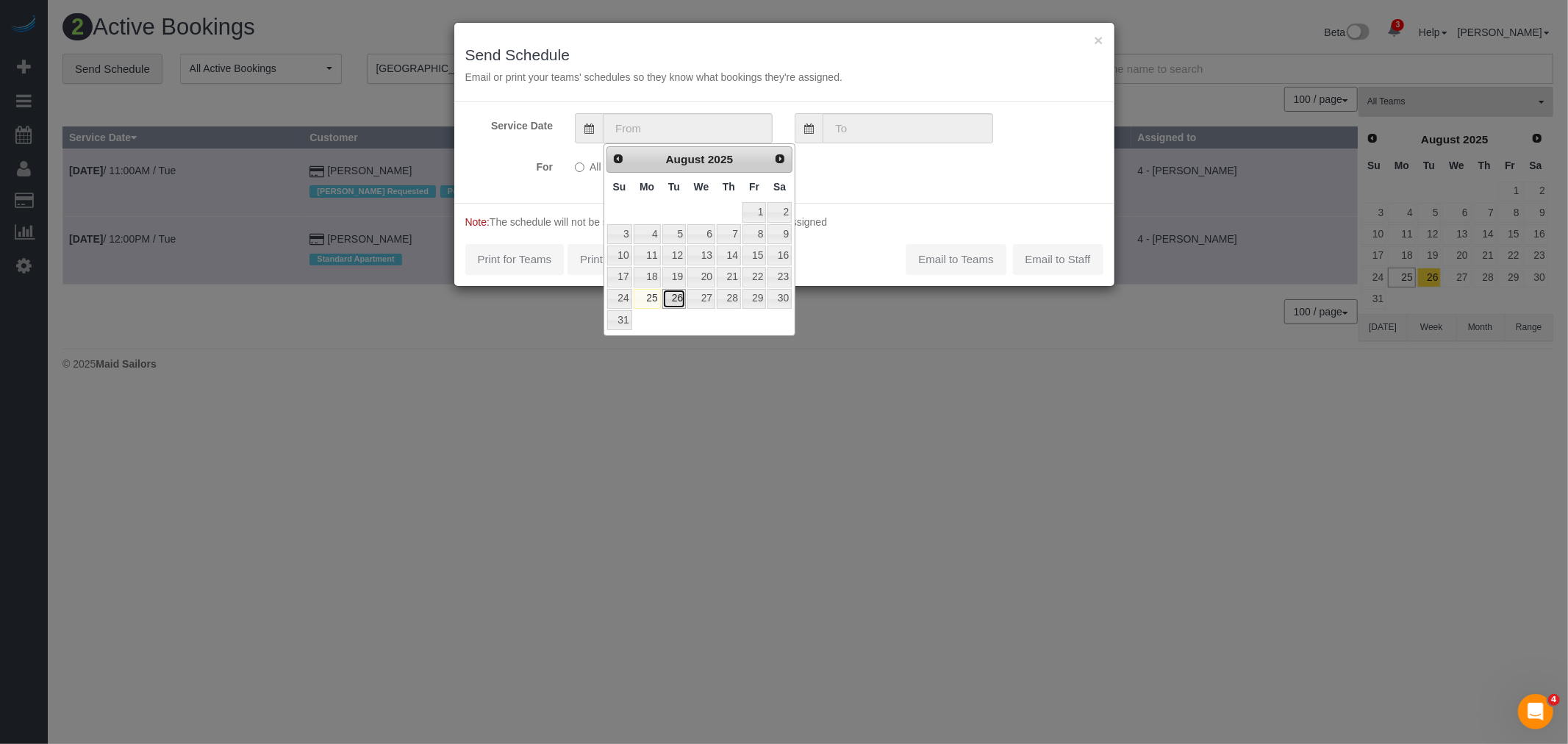
click at [677, 300] on link "26" at bounding box center [675, 299] width 24 height 20
type input "[DATE]"
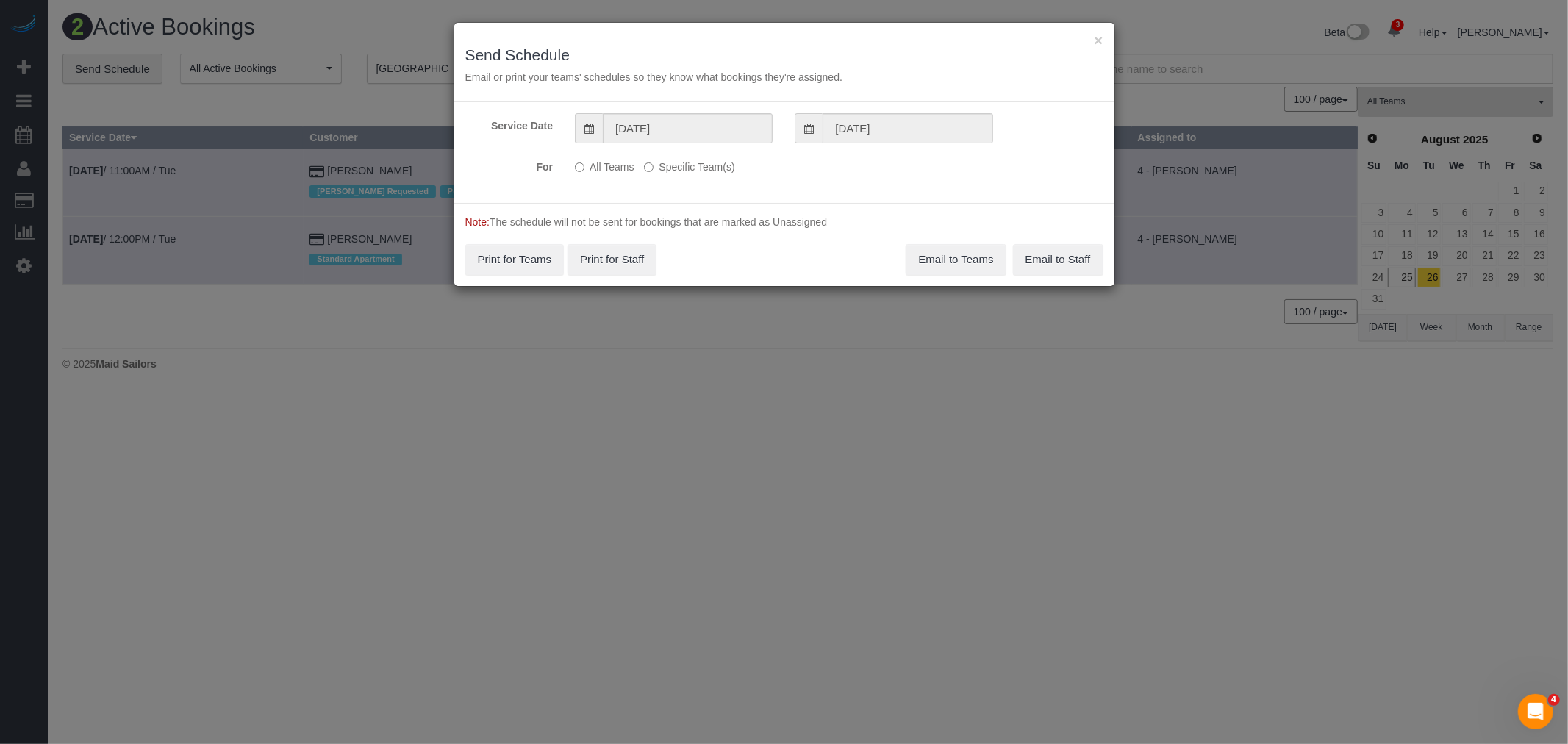
click at [700, 156] on label "Specific Team(s)" at bounding box center [689, 165] width 91 height 20
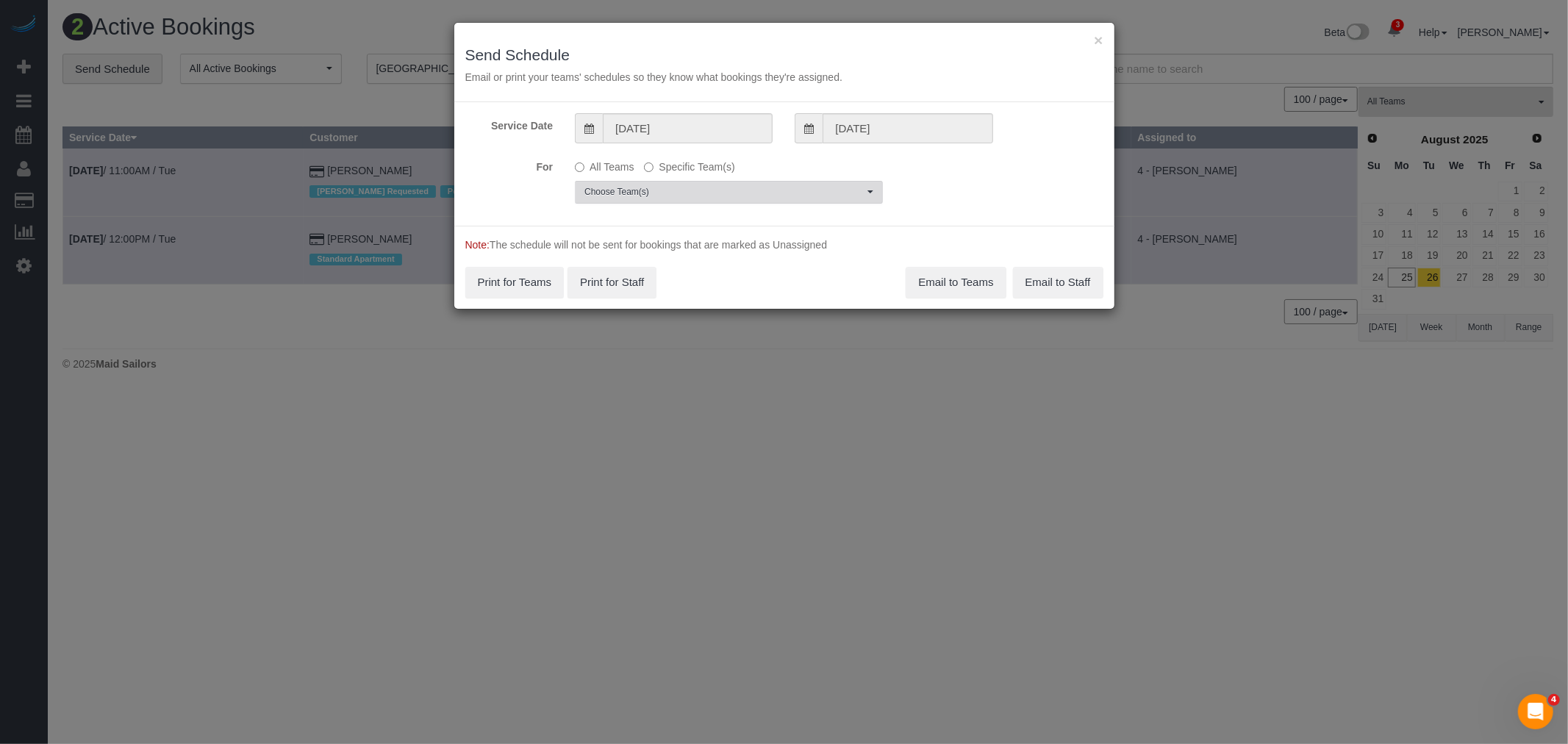
click at [663, 198] on button "Choose Team(s)" at bounding box center [729, 191] width 308 height 23
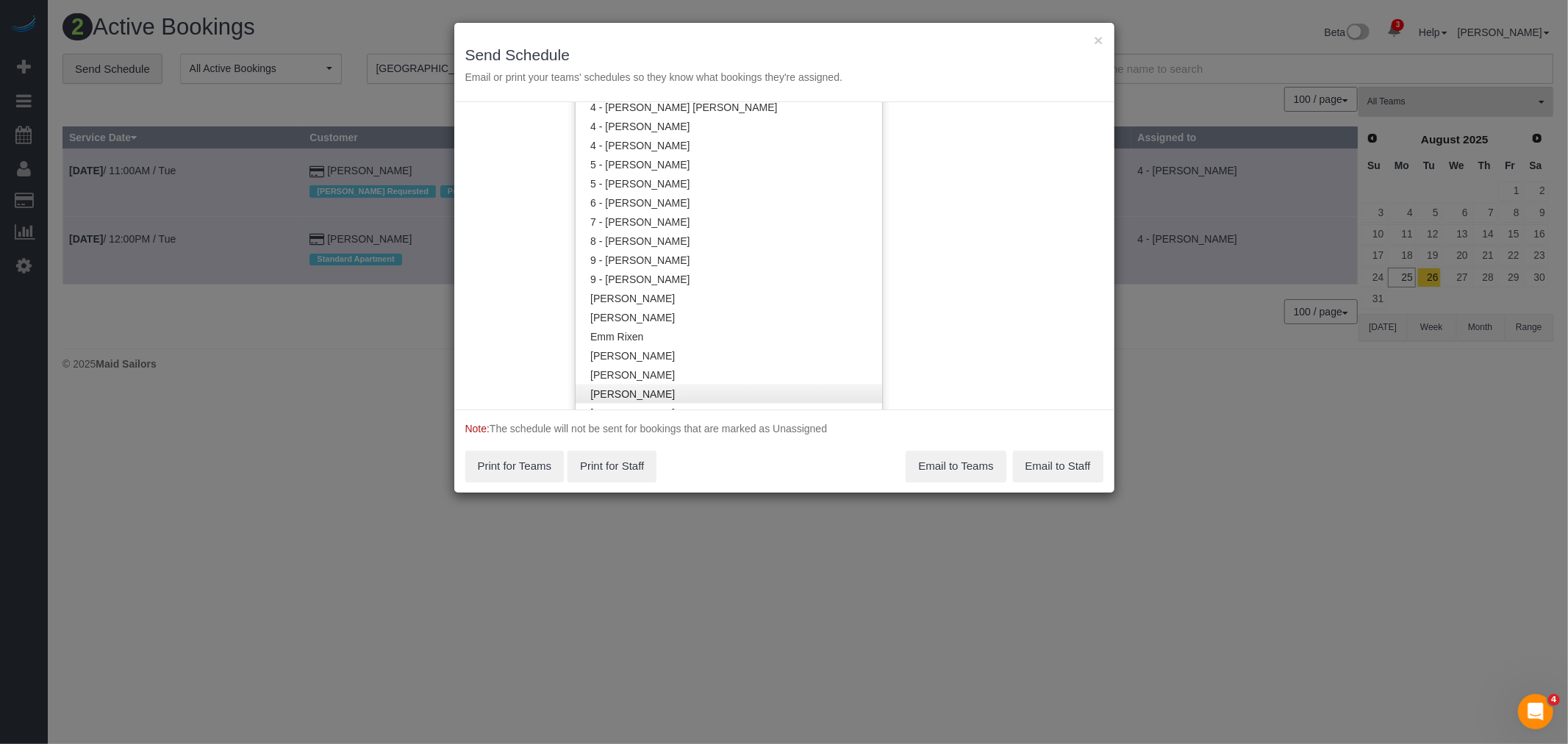
scroll to position [1555, 0]
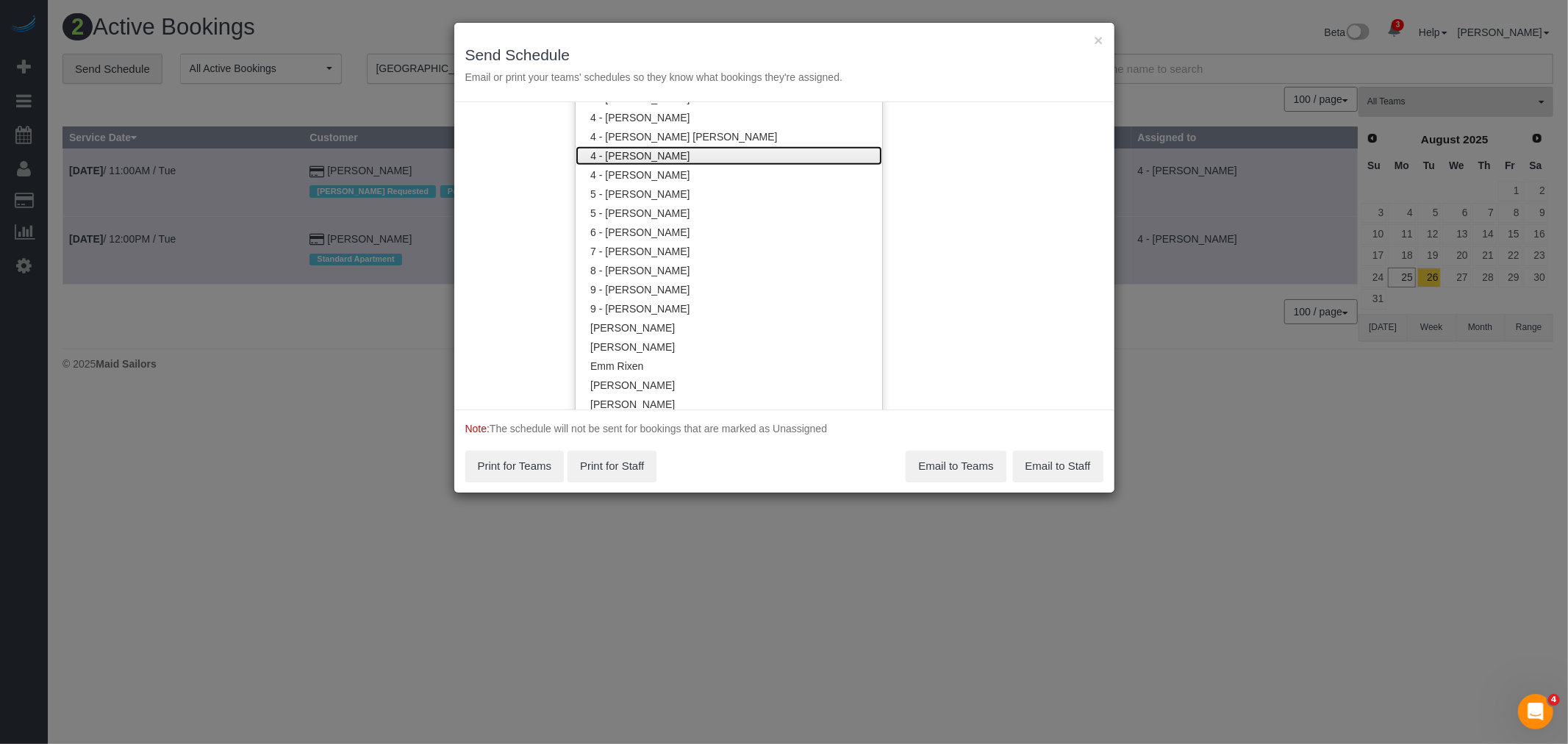
click at [711, 146] on link "4 - [PERSON_NAME]" at bounding box center [729, 155] width 307 height 19
click at [983, 179] on div "Service Date 08/26/2025 08/26/2025 For All Teams Specific Team(s) 4 - Luanna Fe…" at bounding box center [784, 257] width 660 height 308
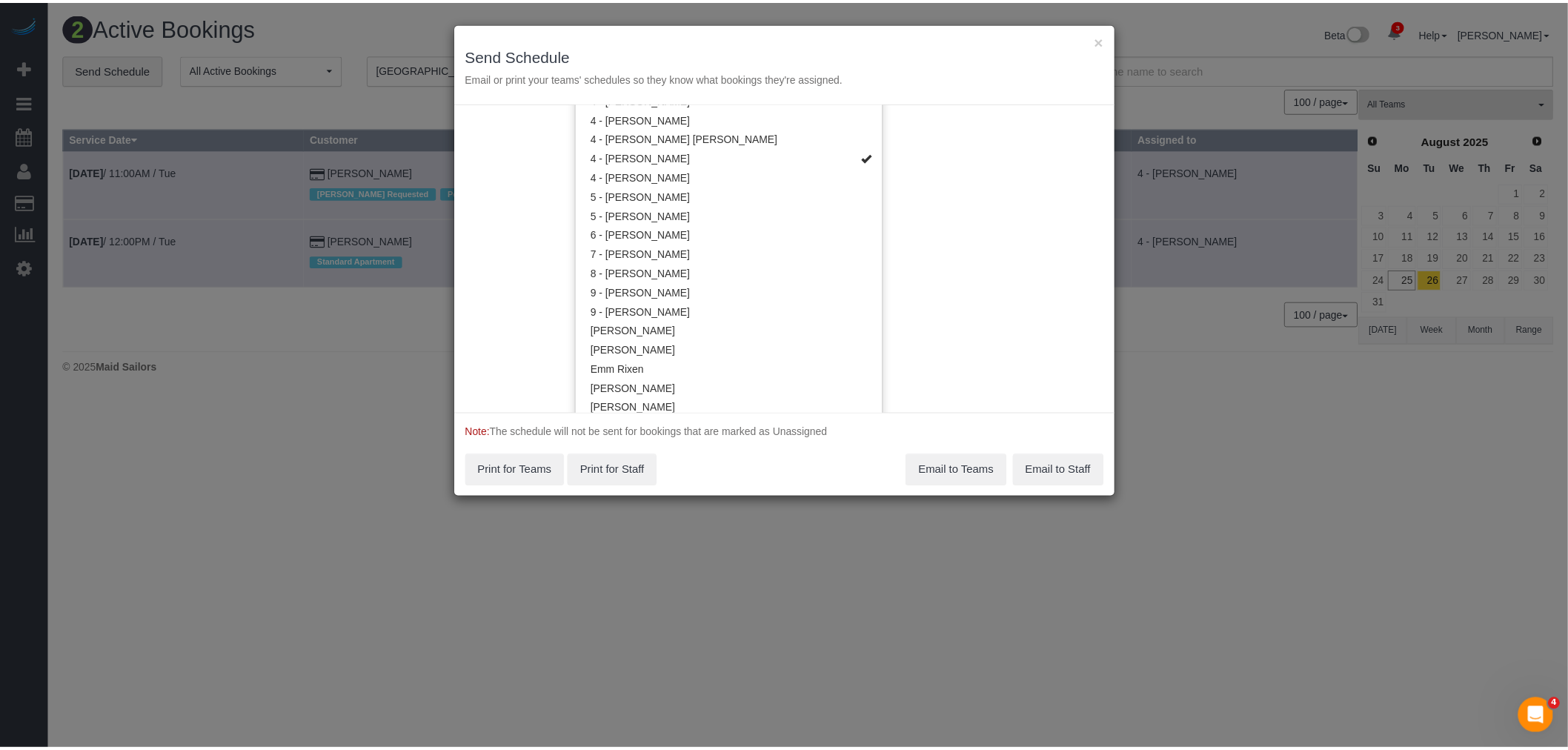
scroll to position [0, 0]
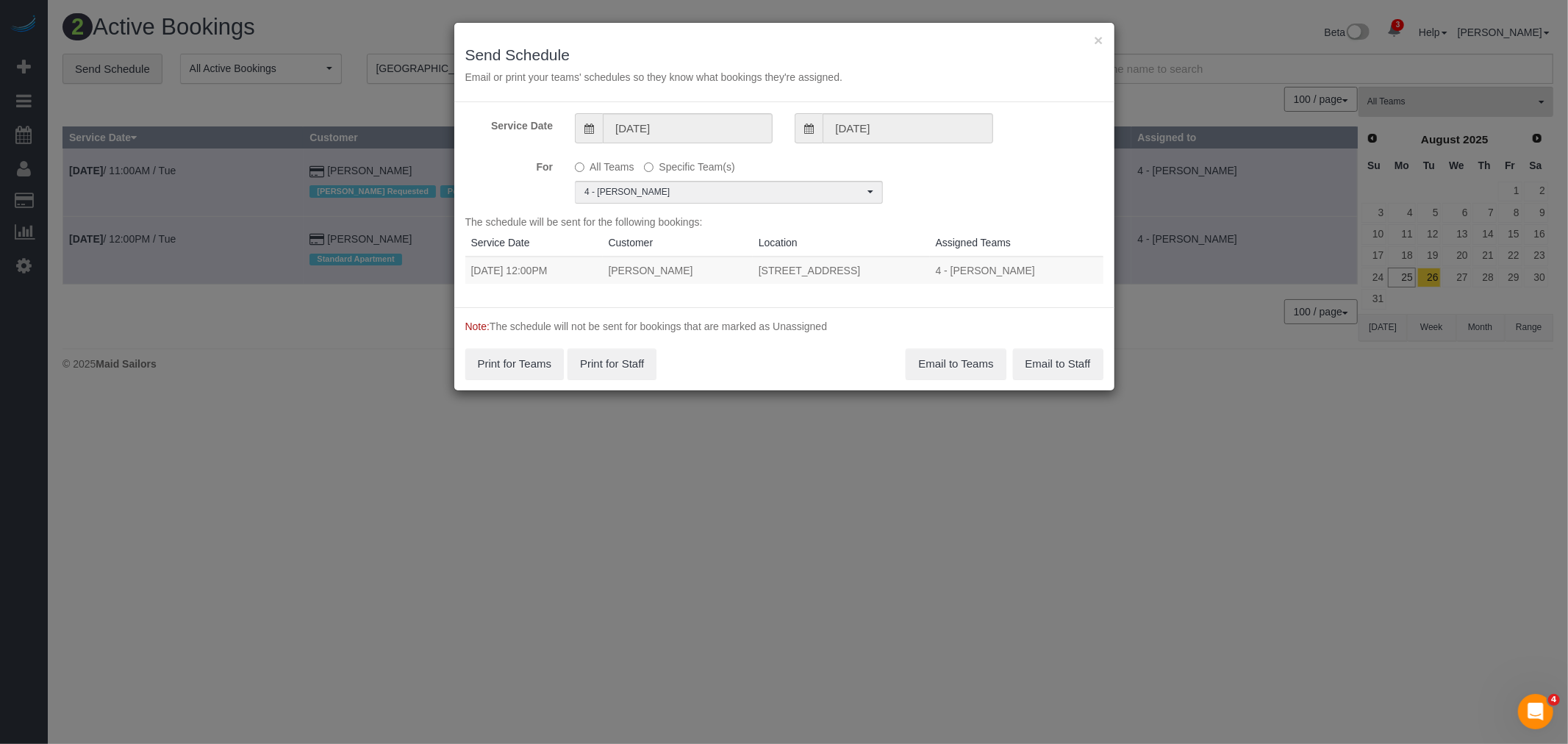
drag, startPoint x: 469, startPoint y: 266, endPoint x: 958, endPoint y: 260, distance: 489.0
click at [958, 260] on tr "08/26/2025 12:00PM Marisha Rawlins 2001 Commonwealth Avenue, Apt. 18, Brighton,…" at bounding box center [784, 270] width 638 height 28
copy tr "08/26/2025 12:00PM Marisha Rawlins 2001 Commonwealth Avenue, Apt. 18, Brighton,…"
click at [958, 371] on button "Email to Teams" at bounding box center [955, 363] width 100 height 31
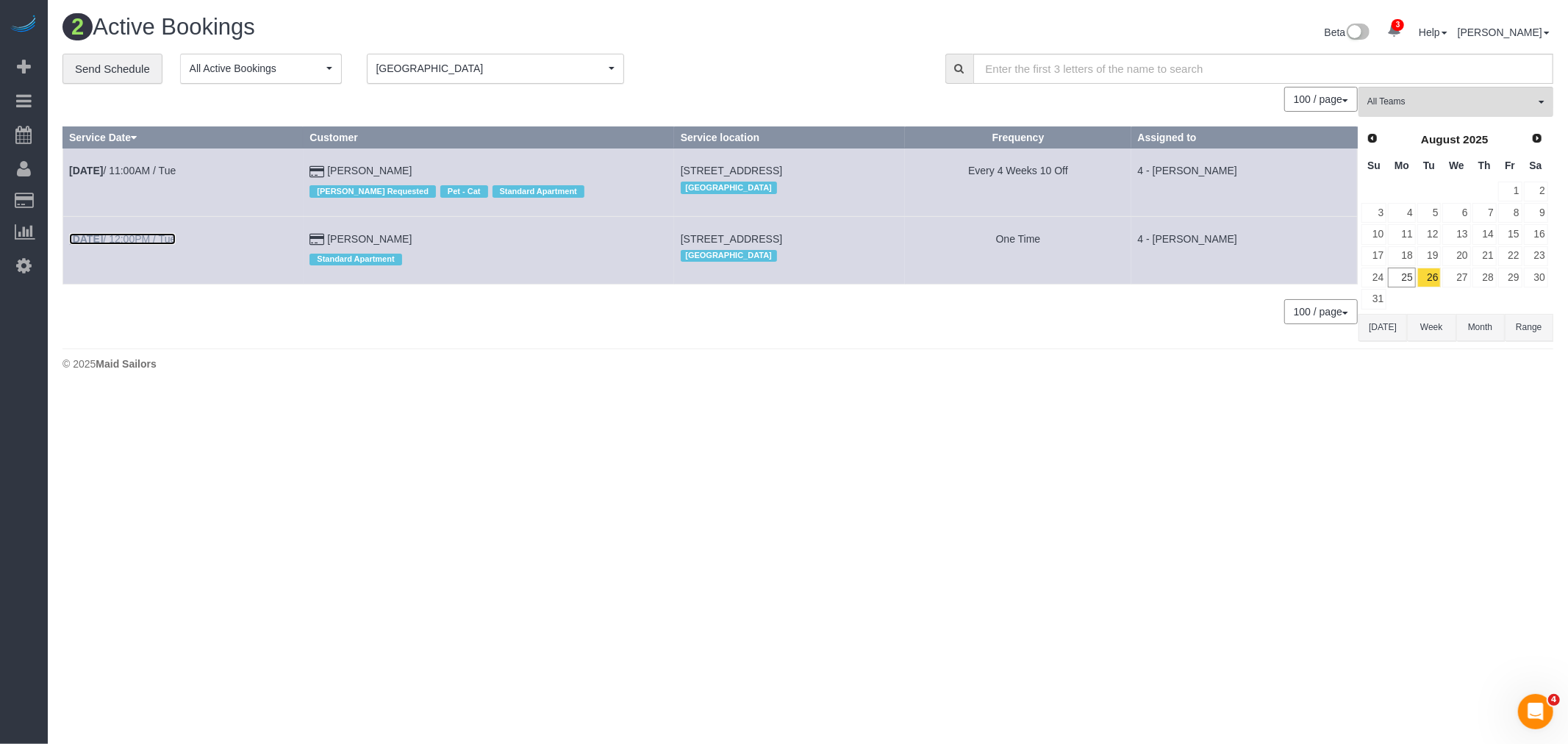
drag, startPoint x: 165, startPoint y: 239, endPoint x: 230, endPoint y: 229, distance: 65.8
click at [165, 239] on link "Aug 26th / 12:00PM / Tue" at bounding box center [122, 239] width 107 height 12
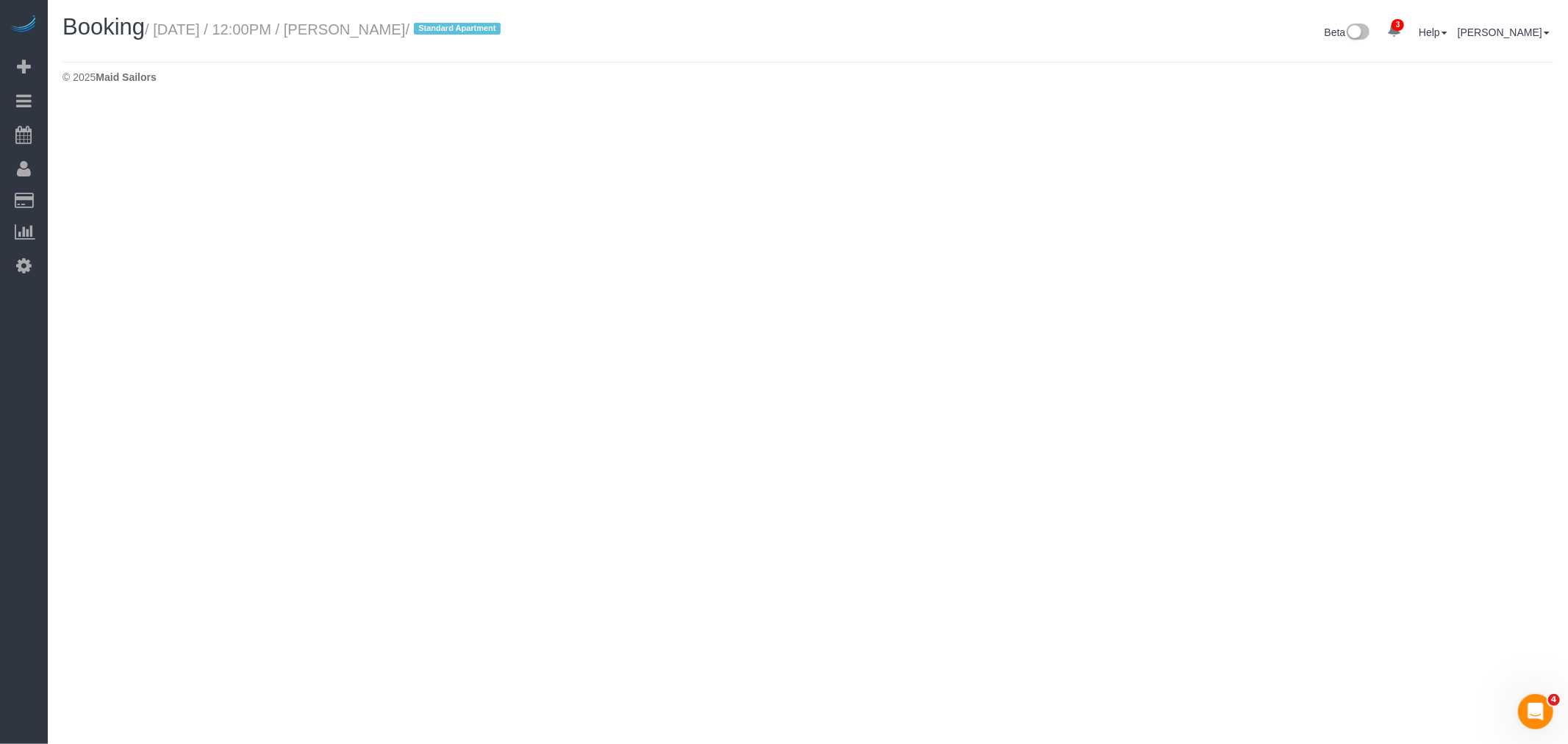
select select "MA"
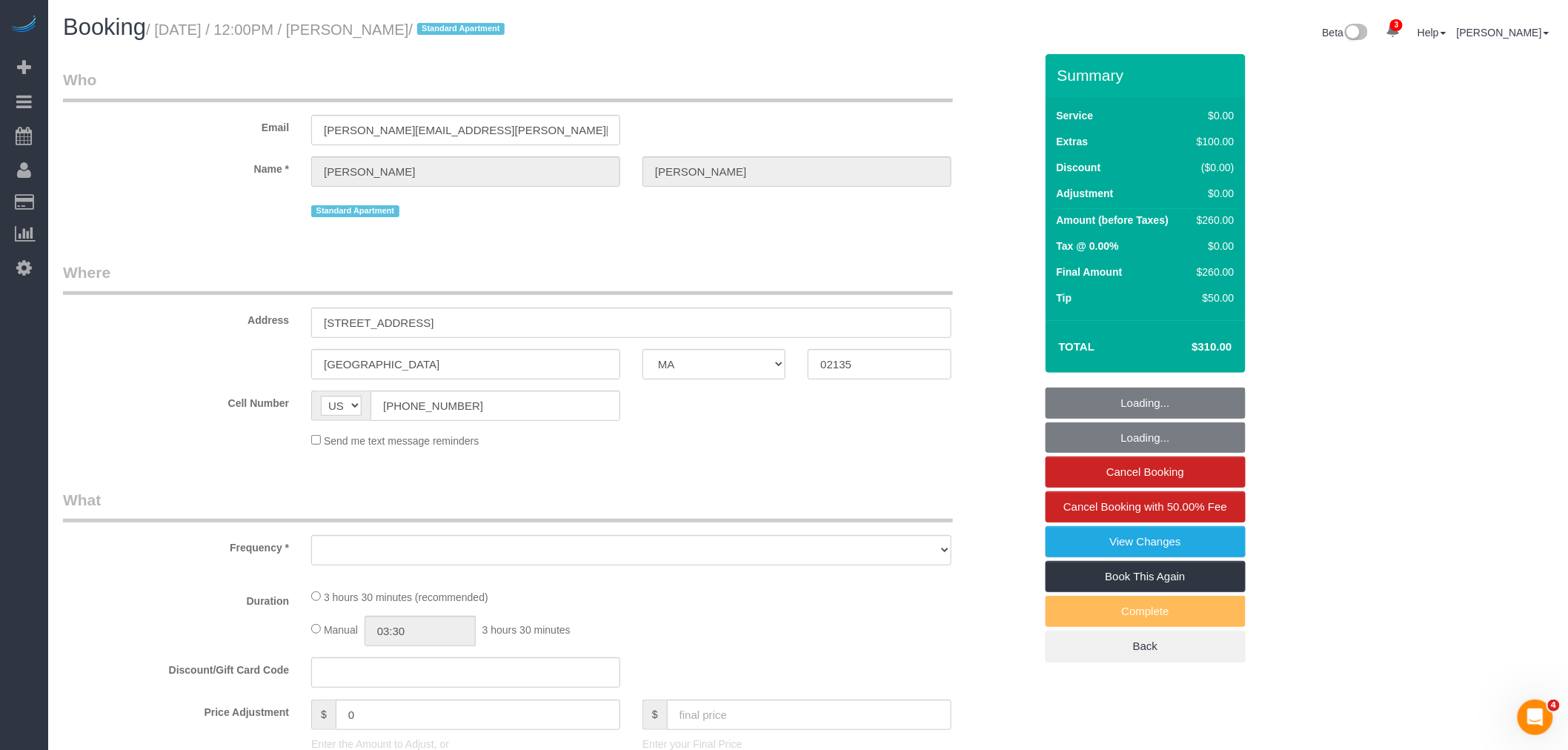
select select "number:60"
select select "number:75"
select select "number:15"
select select "number:5"
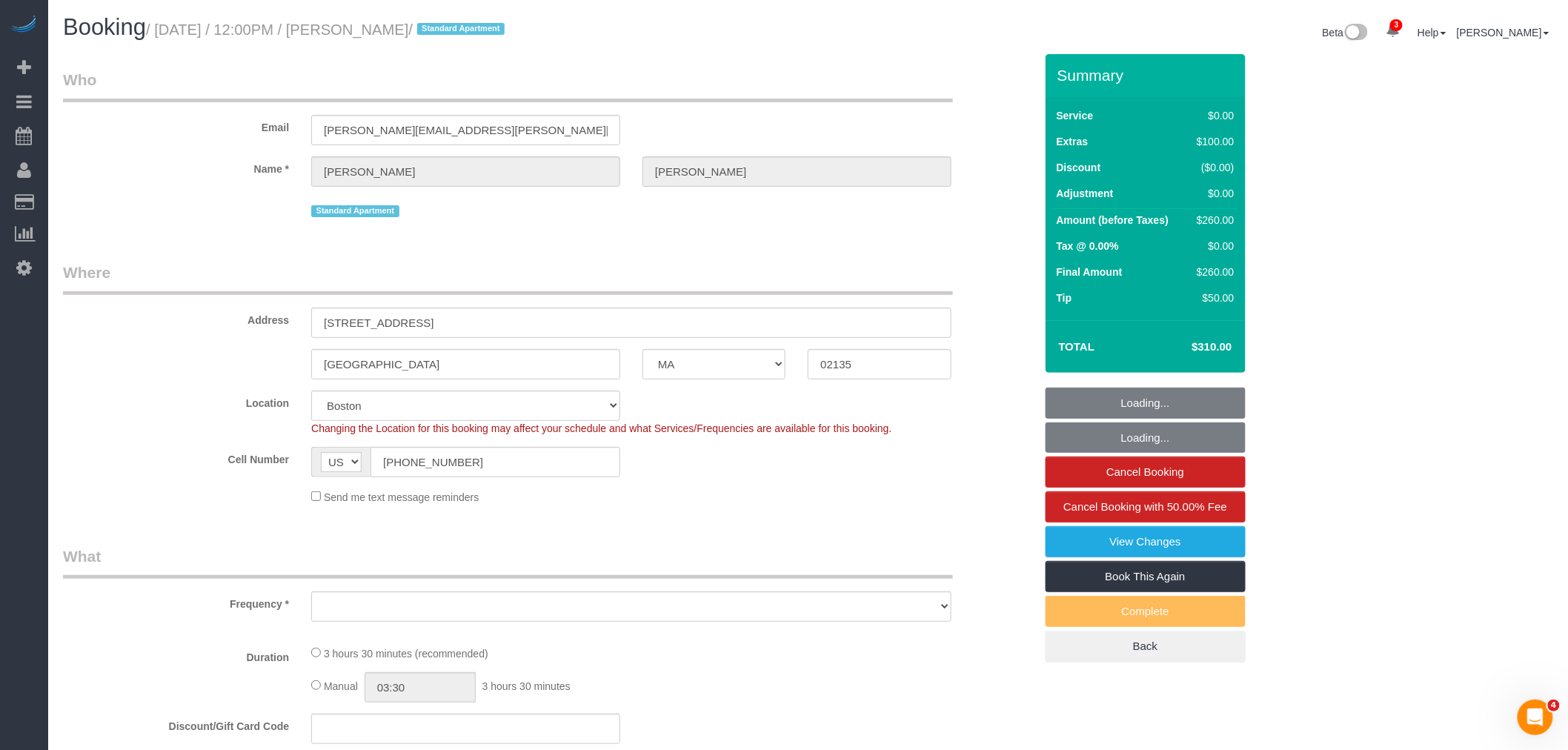
select select "object:2892"
select select "string:stripe-card_1ErwU44VGloSiKo7tHgsCJRq"
select select "spot46"
select select "1"
select select "object:3052"
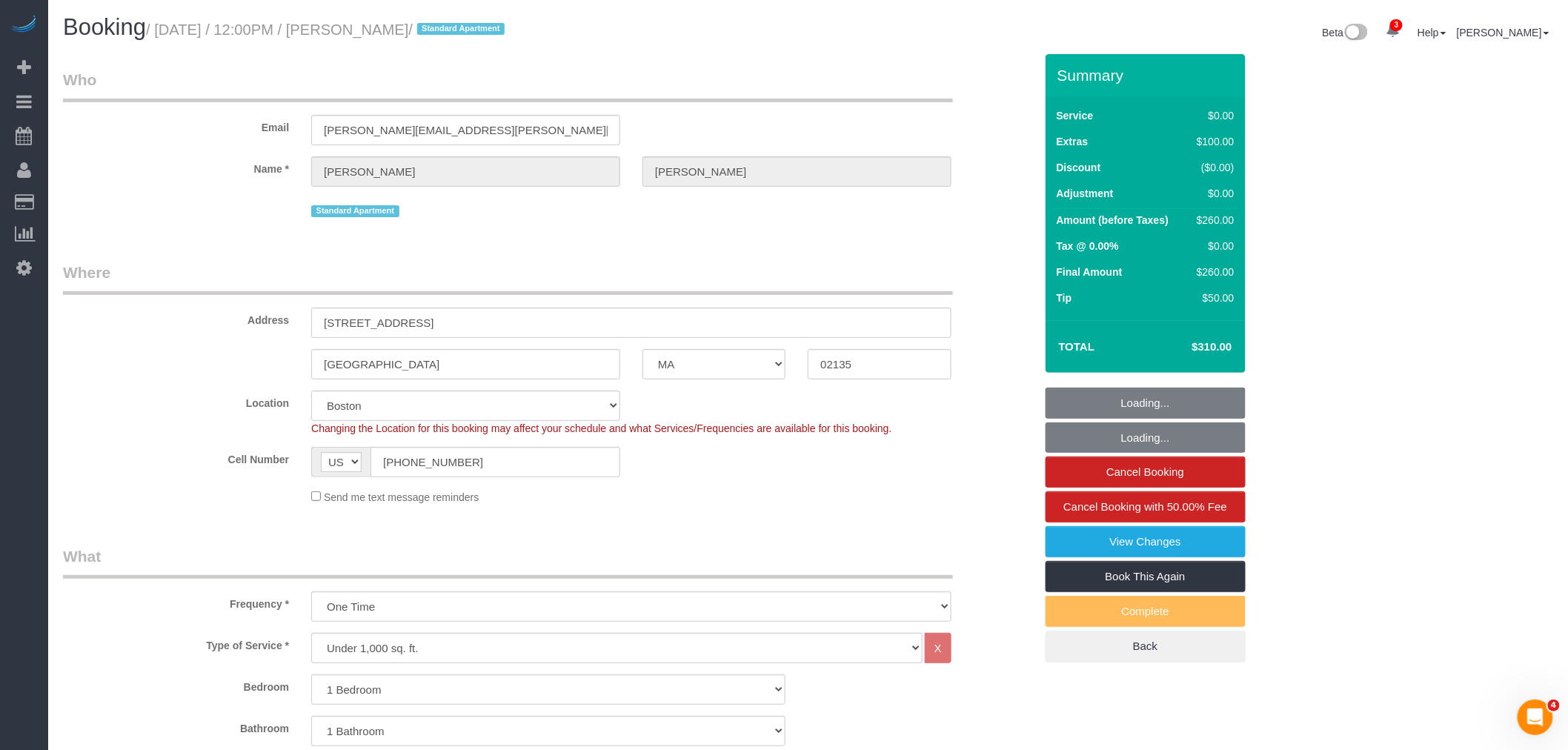
select select "1"
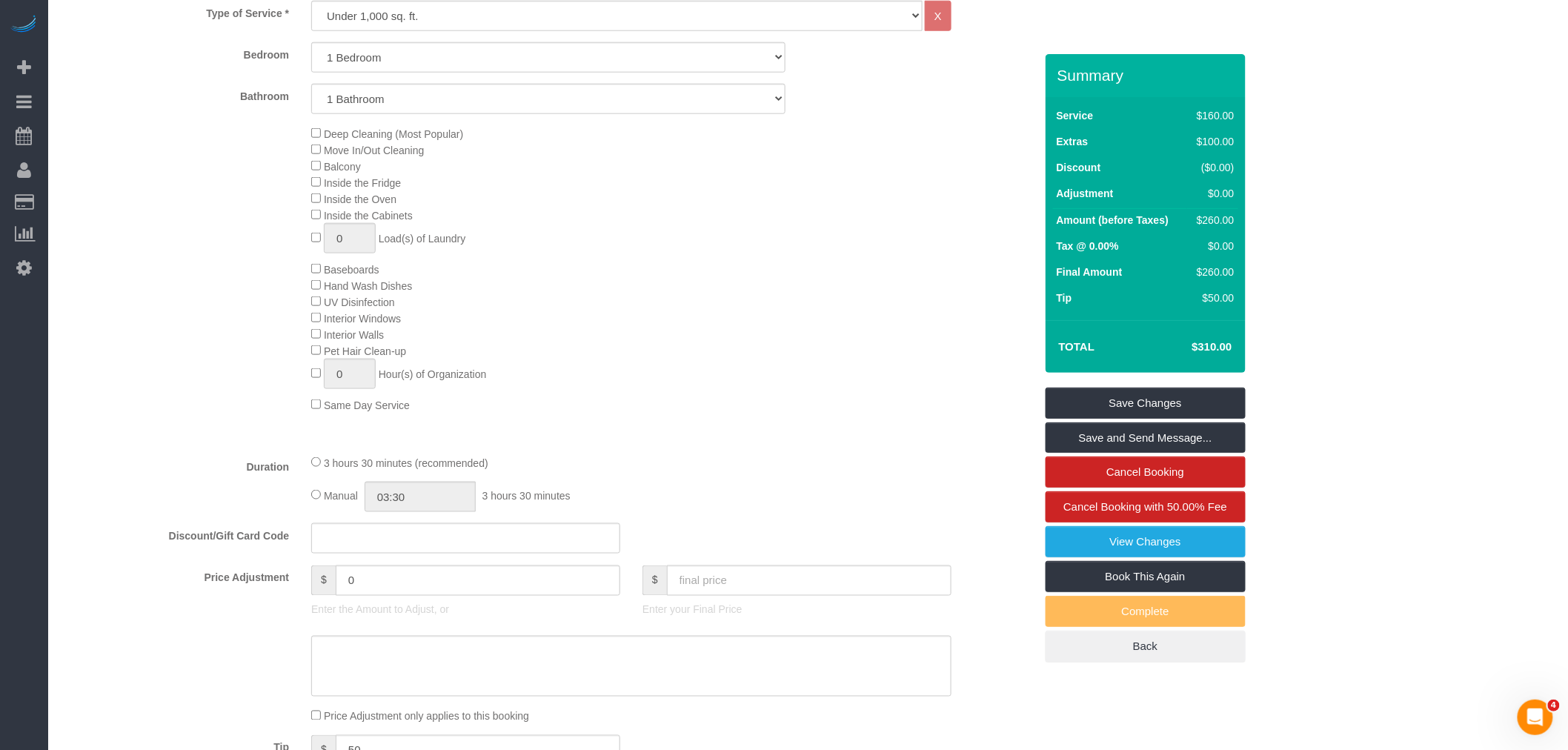
scroll to position [329, 0]
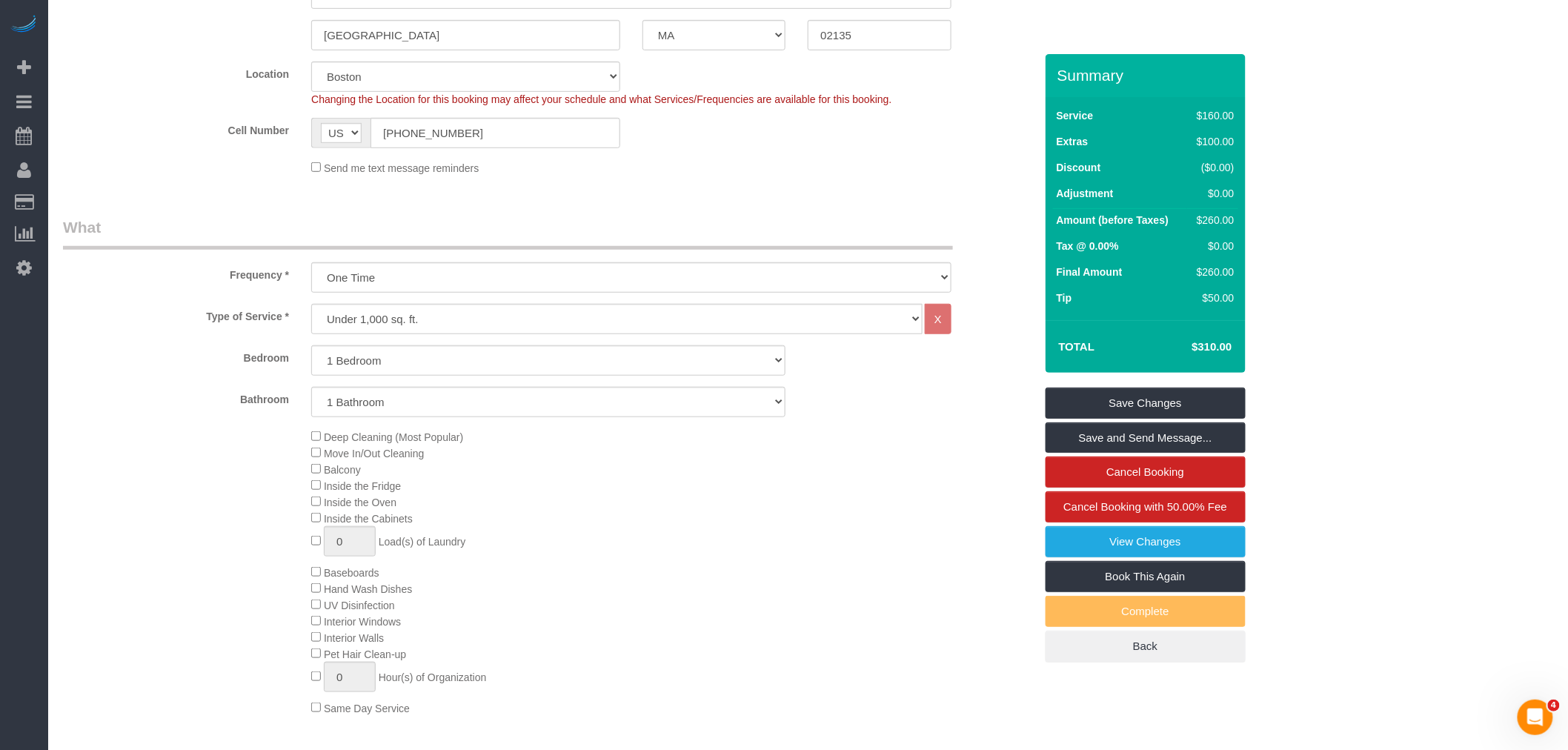
click at [218, 246] on legend "What" at bounding box center [507, 234] width 890 height 34
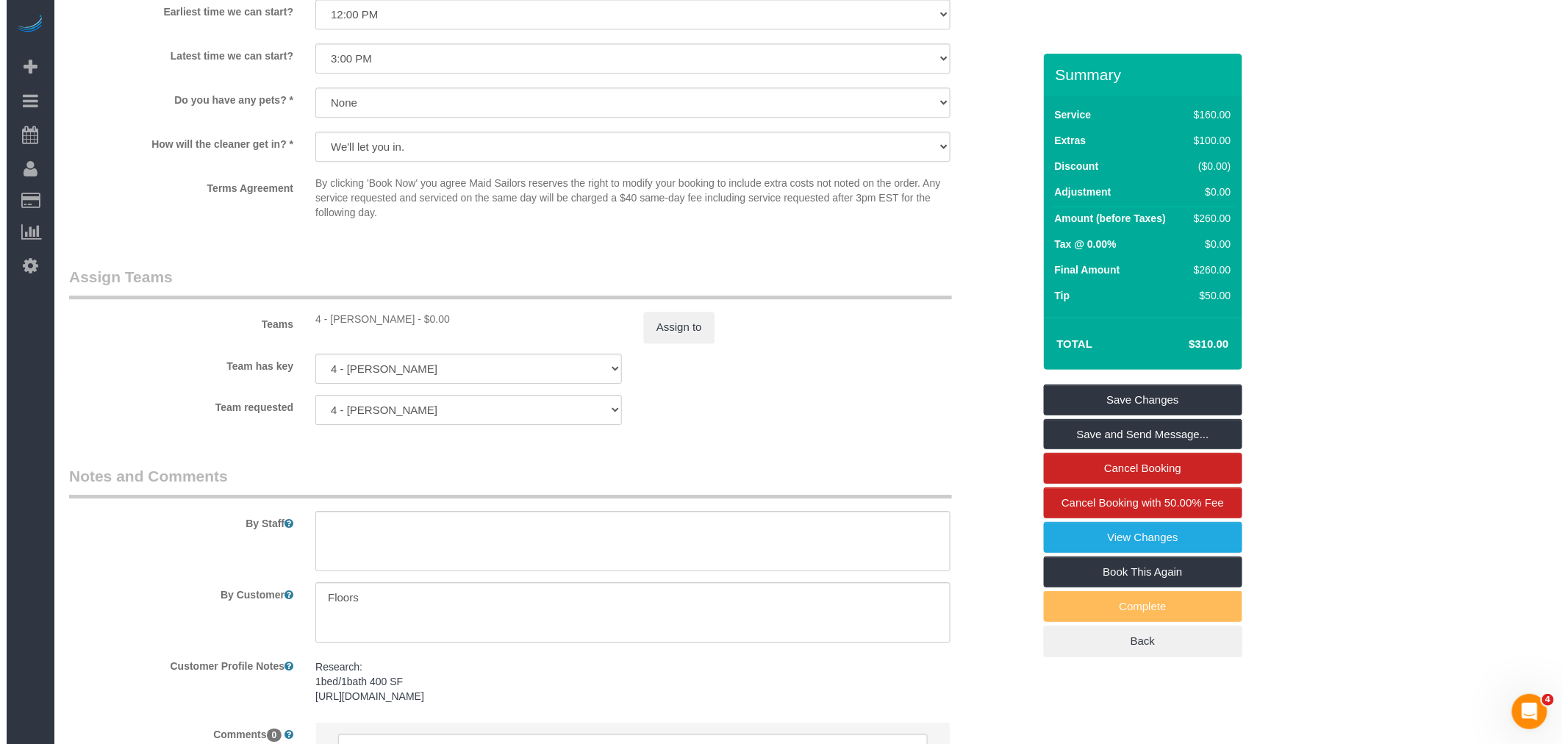
scroll to position [1840, 0]
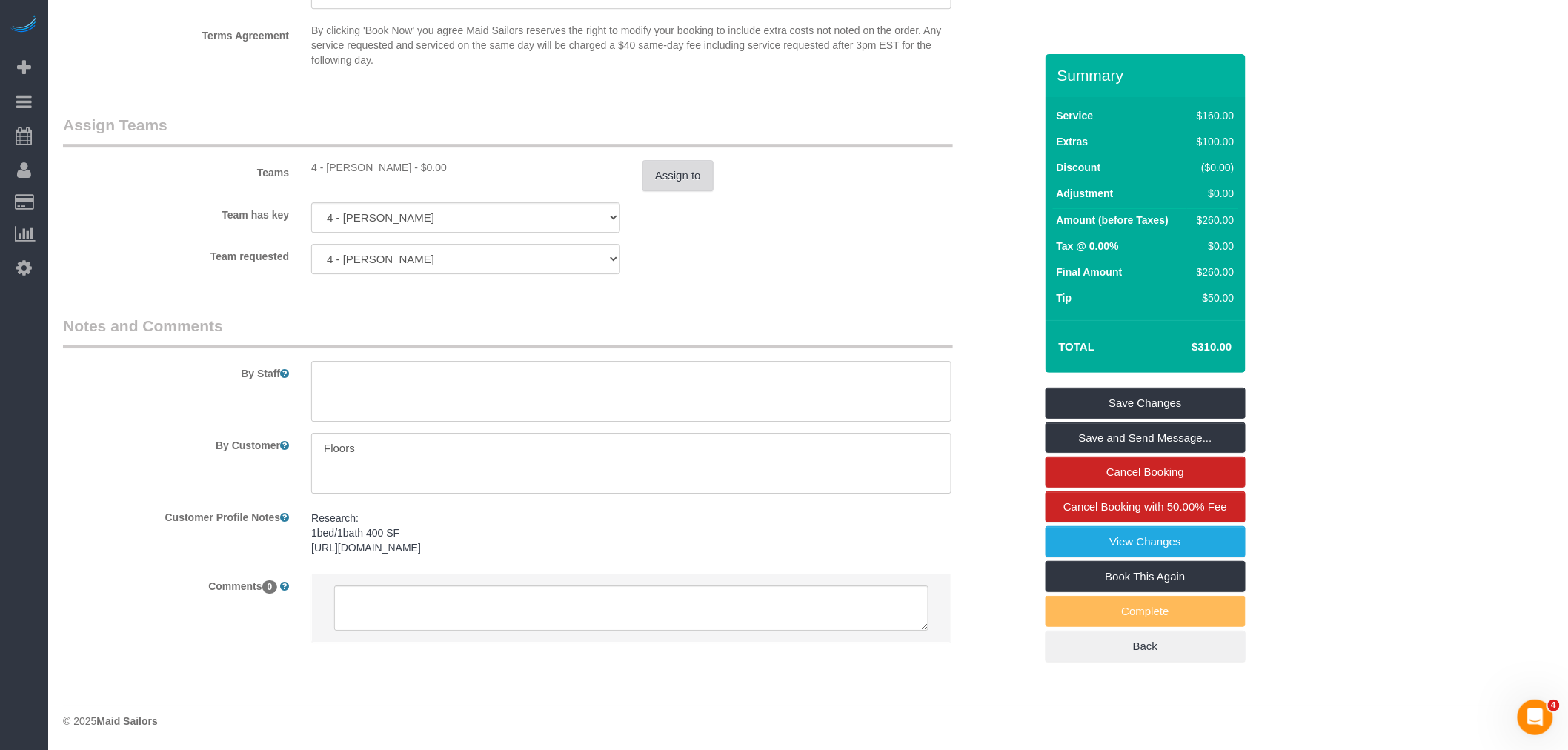
click at [673, 168] on button "Assign to" at bounding box center [678, 175] width 72 height 31
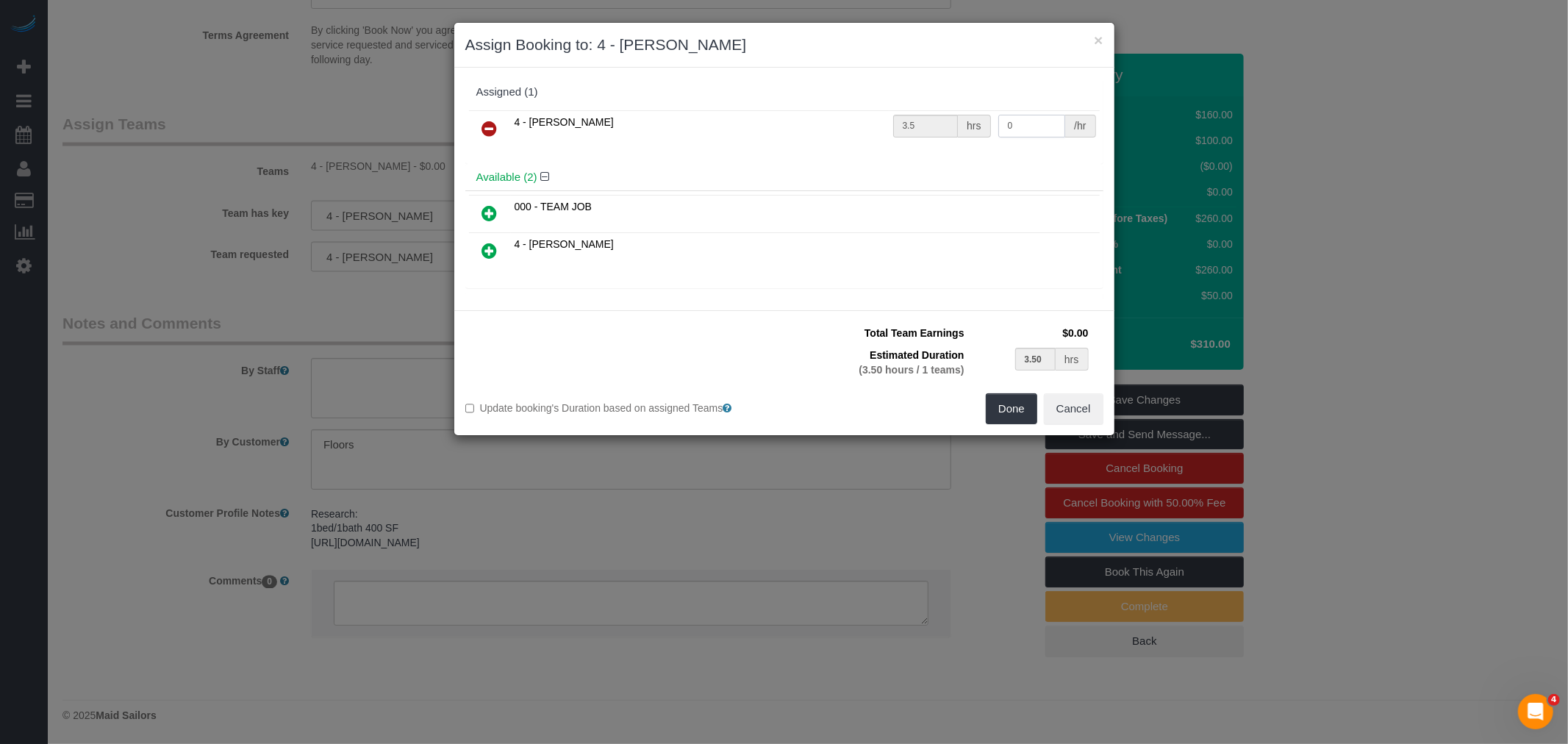
click at [1018, 117] on input "0" at bounding box center [1032, 125] width 68 height 23
click at [923, 123] on input "3.5" at bounding box center [926, 125] width 65 height 23
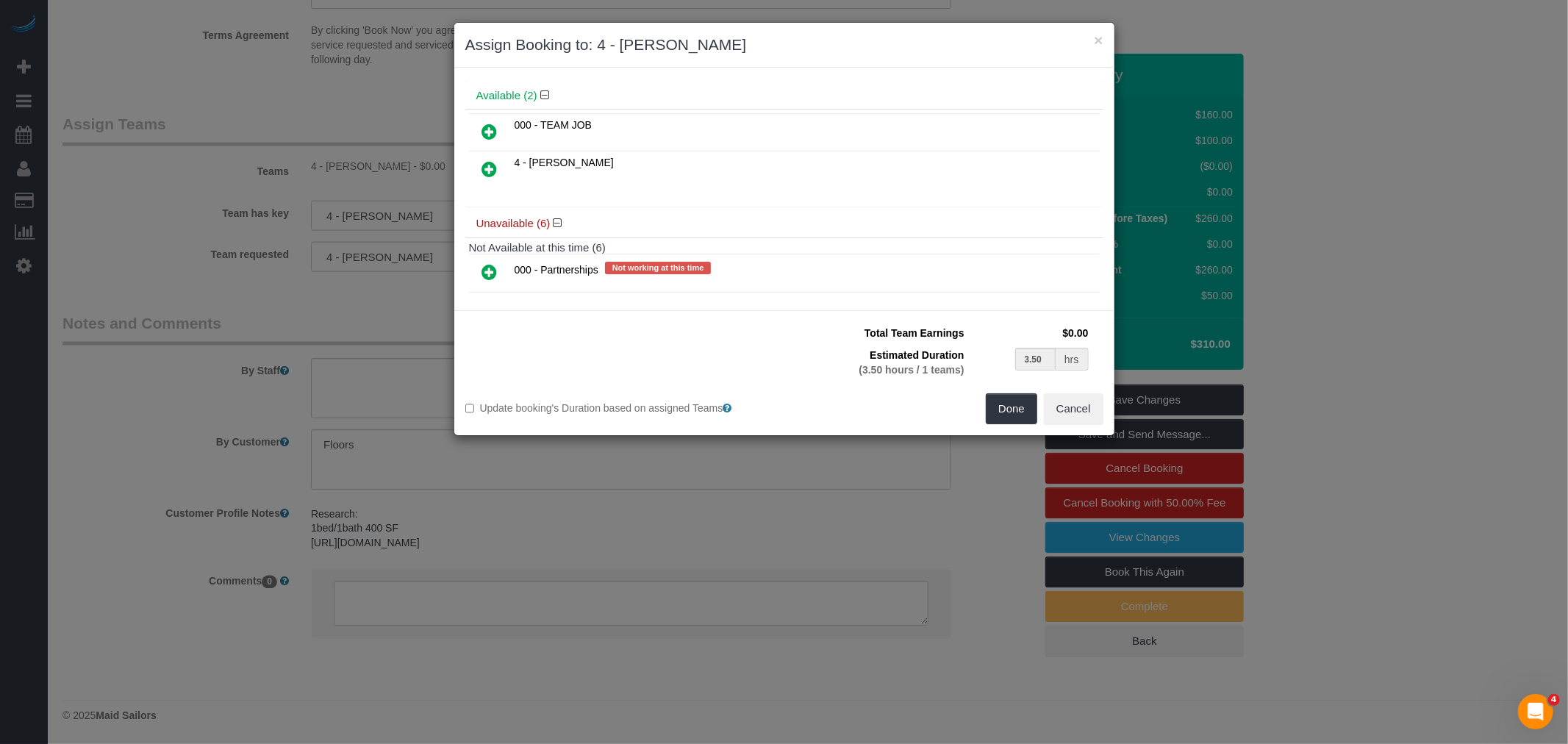
scroll to position [287, 0]
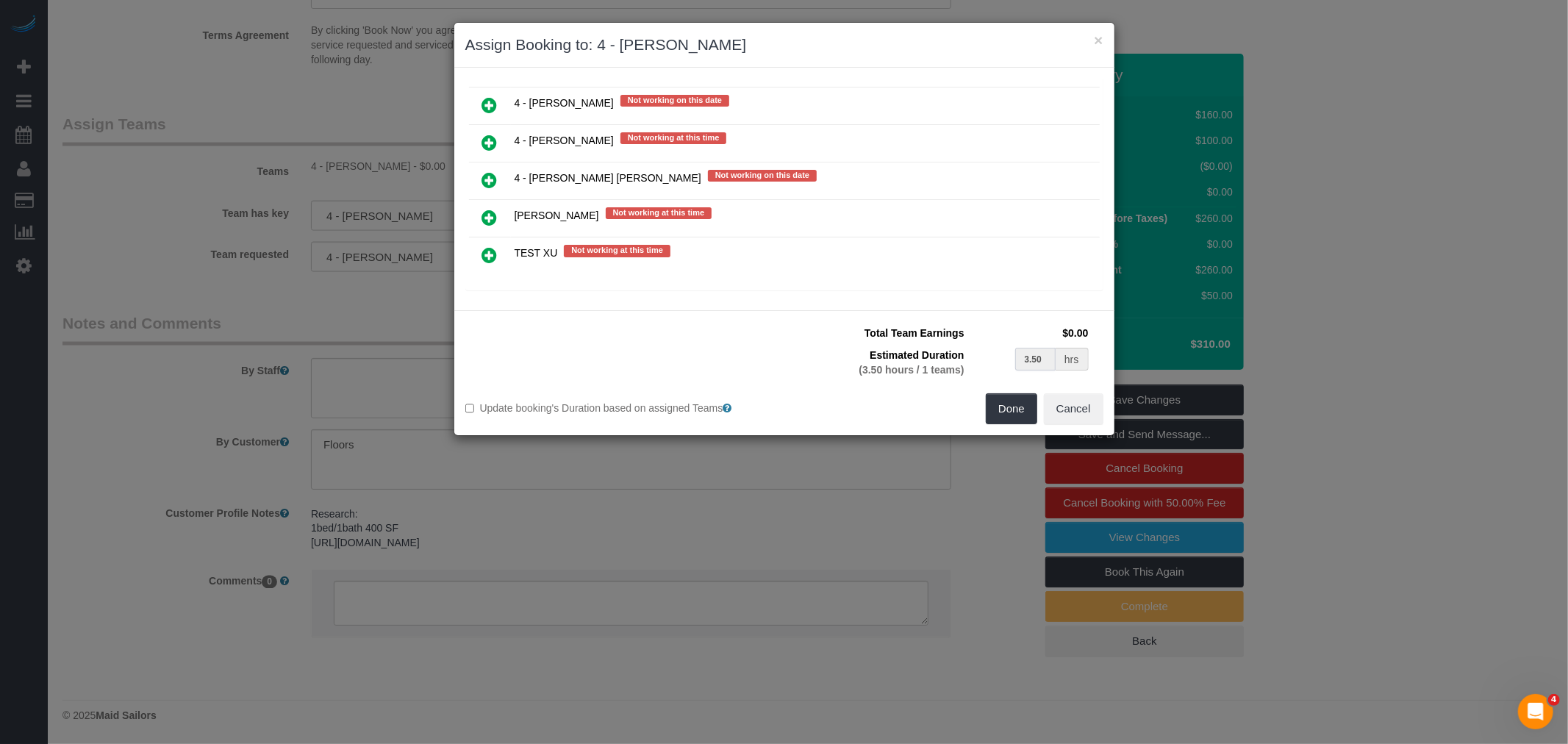
click at [1040, 358] on input "3.50" at bounding box center [1035, 359] width 41 height 23
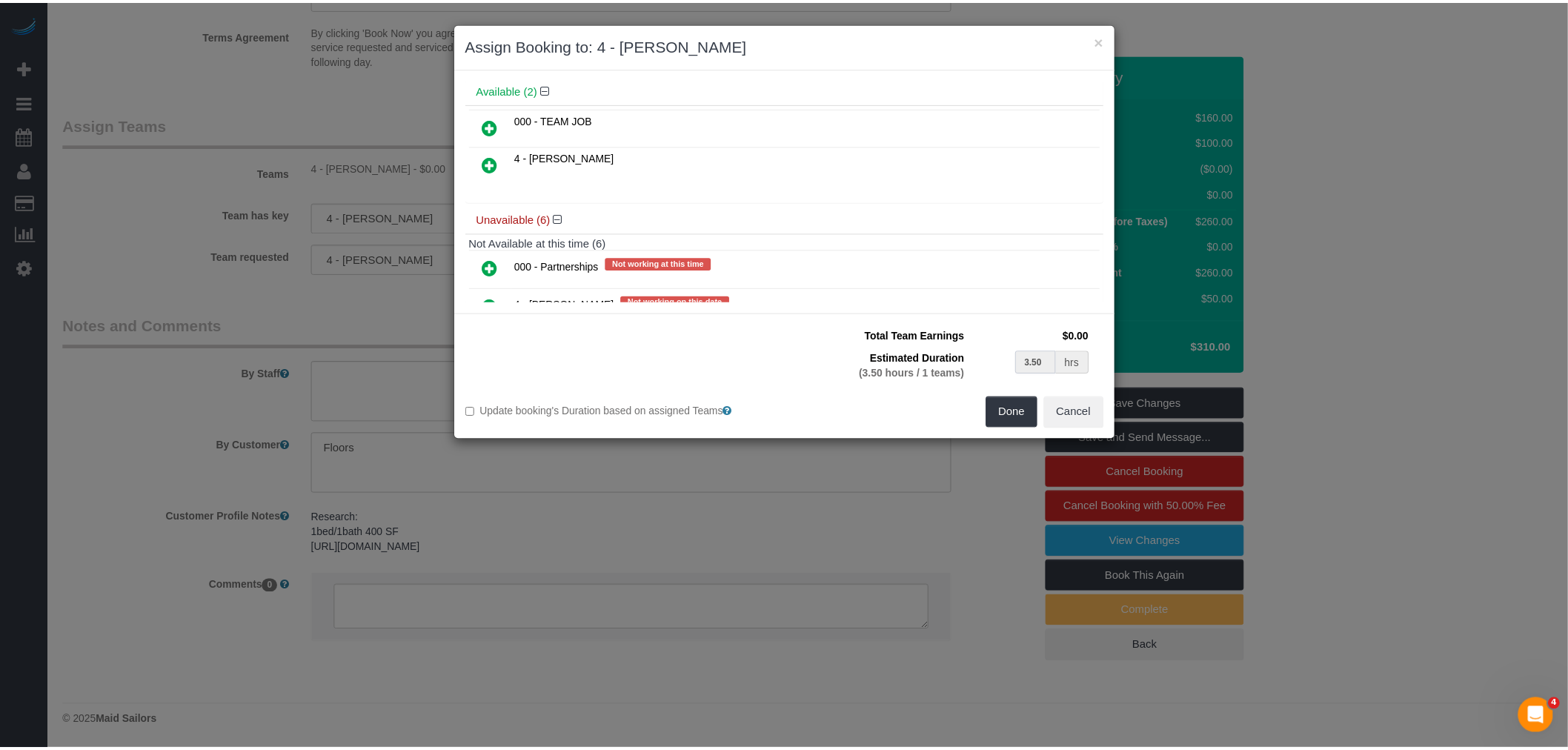
scroll to position [0, 0]
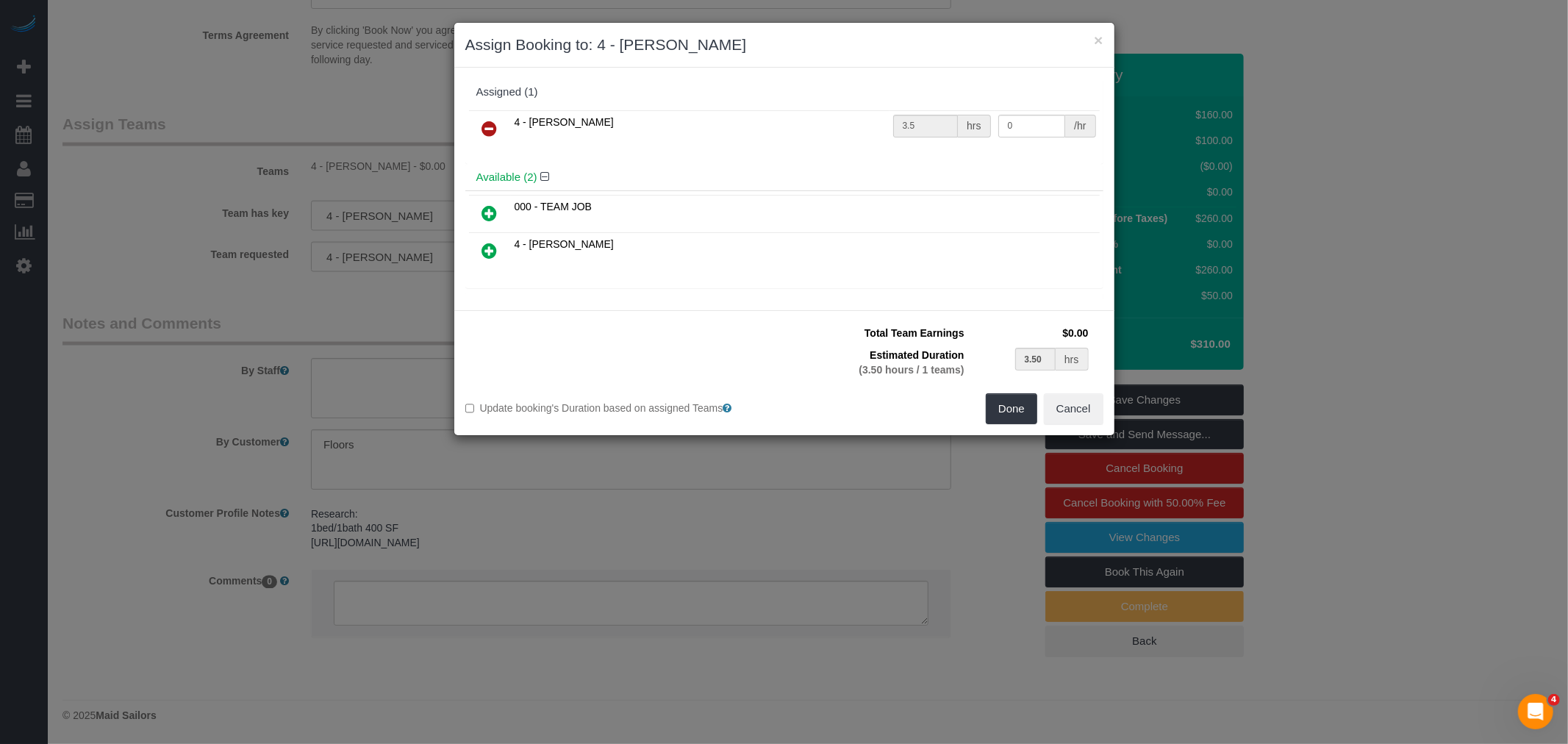
click at [901, 113] on td "3.5 hrs" at bounding box center [942, 129] width 106 height 37
click at [1017, 117] on input "0" at bounding box center [1032, 125] width 68 height 23
drag, startPoint x: 1038, startPoint y: 123, endPoint x: 899, endPoint y: 130, distance: 139.2
click at [899, 129] on tr "4 - Luanna Ferighetto 3.5 hrs 0 /hr" at bounding box center [784, 129] width 630 height 37
click at [919, 133] on input "3.5" at bounding box center [926, 125] width 65 height 23
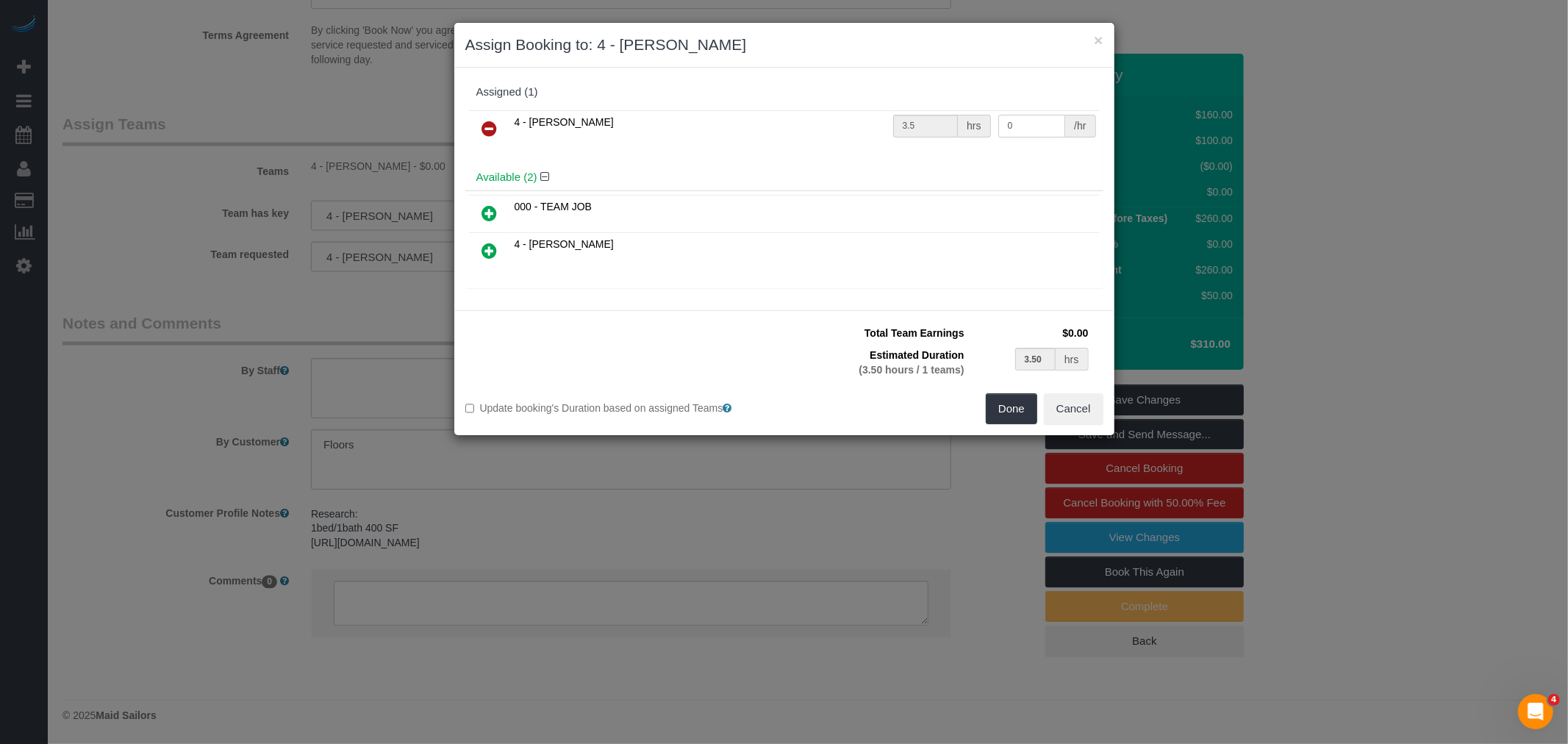
drag, startPoint x: 1012, startPoint y: 125, endPoint x: 950, endPoint y: 122, distance: 62.1
click at [950, 122] on tr "4 - Luanna Ferighetto 3.5 hrs 0 /hr" at bounding box center [784, 129] width 630 height 37
click at [922, 125] on input "3.5" at bounding box center [926, 125] width 65 height 23
click at [1026, 121] on input "0" at bounding box center [1032, 125] width 68 height 23
drag, startPoint x: 1032, startPoint y: 119, endPoint x: 866, endPoint y: 130, distance: 166.4
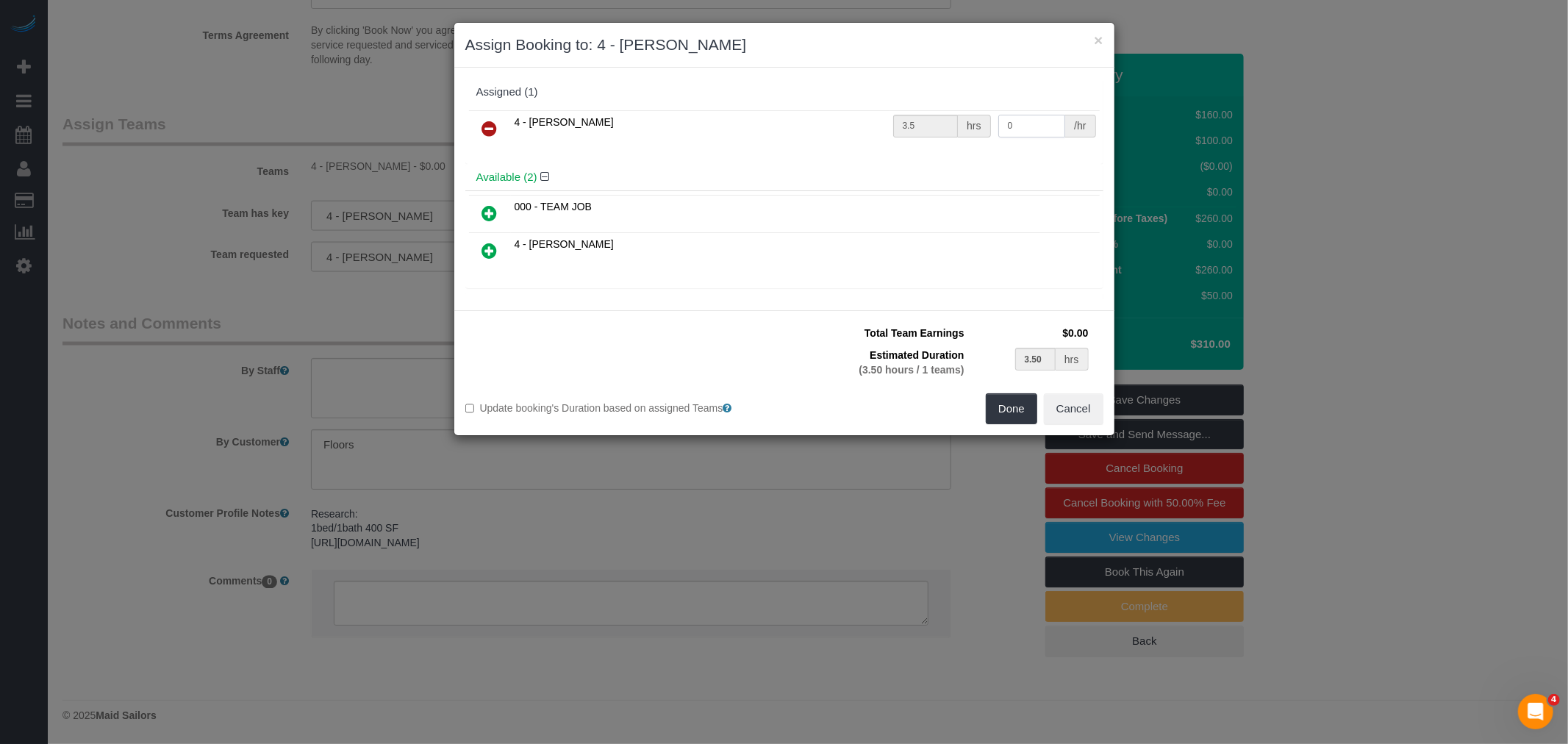
click at [866, 130] on tr "4 - Luanna Ferighetto 3.5 hrs 0 /hr" at bounding box center [784, 129] width 630 height 37
click at [806, 172] on h4 "Available (2)" at bounding box center [784, 178] width 616 height 13
click at [779, 140] on td "4 - [PERSON_NAME]" at bounding box center [700, 129] width 379 height 37
click at [1034, 357] on input "3.50" at bounding box center [1035, 359] width 41 height 23
click at [1005, 123] on input "0" at bounding box center [1032, 125] width 68 height 23
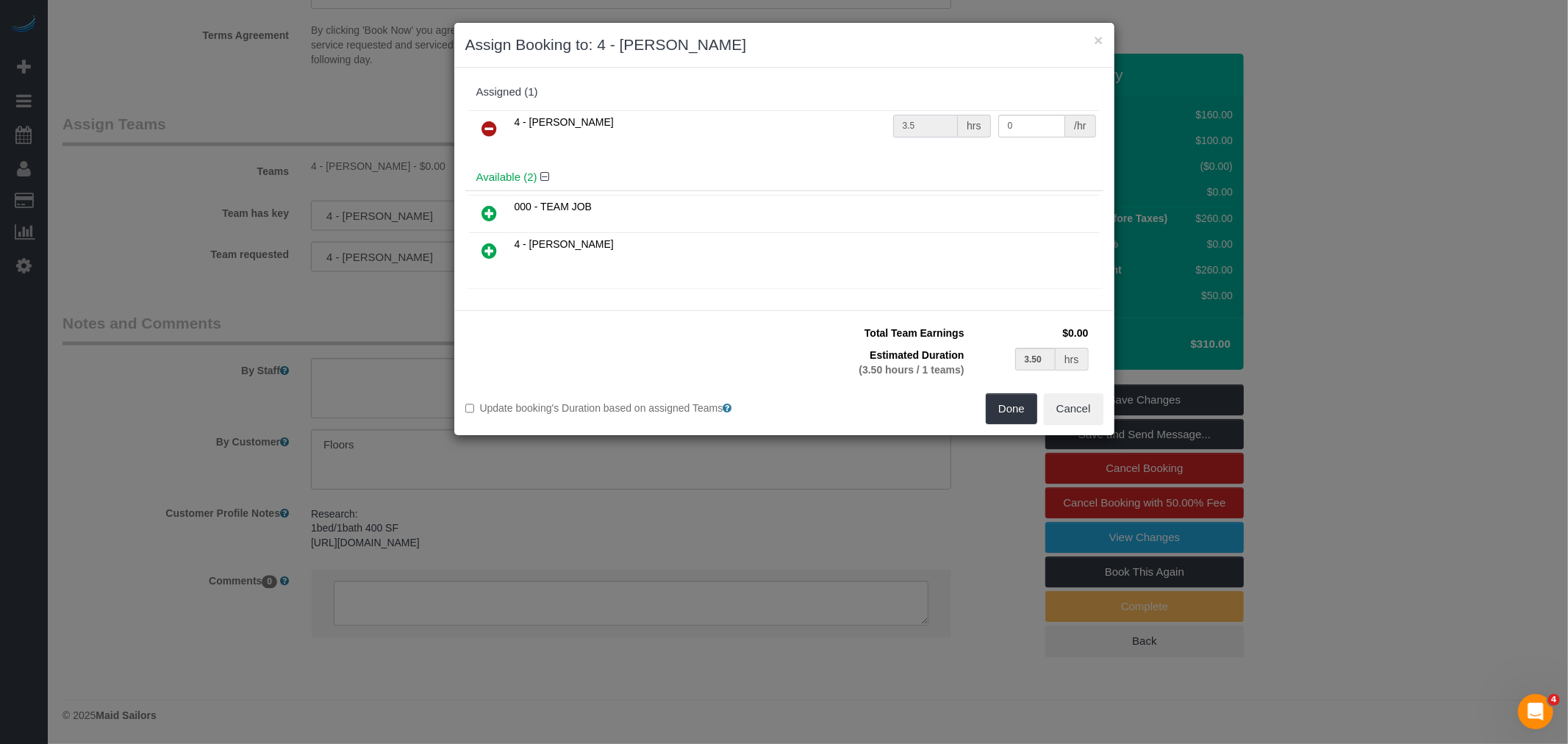
click at [917, 125] on input "3.5" at bounding box center [926, 125] width 65 height 23
drag, startPoint x: 1020, startPoint y: 122, endPoint x: 904, endPoint y: 136, distance: 116.8
click at [904, 136] on tr "4 - Luanna Ferighetto 3.5 hrs 0 /hr" at bounding box center [784, 129] width 630 height 37
click at [1028, 123] on input "0" at bounding box center [1032, 125] width 68 height 23
drag, startPoint x: 1025, startPoint y: 123, endPoint x: 944, endPoint y: 128, distance: 81.2
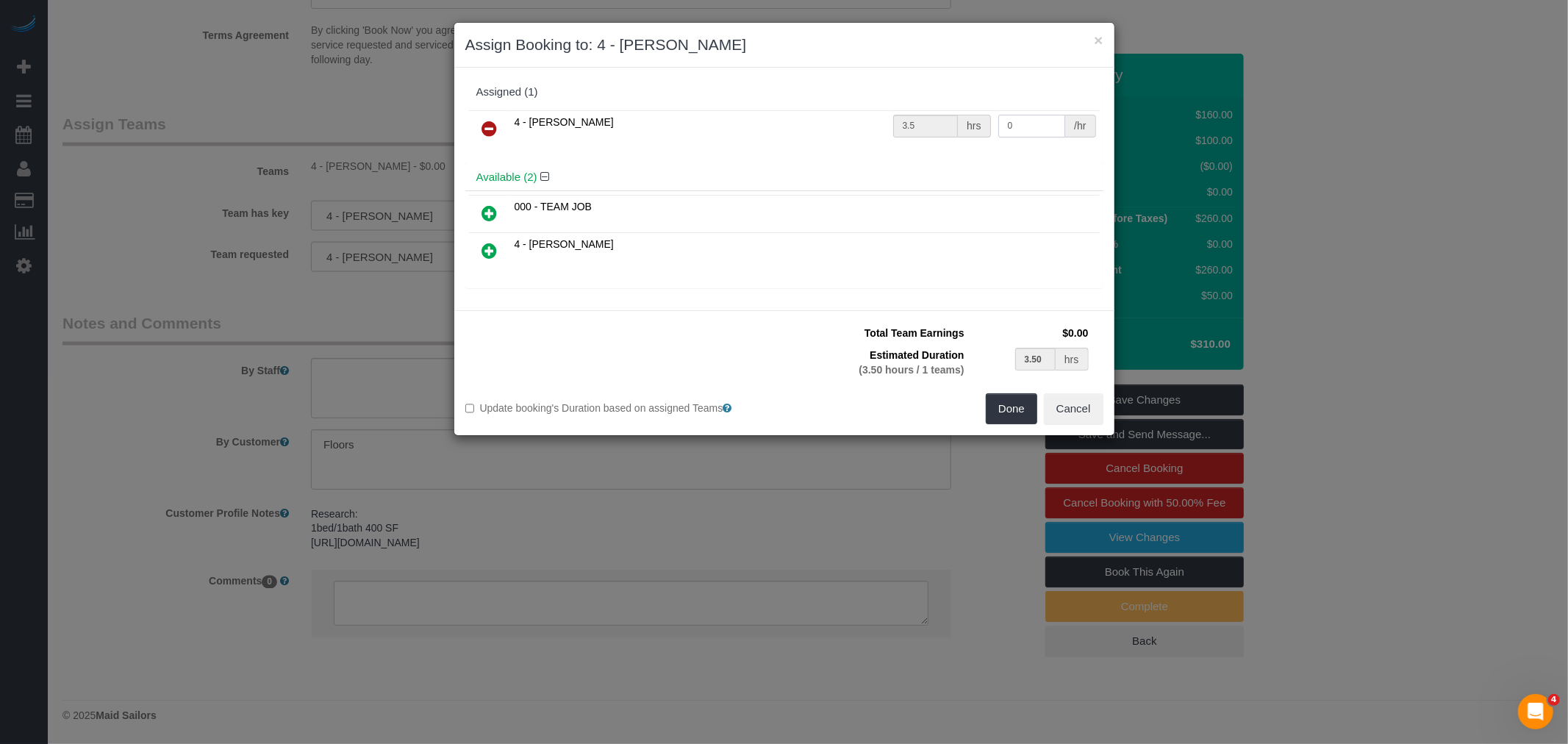
click at [944, 128] on tr "4 - Luanna Ferighetto 3.5 hrs 0 /hr" at bounding box center [784, 129] width 630 height 37
click at [1032, 128] on input "0" at bounding box center [1032, 125] width 68 height 23
drag, startPoint x: 1026, startPoint y: 125, endPoint x: 939, endPoint y: 125, distance: 87.0
click at [937, 125] on tr "4 - Luanna Ferighetto 3.5 hrs 0 /hr" at bounding box center [784, 129] width 630 height 37
type input "37.14"
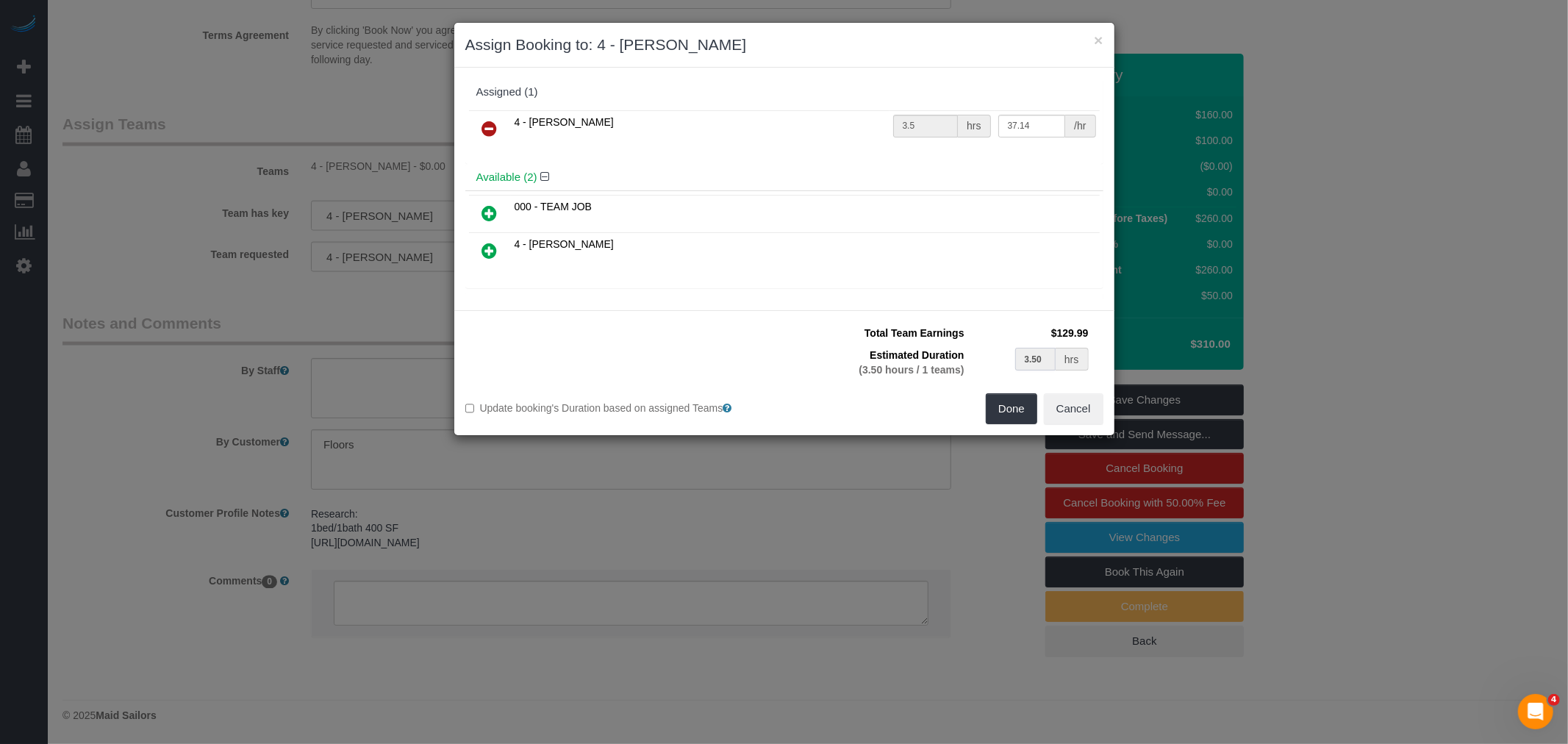
click at [1026, 362] on input "3.50" at bounding box center [1035, 359] width 41 height 23
click at [1077, 407] on button "Cancel" at bounding box center [1073, 409] width 59 height 31
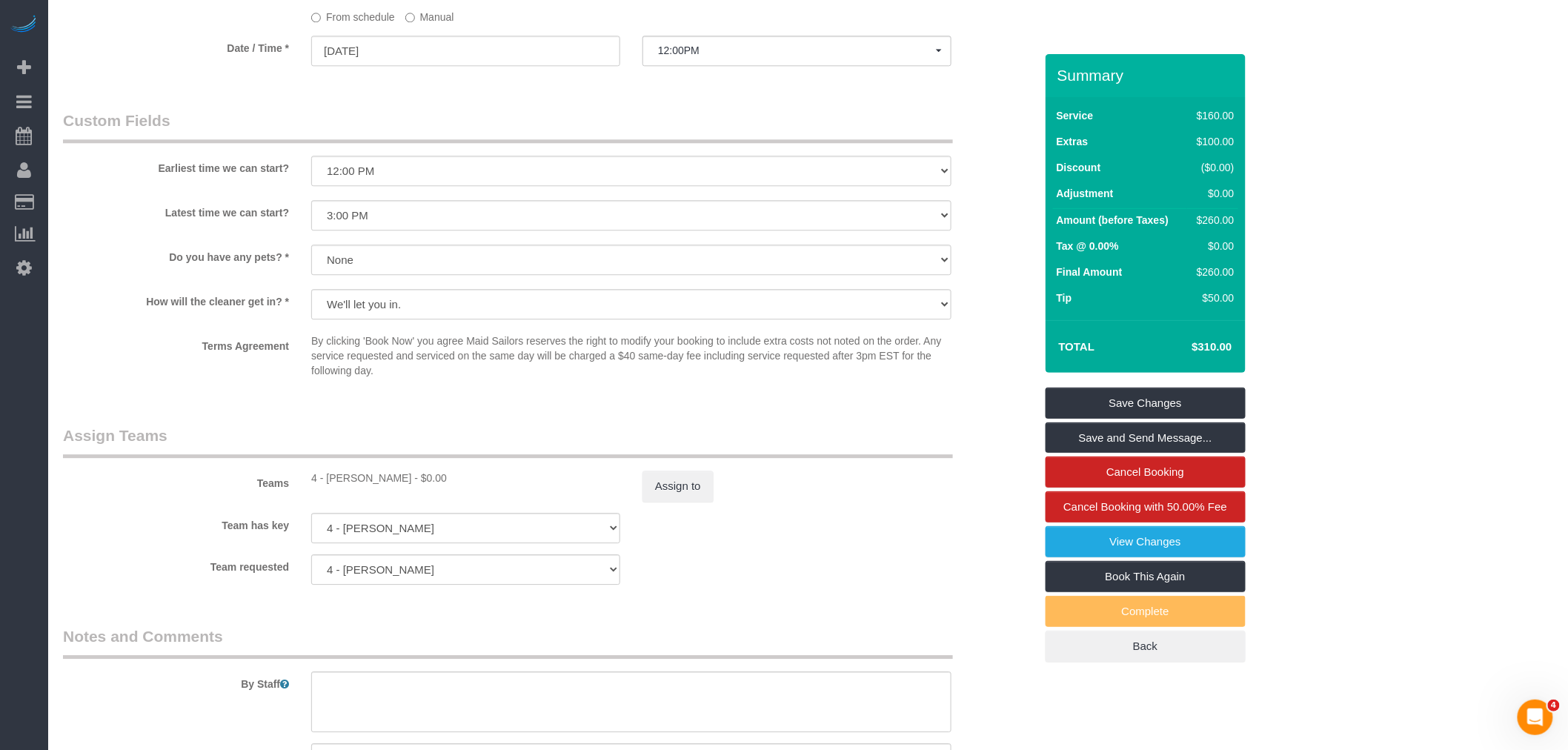
scroll to position [1691, 0]
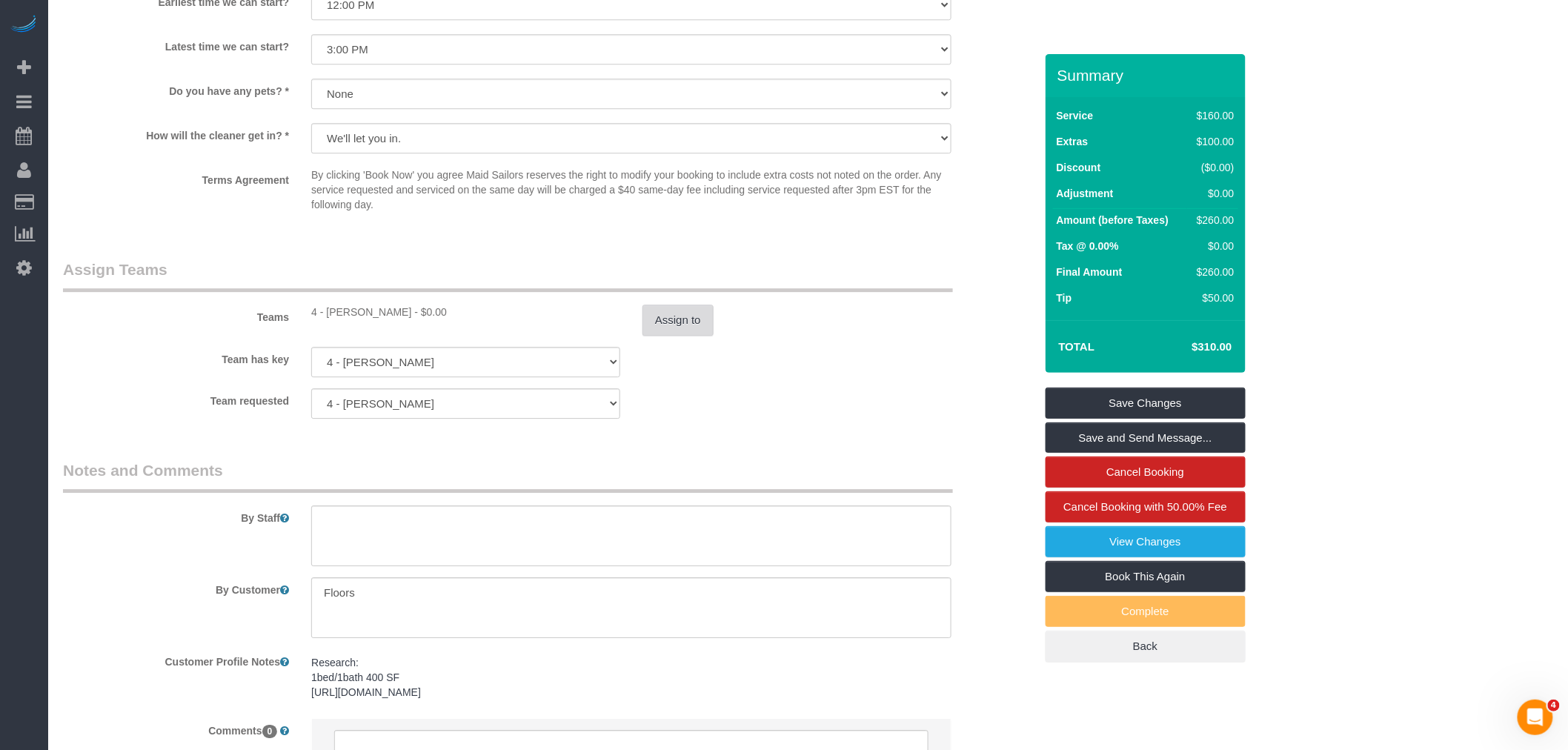
click at [678, 336] on button "Assign to" at bounding box center [678, 319] width 72 height 31
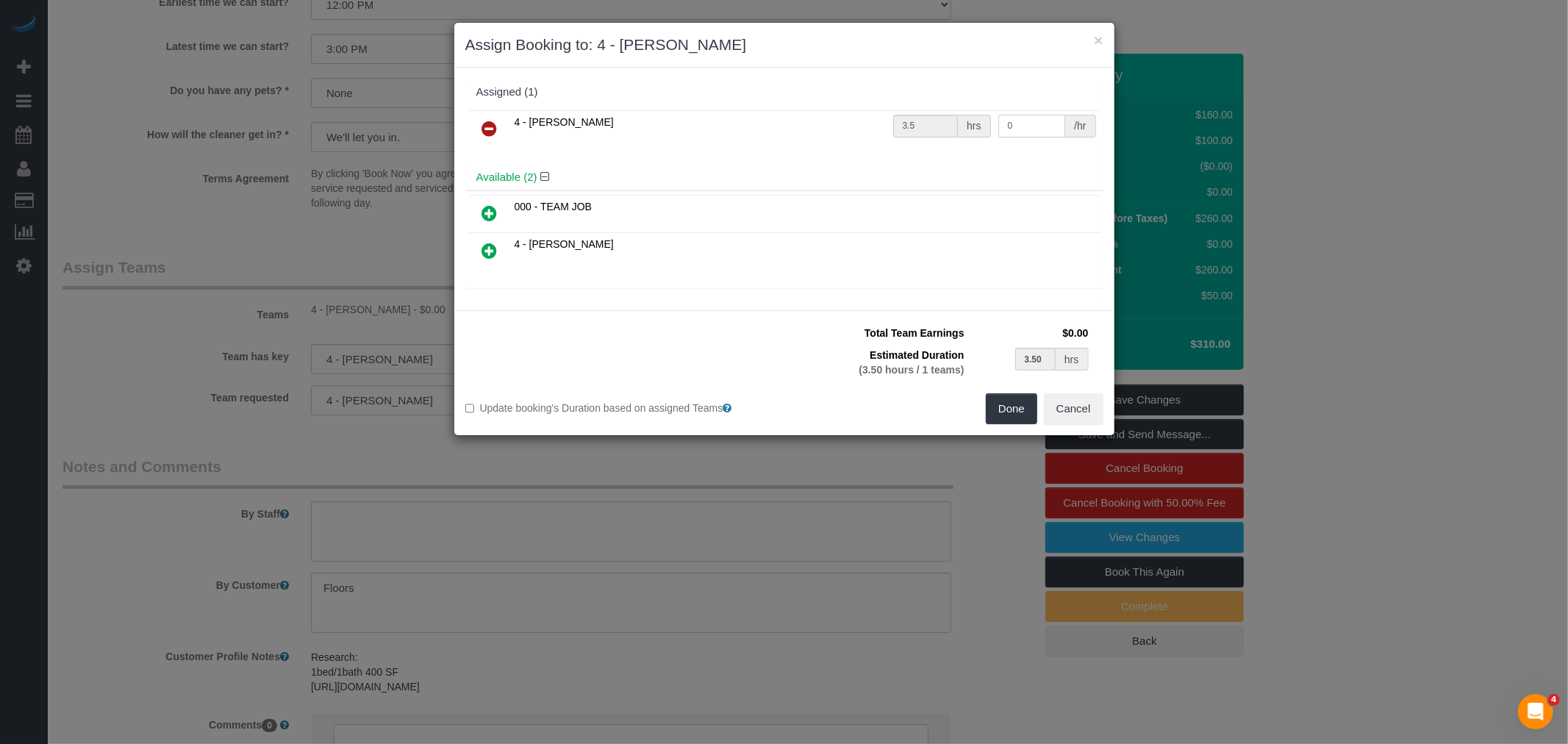
click at [1023, 120] on input "0" at bounding box center [1032, 125] width 68 height 23
drag, startPoint x: 1020, startPoint y: 122, endPoint x: 907, endPoint y: 130, distance: 113.3
click at [907, 130] on tr "4 - Luanna Ferighetto 3.5 hrs 0 /hr" at bounding box center [784, 129] width 630 height 37
type input "37.14"
click at [850, 172] on h4 "Available (2)" at bounding box center [784, 178] width 616 height 13
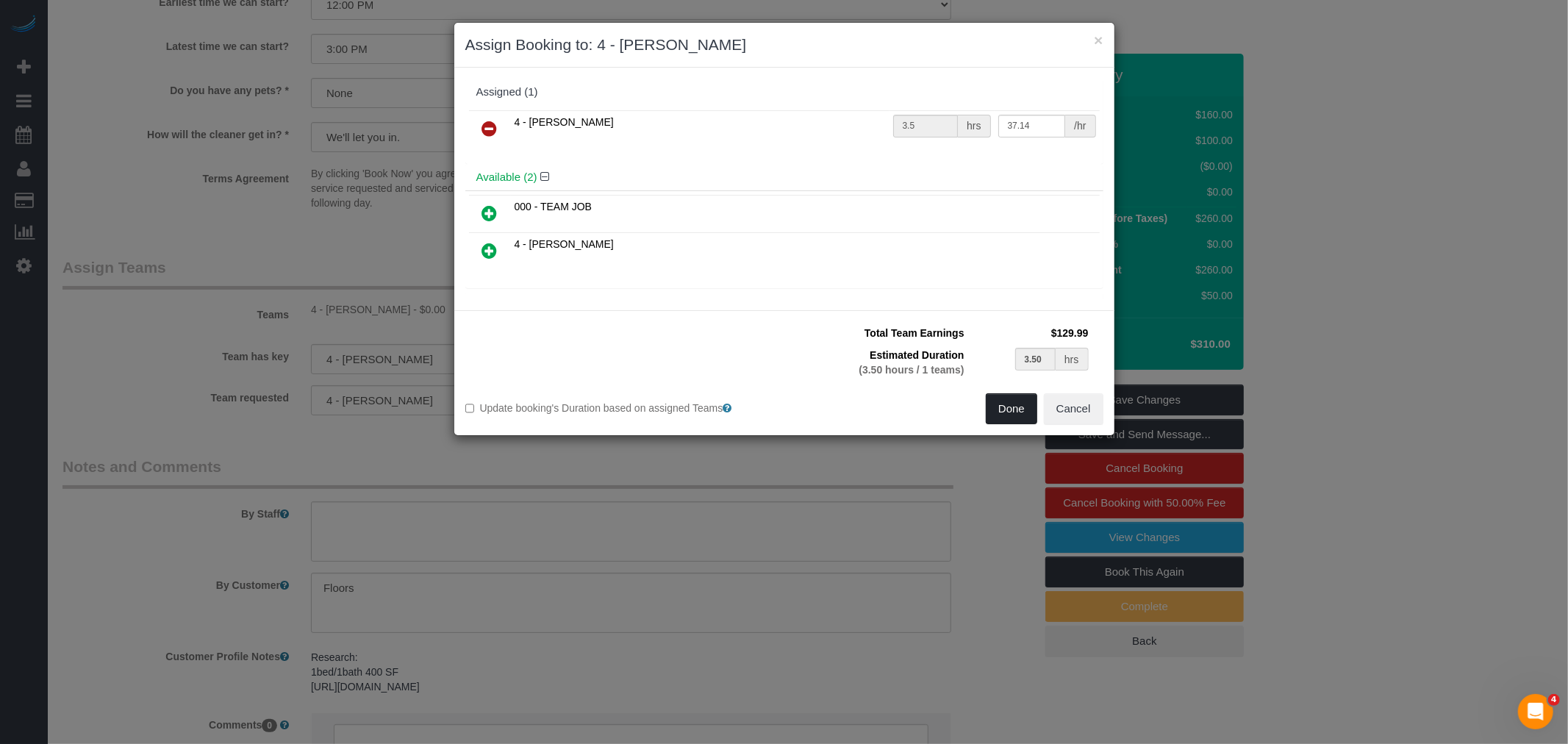
click at [1011, 411] on button "Done" at bounding box center [1011, 409] width 51 height 31
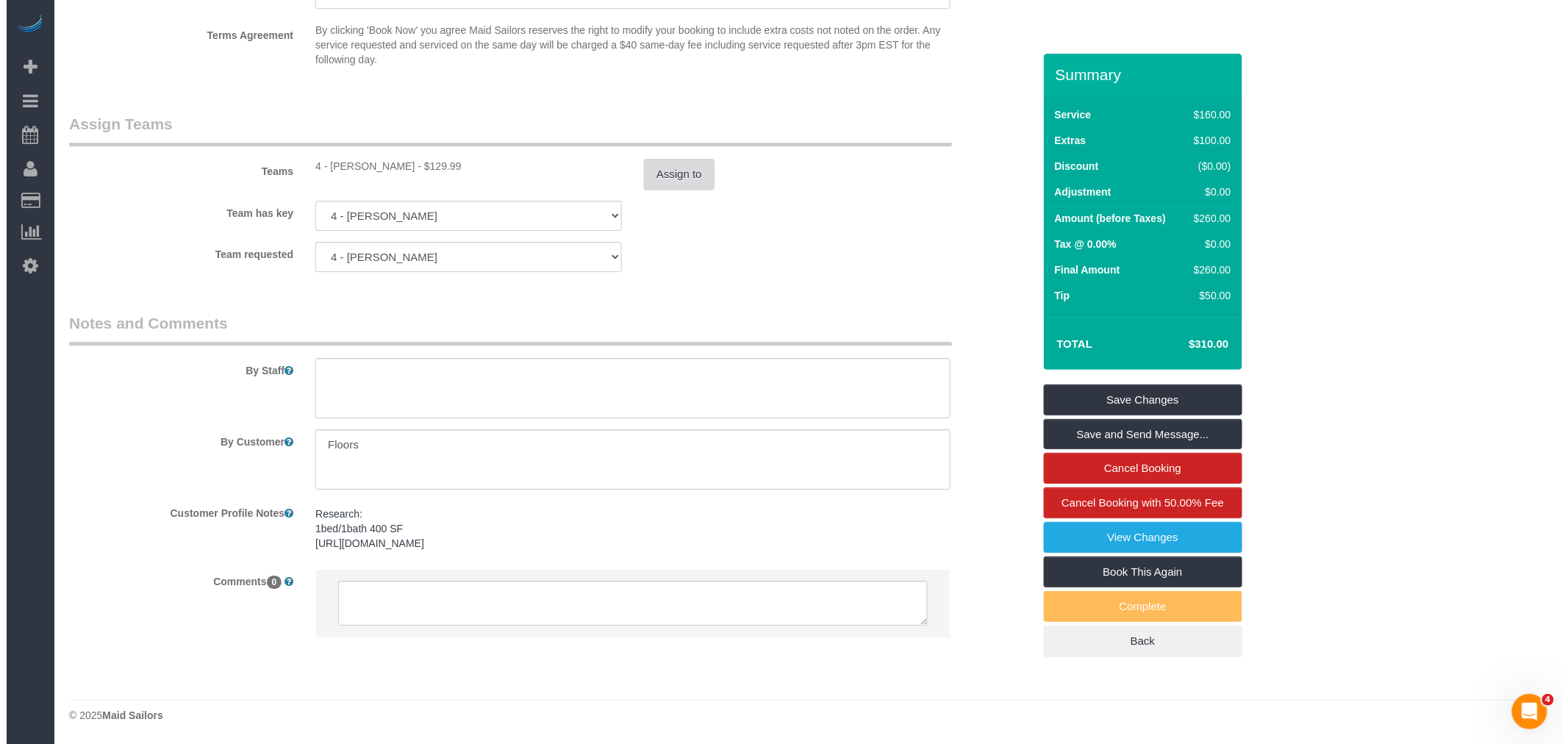
scroll to position [1840, 0]
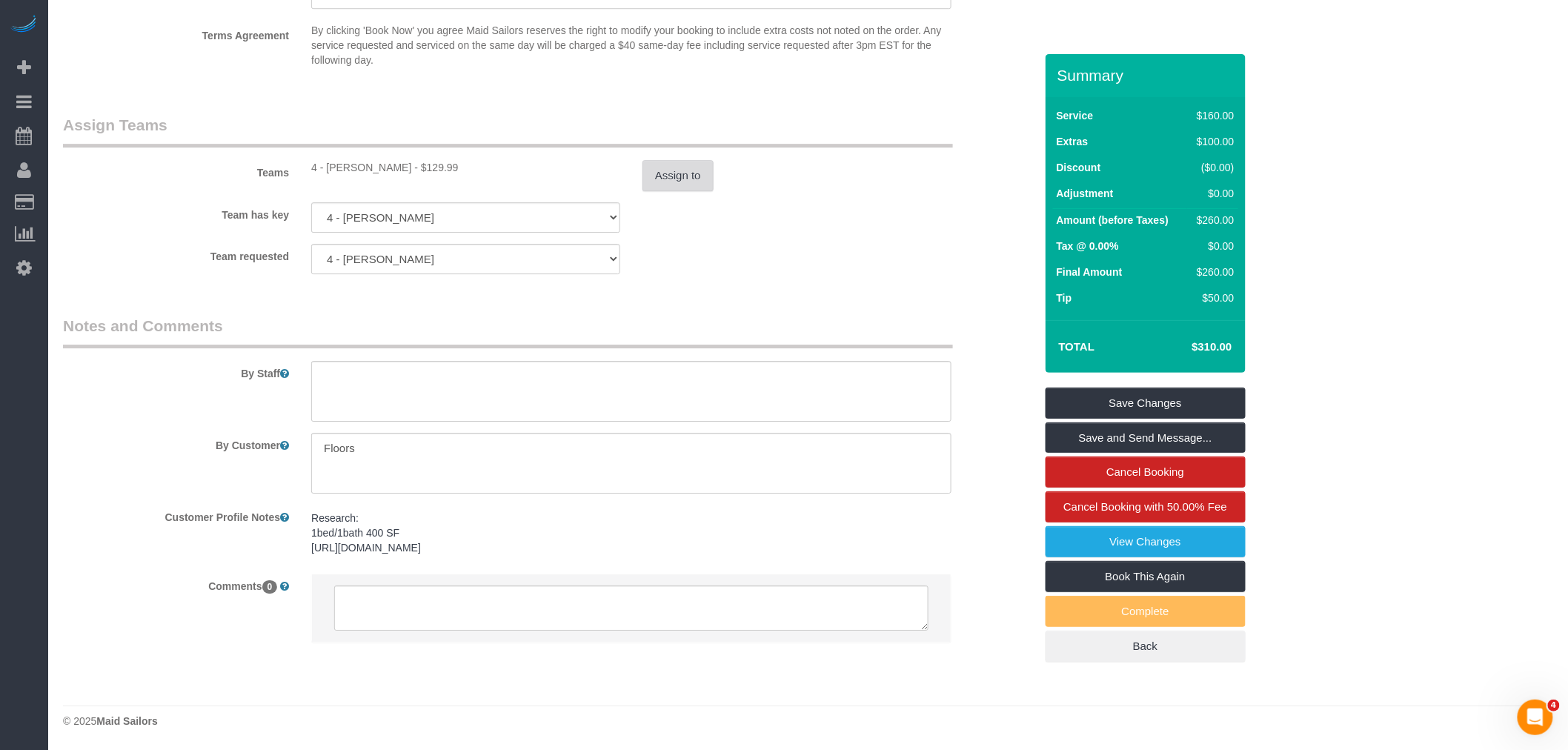
click at [676, 176] on button "Assign to" at bounding box center [678, 175] width 72 height 31
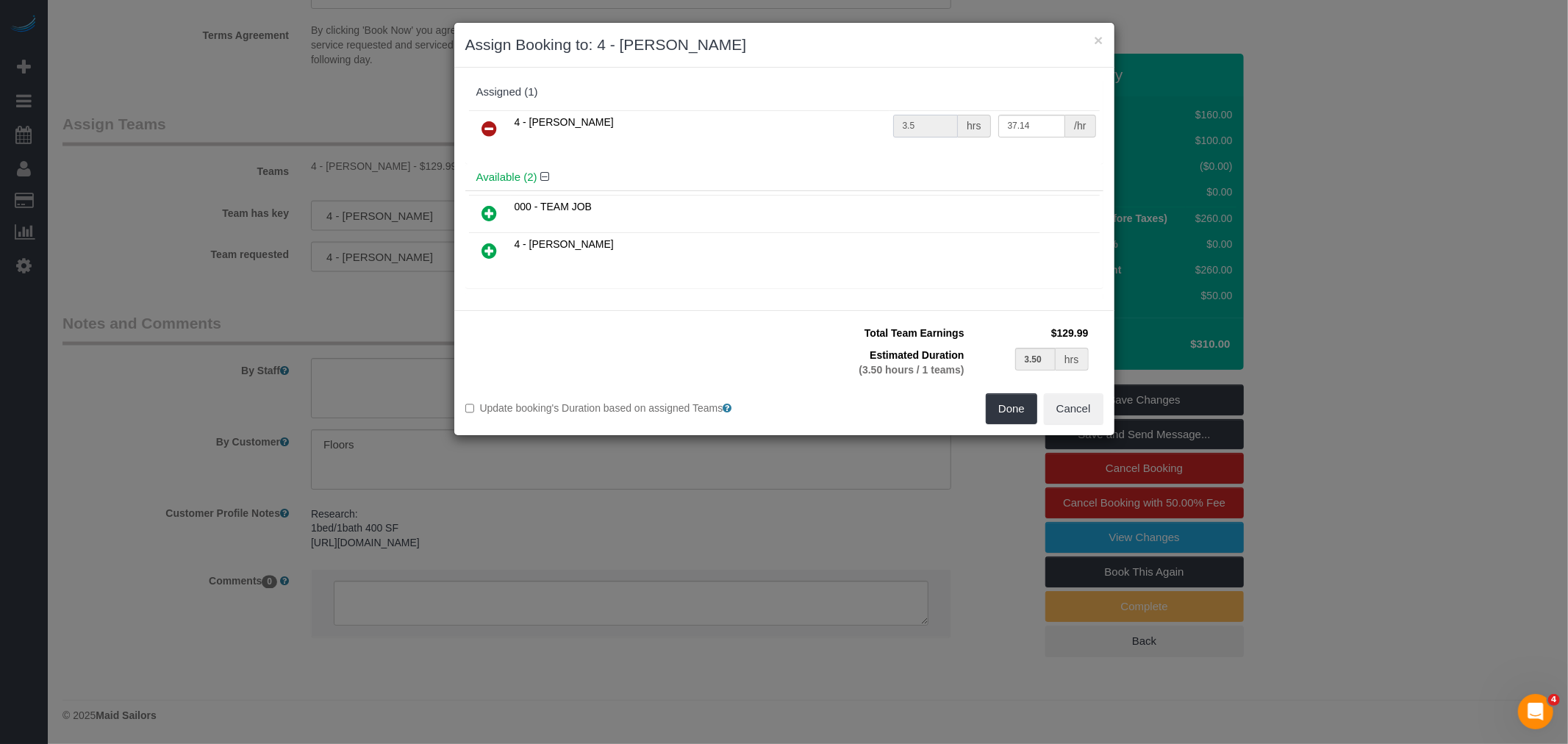
click at [934, 126] on input "3.5" at bounding box center [926, 125] width 65 height 23
click at [931, 128] on input "3.5" at bounding box center [926, 125] width 65 height 23
click at [1034, 362] on input "3.50" at bounding box center [1035, 359] width 41 height 23
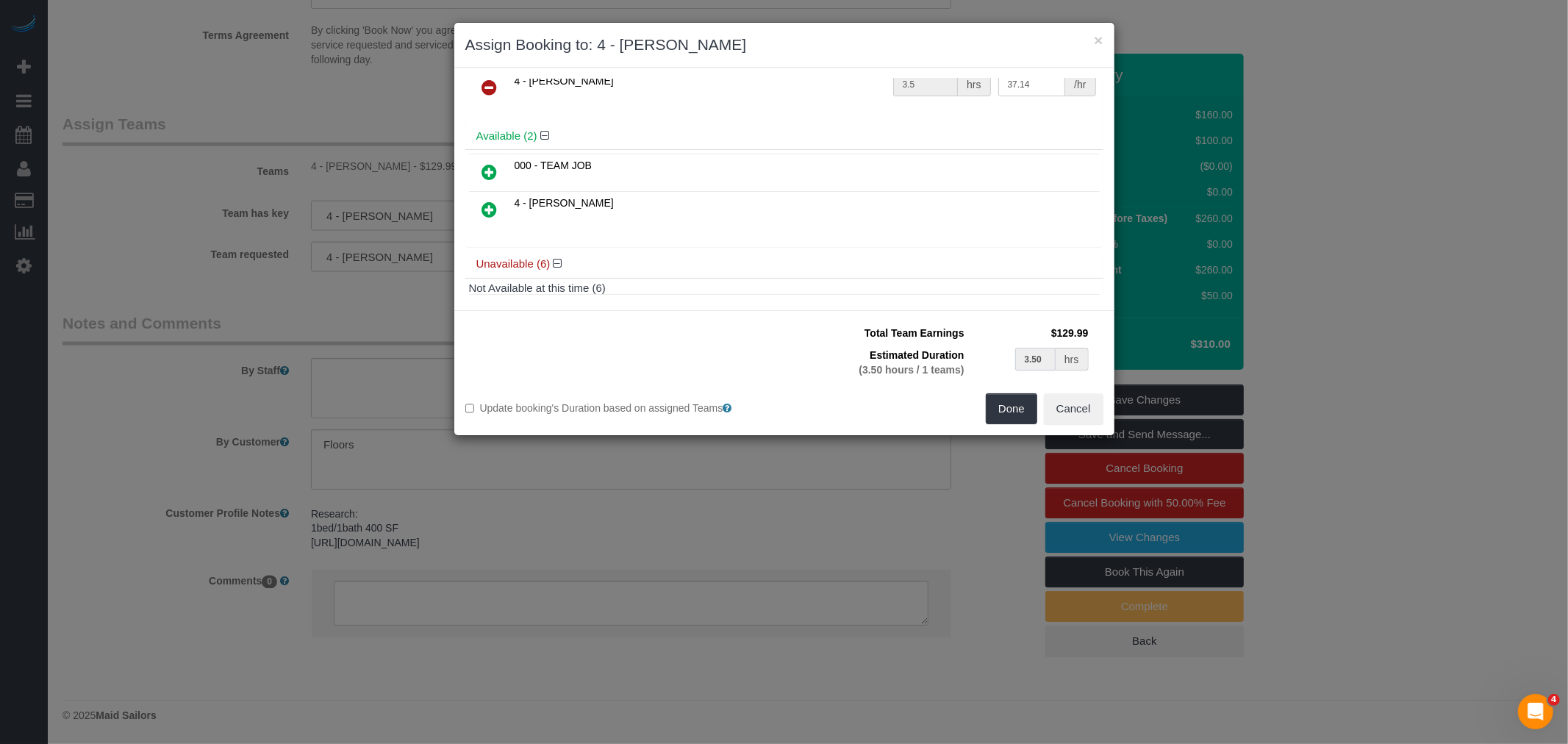
scroll to position [82, 0]
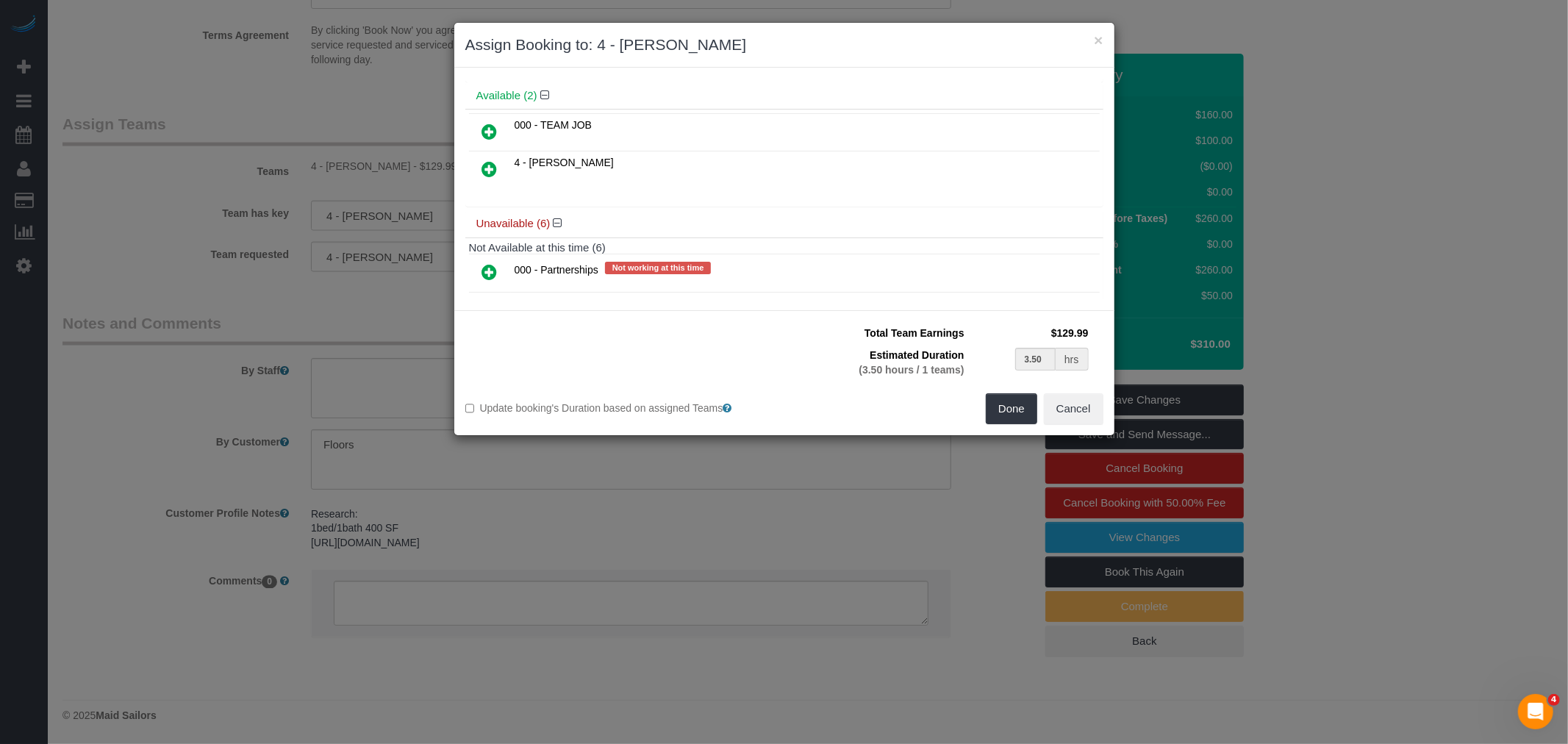
click at [1090, 296] on div "Not Available at this time (6) 000 - Partnerships Not working at this time 4 - …" at bounding box center [784, 367] width 638 height 259
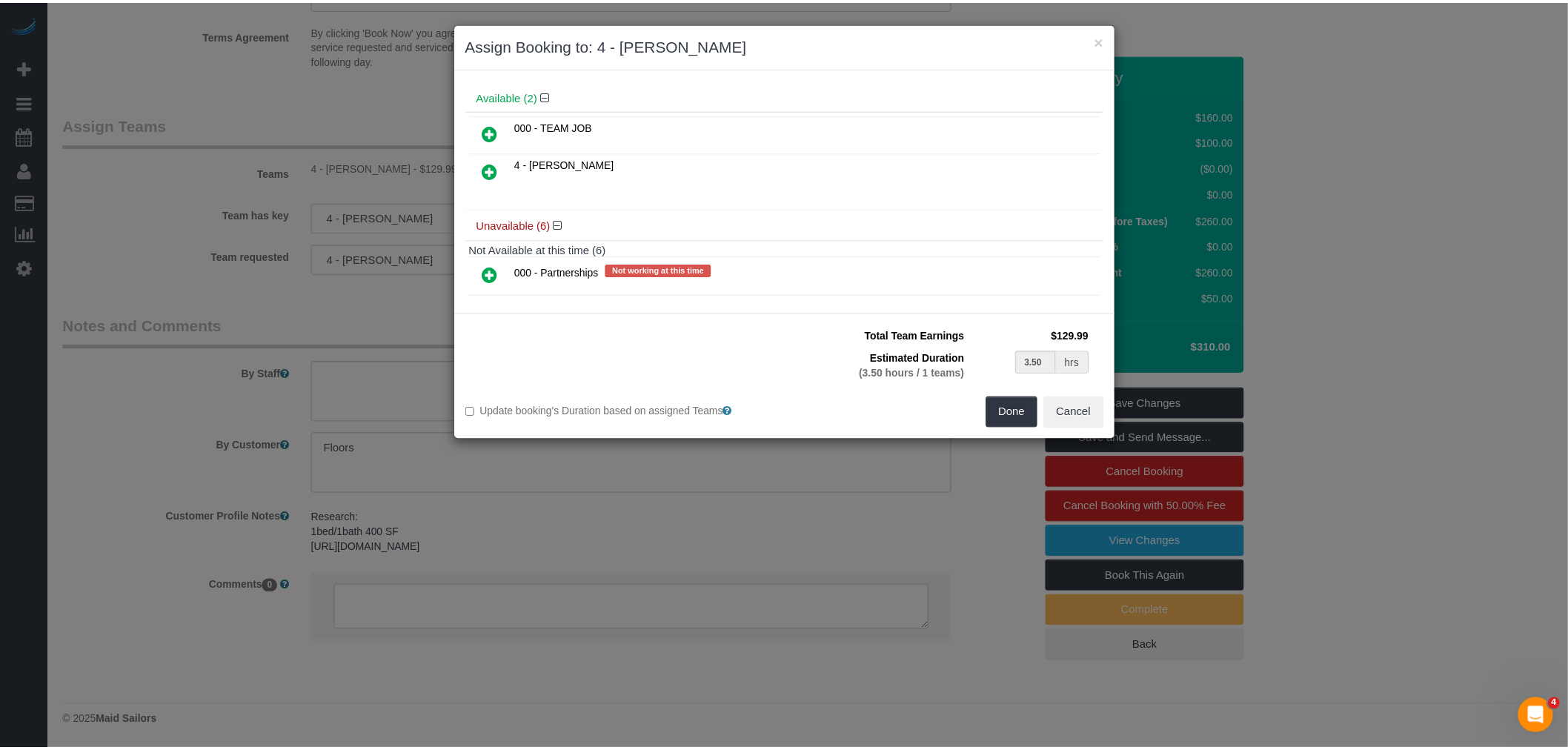
scroll to position [115, 0]
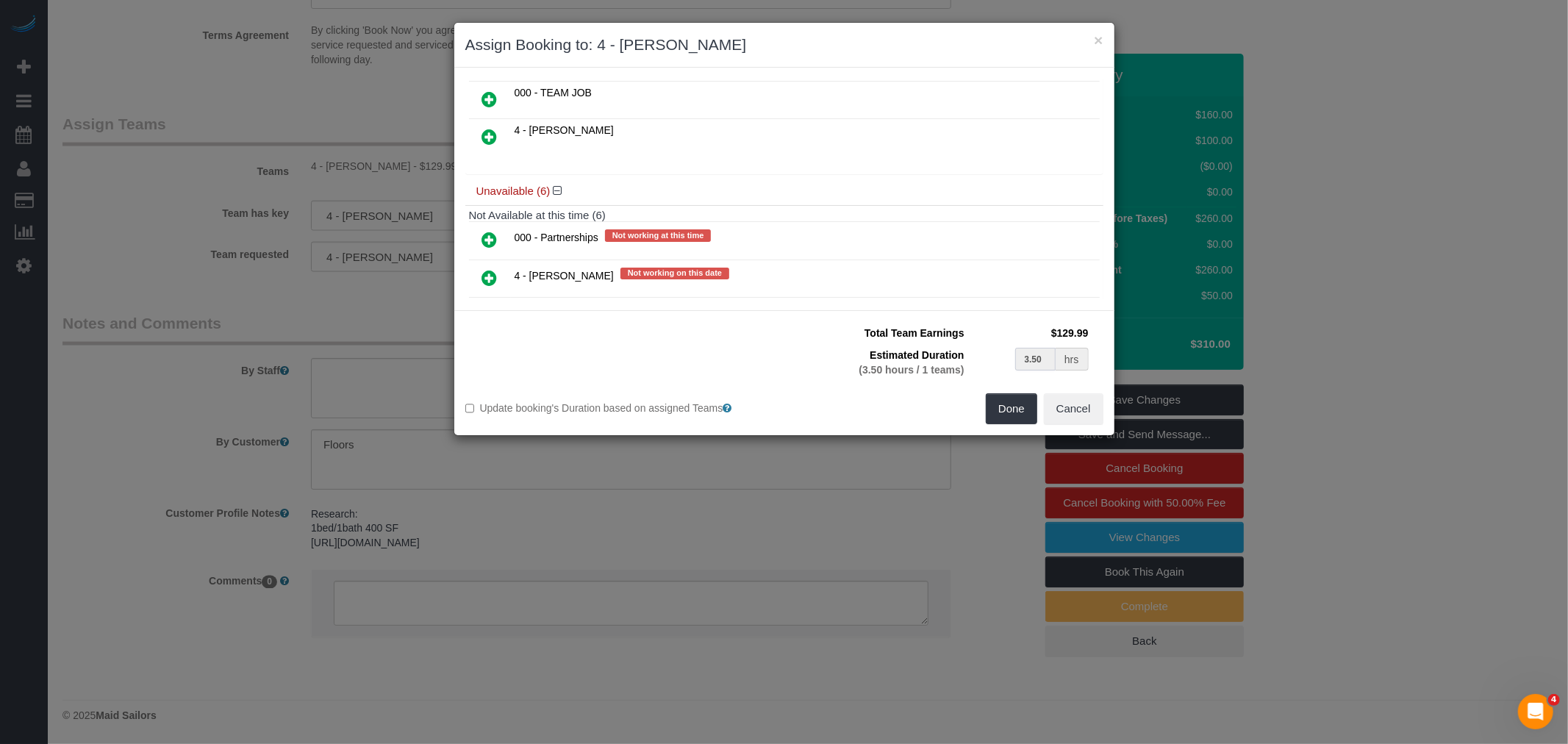
click at [1043, 362] on input "3.50" at bounding box center [1035, 359] width 41 height 23
click at [1008, 412] on button "Done" at bounding box center [1011, 409] width 51 height 31
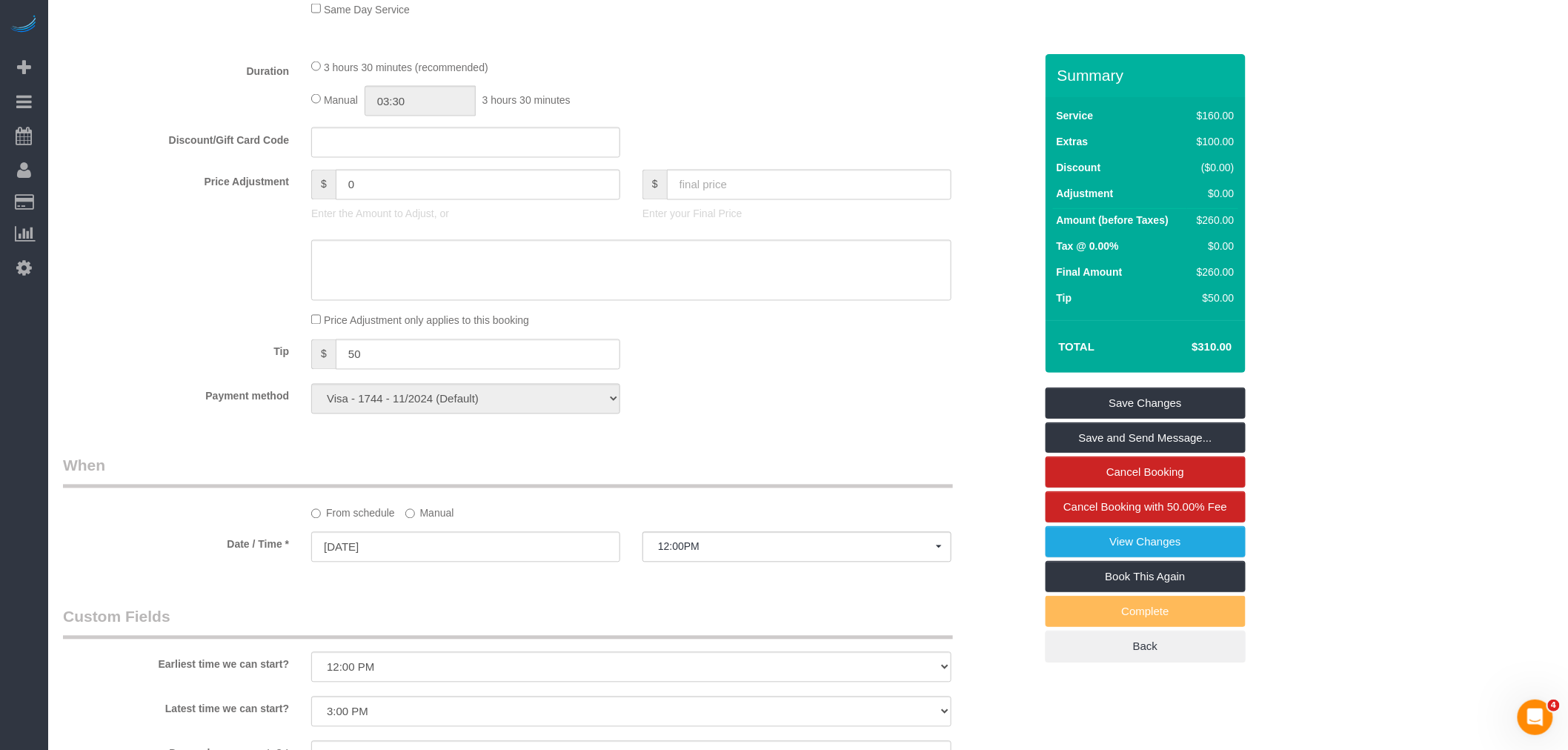
scroll to position [702, 0]
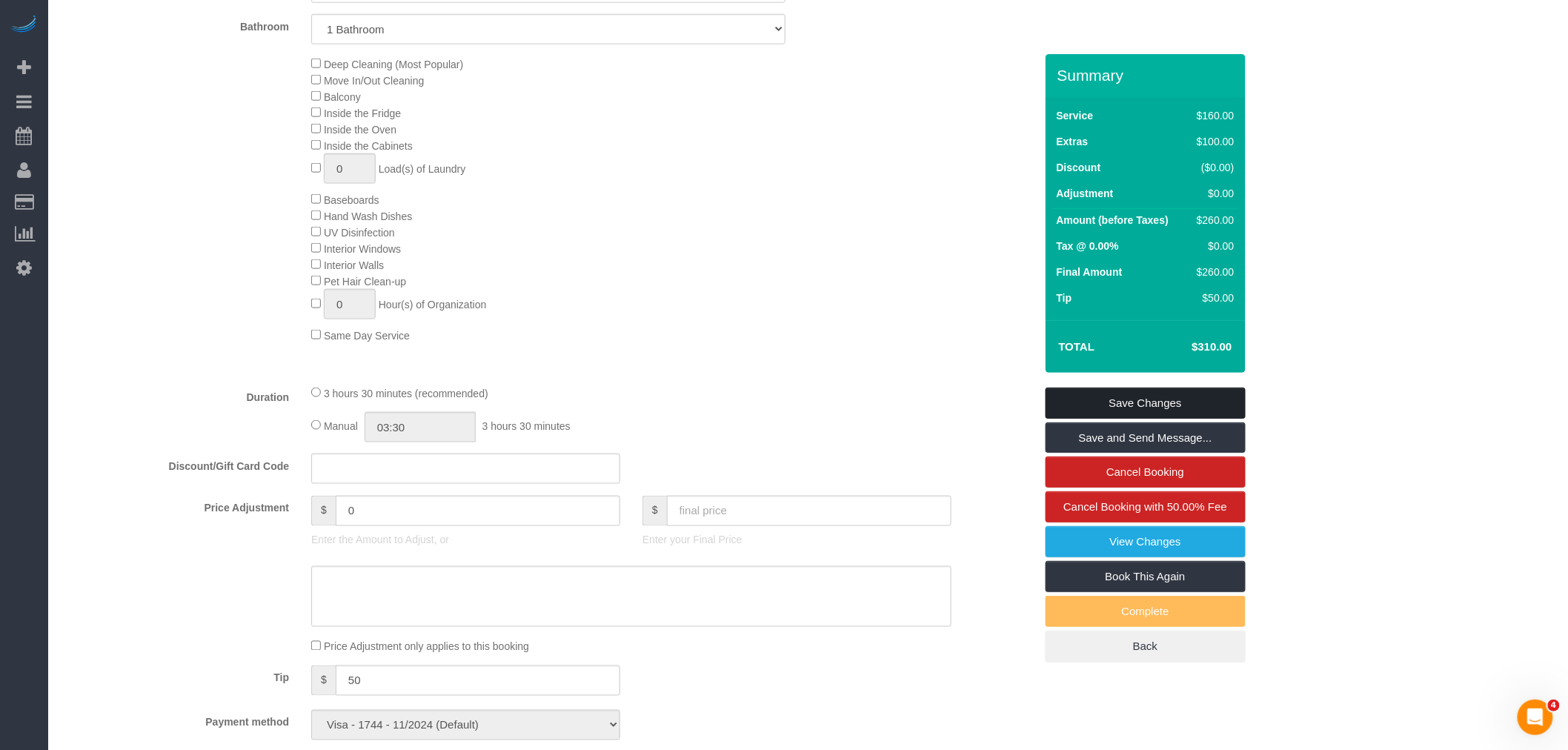
drag, startPoint x: 1171, startPoint y: 400, endPoint x: 940, endPoint y: 401, distance: 231.0
click at [1168, 401] on link "Save Changes" at bounding box center [1145, 403] width 200 height 31
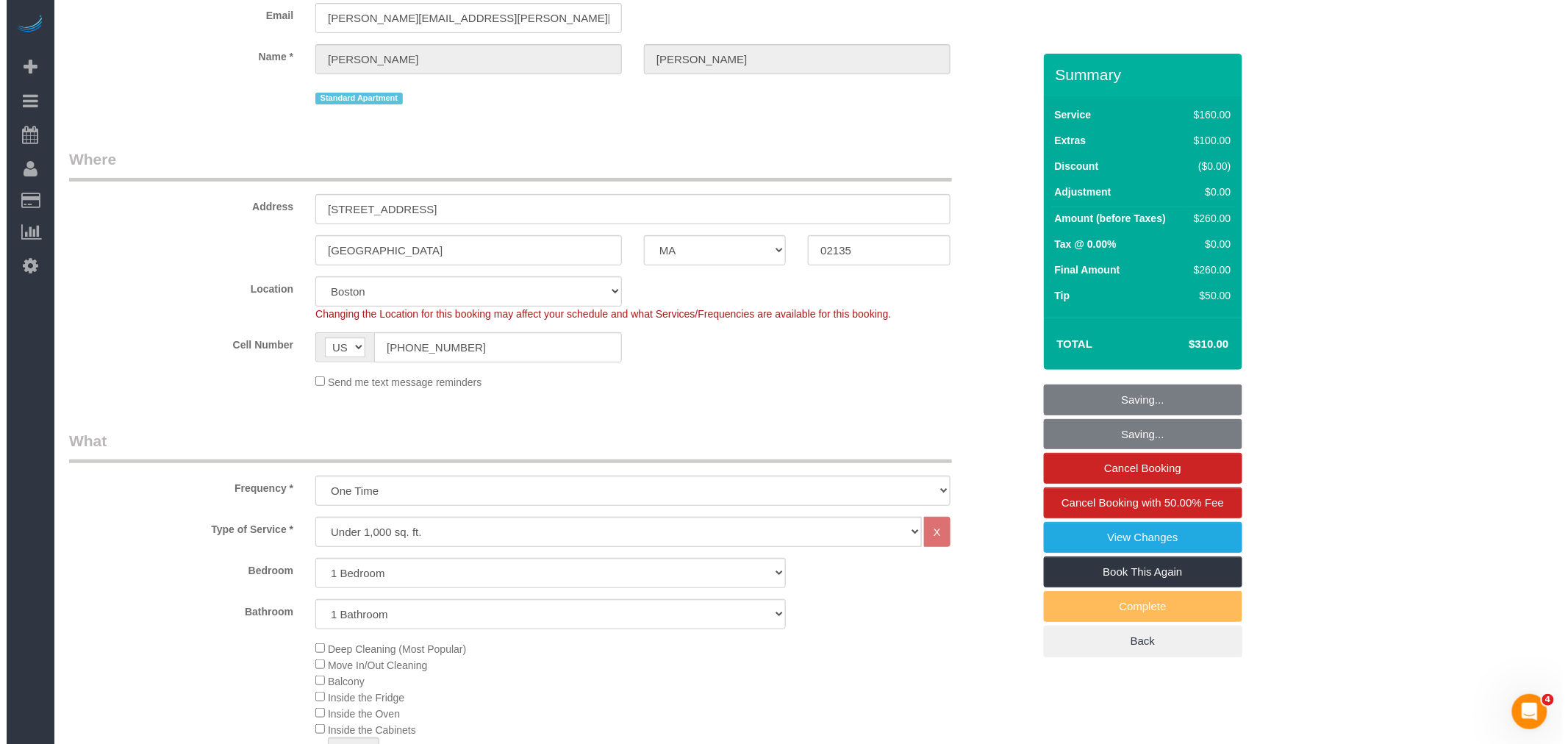
scroll to position [0, 0]
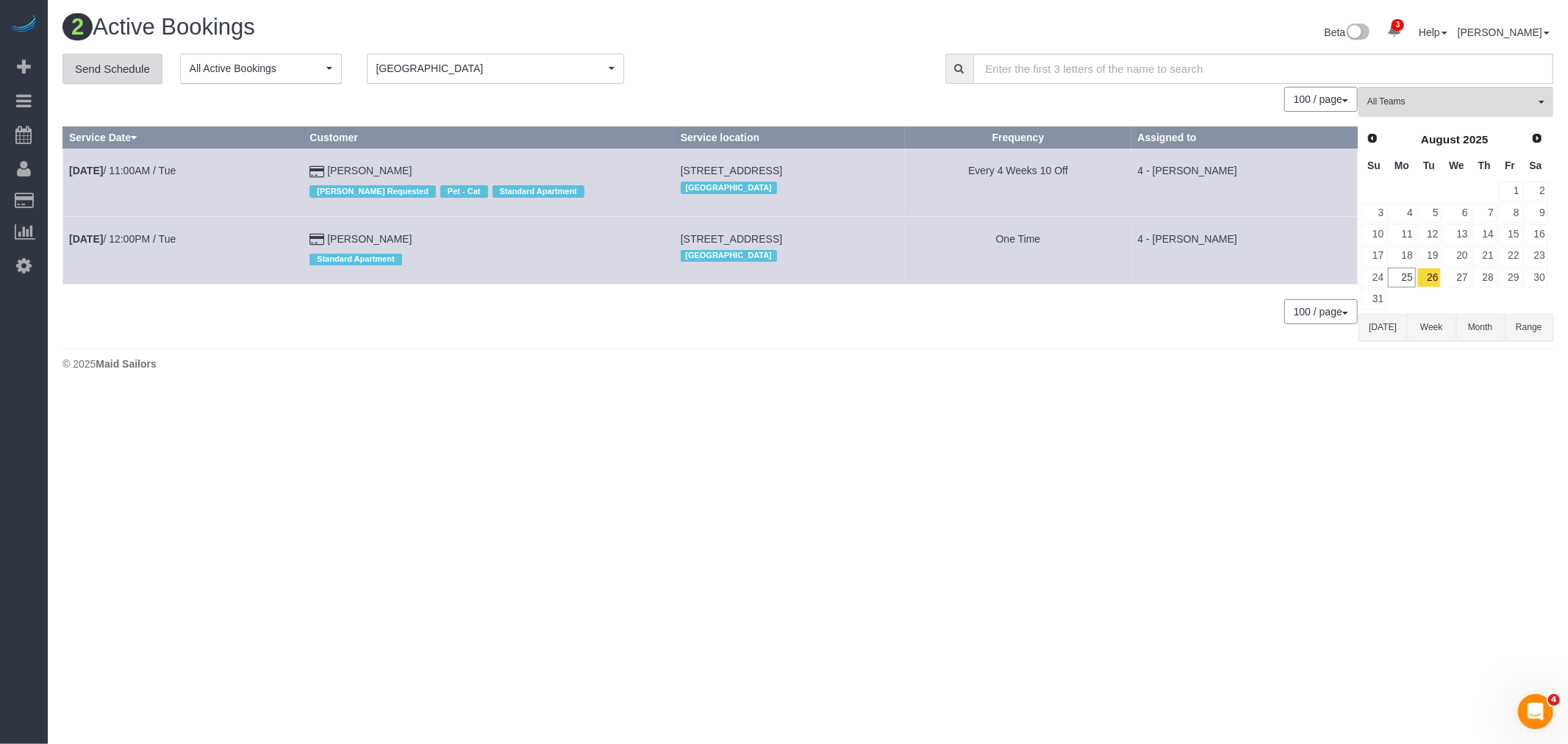
click at [137, 61] on link "Send Schedule" at bounding box center [111, 68] width 100 height 31
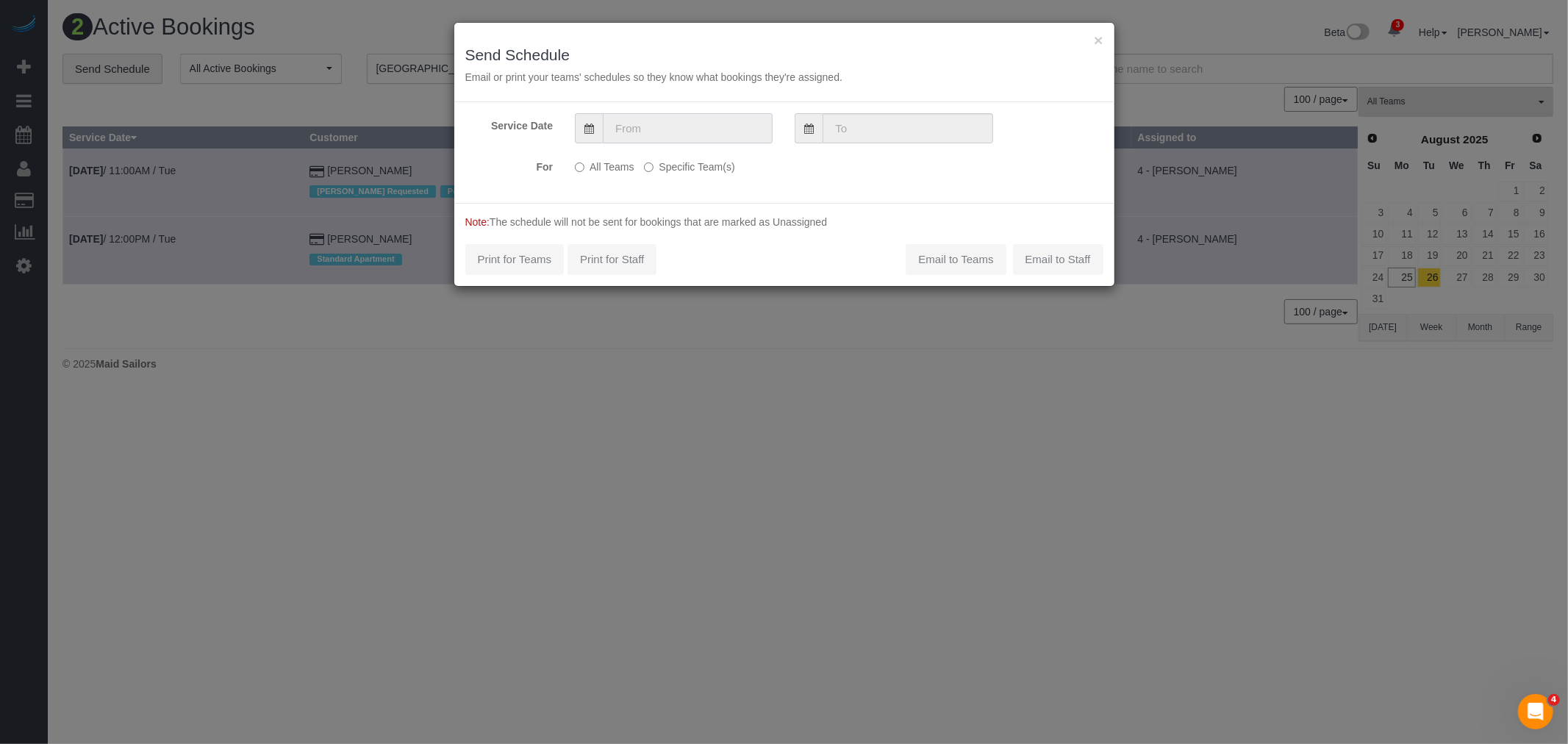
click at [622, 128] on input "text" at bounding box center [687, 128] width 170 height 31
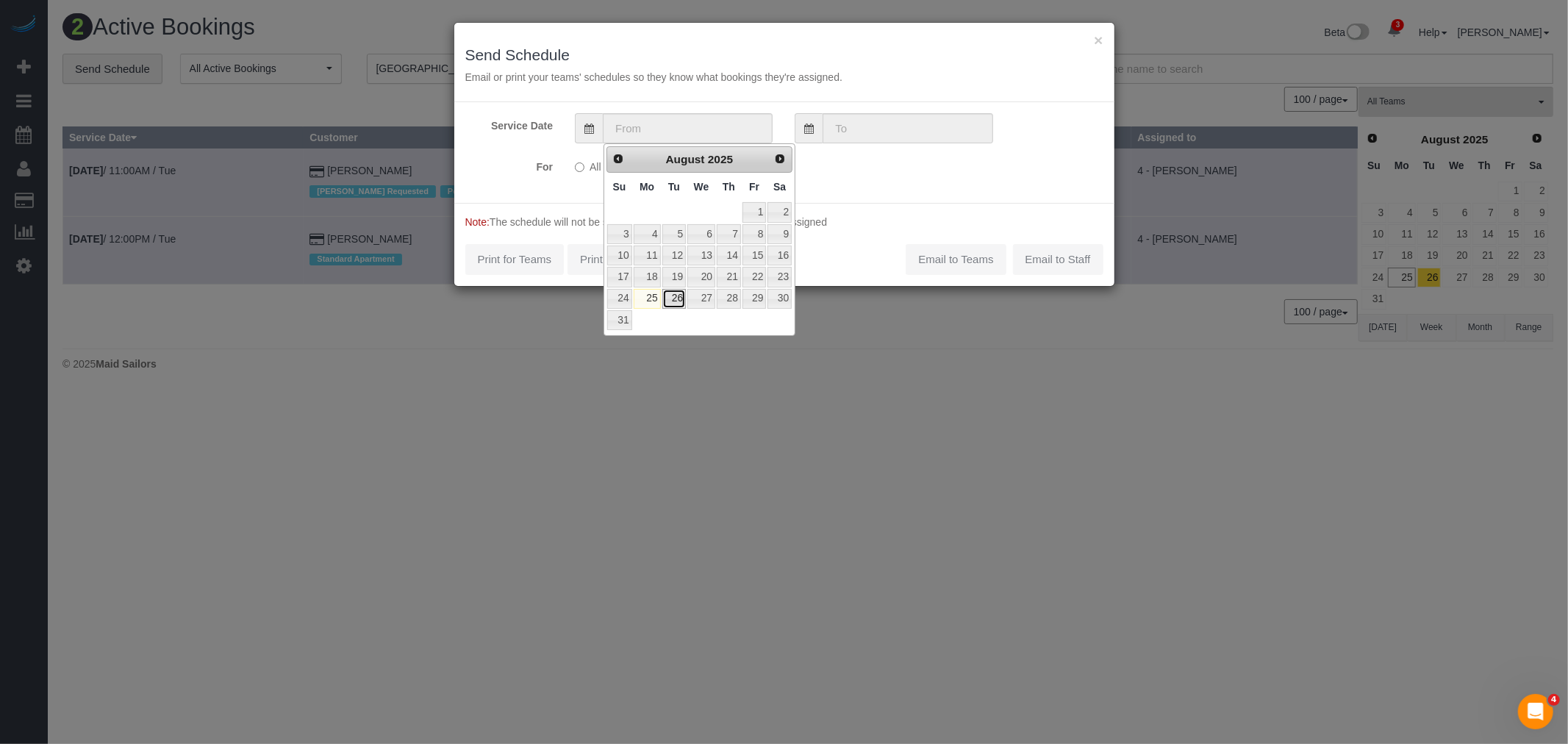
click at [675, 297] on link "26" at bounding box center [675, 299] width 24 height 20
type input "[DATE]"
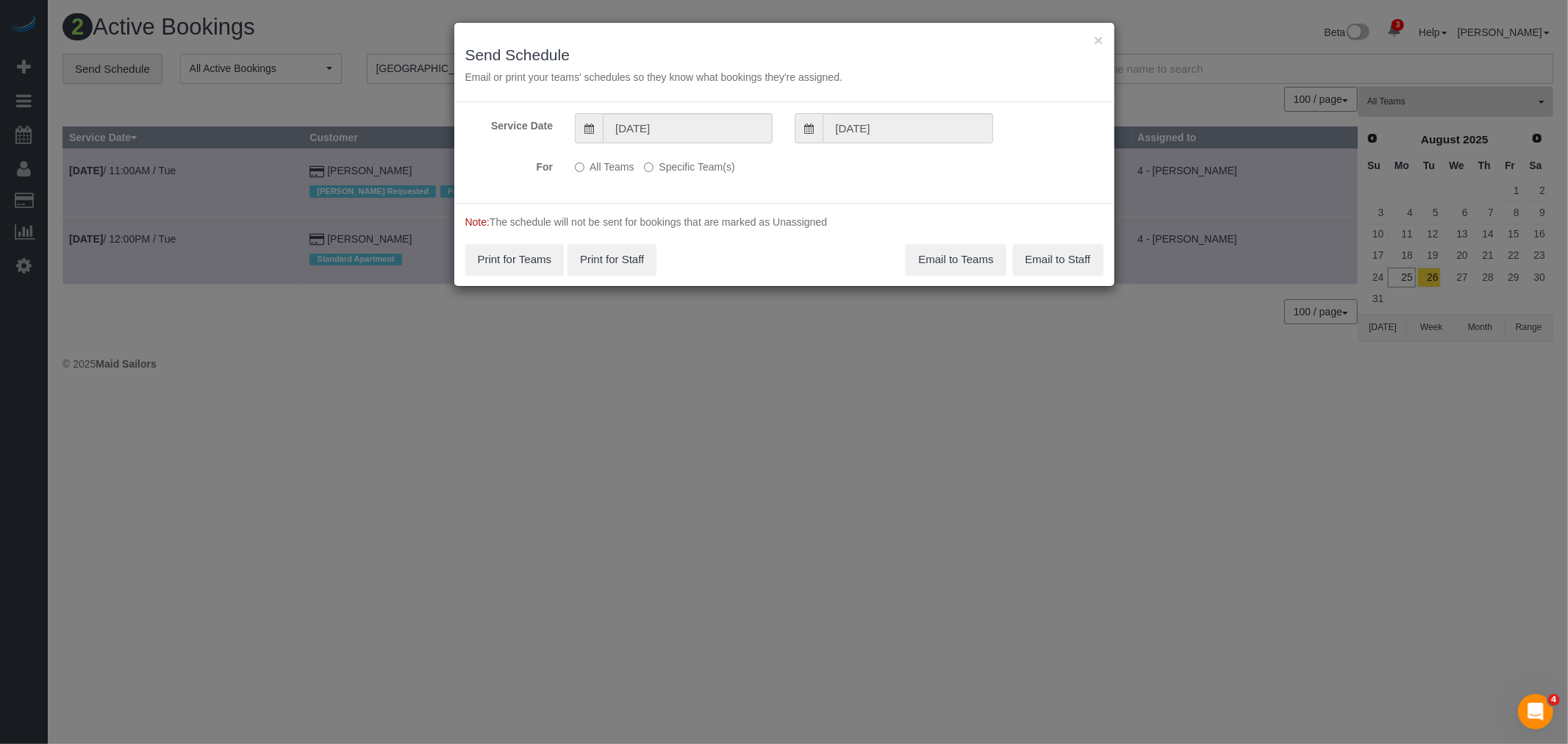
click at [700, 148] on div "Service Date 08/26/2025 08/26/2025 For All Teams Specific Team(s) Choose Team(s…" at bounding box center [784, 153] width 660 height 101
click at [696, 163] on label "Specific Team(s)" at bounding box center [689, 165] width 91 height 20
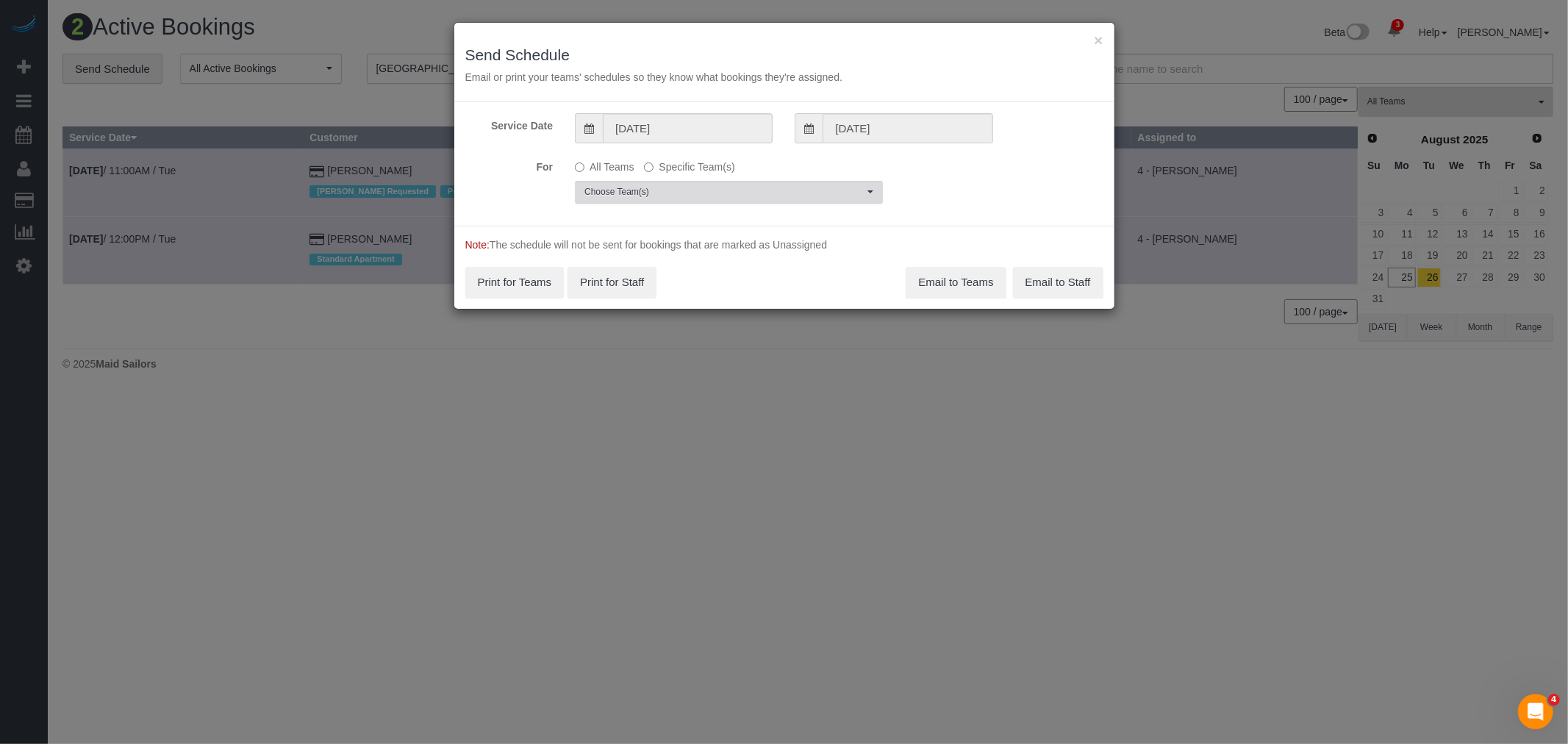
click at [729, 192] on span "Choose Team(s)" at bounding box center [724, 192] width 279 height 13
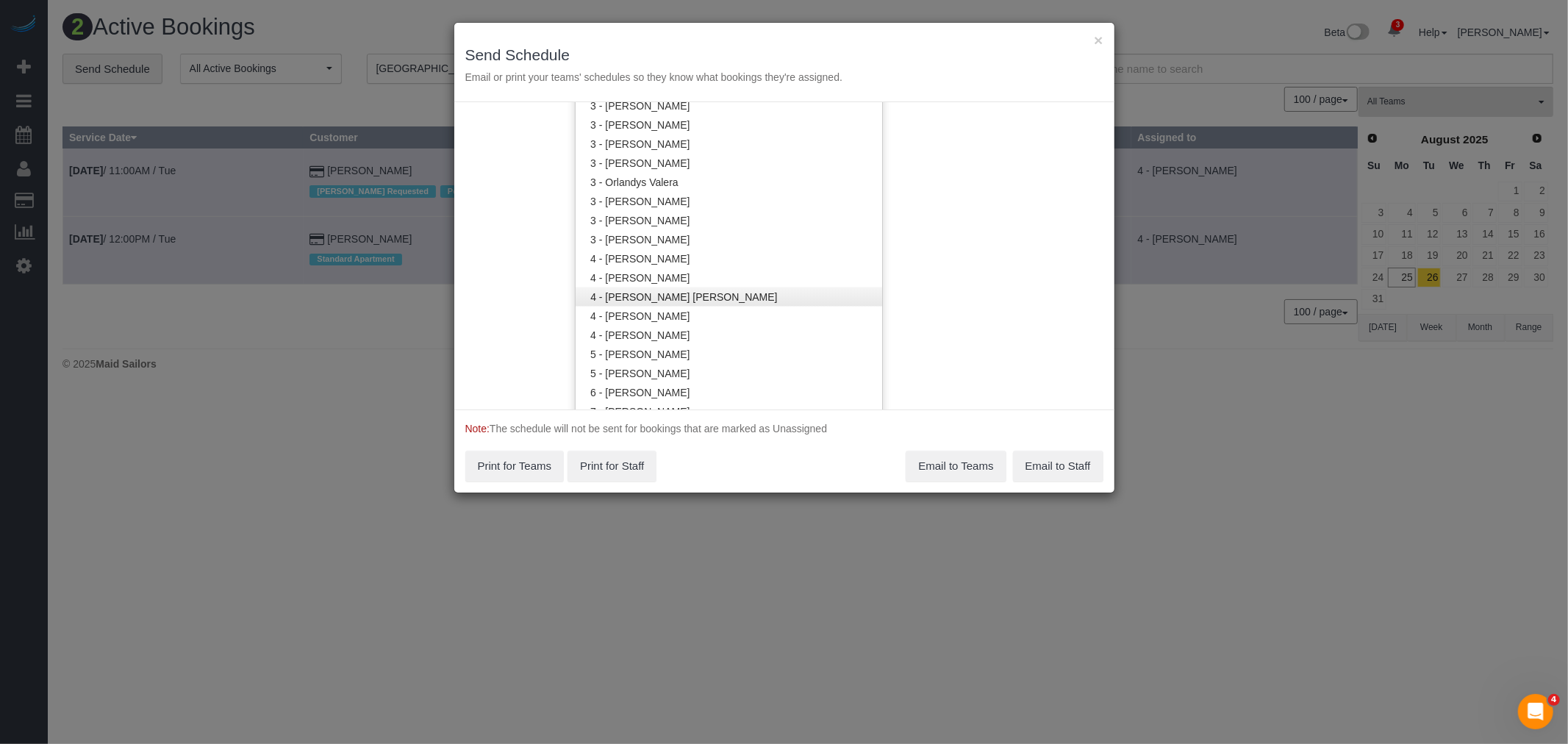
scroll to position [1391, 0]
click at [746, 310] on link "4 - [PERSON_NAME]" at bounding box center [729, 319] width 307 height 19
click at [962, 282] on div "Service Date 08/26/2025 08/26/2025 For All Teams Specific Team(s) 4 - Luanna Fe…" at bounding box center [784, 257] width 660 height 308
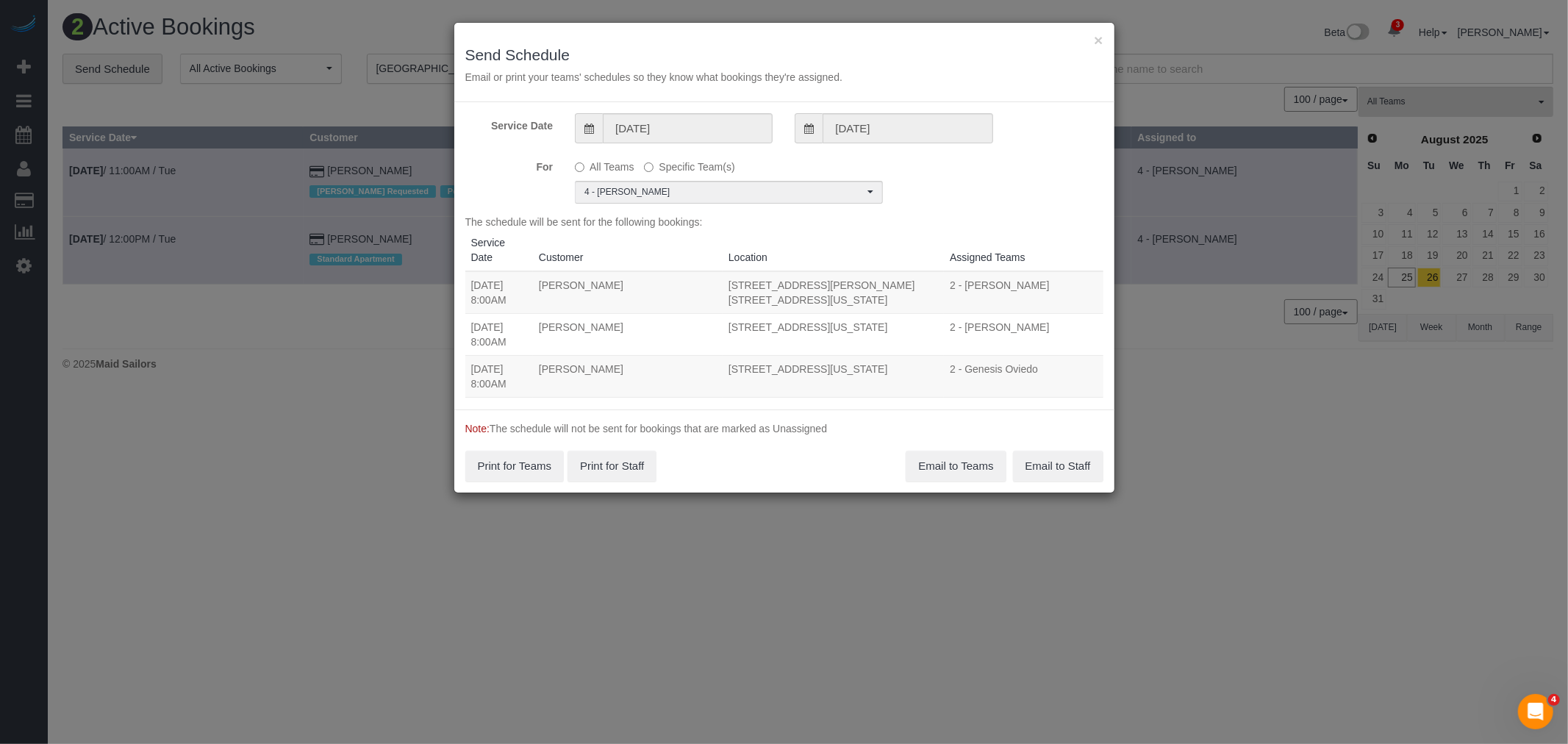
scroll to position [0, 0]
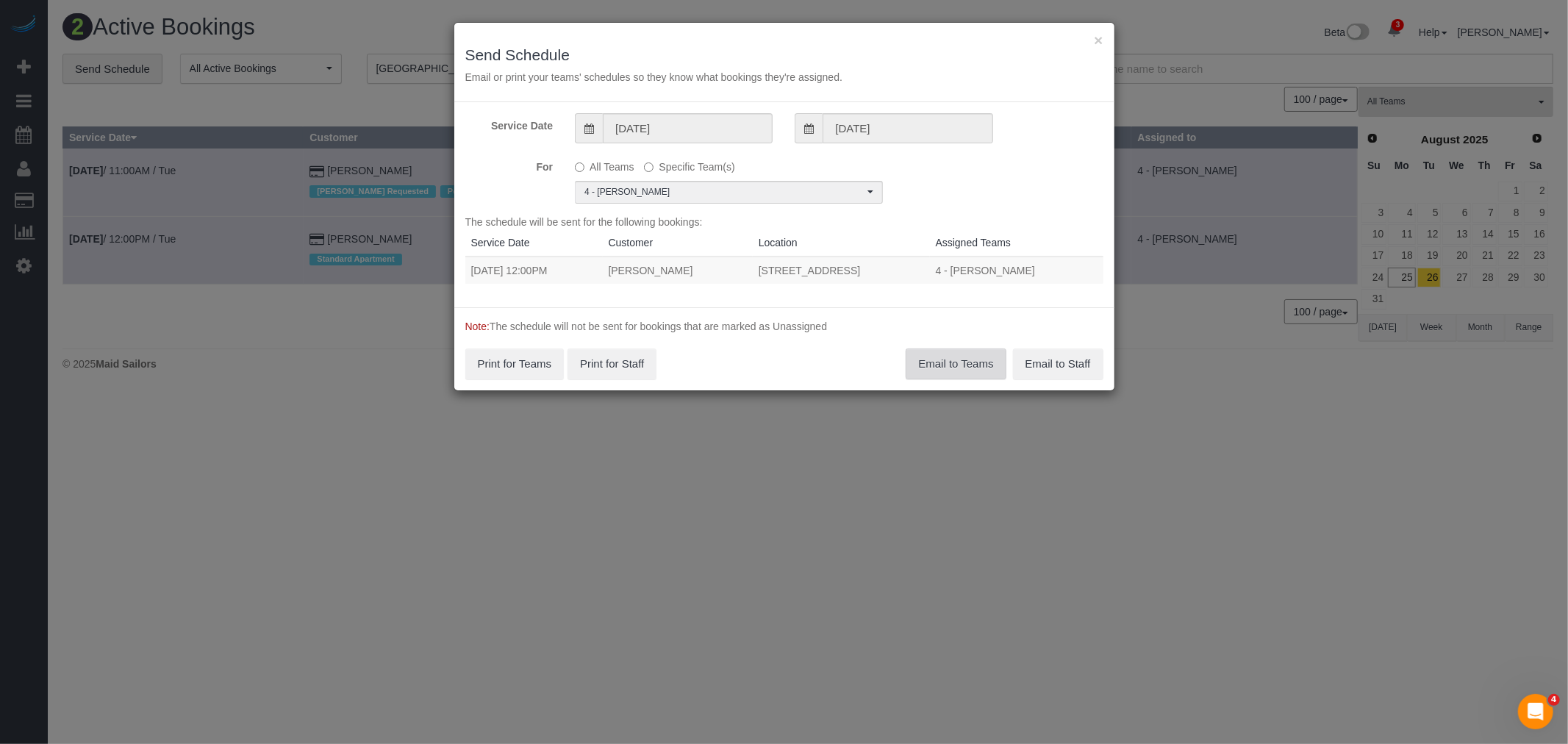
click at [945, 357] on button "Email to Teams" at bounding box center [955, 363] width 100 height 31
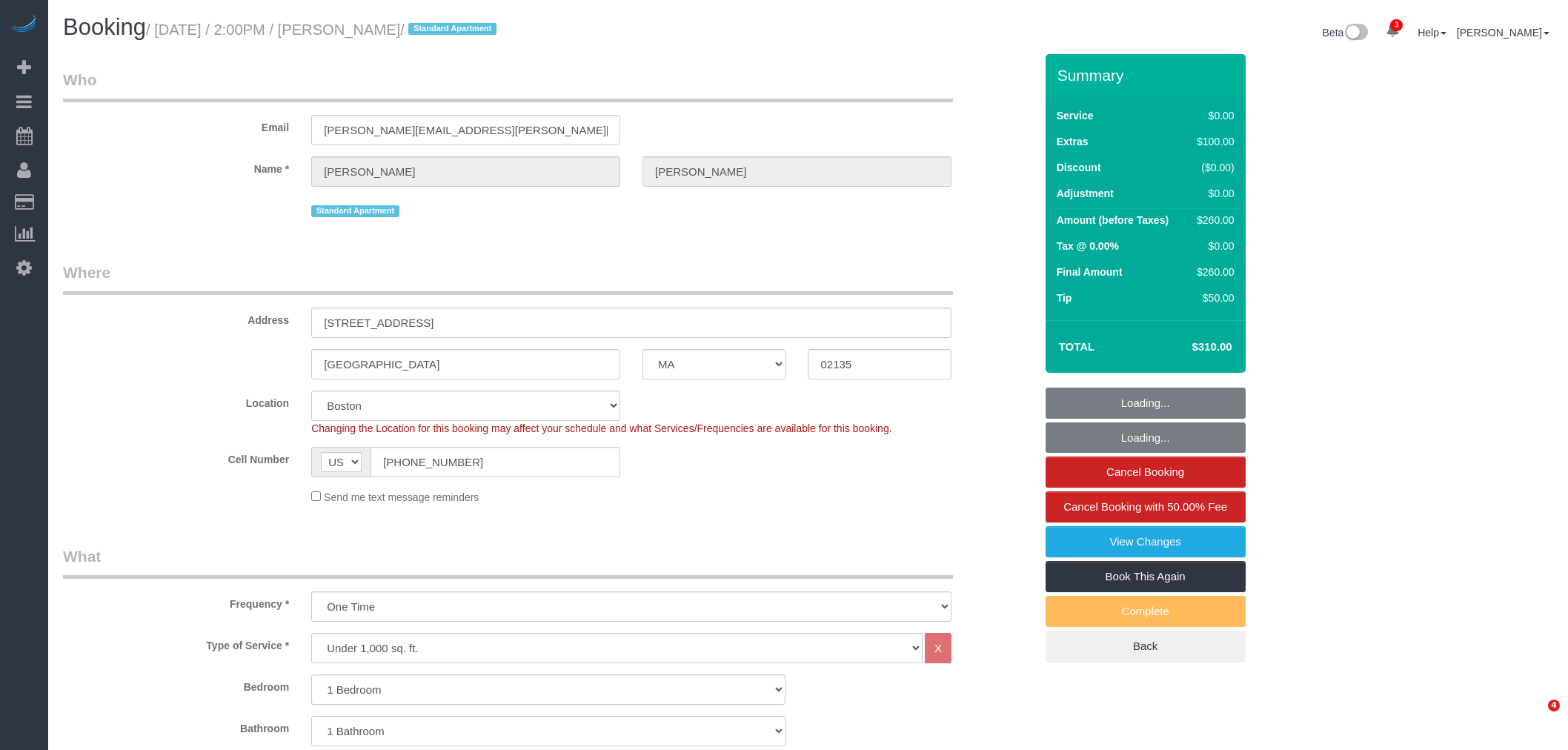
select select "MA"
select select "1"
select select "spot1"
select select "number:60"
select select "number:75"
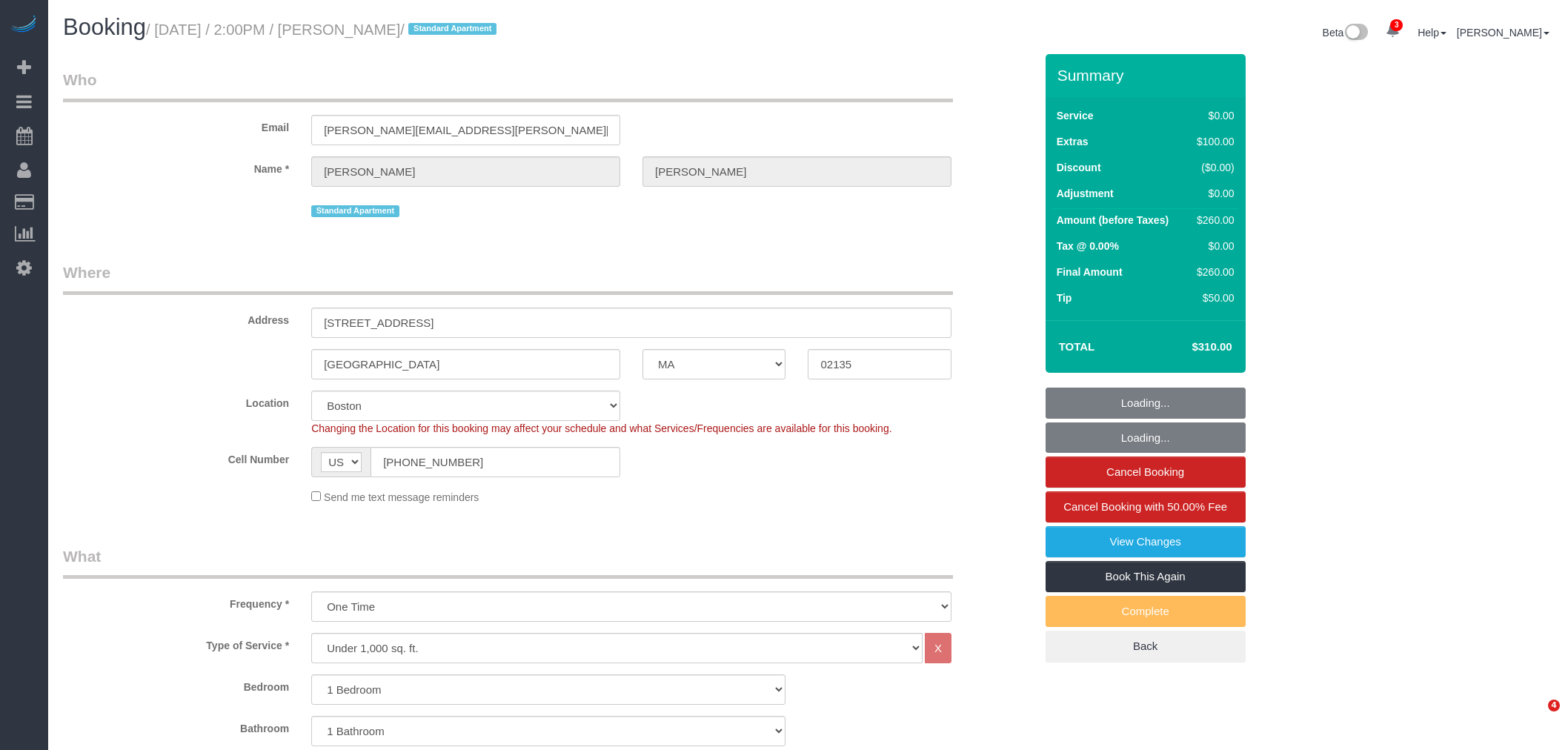
select select "number:15"
select select "number:5"
